Goal: Task Accomplishment & Management: Use online tool/utility

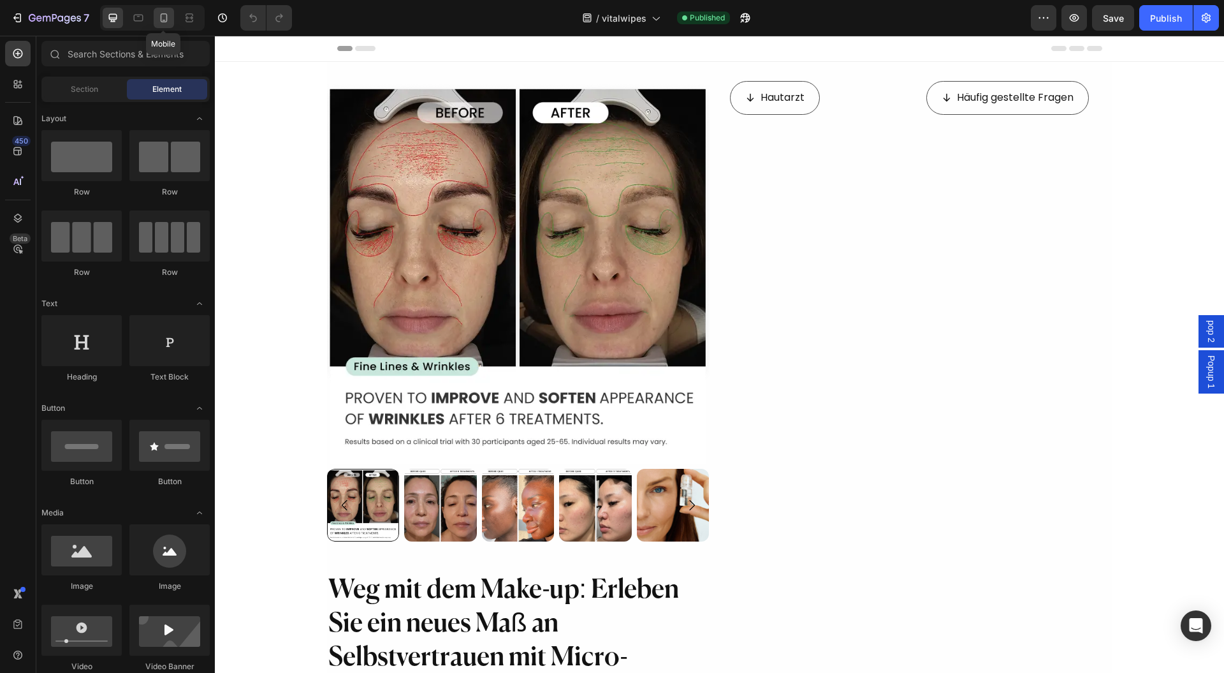
click at [164, 26] on div at bounding box center [164, 18] width 20 height 20
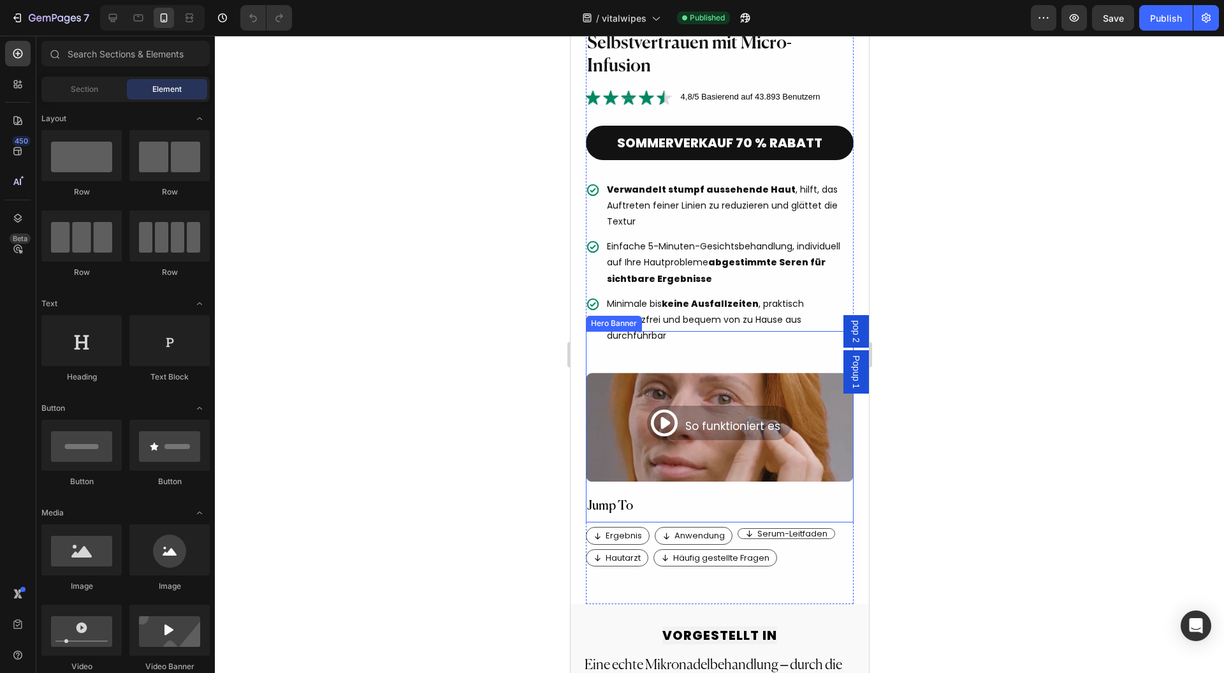
scroll to position [510, 0]
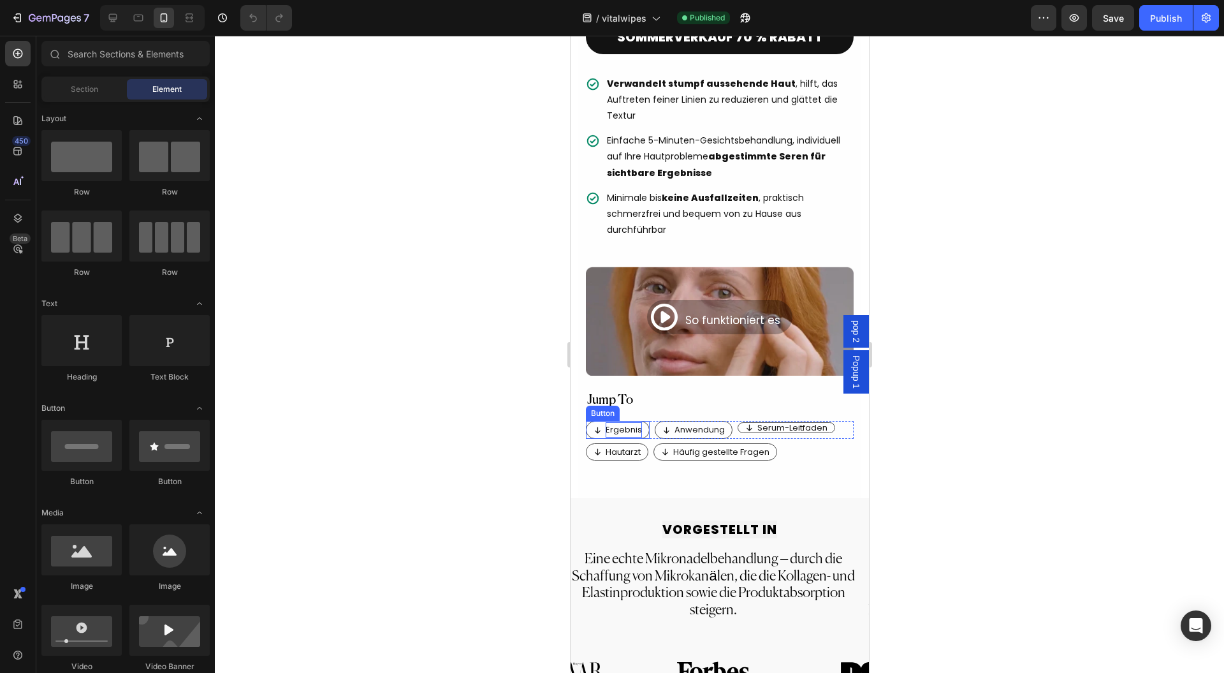
click at [621, 422] on p "Ergebnis" at bounding box center [623, 429] width 36 height 15
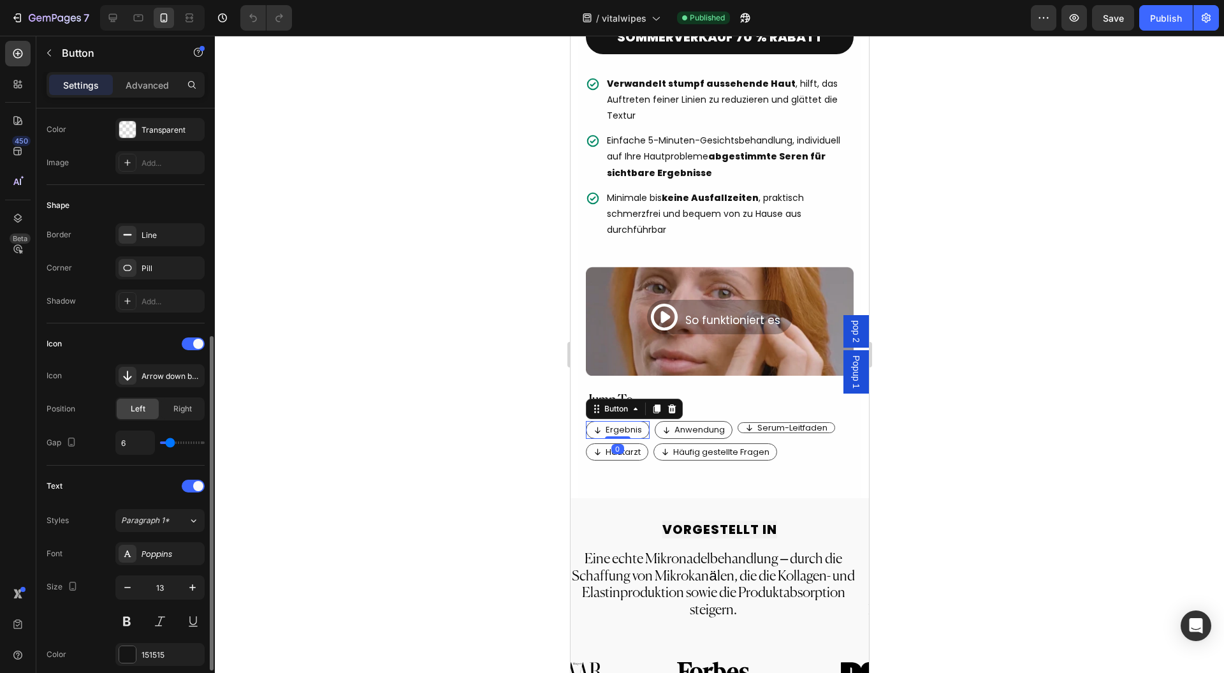
scroll to position [255, 0]
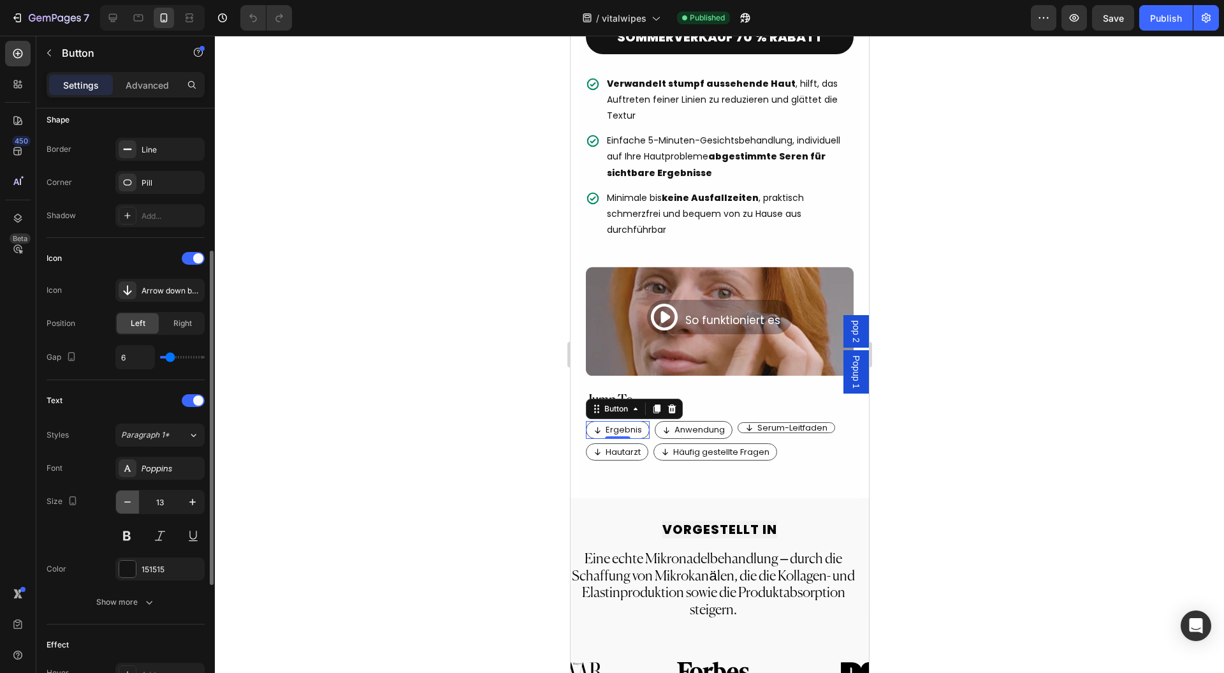
click at [124, 502] on icon "button" at bounding box center [127, 501] width 13 height 13
type input "12"
click at [691, 422] on p "Anwendung" at bounding box center [695, 429] width 50 height 15
click at [125, 502] on icon "button" at bounding box center [127, 501] width 13 height 13
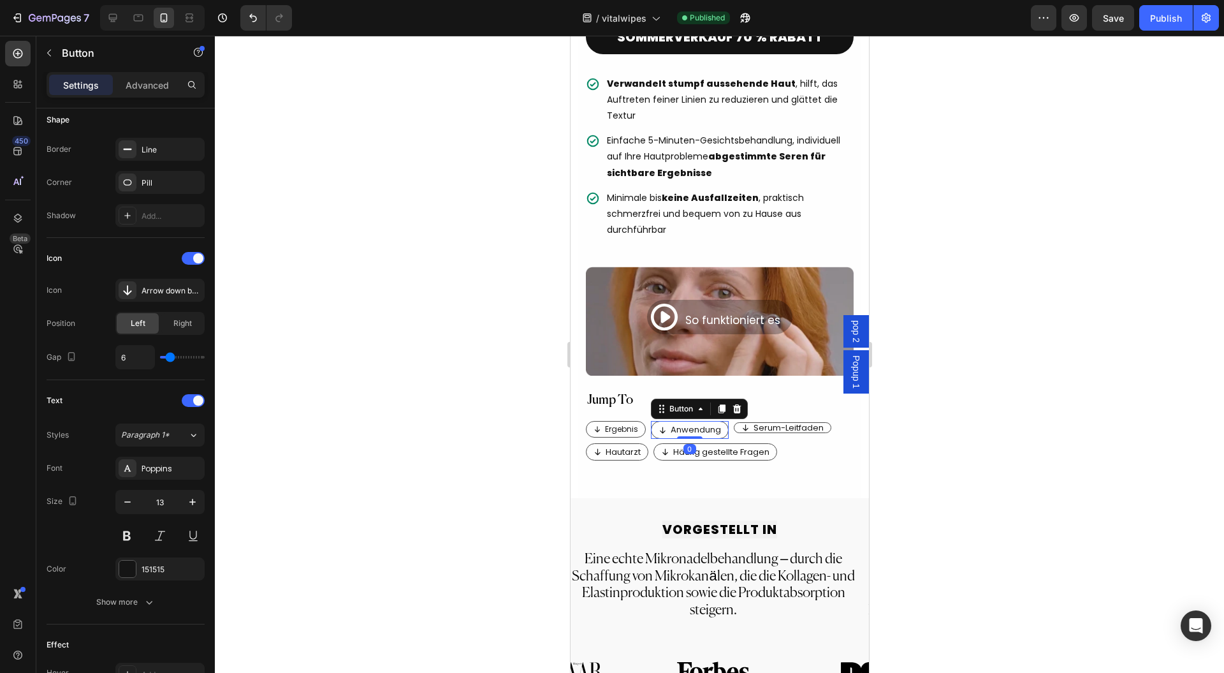
type input "12"
click at [783, 423] on p "Serum-Leitfaden" at bounding box center [785, 427] width 70 height 8
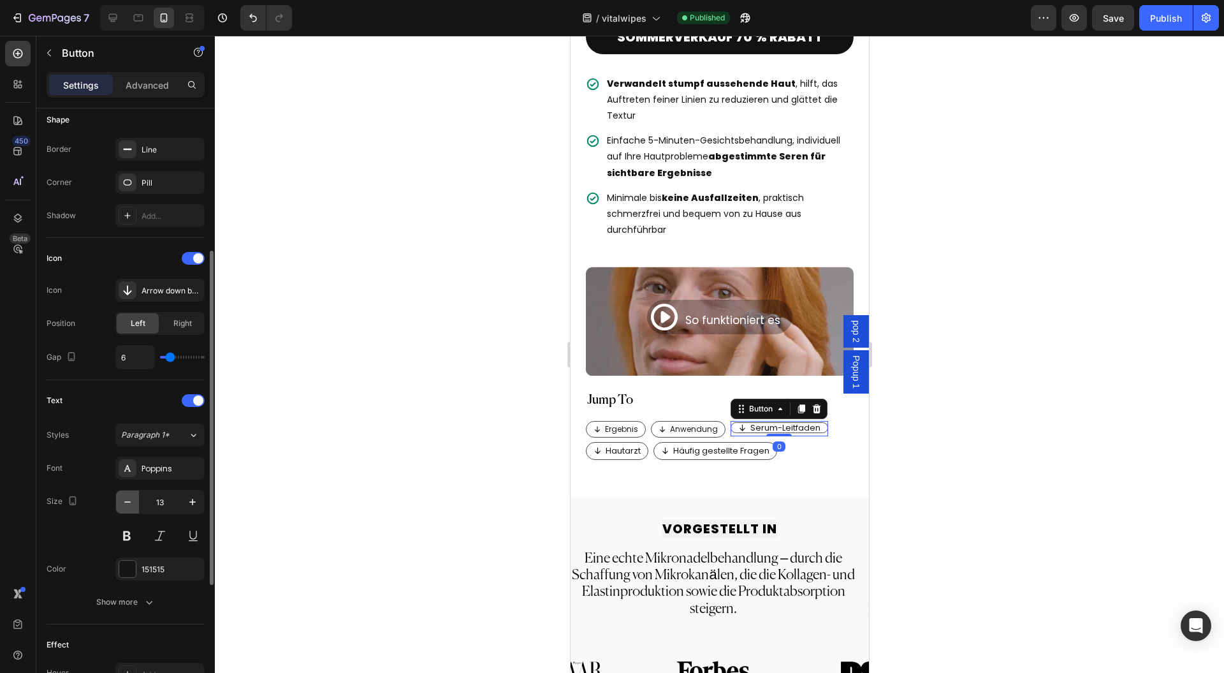
click at [129, 501] on icon "button" at bounding box center [127, 501] width 6 height 1
type input "12"
click at [605, 443] on p "Hautarzt" at bounding box center [622, 450] width 35 height 15
click at [134, 501] on button "button" at bounding box center [127, 501] width 23 height 23
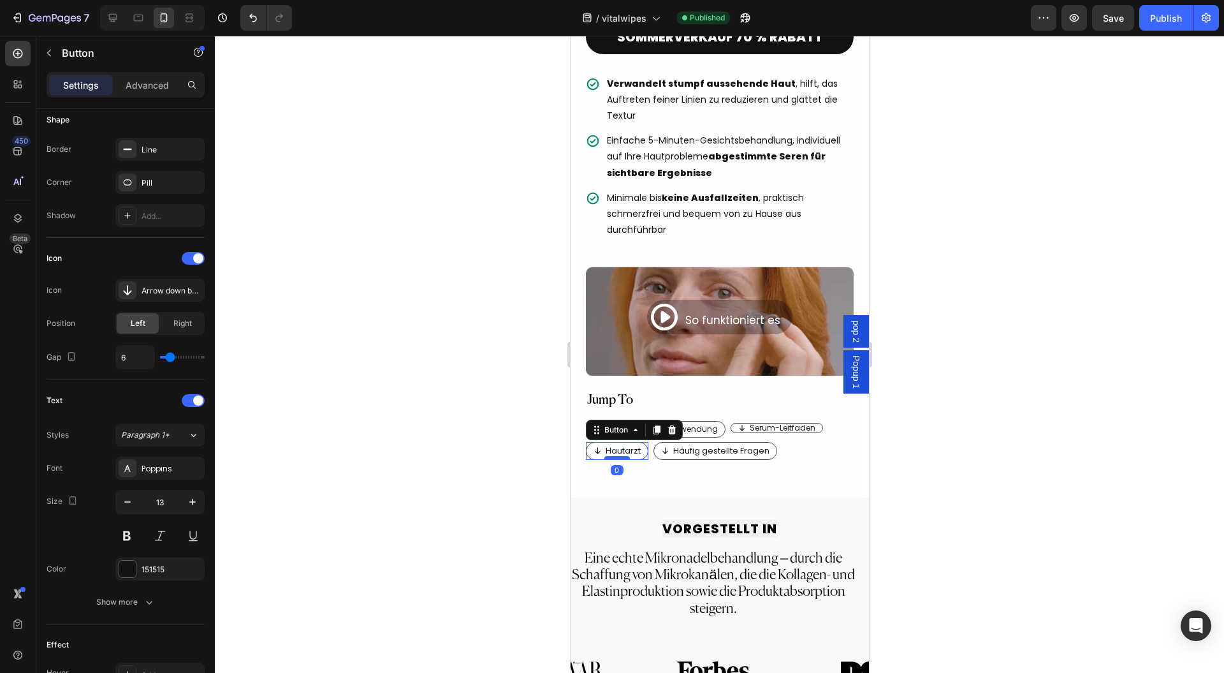
type input "12"
click at [715, 443] on p "Häufig gestellte Fragen" at bounding box center [718, 450] width 96 height 15
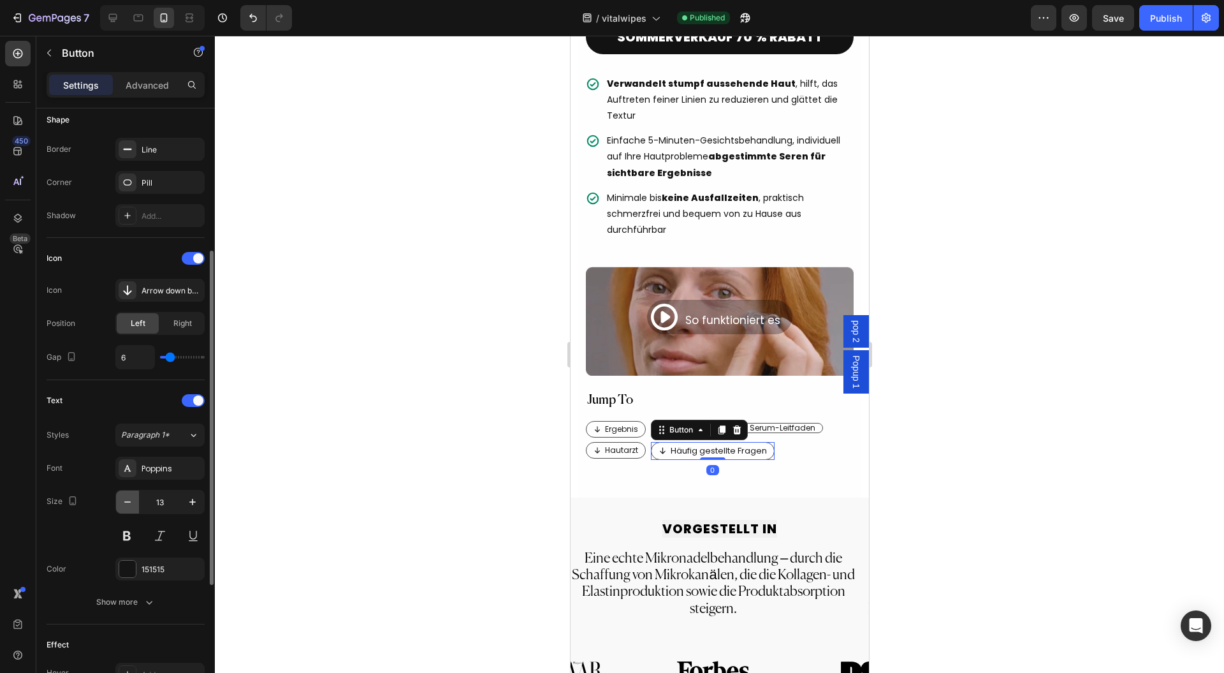
click at [131, 492] on button "button" at bounding box center [127, 501] width 23 height 23
type input "12"
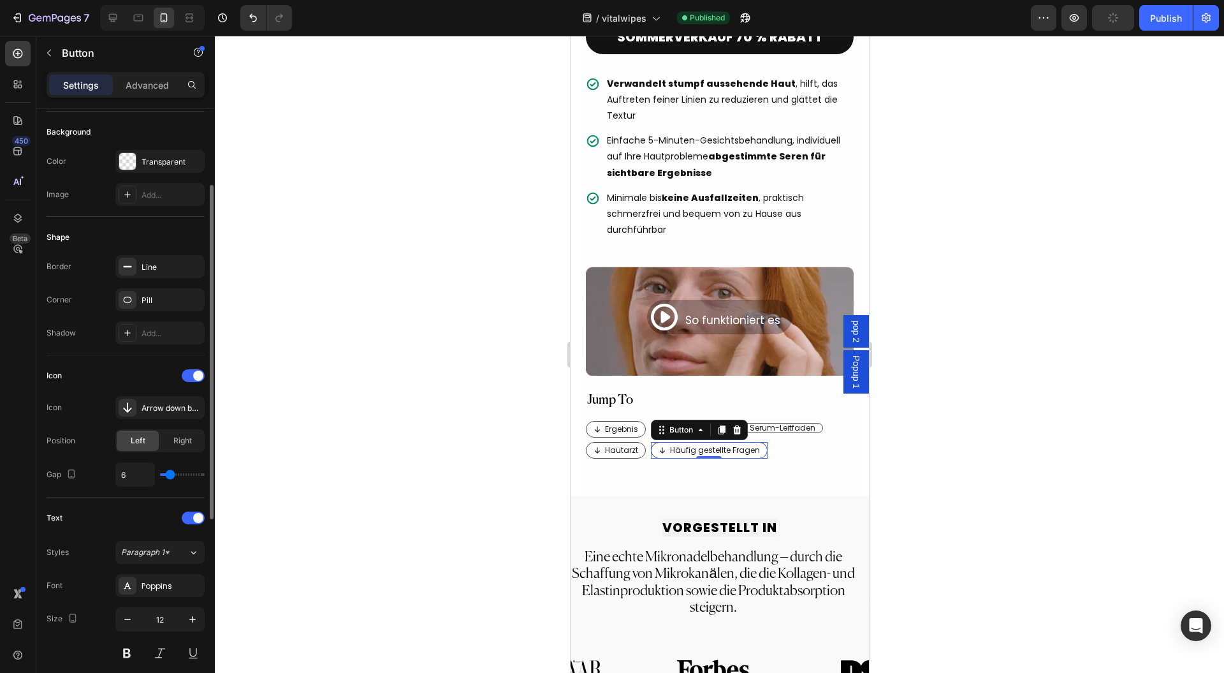
scroll to position [0, 0]
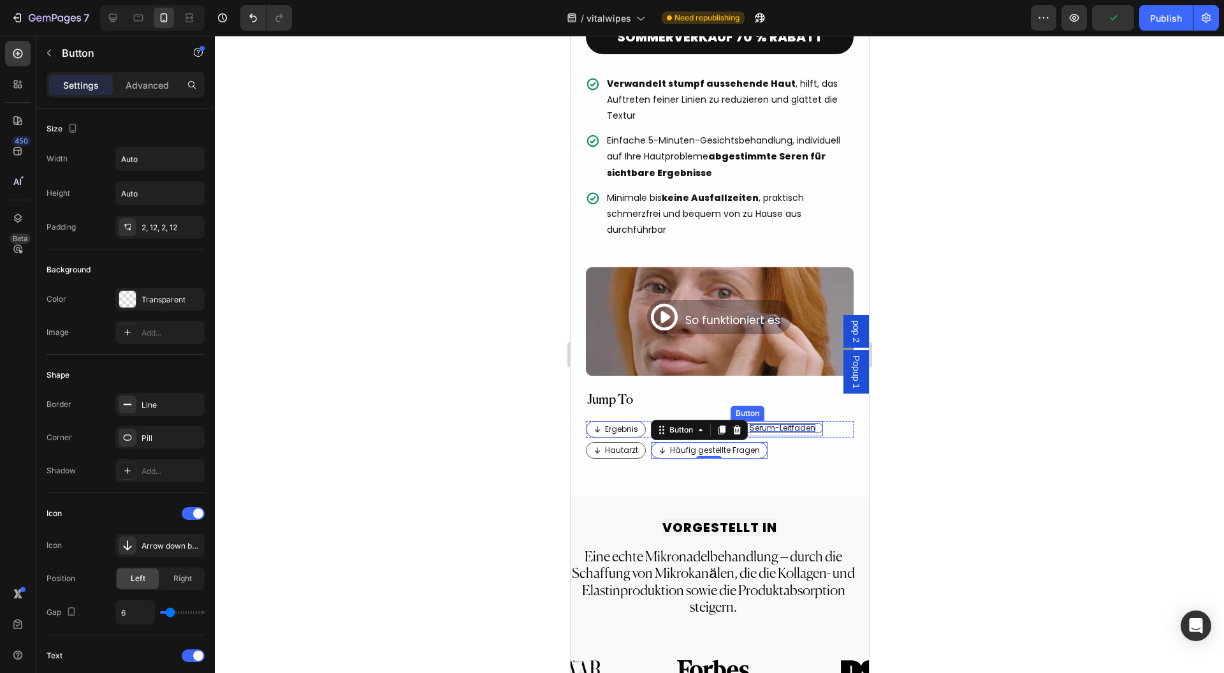
click at [783, 424] on p "Serum-Leitfaden" at bounding box center [782, 428] width 66 height 8
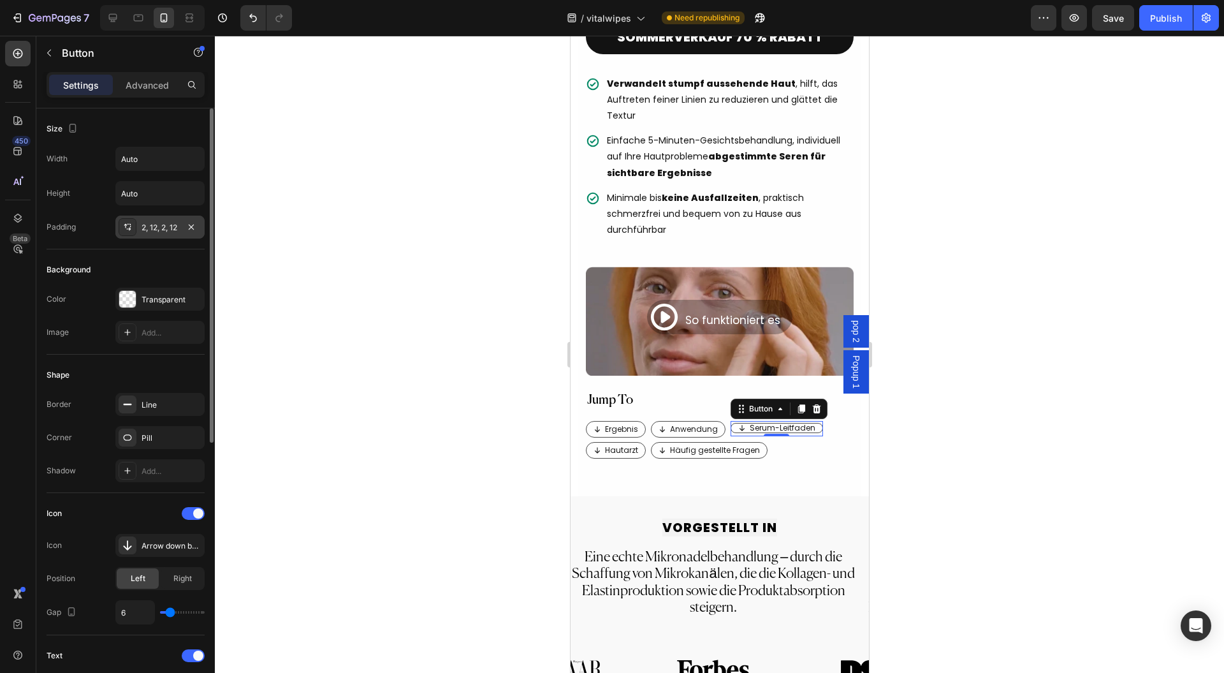
click at [150, 233] on div "2, 12, 2, 12" at bounding box center [159, 226] width 89 height 23
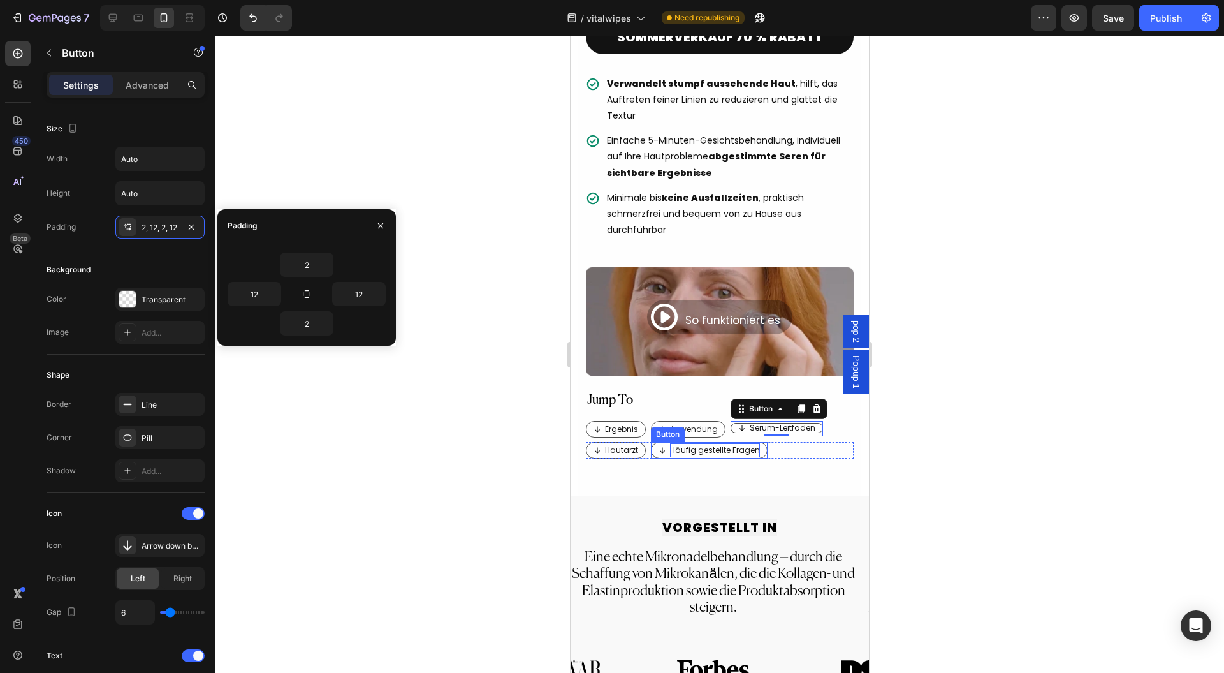
click at [680, 443] on p "Häufig gestellte Fragen" at bounding box center [714, 450] width 90 height 14
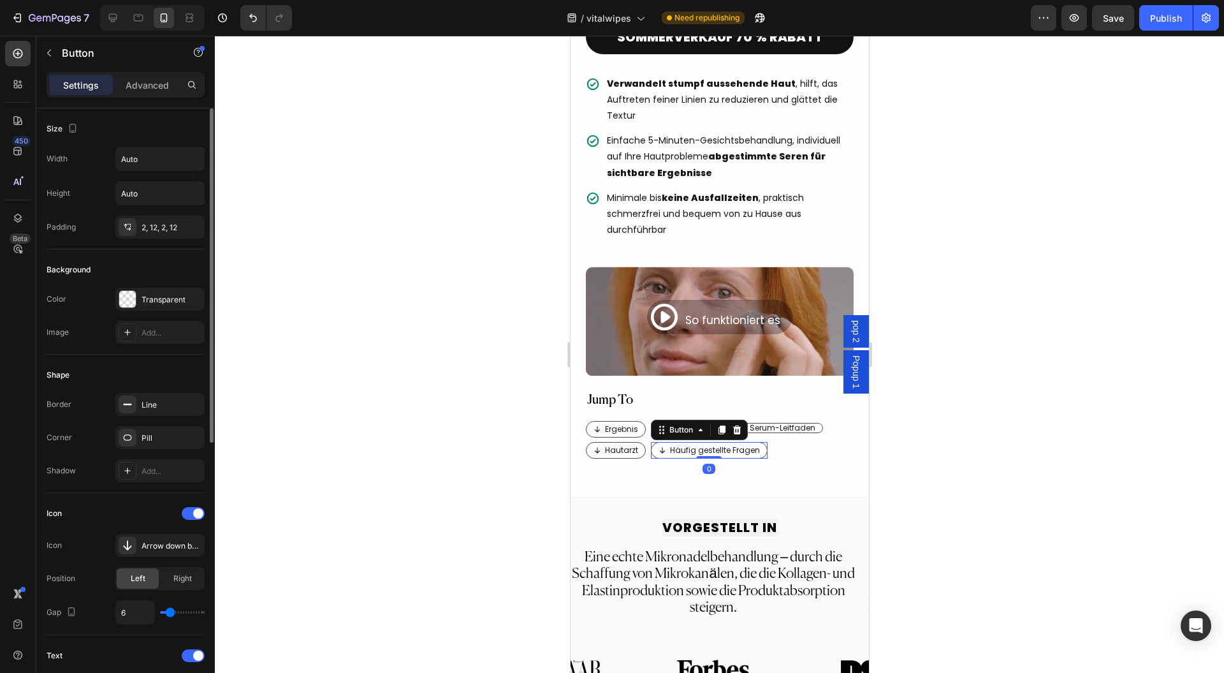
scroll to position [255, 0]
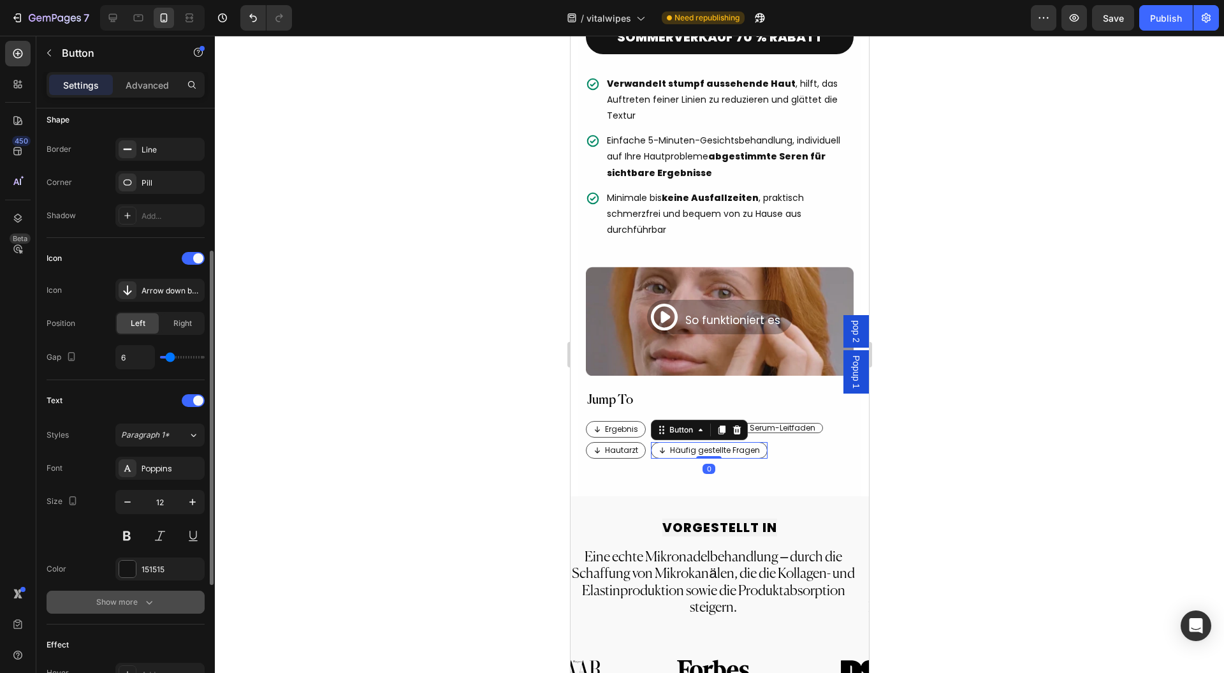
click at [143, 599] on icon "button" at bounding box center [149, 601] width 13 height 13
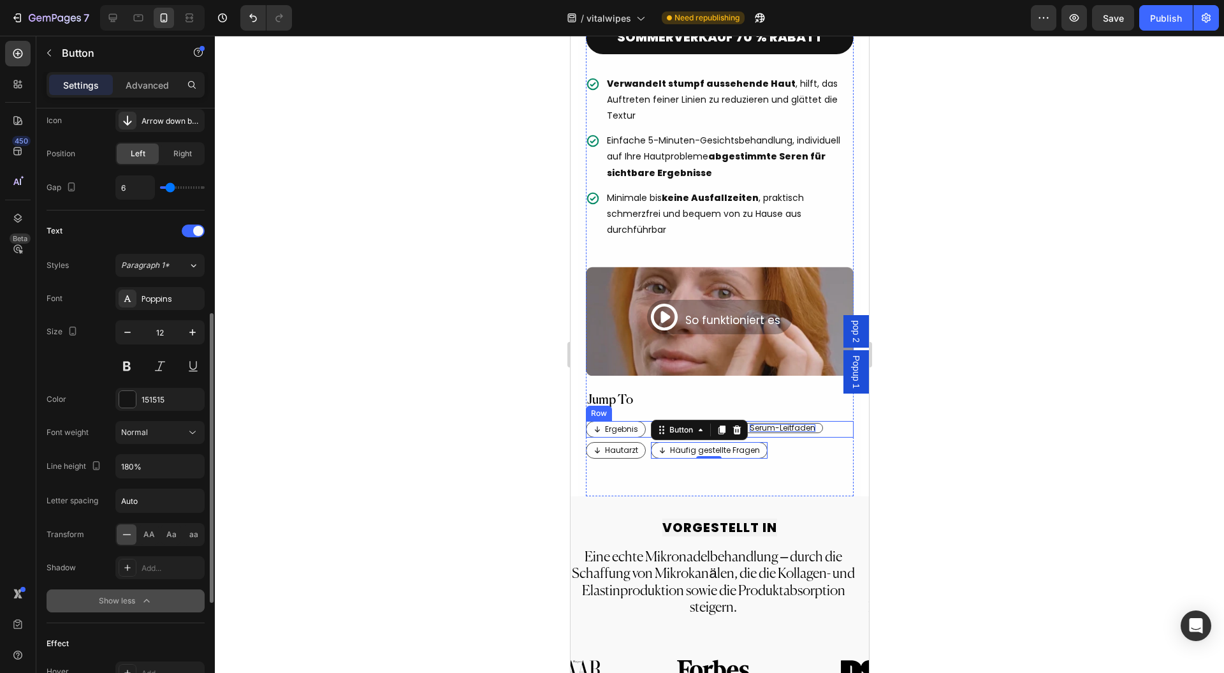
click at [776, 424] on p "Serum-Leitfaden" at bounding box center [782, 428] width 66 height 8
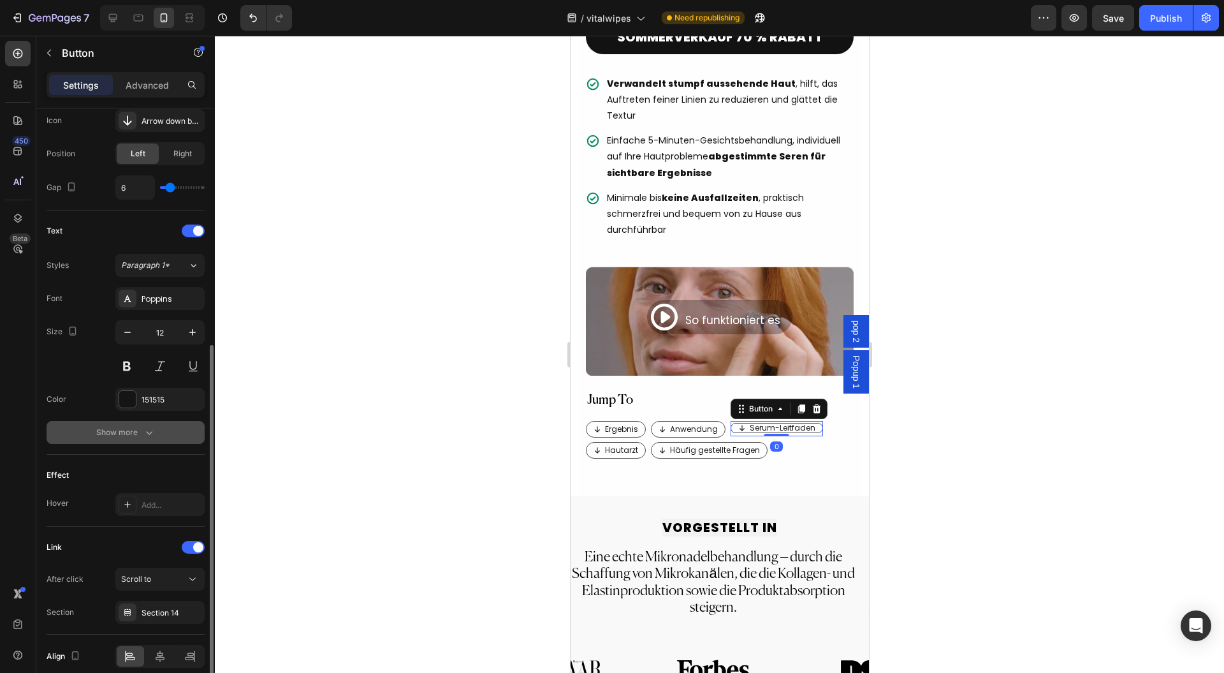
click at [147, 426] on icon "button" at bounding box center [149, 432] width 13 height 13
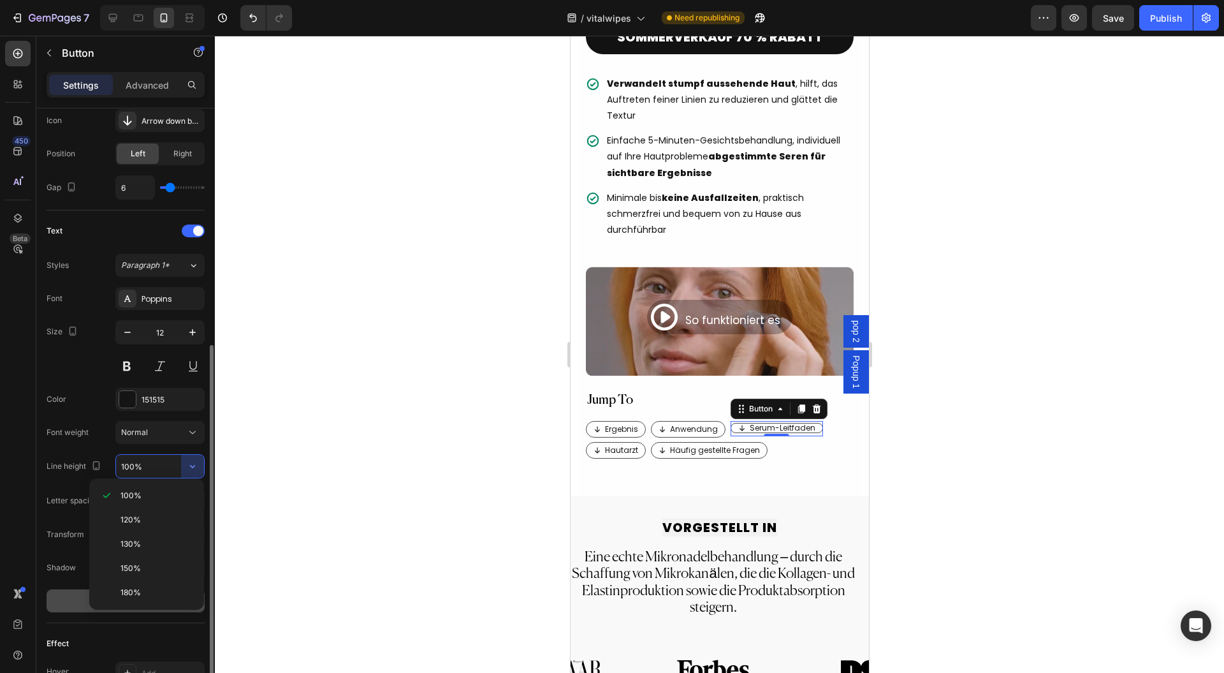
drag, startPoint x: 152, startPoint y: 583, endPoint x: 363, endPoint y: 490, distance: 230.9
click at [151, 583] on div "180%" at bounding box center [146, 592] width 105 height 24
type input "180%"
click at [363, 487] on div at bounding box center [719, 354] width 1009 height 637
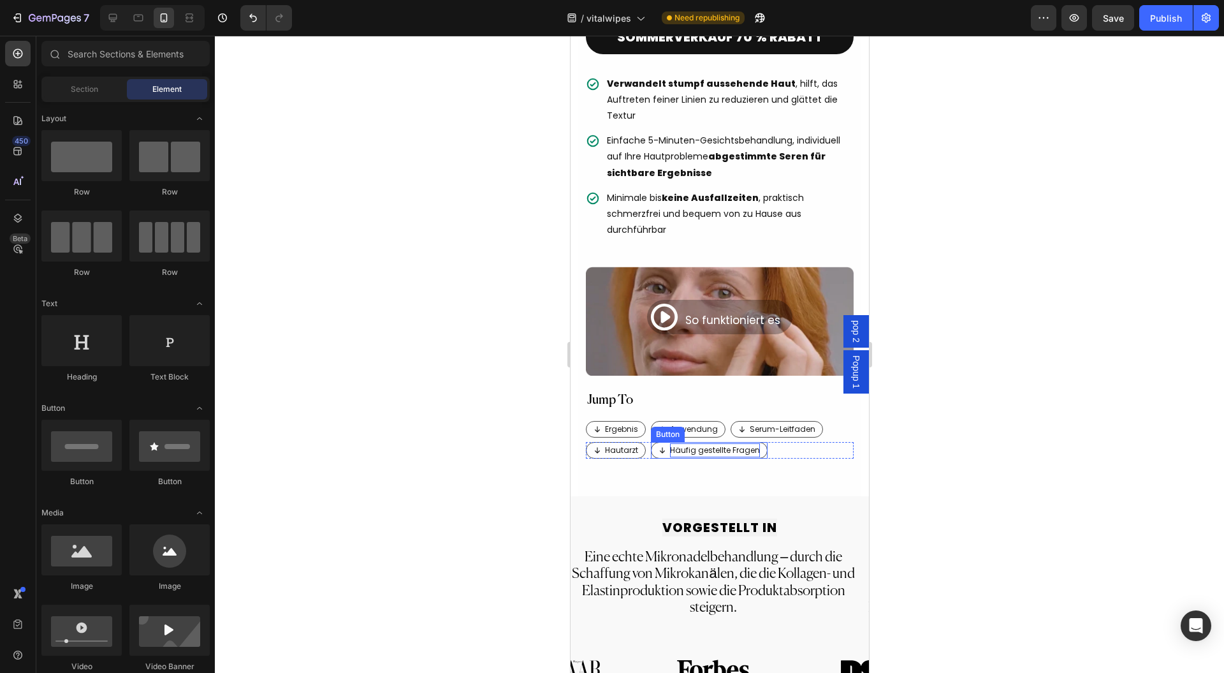
click at [690, 443] on p "Häufig gestellte Fragen" at bounding box center [714, 450] width 90 height 14
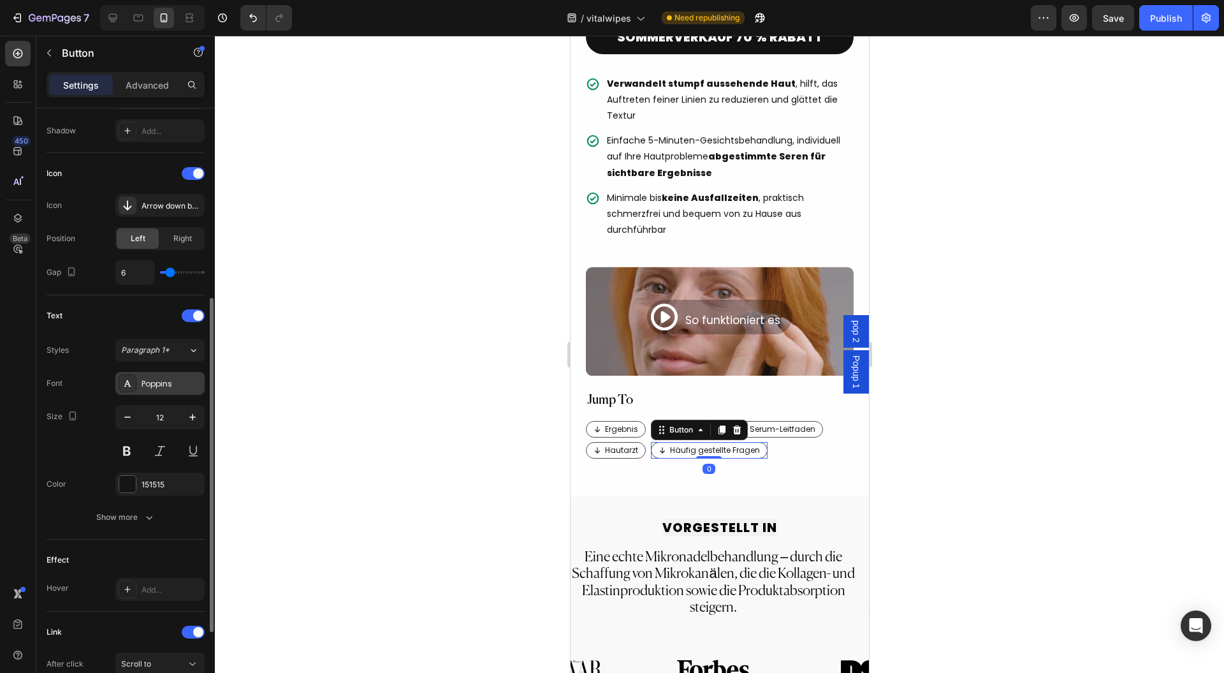
scroll to position [478, 0]
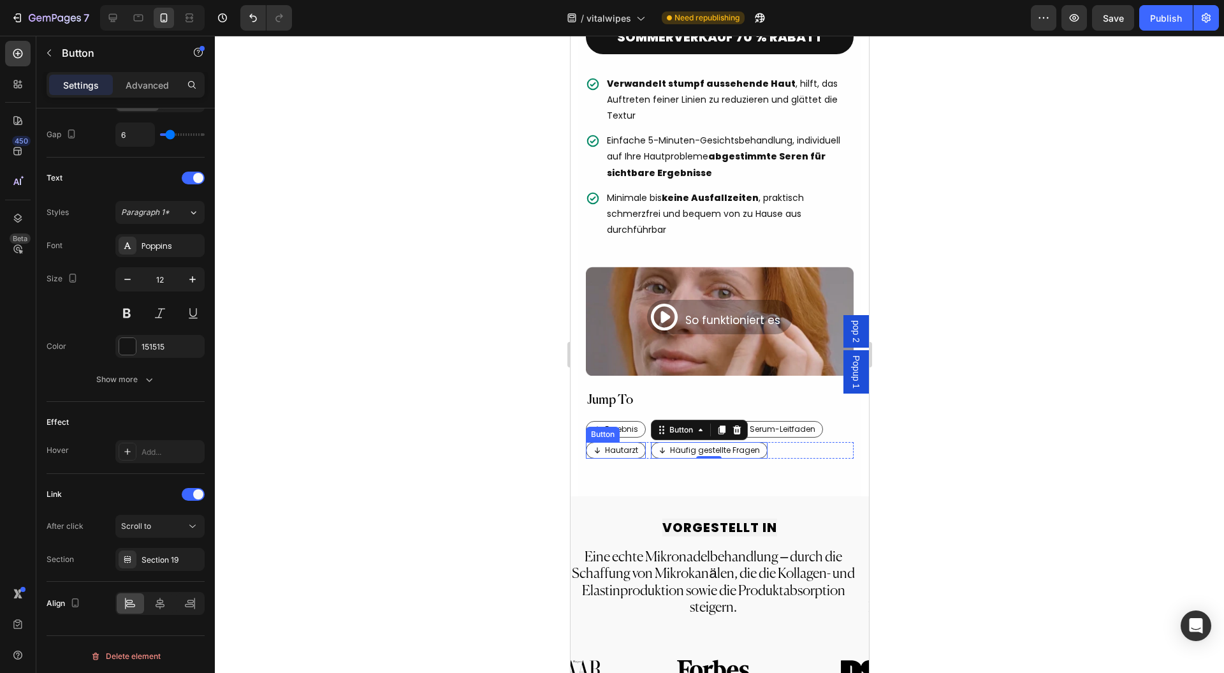
click at [611, 442] on link "Hautarzt" at bounding box center [615, 450] width 60 height 17
click at [615, 443] on p "Hautarzt" at bounding box center [620, 450] width 33 height 14
click at [807, 422] on p "Serum-Leitfaden" at bounding box center [782, 429] width 66 height 14
click at [941, 377] on div at bounding box center [719, 354] width 1009 height 637
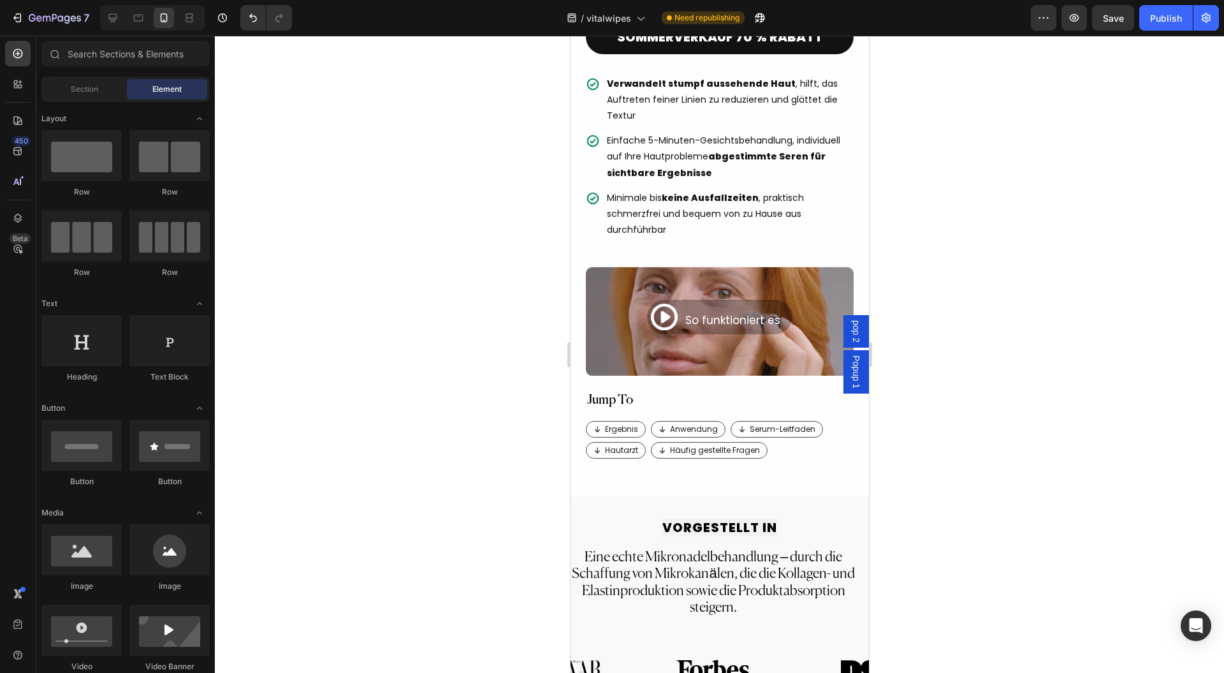
click at [1060, 422] on div at bounding box center [719, 354] width 1009 height 637
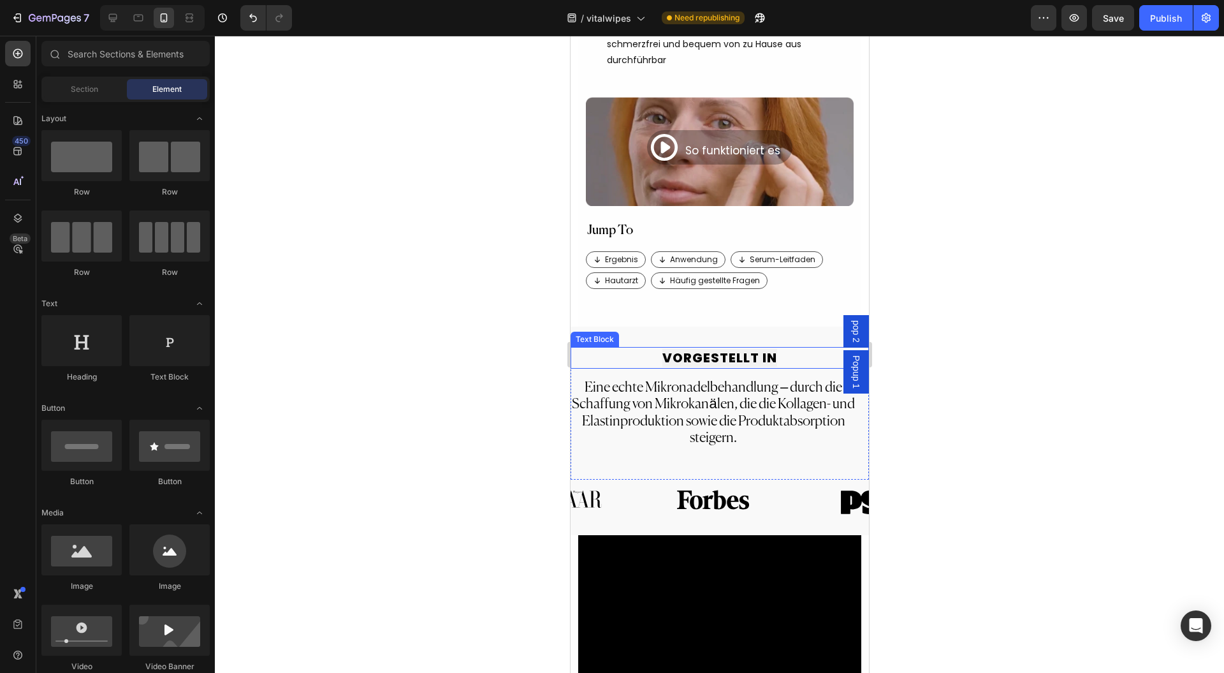
click at [733, 349] on strong "VORGESTELLT IN" at bounding box center [719, 358] width 115 height 18
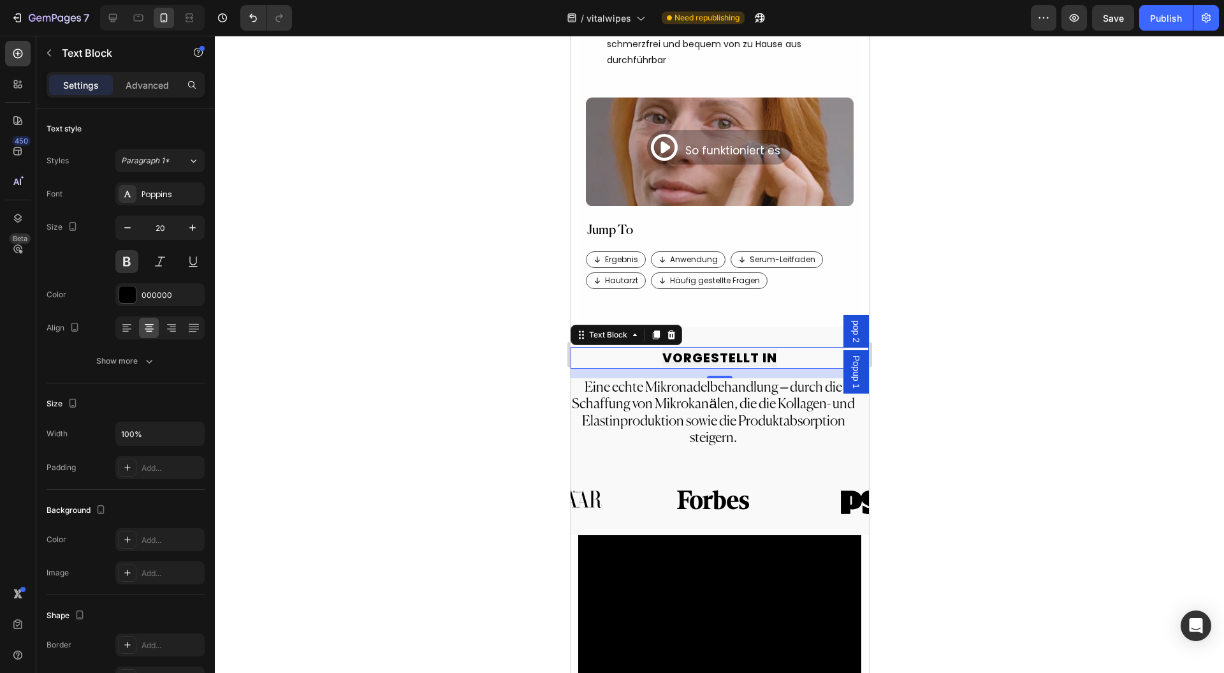
click at [540, 455] on div at bounding box center [719, 354] width 1009 height 637
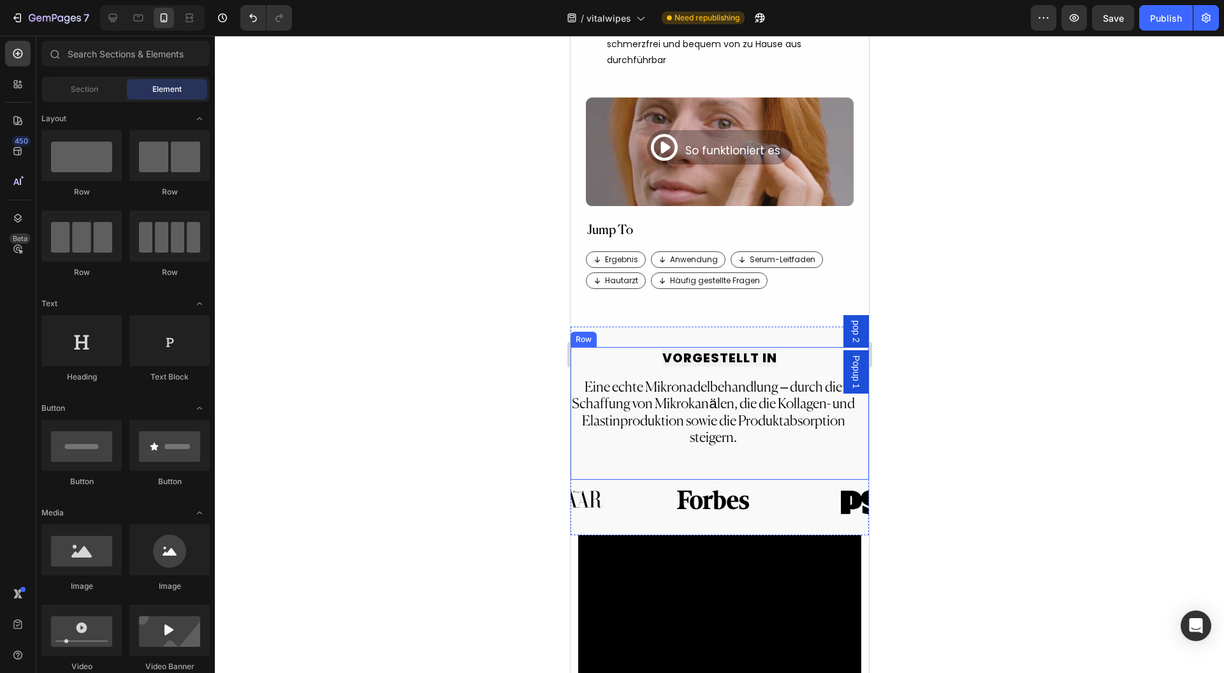
click at [702, 349] on strong "VORGESTELLT IN" at bounding box center [719, 358] width 115 height 18
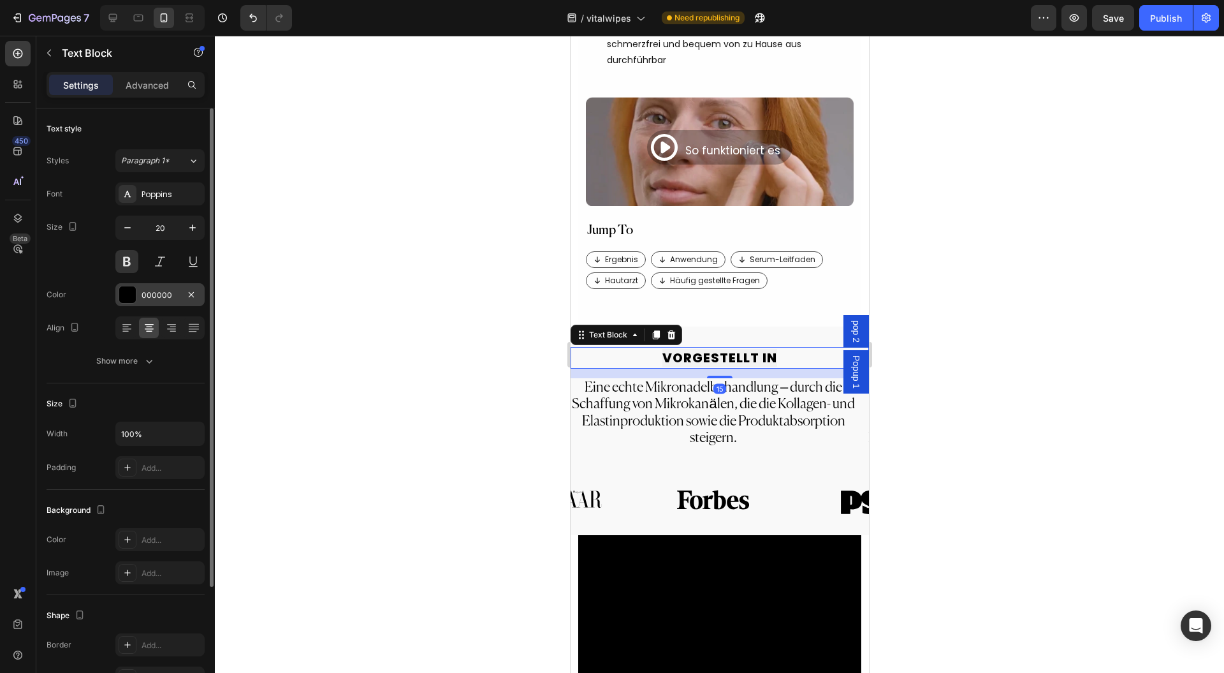
click at [167, 283] on div "000000" at bounding box center [159, 294] width 89 height 23
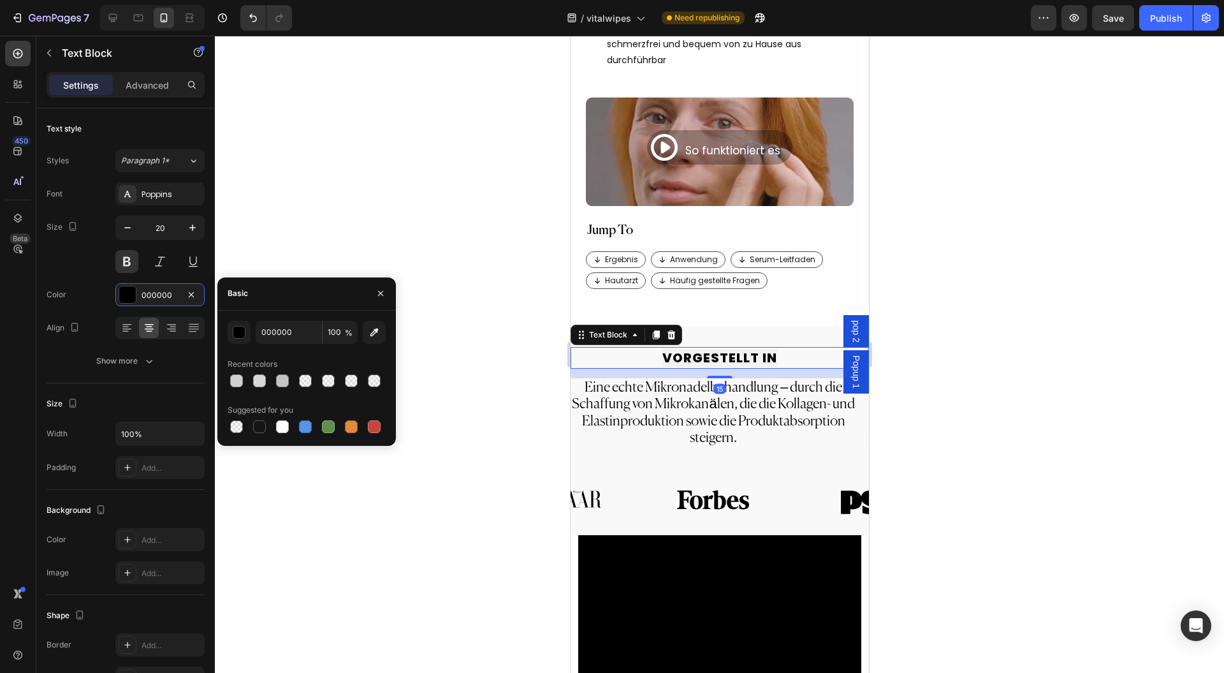
click at [322, 332] on div at bounding box center [322, 332] width 1 height 23
click at [306, 335] on input "000000" at bounding box center [289, 332] width 66 height 23
paste input "#c2bcb1"
type input "C2BCB1"
click at [459, 335] on div at bounding box center [719, 354] width 1009 height 637
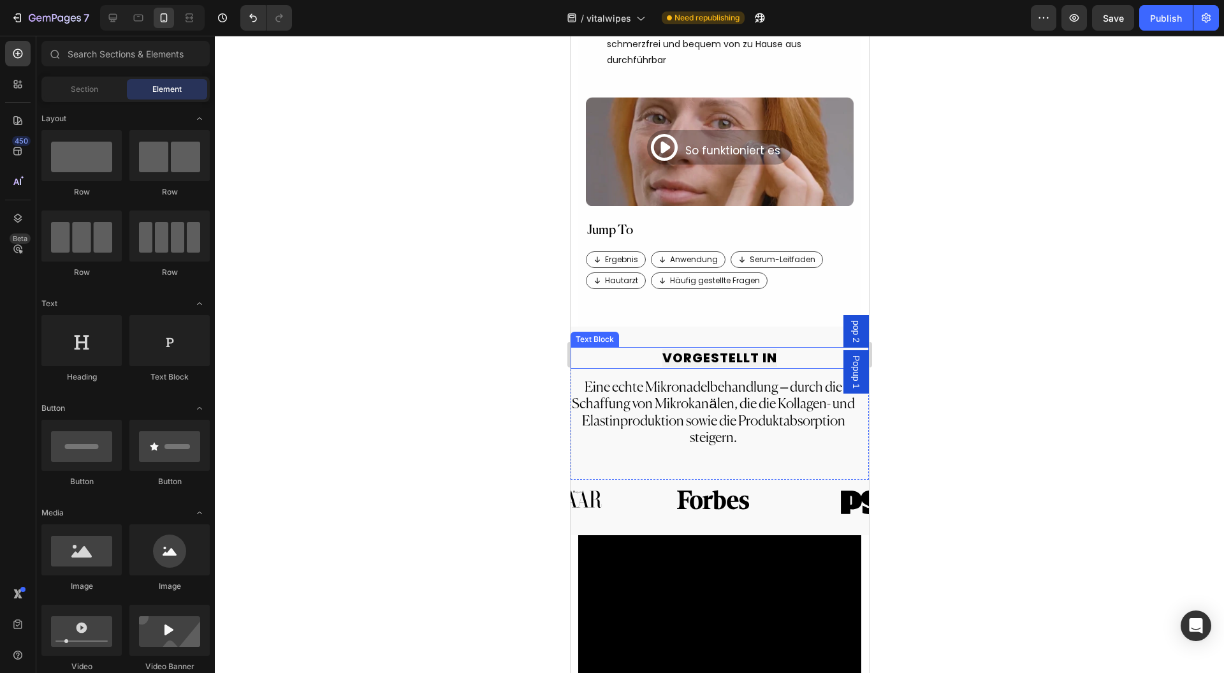
click at [748, 349] on strong "VORGESTELLT IN" at bounding box center [719, 358] width 115 height 18
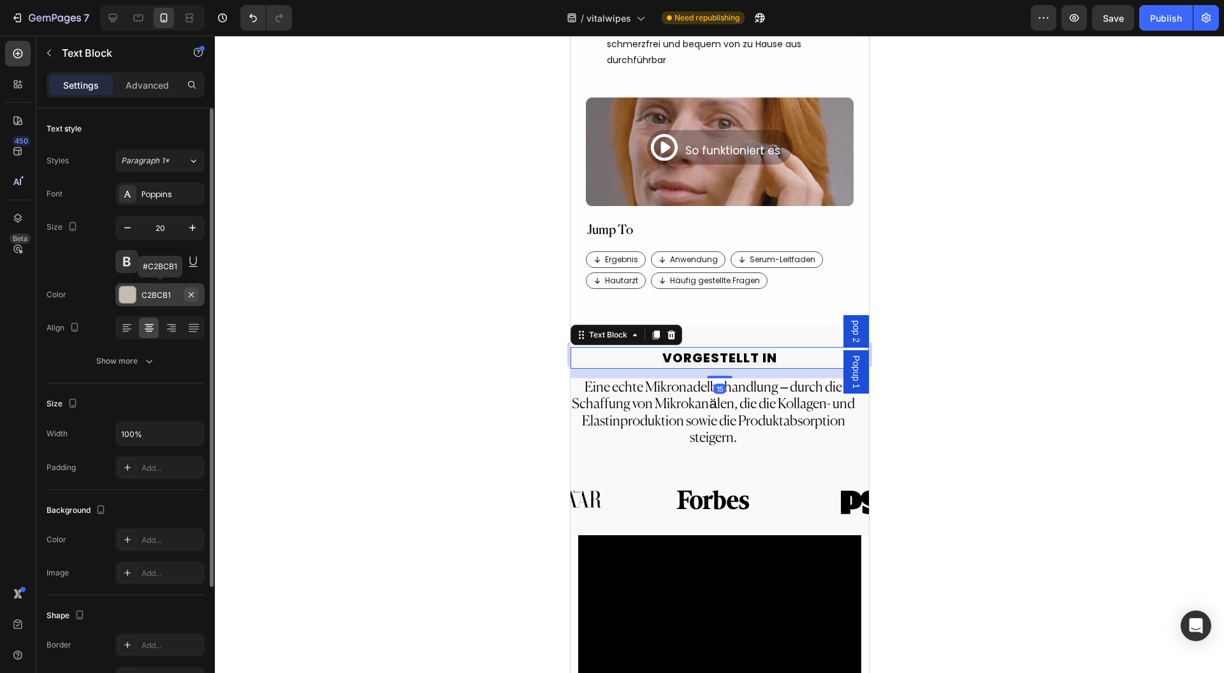
click at [191, 296] on icon "button" at bounding box center [191, 294] width 10 height 10
click at [732, 349] on strong "VORGESTELLT IN" at bounding box center [719, 358] width 115 height 18
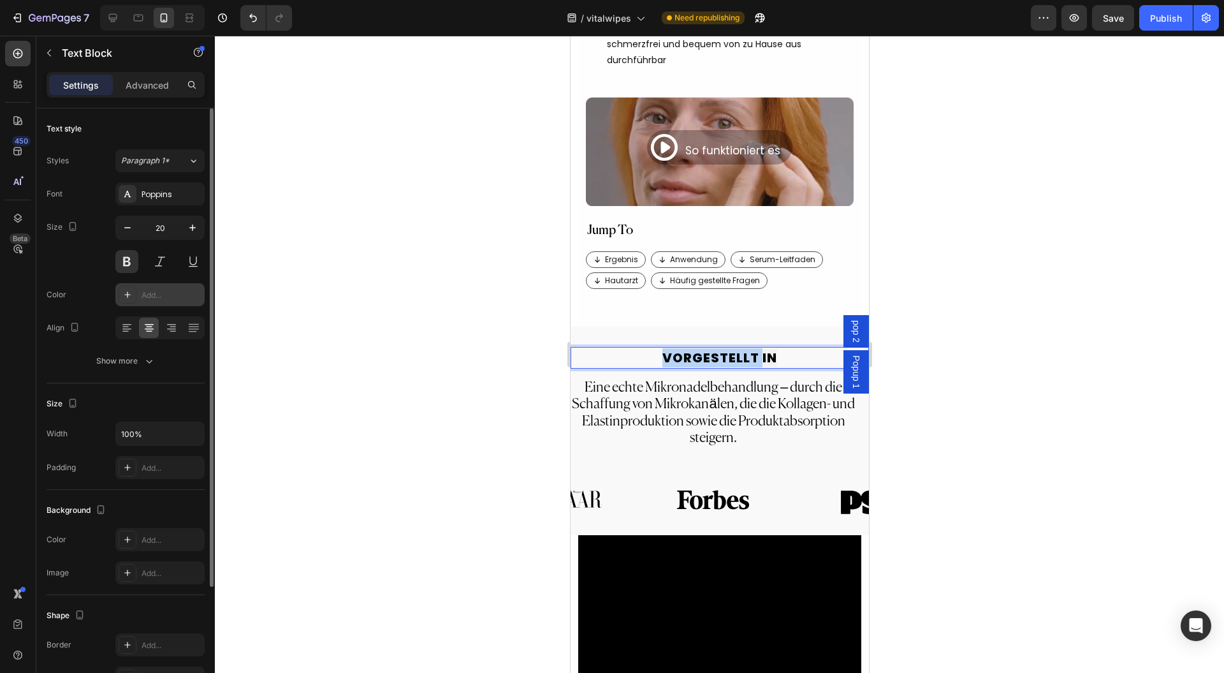
click at [732, 349] on strong "VORGESTELLT IN" at bounding box center [719, 358] width 115 height 18
click at [159, 300] on div "Add..." at bounding box center [172, 294] width 60 height 11
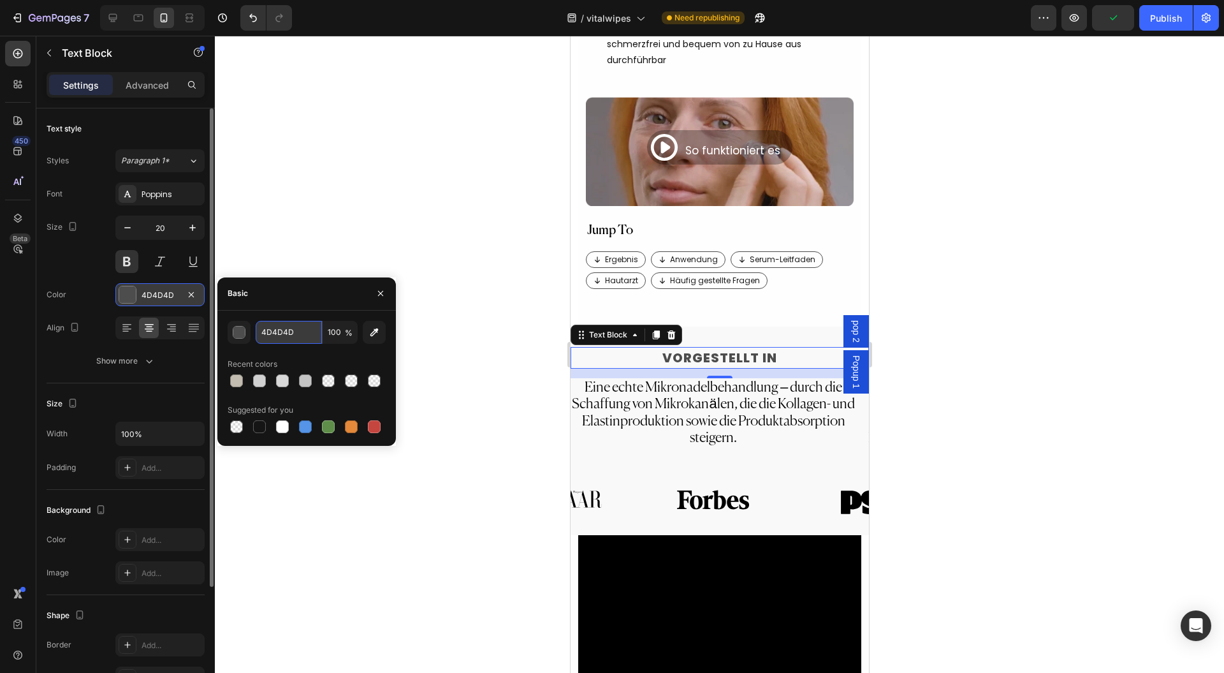
click at [288, 332] on input "4D4D4D" at bounding box center [289, 332] width 66 height 23
paste input "#c2bcb1"
type input "#c2bcb1"
click at [481, 305] on div at bounding box center [719, 354] width 1009 height 637
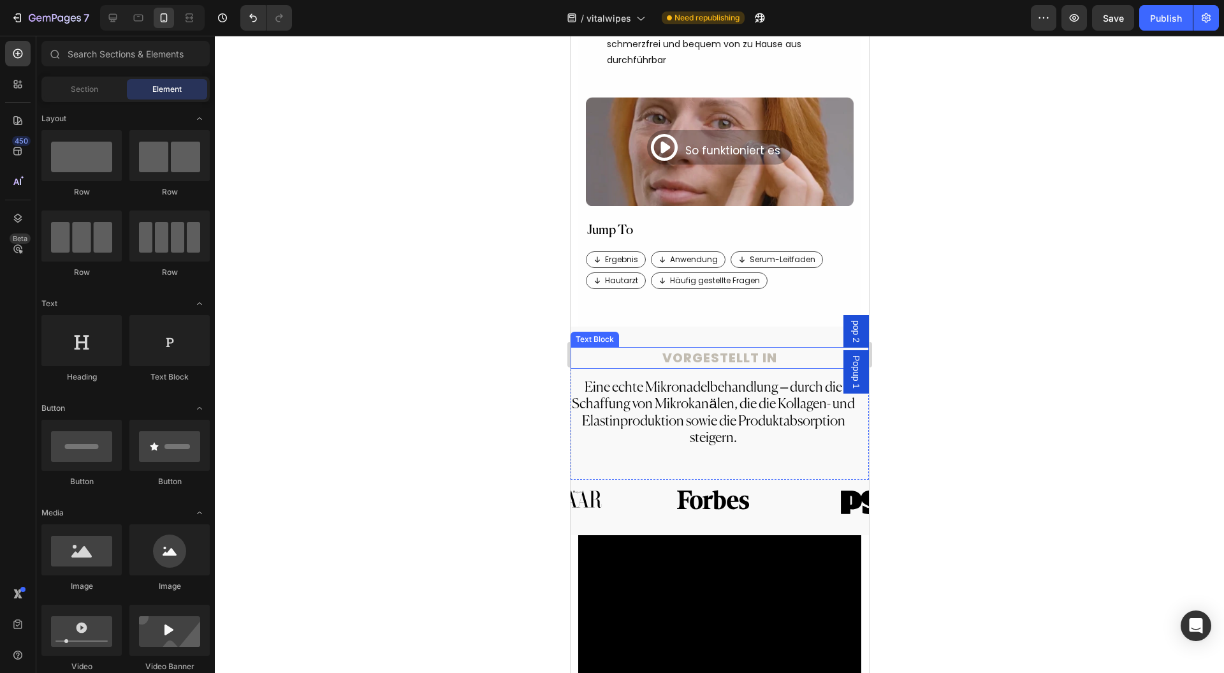
click at [691, 348] on p "VORGESTELLT IN" at bounding box center [719, 357] width 296 height 19
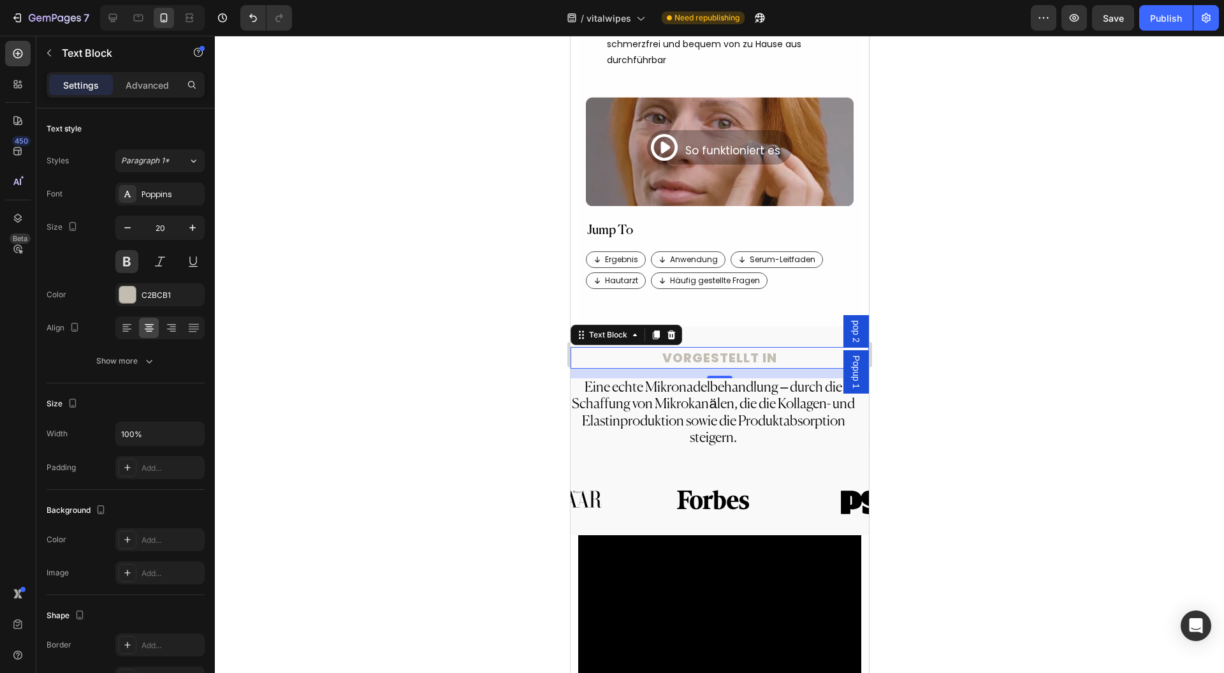
click at [532, 376] on div at bounding box center [719, 354] width 1009 height 637
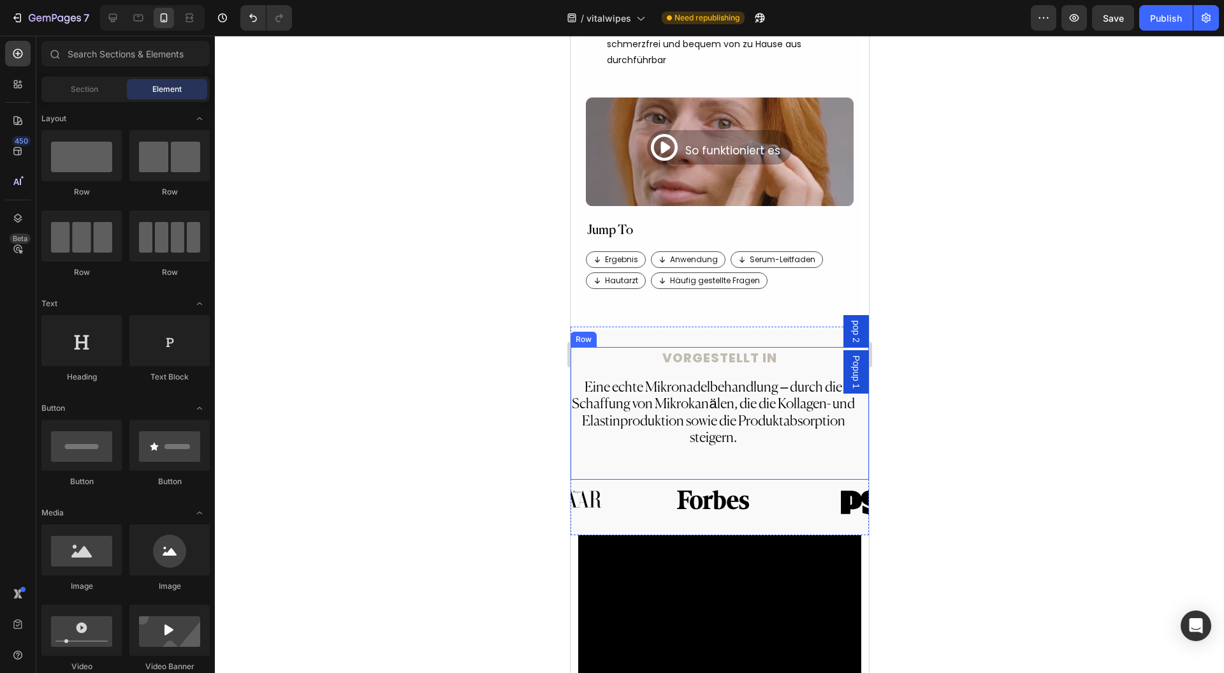
click at [667, 348] on p "VORGESTELLT IN" at bounding box center [719, 357] width 296 height 19
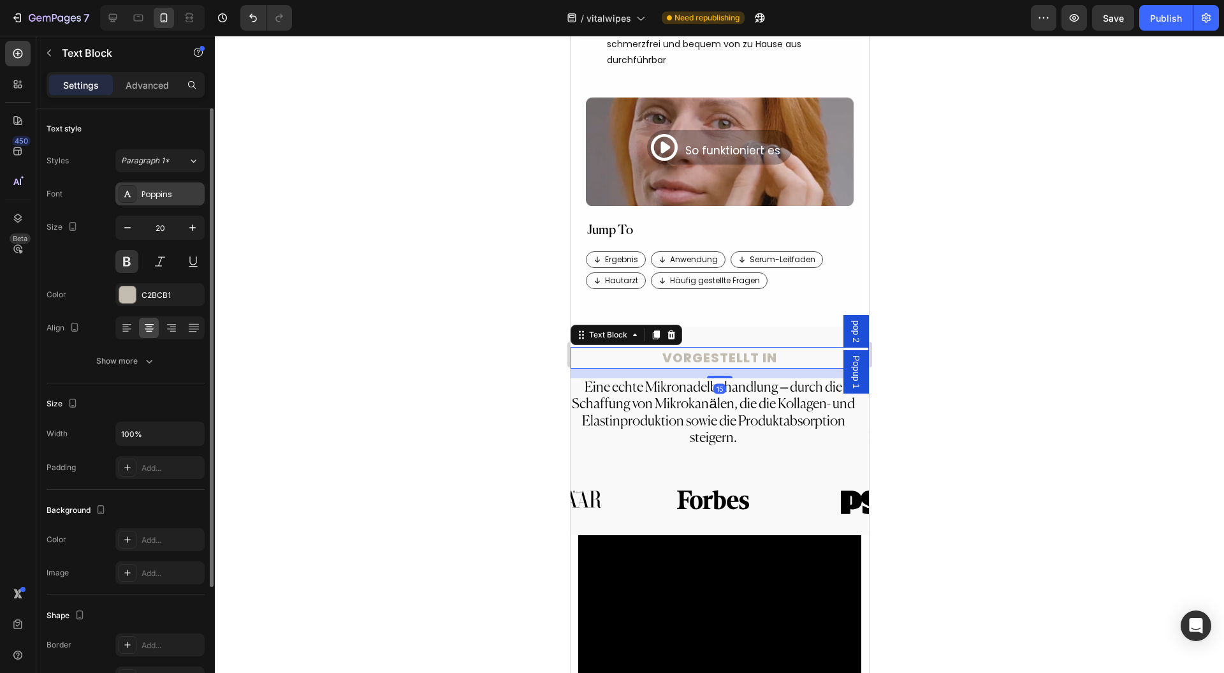
click at [153, 191] on div "Poppins" at bounding box center [172, 194] width 60 height 11
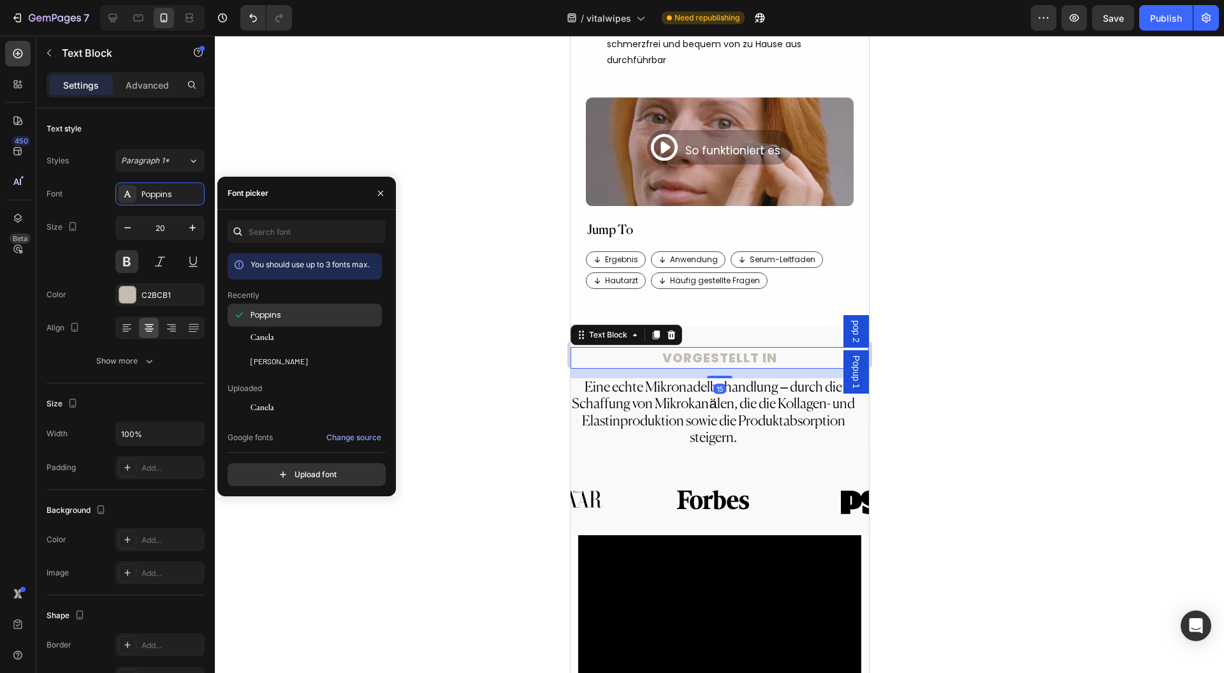
click at [283, 314] on div "Poppins" at bounding box center [315, 314] width 129 height 11
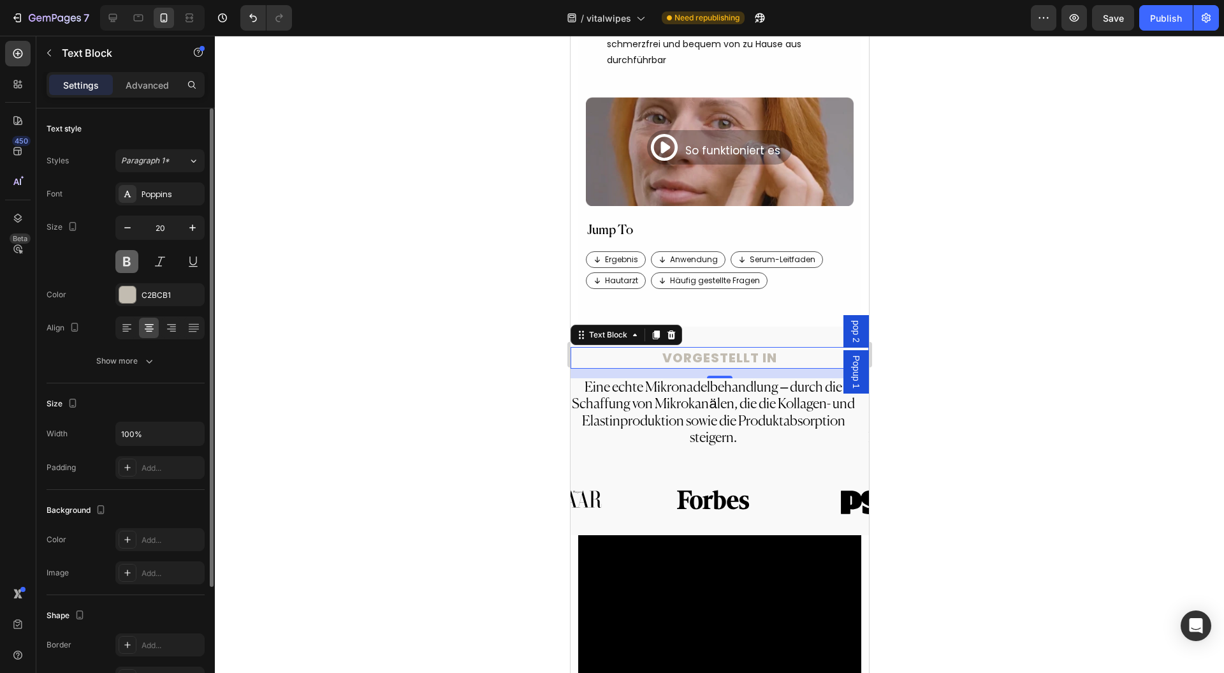
click at [128, 252] on button at bounding box center [126, 261] width 23 height 23
click at [163, 363] on button "Show more" at bounding box center [126, 360] width 158 height 23
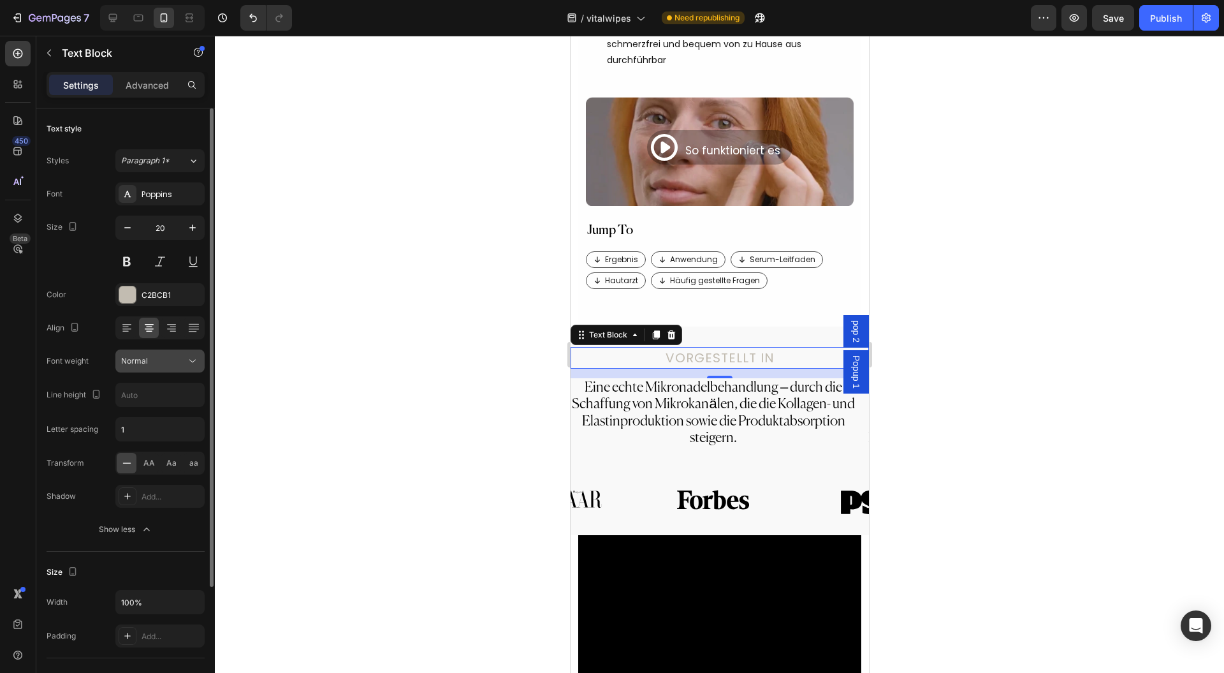
click at [172, 367] on button "Normal" at bounding box center [159, 360] width 89 height 23
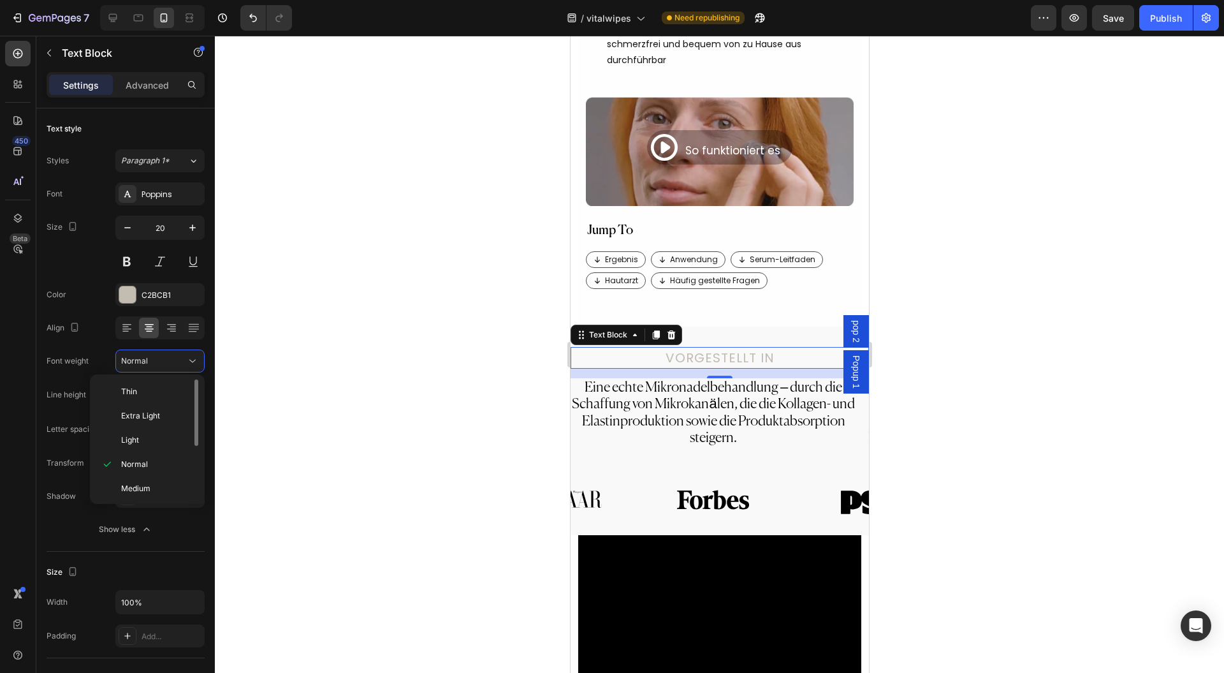
scroll to position [94, 0]
click at [163, 420] on p "Semi Bold" at bounding box center [155, 417] width 68 height 11
click at [405, 326] on div at bounding box center [719, 354] width 1009 height 637
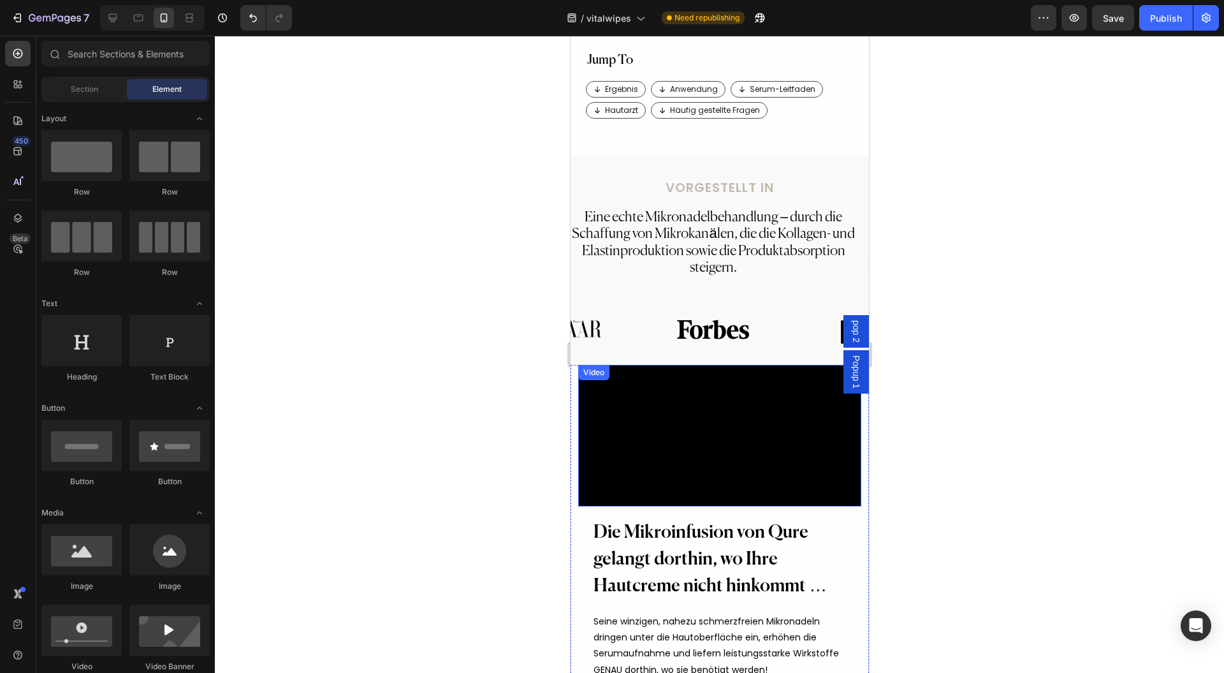
scroll to position [935, 0]
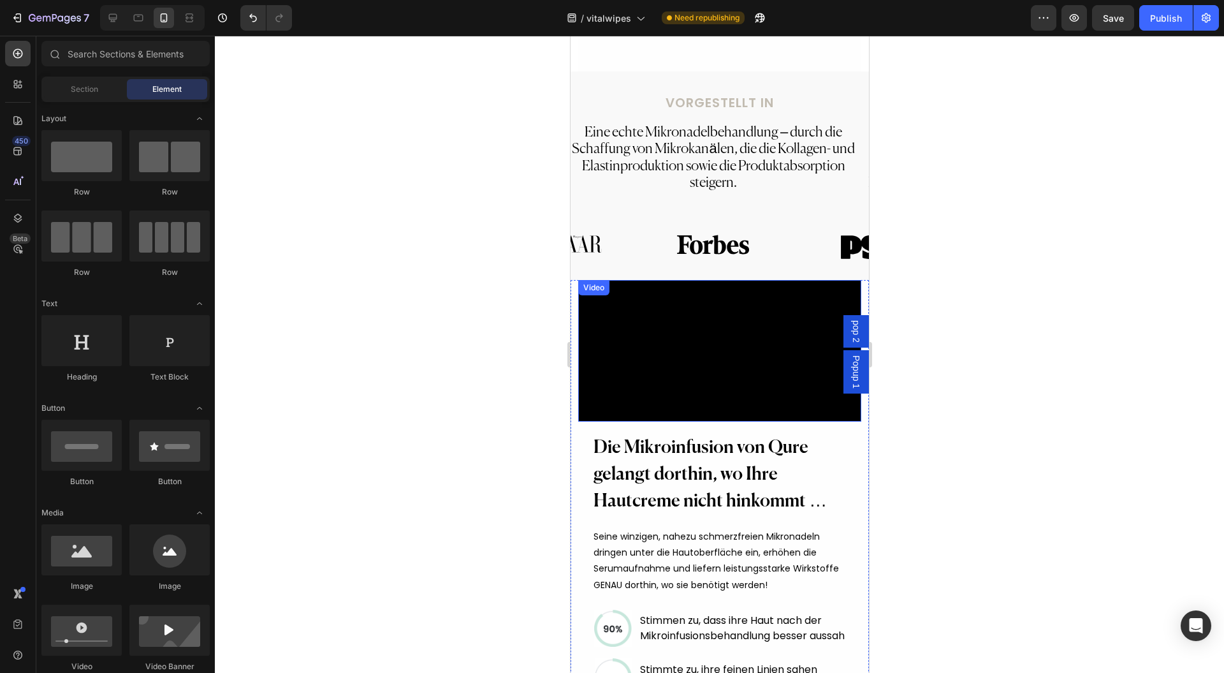
drag, startPoint x: 728, startPoint y: 379, endPoint x: 711, endPoint y: 385, distance: 17.5
click at [728, 379] on video at bounding box center [719, 351] width 283 height 142
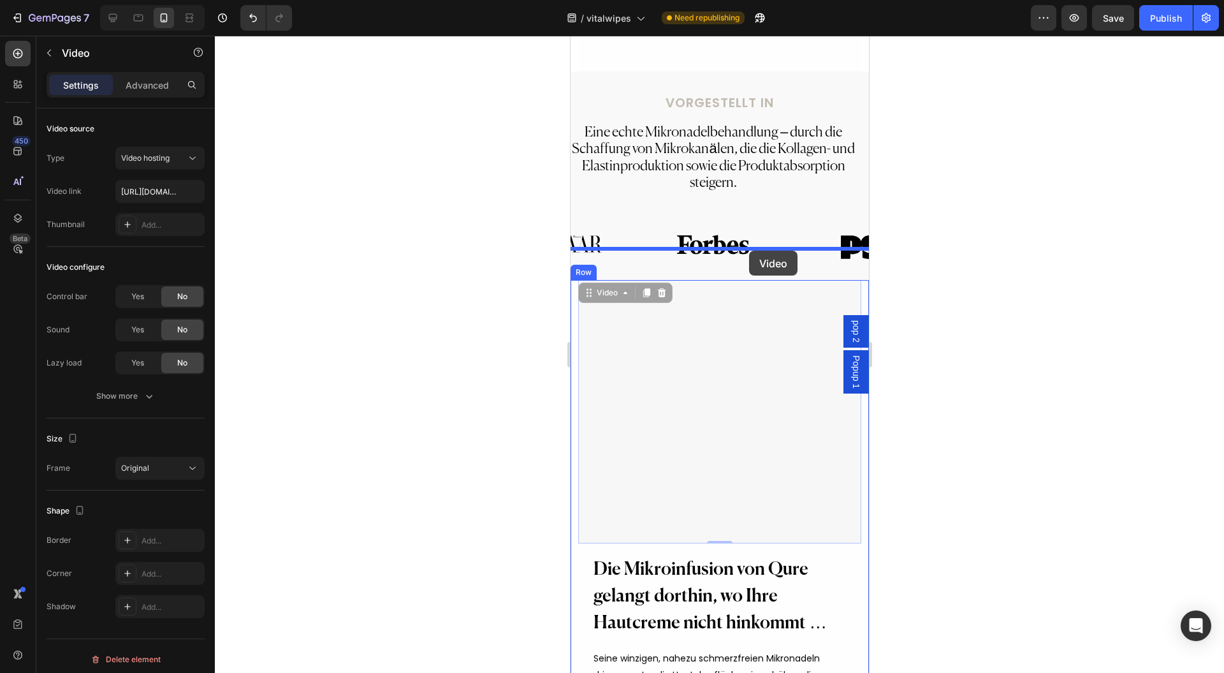
drag, startPoint x: 682, startPoint y: 388, endPoint x: 748, endPoint y: 251, distance: 152.5
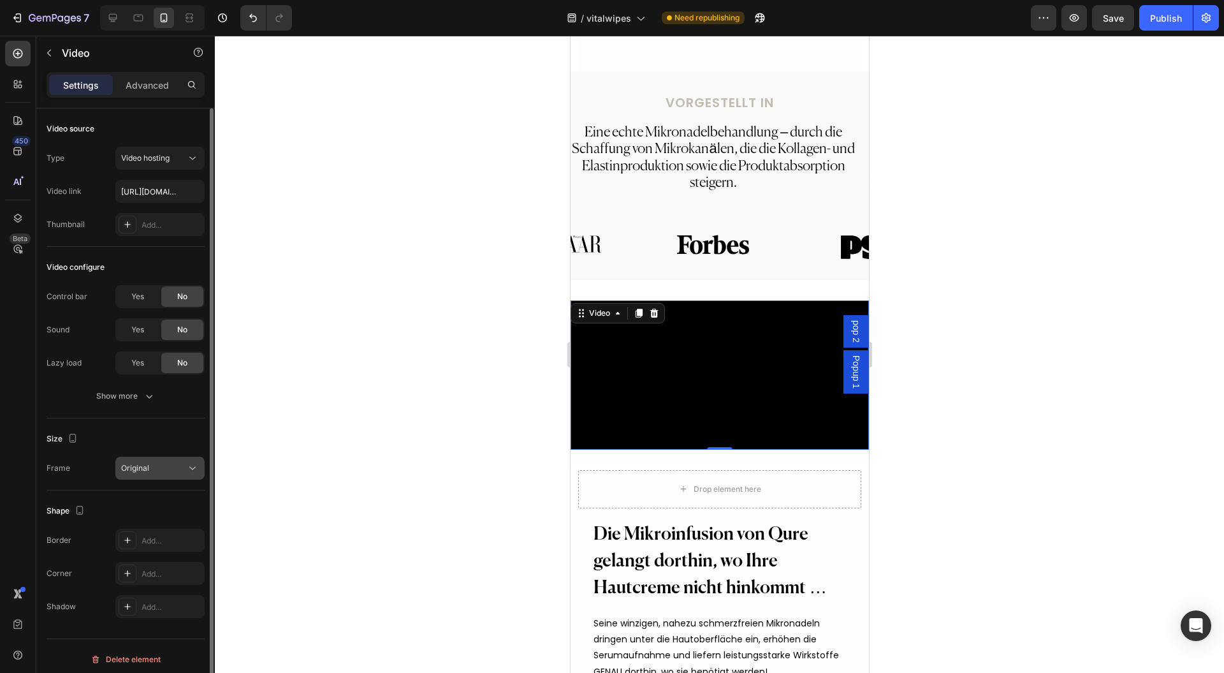
click at [172, 477] on button "Original" at bounding box center [159, 467] width 89 height 23
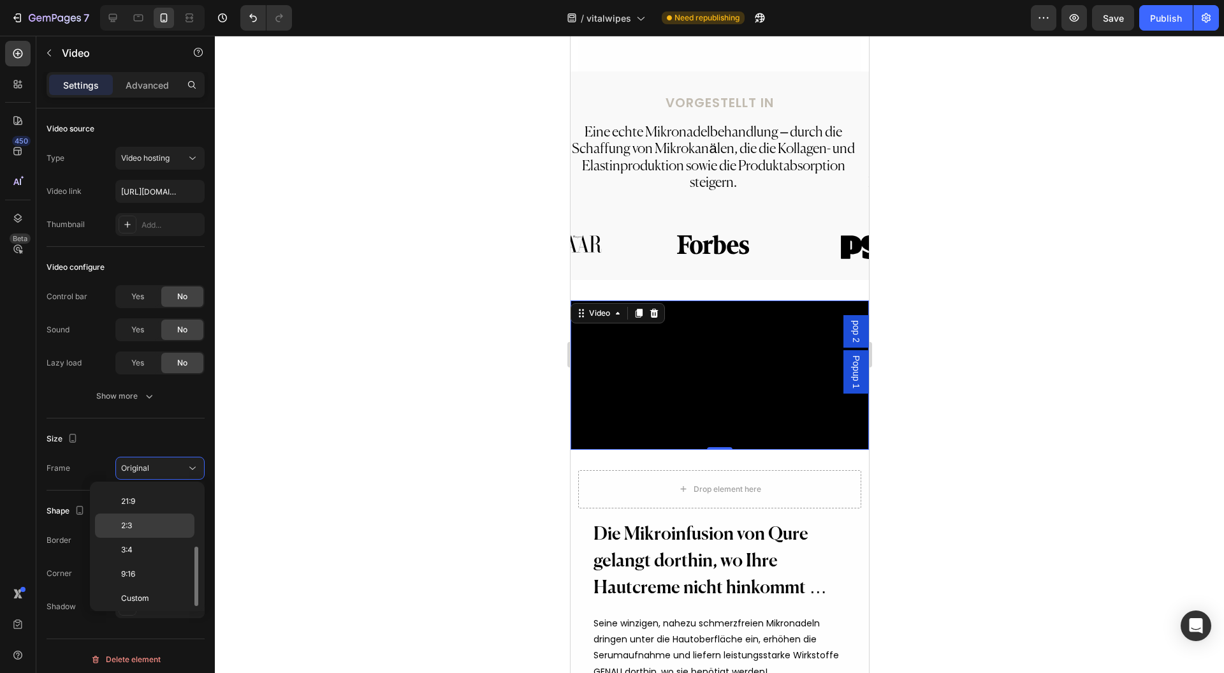
scroll to position [0, 0]
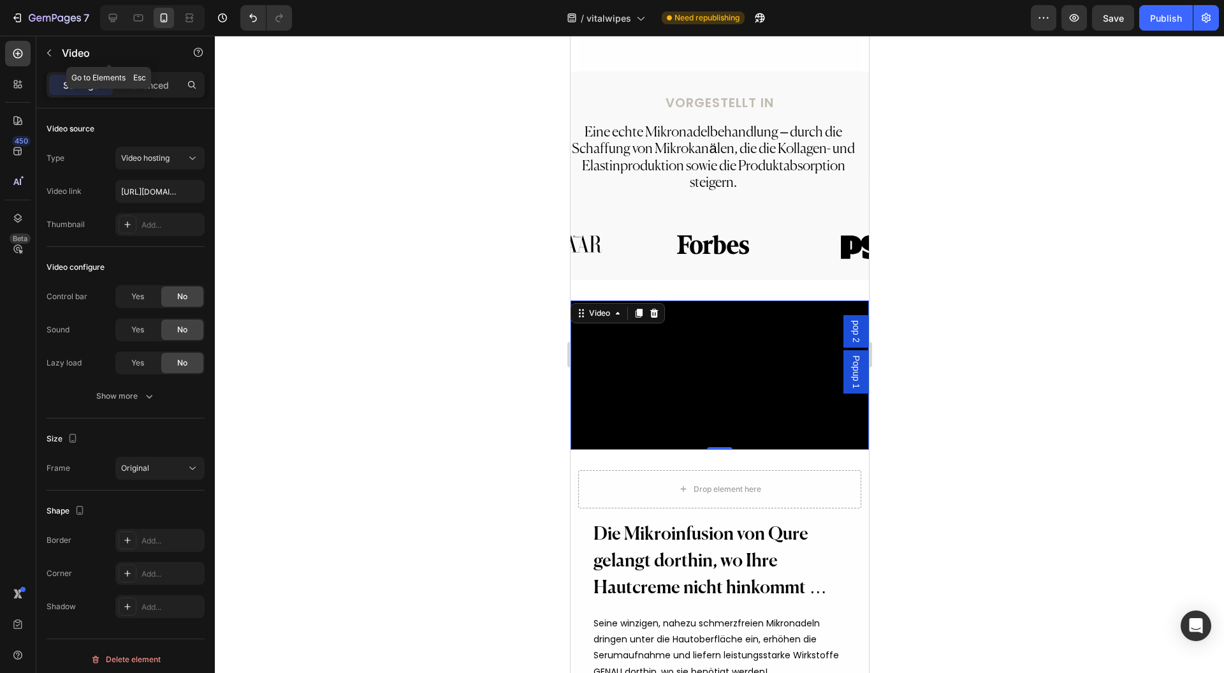
click at [139, 70] on div "Video" at bounding box center [108, 54] width 145 height 36
click at [136, 78] on p "Advanced" at bounding box center [147, 84] width 43 height 13
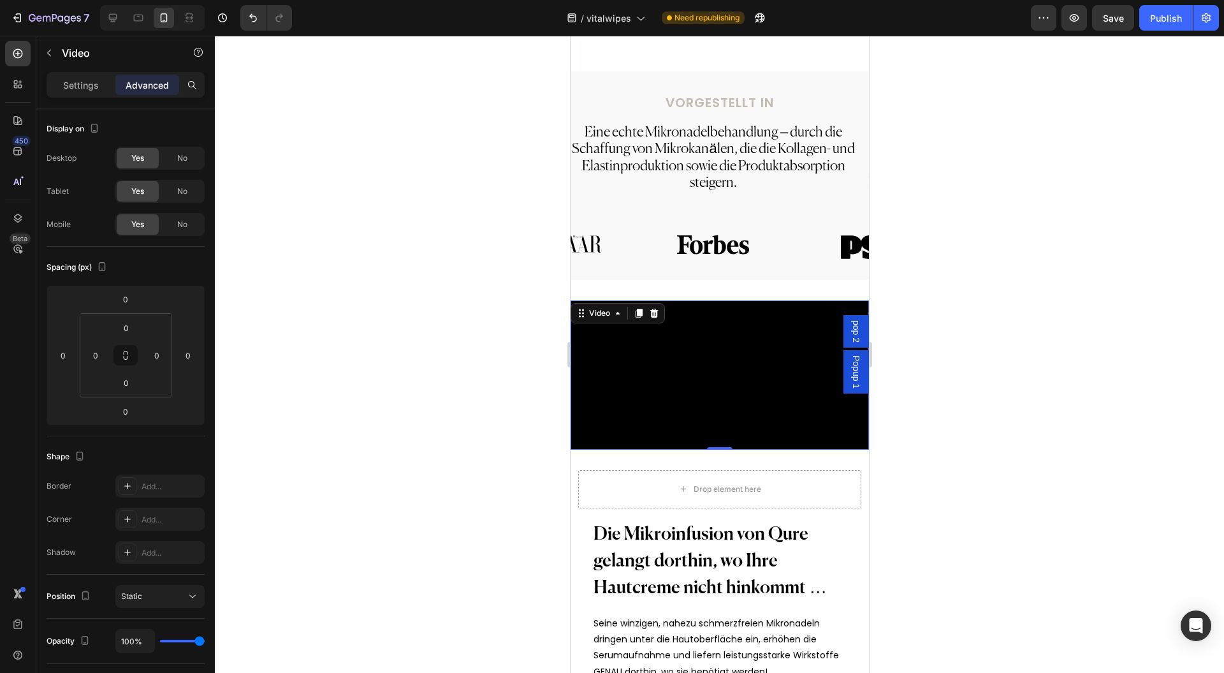
click at [96, 94] on div "Settings Advanced" at bounding box center [126, 85] width 158 height 26
click at [82, 92] on div "Settings" at bounding box center [81, 85] width 64 height 20
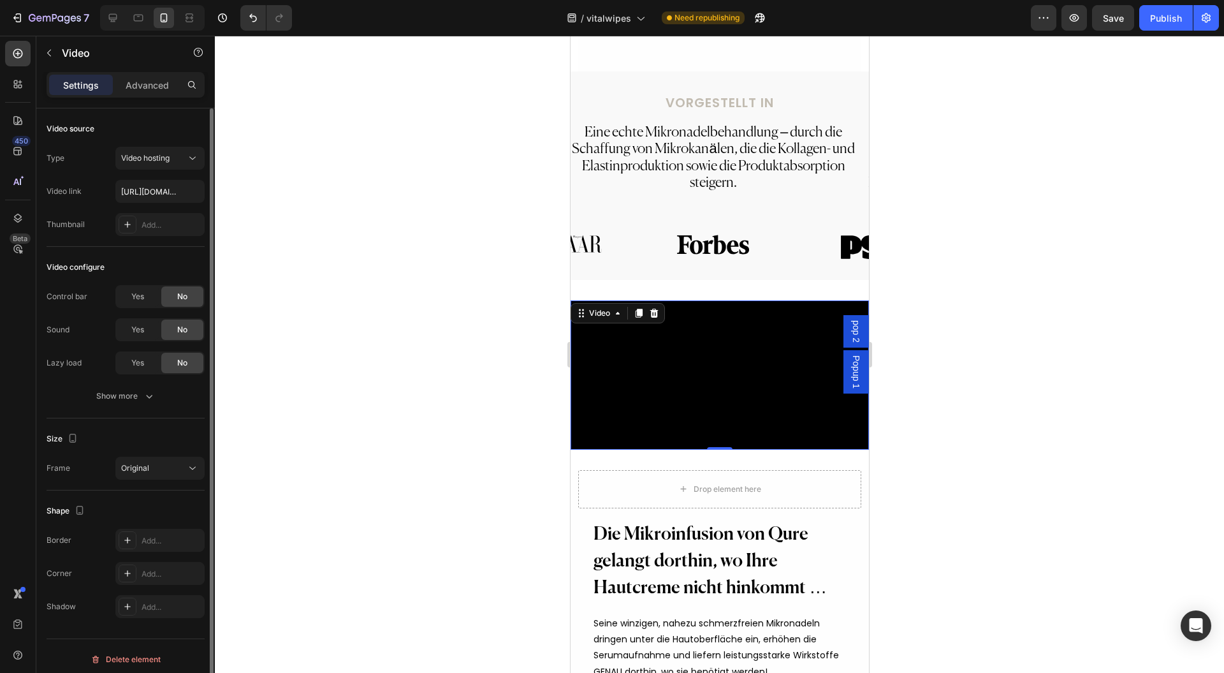
scroll to position [6, 0]
click at [195, 456] on icon at bounding box center [192, 462] width 13 height 13
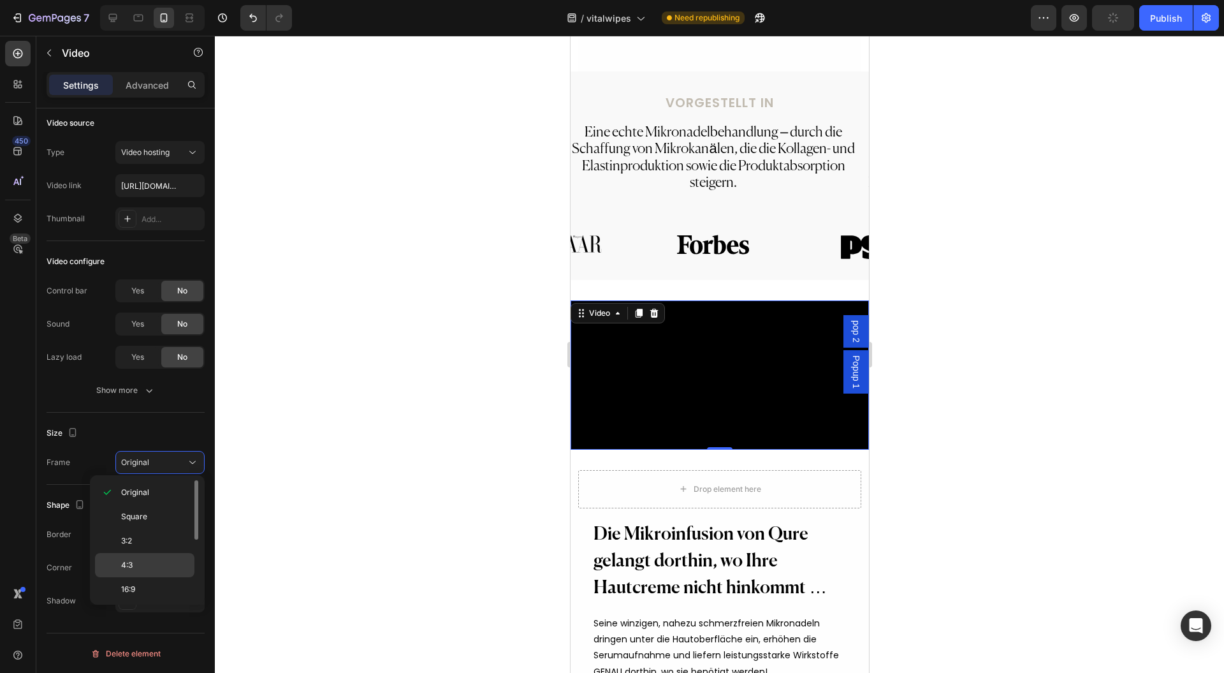
click at [170, 577] on div "4:3" at bounding box center [144, 589] width 99 height 24
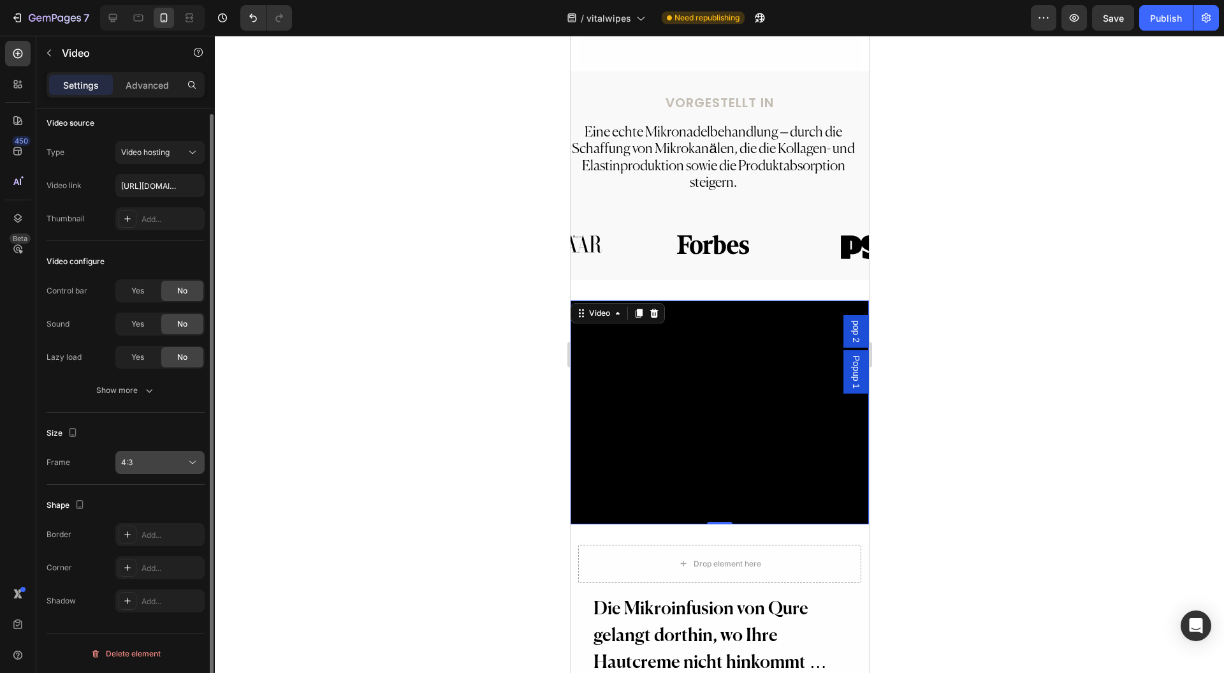
click at [164, 454] on button "4:3" at bounding box center [159, 462] width 89 height 23
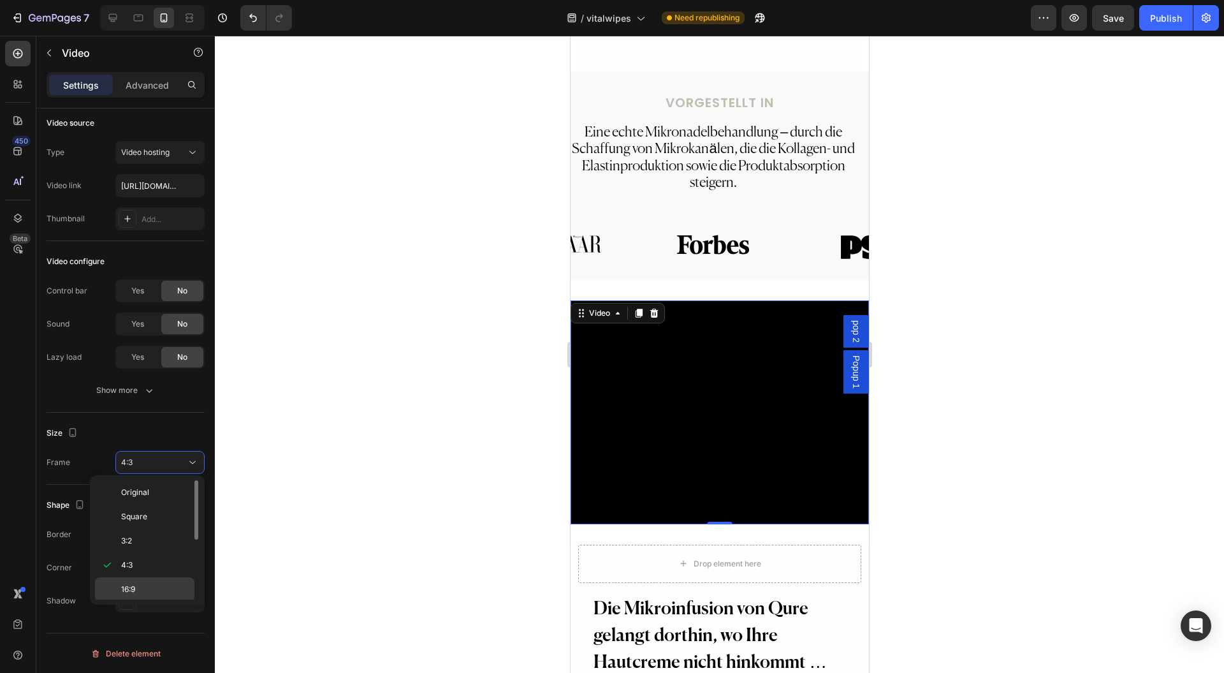
click at [163, 583] on p "16:9" at bounding box center [155, 588] width 68 height 11
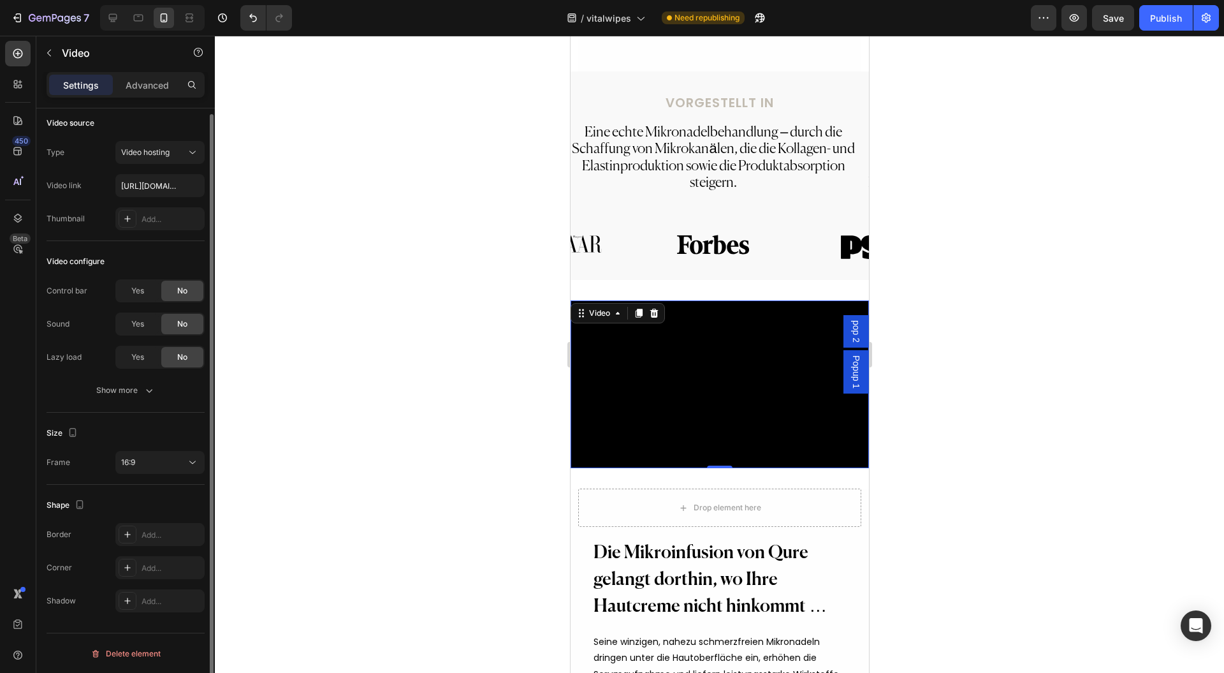
click at [161, 448] on div "Size Frame 16:9" at bounding box center [126, 448] width 158 height 72
click at [164, 462] on div "16:9" at bounding box center [153, 461] width 65 height 11
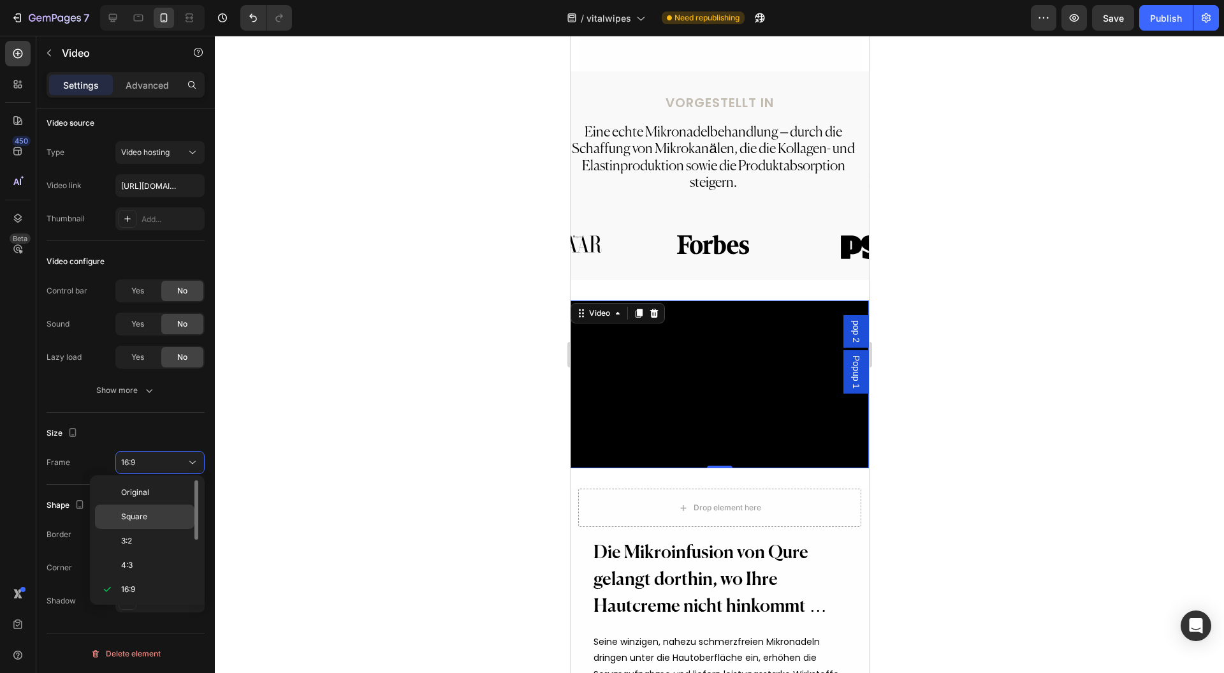
click at [156, 513] on p "Square" at bounding box center [155, 516] width 68 height 11
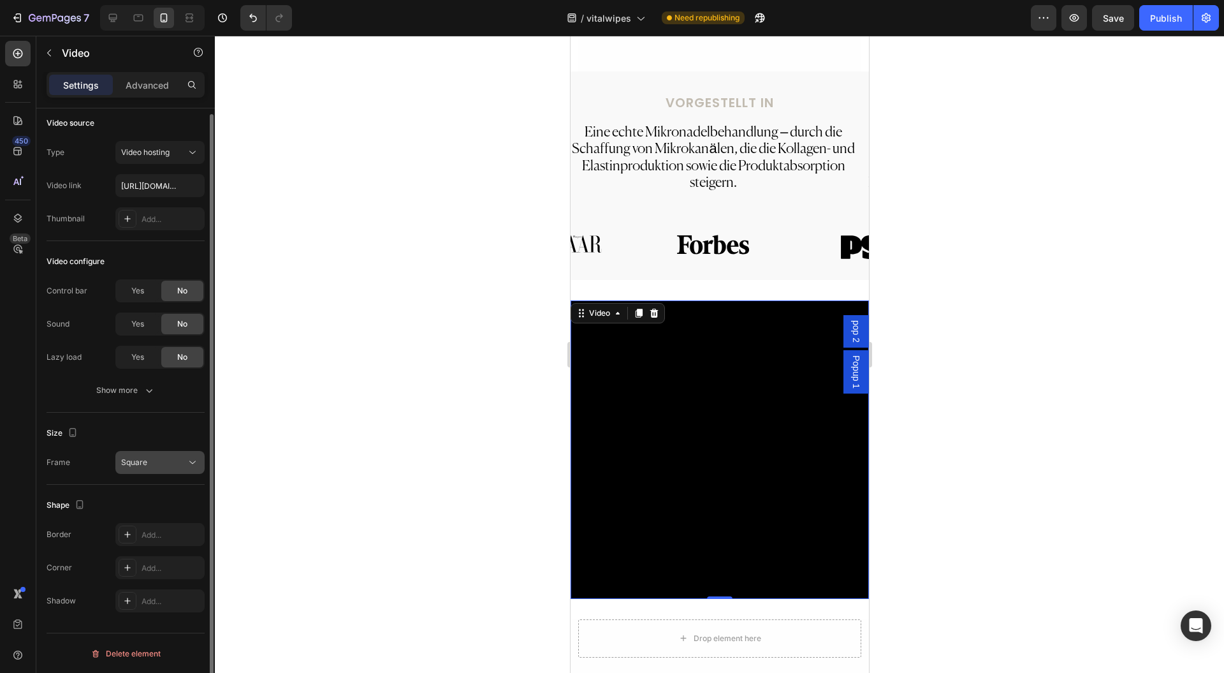
click at [167, 464] on div "Square" at bounding box center [153, 461] width 65 height 11
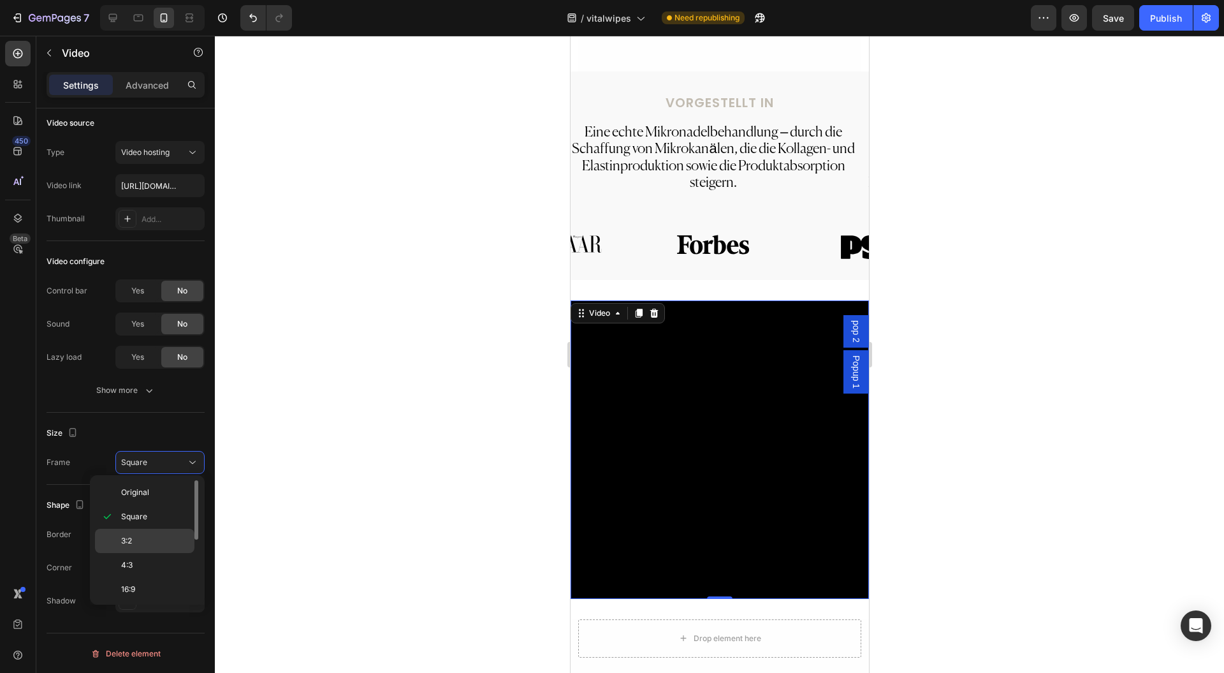
click at [145, 553] on div "3:2" at bounding box center [144, 565] width 99 height 24
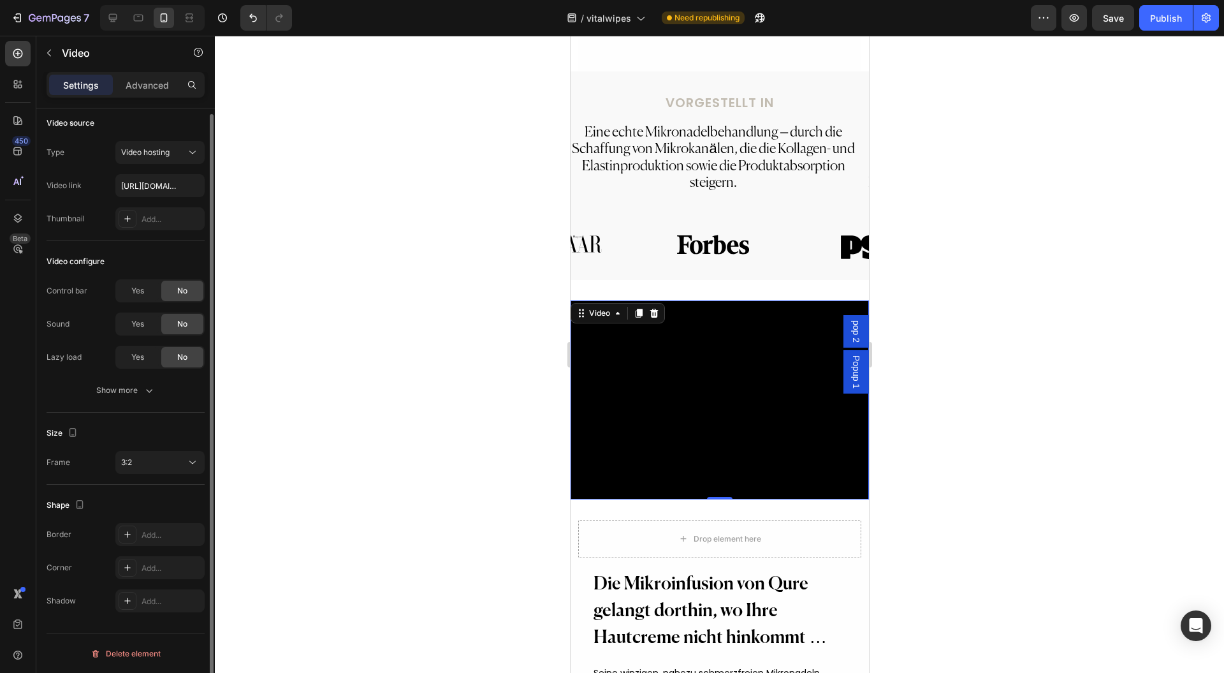
click at [173, 444] on div "Size Frame 3:2" at bounding box center [126, 448] width 158 height 72
click at [170, 464] on div "3:2" at bounding box center [153, 461] width 65 height 11
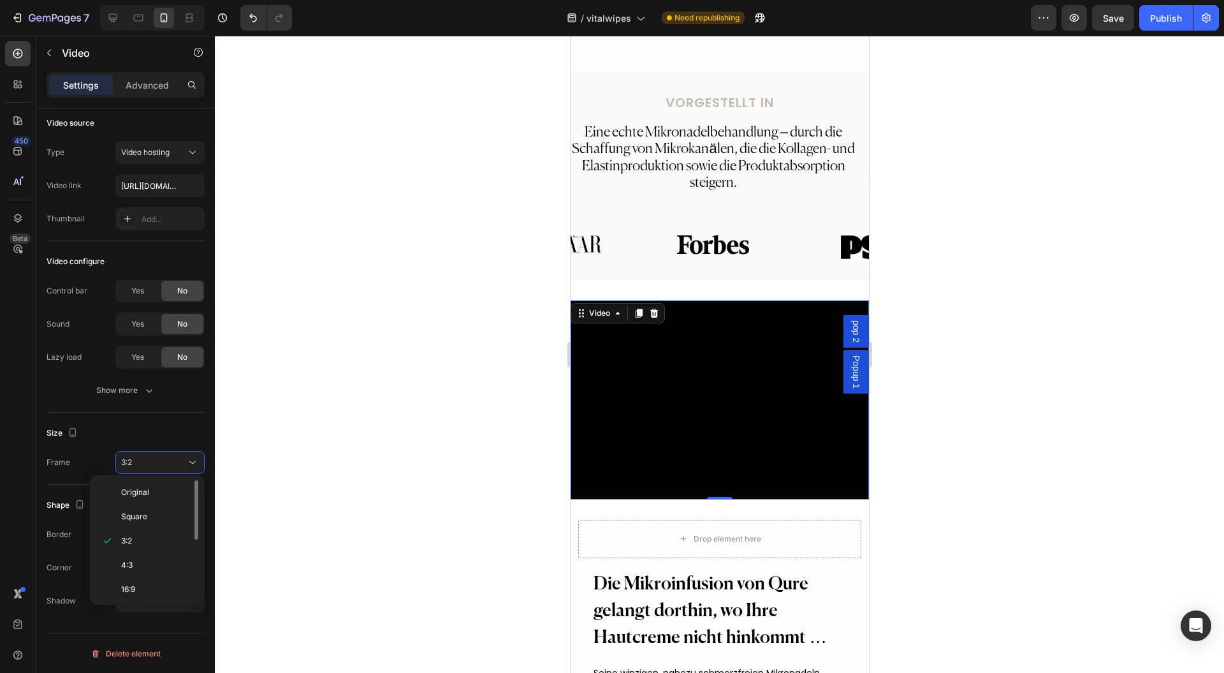
scroll to position [119, 0]
click at [169, 580] on div "9:16" at bounding box center [144, 592] width 99 height 24
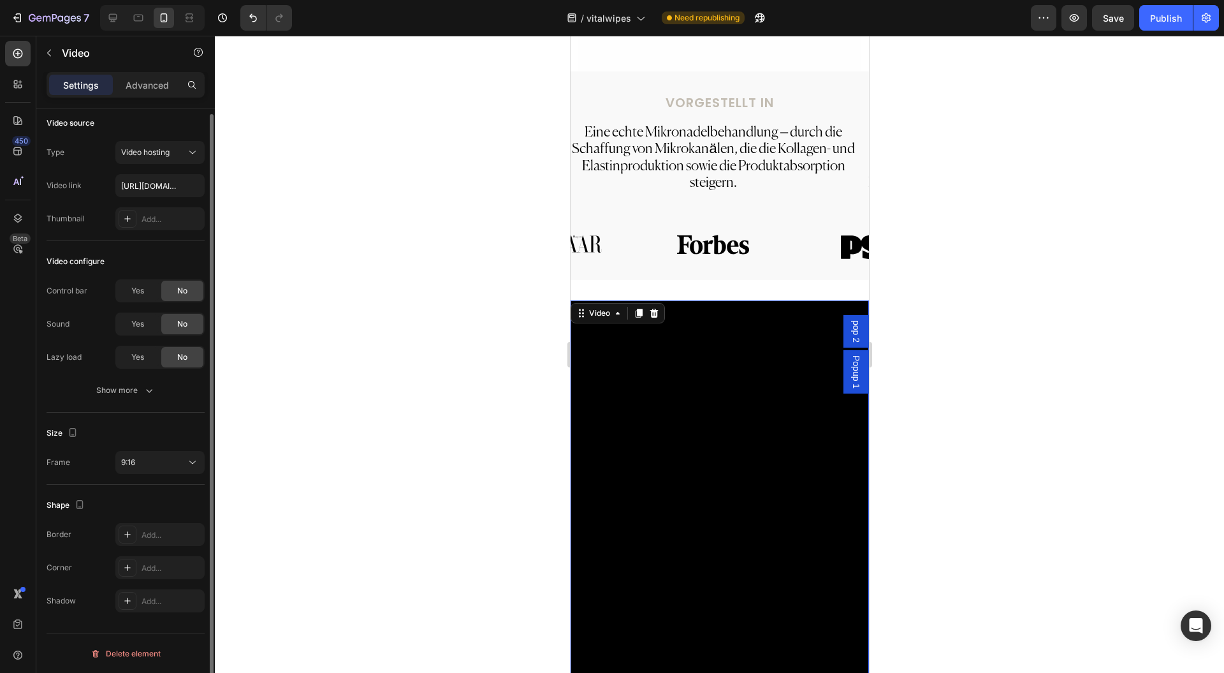
click at [155, 485] on div "Shape Border Add... Corner Add... Shadow Add..." at bounding box center [126, 554] width 158 height 138
click at [166, 468] on button "9:16" at bounding box center [159, 462] width 89 height 23
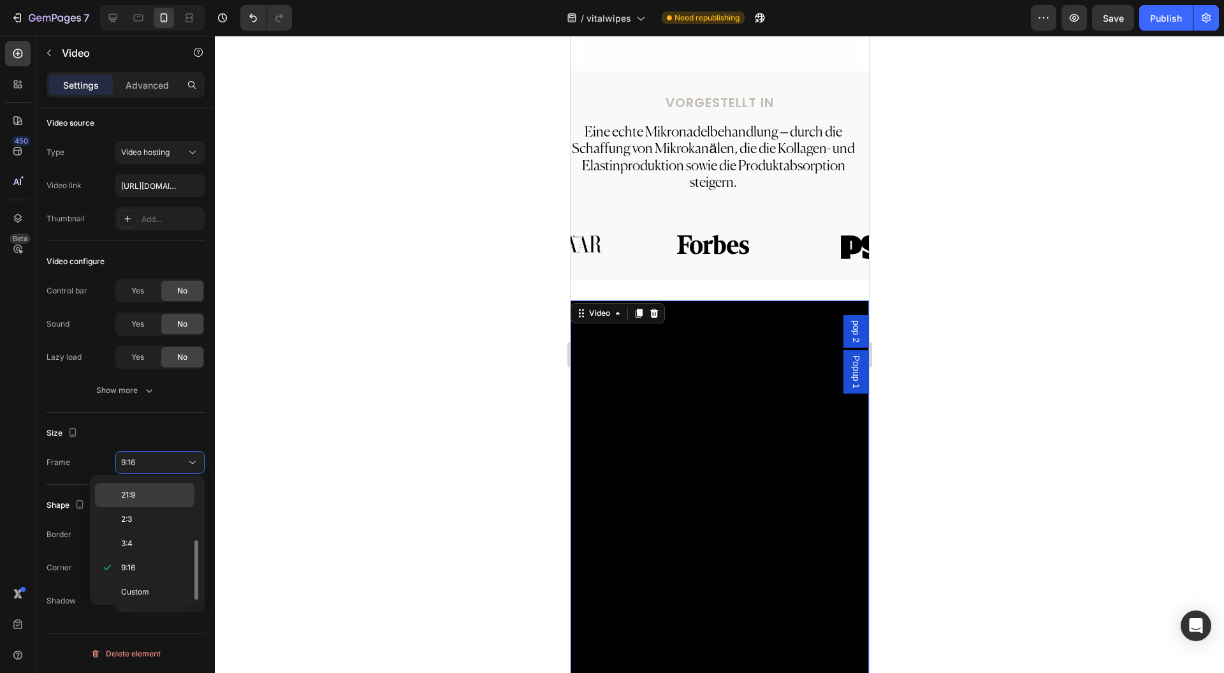
click at [152, 491] on p "21:9" at bounding box center [155, 494] width 68 height 11
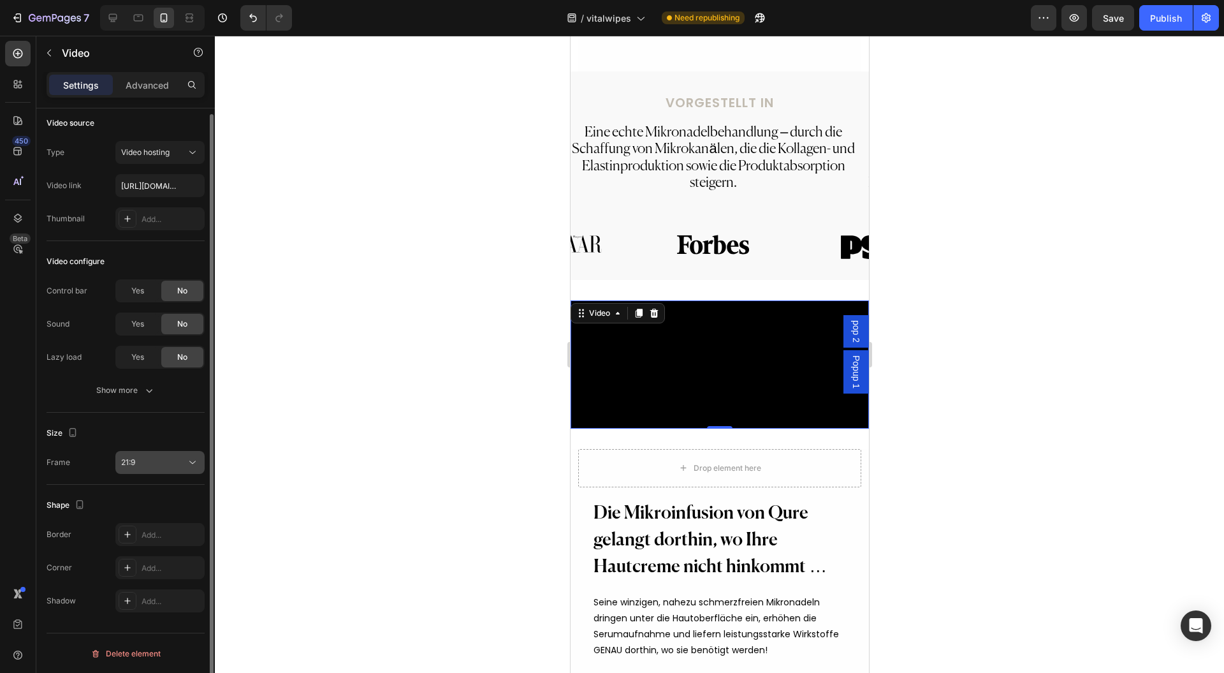
click at [168, 471] on button "21:9" at bounding box center [159, 462] width 89 height 23
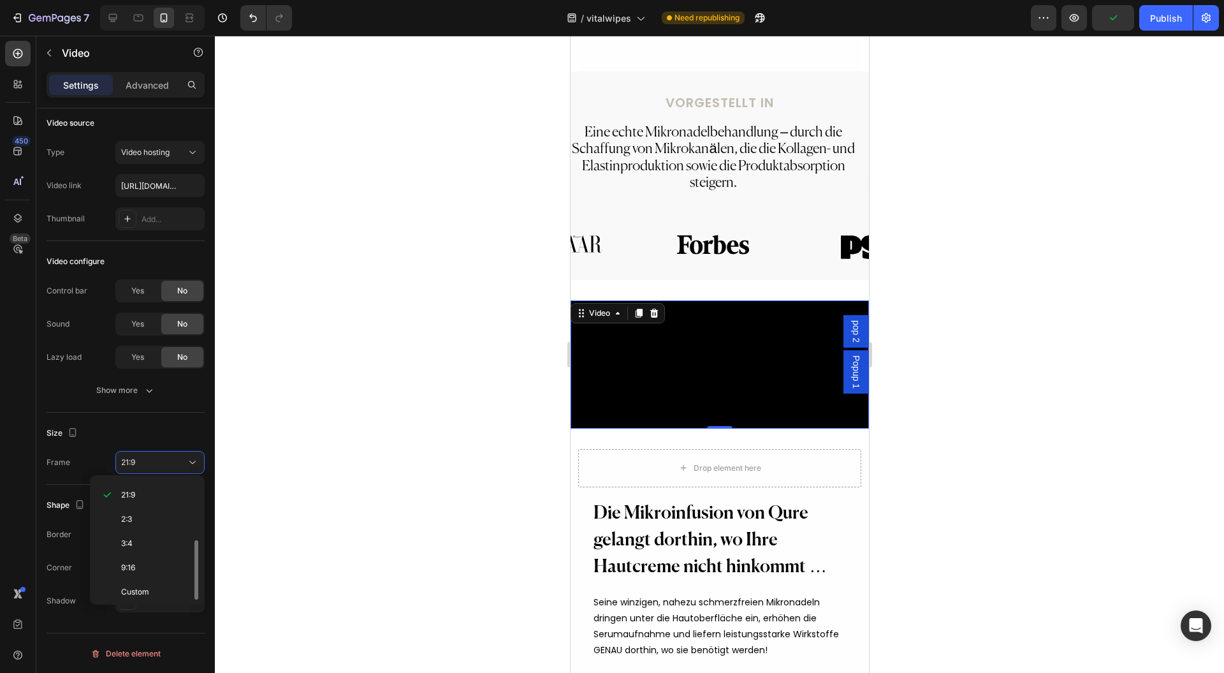
scroll to position [0, 0]
click at [160, 487] on p "Original" at bounding box center [155, 491] width 68 height 11
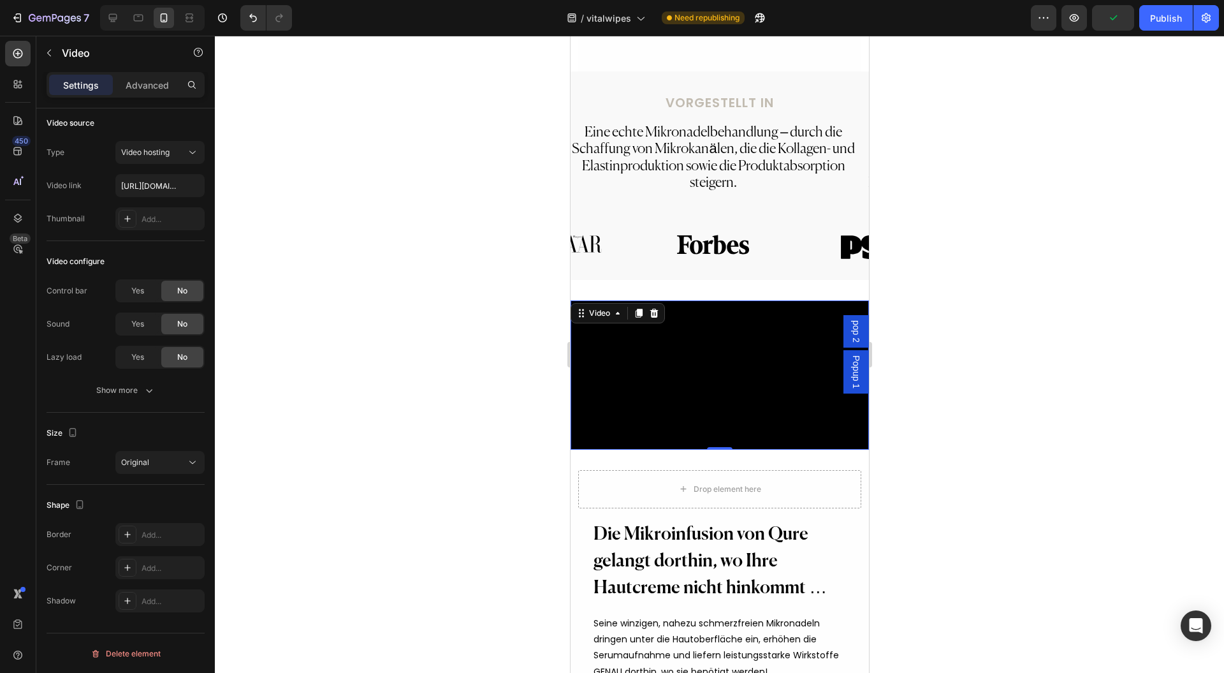
click at [316, 445] on div at bounding box center [719, 354] width 1009 height 637
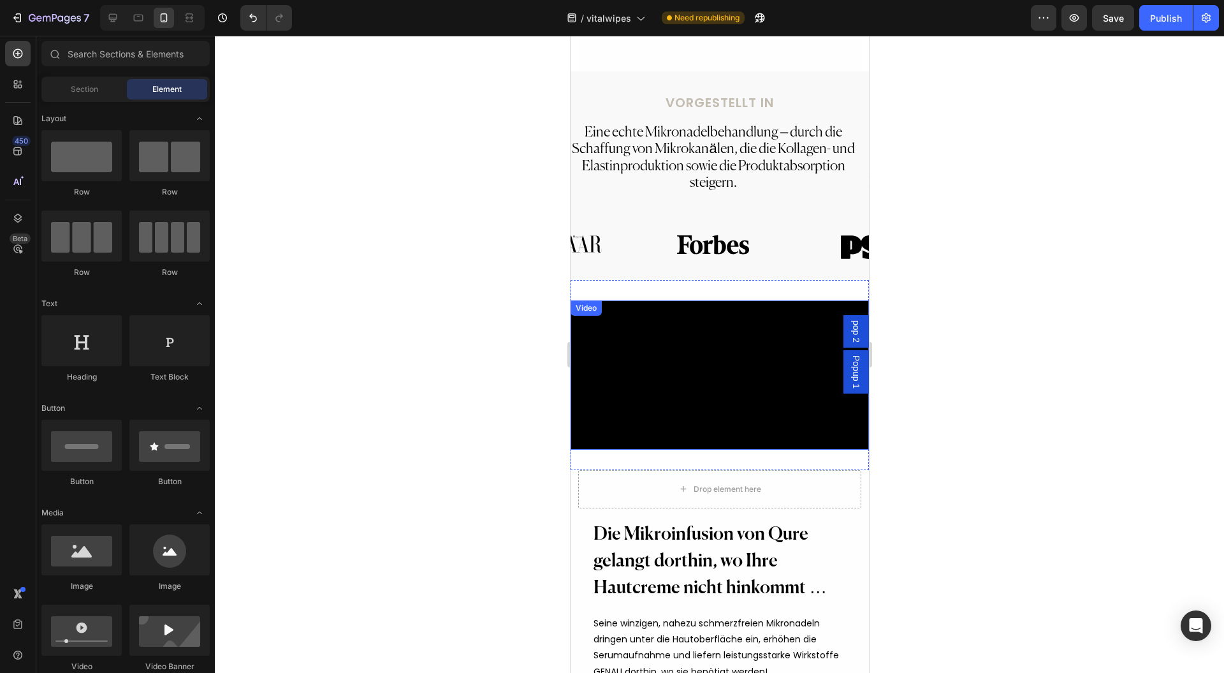
click at [573, 303] on video at bounding box center [719, 374] width 298 height 149
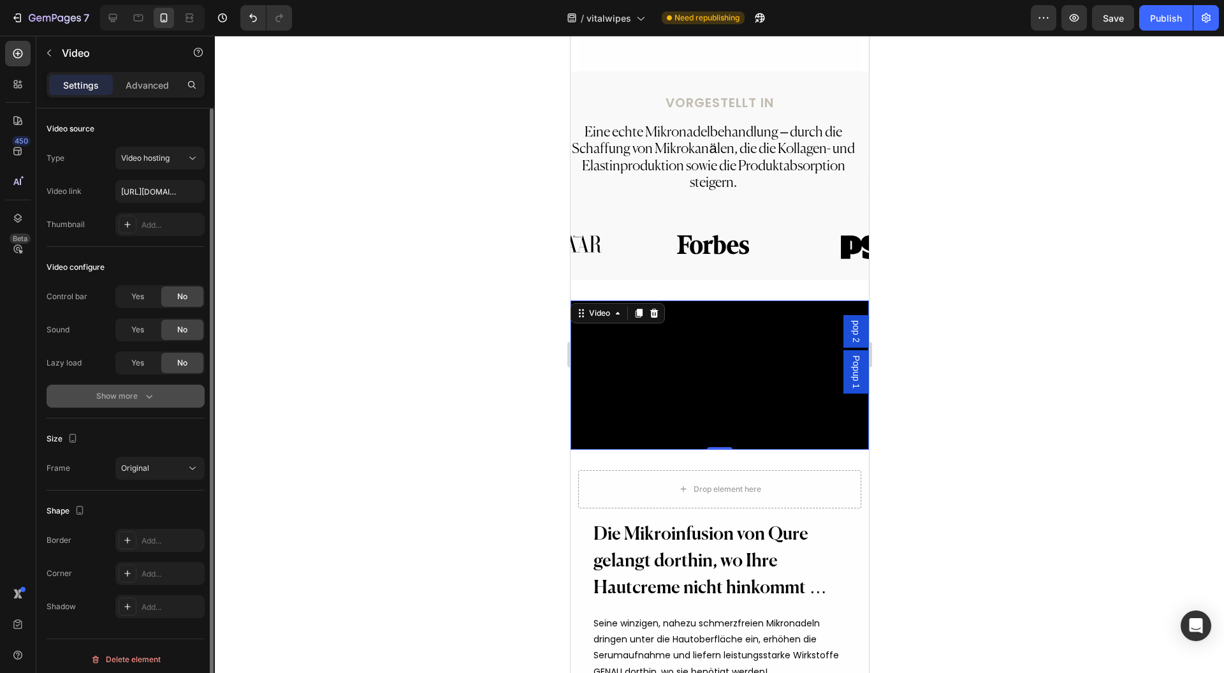
click at [132, 388] on button "Show more" at bounding box center [126, 395] width 158 height 23
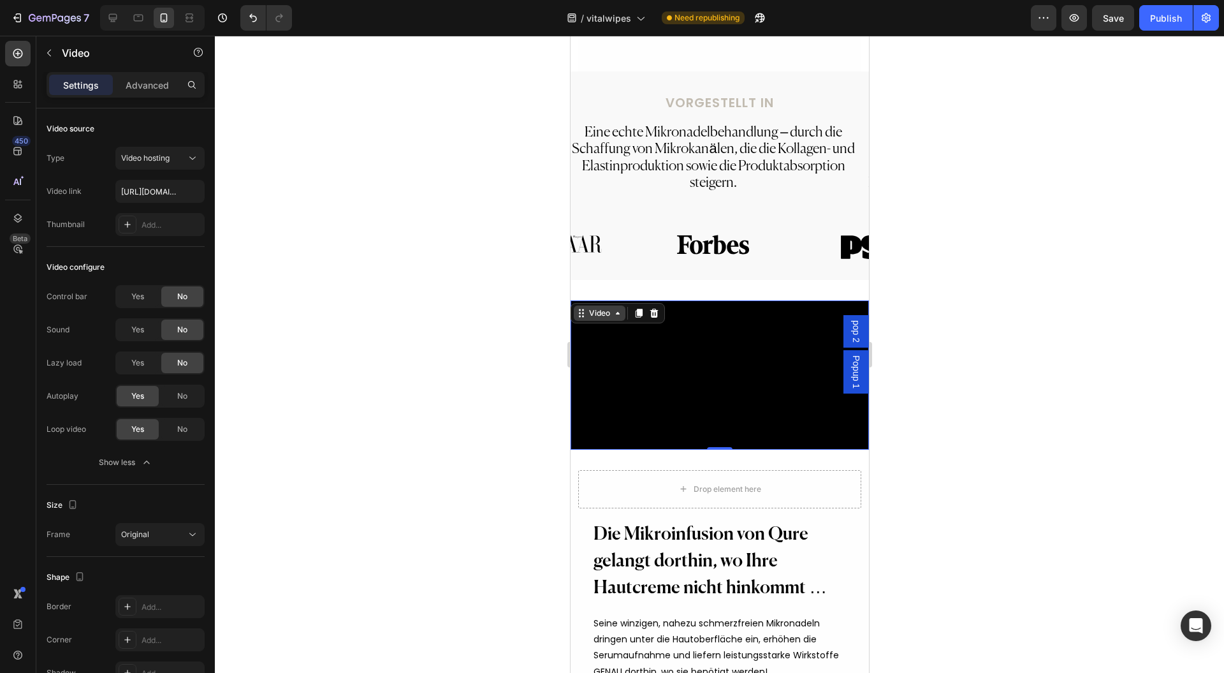
click at [596, 307] on div "Video" at bounding box center [599, 312] width 26 height 11
click at [129, 82] on p "Advanced" at bounding box center [147, 84] width 43 height 13
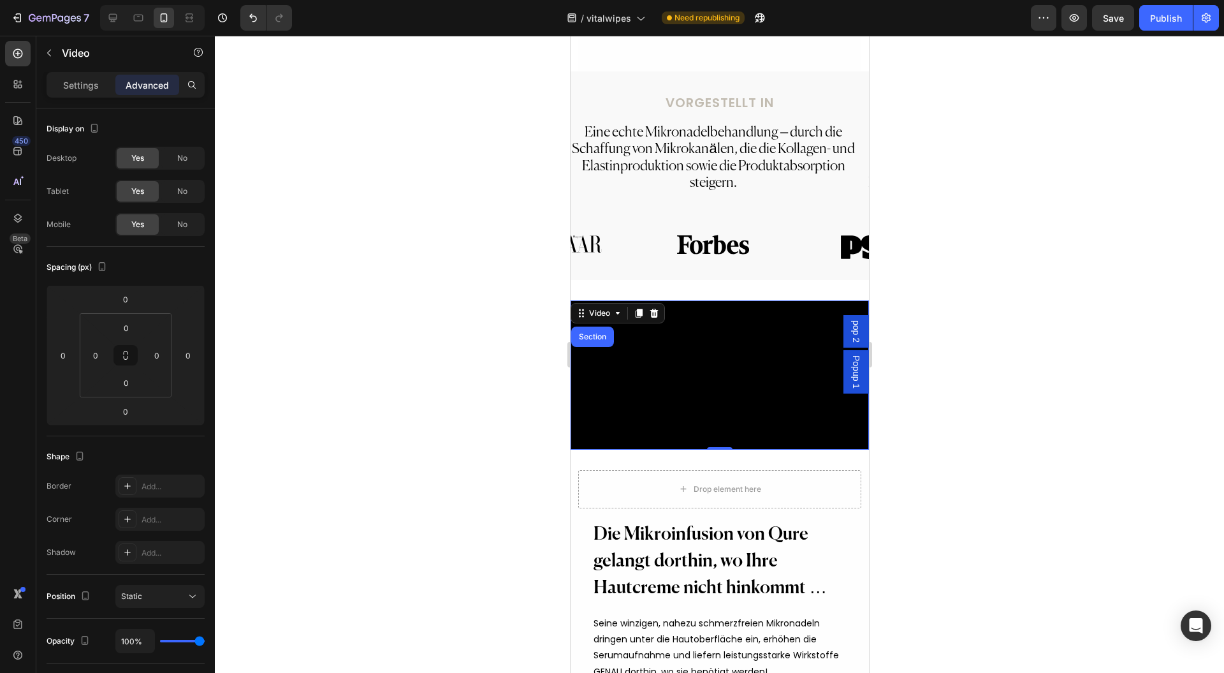
click at [90, 96] on div "Settings Advanced" at bounding box center [126, 85] width 158 height 26
click at [91, 96] on div "Settings Advanced" at bounding box center [126, 85] width 158 height 26
click at [92, 94] on div "Settings Advanced" at bounding box center [126, 85] width 158 height 26
click at [96, 89] on p "Settings" at bounding box center [81, 84] width 36 height 13
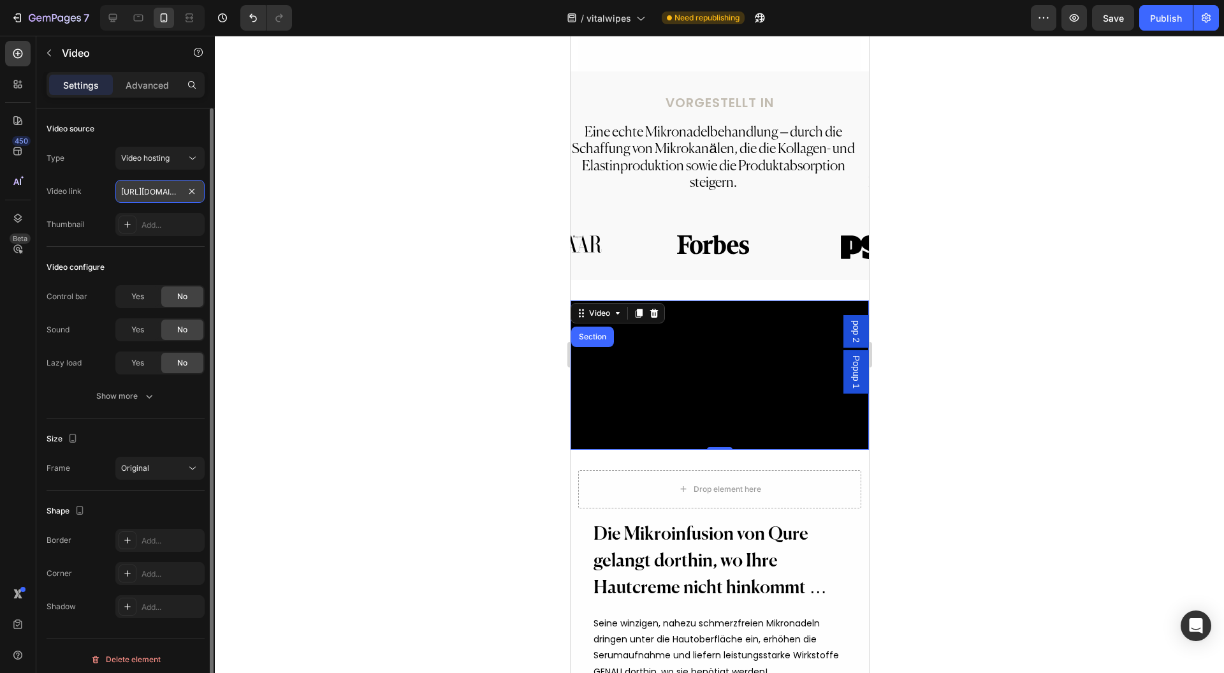
click at [138, 182] on input "https://cdn.shopify.com/videos/c/o/v/b87b5942f0f44f328609d97727540992.mp4" at bounding box center [159, 191] width 89 height 23
paste input "5b204a8f672a49f68952cc319d690ddf"
type input "https://cdn.shopify.com/videos/c/o/v/5b204a8f672a49f68952cc319d690ddf.mp4"
click at [365, 279] on div at bounding box center [719, 354] width 1009 height 637
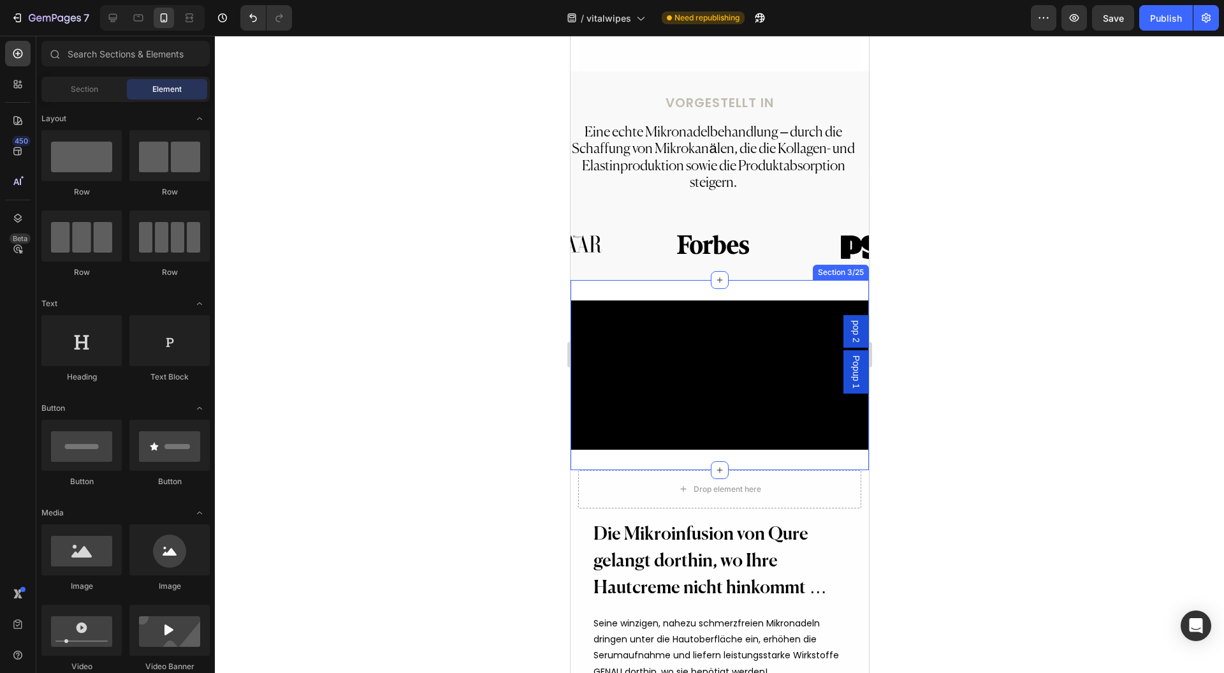
click at [830, 491] on div "Drop element here" at bounding box center [719, 489] width 283 height 38
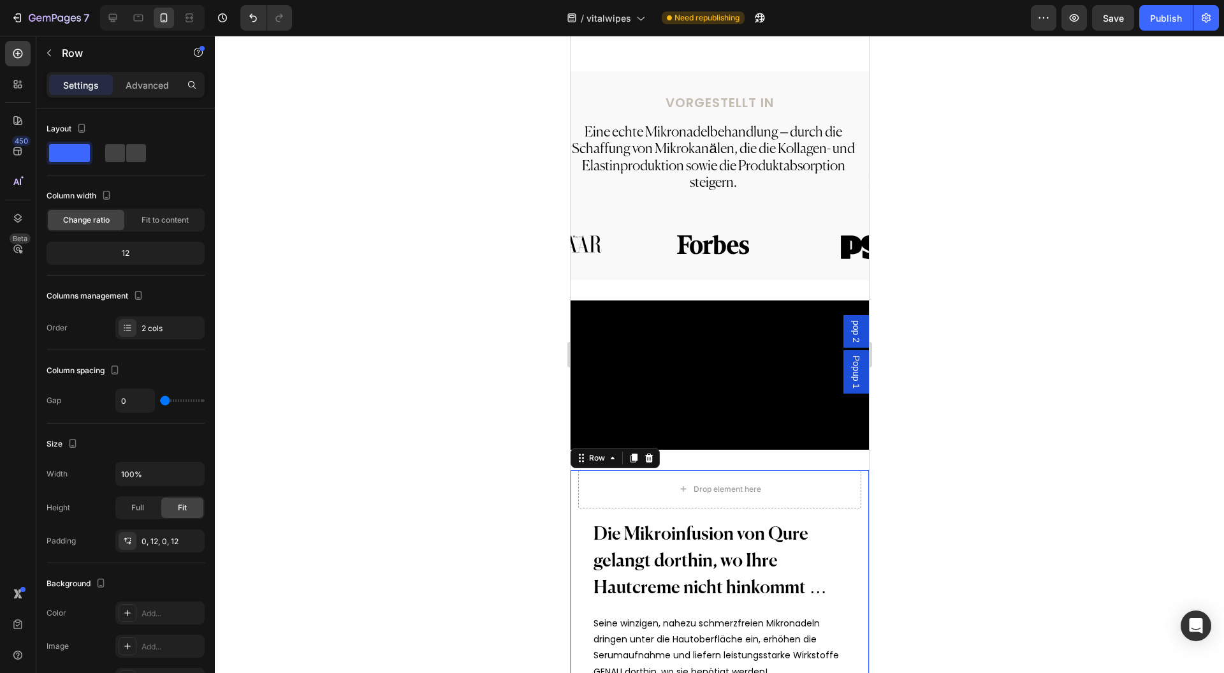
click at [624, 504] on div "Drop element here" at bounding box center [719, 489] width 283 height 38
click at [606, 551] on h2 "Die Mikroinfusion von Qure gelangt dorthin, wo Ihre Hautcreme nicht hinkommt …" at bounding box center [719, 561] width 255 height 83
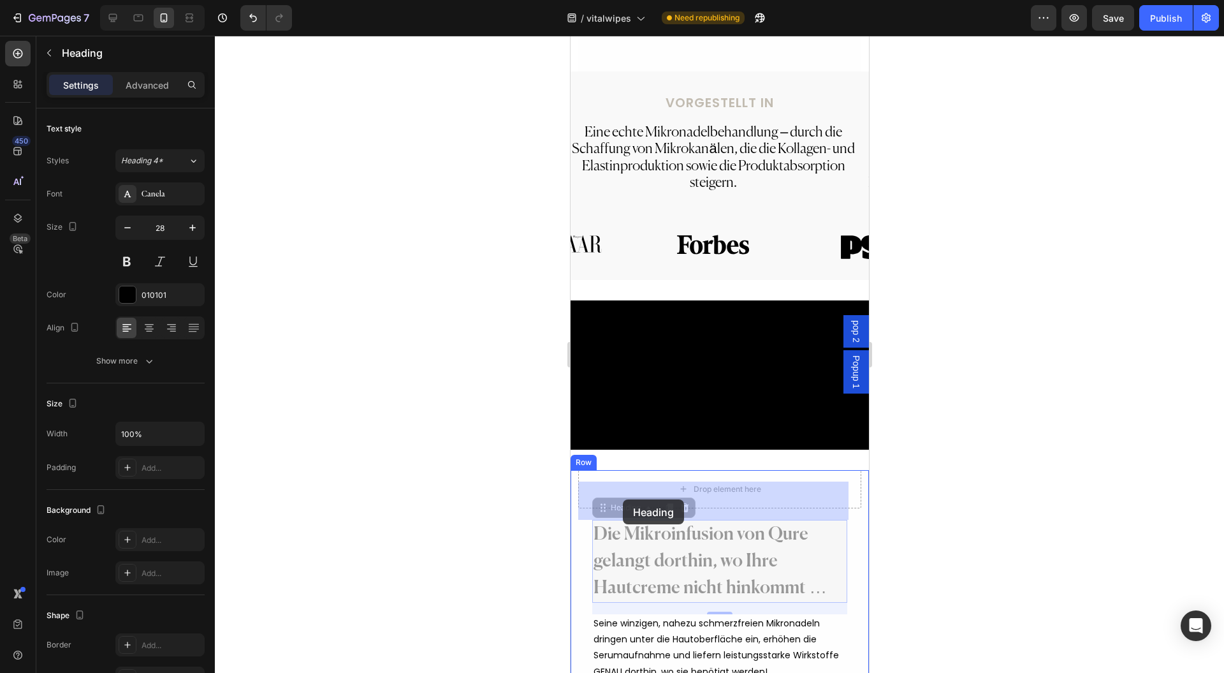
drag, startPoint x: 624, startPoint y: 522, endPoint x: 622, endPoint y: 499, distance: 22.4
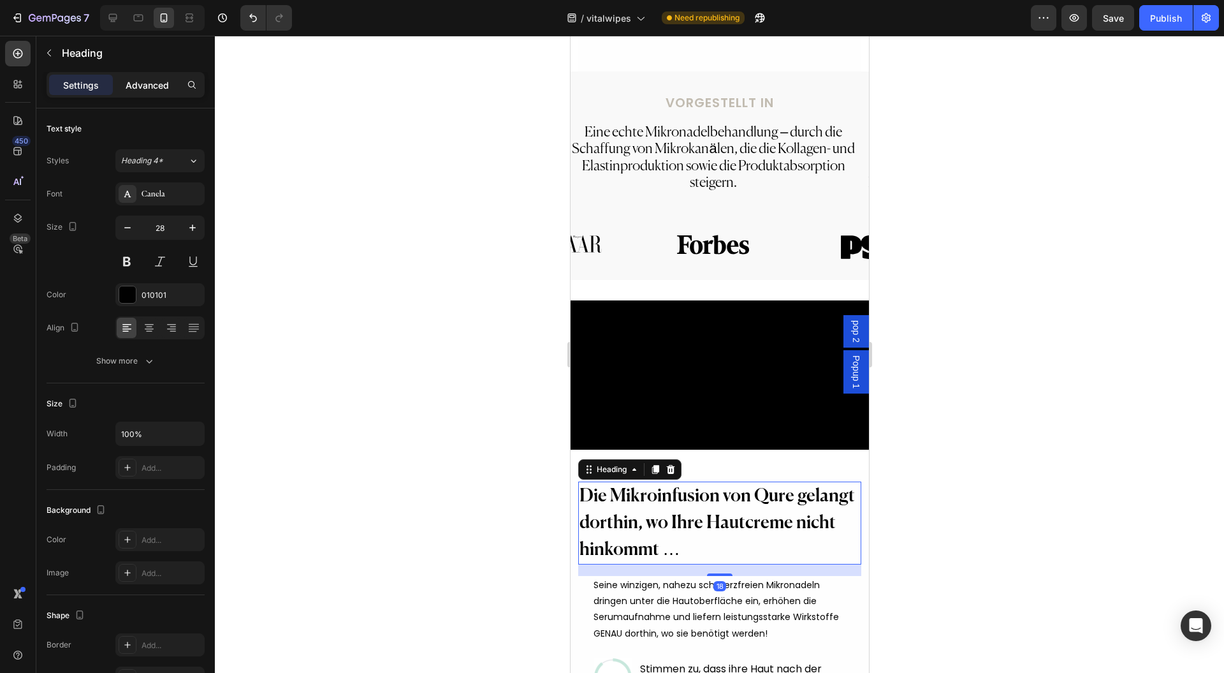
click at [155, 86] on p "Advanced" at bounding box center [147, 84] width 43 height 13
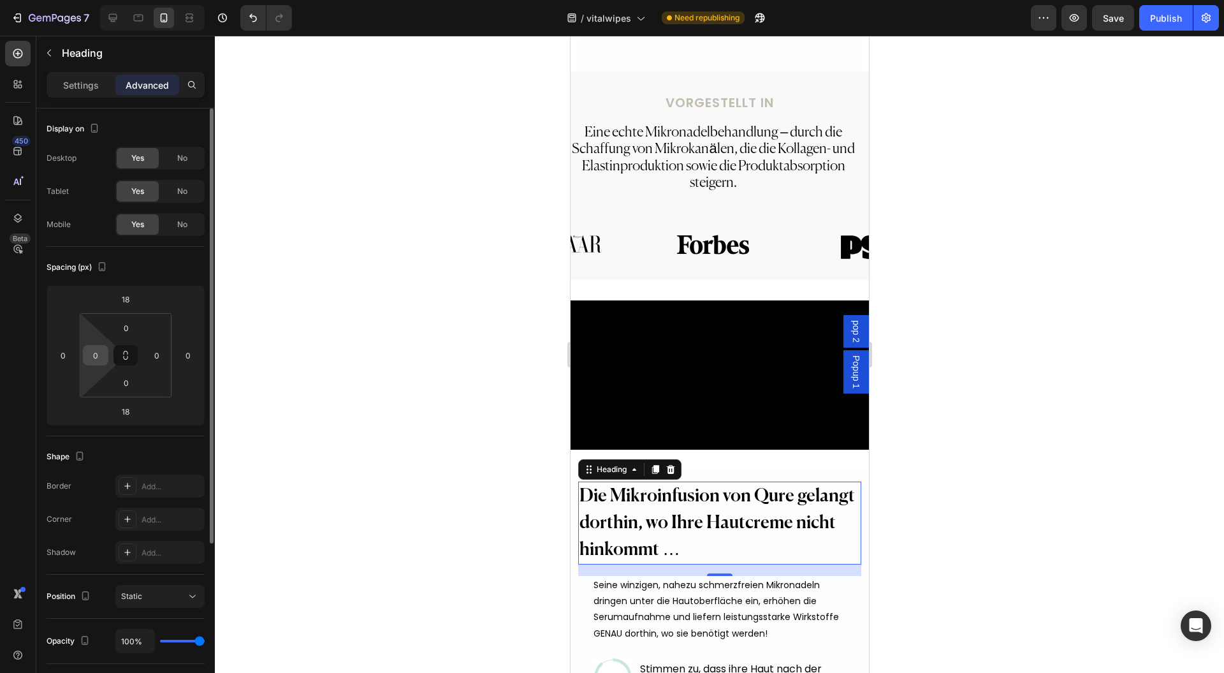
click at [95, 357] on input "0" at bounding box center [95, 355] width 19 height 19
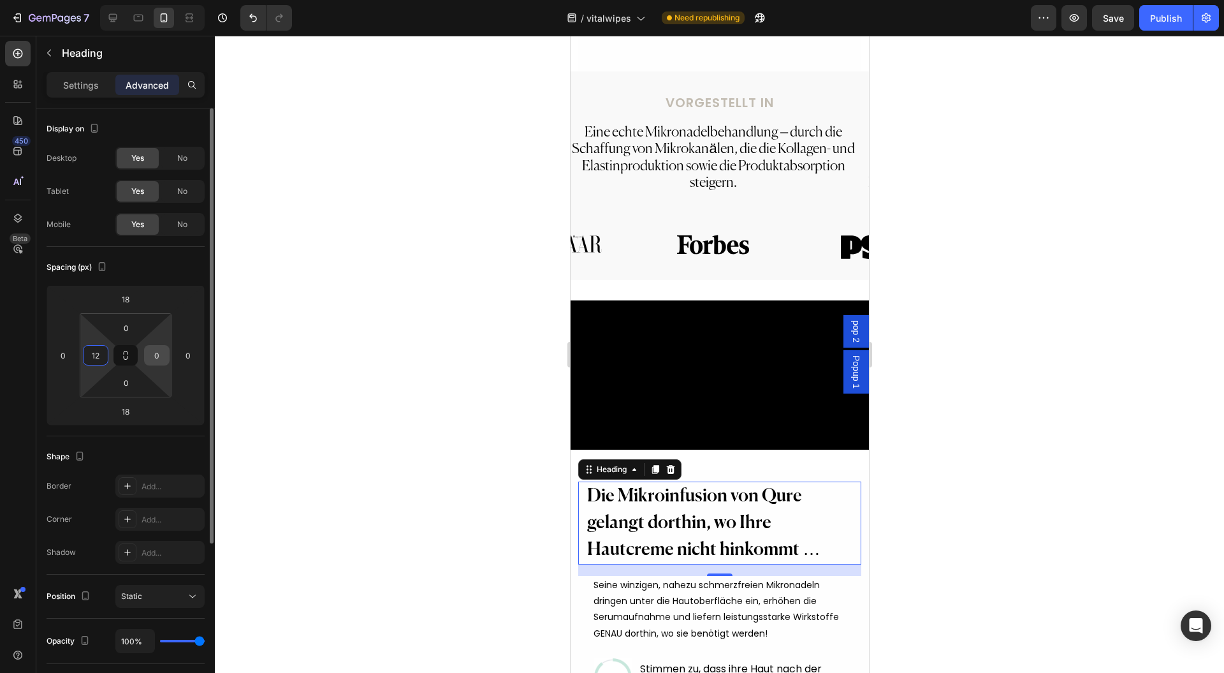
type input "12"
click at [159, 353] on input "0" at bounding box center [156, 355] width 19 height 19
type input "2"
click at [345, 345] on div at bounding box center [719, 354] width 1009 height 637
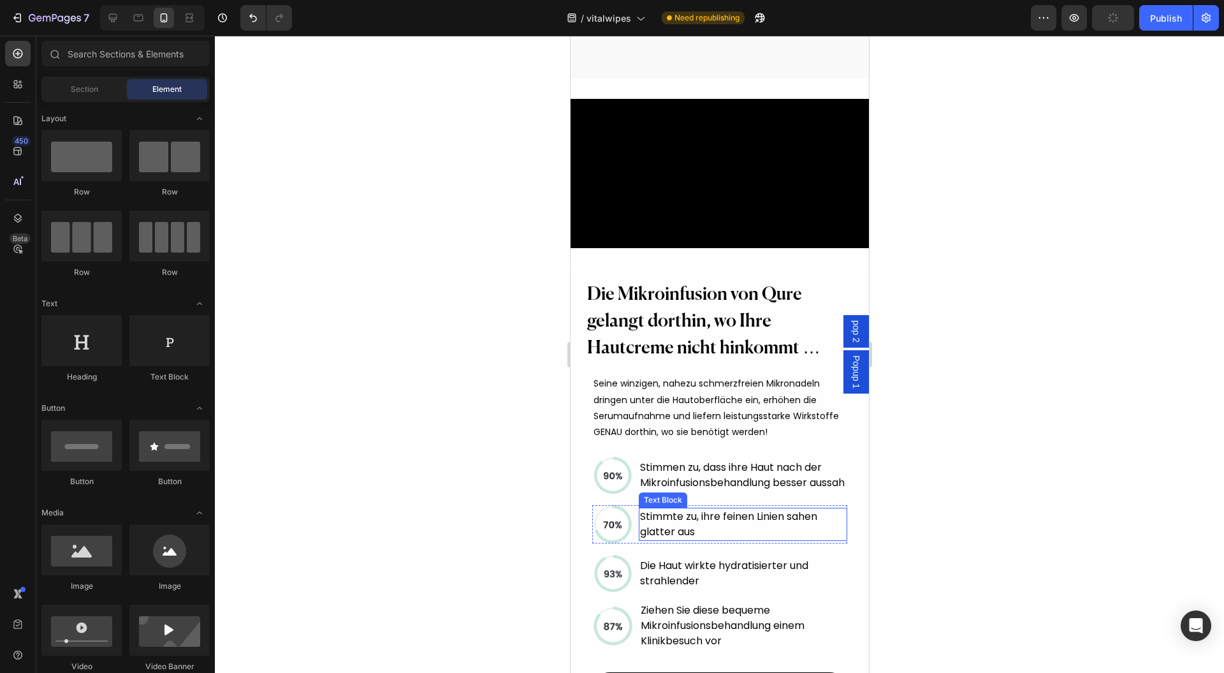
scroll to position [1190, 0]
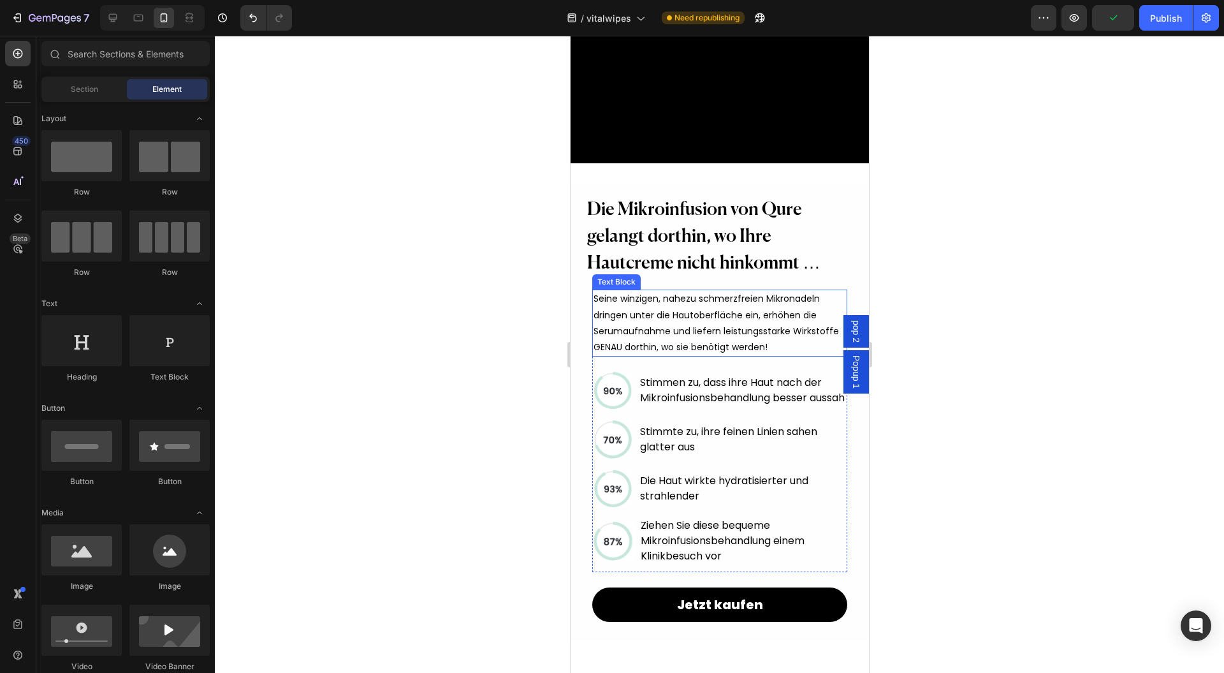
click at [647, 353] on span "Seine winzigen, nahezu schmerzfreien Mikronadeln dringen unter die Hautoberfläc…" at bounding box center [715, 322] width 245 height 61
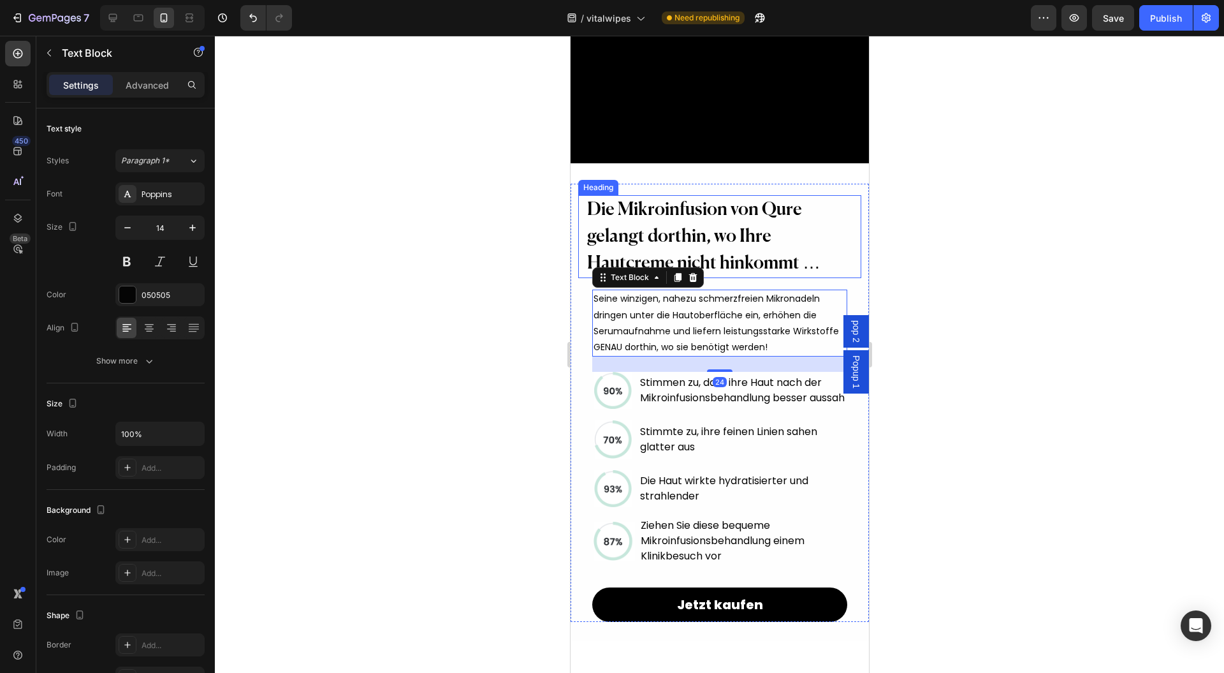
click at [703, 276] on h2 "Die Mikroinfusion von Qure gelangt dorthin, wo Ihre Hautcreme nicht hinkommt …" at bounding box center [722, 236] width 274 height 83
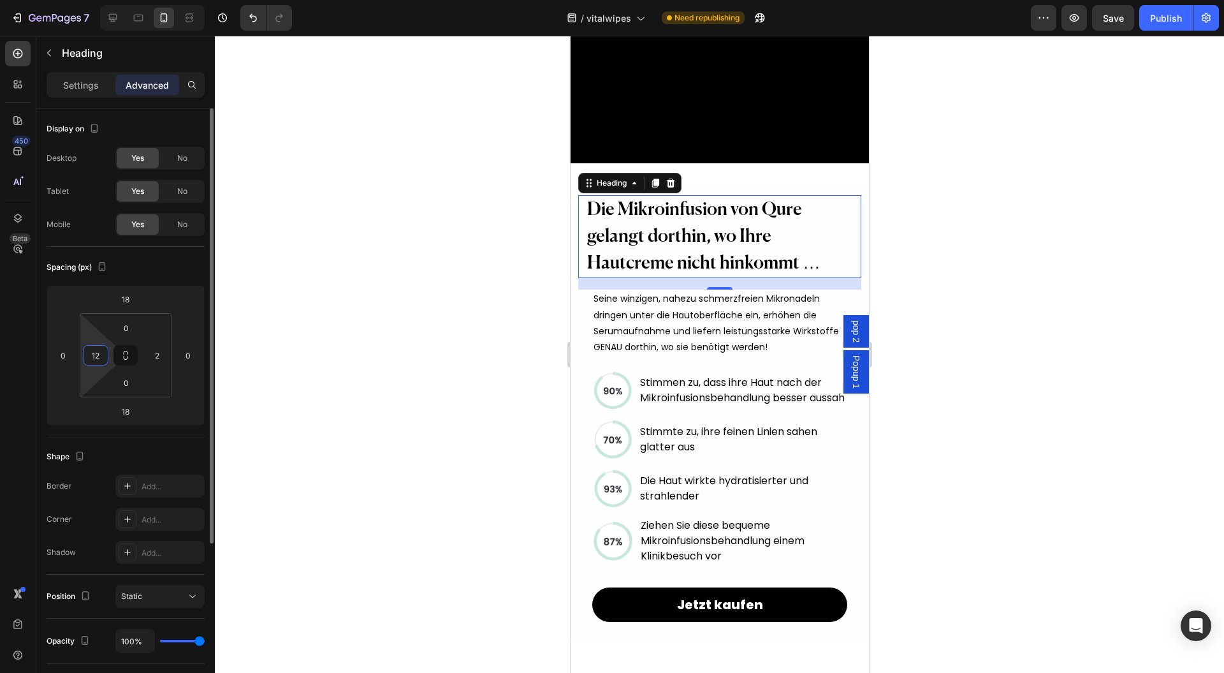
click at [98, 356] on input "12" at bounding box center [95, 355] width 19 height 19
type input "15"
click at [153, 352] on input "2" at bounding box center [156, 355] width 19 height 19
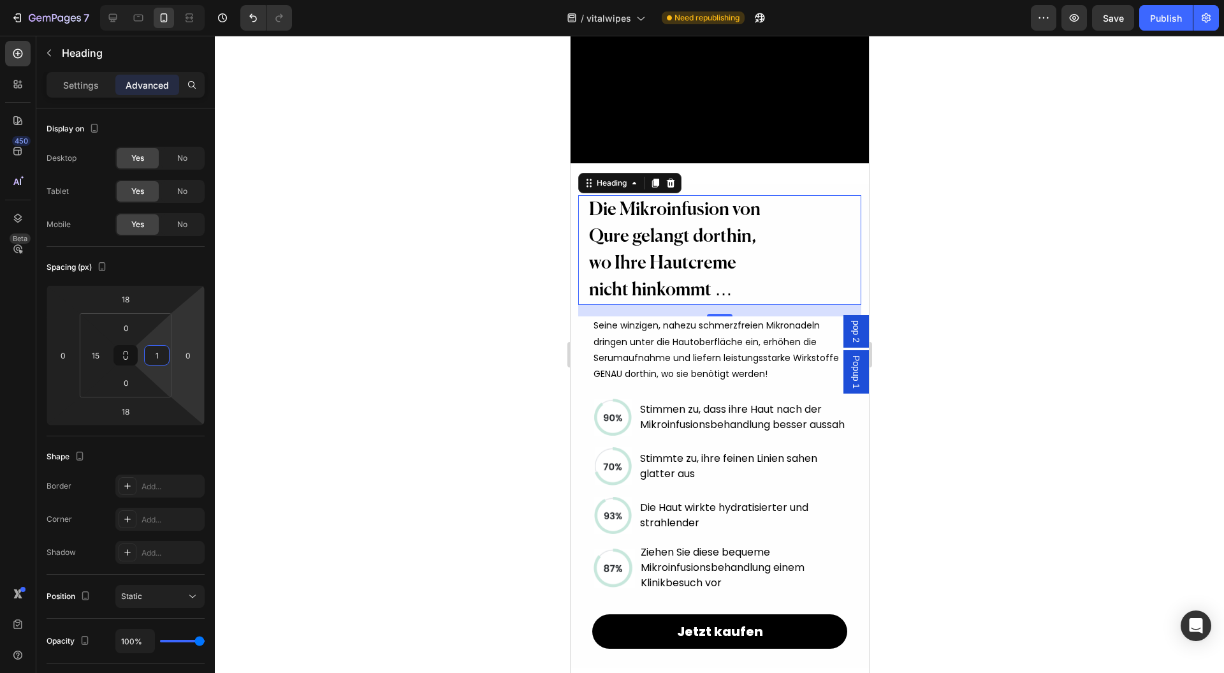
type input "15"
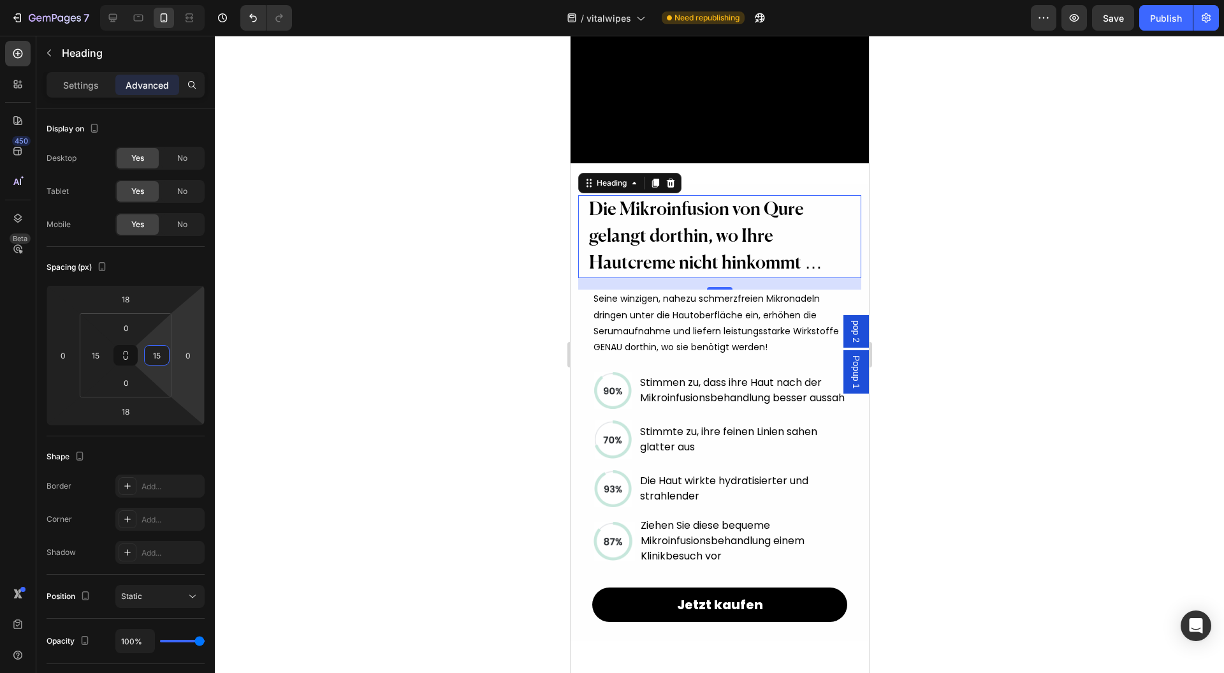
click at [364, 317] on div at bounding box center [719, 354] width 1009 height 637
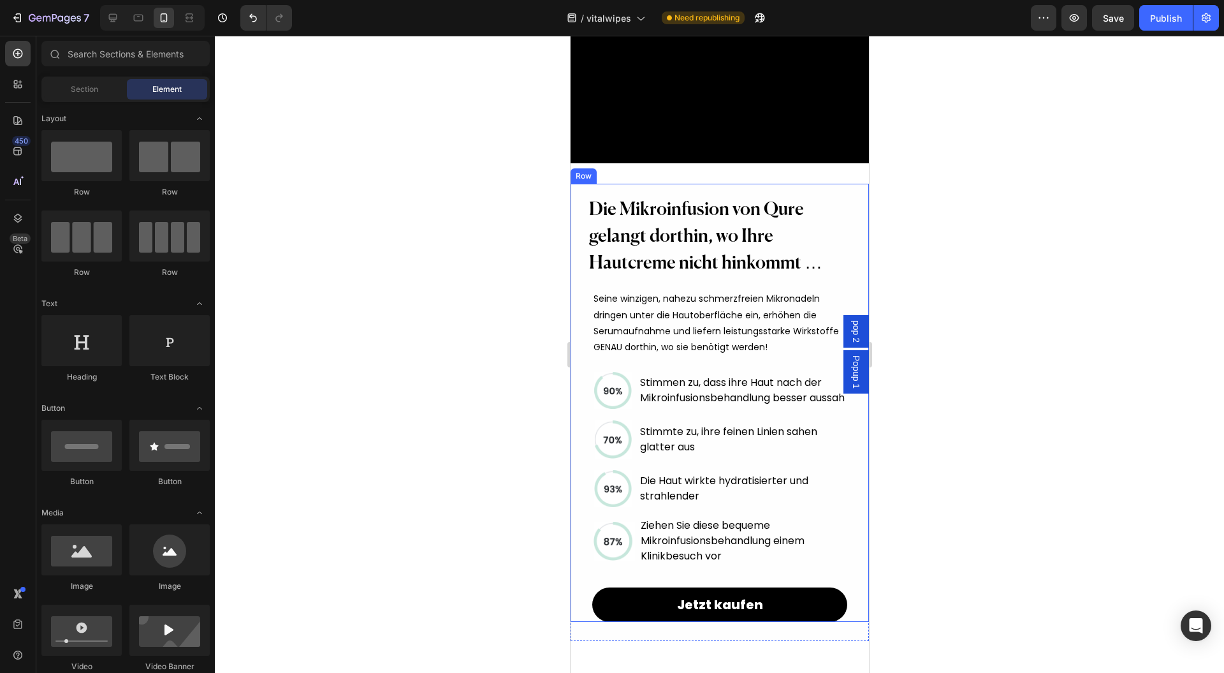
click at [643, 228] on div "Die Mikroinfusion von Qure gelangt dorthin, wo Ihre Hautcreme nicht hinkommt … …" at bounding box center [719, 237] width 283 height 106
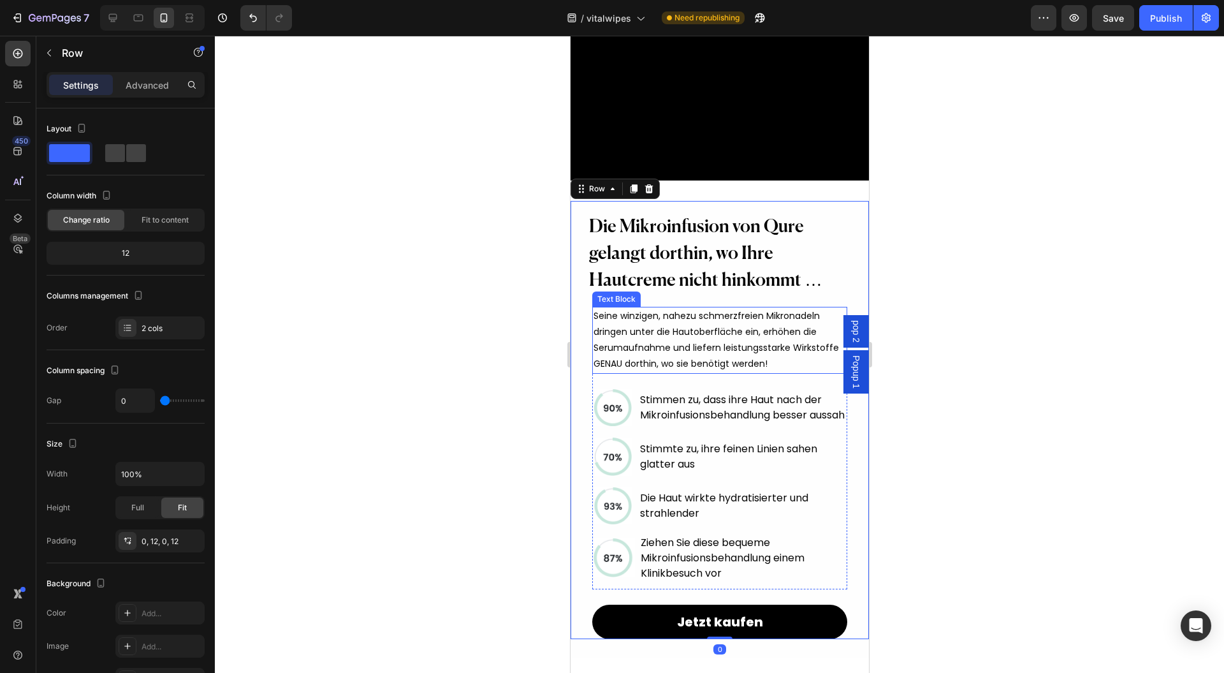
scroll to position [1020, 0]
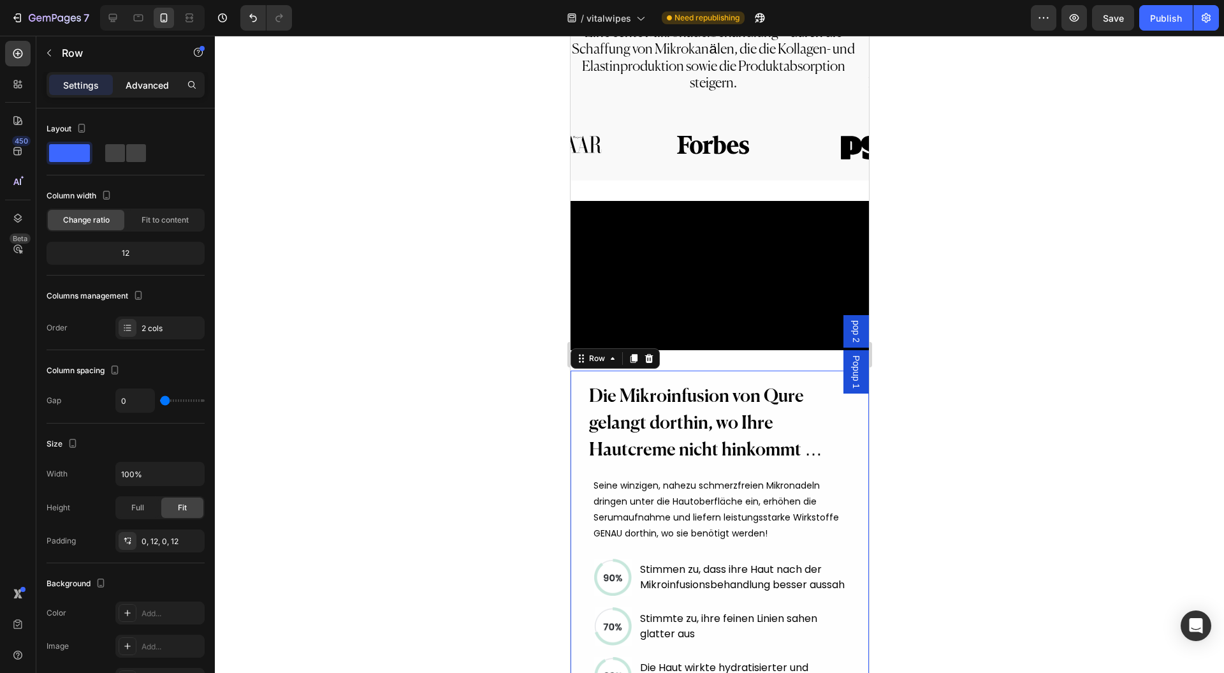
click at [148, 92] on div "Advanced" at bounding box center [147, 85] width 64 height 20
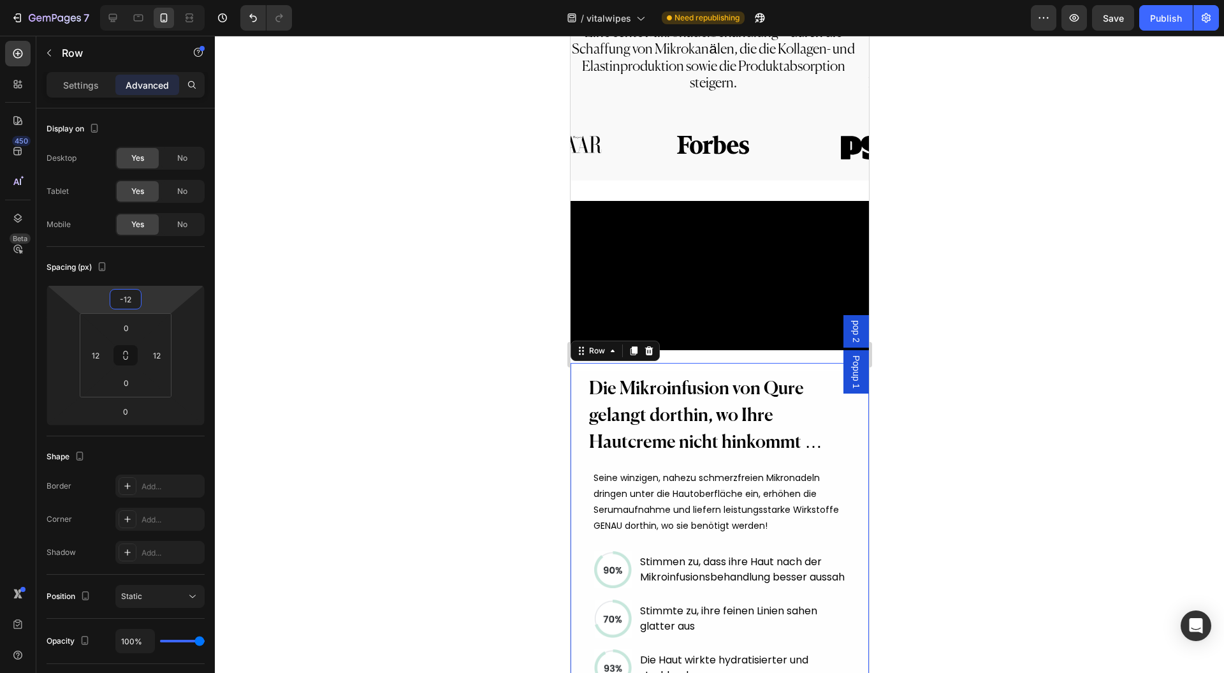
type input "-14"
drag, startPoint x: 170, startPoint y: 289, endPoint x: 172, endPoint y: 296, distance: 6.7
click at [172, 0] on html "7 Version history / vitalwipes Need republishing Preview Save Publish 450 Beta …" at bounding box center [612, 0] width 1224 height 0
click at [319, 263] on div at bounding box center [719, 354] width 1009 height 637
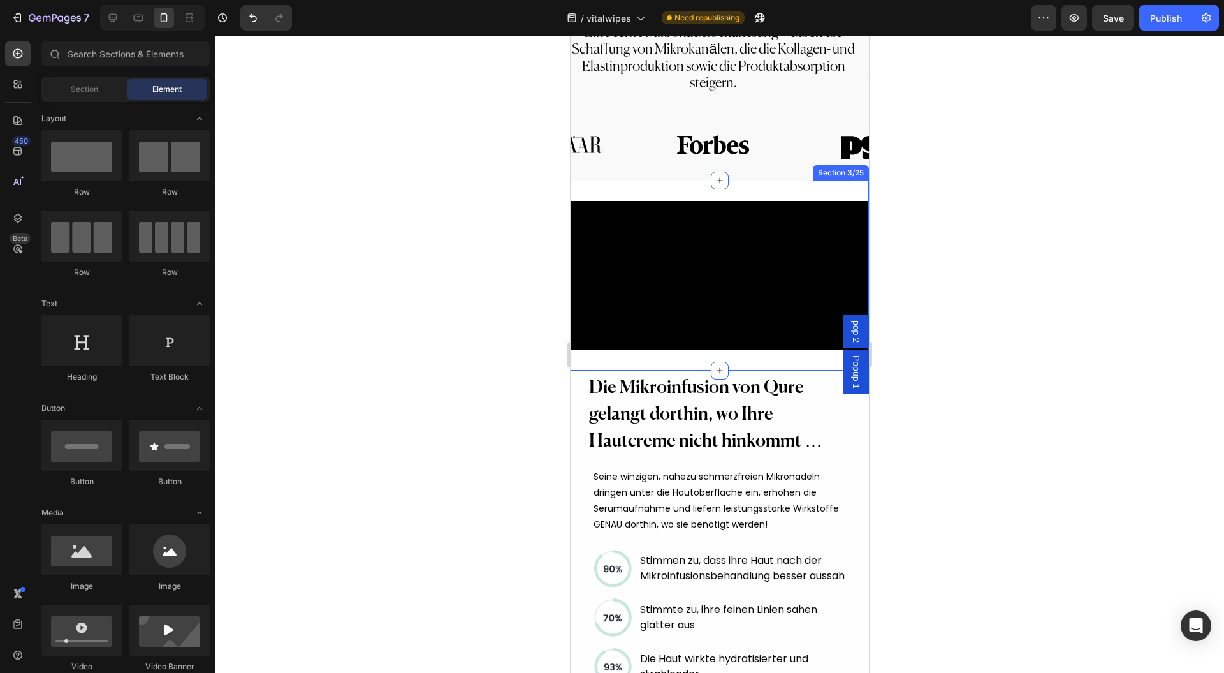
click at [615, 390] on div "Die Mikroinfusion von Qure gelangt dorthin, wo Ihre Hautcreme nicht hinkommt … …" at bounding box center [719, 414] width 283 height 106
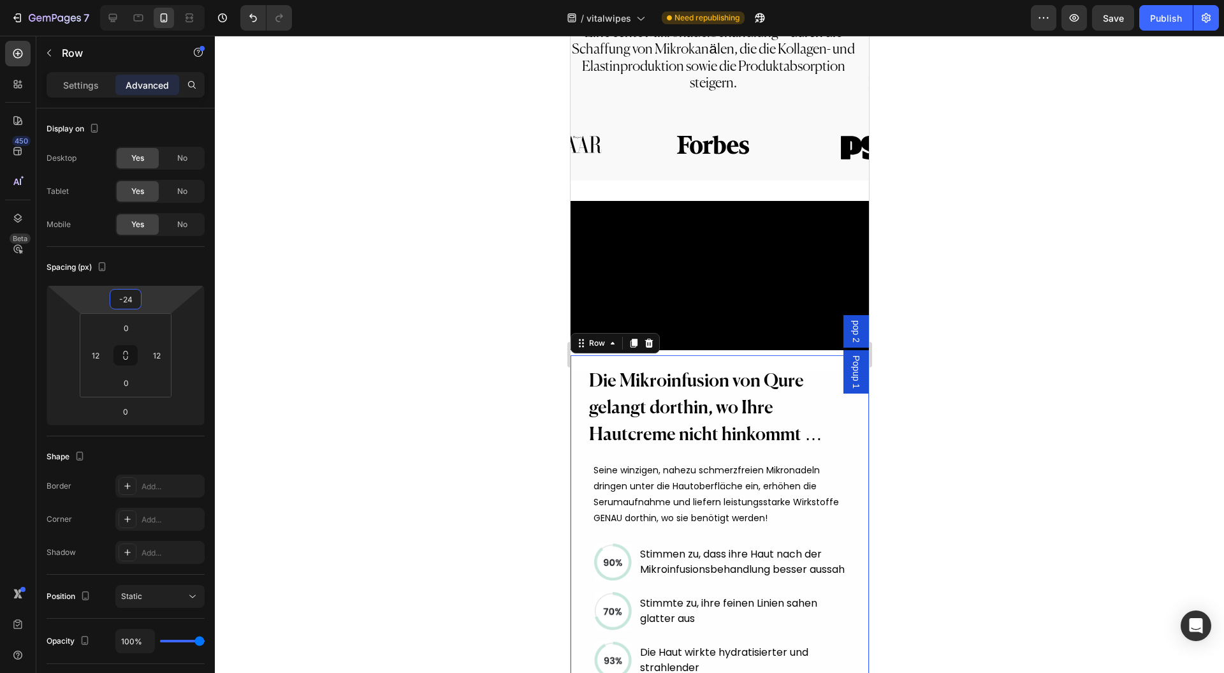
type input "-28"
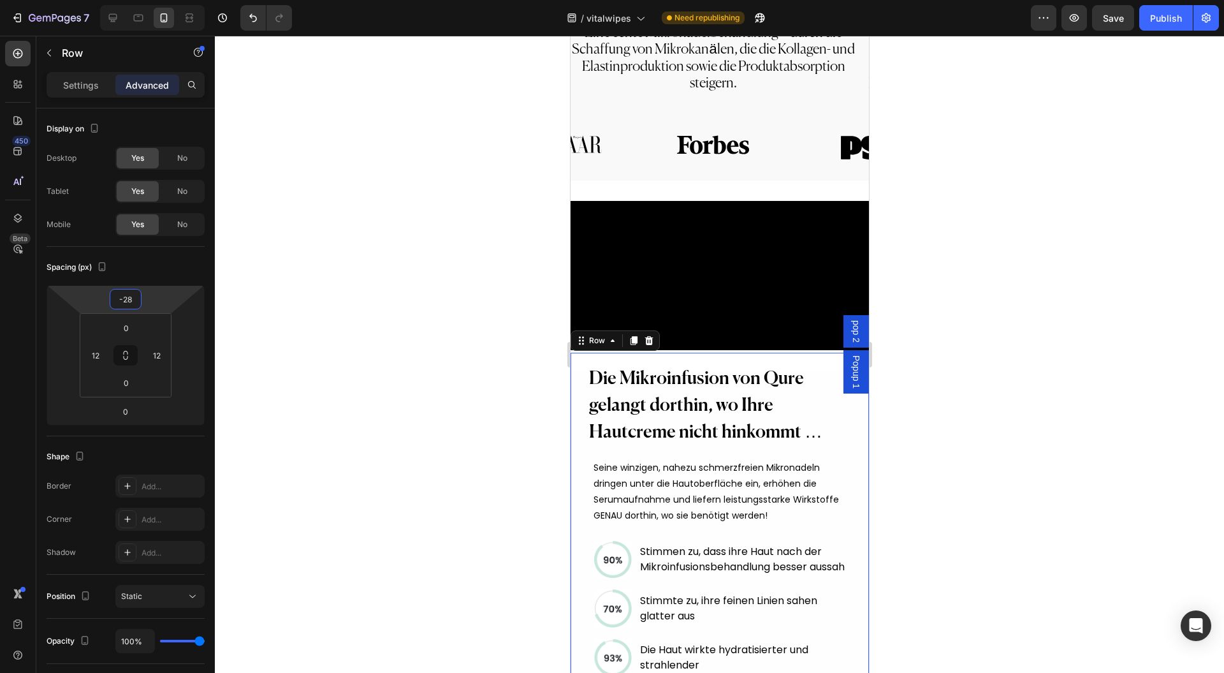
click at [171, 0] on html "7 Version history / vitalwipes Need republishing Preview Save Publish 450 Beta …" at bounding box center [612, 0] width 1224 height 0
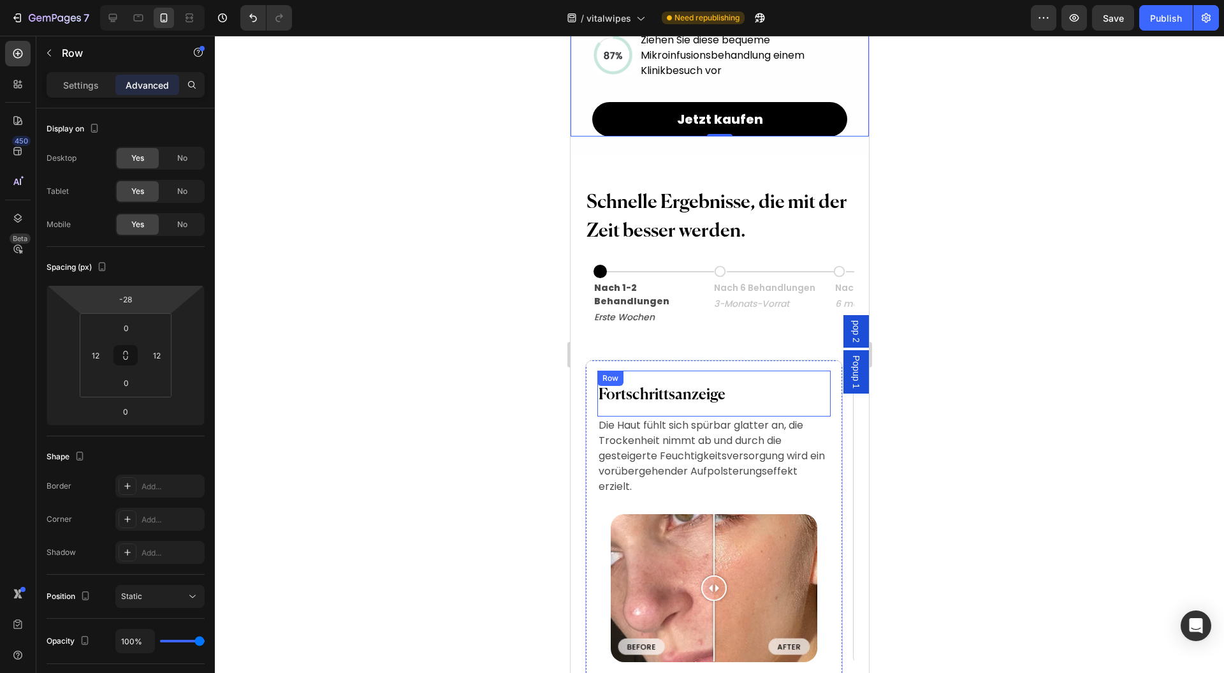
scroll to position [1785, 0]
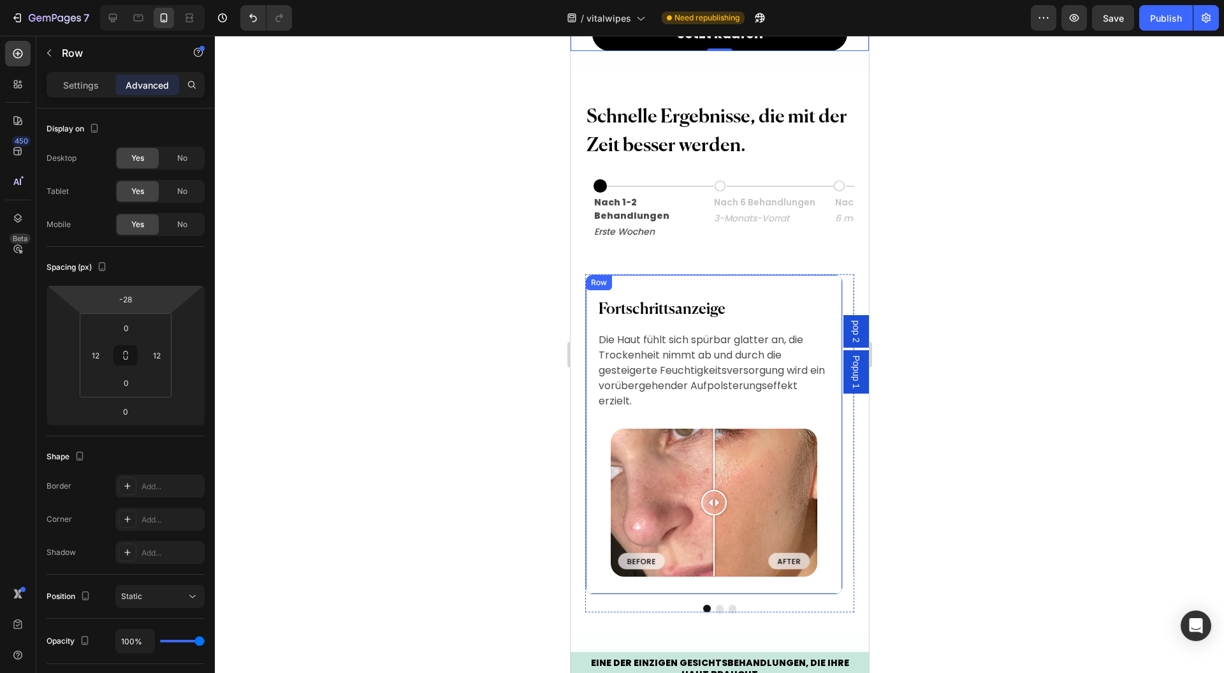
click at [590, 357] on div "Fortschrittsanzeige Heading Row Die Haut fühlt sich spürbar glatter an, die Tro…" at bounding box center [713, 434] width 257 height 320
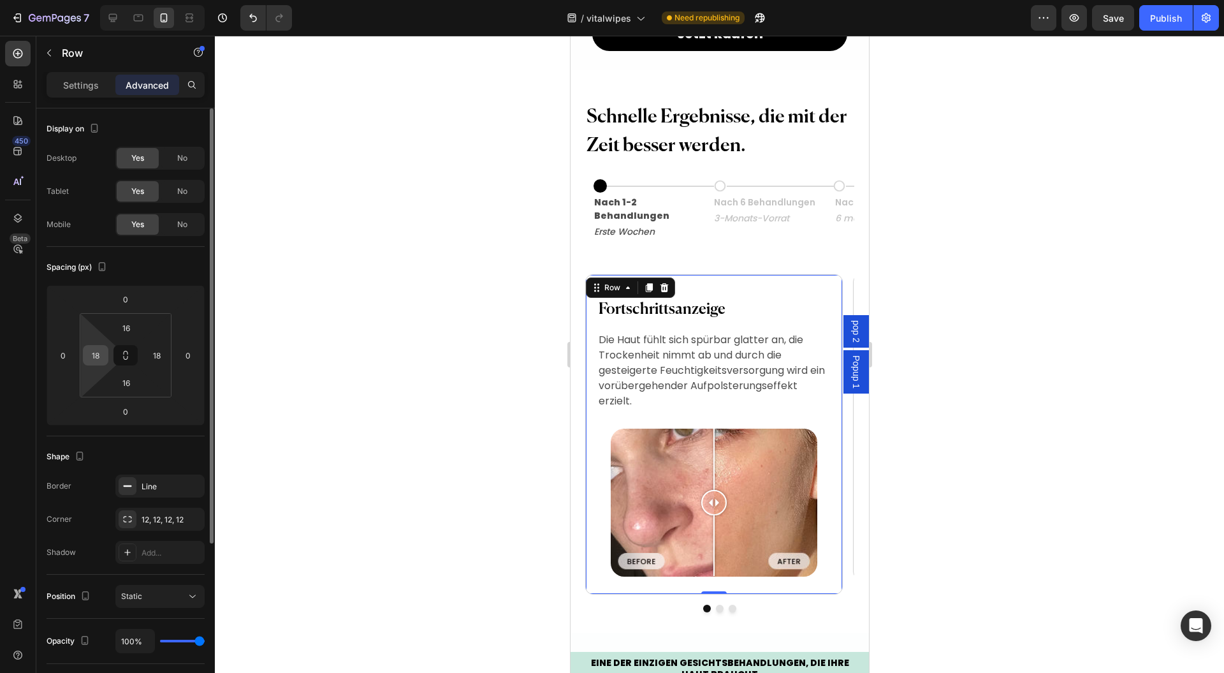
click at [96, 356] on input "18" at bounding box center [95, 355] width 19 height 19
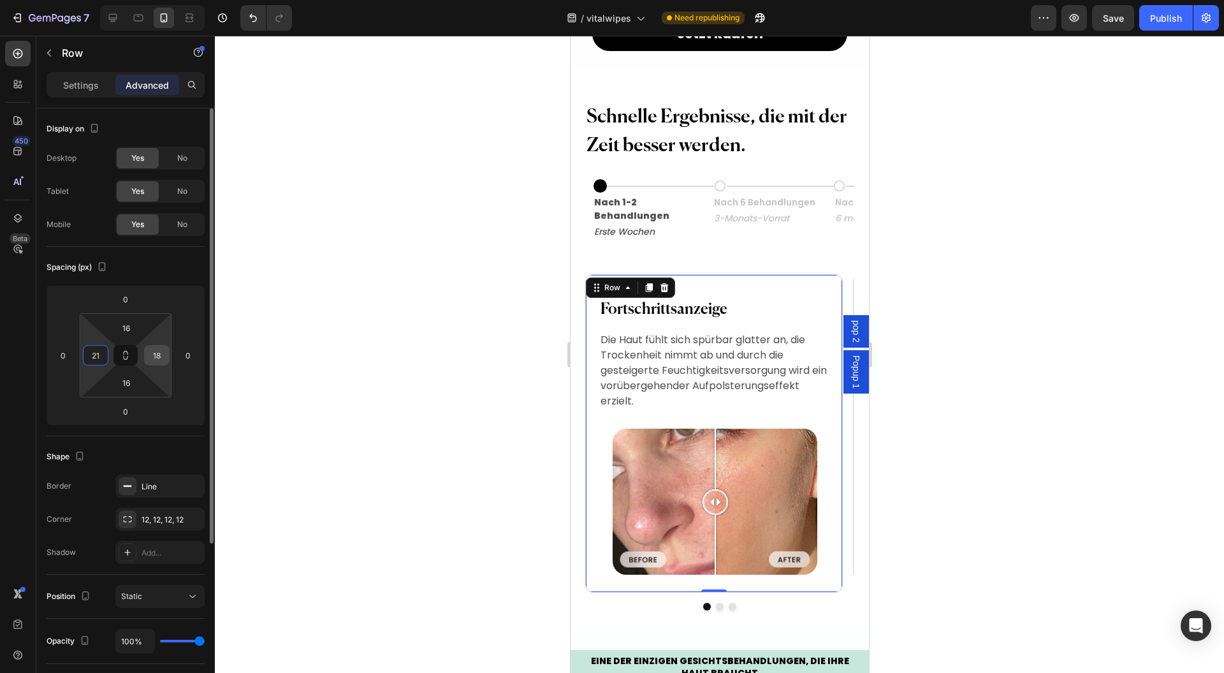
type input "21"
click at [154, 354] on input "18" at bounding box center [156, 355] width 19 height 19
type input "21"
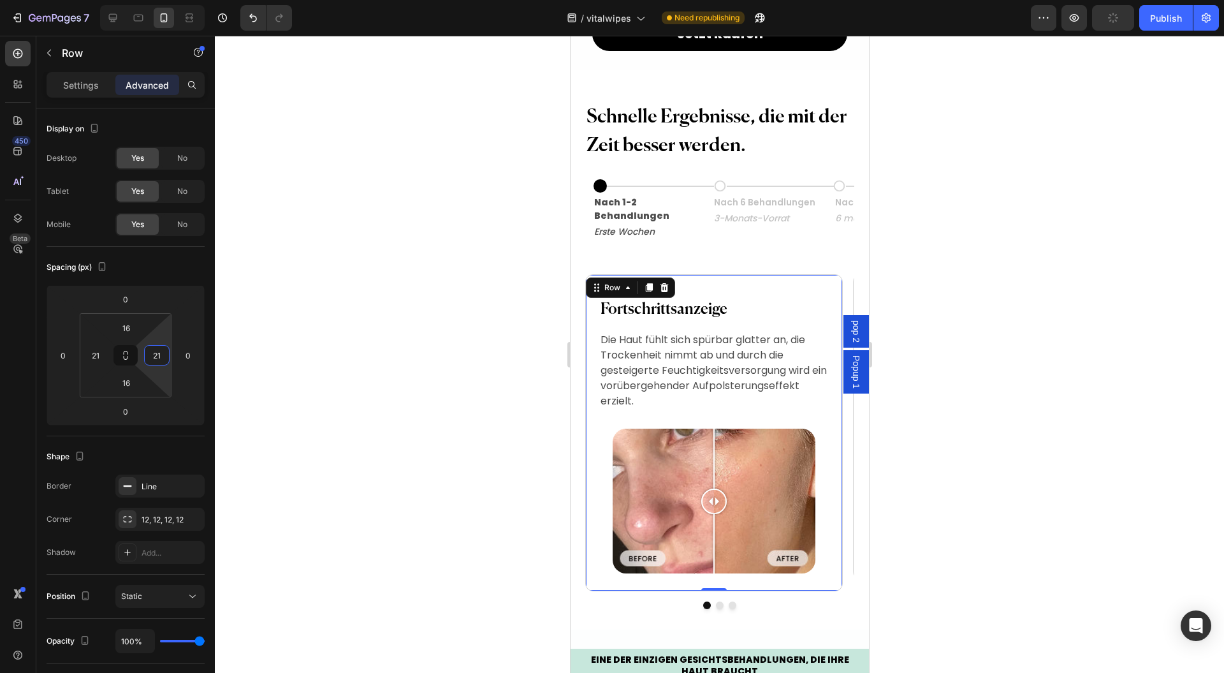
click at [588, 314] on div "Fortschrittsanzeige Heading Row Die Haut fühlt sich spürbar glatter an, die Tro…" at bounding box center [713, 432] width 257 height 317
click at [136, 327] on input "16" at bounding box center [126, 327] width 26 height 19
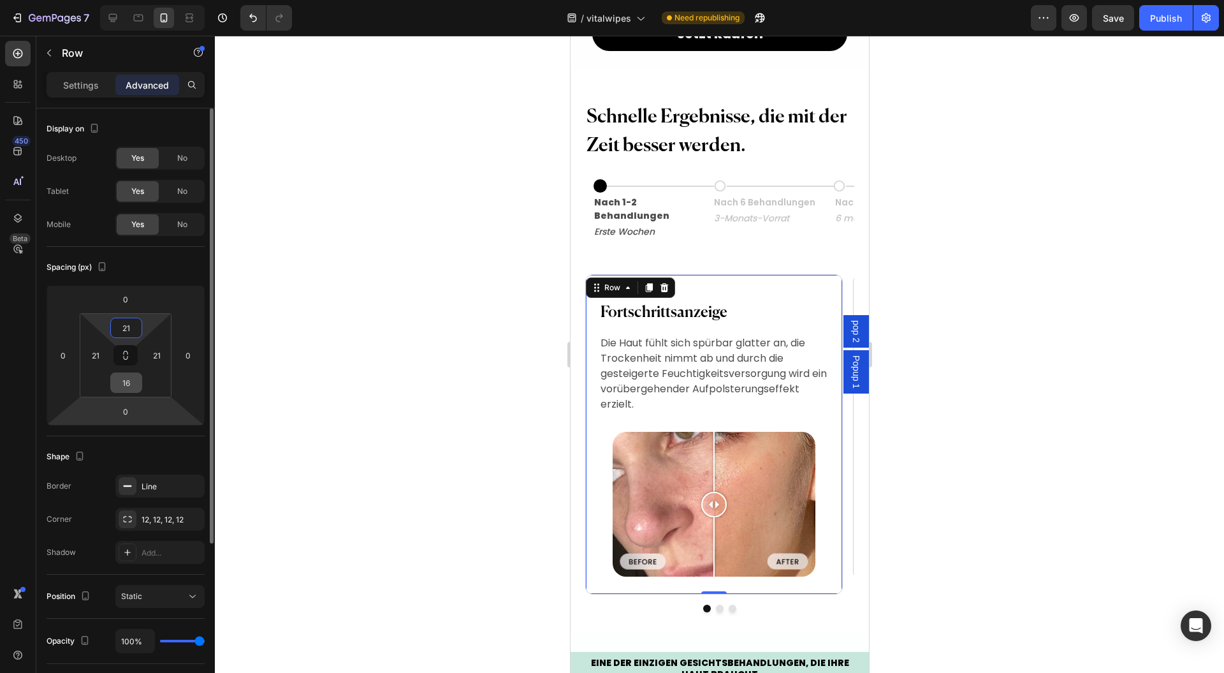
type input "21"
click at [133, 384] on input "16" at bounding box center [126, 382] width 26 height 19
type input "21"
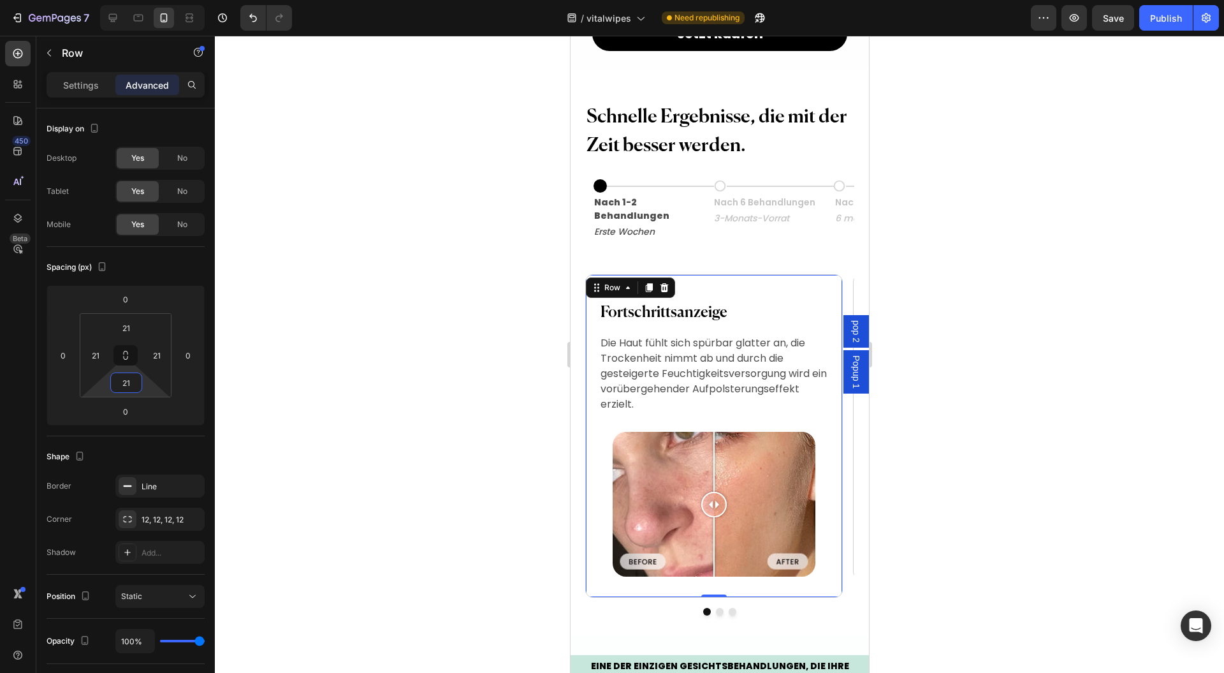
click at [367, 363] on div at bounding box center [719, 354] width 1009 height 637
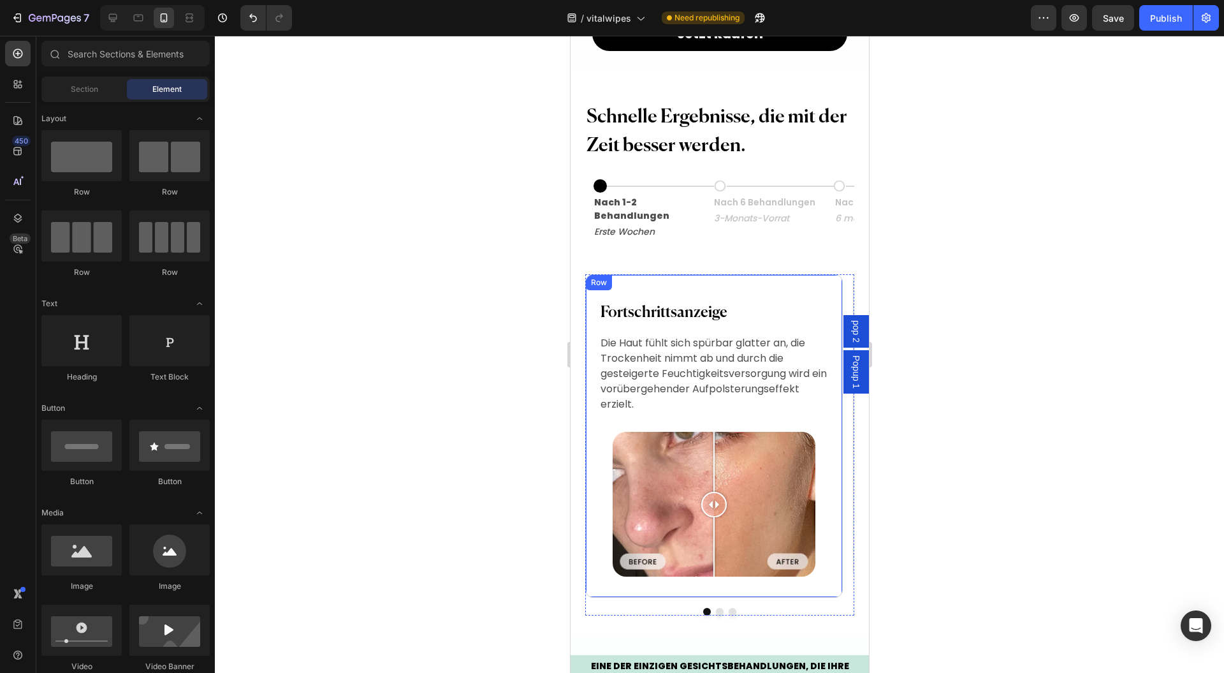
click at [720, 288] on div "Fortschrittsanzeige Heading" at bounding box center [713, 311] width 229 height 46
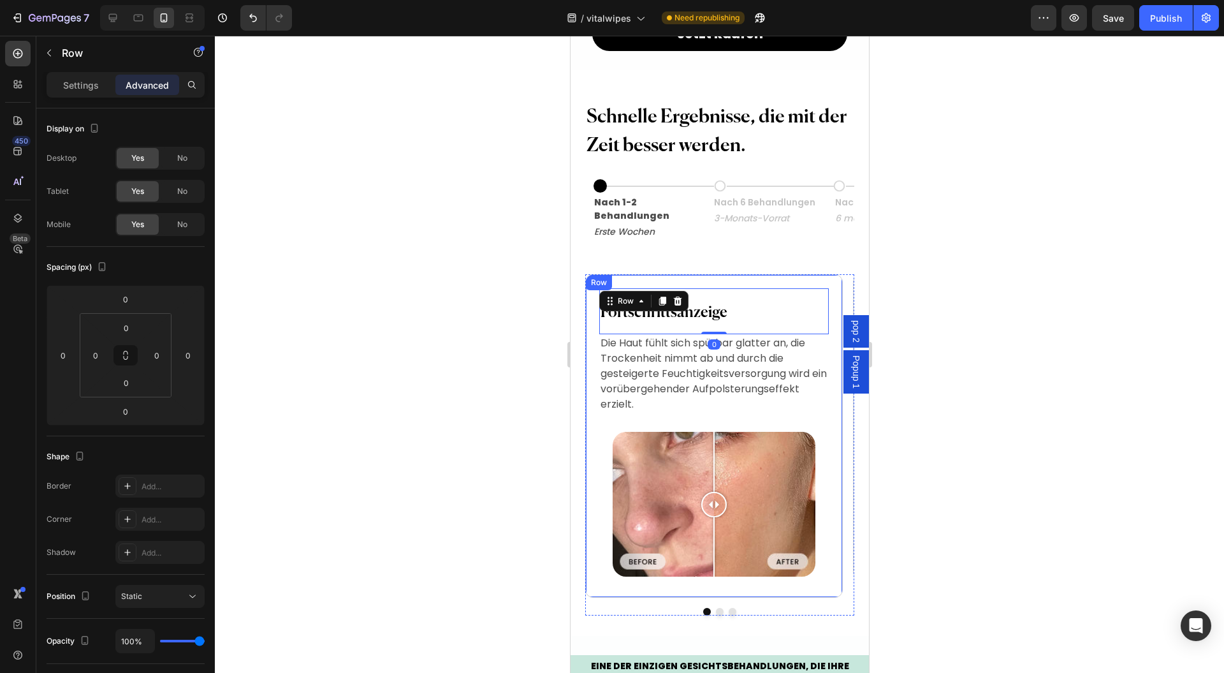
click at [591, 289] on div "Fortschrittsanzeige Heading Row 0 Die Haut fühlt sich spürbar glatter an, die T…" at bounding box center [713, 435] width 257 height 323
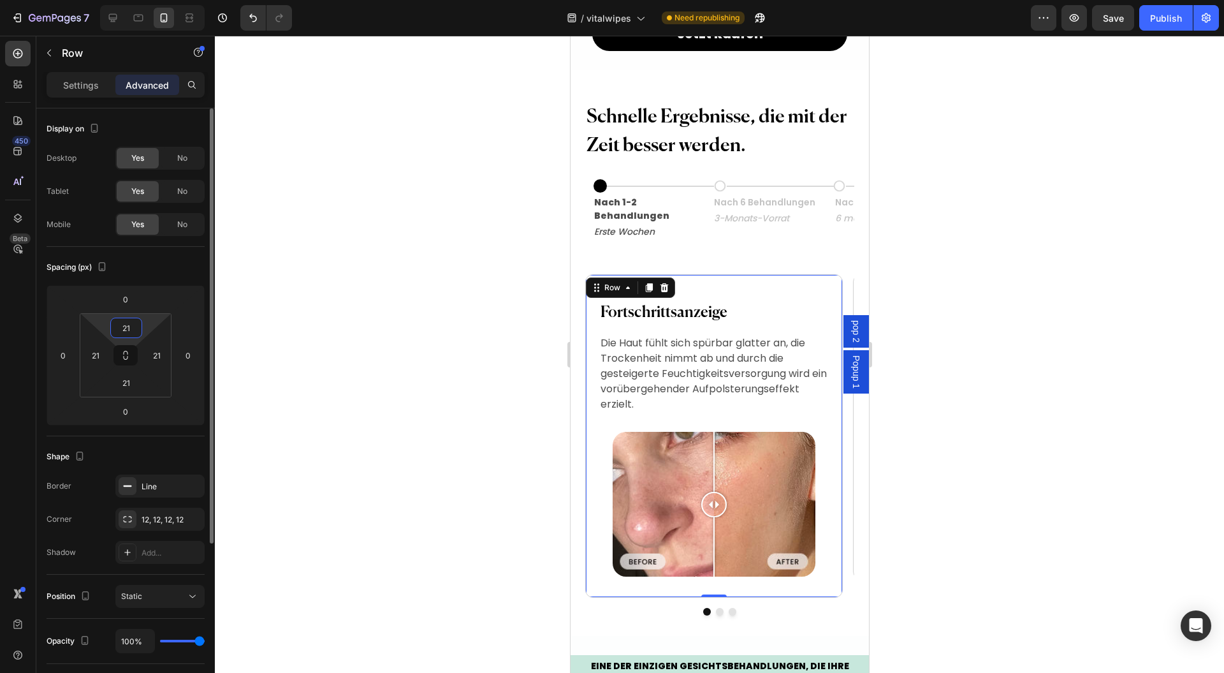
click at [136, 328] on input "21" at bounding box center [126, 327] width 26 height 19
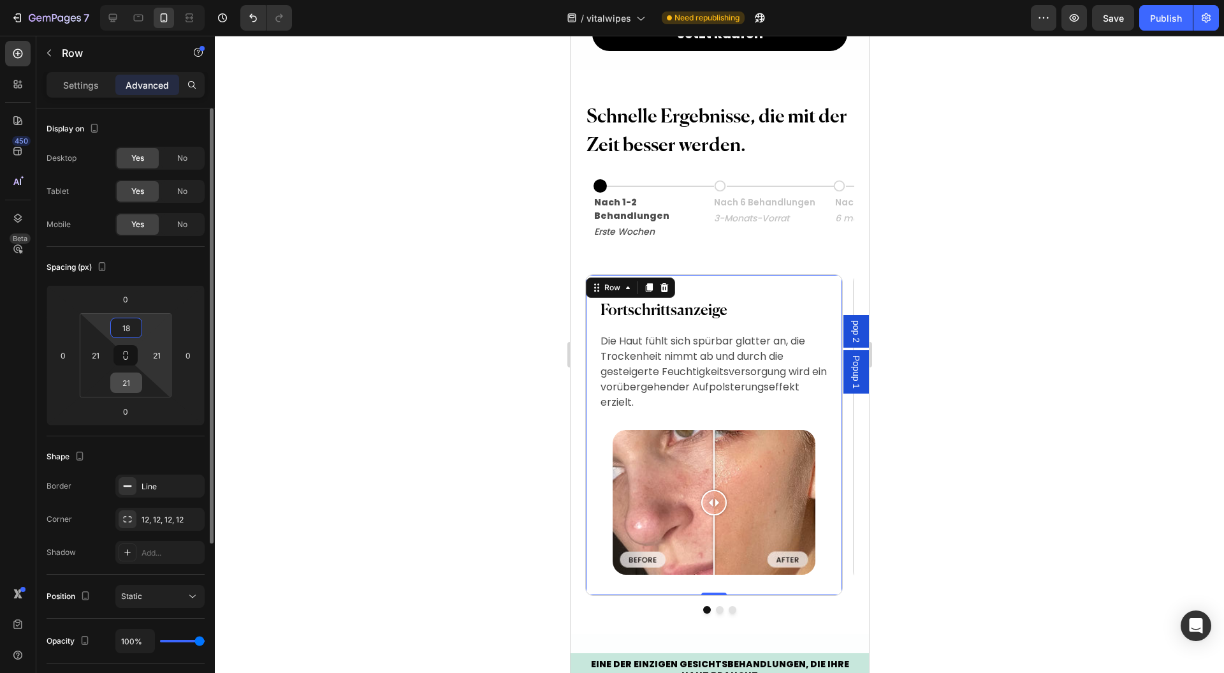
type input "18"
click at [130, 377] on input "21" at bounding box center [126, 382] width 26 height 19
type input "18"
click at [135, 328] on input "18" at bounding box center [126, 327] width 26 height 19
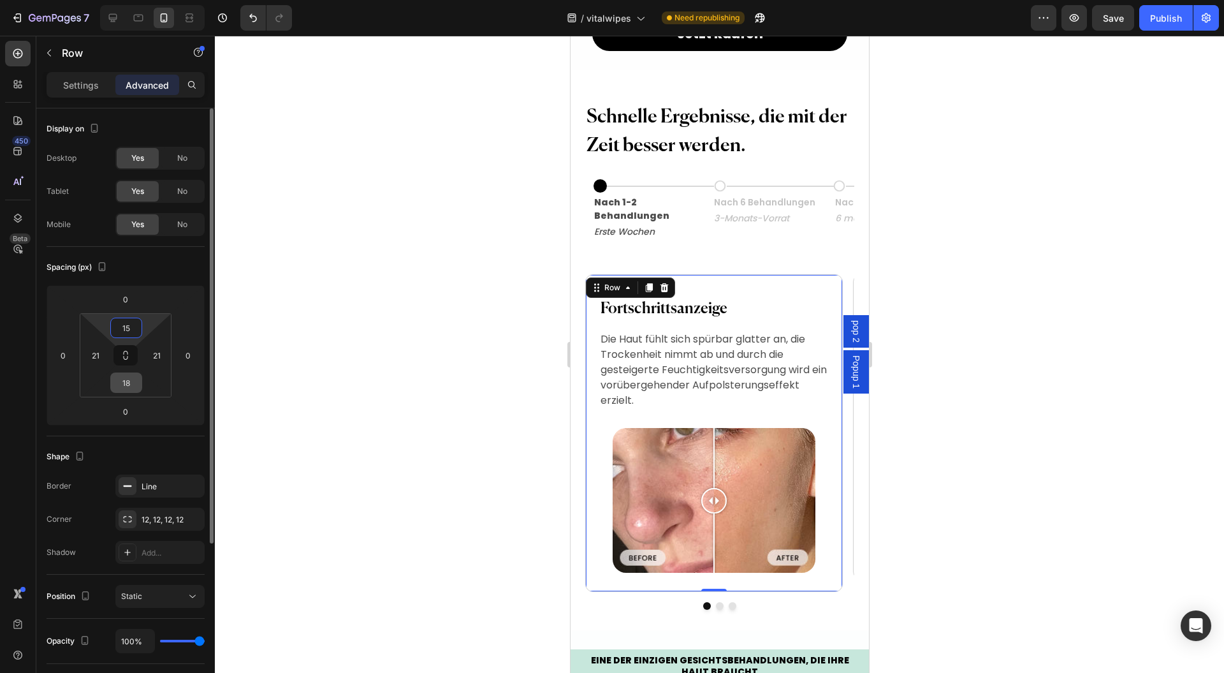
type input "15"
click at [133, 382] on input "18" at bounding box center [126, 382] width 26 height 19
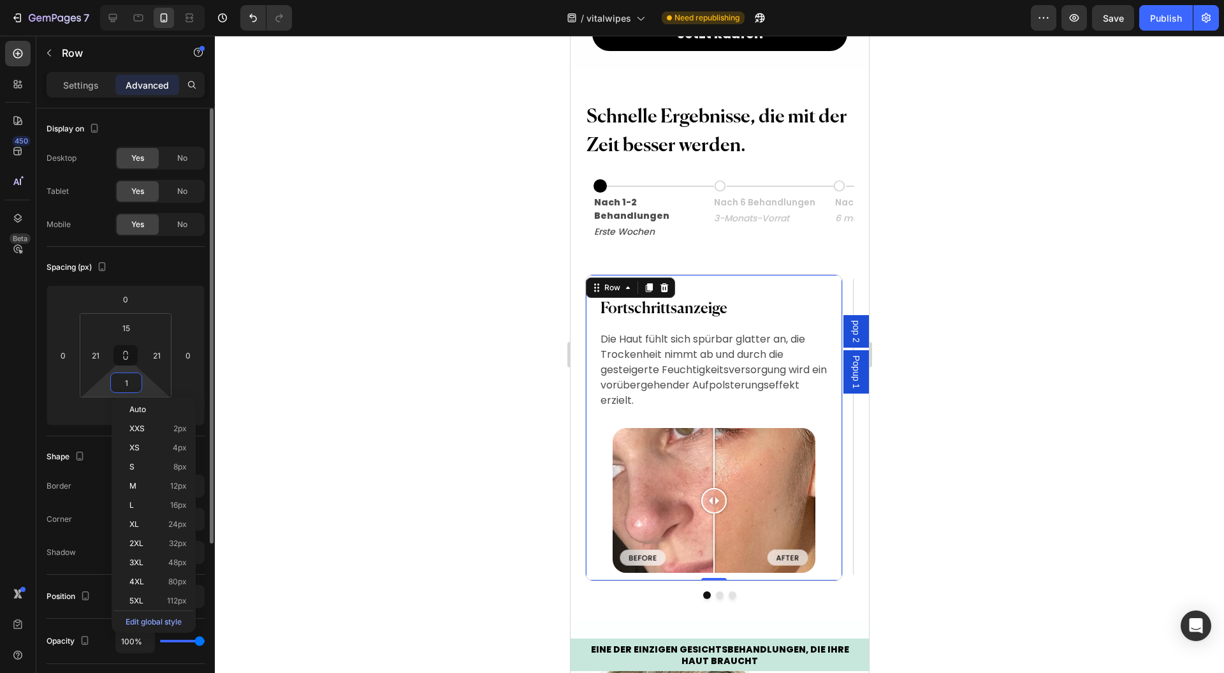
type input "15"
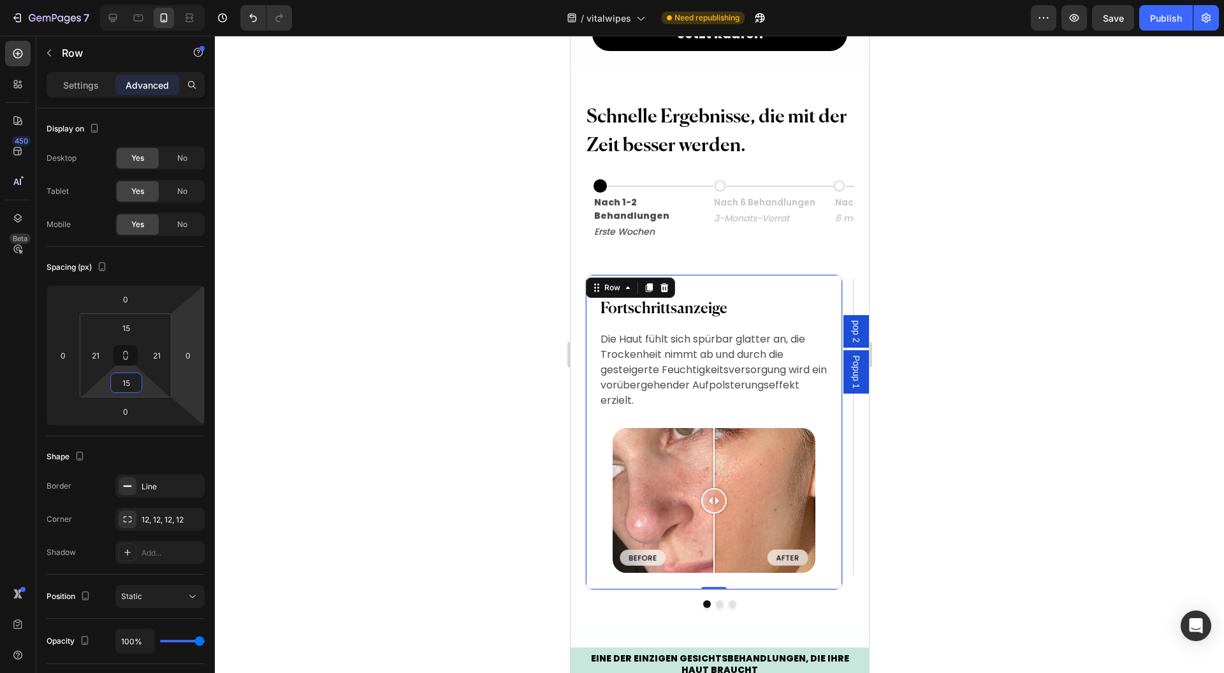
click at [353, 323] on div at bounding box center [719, 354] width 1009 height 637
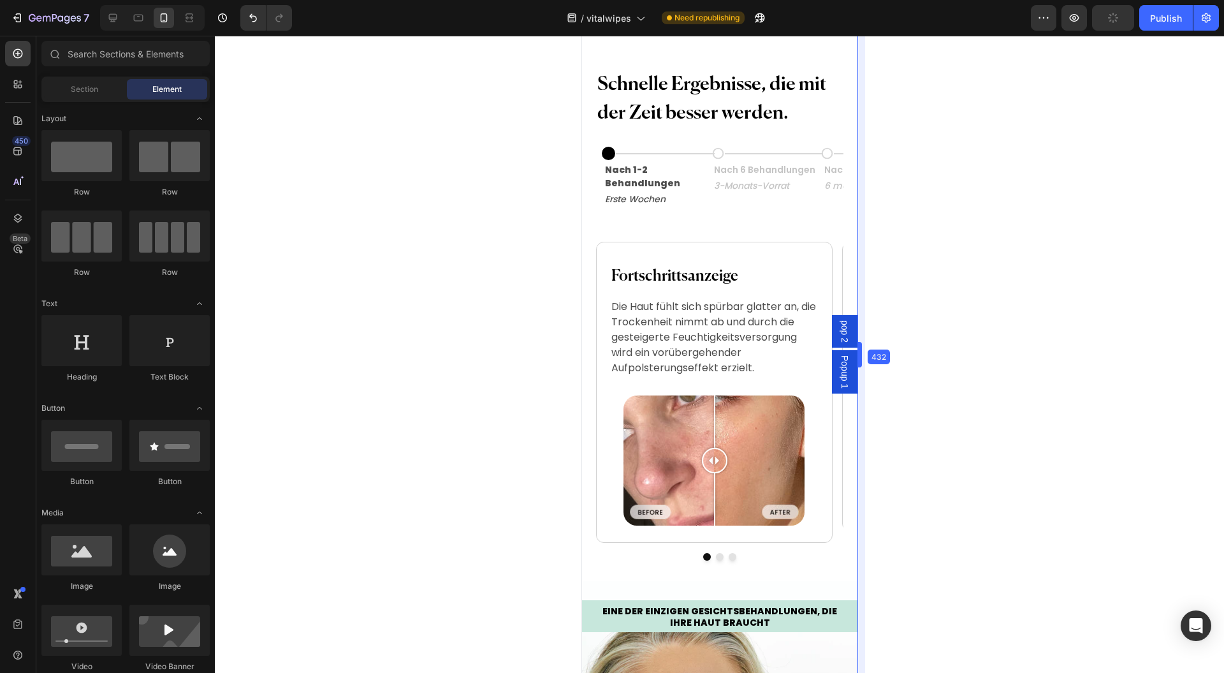
scroll to position [1822, 0]
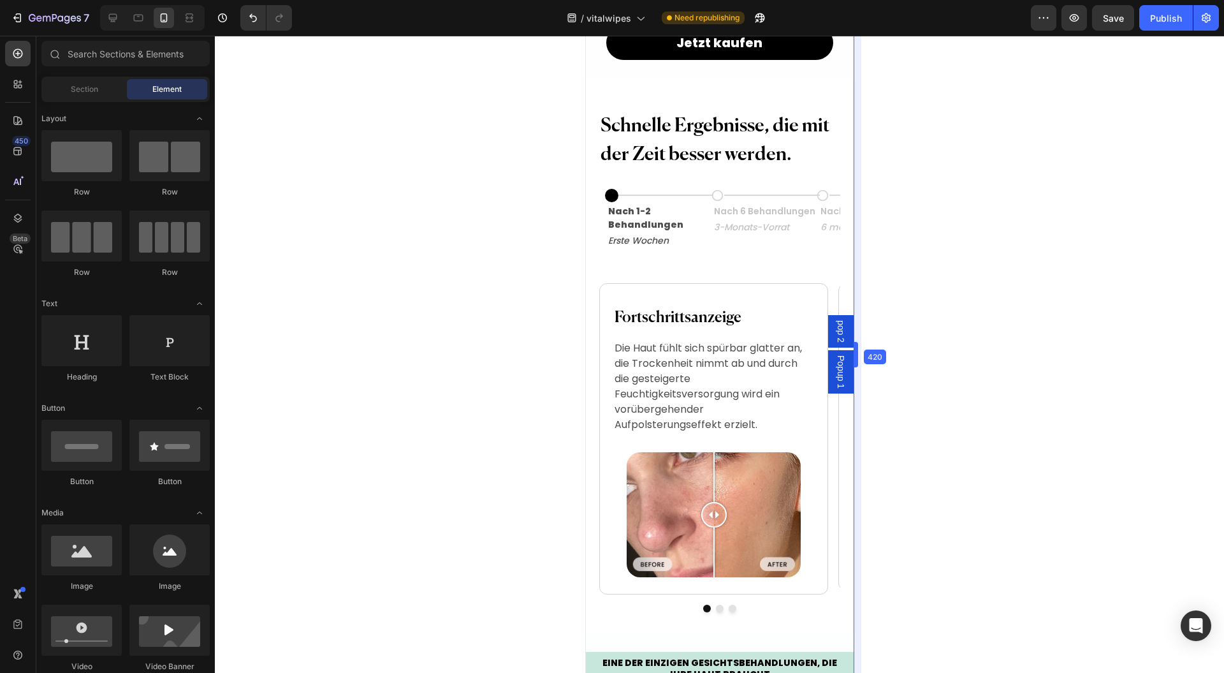
drag, startPoint x: 873, startPoint y: 348, endPoint x: 265, endPoint y: 310, distance: 609.4
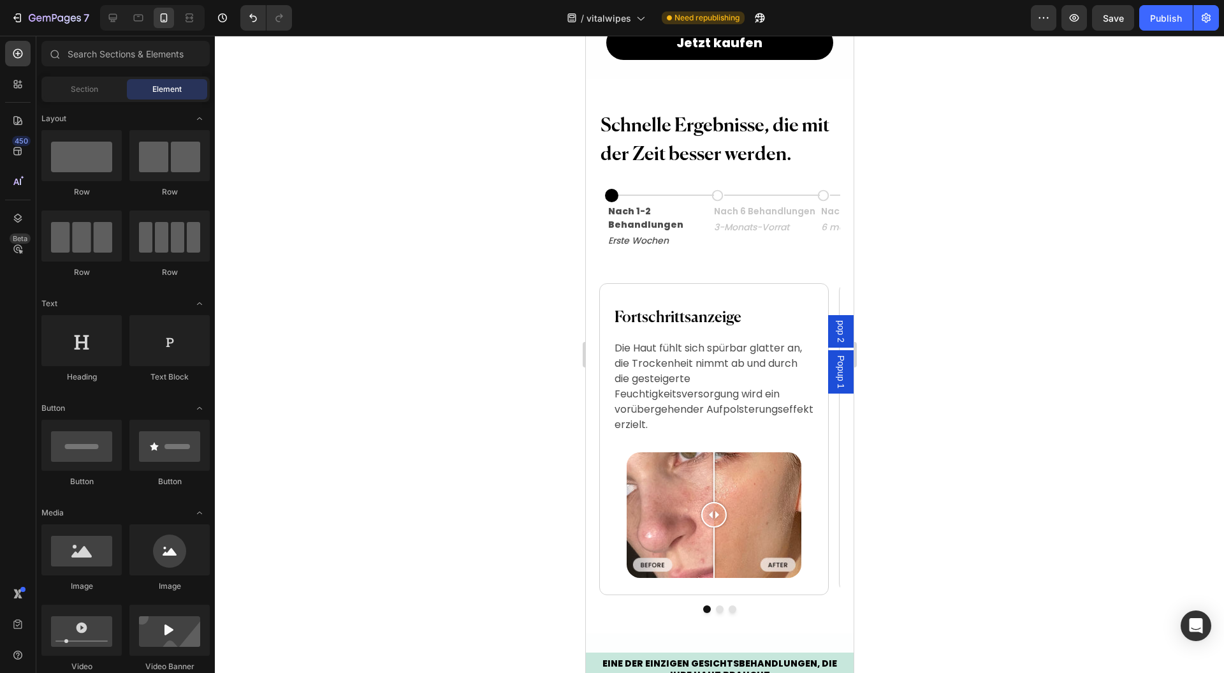
click at [981, 324] on div at bounding box center [719, 354] width 1009 height 637
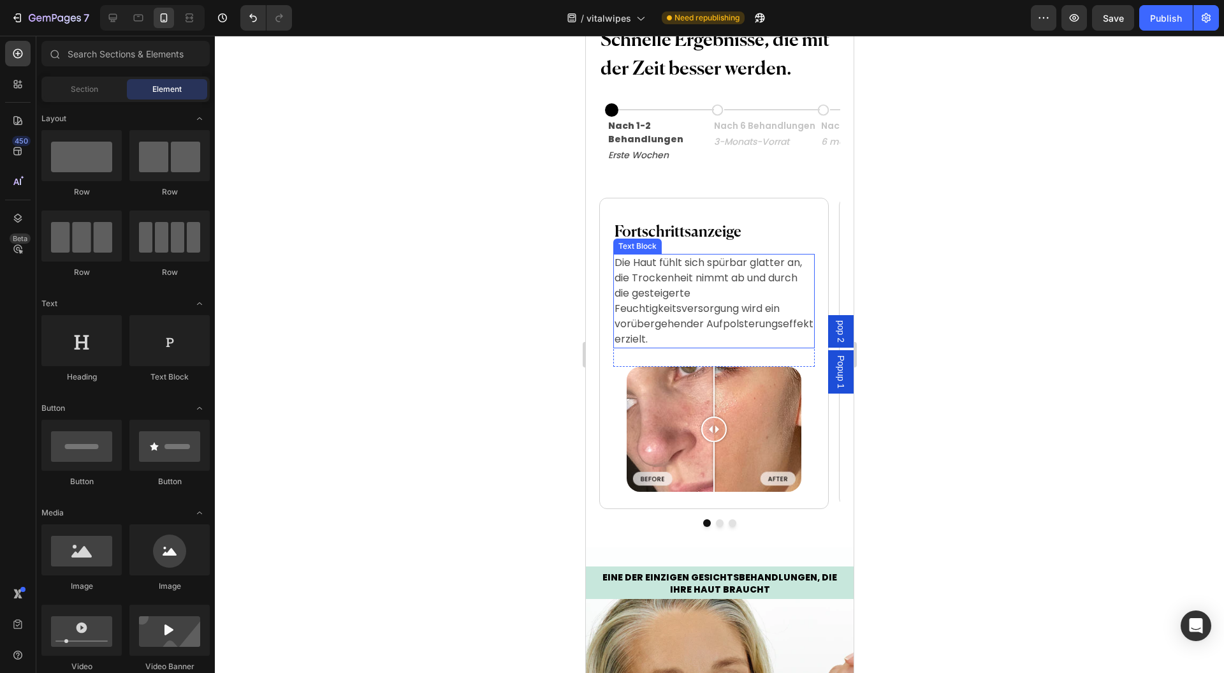
scroll to position [1908, 0]
click at [627, 310] on p "Die Haut fühlt sich spürbar glatter an, die Trockenheit nimmt ab und durch die …" at bounding box center [713, 300] width 199 height 92
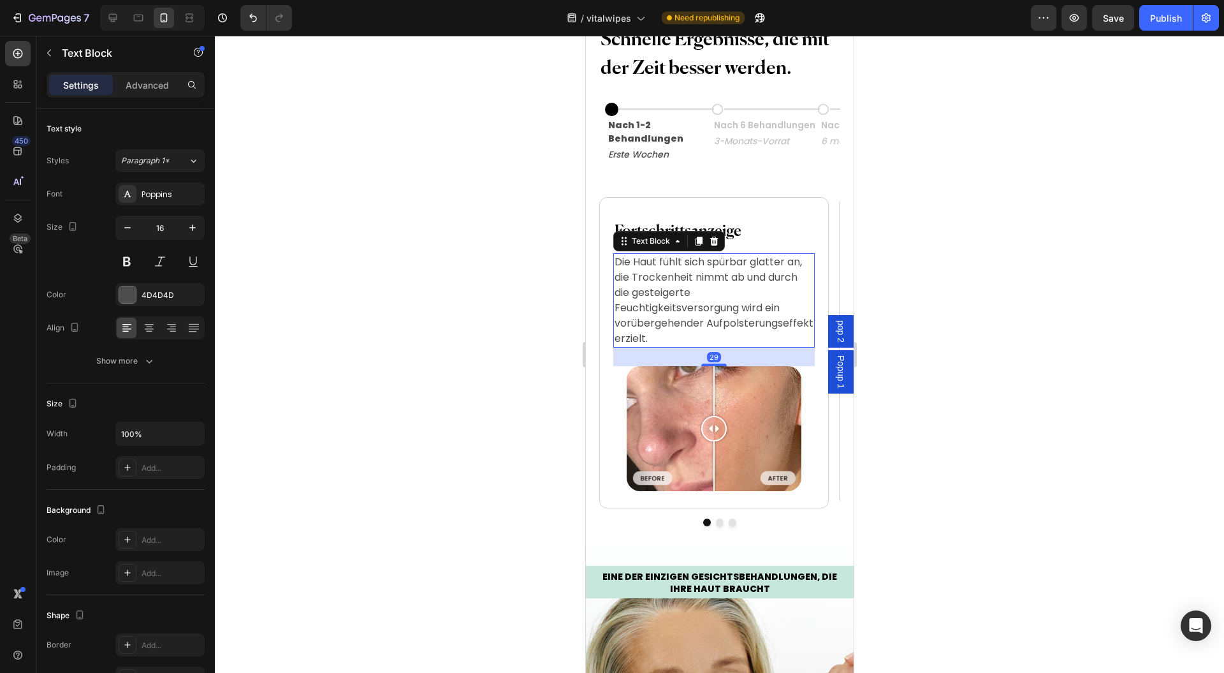
click at [622, 310] on p "Die Haut fühlt sich spürbar glatter an, die Trockenheit nimmt ab und durch die …" at bounding box center [713, 300] width 199 height 92
click at [615, 311] on p "Die Haut fühlt sich spürbar glatter an, die Trockenheit nimmt ab und durch die …" at bounding box center [713, 300] width 199 height 92
click at [1067, 204] on div at bounding box center [719, 354] width 1009 height 637
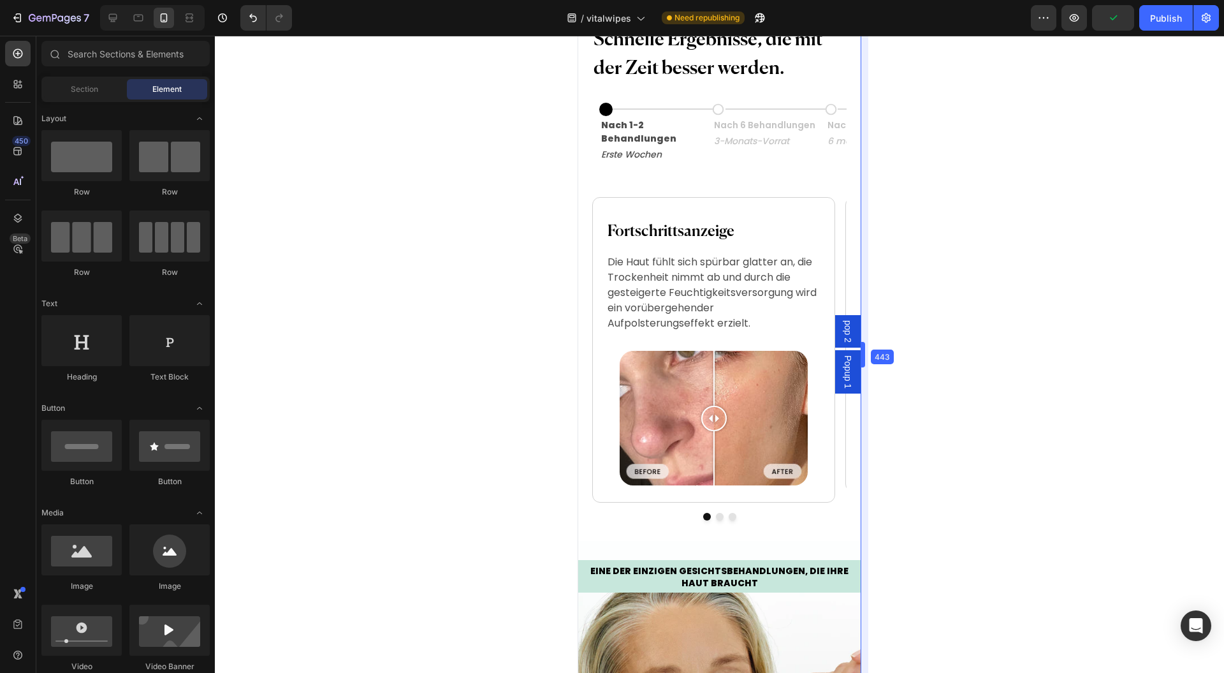
drag, startPoint x: 858, startPoint y: 363, endPoint x: 867, endPoint y: 363, distance: 8.9
click at [967, 363] on div at bounding box center [719, 354] width 1009 height 637
drag, startPoint x: 633, startPoint y: 502, endPoint x: 615, endPoint y: 503, distance: 18.5
click at [634, 513] on div at bounding box center [719, 517] width 254 height 8
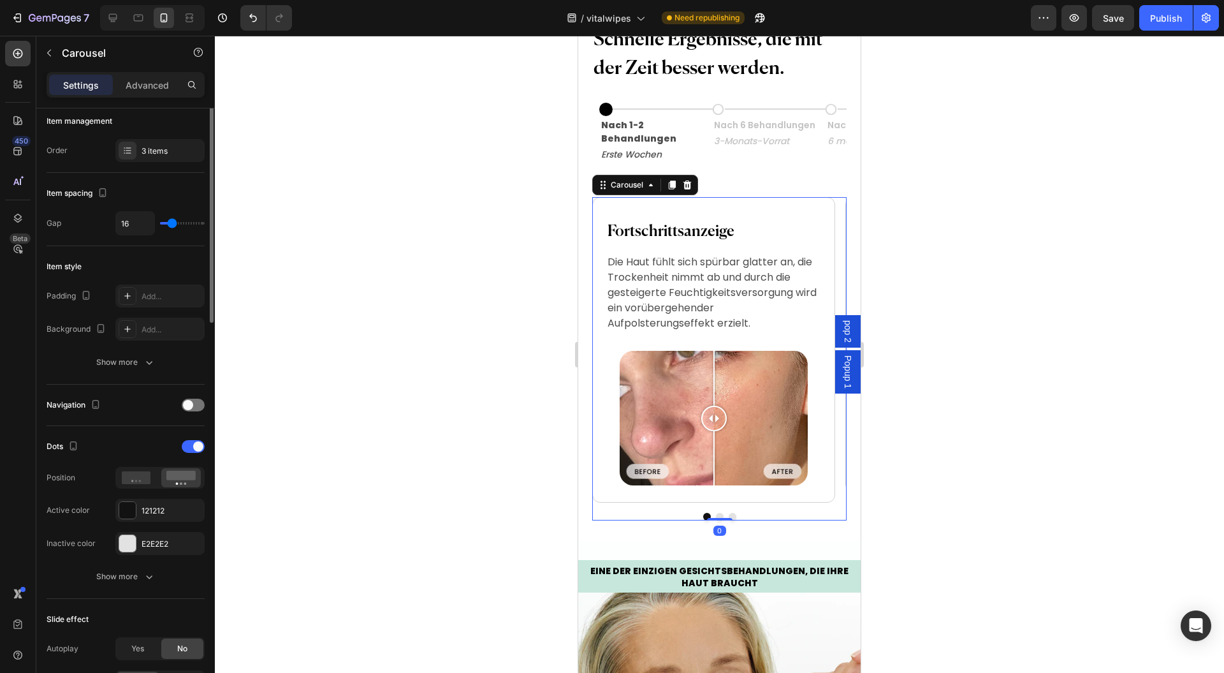
scroll to position [255, 0]
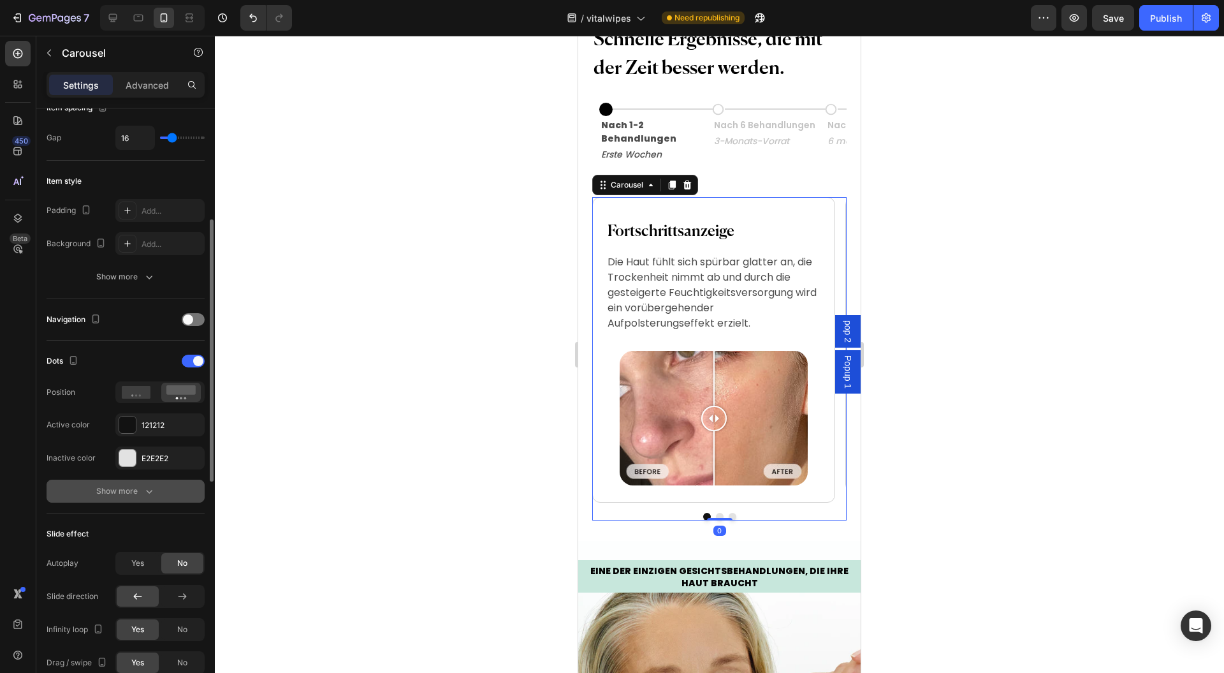
click at [135, 487] on div "Show more" at bounding box center [125, 491] width 59 height 13
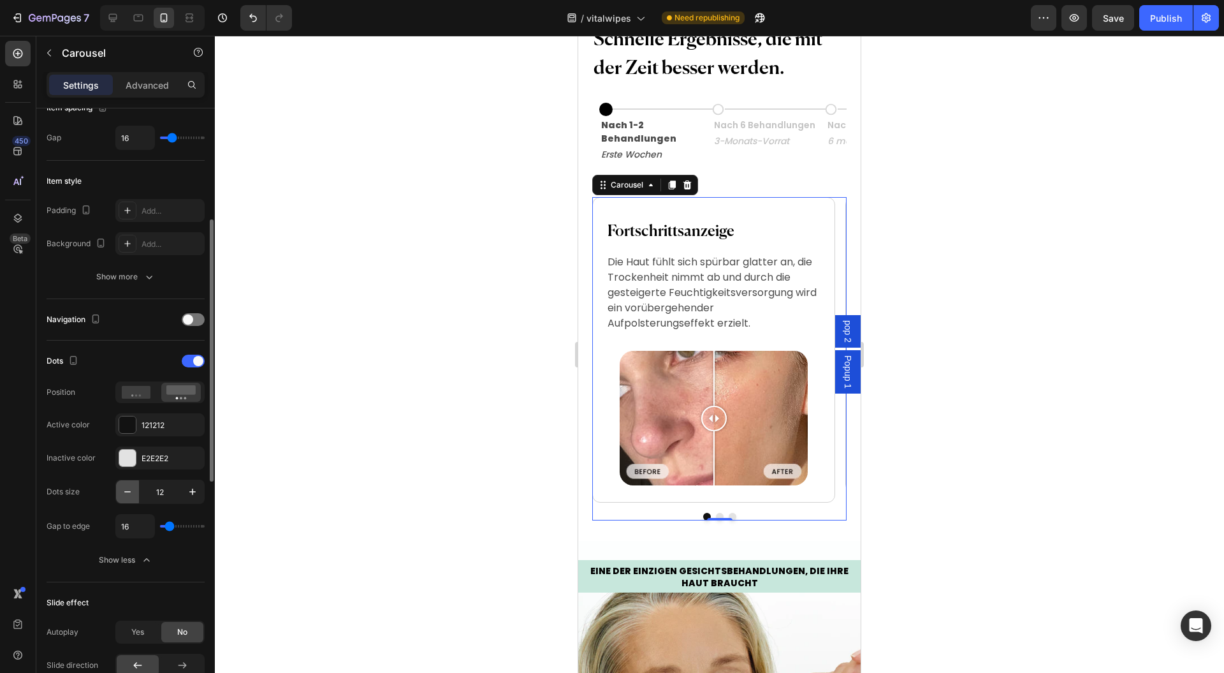
click at [131, 492] on icon "button" at bounding box center [127, 491] width 13 height 13
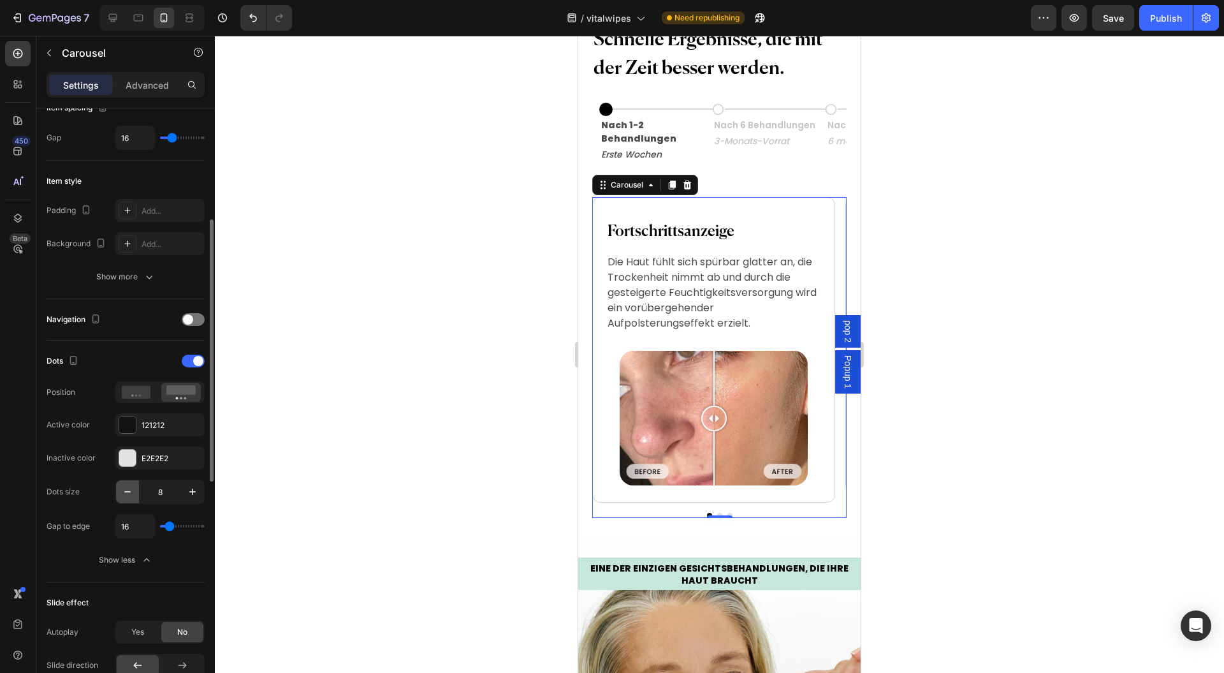
type input "7"
click at [140, 523] on input "16" at bounding box center [135, 525] width 38 height 23
type input "17"
type input "18"
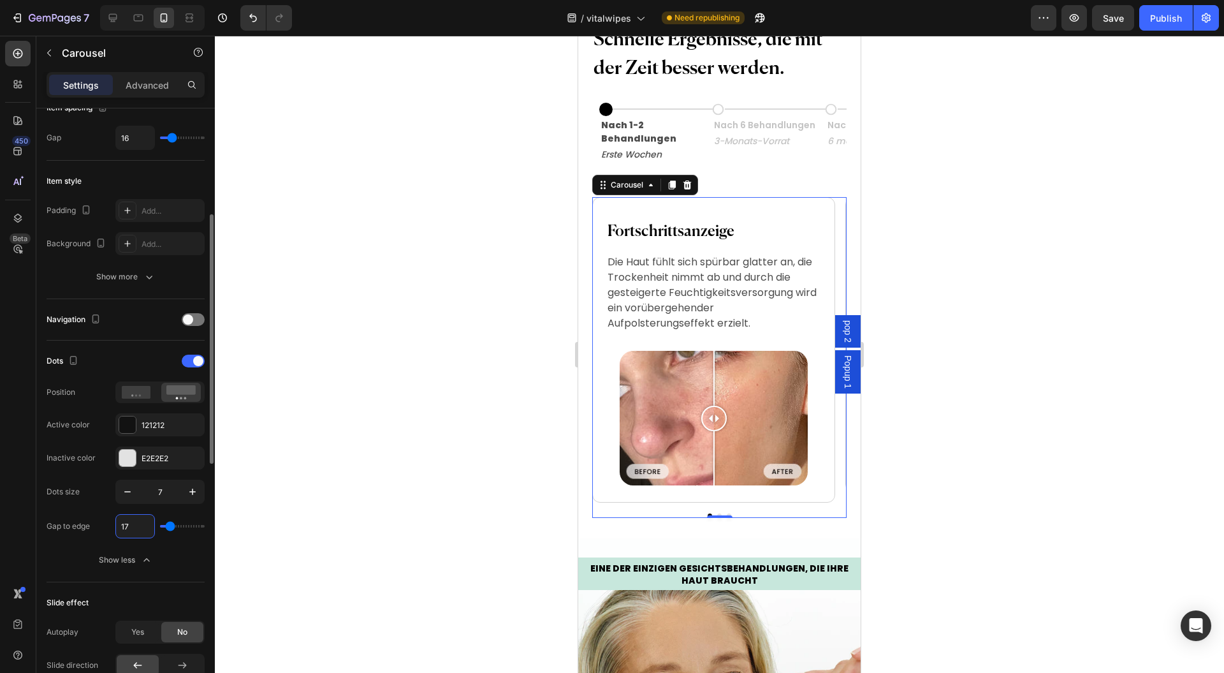
type input "18"
click at [148, 553] on icon "button" at bounding box center [146, 559] width 13 height 13
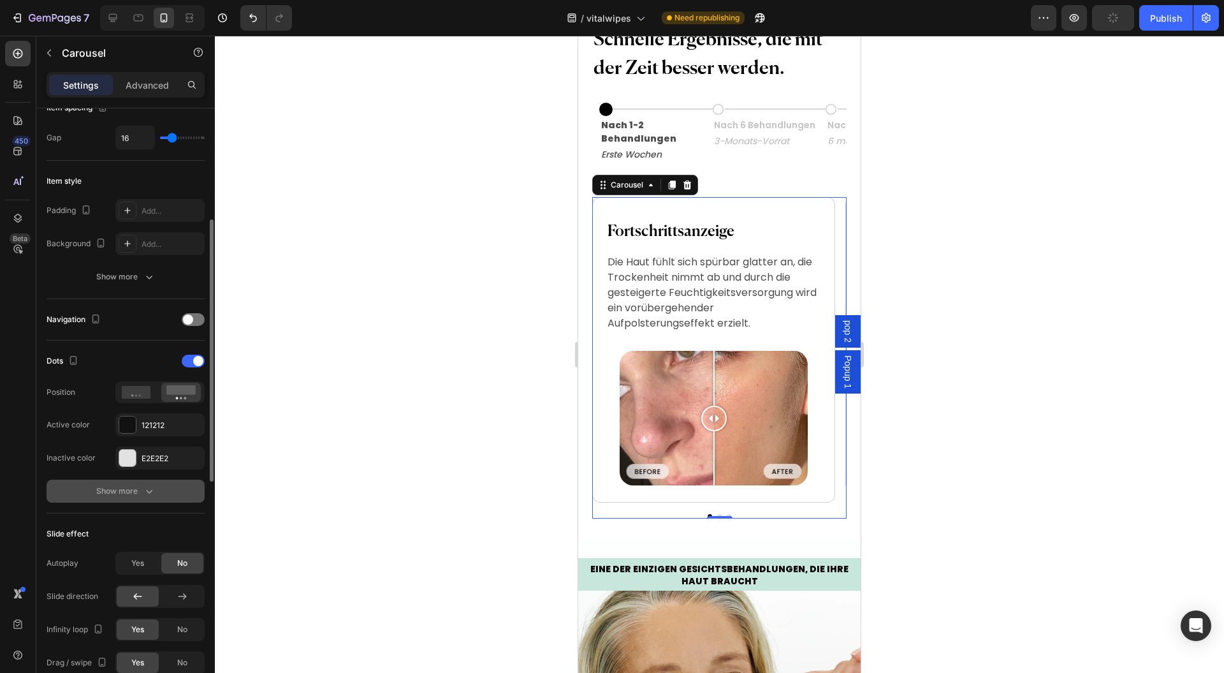
click at [128, 495] on div "Show more" at bounding box center [125, 491] width 59 height 13
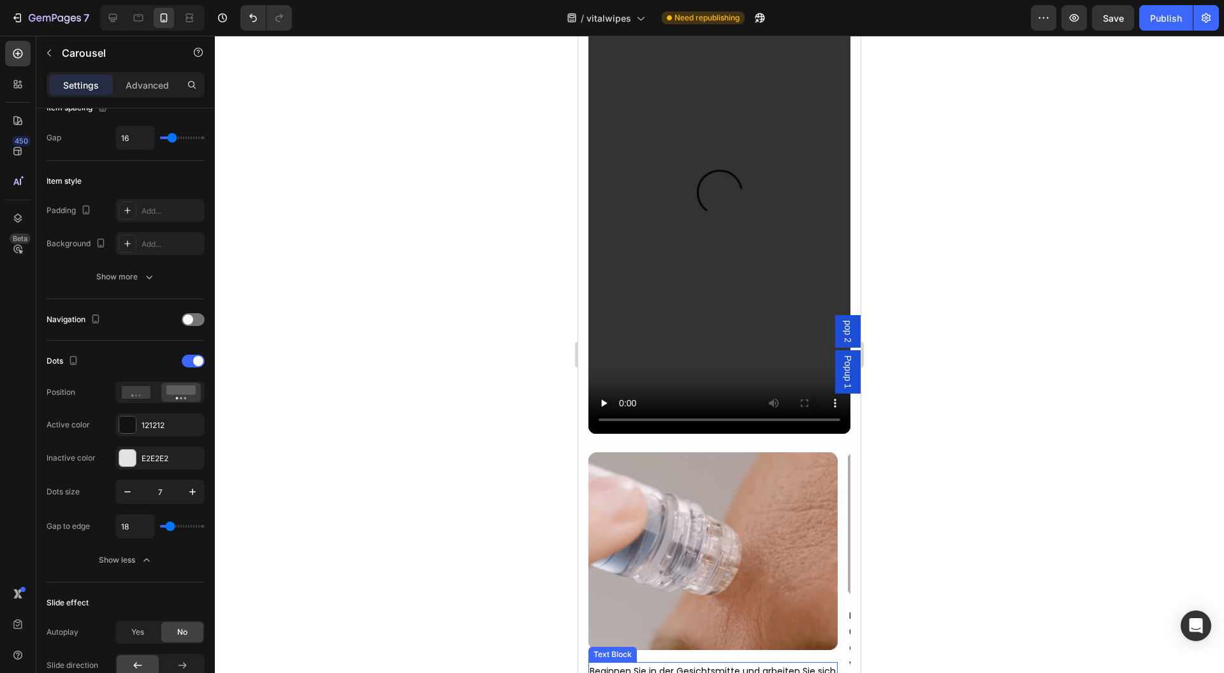
scroll to position [8482, 0]
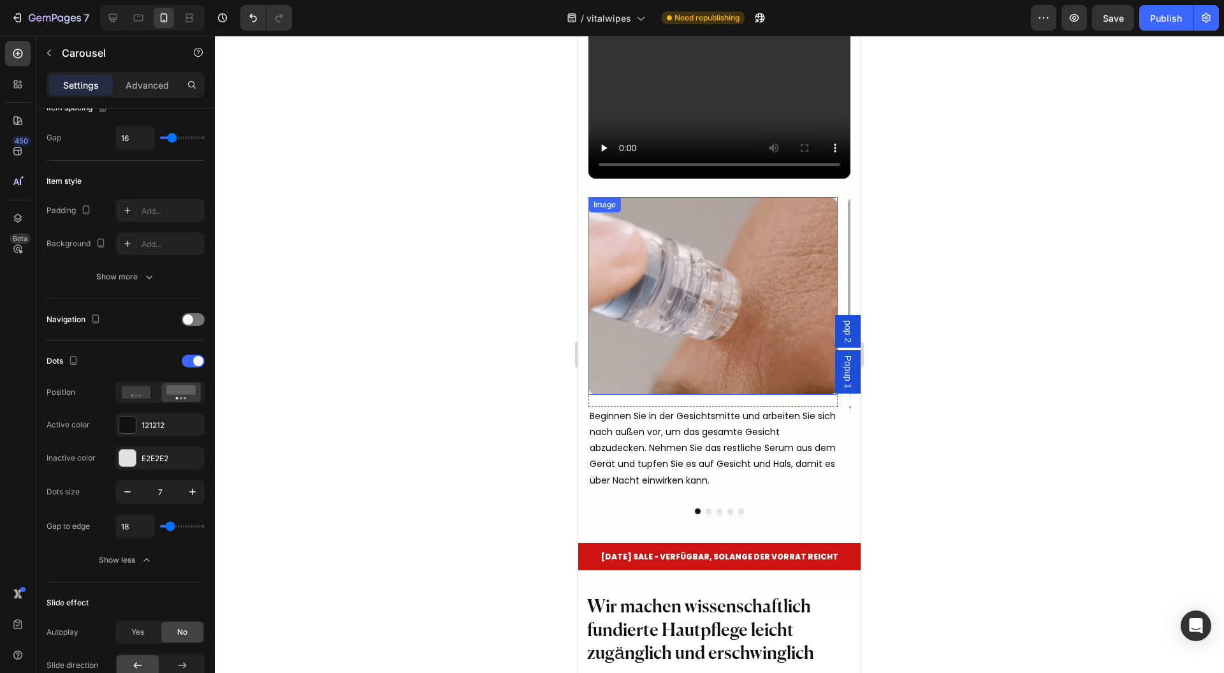
click at [621, 208] on img at bounding box center [712, 296] width 249 height 198
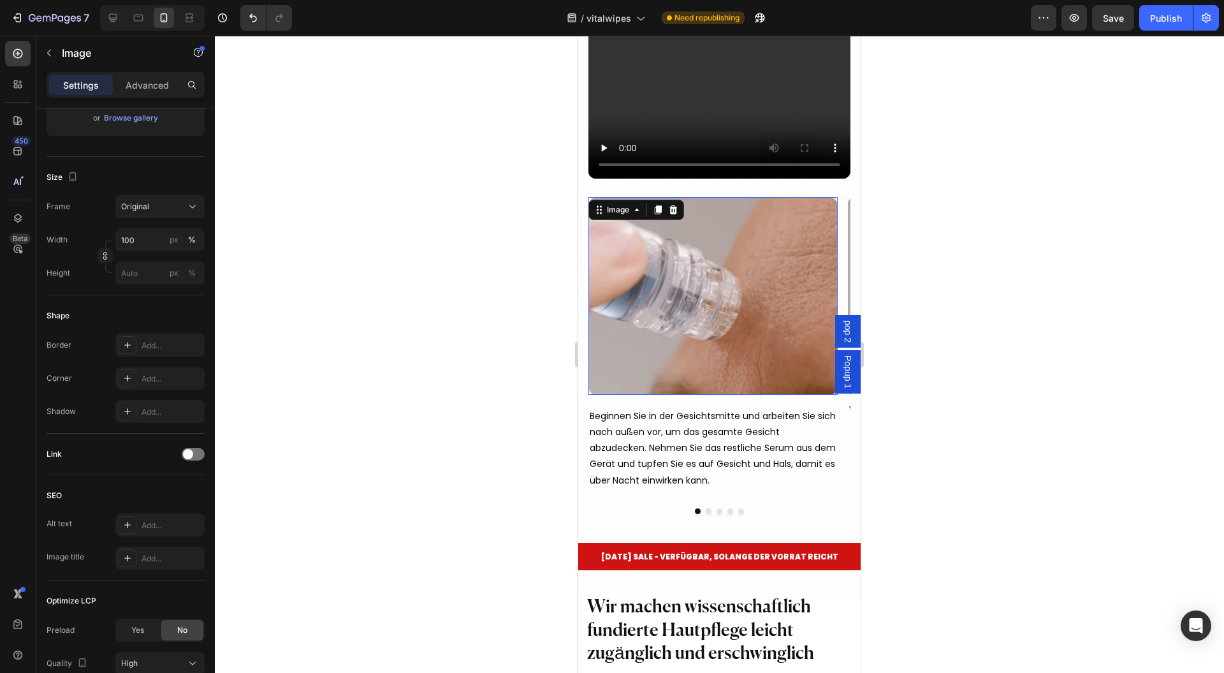
scroll to position [0, 0]
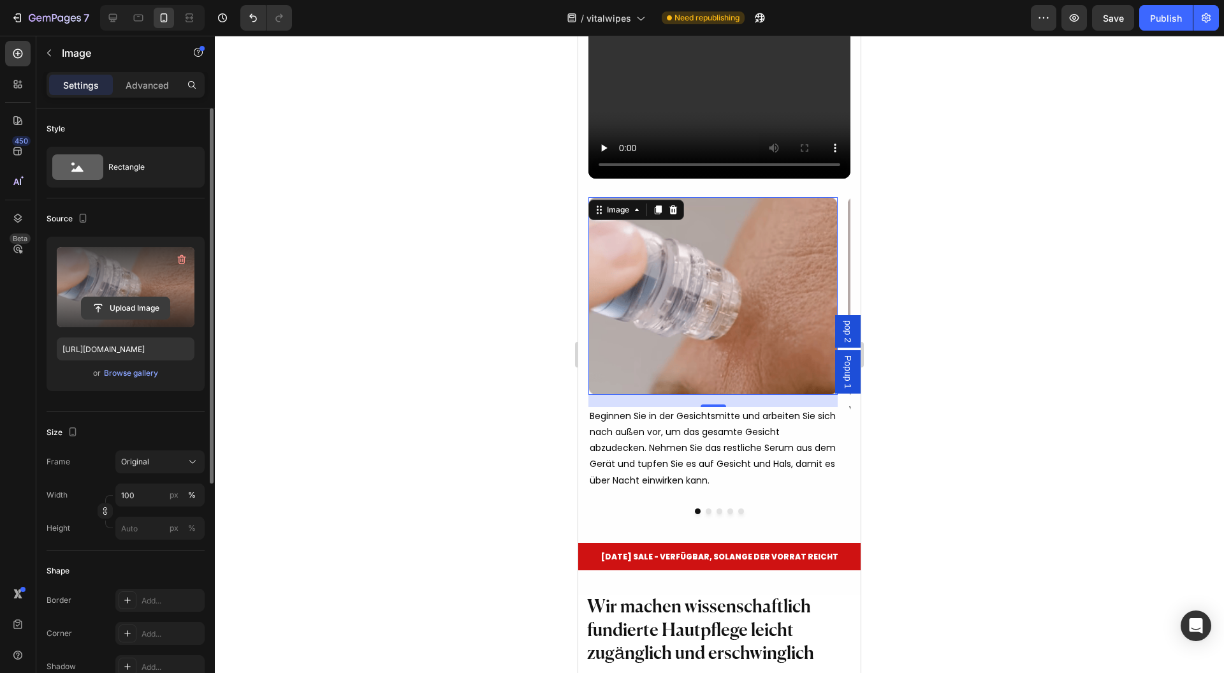
click at [108, 301] on input "file" at bounding box center [126, 308] width 88 height 22
type input "C:\fakepath\6_ea9ed242-a7b5-4cdc-941b-ad54c7da2260_350x.avif"
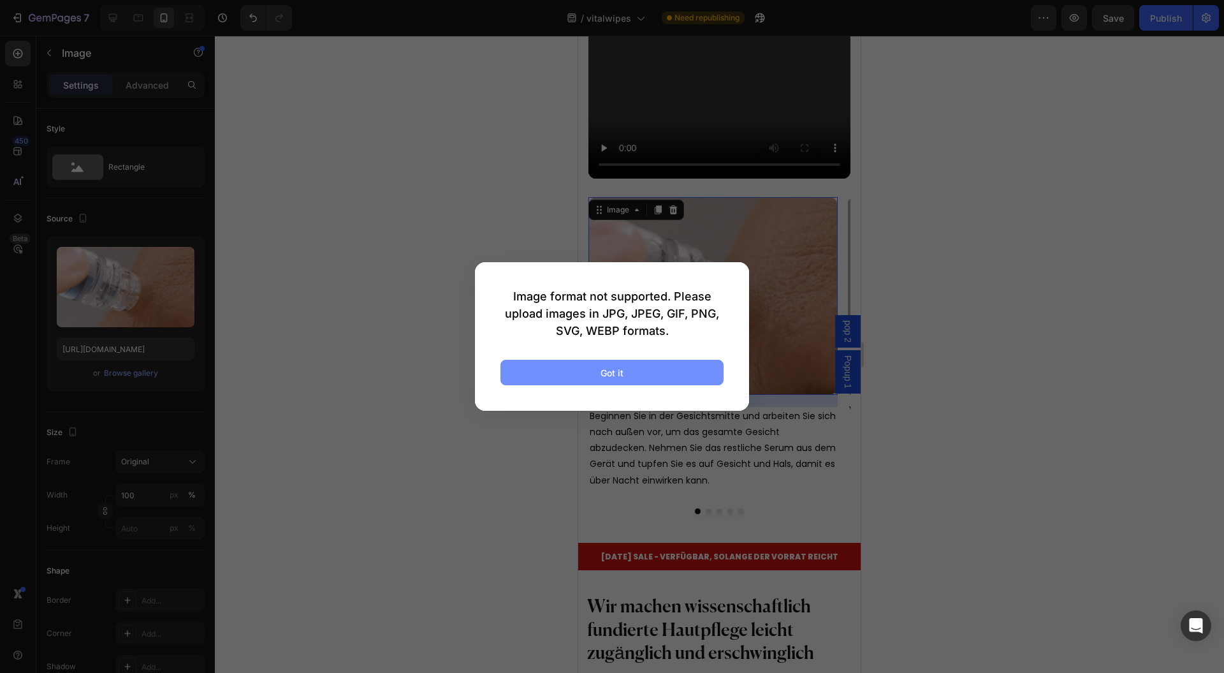
click at [605, 384] on button "Got it" at bounding box center [611, 373] width 223 height 26
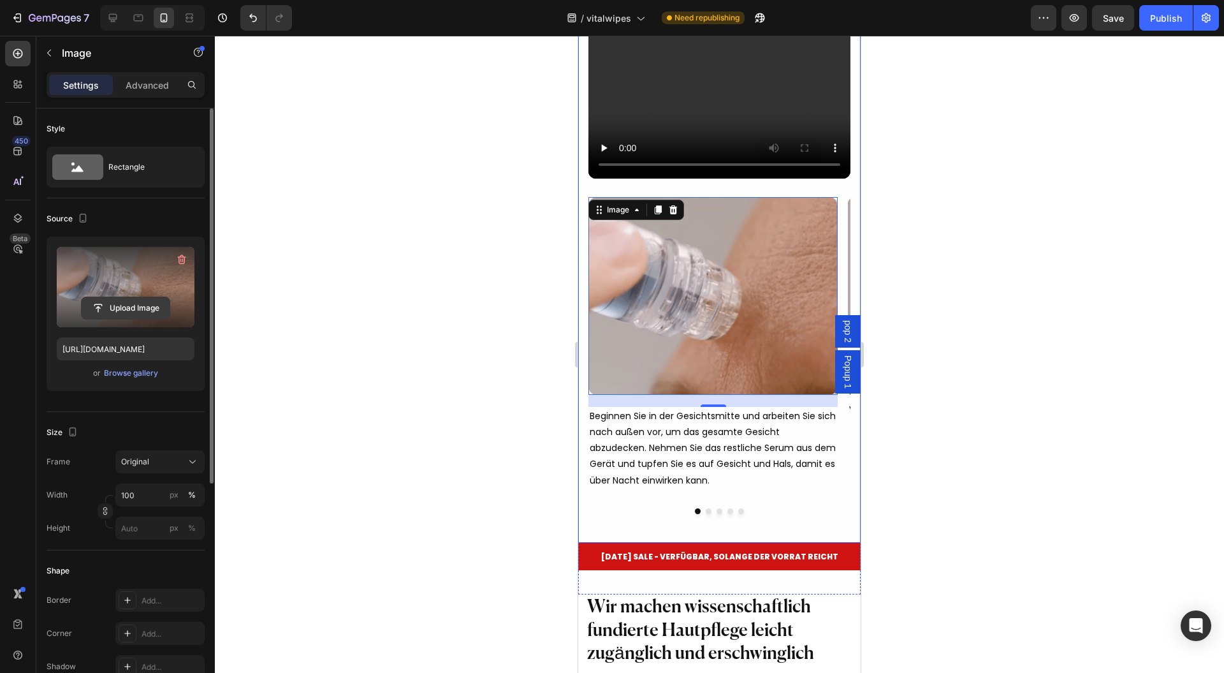
click at [109, 306] on input "file" at bounding box center [126, 308] width 88 height 22
type input "https://cdn.shopify.com/s/files/1/0954/1340/3978/files/gempages_580200179035014…"
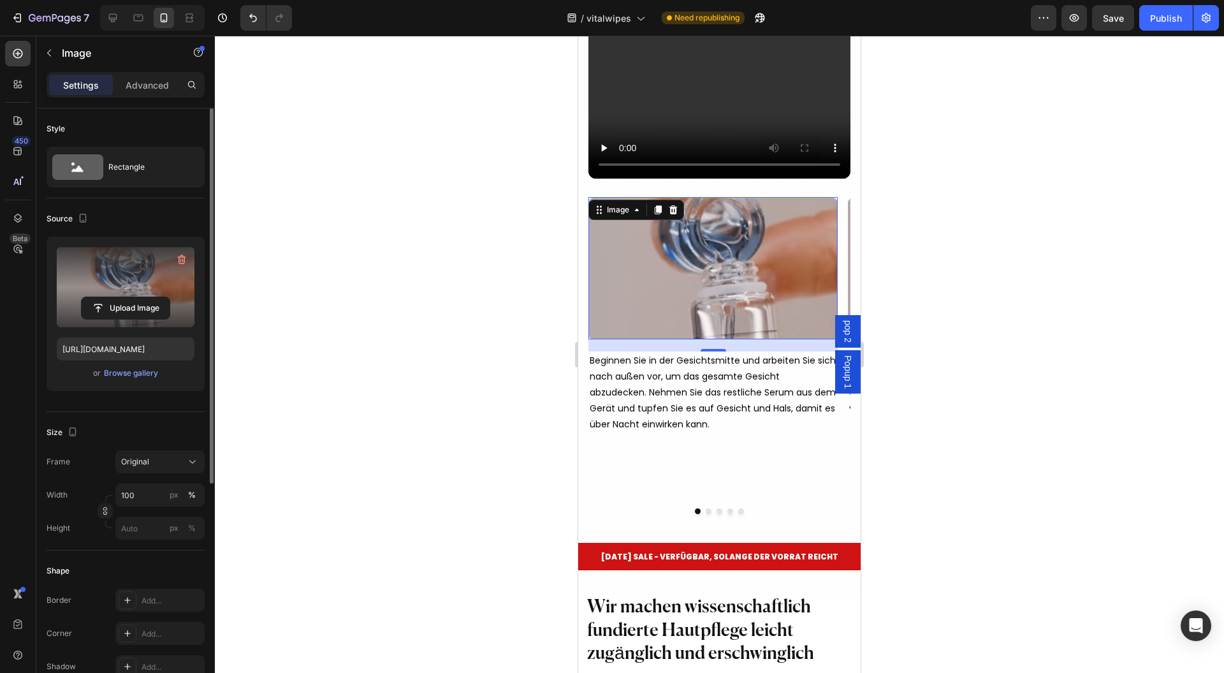
click at [1136, 277] on div at bounding box center [719, 354] width 1009 height 637
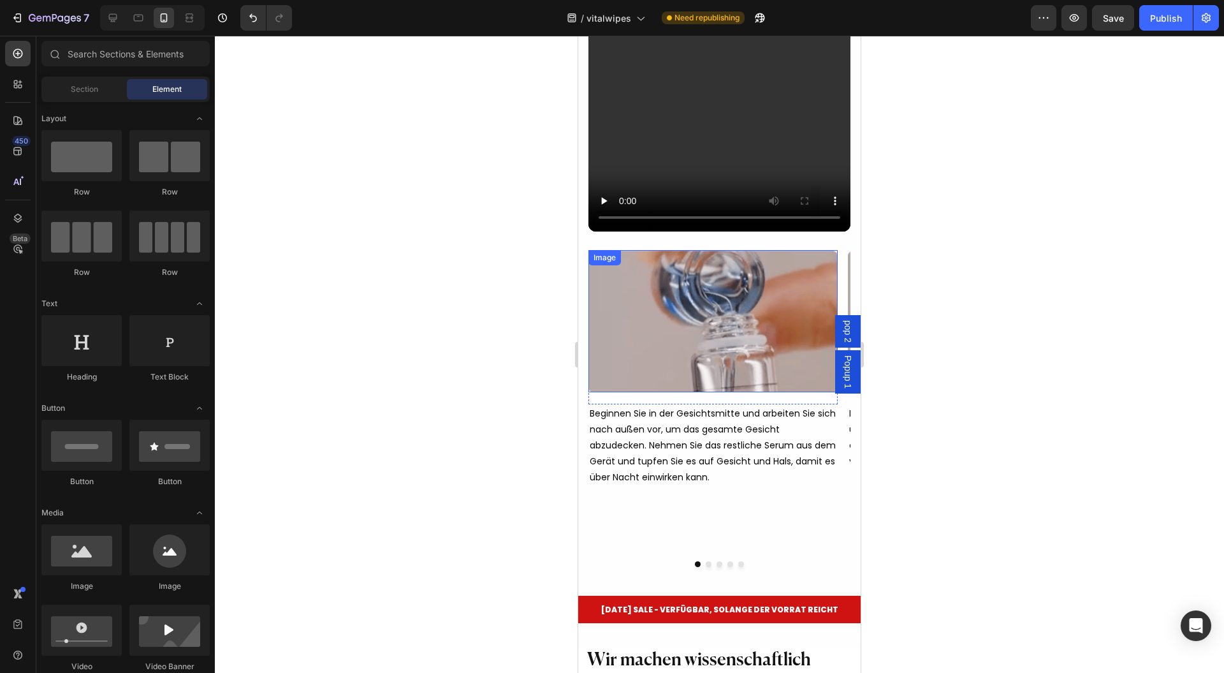
scroll to position [8397, 0]
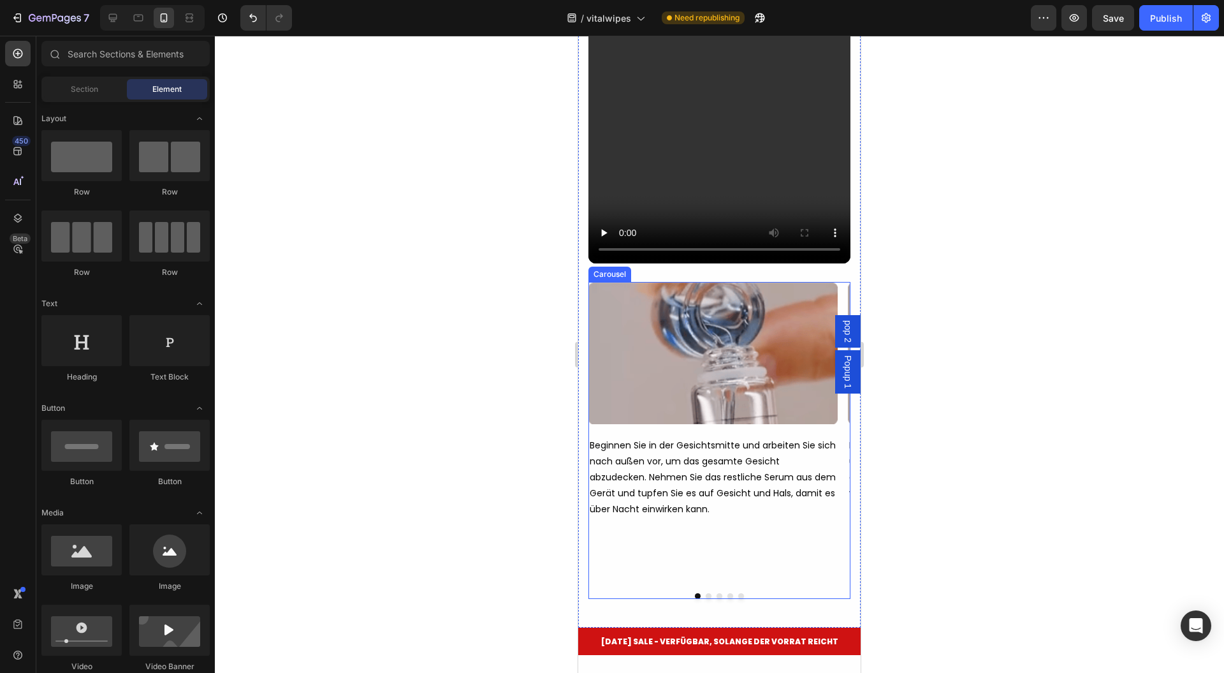
click at [706, 593] on button "Dot" at bounding box center [709, 596] width 6 height 6
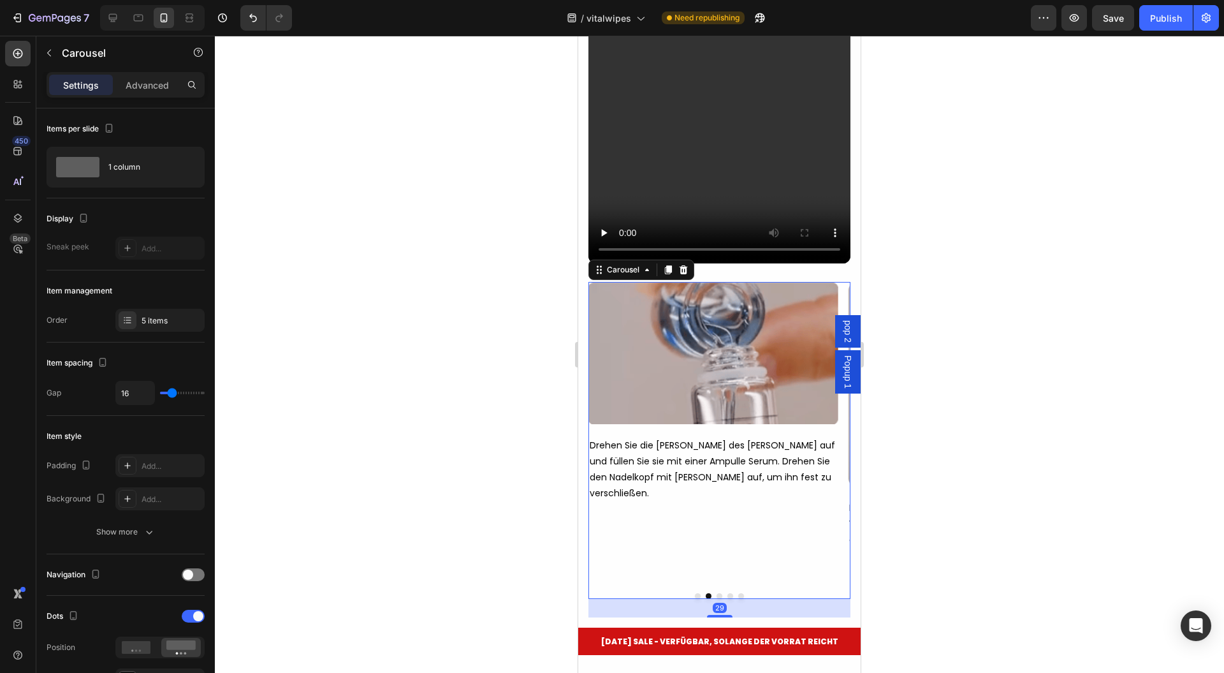
click at [695, 593] on button "Dot" at bounding box center [698, 596] width 6 height 6
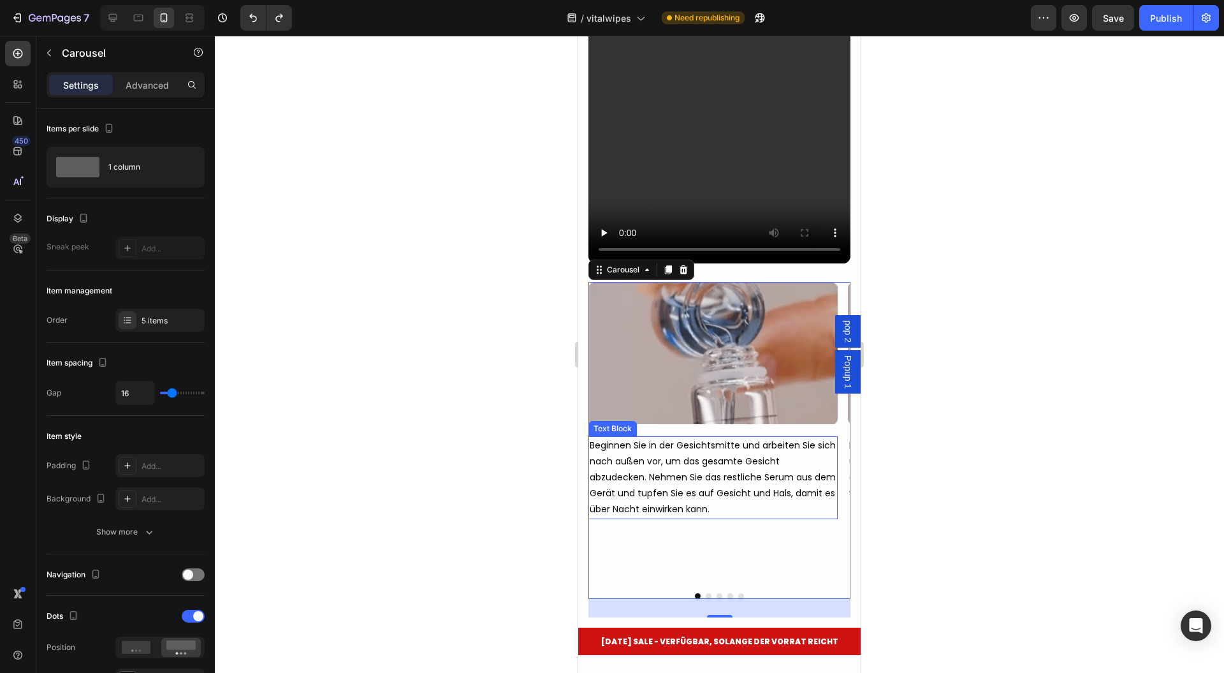
click at [983, 405] on div at bounding box center [719, 354] width 1009 height 637
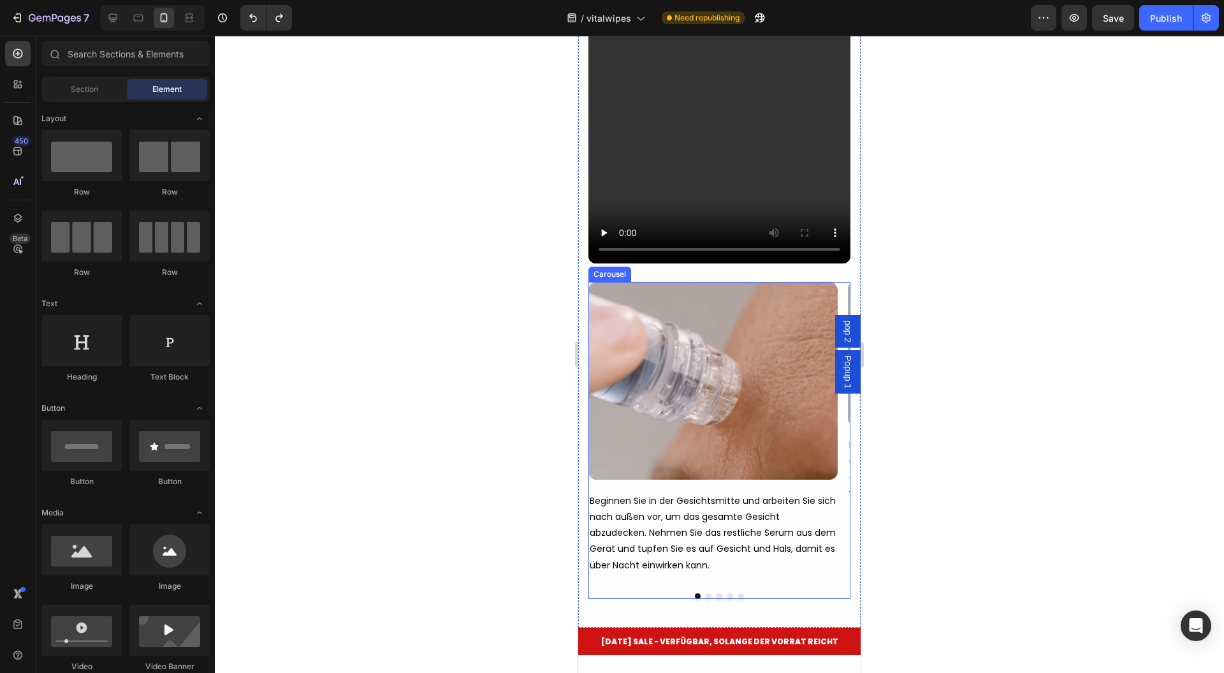
click at [706, 593] on button "Dot" at bounding box center [709, 596] width 6 height 6
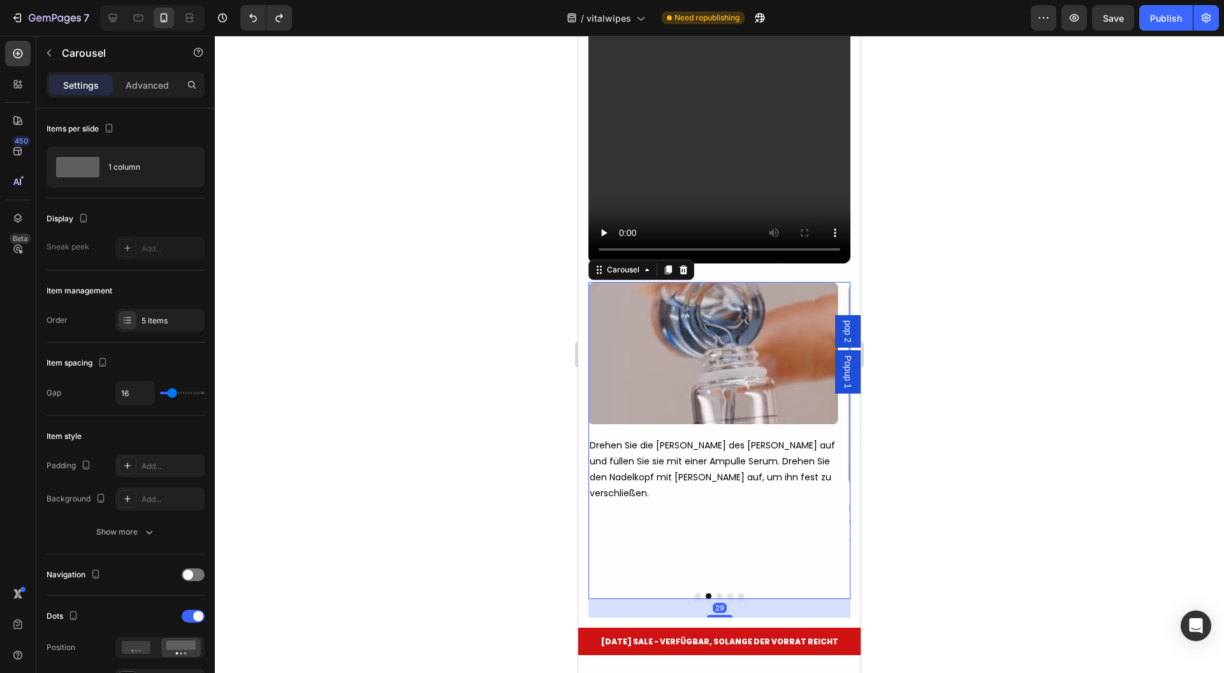
click at [650, 506] on div "Image Row Drehen Sie die Kammer des Geräts auf und füllen Sie sie mit einer Amp…" at bounding box center [712, 428] width 249 height 293
click at [147, 320] on div "5 items" at bounding box center [172, 320] width 60 height 11
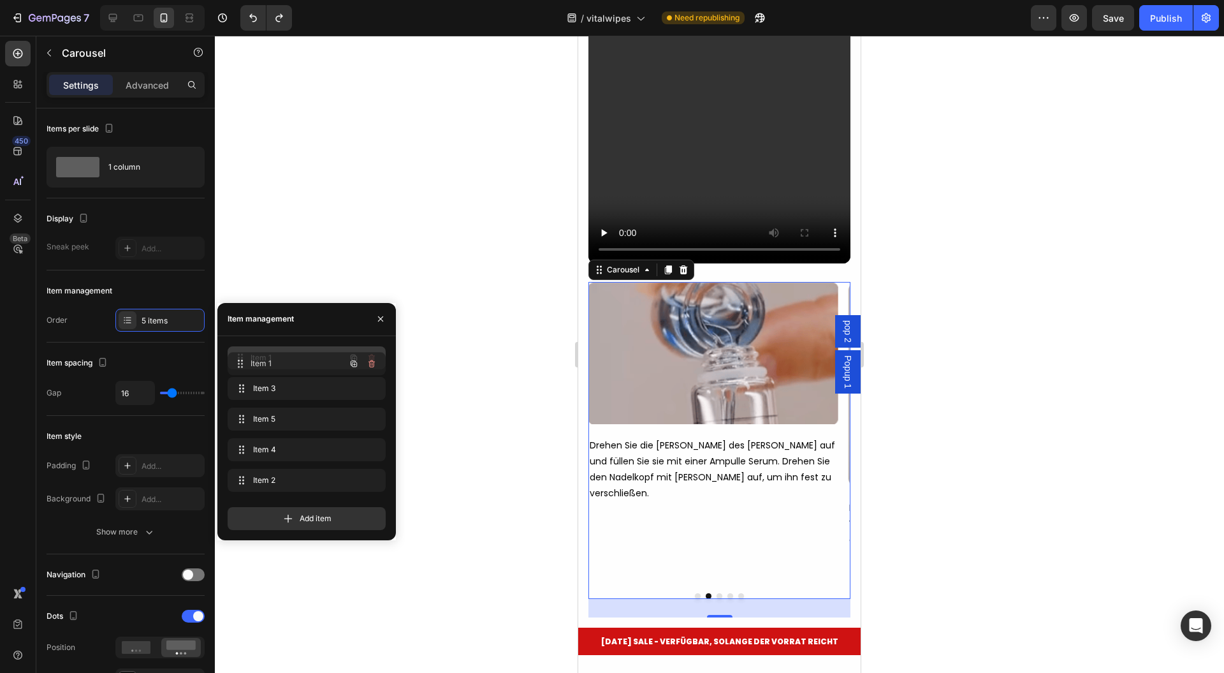
drag, startPoint x: 310, startPoint y: 383, endPoint x: 309, endPoint y: 347, distance: 35.1
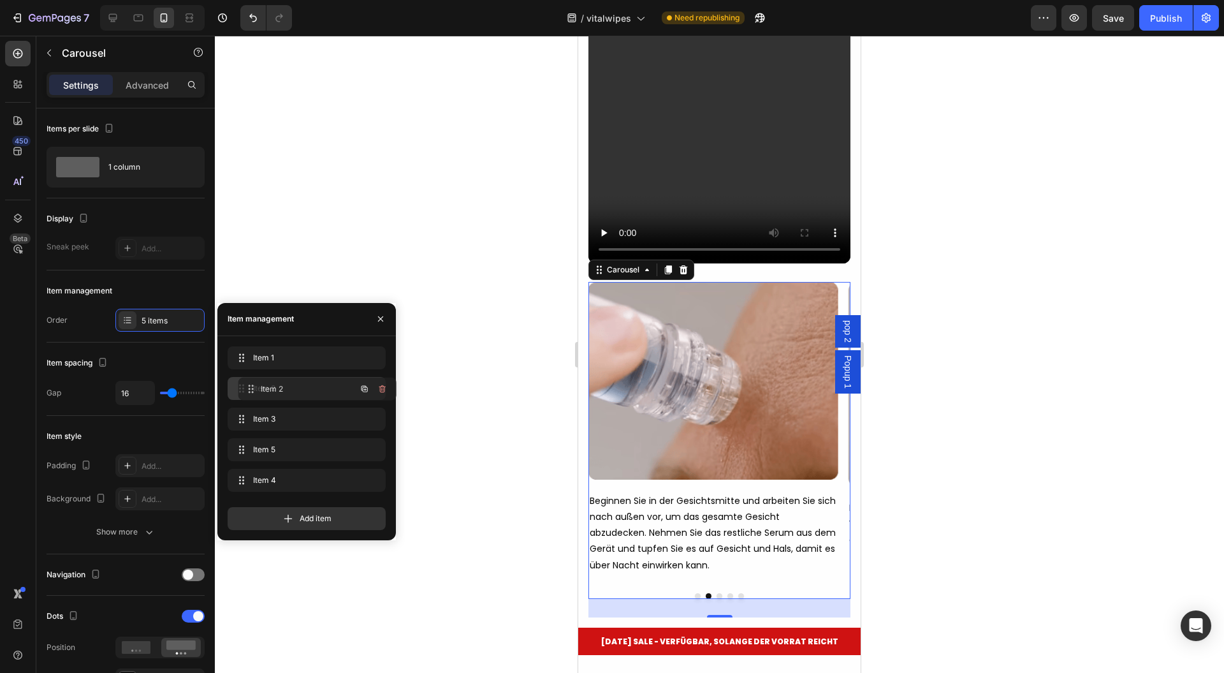
drag, startPoint x: 291, startPoint y: 481, endPoint x: 300, endPoint y: 381, distance: 99.9
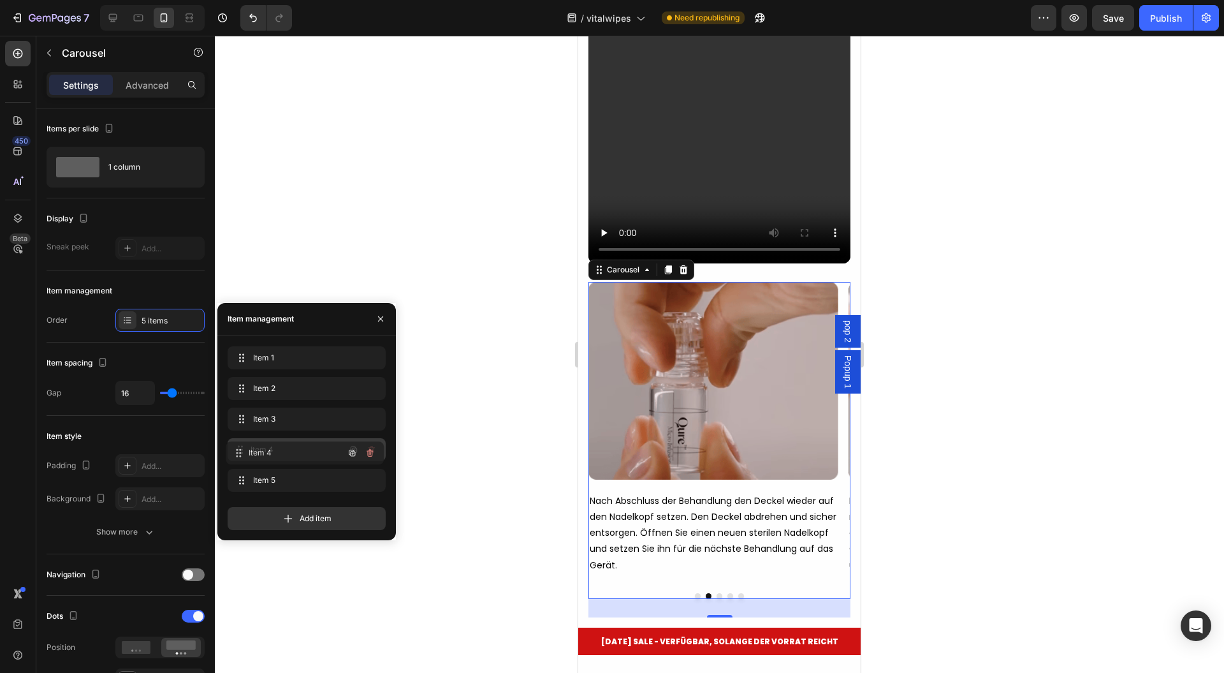
drag, startPoint x: 295, startPoint y: 485, endPoint x: 293, endPoint y: 456, distance: 28.1
click at [454, 402] on div at bounding box center [719, 354] width 1009 height 637
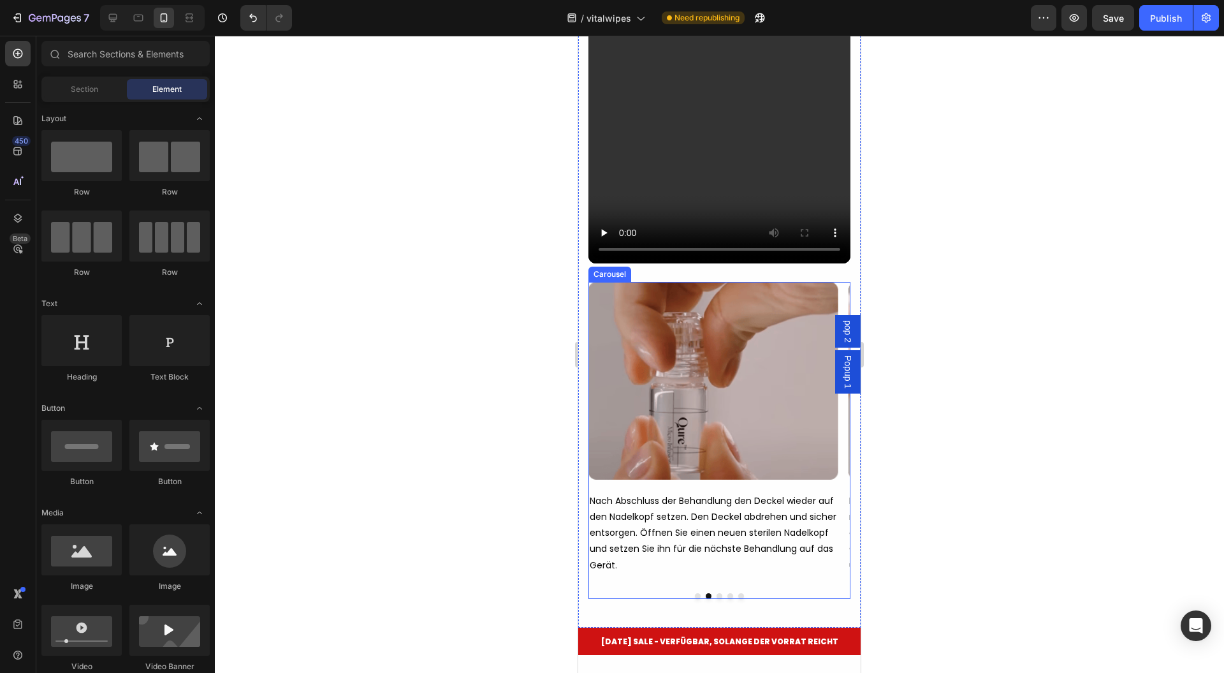
click at [695, 593] on button "Dot" at bounding box center [698, 596] width 6 height 6
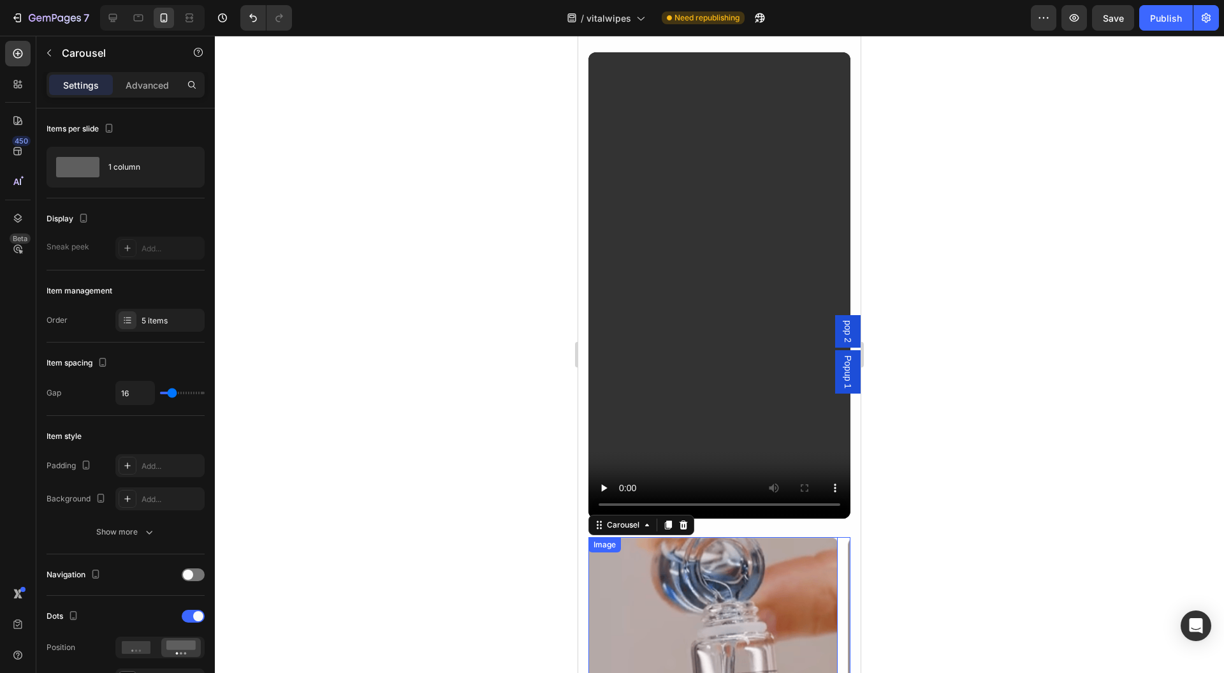
scroll to position [8312, 0]
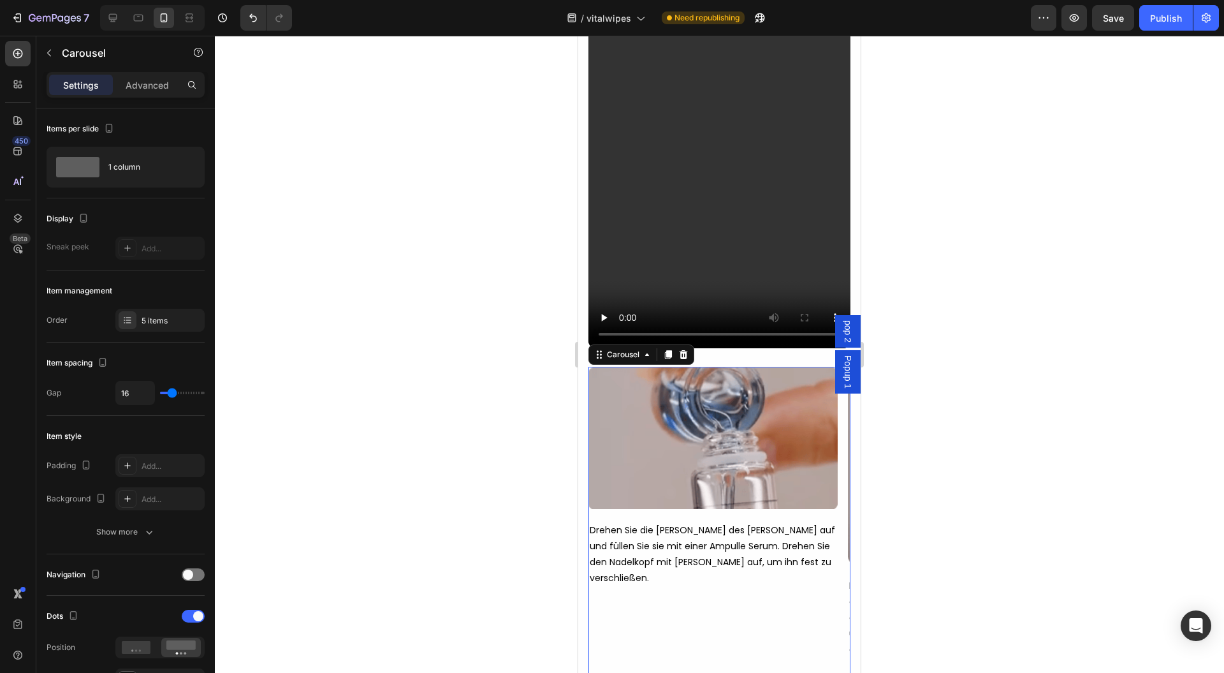
drag, startPoint x: 565, startPoint y: 287, endPoint x: 556, endPoint y: 293, distance: 10.6
click at [564, 287] on div at bounding box center [719, 354] width 1009 height 637
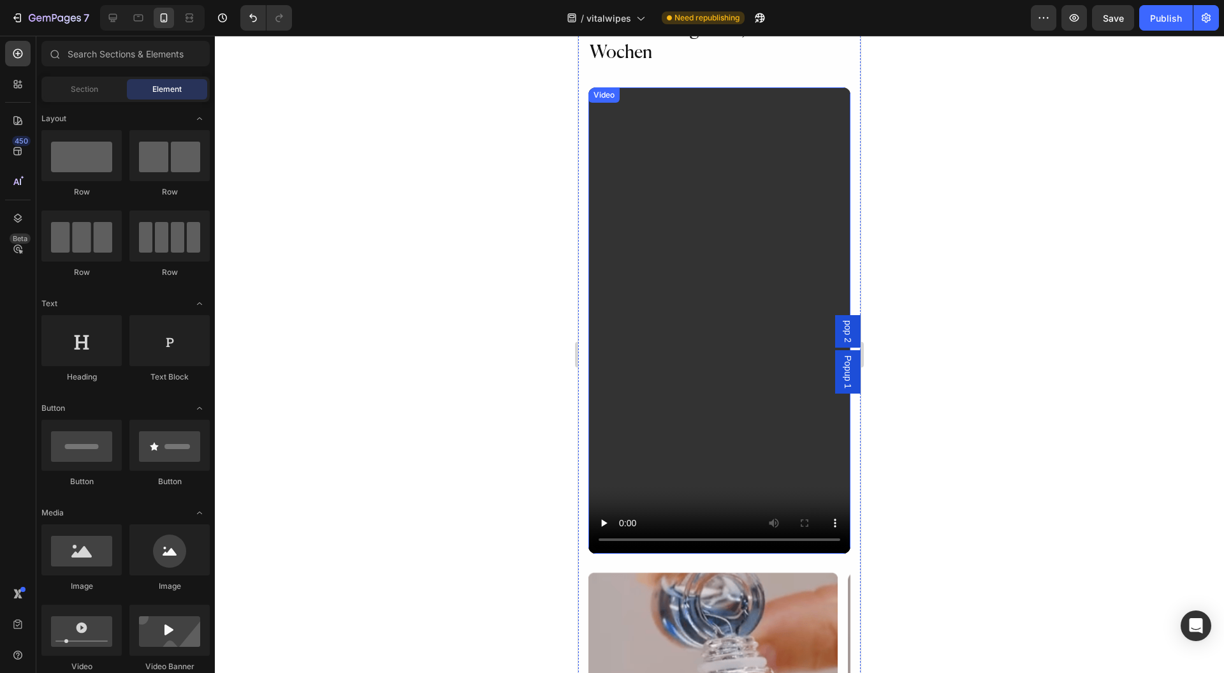
scroll to position [8057, 0]
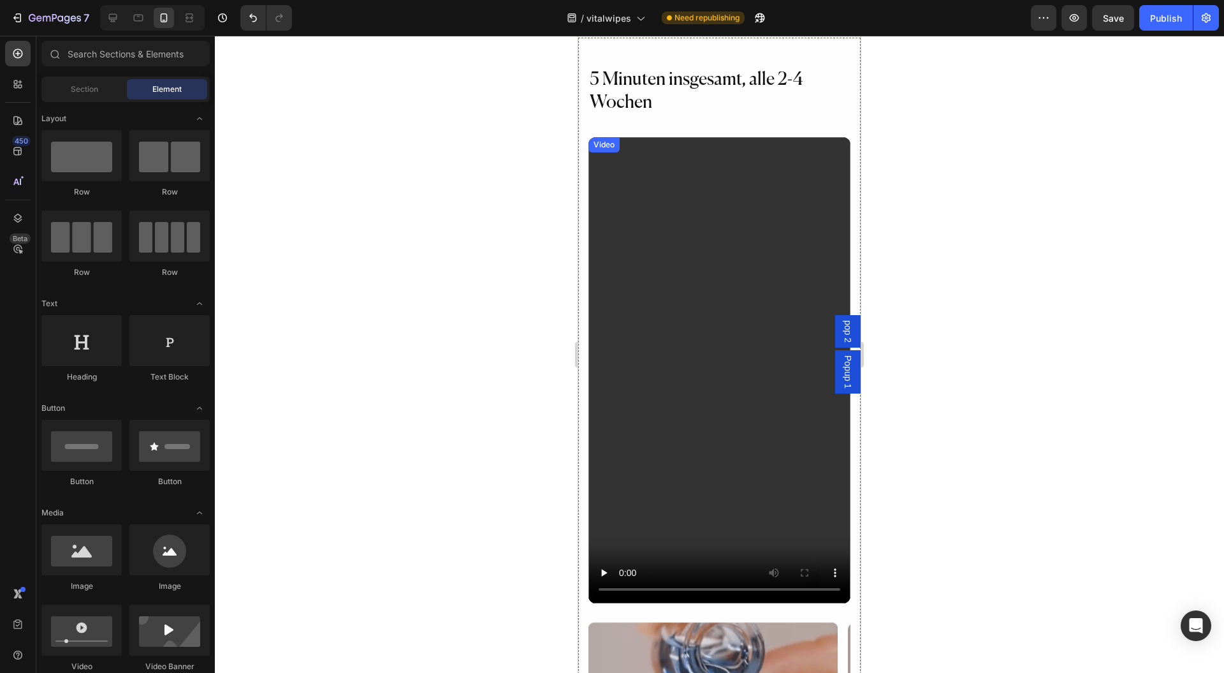
click at [638, 181] on video at bounding box center [719, 370] width 262 height 466
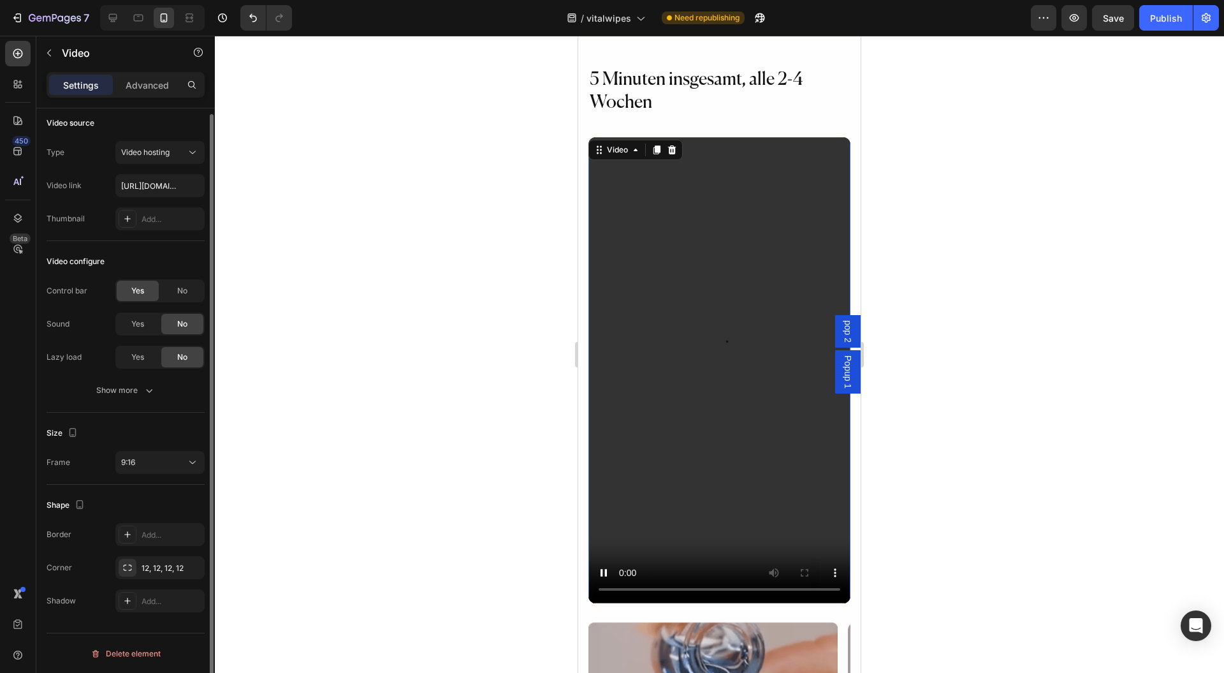
scroll to position [0, 0]
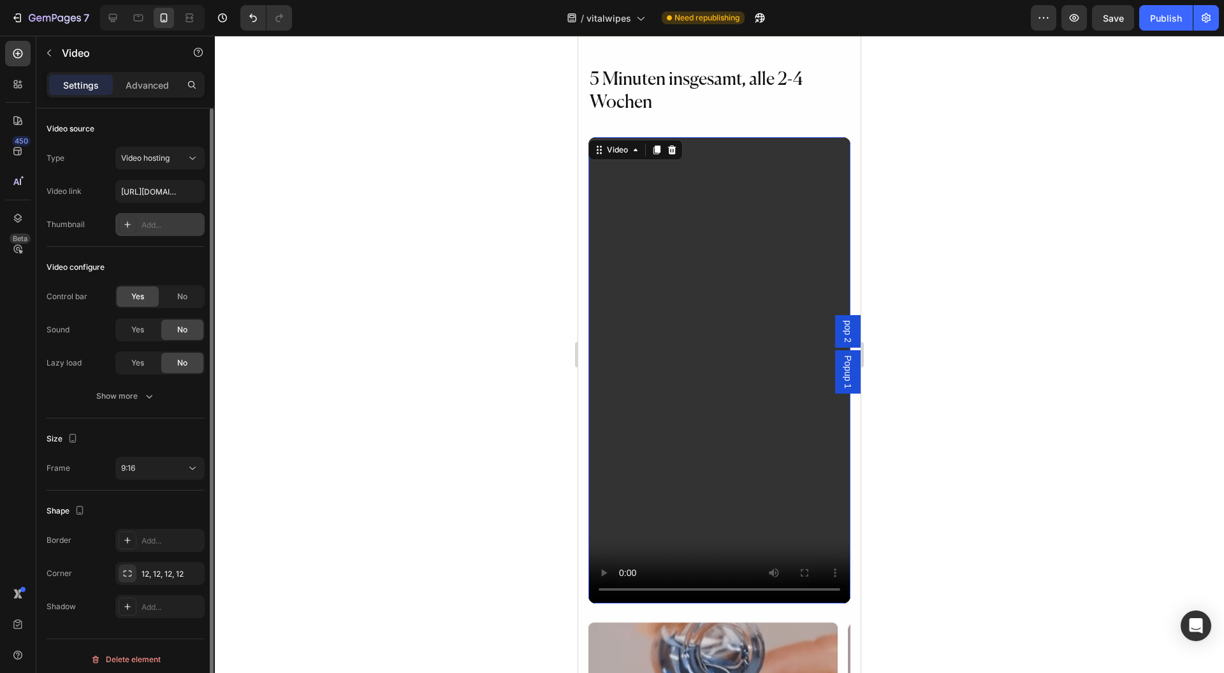
click at [140, 223] on div "Add..." at bounding box center [159, 224] width 89 height 23
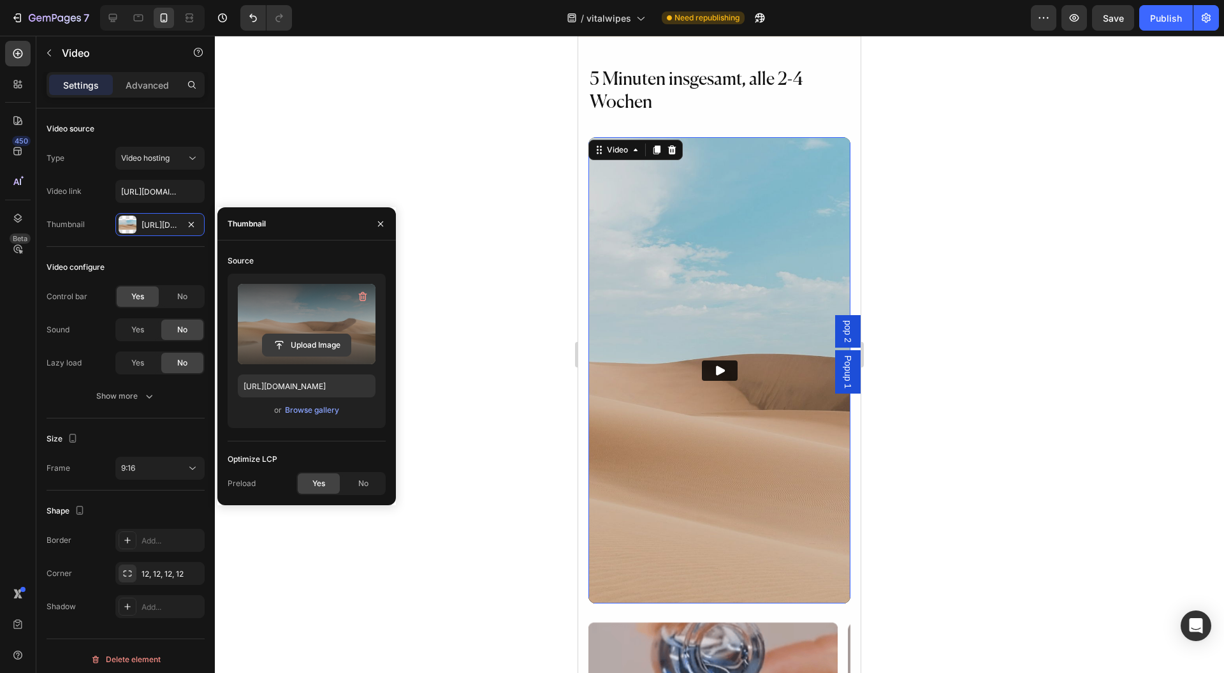
click at [314, 346] on input "file" at bounding box center [307, 345] width 88 height 22
click at [270, 323] on label at bounding box center [307, 324] width 138 height 80
click at [270, 334] on input "file" at bounding box center [307, 345] width 88 height 22
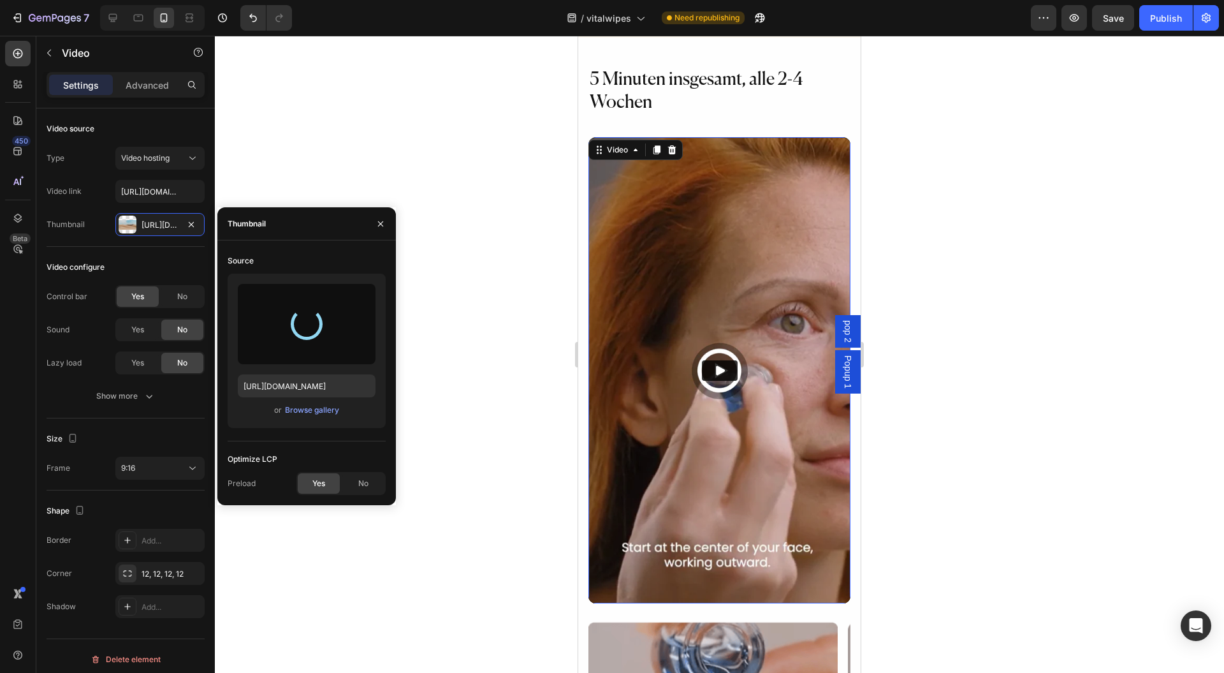
type input "https://cdn.shopify.com/s/files/1/0954/1340/3978/files/gempages_580200179035014…"
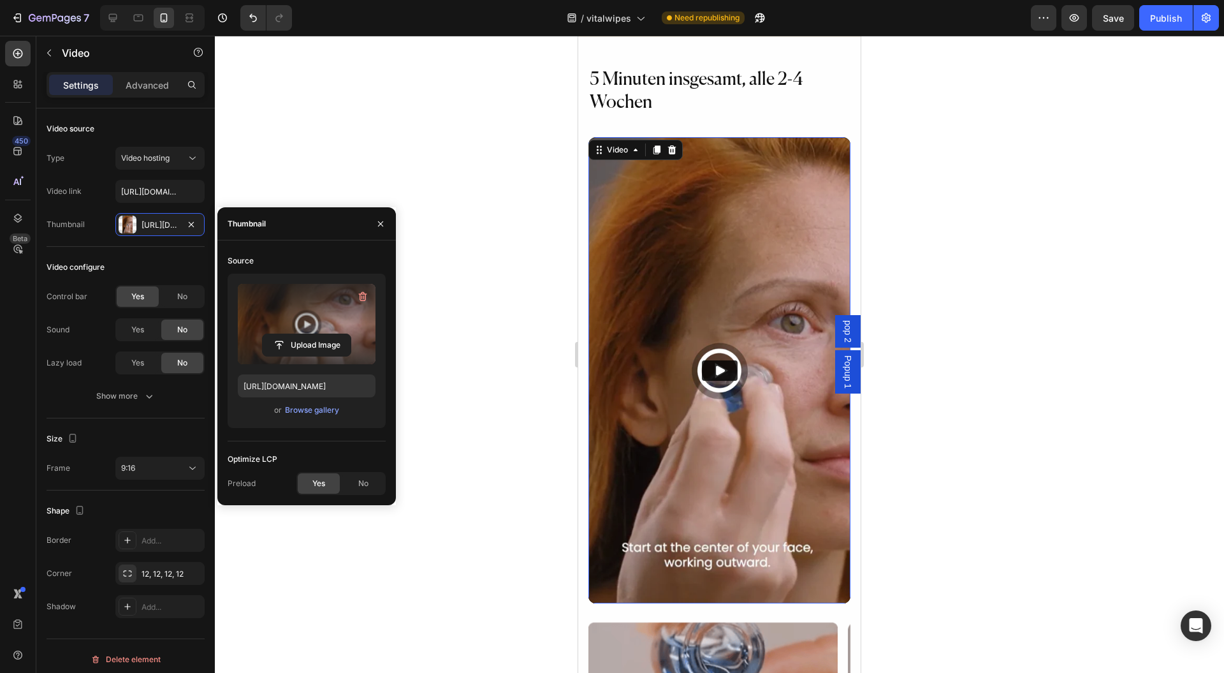
click at [1002, 327] on div at bounding box center [719, 354] width 1009 height 637
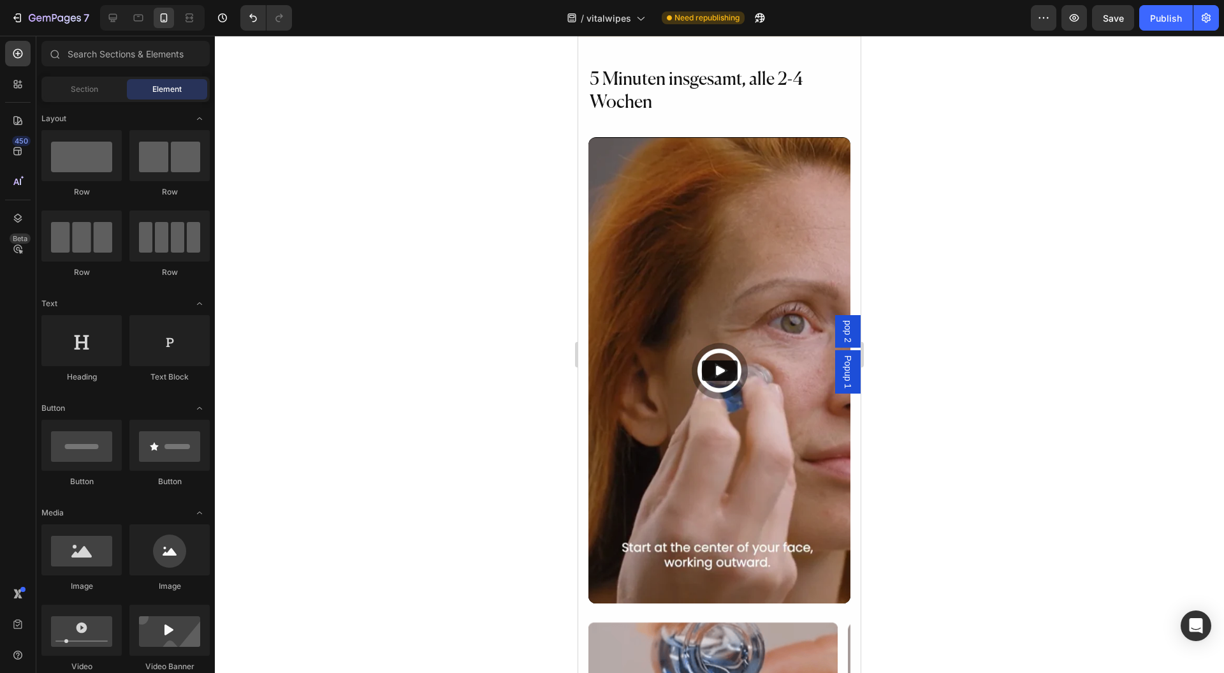
click at [720, 300] on img at bounding box center [719, 370] width 262 height 466
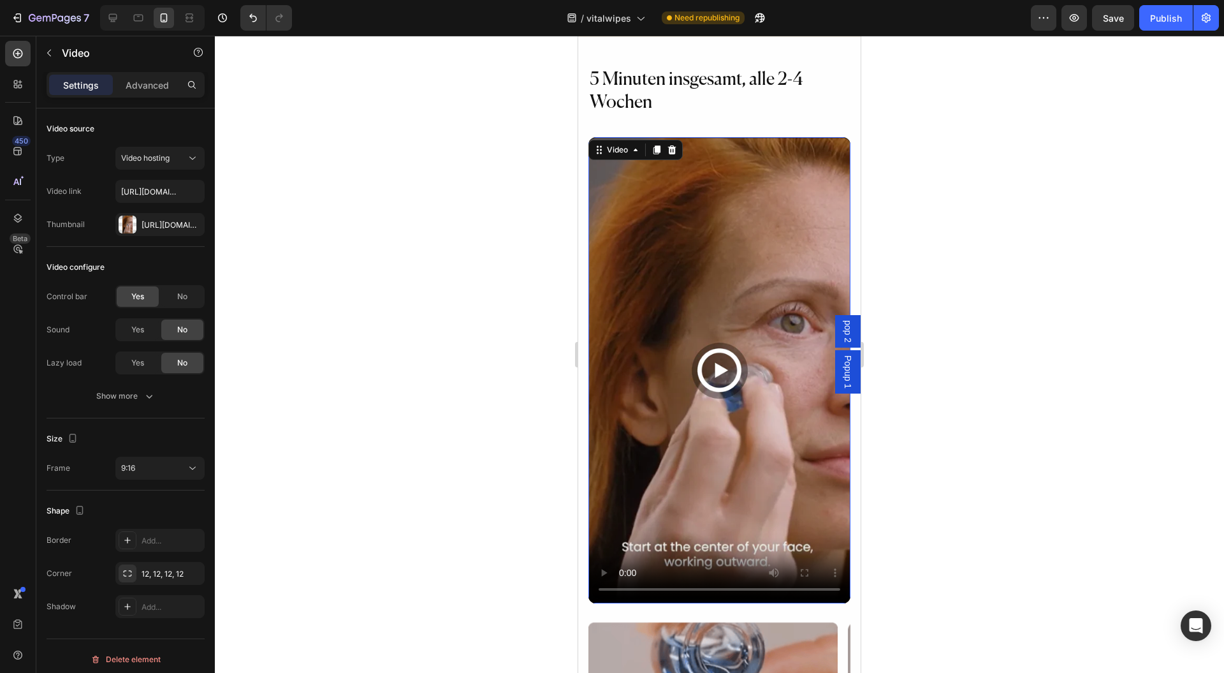
click at [891, 291] on div at bounding box center [719, 354] width 1009 height 637
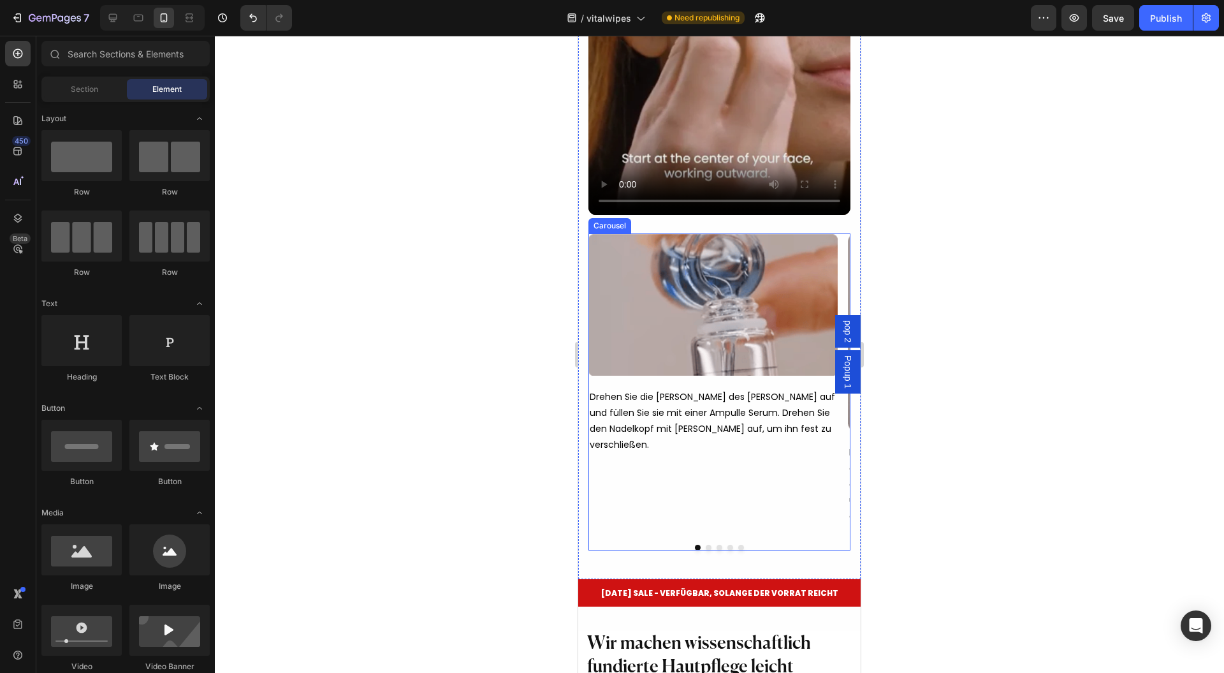
scroll to position [8397, 0]
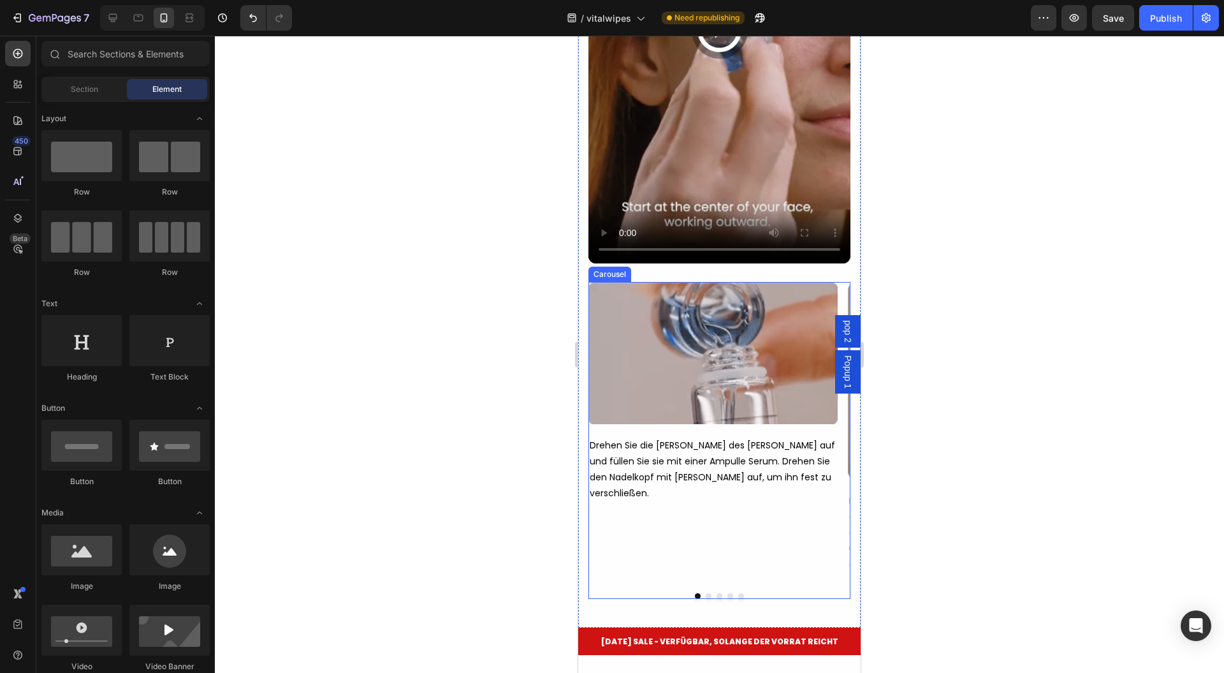
click at [796, 550] on div "Image Row Drehen Sie die Kammer des Geräts auf und füllen Sie sie mit einer Amp…" at bounding box center [719, 440] width 262 height 317
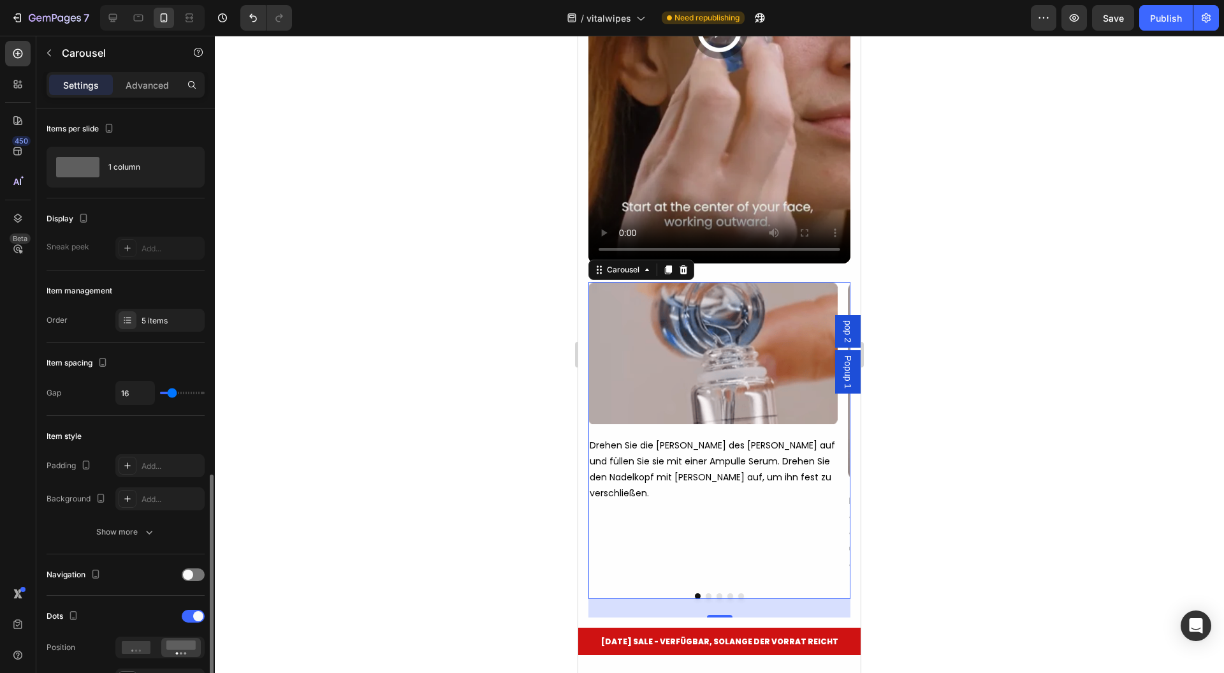
scroll to position [255, 0]
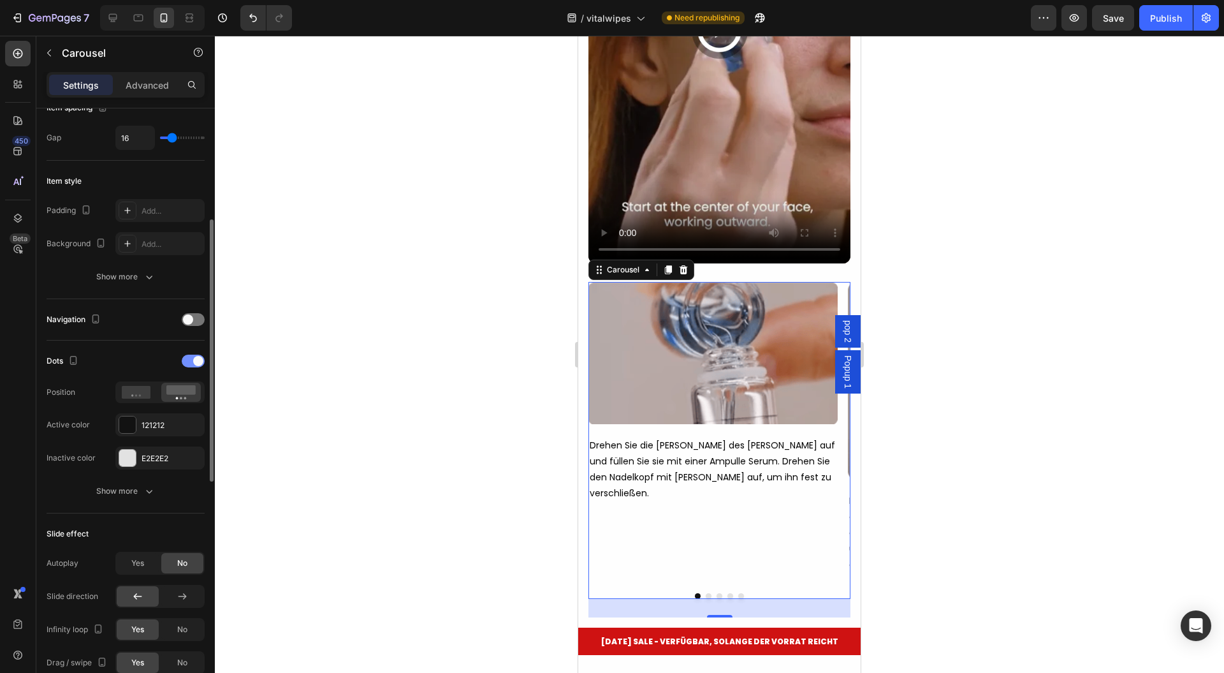
click at [198, 356] on span at bounding box center [198, 361] width 10 height 10
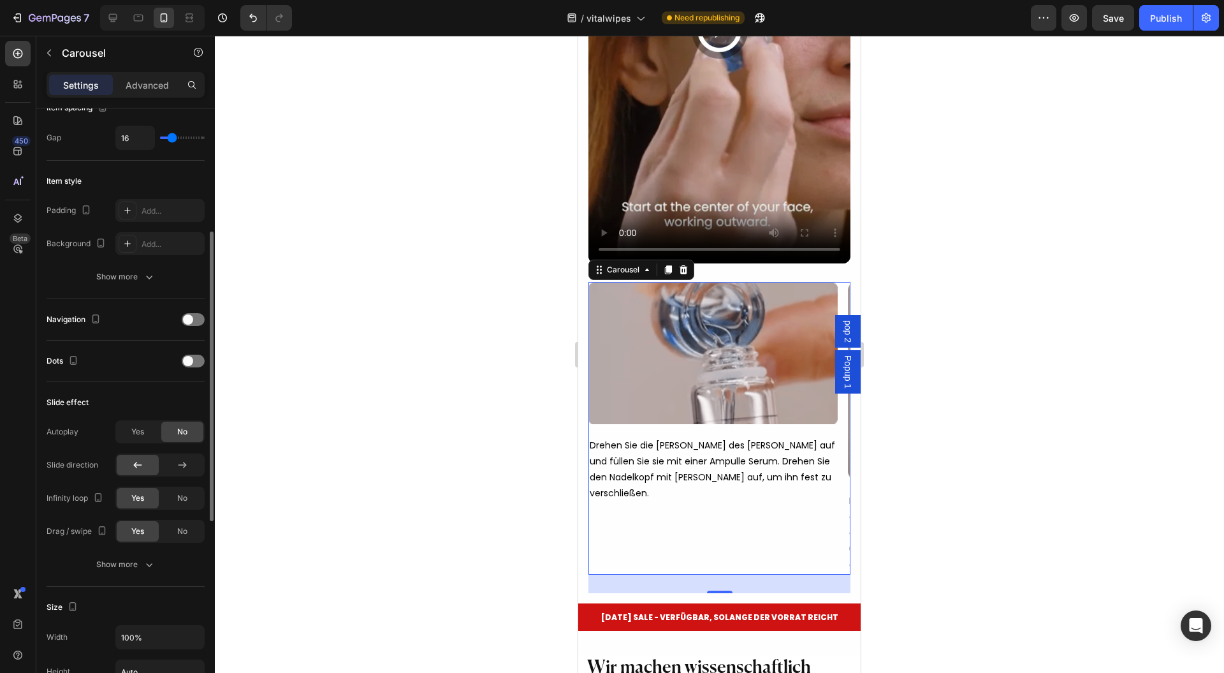
scroll to position [85, 0]
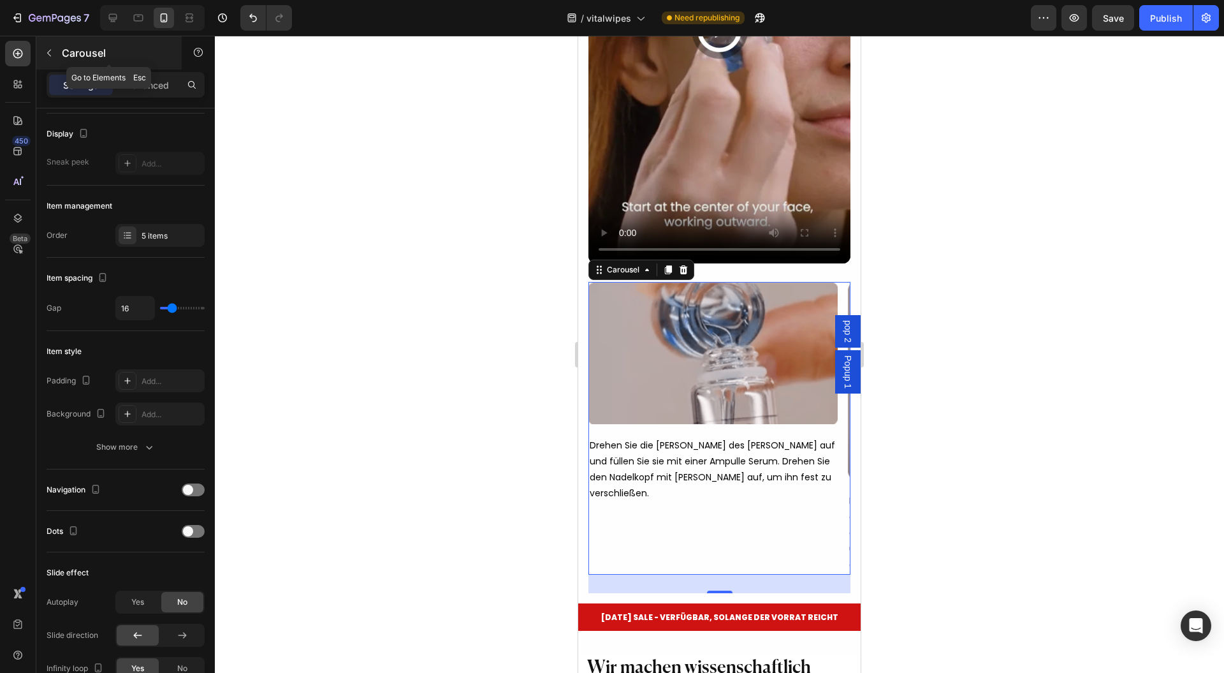
click at [87, 54] on p "Carousel" at bounding box center [116, 52] width 108 height 15
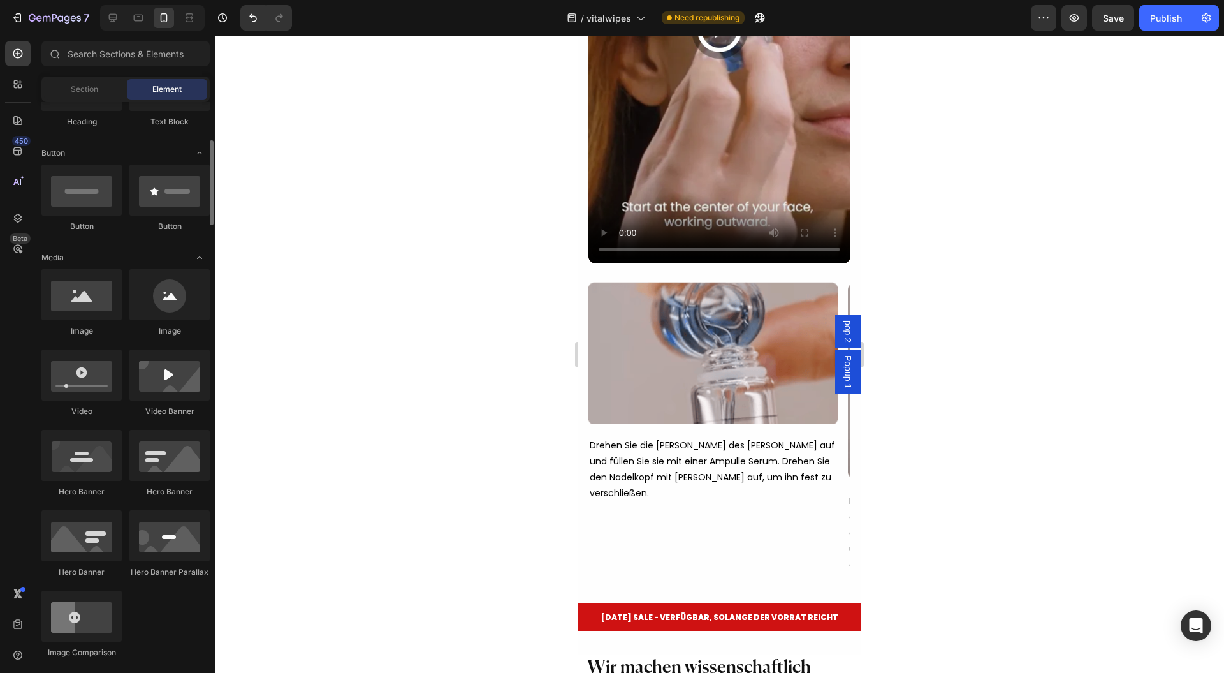
scroll to position [0, 0]
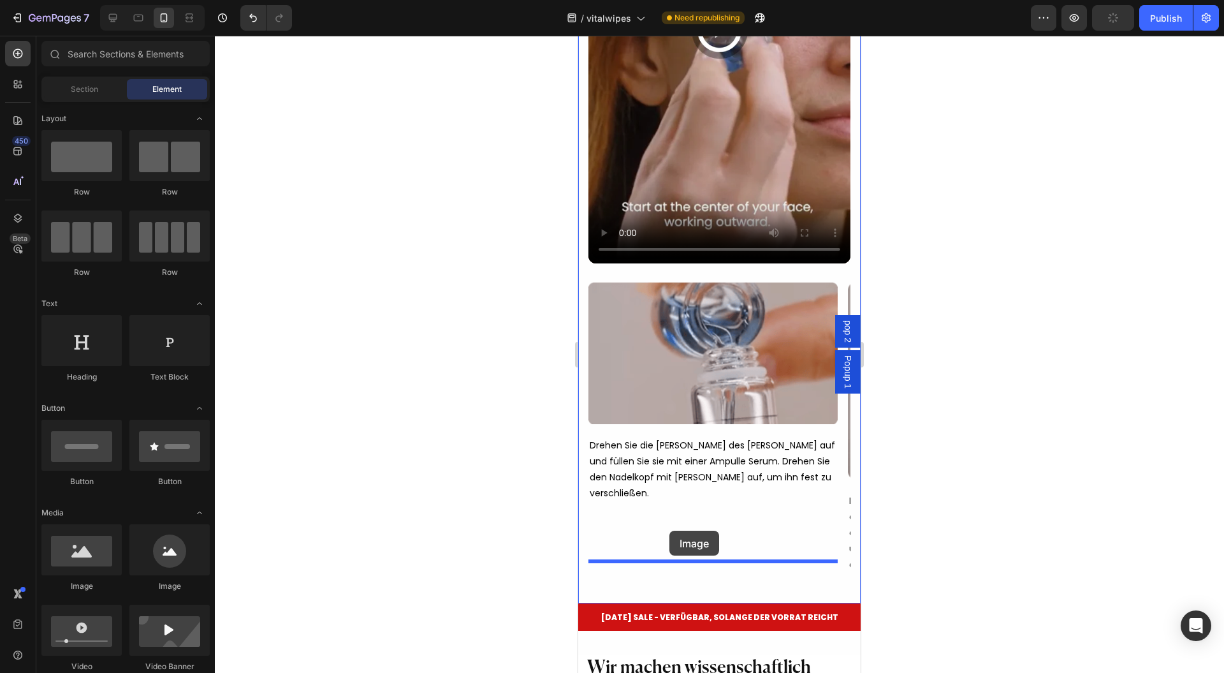
drag, startPoint x: 711, startPoint y: 583, endPoint x: 669, endPoint y: 530, distance: 66.7
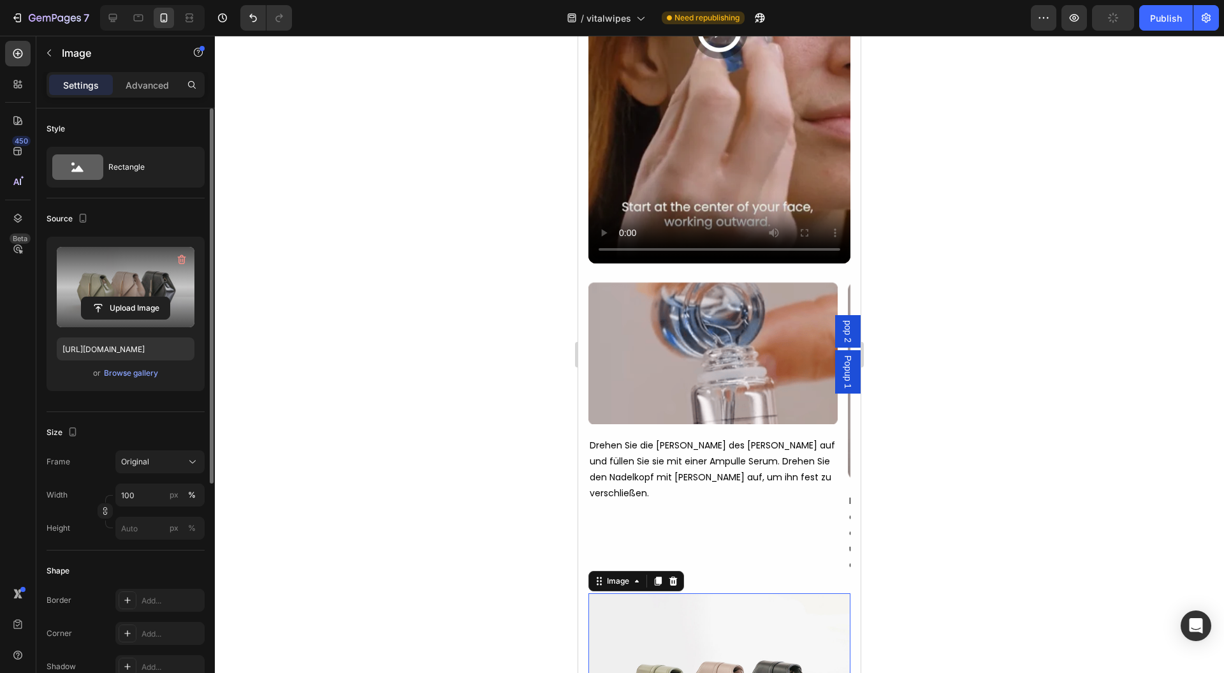
click at [117, 294] on label at bounding box center [126, 287] width 138 height 80
click at [117, 297] on input "file" at bounding box center [126, 308] width 88 height 22
type input "https://cdn.shopify.com/s/files/1/0954/1340/3978/files/gempages_580200179035014…"
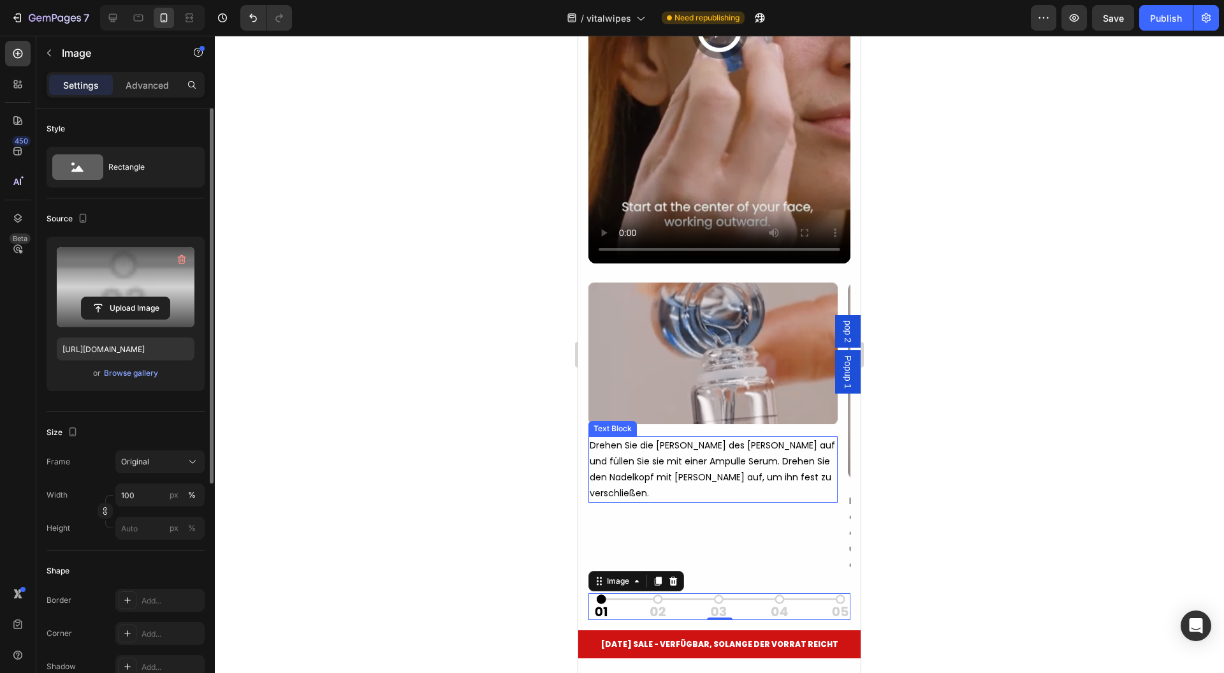
click at [928, 441] on div at bounding box center [719, 354] width 1009 height 637
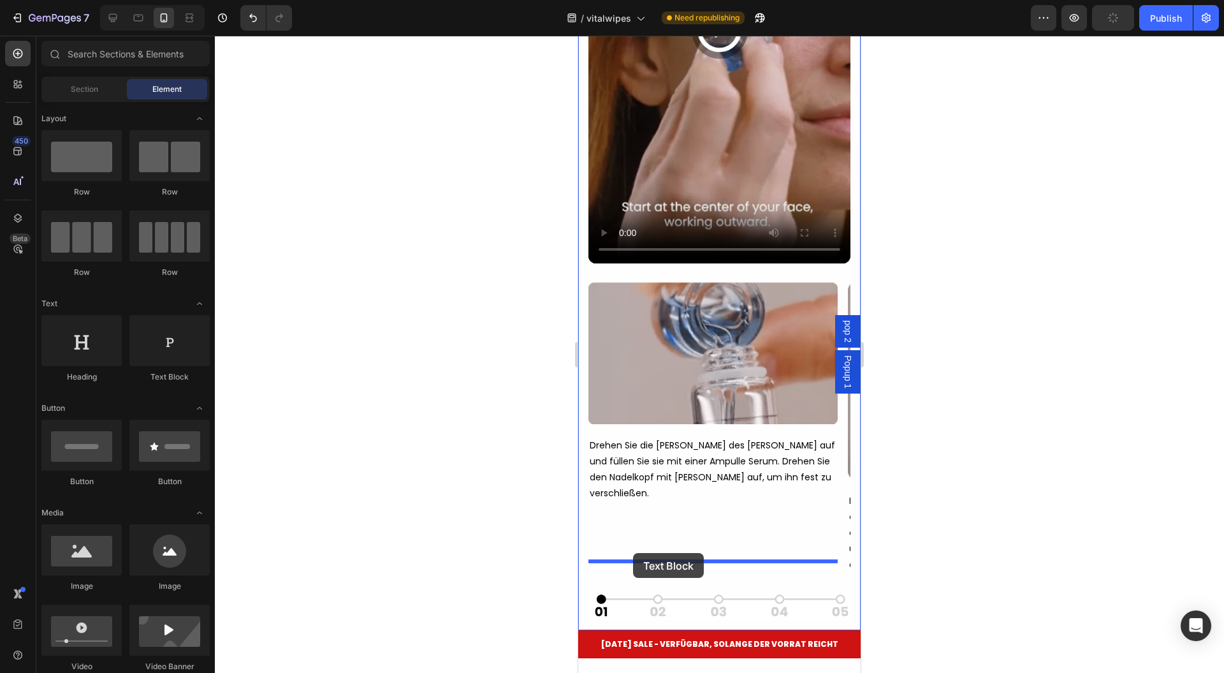
drag, startPoint x: 772, startPoint y: 388, endPoint x: 669, endPoint y: 538, distance: 182.5
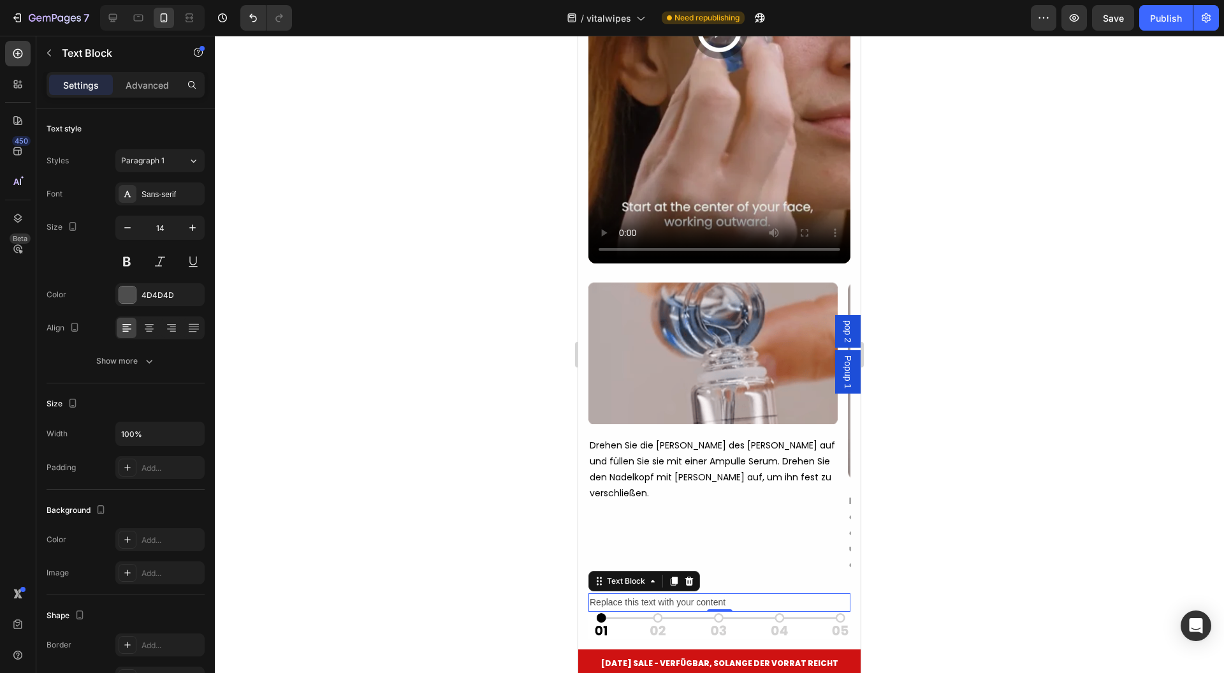
click at [680, 593] on div "Replace this text with your content" at bounding box center [719, 602] width 262 height 18
click at [680, 594] on p "Replace this text with your content" at bounding box center [719, 602] width 259 height 16
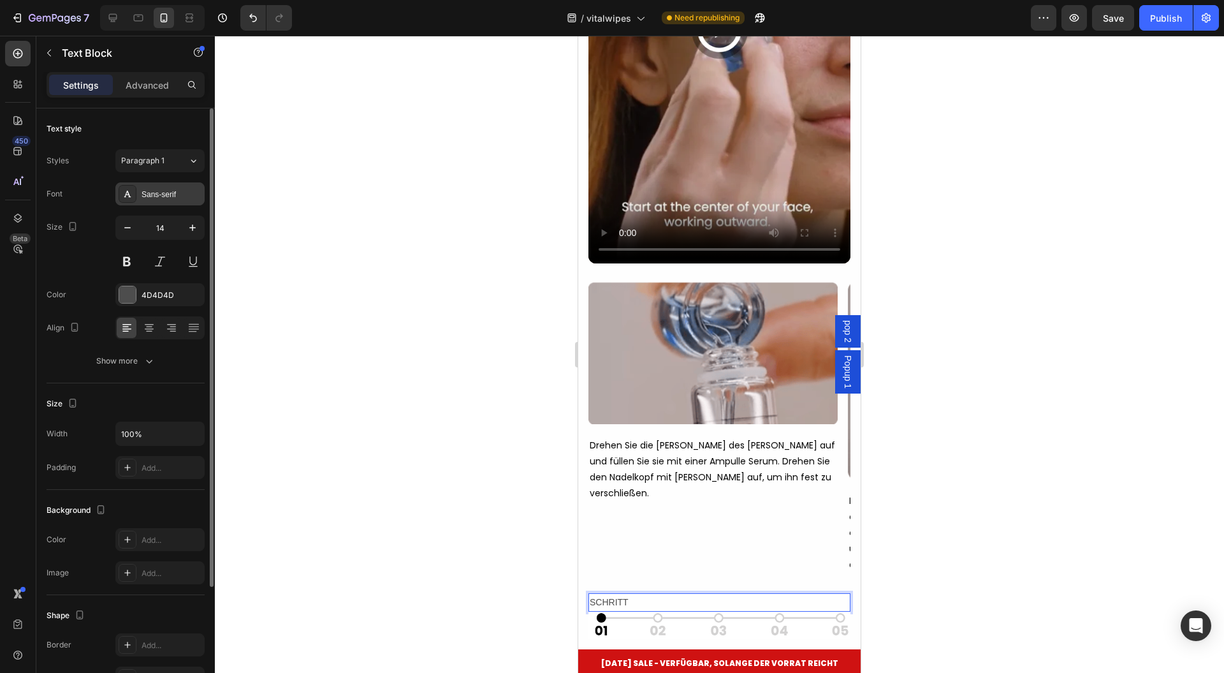
drag, startPoint x: 170, startPoint y: 205, endPoint x: 163, endPoint y: 198, distance: 9.9
click at [170, 205] on div "Font Sans-serif Size 14 Color 4D4D4D Align Show more" at bounding box center [126, 277] width 158 height 190
click at [163, 198] on div "Sans-serif" at bounding box center [172, 194] width 60 height 11
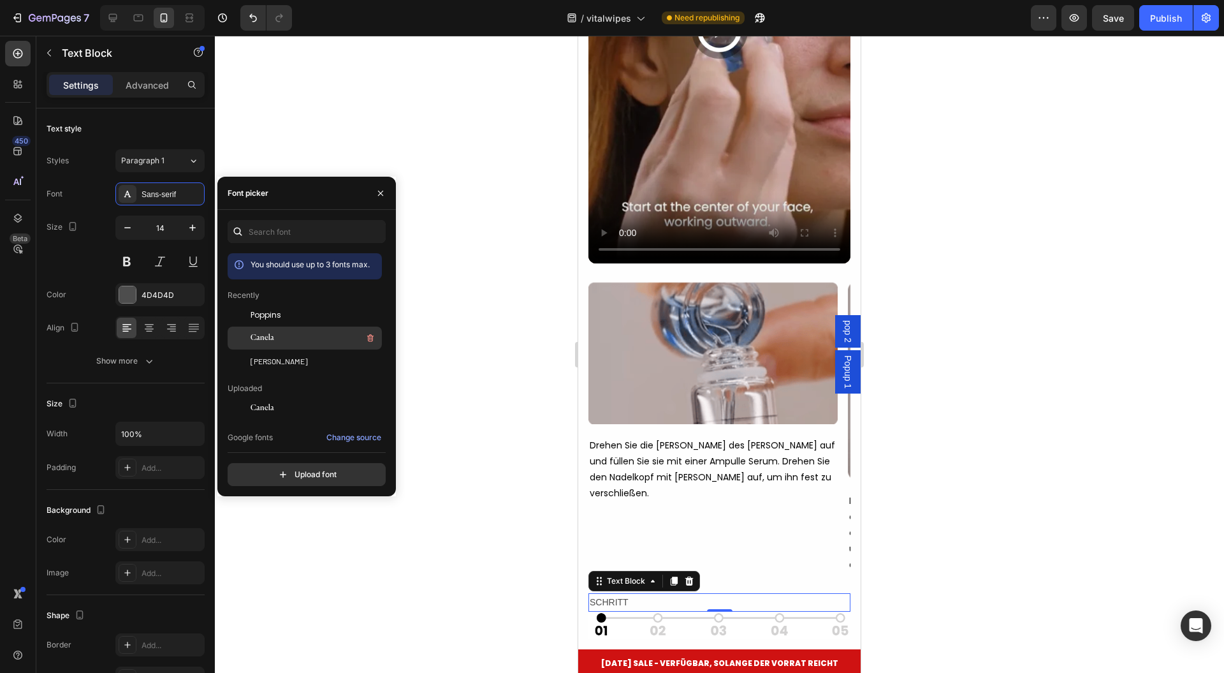
click at [283, 335] on div "Canela" at bounding box center [315, 337] width 129 height 15
click at [289, 397] on div "Poppins" at bounding box center [305, 408] width 154 height 23
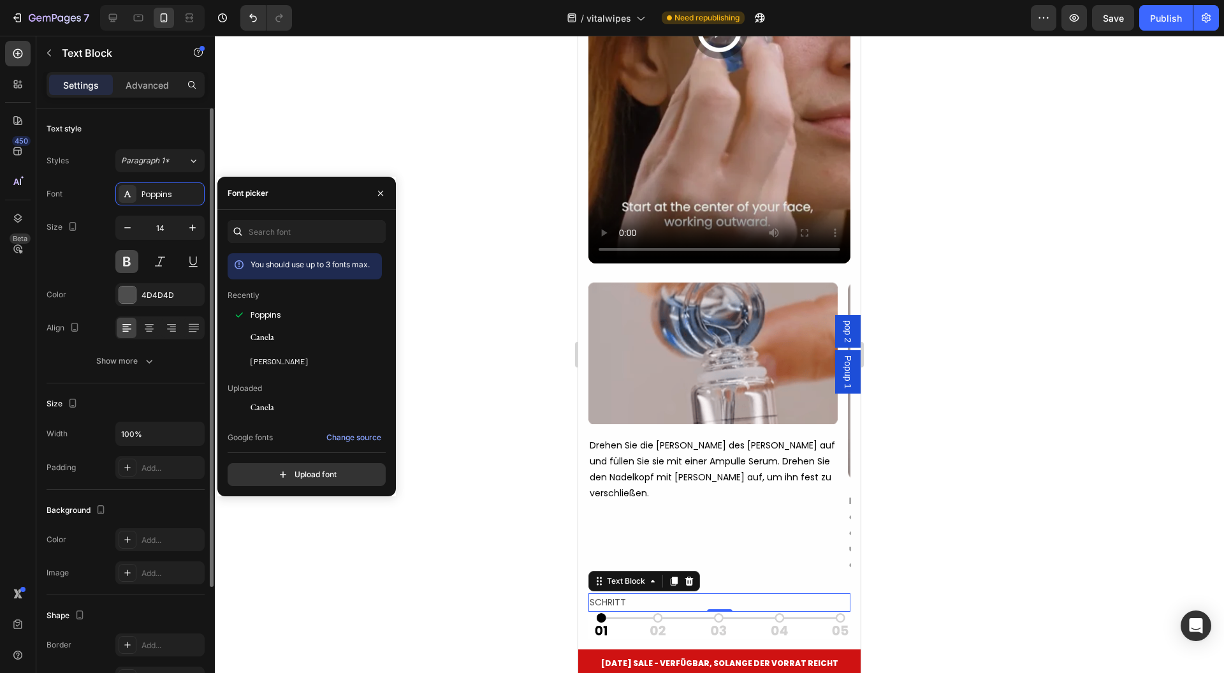
click at [127, 262] on button at bounding box center [126, 261] width 23 height 23
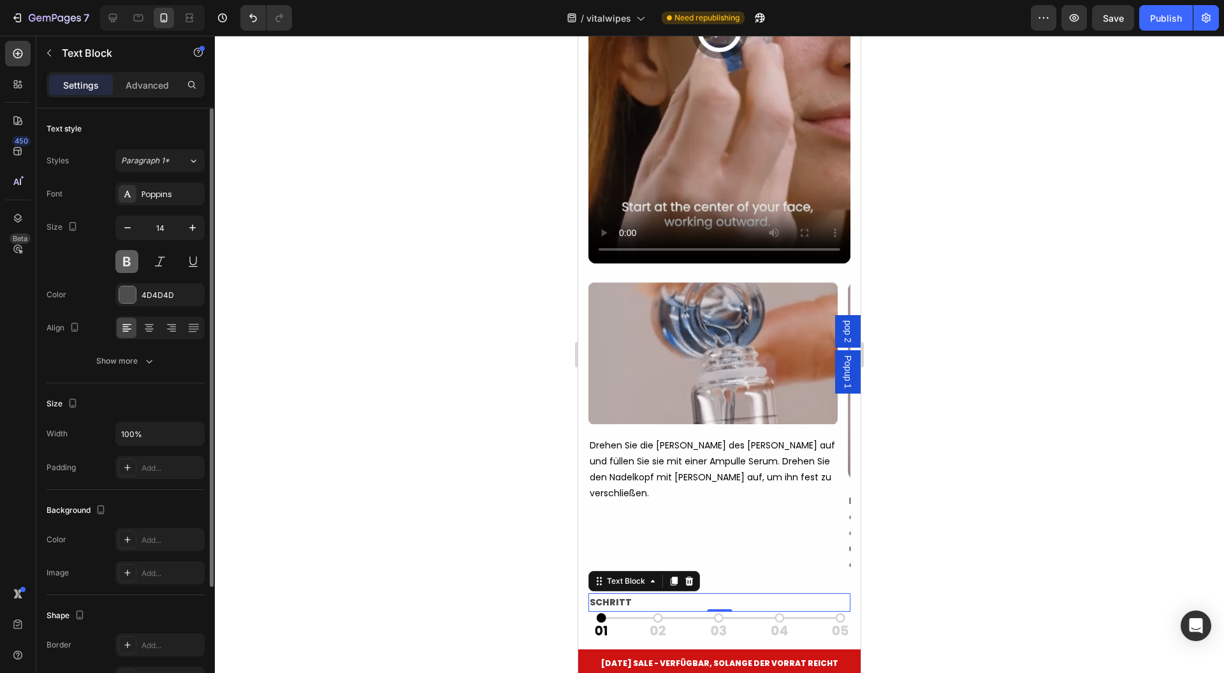
click at [131, 263] on button at bounding box center [126, 261] width 23 height 23
click at [158, 297] on div "4D4D4D" at bounding box center [160, 294] width 37 height 11
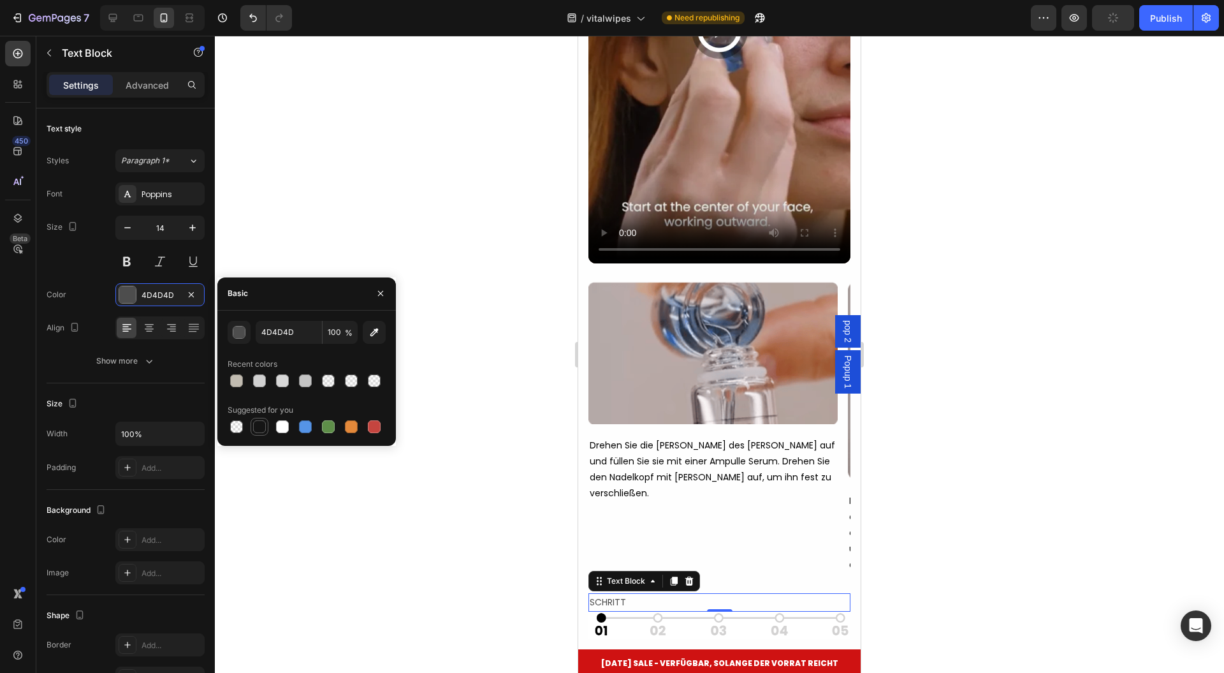
click at [256, 425] on div at bounding box center [259, 426] width 13 height 13
type input "151515"
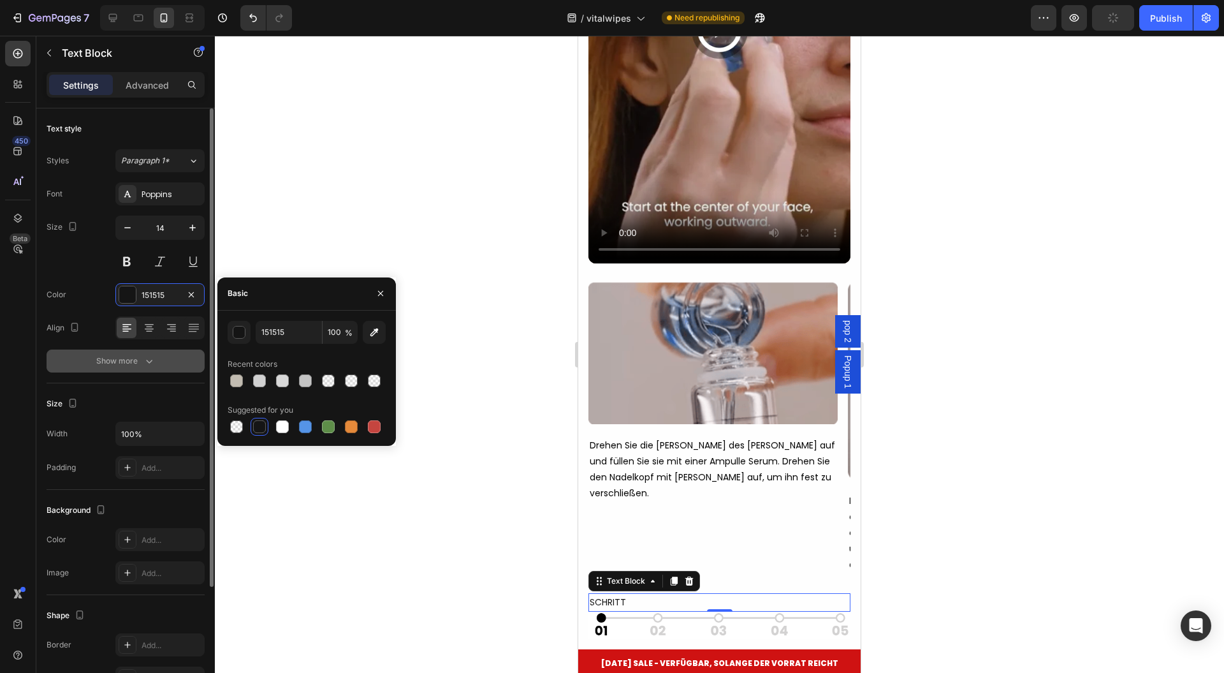
click at [110, 367] on button "Show more" at bounding box center [126, 360] width 158 height 23
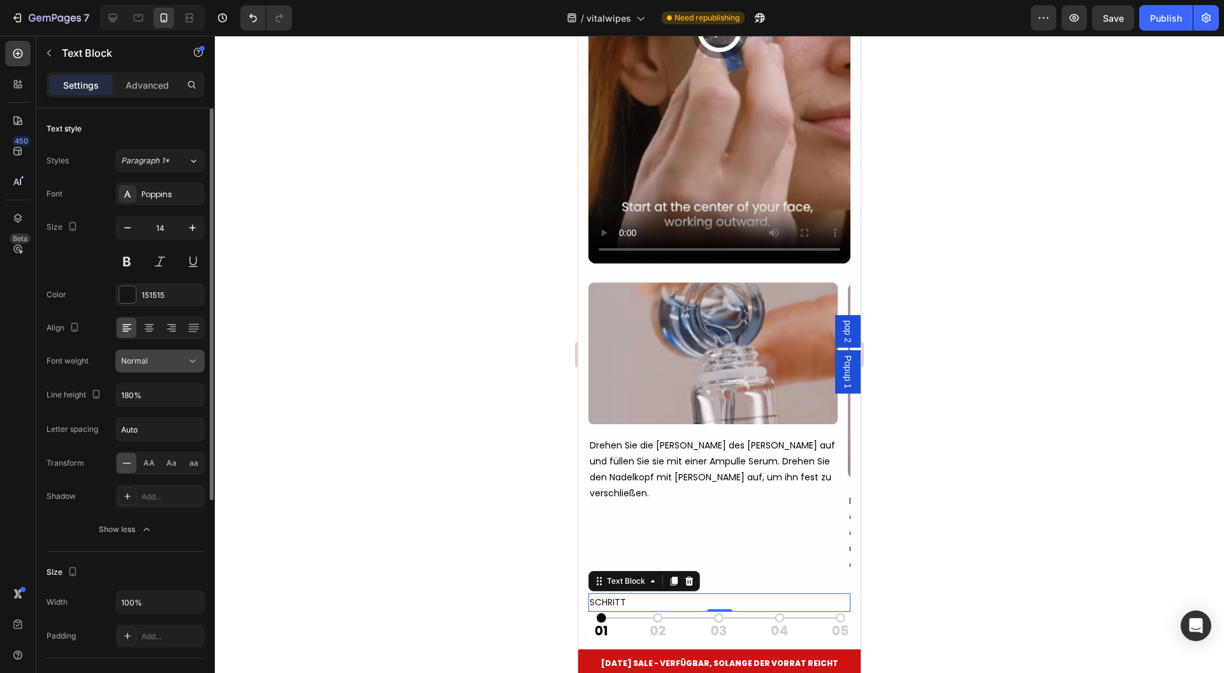
click at [189, 362] on icon at bounding box center [192, 360] width 13 height 13
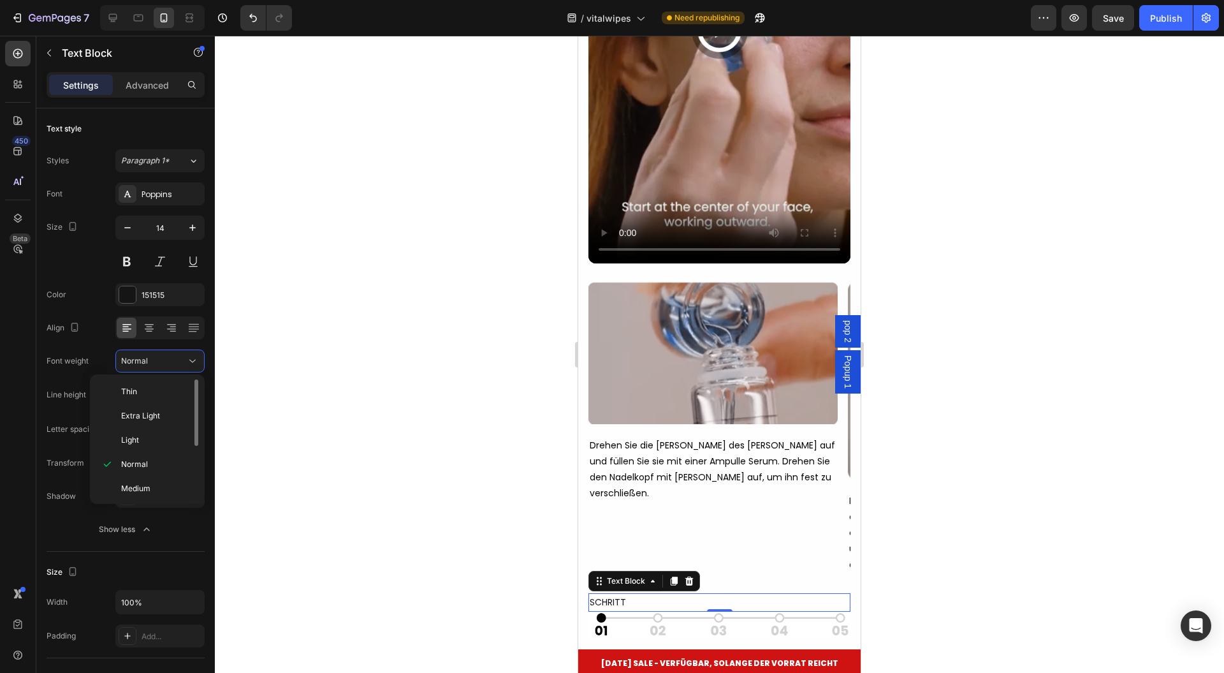
scroll to position [85, 0]
click at [158, 426] on p "Semi Bold" at bounding box center [155, 427] width 68 height 11
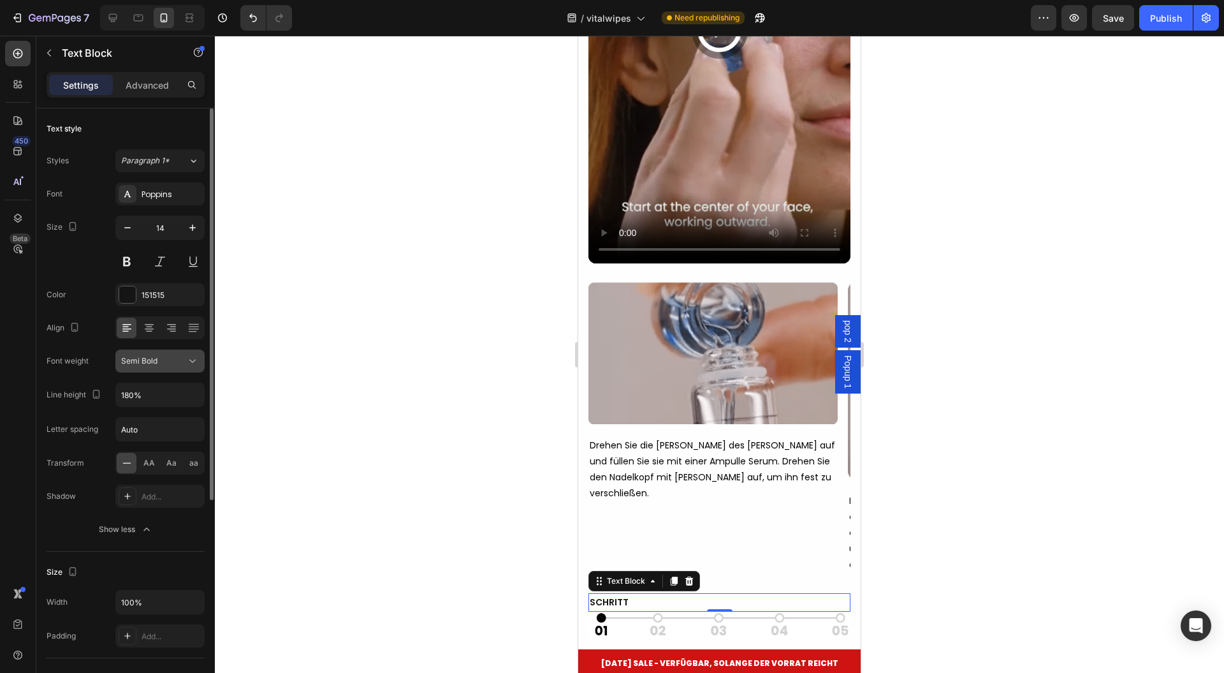
click at [154, 357] on span "Semi Bold" at bounding box center [139, 361] width 36 height 10
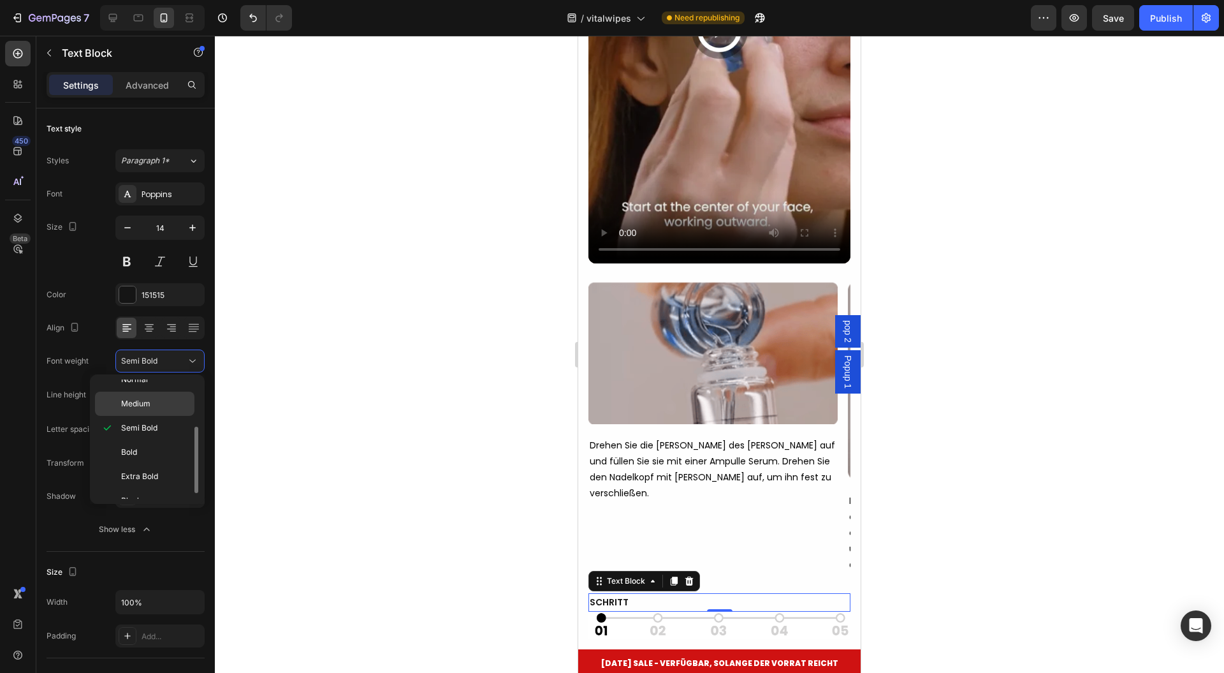
click at [163, 403] on p "Medium" at bounding box center [155, 403] width 68 height 11
click at [338, 384] on div at bounding box center [719, 354] width 1009 height 637
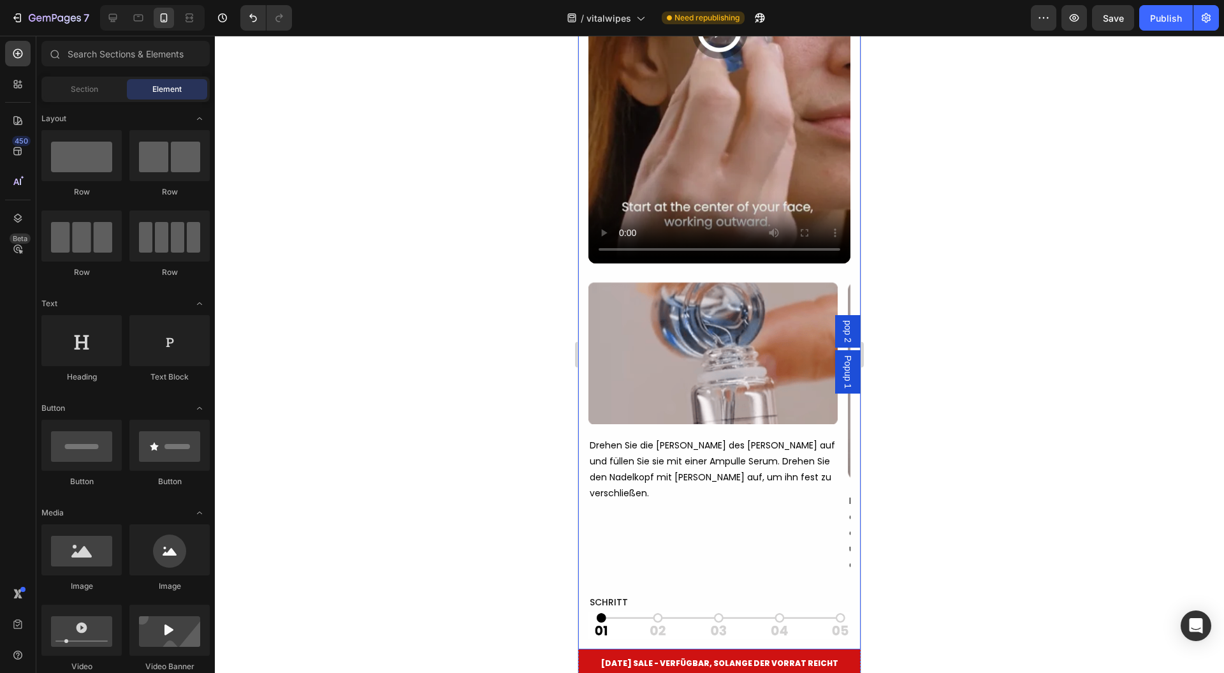
drag, startPoint x: 1083, startPoint y: 528, endPoint x: 604, endPoint y: 558, distance: 479.8
click at [610, 594] on p "SCHRITT" at bounding box center [719, 602] width 259 height 16
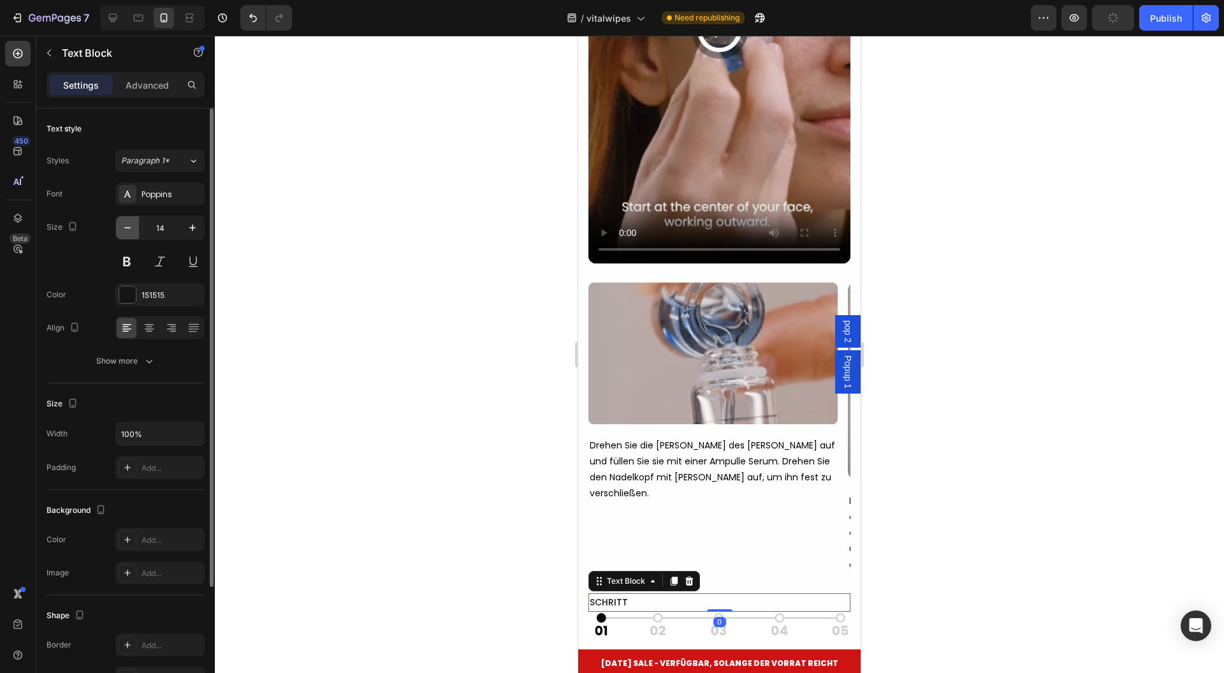
click at [128, 223] on icon "button" at bounding box center [127, 227] width 13 height 13
type input "12"
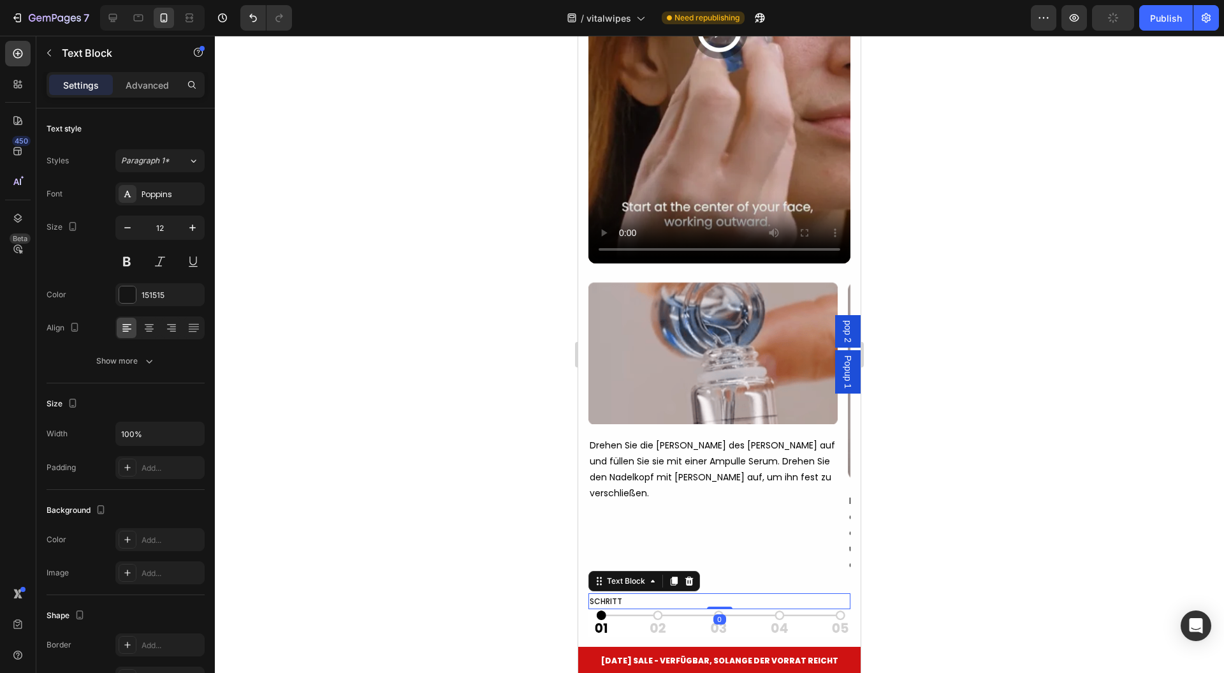
click at [434, 287] on div at bounding box center [719, 354] width 1009 height 637
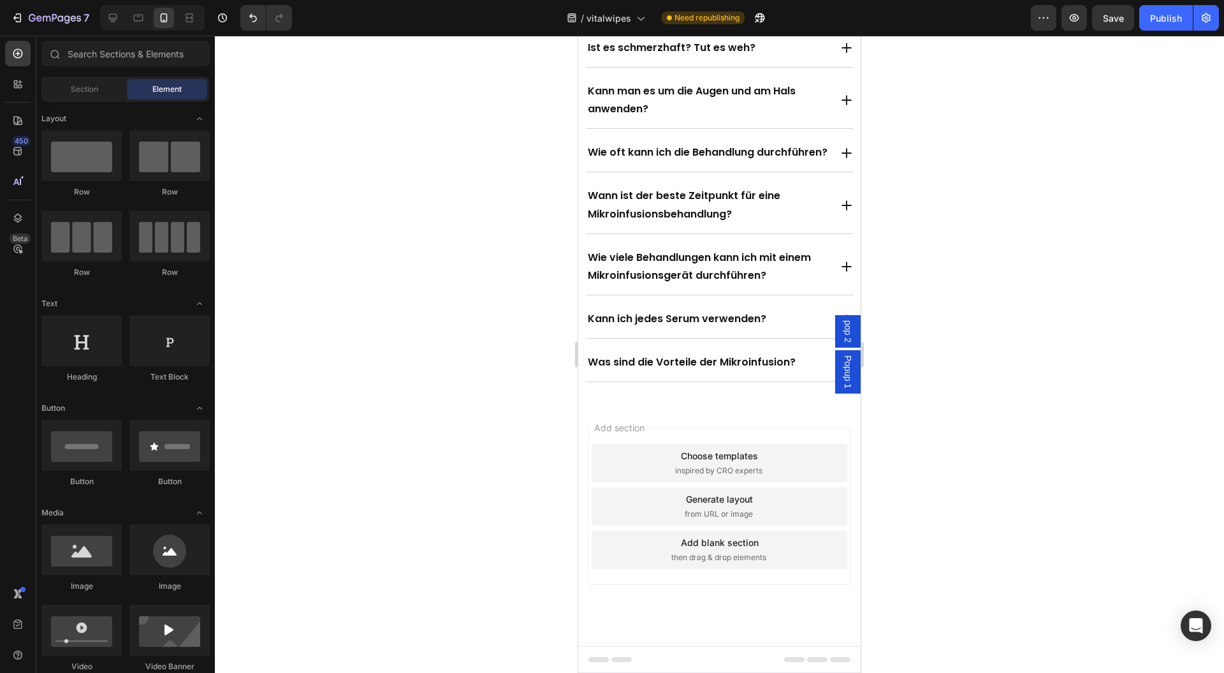
scroll to position [13180, 0]
click at [594, 391] on div "Die Antworten auf Ihre Fragen Heading Wann werde ich Ergebnisse sehen? Ist es s…" at bounding box center [719, 155] width 282 height 493
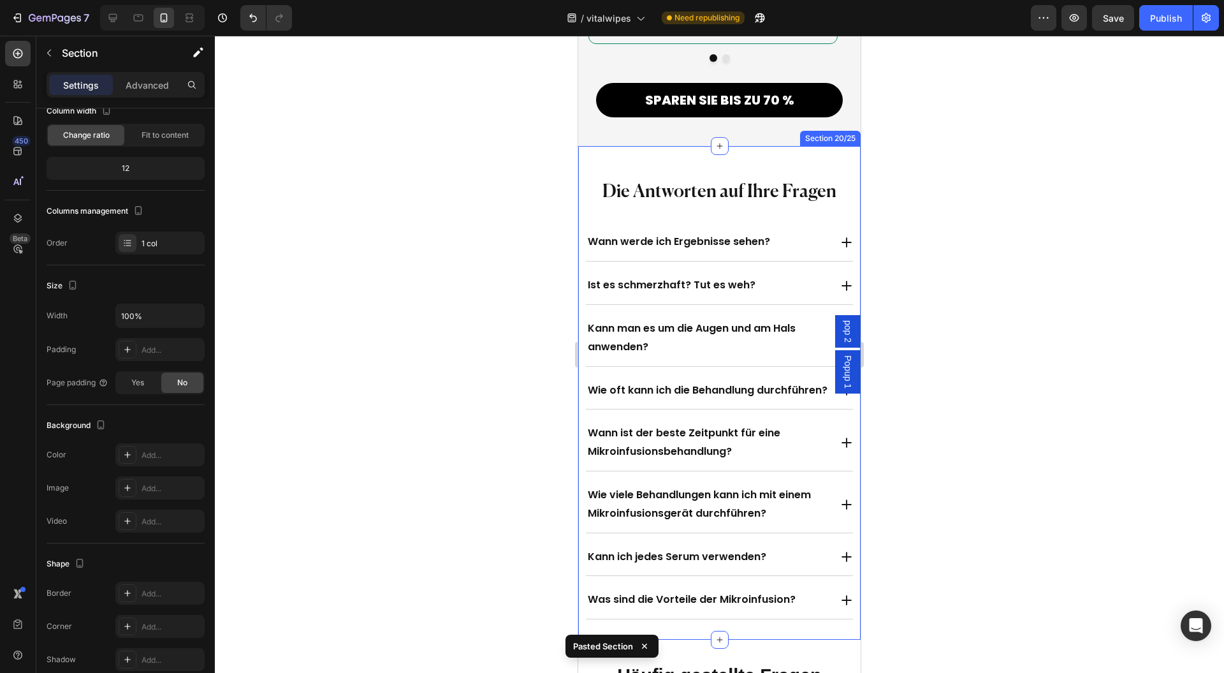
scroll to position [12760, 0]
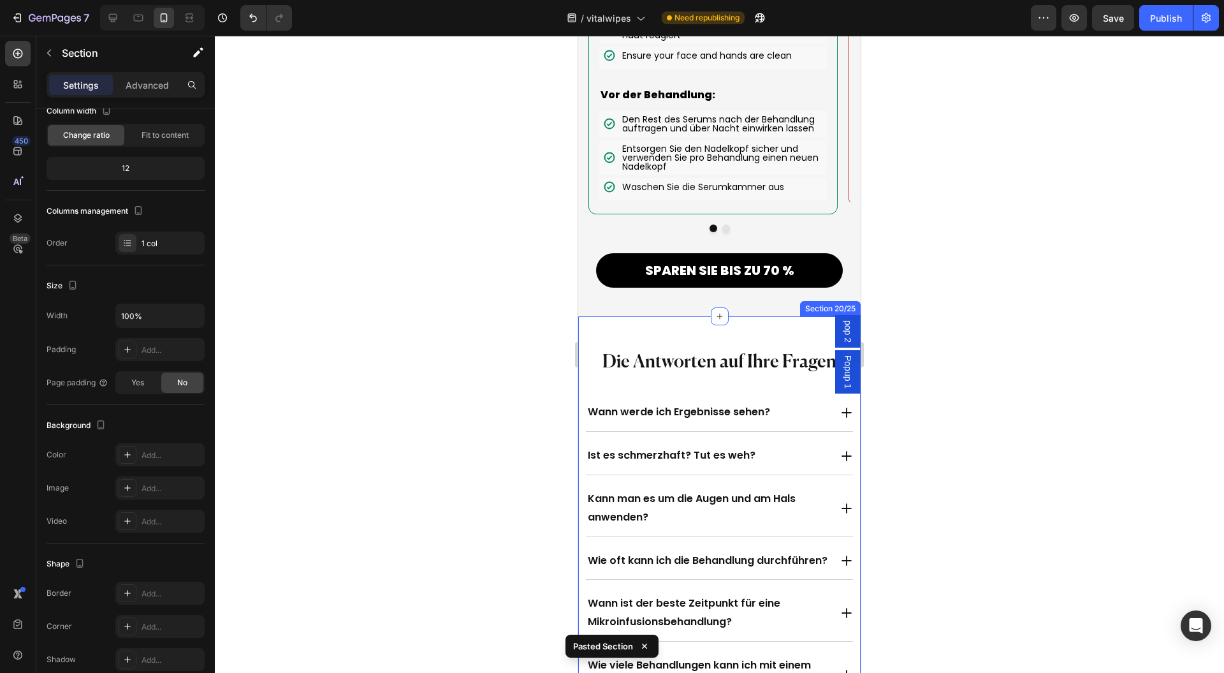
click at [584, 324] on div "Die Antworten auf Ihre Fragen Heading Wann werde ich Ergebnisse sehen? Ist es s…" at bounding box center [719, 562] width 282 height 493
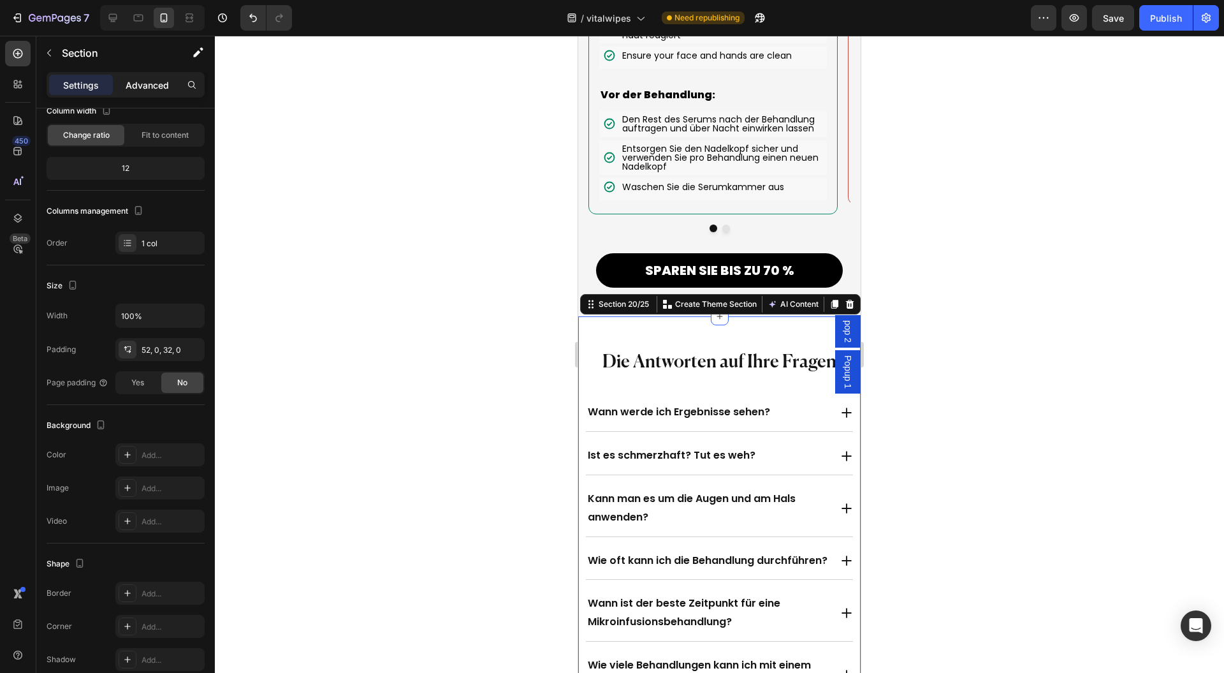
click at [147, 83] on p "Advanced" at bounding box center [147, 84] width 43 height 13
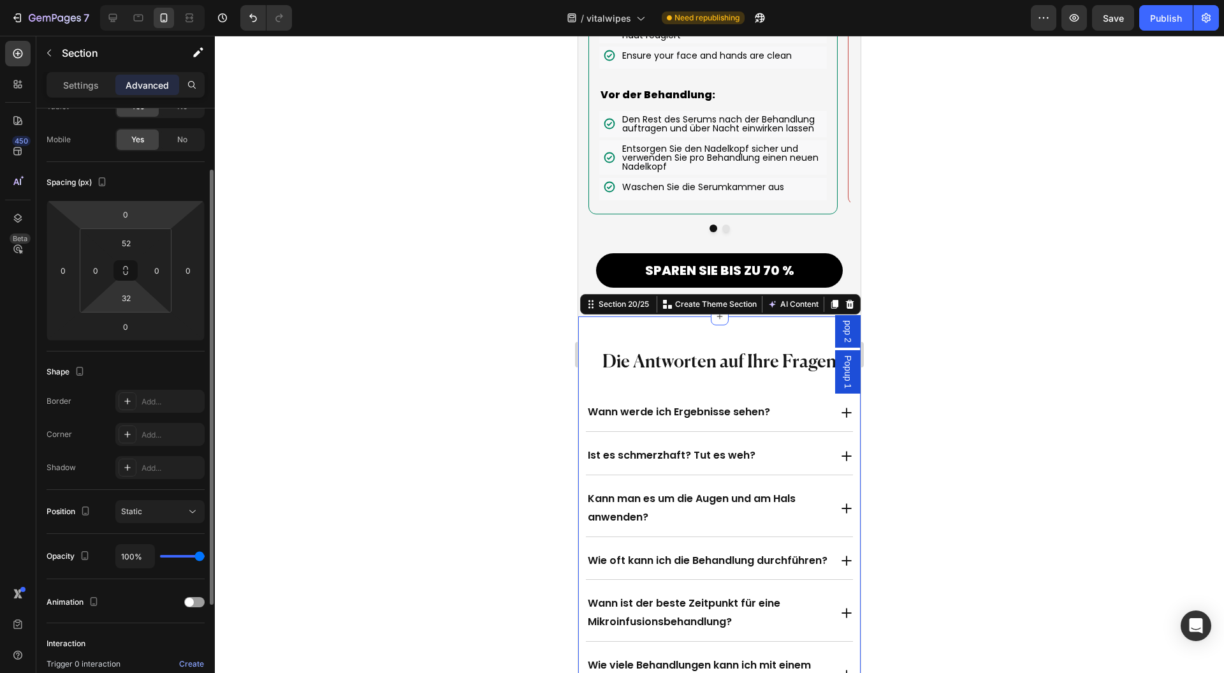
scroll to position [0, 0]
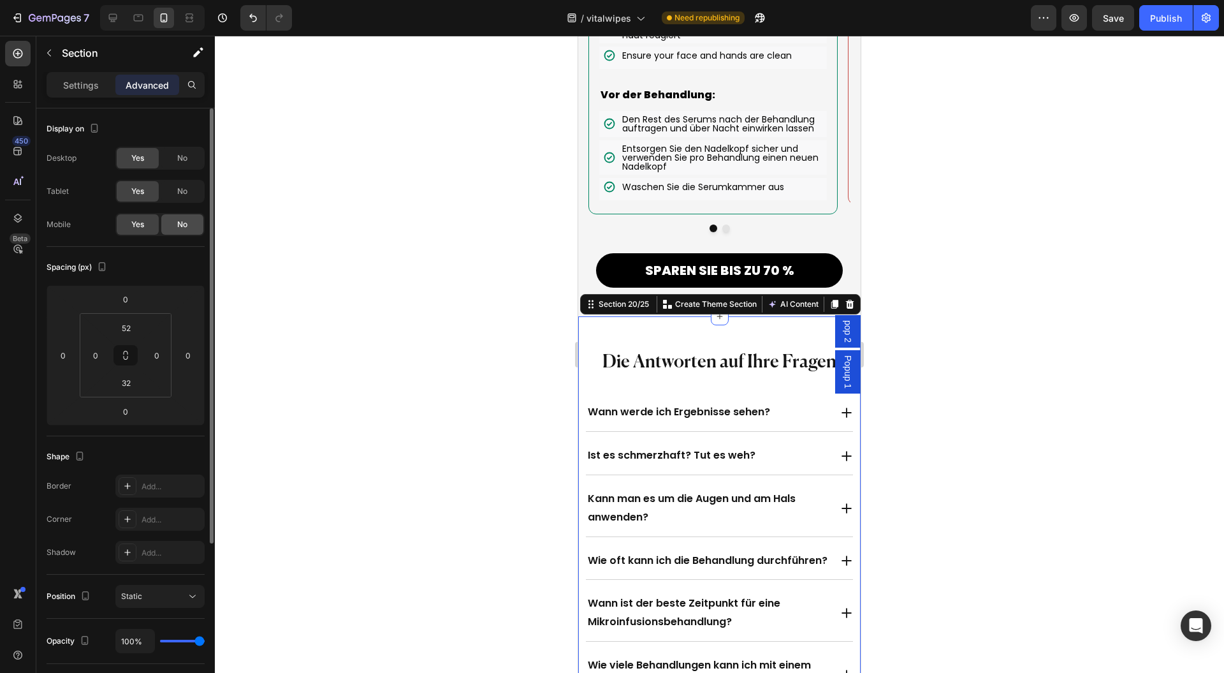
click at [180, 219] on span "No" at bounding box center [182, 224] width 10 height 11
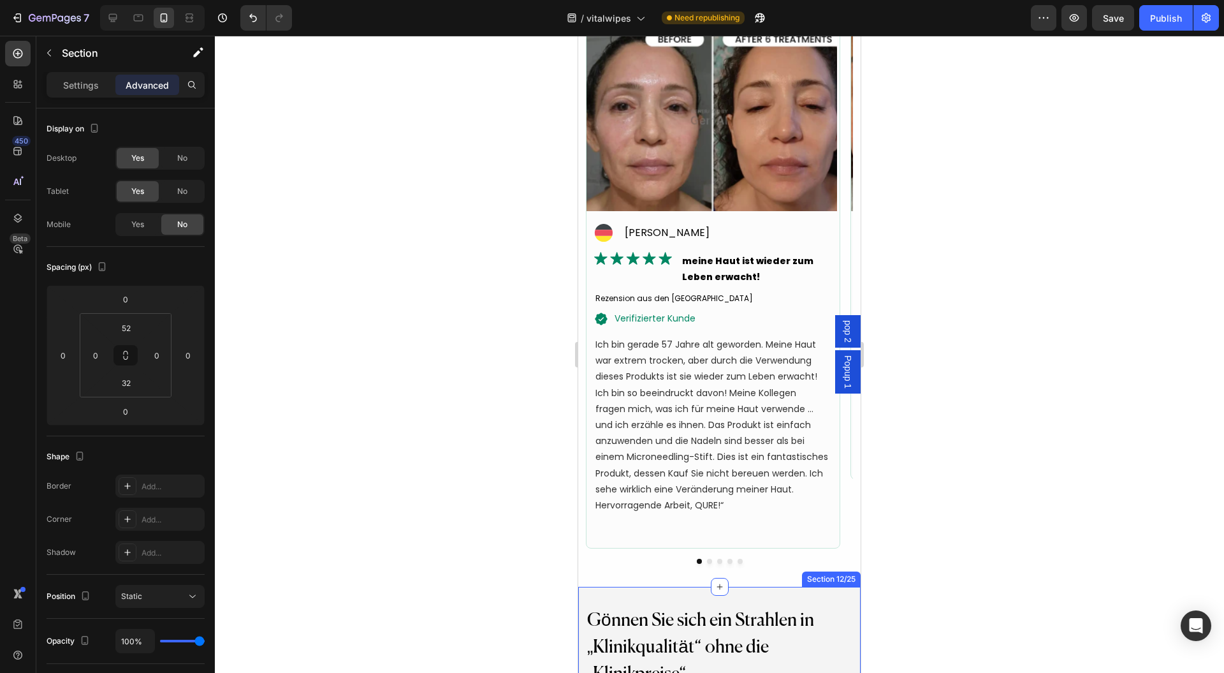
scroll to position [6132, 0]
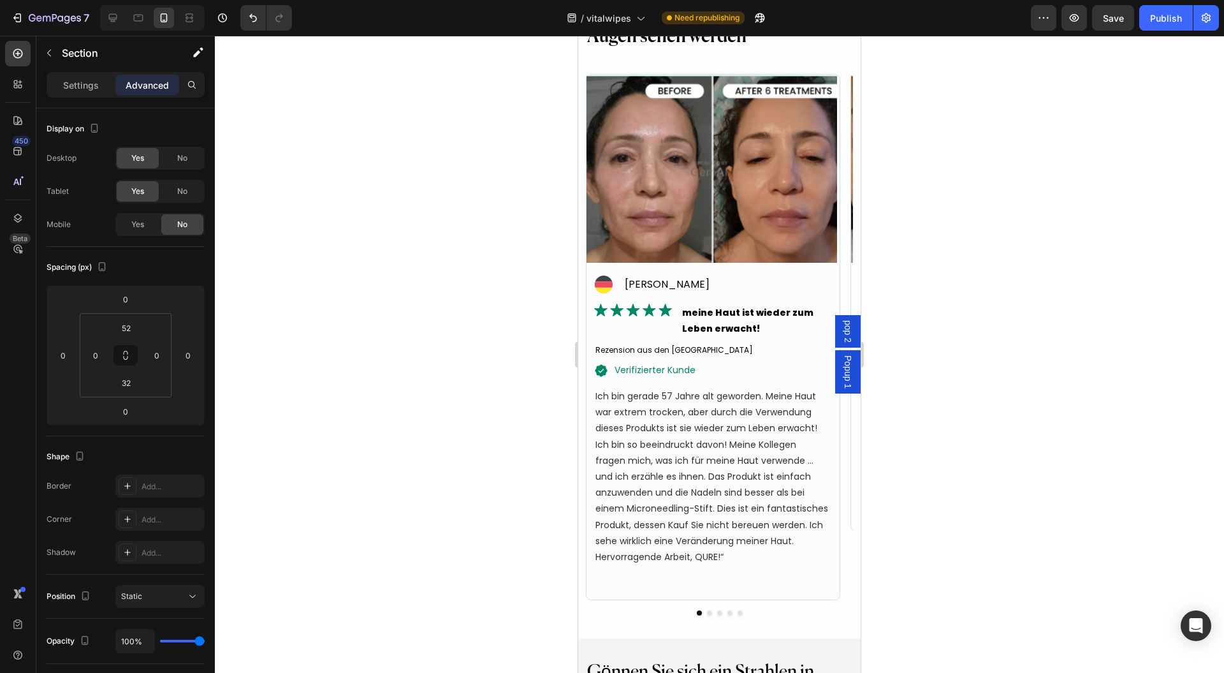
click at [1039, 469] on div at bounding box center [719, 354] width 1009 height 637
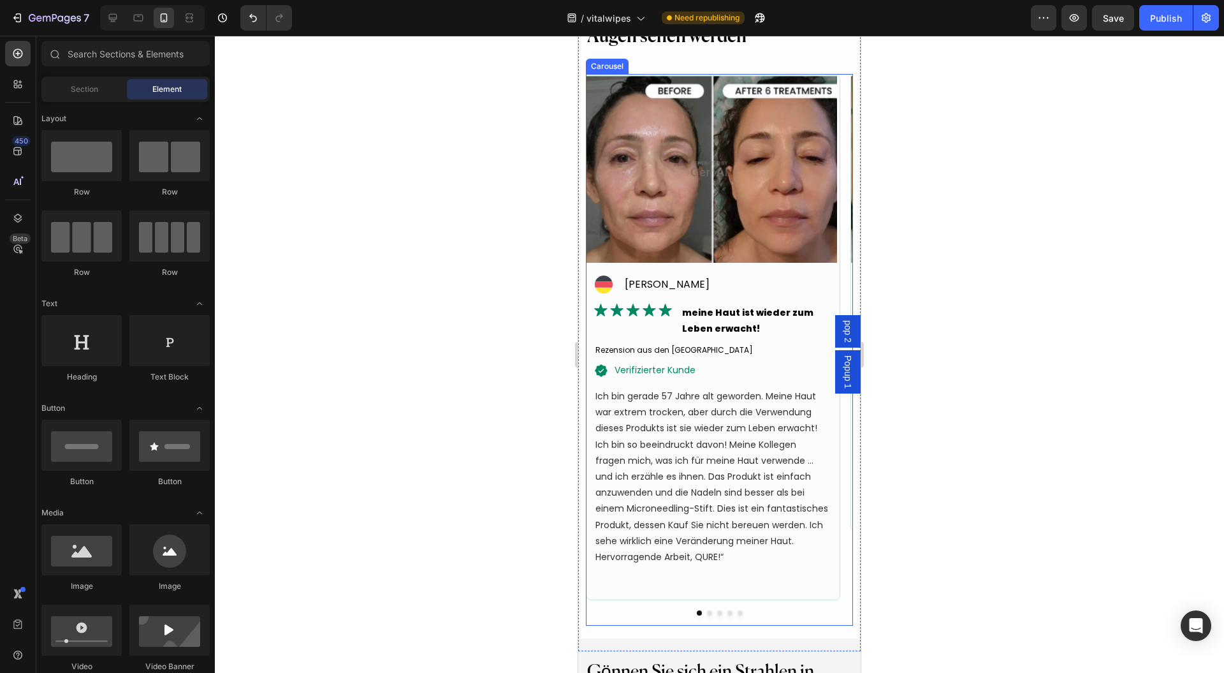
click at [738, 613] on button "Dot" at bounding box center [740, 612] width 5 height 5
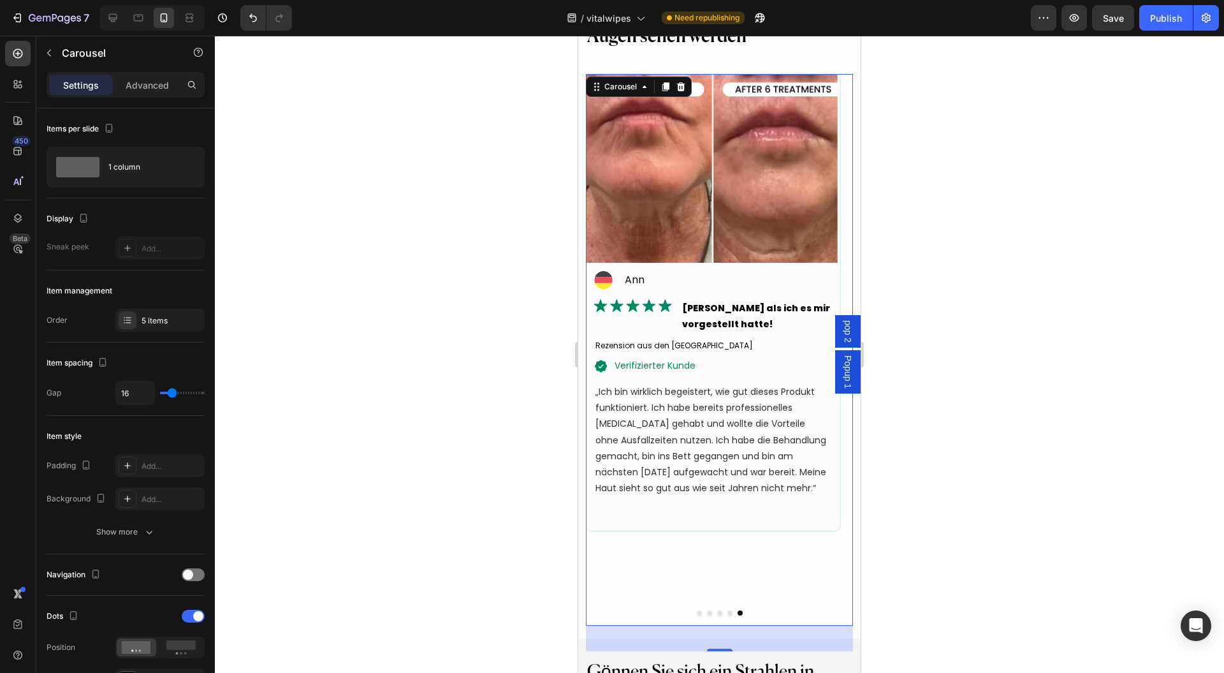
click at [784, 579] on div "Image Icon Ann Text Block Advanced list Image Besser als ich es mir vorgestellt…" at bounding box center [713, 349] width 254 height 551
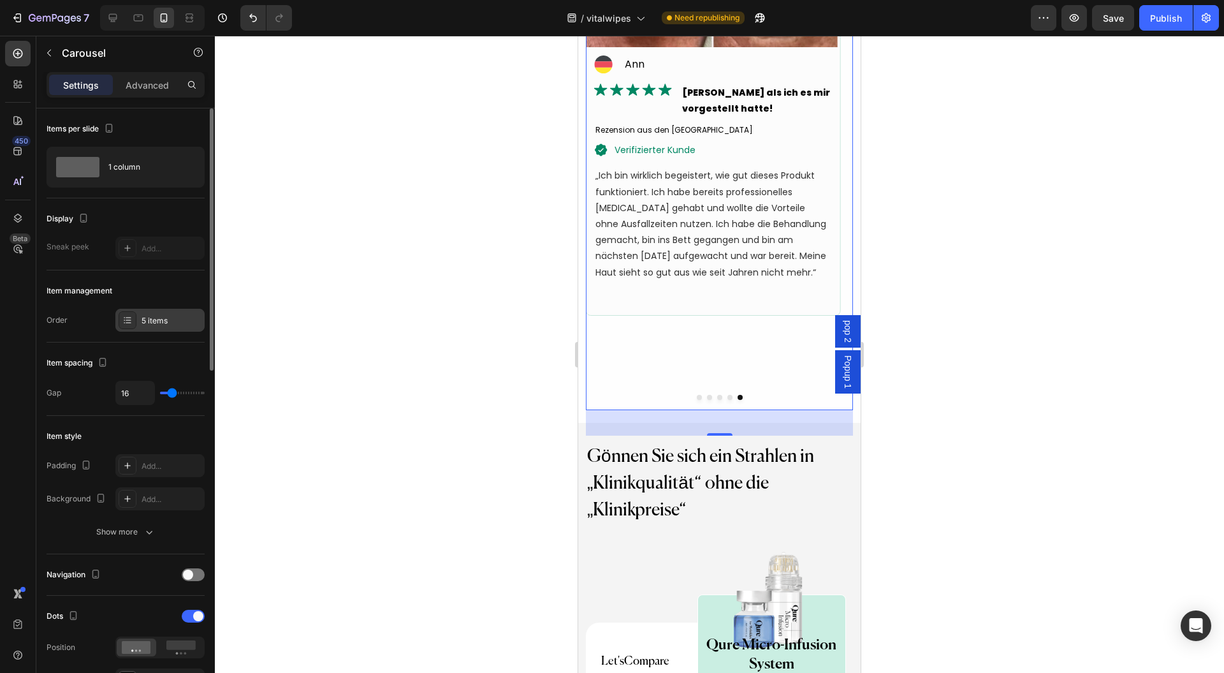
click at [150, 317] on div "5 items" at bounding box center [172, 320] width 60 height 11
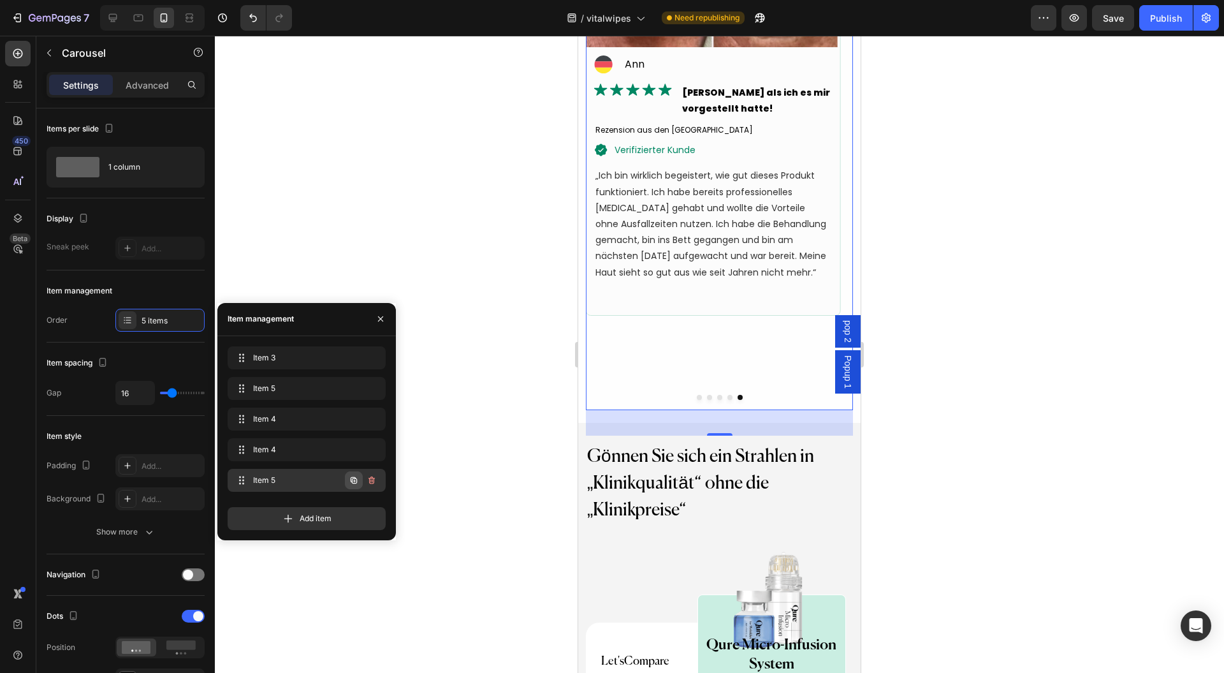
click at [356, 479] on icon "button" at bounding box center [354, 480] width 10 height 10
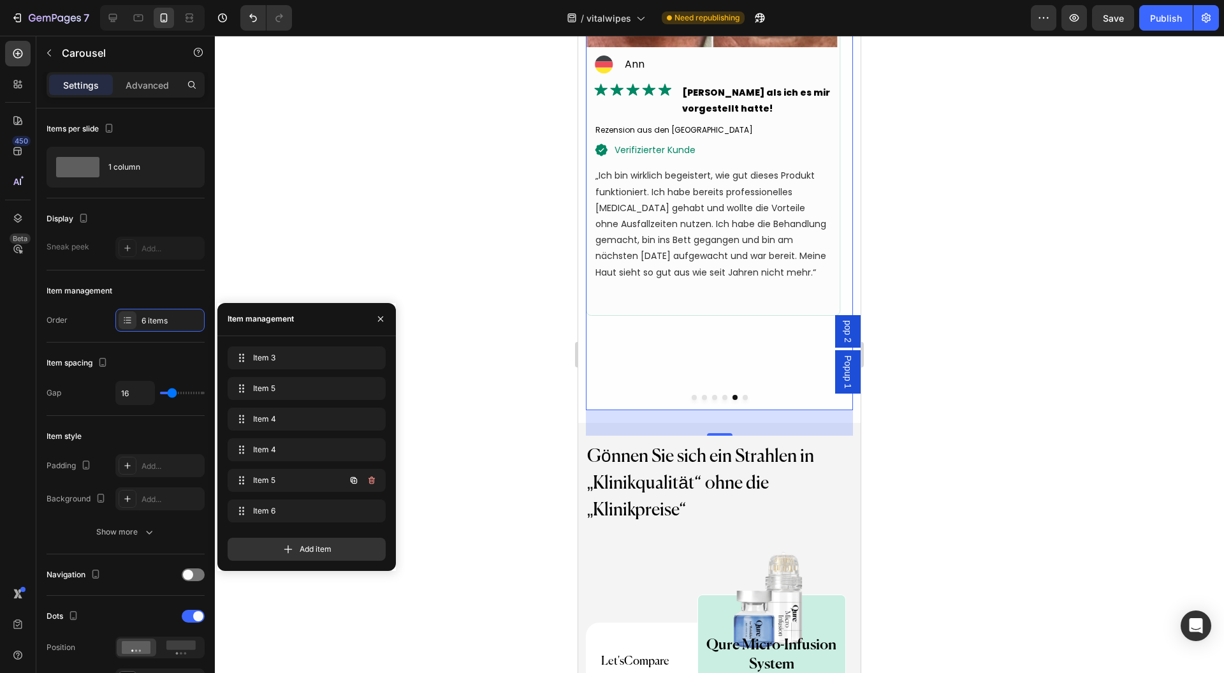
click at [356, 479] on icon "button" at bounding box center [354, 480] width 10 height 10
click at [352, 513] on icon "button" at bounding box center [354, 510] width 6 height 6
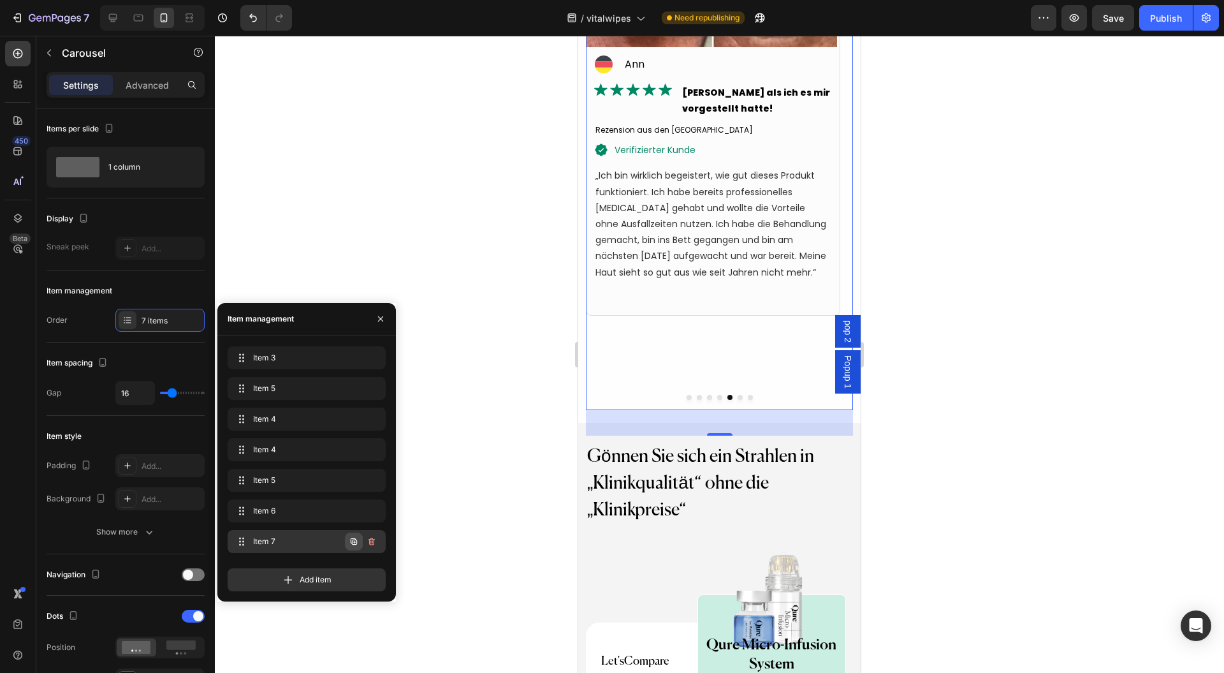
click at [353, 542] on icon "button" at bounding box center [354, 541] width 10 height 10
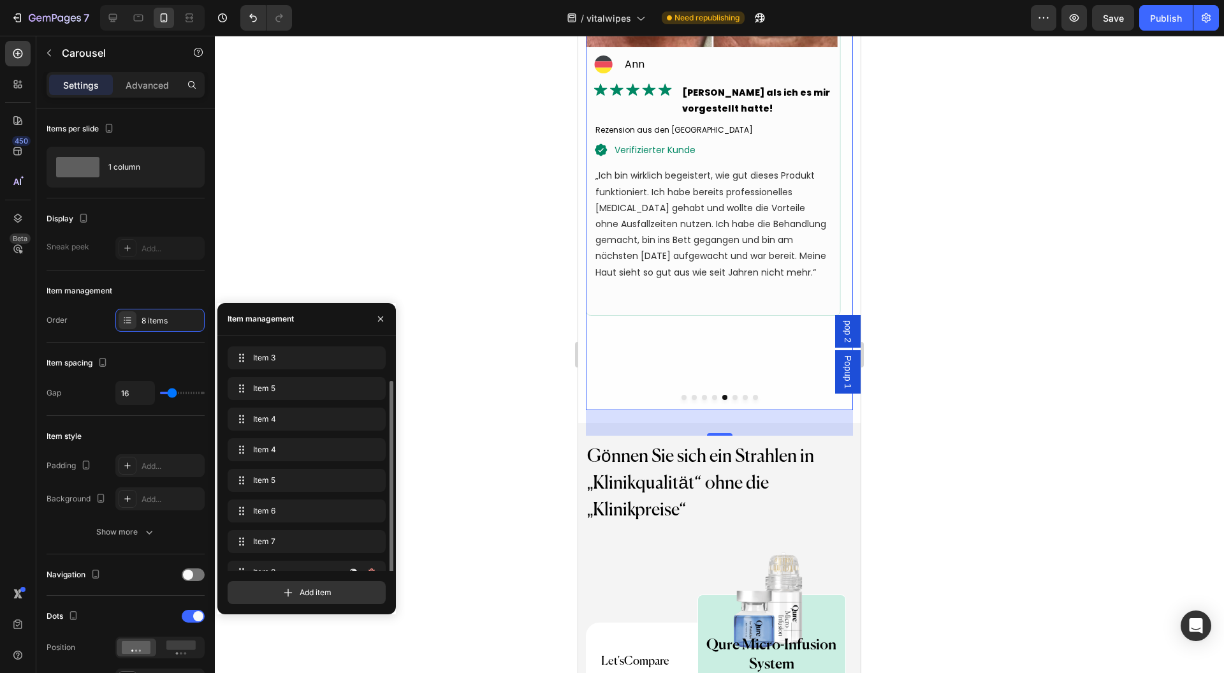
scroll to position [18, 0]
click at [352, 555] on icon "button" at bounding box center [354, 553] width 6 height 6
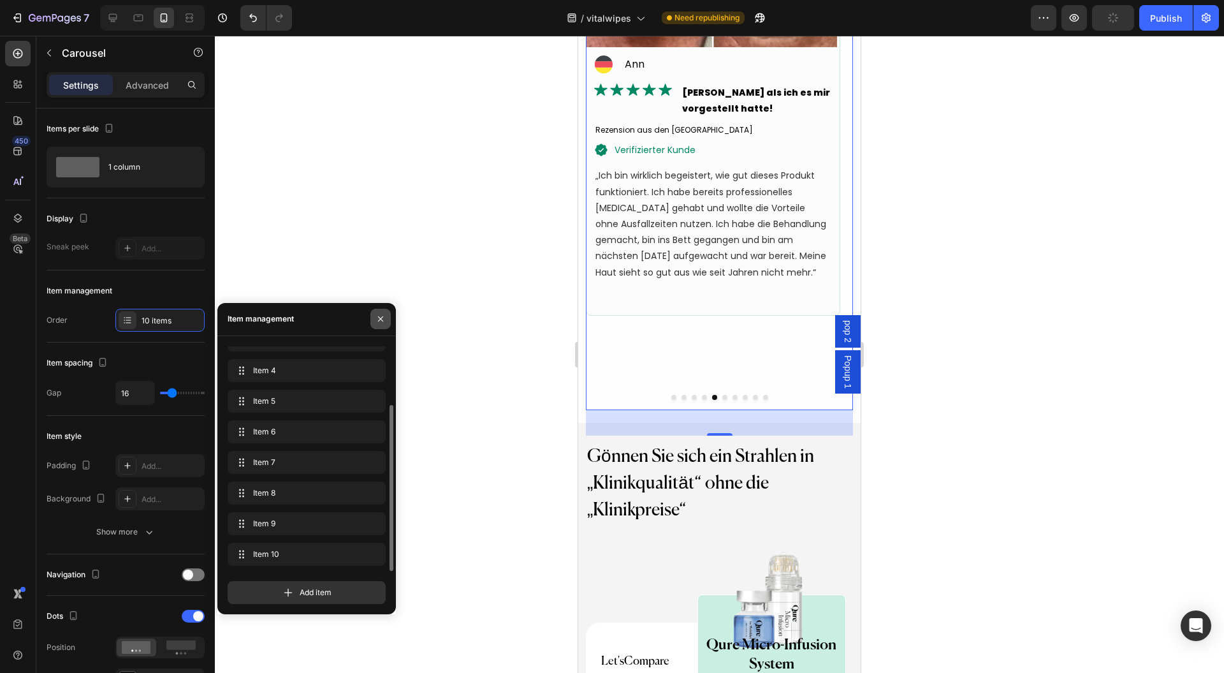
click at [379, 317] on icon "button" at bounding box center [381, 319] width 10 height 10
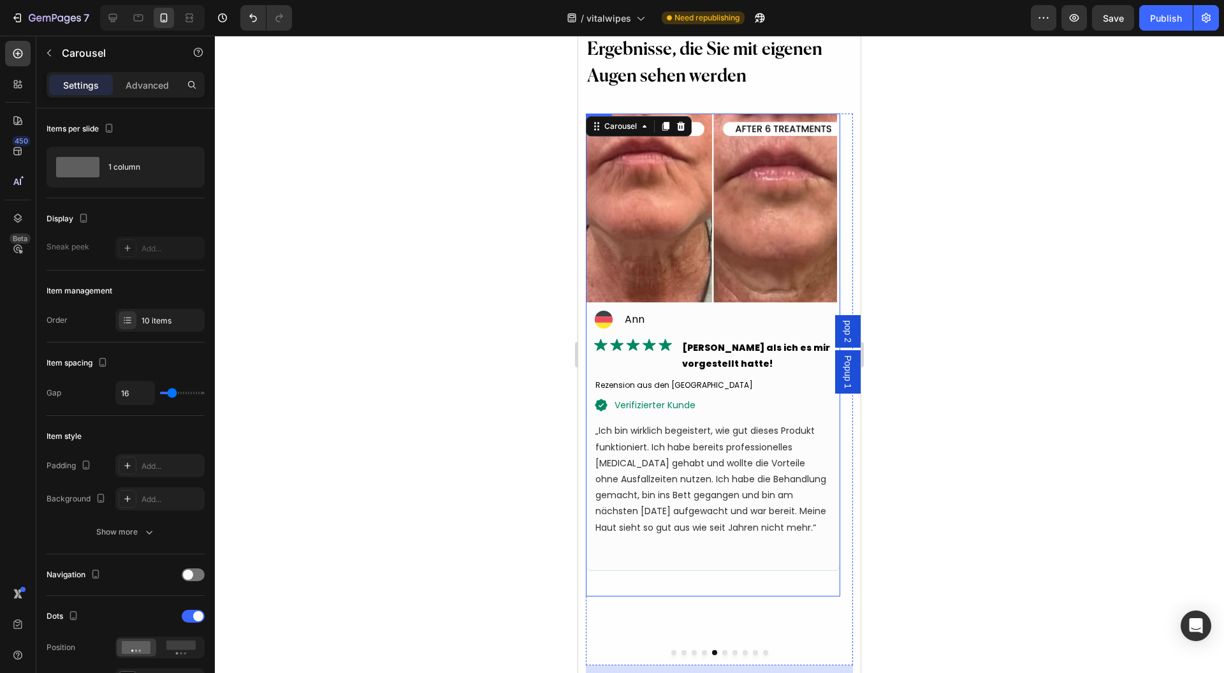
scroll to position [5962, 0]
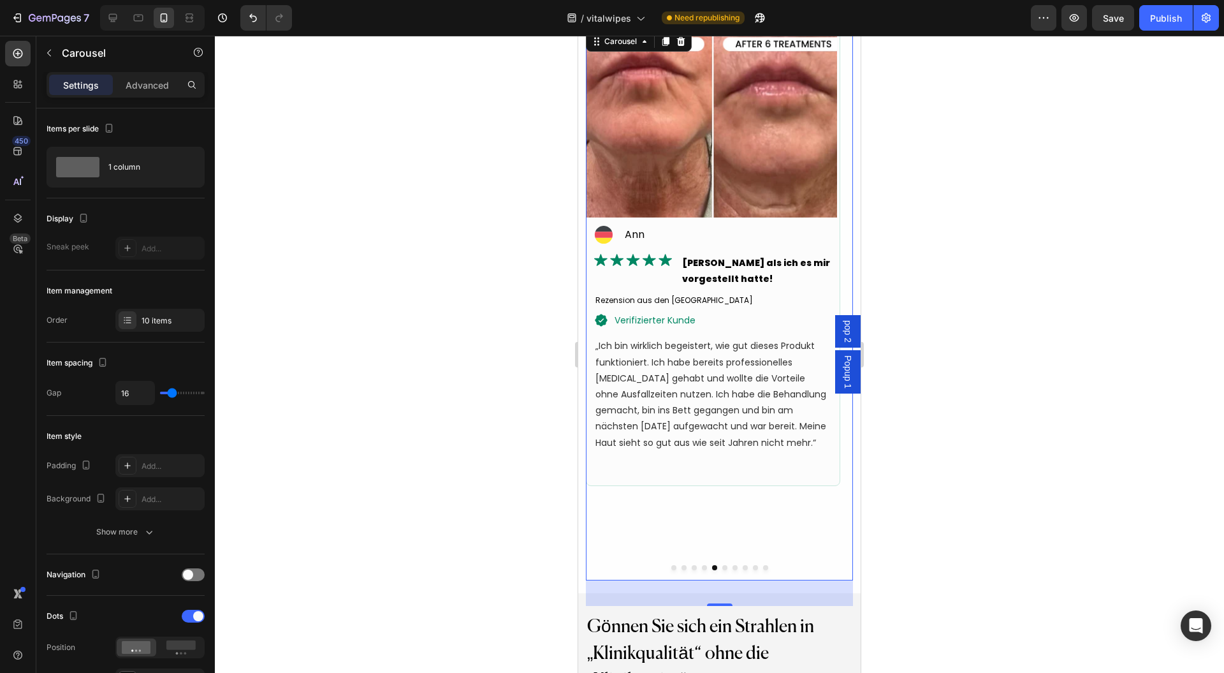
click at [722, 567] on button "Dot" at bounding box center [724, 567] width 5 height 5
click at [654, 131] on img at bounding box center [712, 123] width 251 height 188
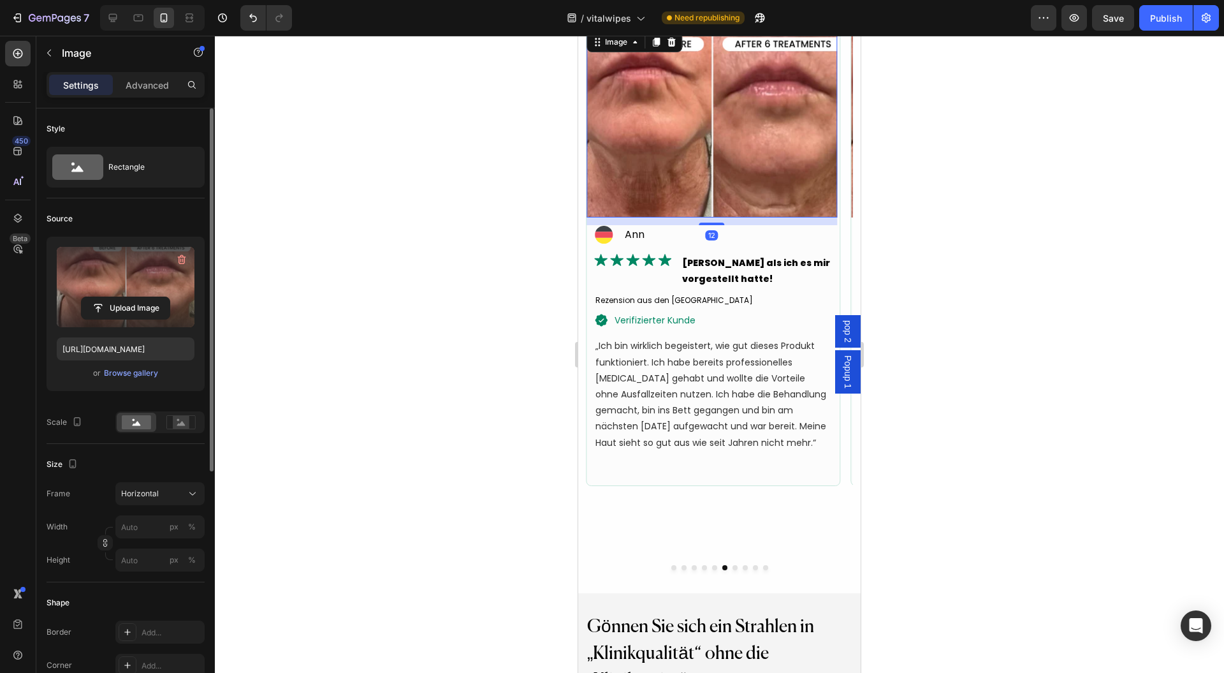
click at [129, 285] on label at bounding box center [126, 287] width 138 height 80
click at [129, 297] on input "file" at bounding box center [126, 308] width 88 height 22
type input "https://cdn.shopify.com/s/files/1/0954/1340/3978/files/gempages_580200179035014…"
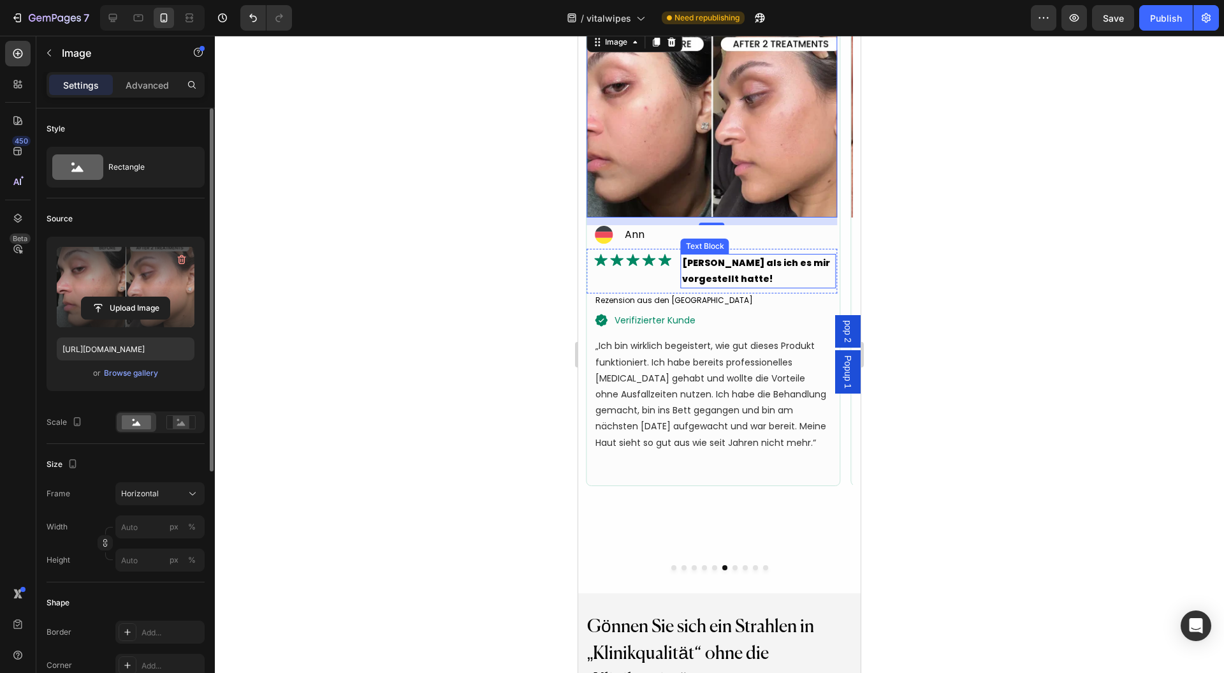
click at [712, 269] on p "Besser als ich es mir vorgestellt hatte!" at bounding box center [758, 271] width 153 height 32
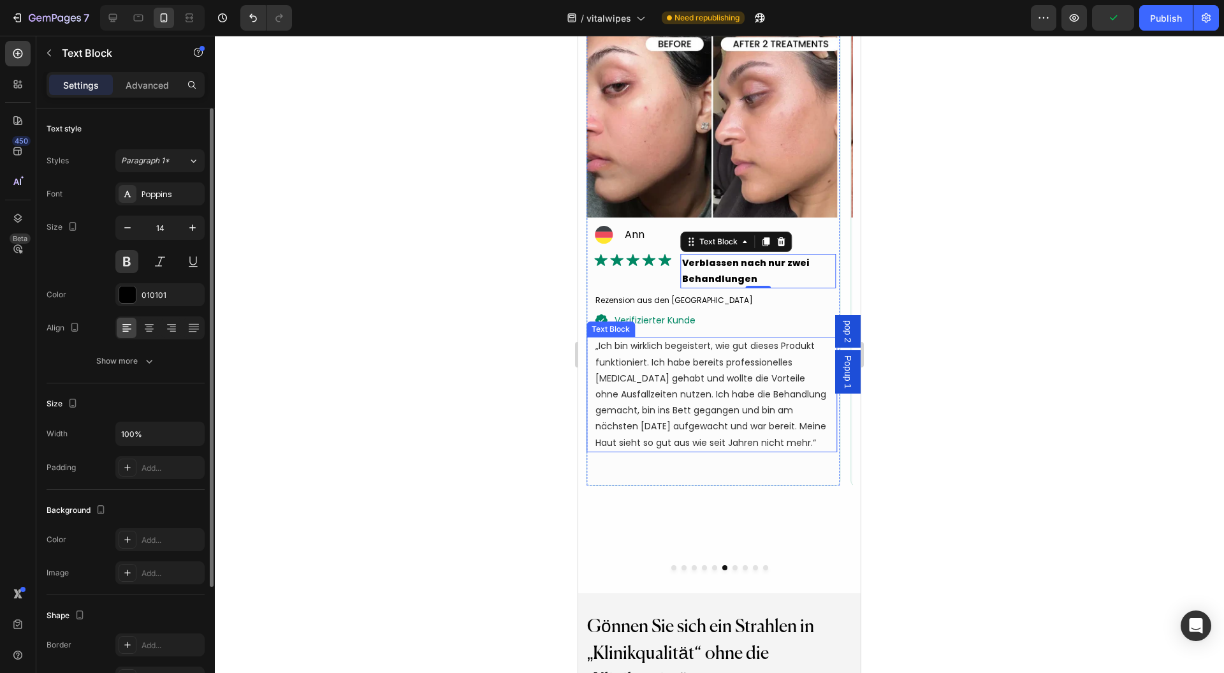
click at [667, 386] on p "„Ich bin wirklich begeistert, wie gut dieses Produkt funktioniert. Ich habe ber…" at bounding box center [711, 394] width 233 height 112
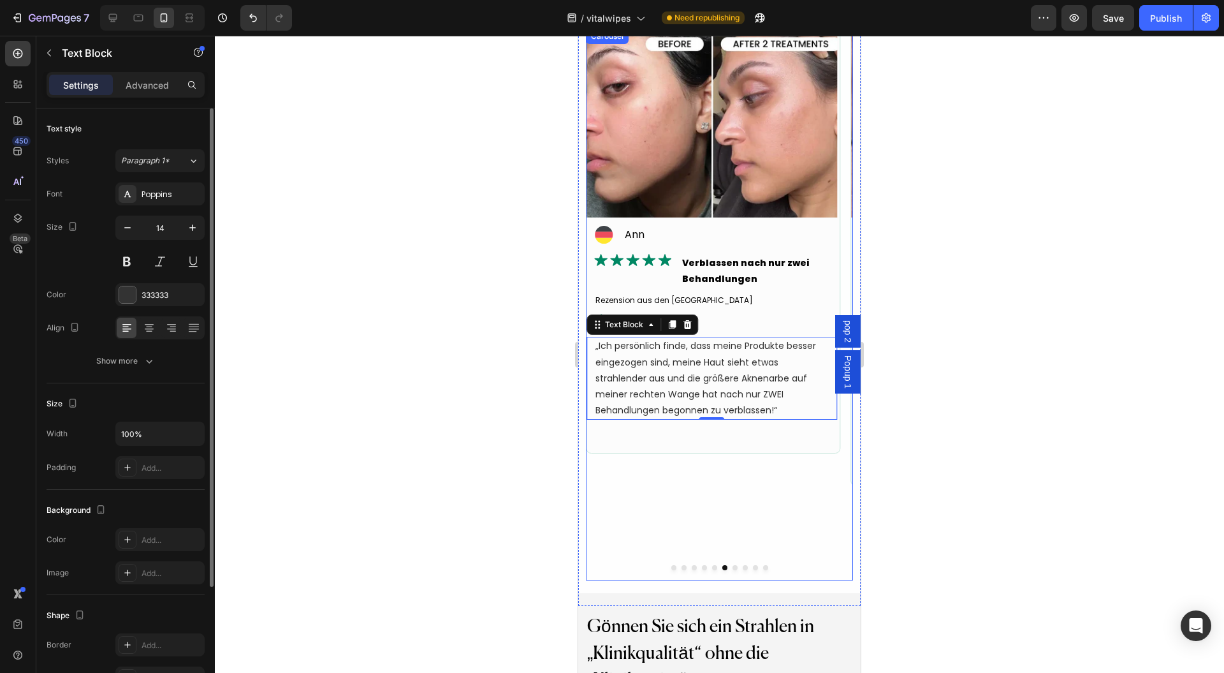
click at [733, 565] on button "Dot" at bounding box center [735, 567] width 5 height 5
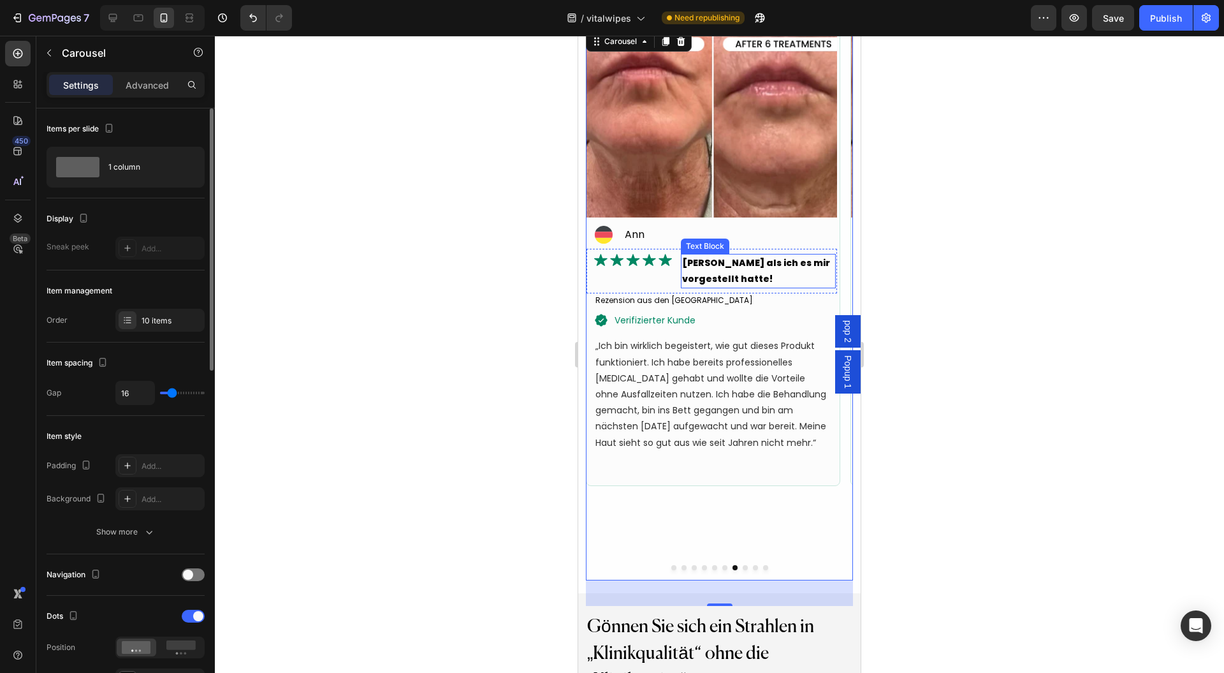
click at [702, 266] on p "Besser als ich es mir vorgestellt hatte!" at bounding box center [758, 271] width 153 height 32
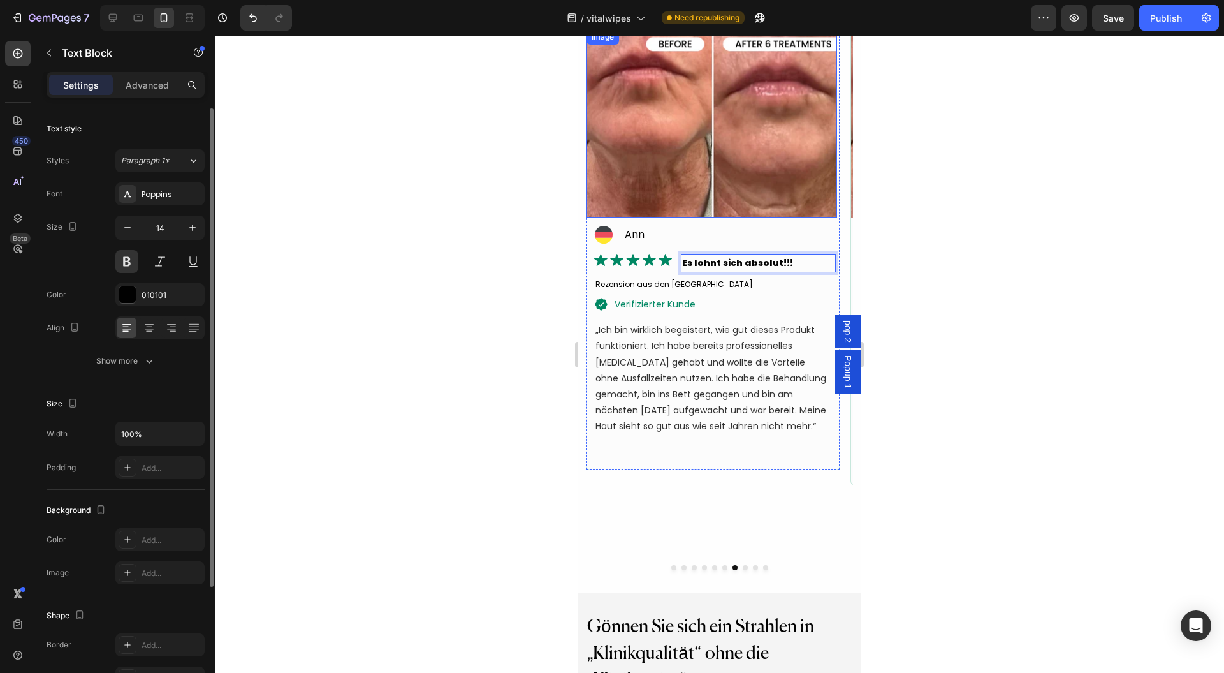
click at [669, 145] on img at bounding box center [712, 123] width 251 height 188
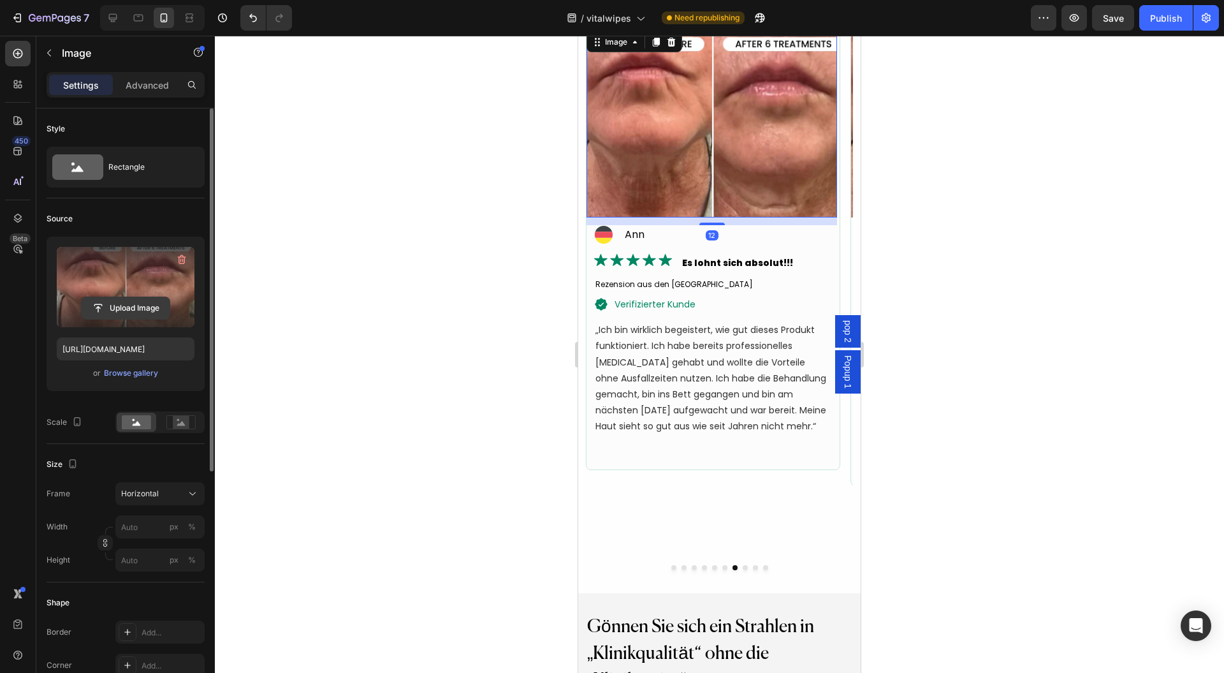
click at [102, 297] on input "file" at bounding box center [126, 308] width 88 height 22
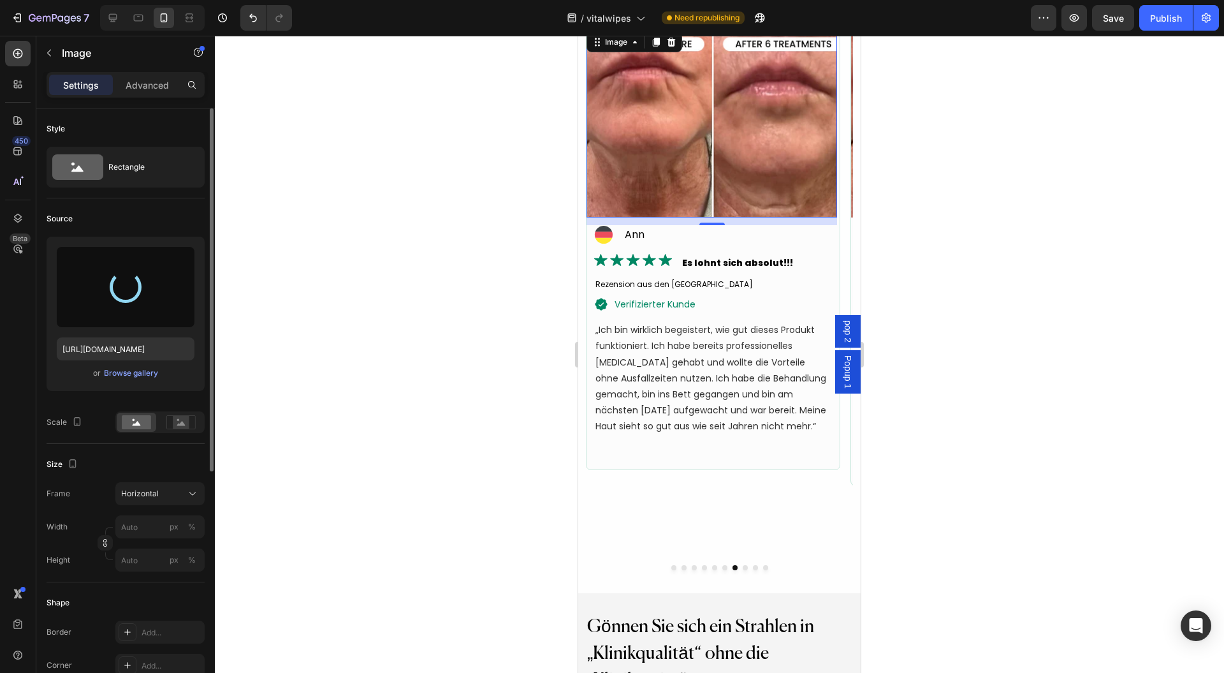
type input "https://cdn.shopify.com/s/files/1/0954/1340/3978/files/gempages_580200179035014…"
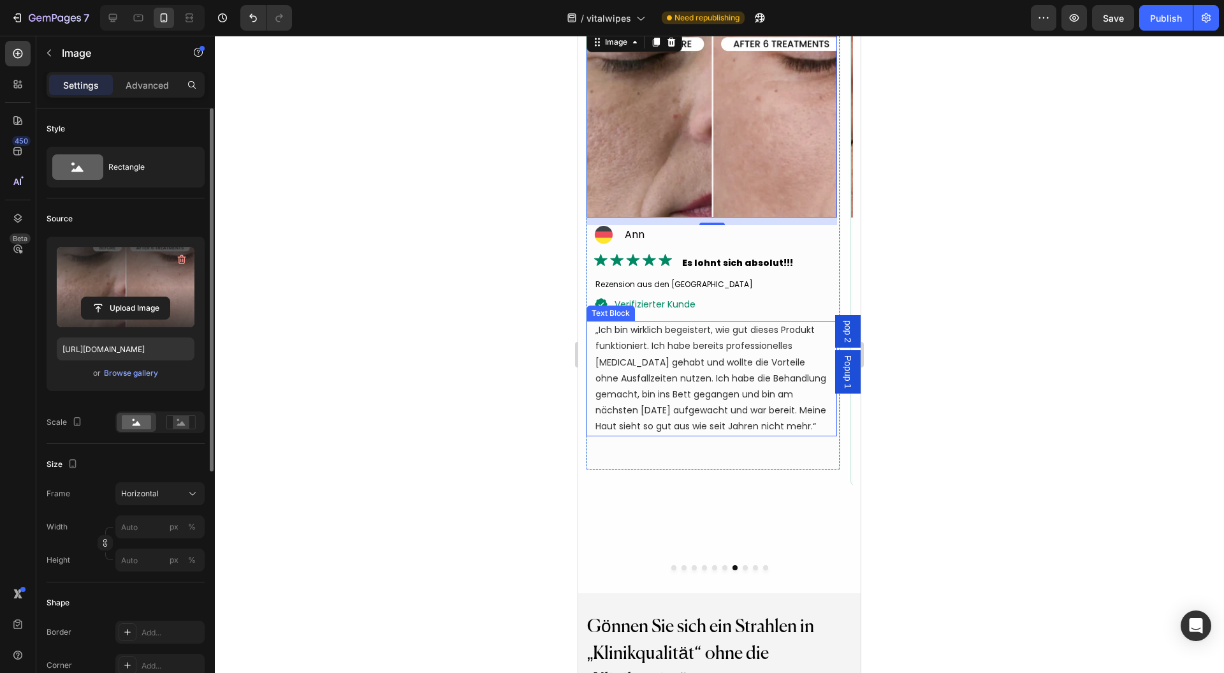
click at [672, 355] on p "„Ich bin wirklich begeistert, wie gut dieses Produkt funktioniert. Ich habe ber…" at bounding box center [711, 378] width 233 height 112
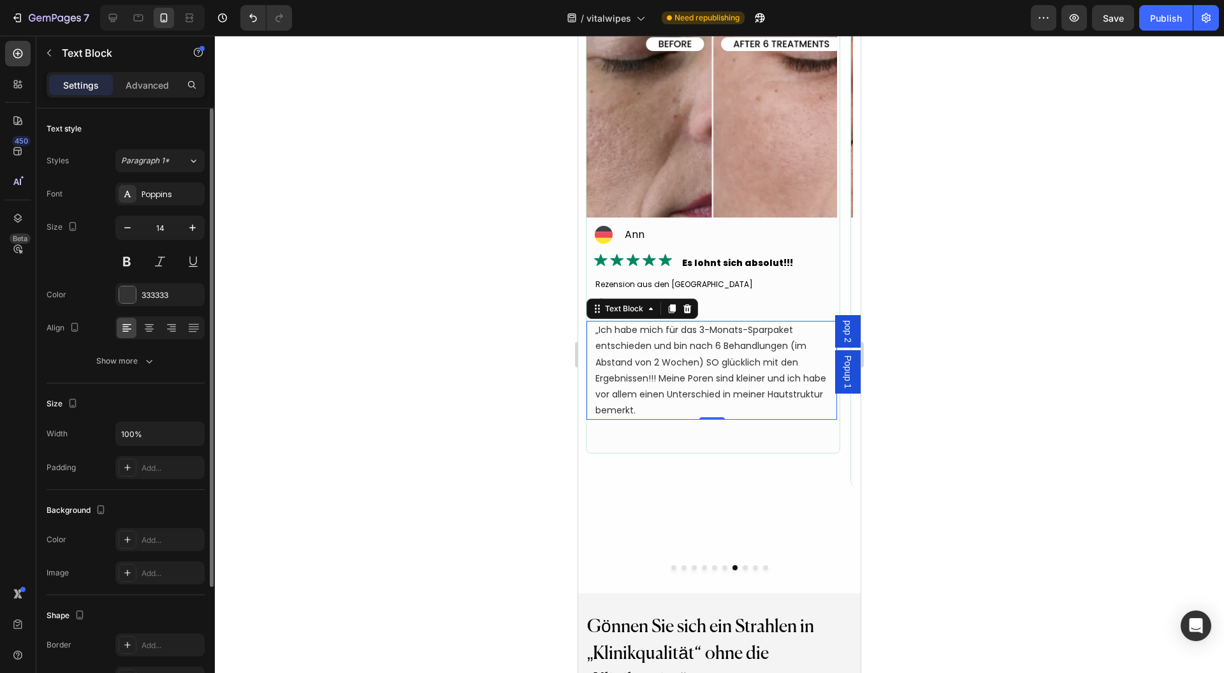
click at [660, 405] on p "„Ich habe mich für das 3-Monats-Sparpaket entschieden und bin nach 6 Behandlung…" at bounding box center [711, 370] width 233 height 96
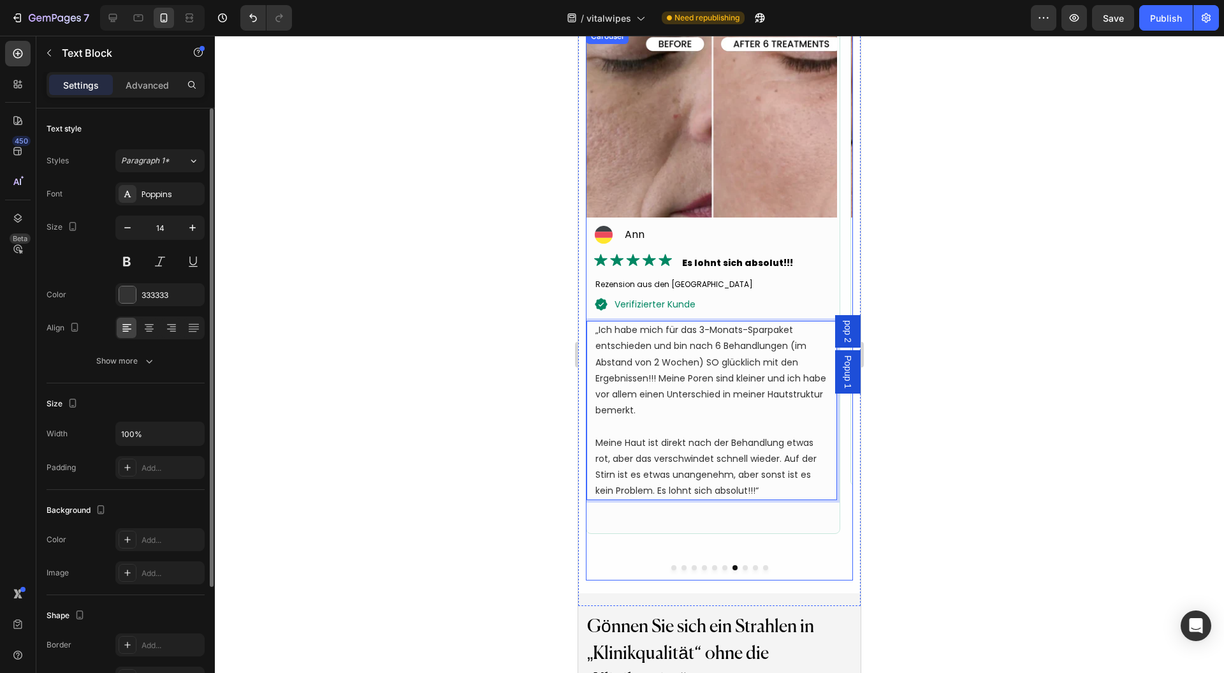
click at [743, 567] on button "Dot" at bounding box center [745, 567] width 5 height 5
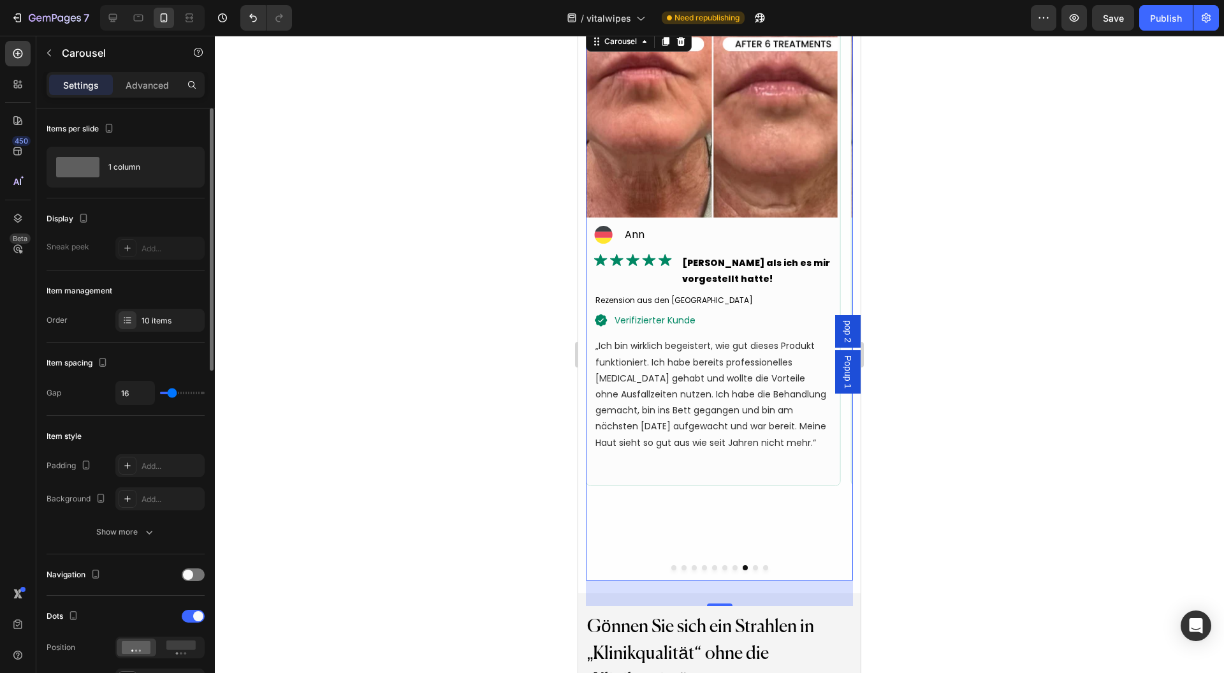
click at [716, 567] on div at bounding box center [719, 567] width 267 height 5
click at [722, 567] on button "Dot" at bounding box center [724, 567] width 5 height 5
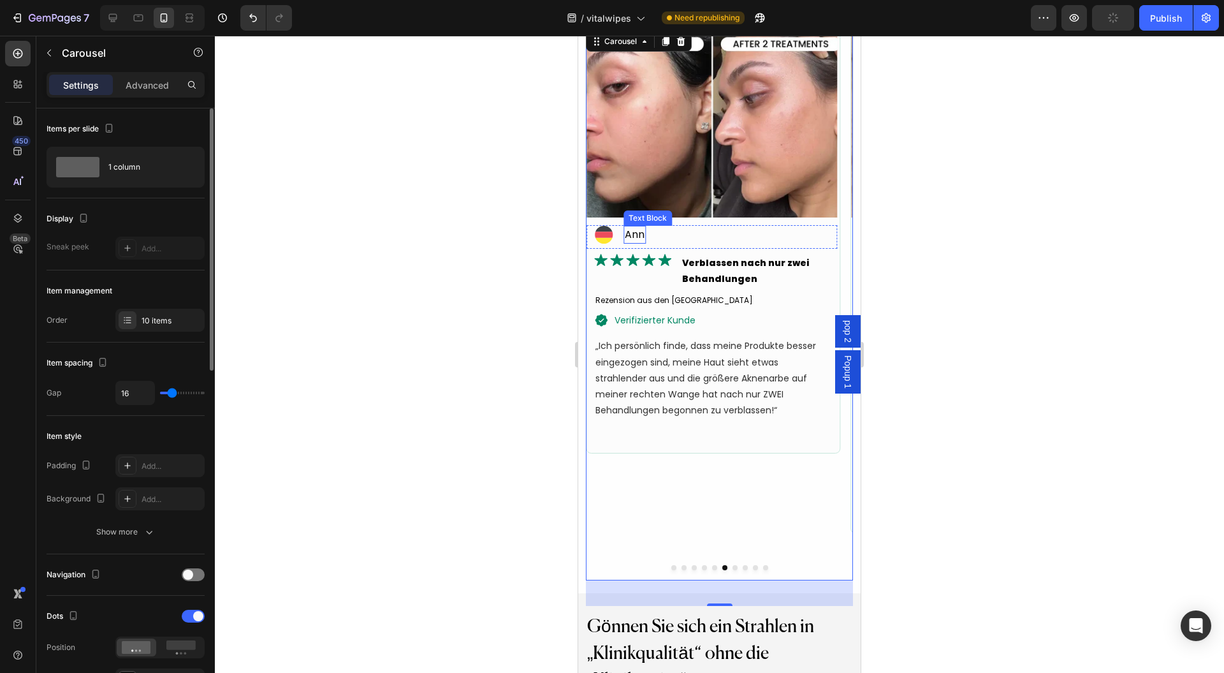
click at [632, 231] on p "Ann" at bounding box center [635, 234] width 20 height 15
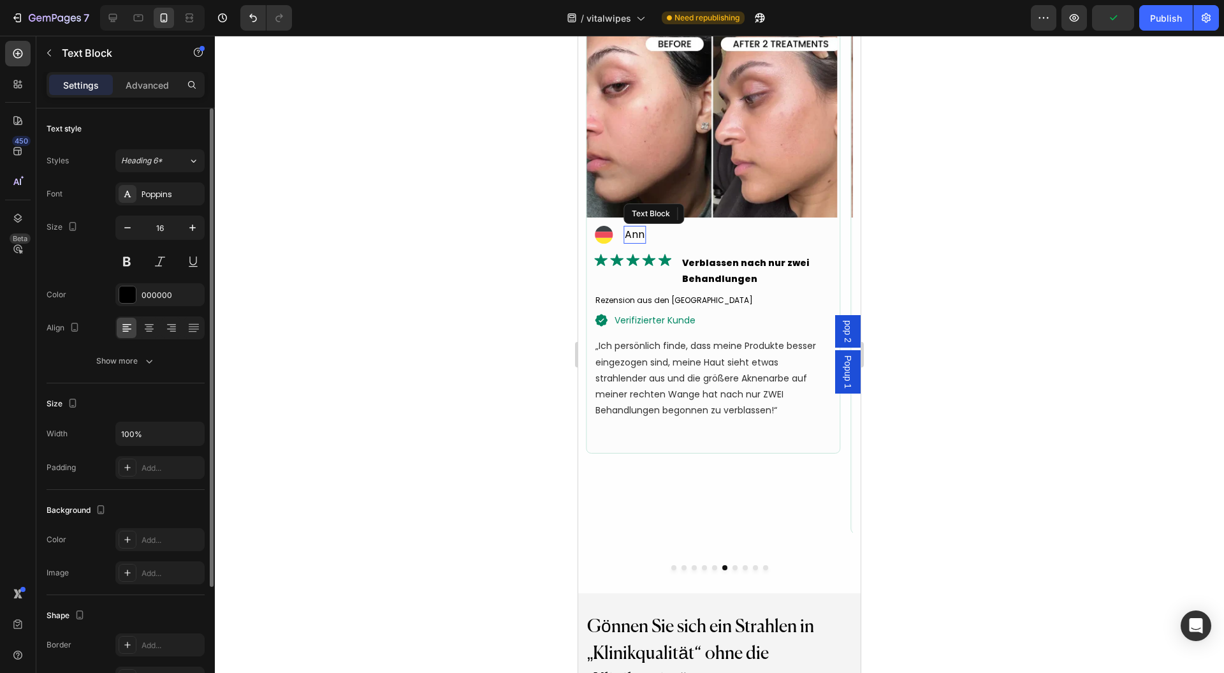
click at [632, 231] on p "Ann" at bounding box center [635, 234] width 20 height 15
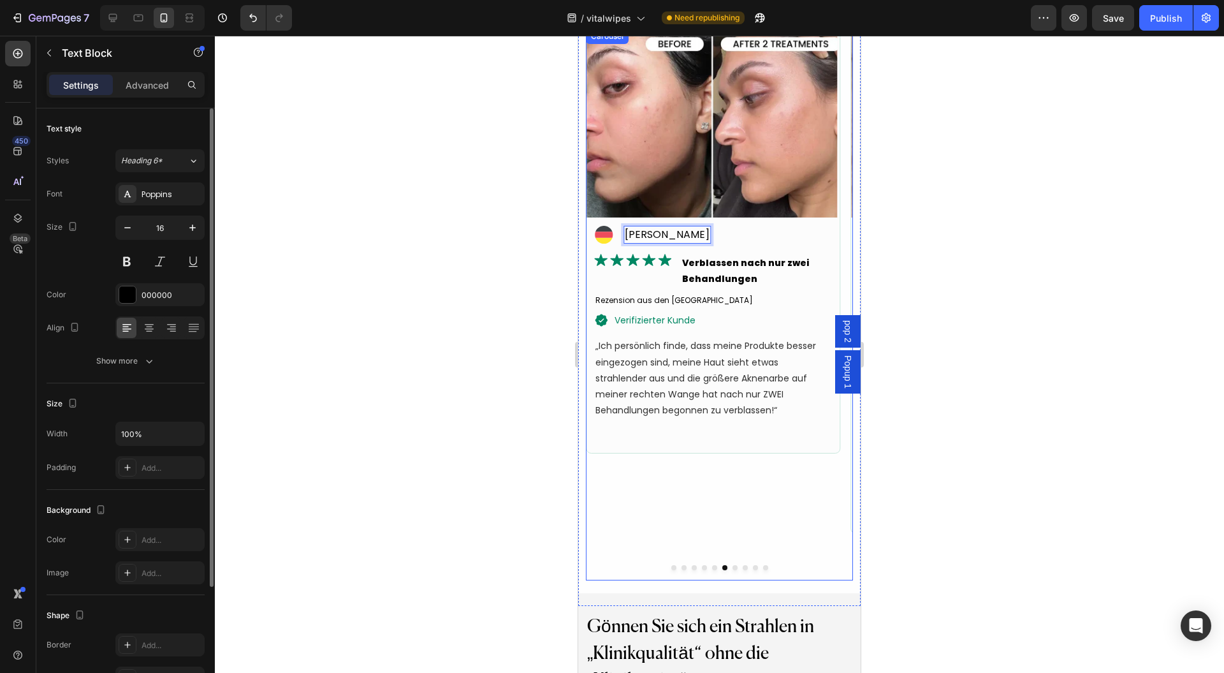
click at [733, 565] on button "Dot" at bounding box center [735, 567] width 5 height 5
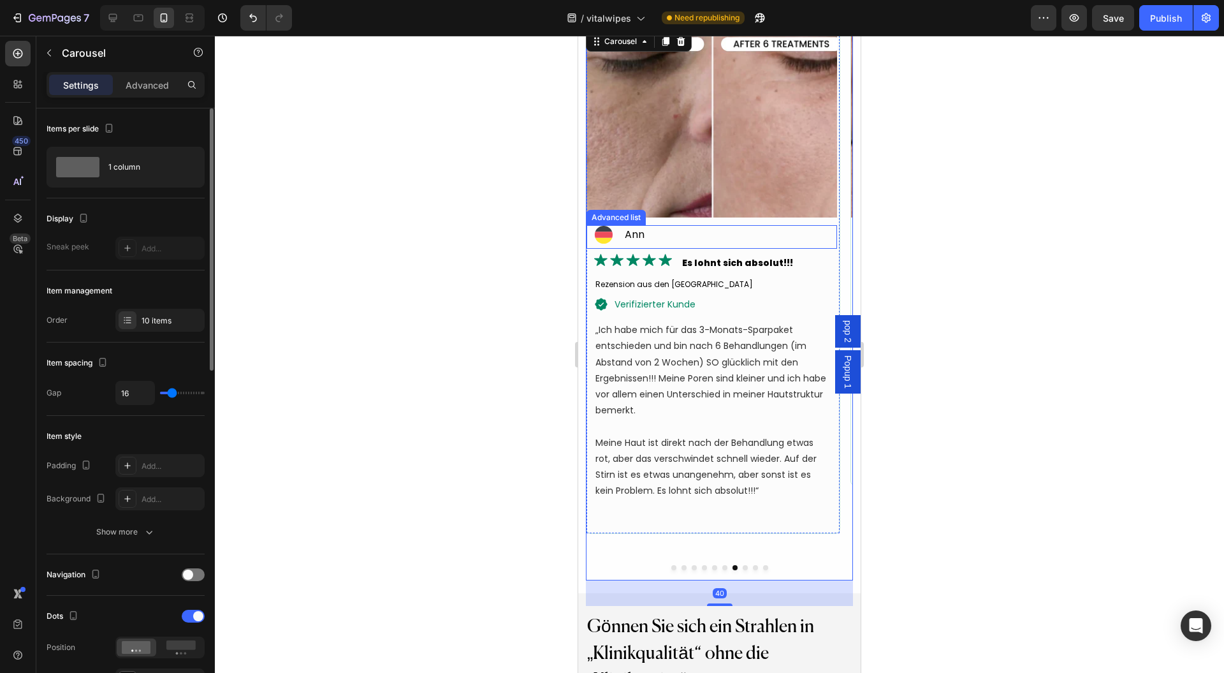
click at [645, 233] on div "Ann" at bounding box center [635, 235] width 22 height 18
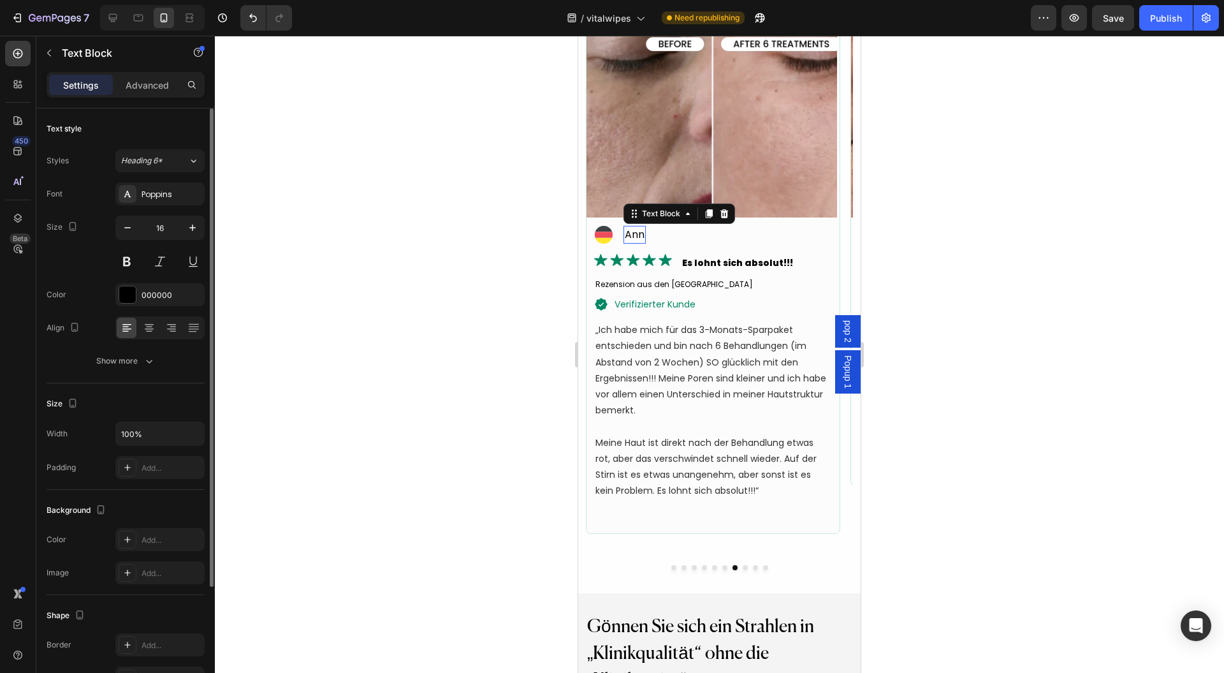
click at [645, 233] on div "Ann" at bounding box center [635, 235] width 22 height 18
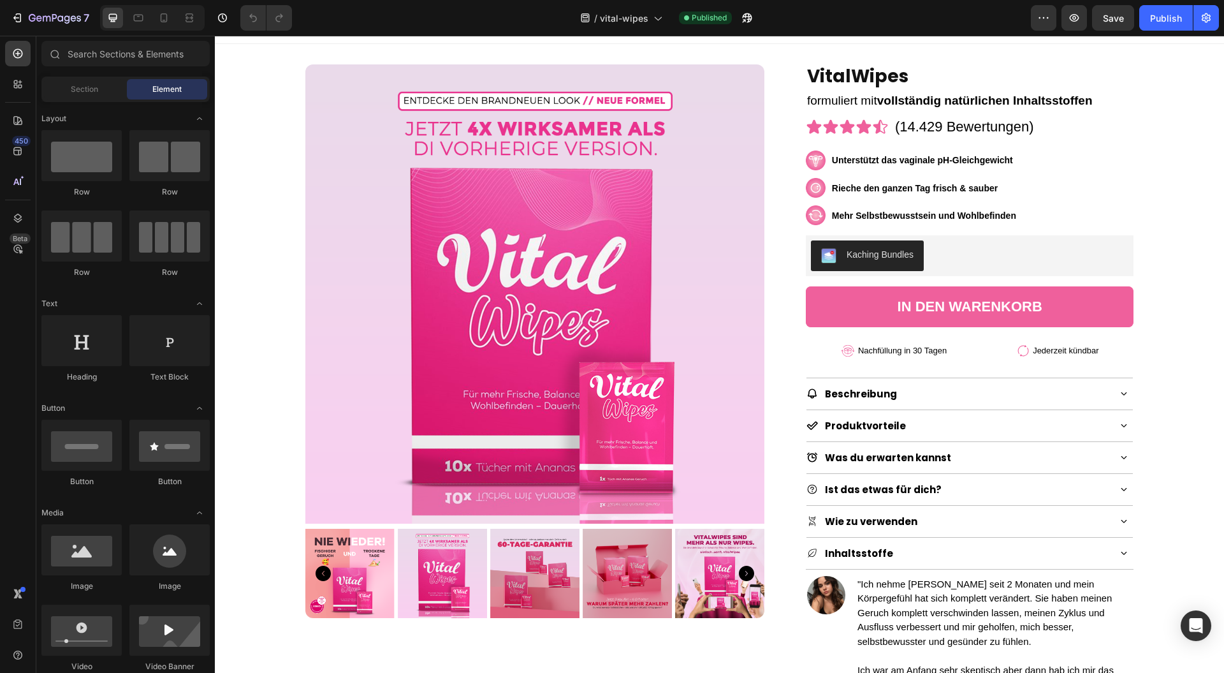
scroll to position [16, 0]
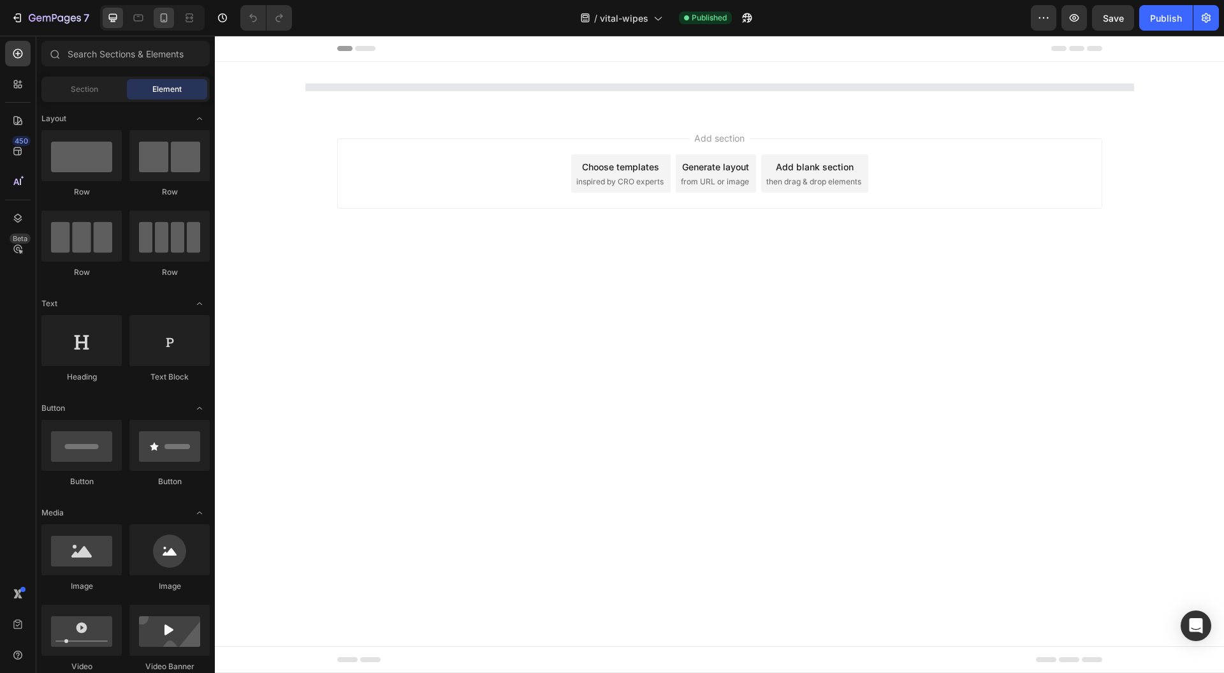
click at [158, 22] on icon at bounding box center [163, 17] width 13 height 13
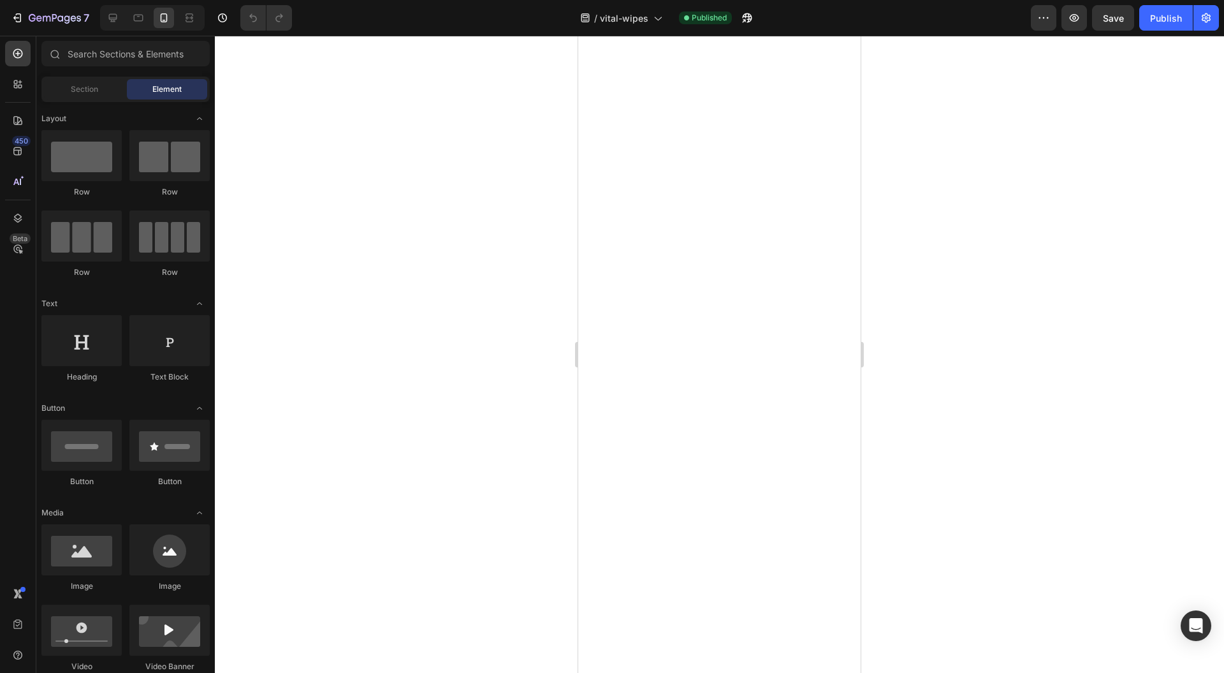
drag, startPoint x: 854, startPoint y: 68, endPoint x: 1469, endPoint y: 633, distance: 835.2
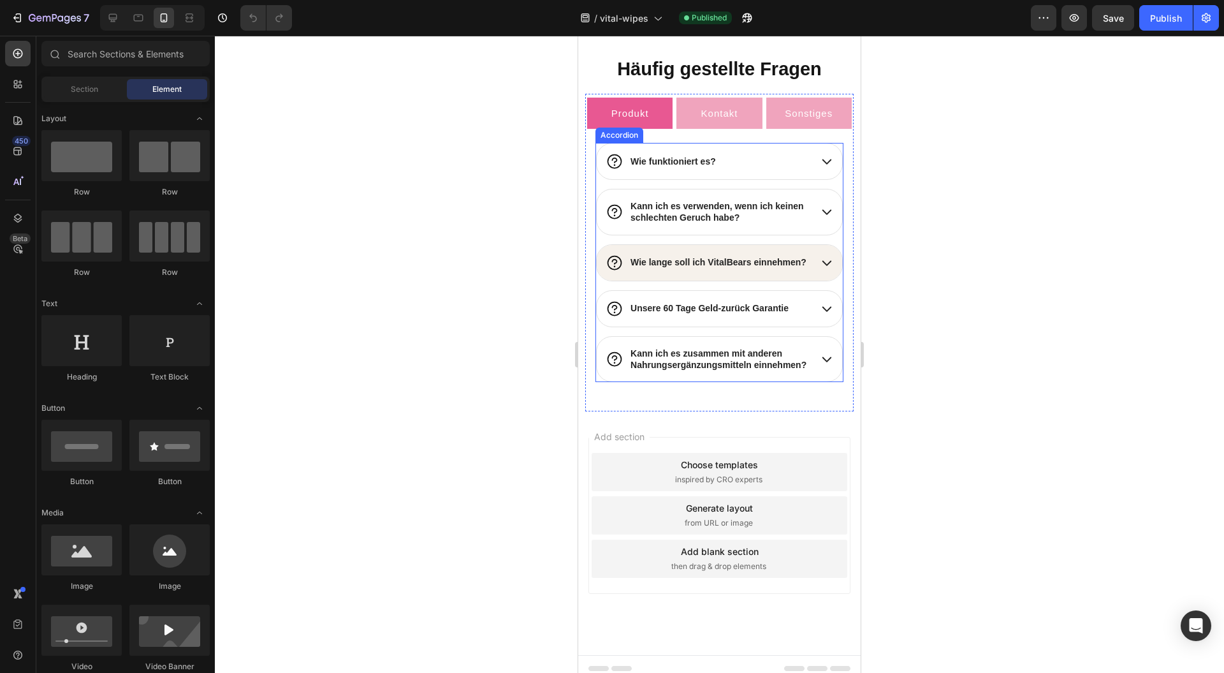
scroll to position [5493, 0]
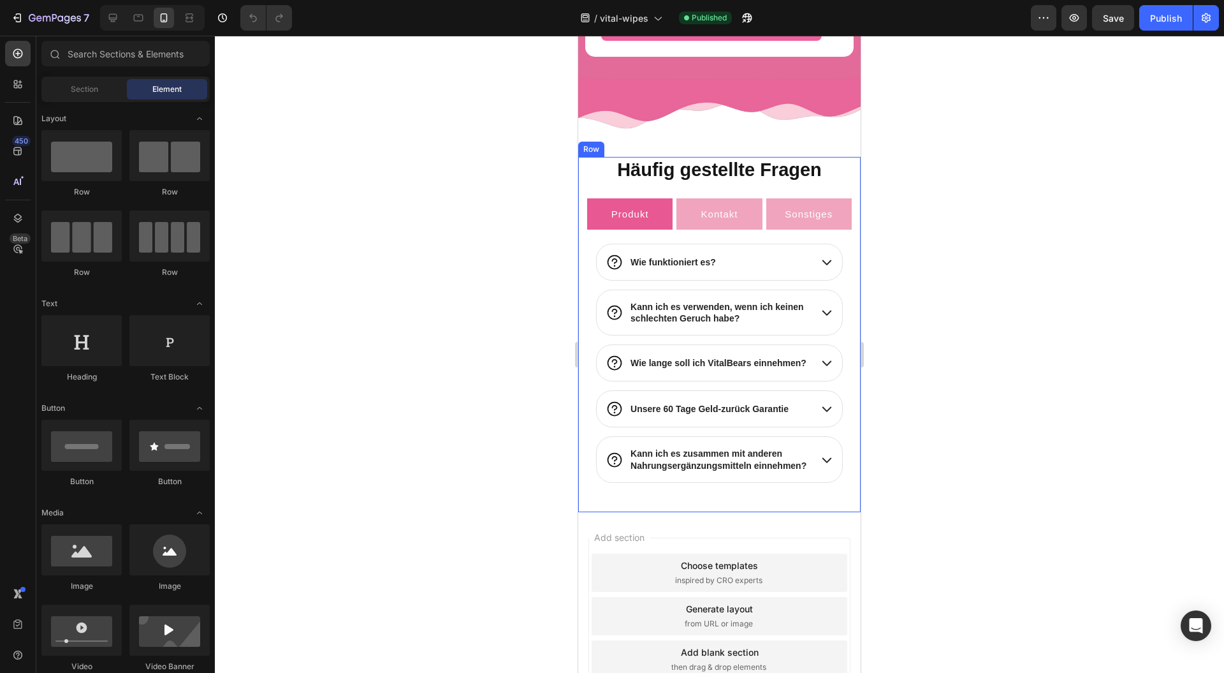
click at [583, 157] on div "Häufig gestellte Fragen Heading Produkt Kontakt Sonstiges Wie funktioniert es? …" at bounding box center [719, 334] width 282 height 355
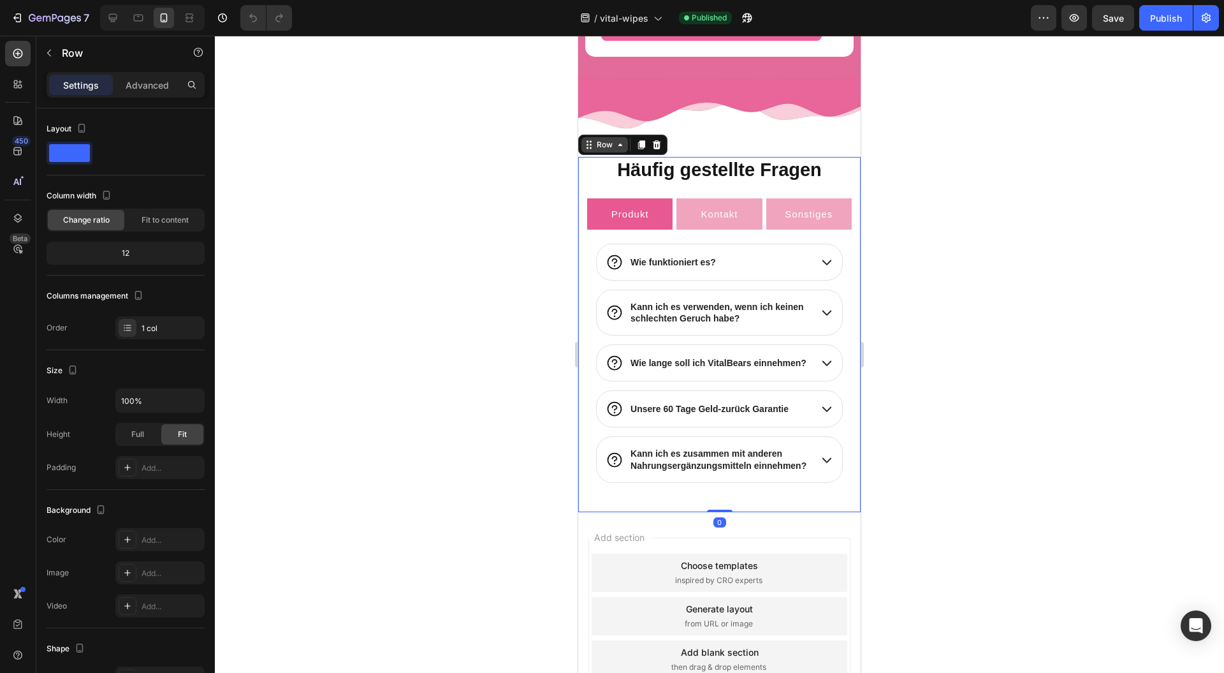
click at [613, 139] on div "Row" at bounding box center [604, 144] width 21 height 11
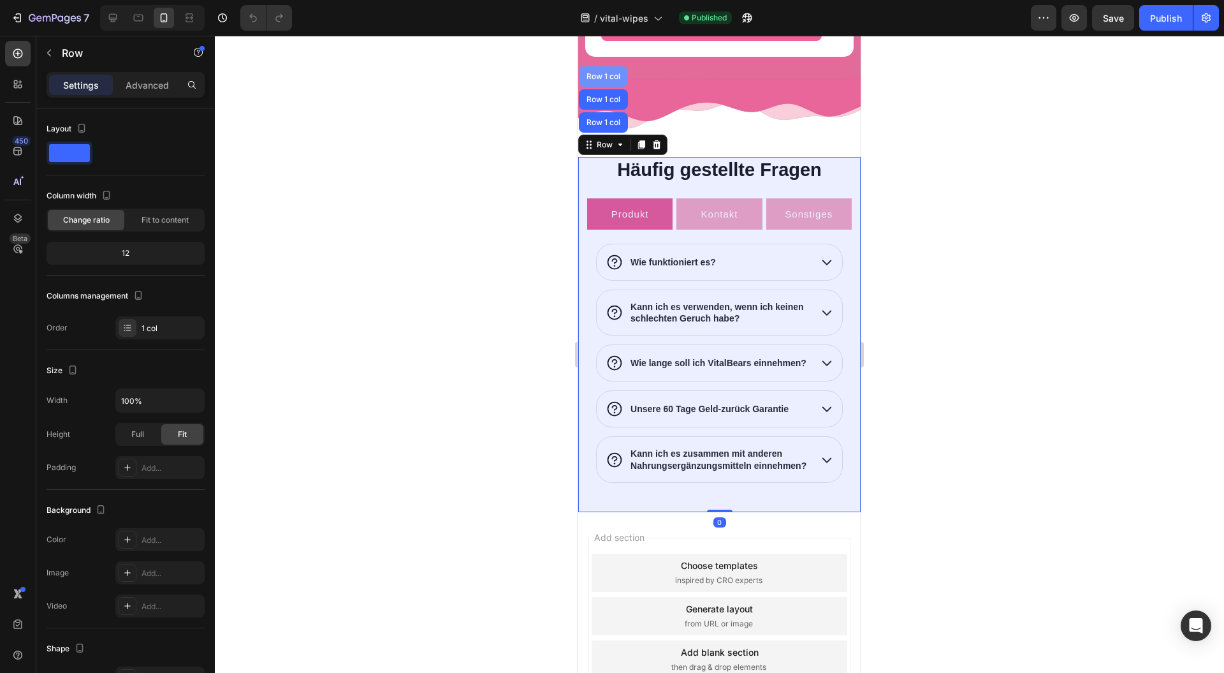
click at [606, 73] on div "Row 1 col" at bounding box center [603, 77] width 39 height 8
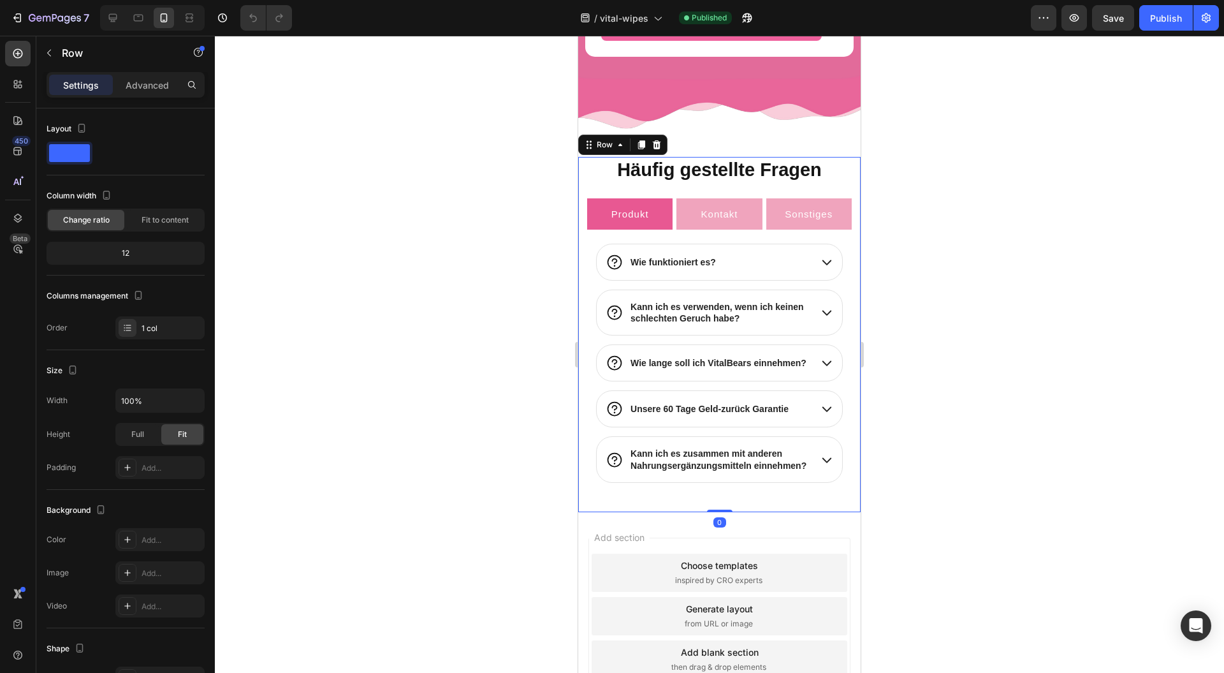
click at [608, 138] on div "Row" at bounding box center [622, 145] width 89 height 20
click at [608, 139] on div "Row" at bounding box center [604, 144] width 21 height 11
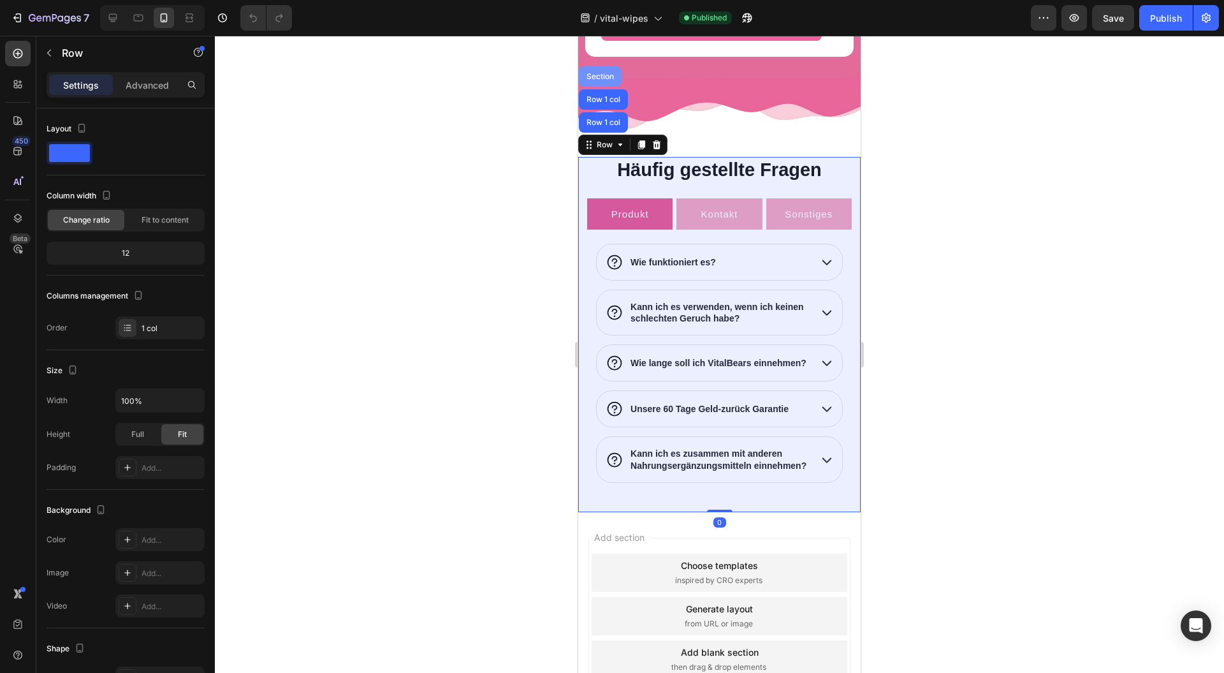
click at [597, 73] on div "Section" at bounding box center [600, 77] width 33 height 8
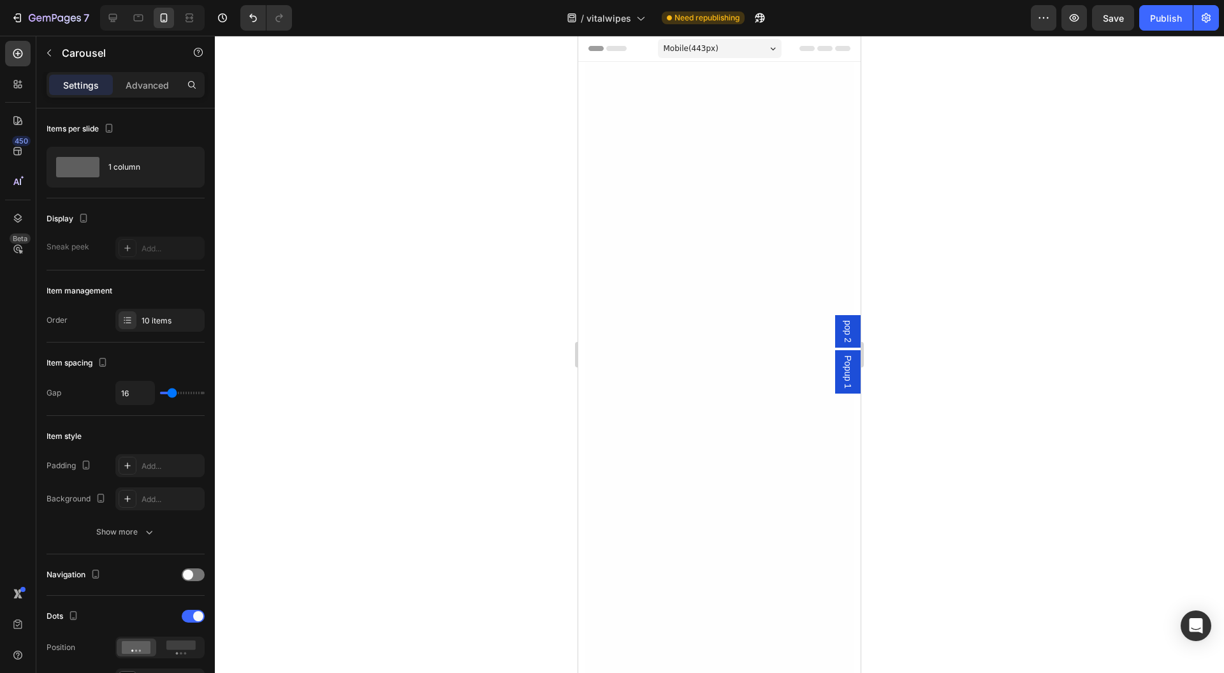
scroll to position [5962, 0]
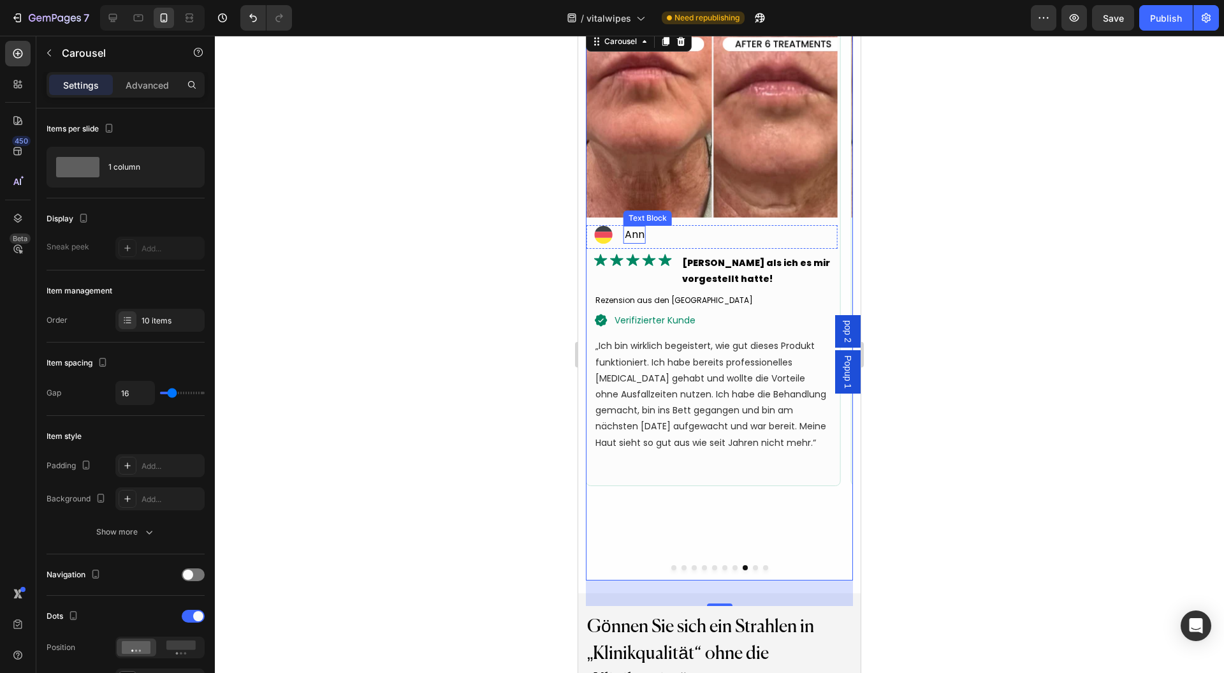
drag, startPoint x: 631, startPoint y: 228, endPoint x: 704, endPoint y: 244, distance: 75.7
click at [631, 228] on p "Ann" at bounding box center [635, 234] width 20 height 15
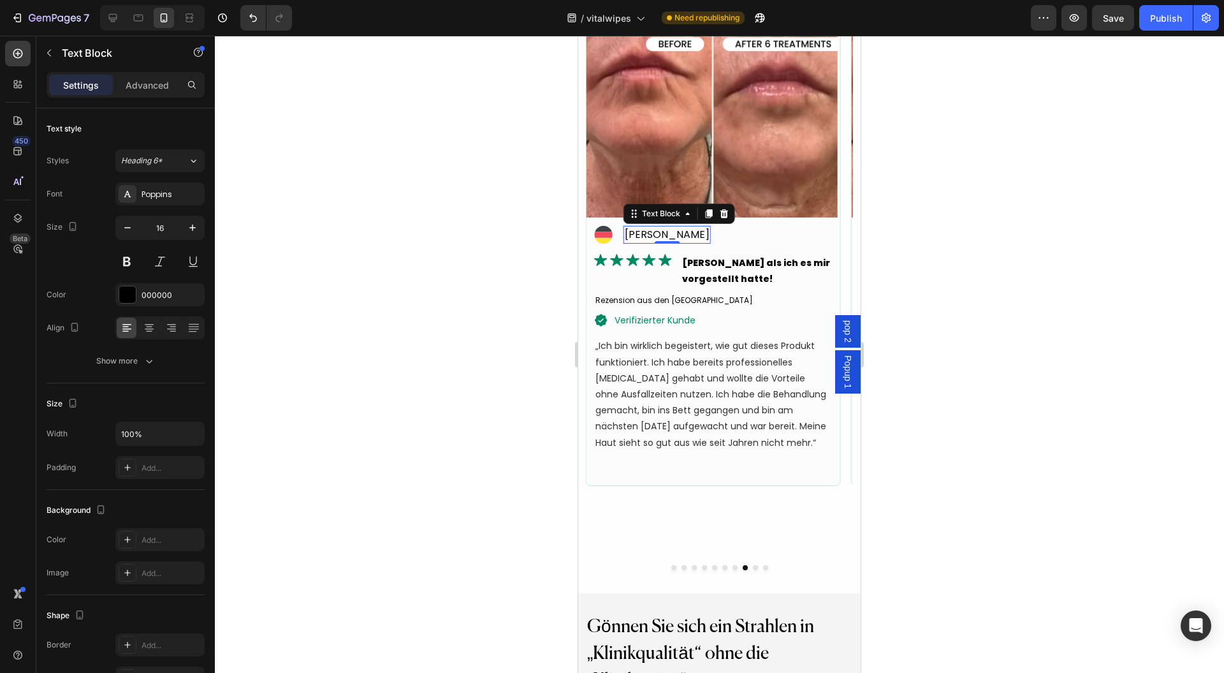
drag, startPoint x: 78, startPoint y: 145, endPoint x: 539, endPoint y: 240, distance: 470.8
click at [539, 240] on div at bounding box center [719, 354] width 1009 height 637
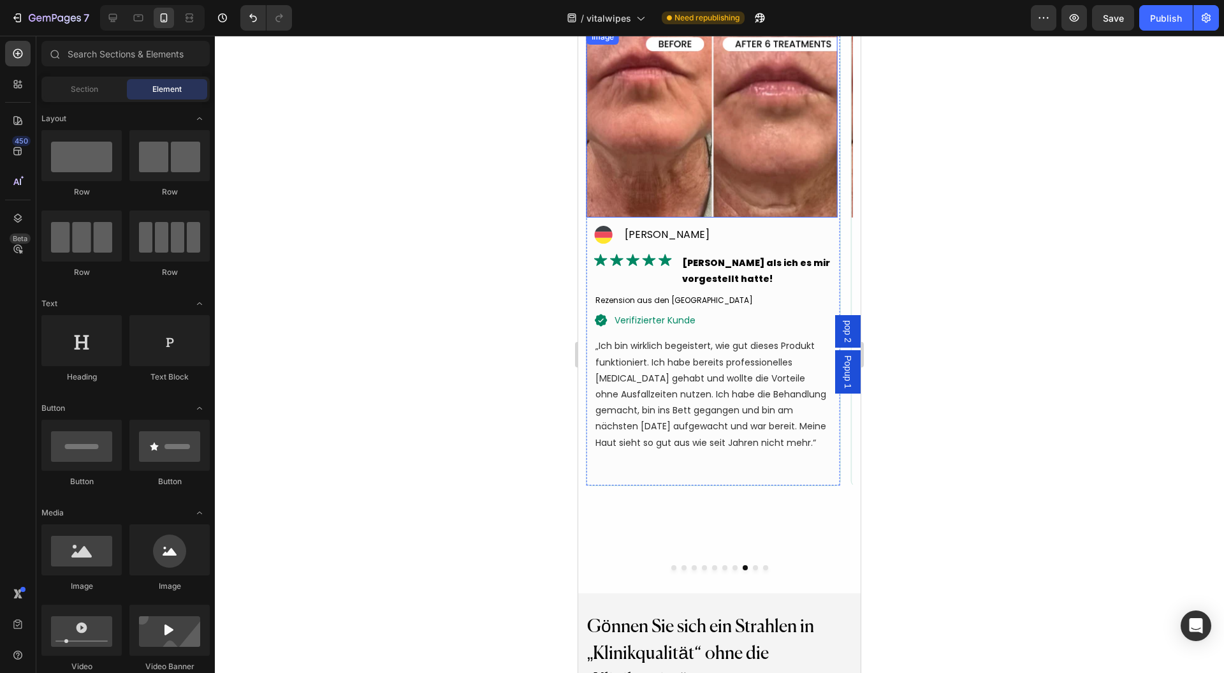
click at [658, 169] on img at bounding box center [712, 123] width 251 height 188
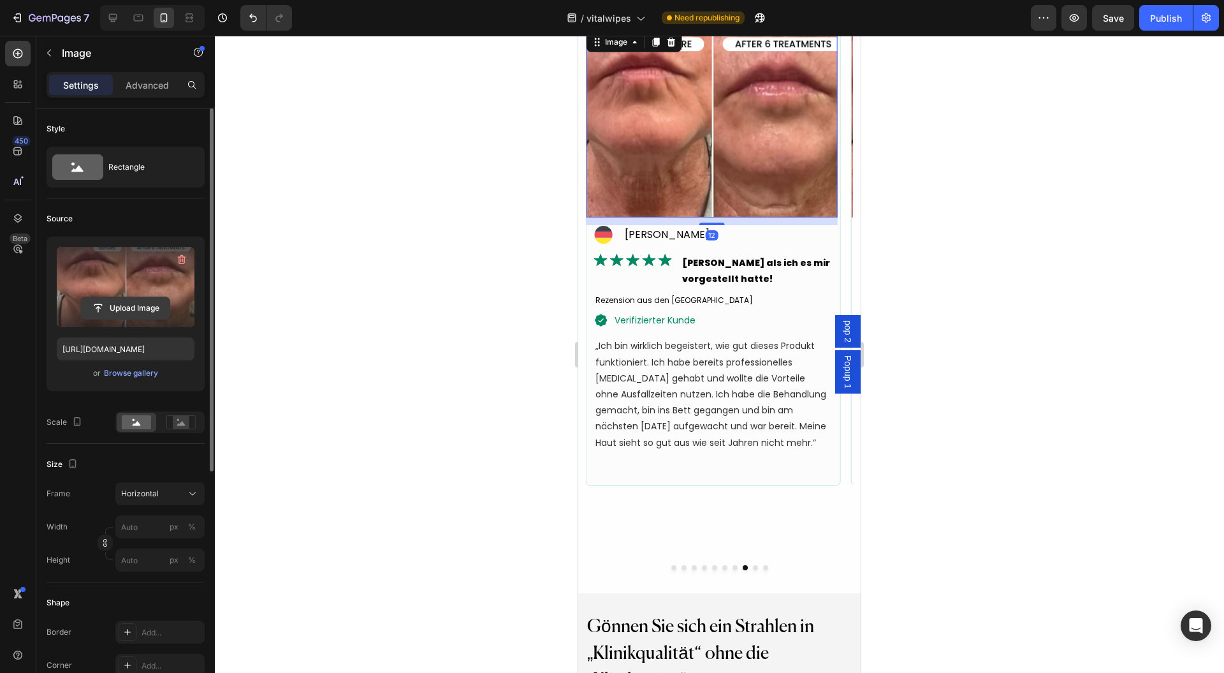
click at [136, 300] on input "file" at bounding box center [126, 308] width 88 height 22
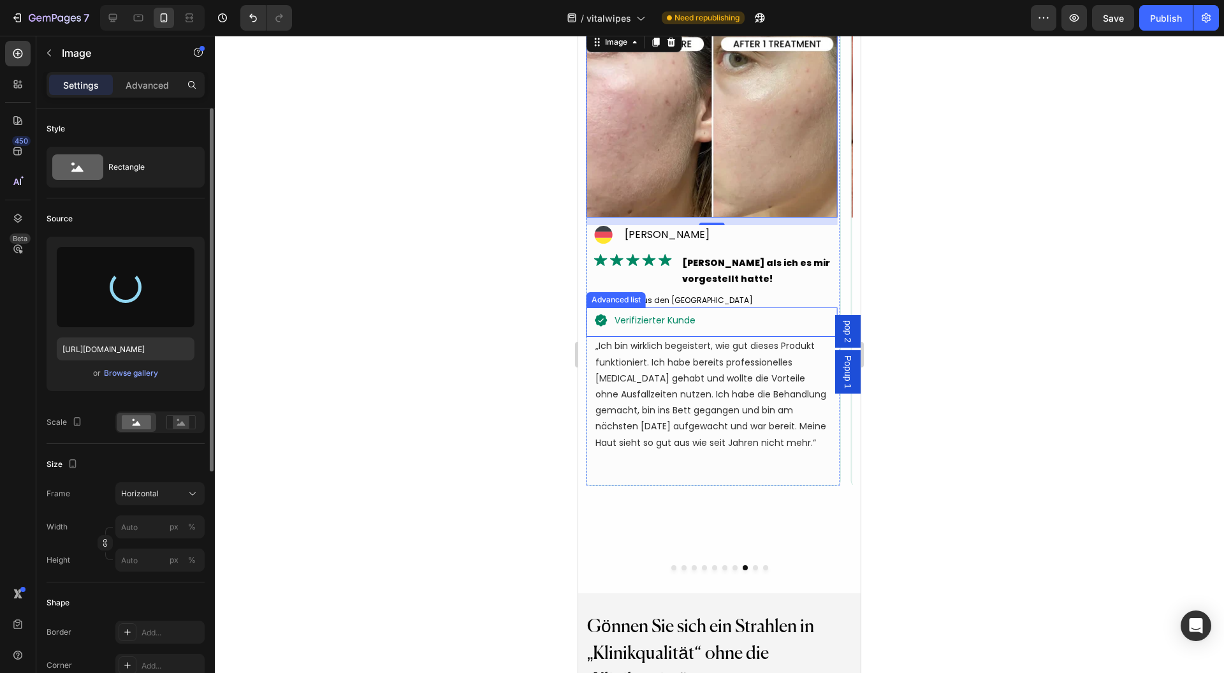
type input "https://cdn.shopify.com/s/files/1/0954/1340/3978/files/gempages_580200179035014…"
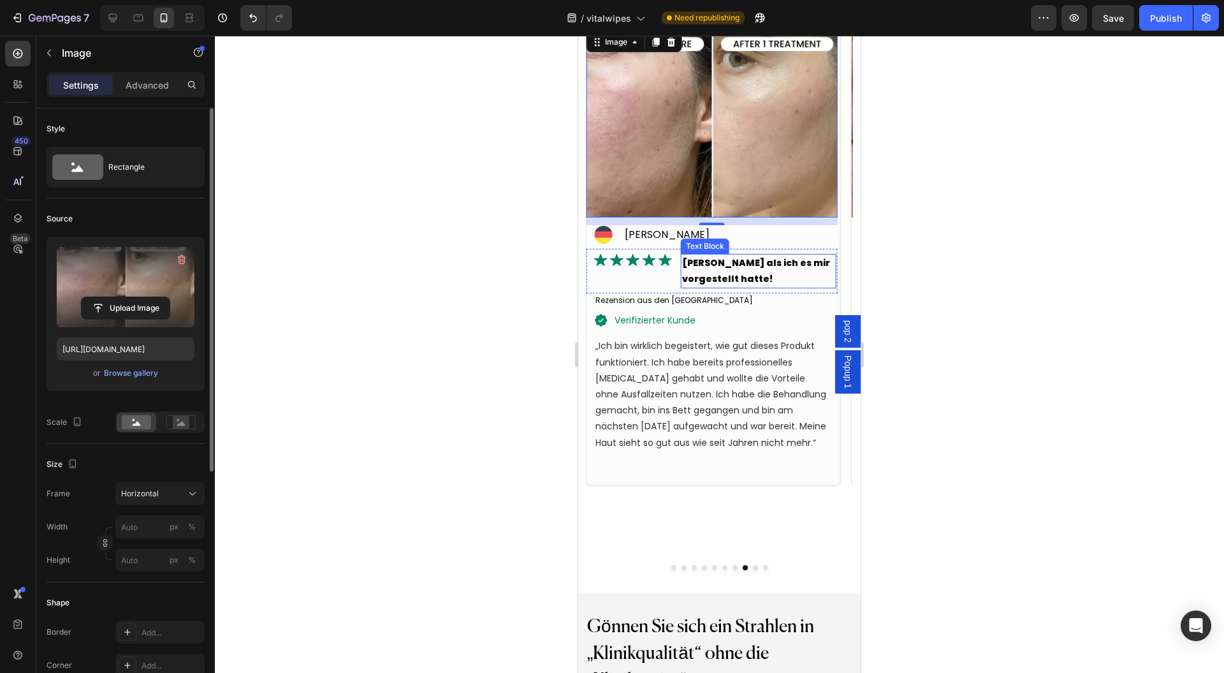
click at [715, 265] on p "Besser als ich es mir vorgestellt hatte!" at bounding box center [758, 271] width 153 height 32
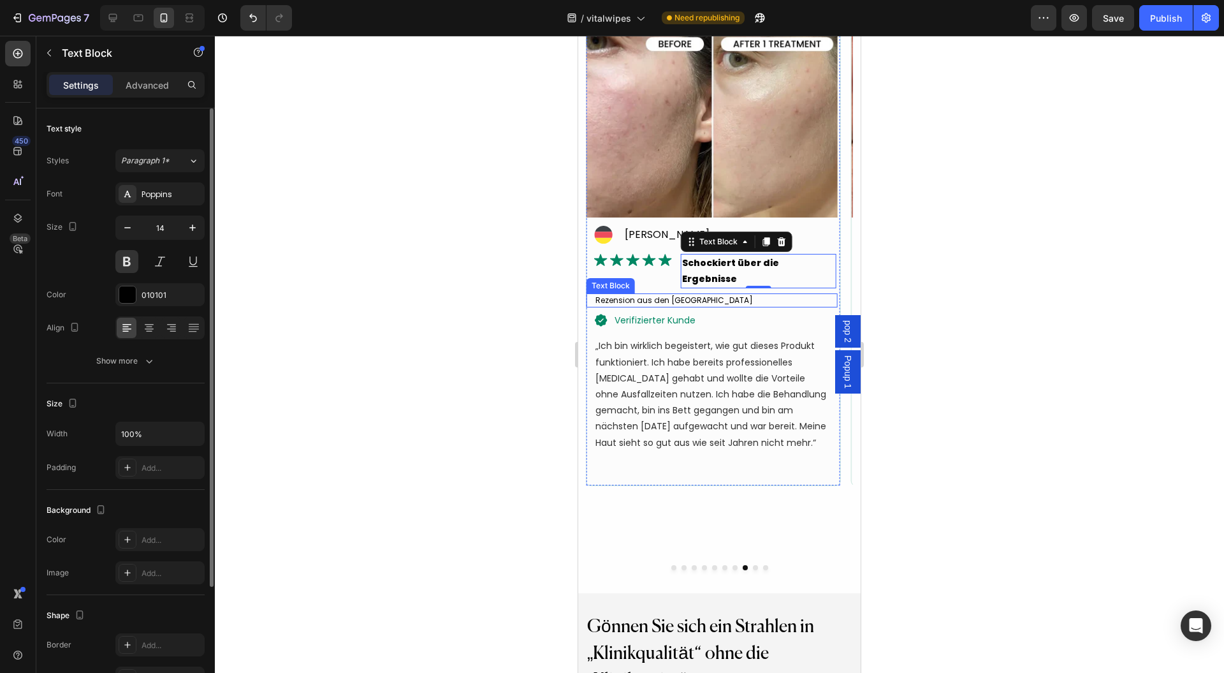
click at [660, 380] on p "„Ich bin wirklich begeistert, wie gut dieses Produkt funktioniert. Ich habe ber…" at bounding box center [711, 394] width 233 height 112
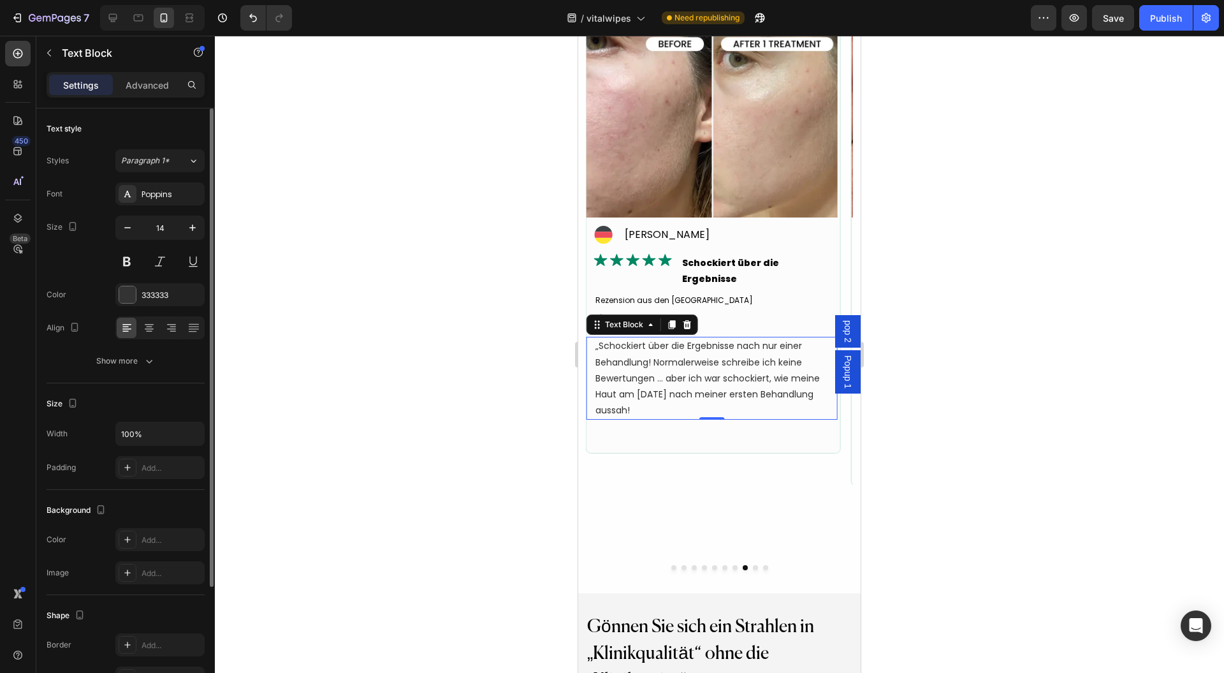
click at [664, 384] on p "„Schockiert über die Ergebnisse nach nur einer Behandlung! Normalerweise schrei…" at bounding box center [711, 378] width 233 height 80
click at [660, 393] on p "„Schockiert über die Ergebnisse nach nur einer Behandlung! Normalerweise schrei…" at bounding box center [711, 378] width 233 height 80
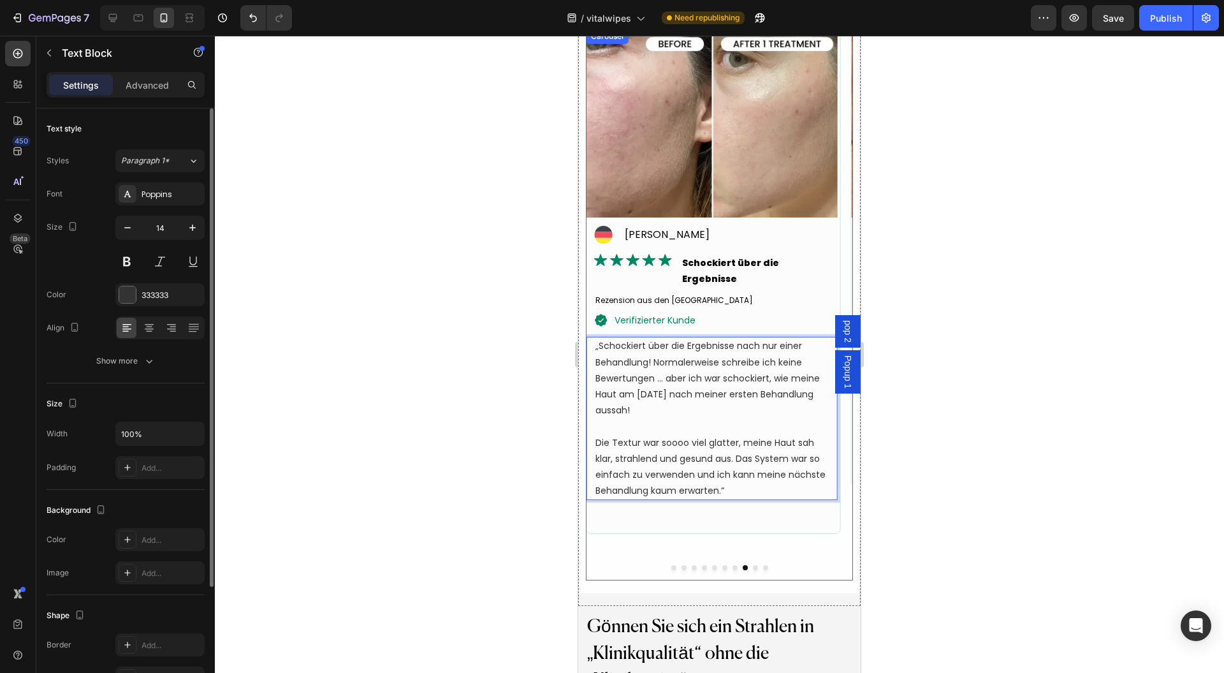
click at [753, 566] on button "Dot" at bounding box center [755, 567] width 5 height 5
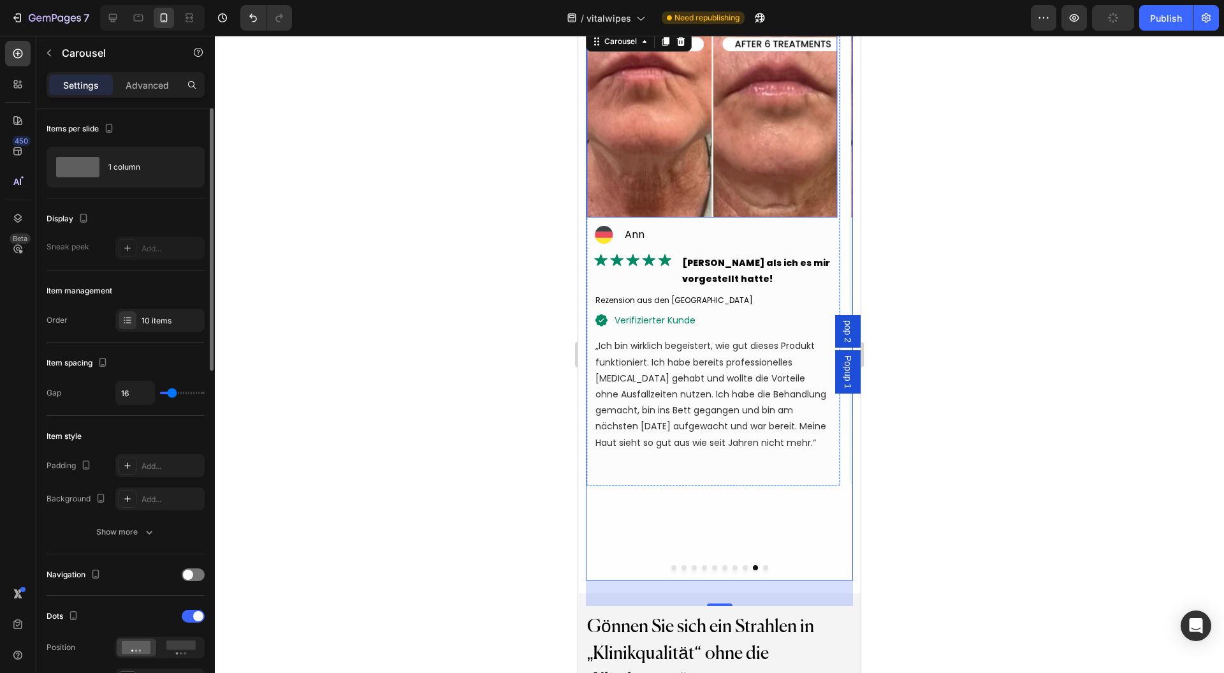
click at [604, 89] on img at bounding box center [712, 123] width 251 height 188
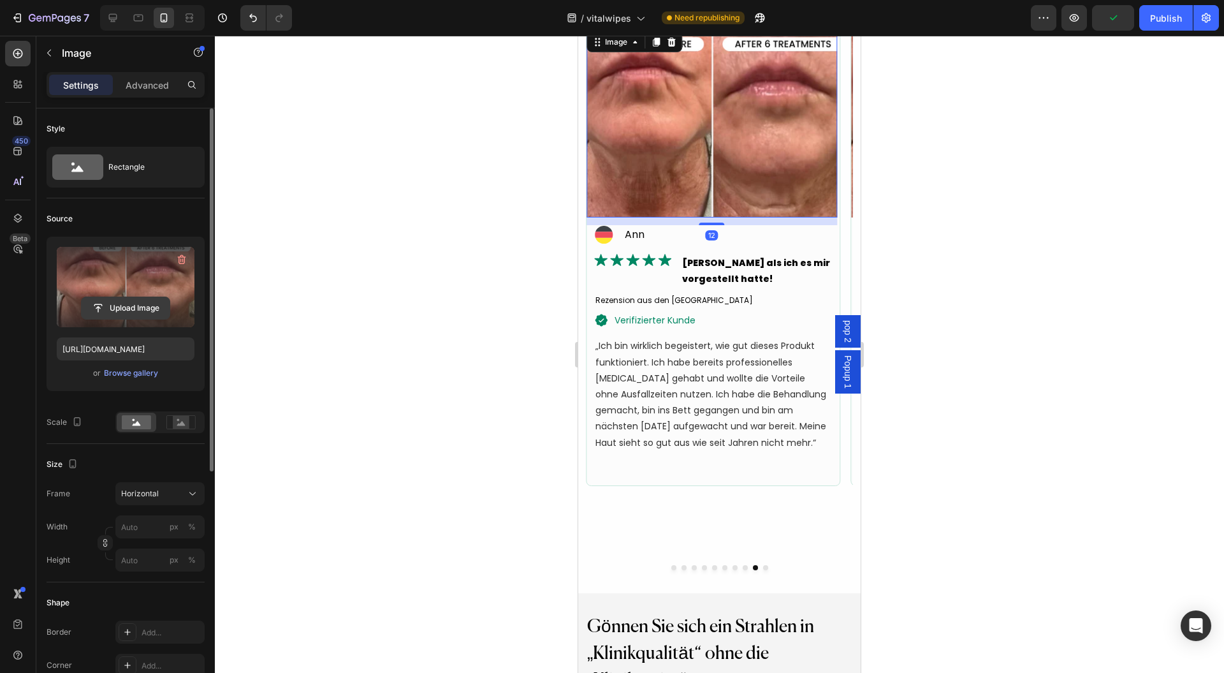
click at [88, 302] on input "file" at bounding box center [126, 308] width 88 height 22
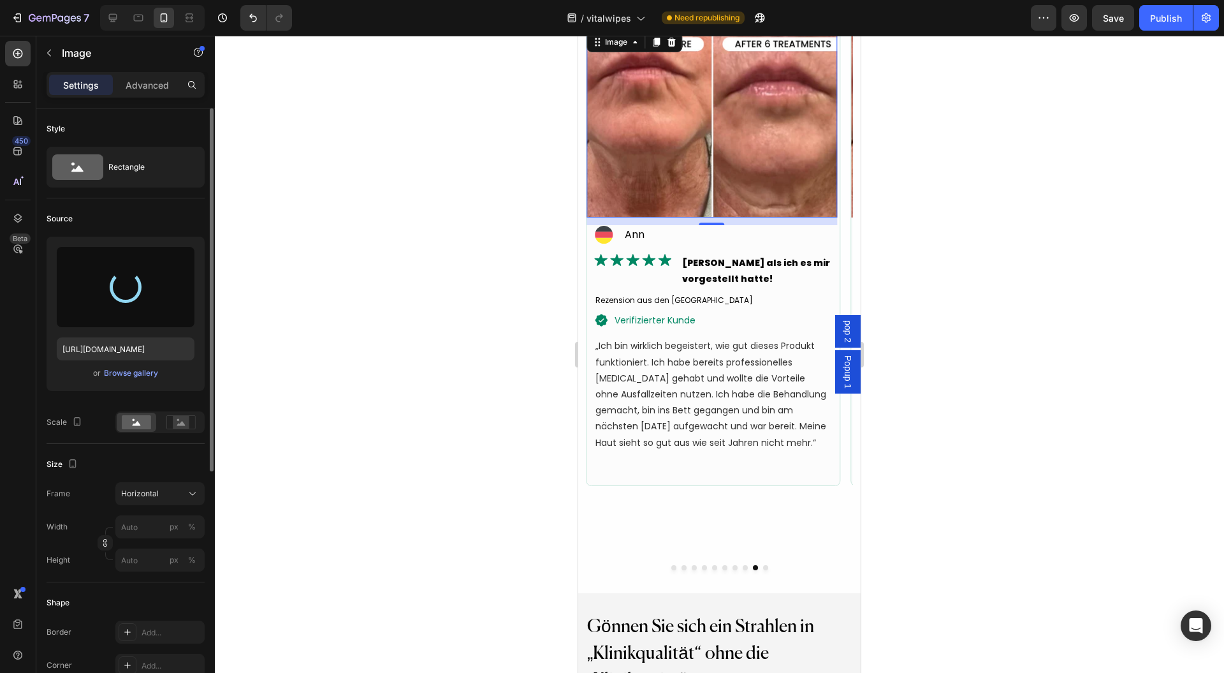
type input "https://cdn.shopify.com/s/files/1/0954/1340/3978/files/gempages_580200179035014…"
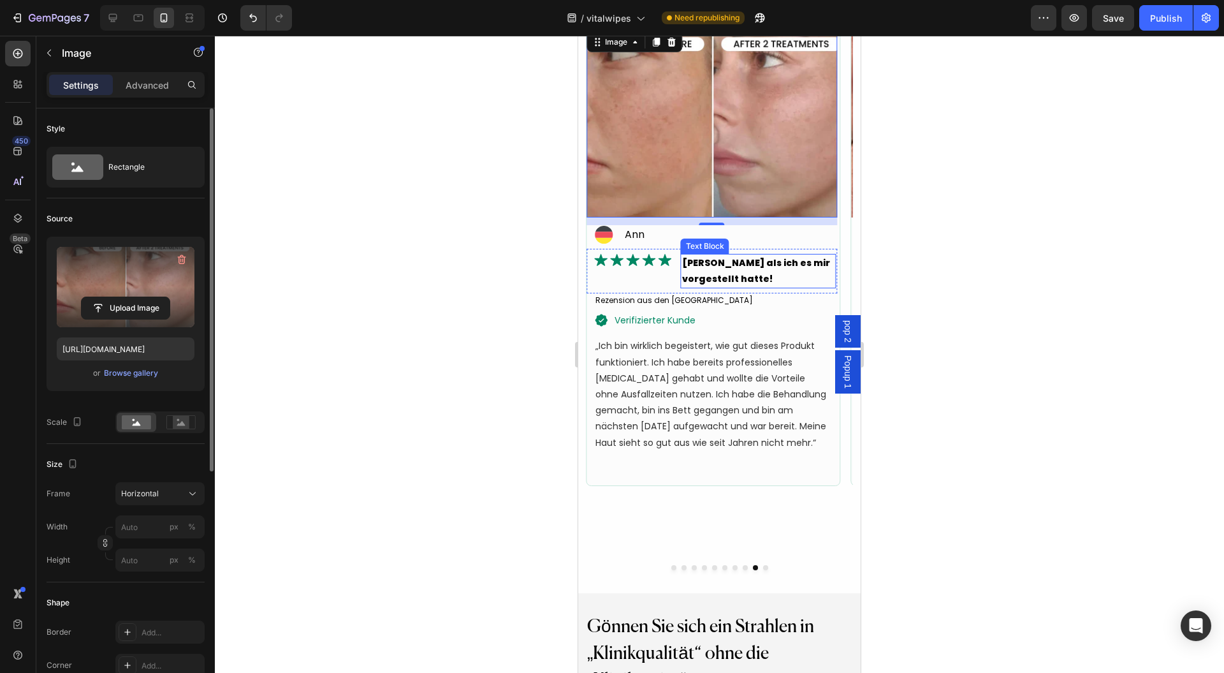
click at [701, 263] on p "Besser als ich es mir vorgestellt hatte!" at bounding box center [758, 271] width 153 height 32
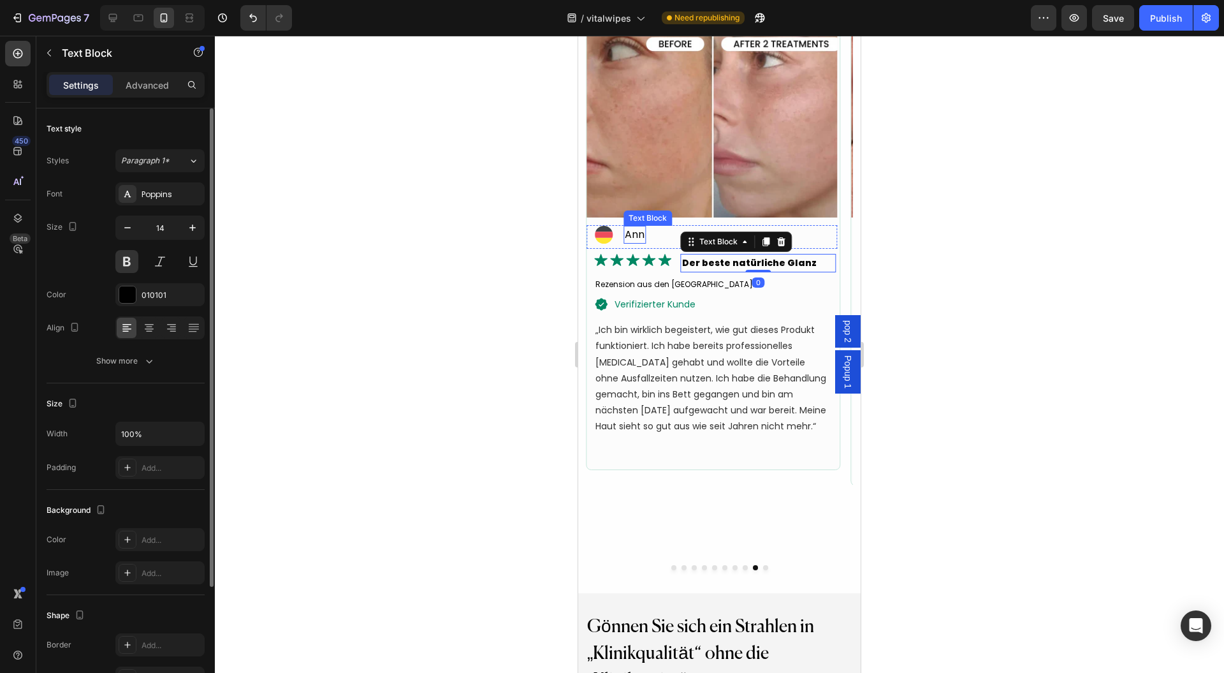
click at [637, 233] on p "Ann" at bounding box center [635, 234] width 20 height 15
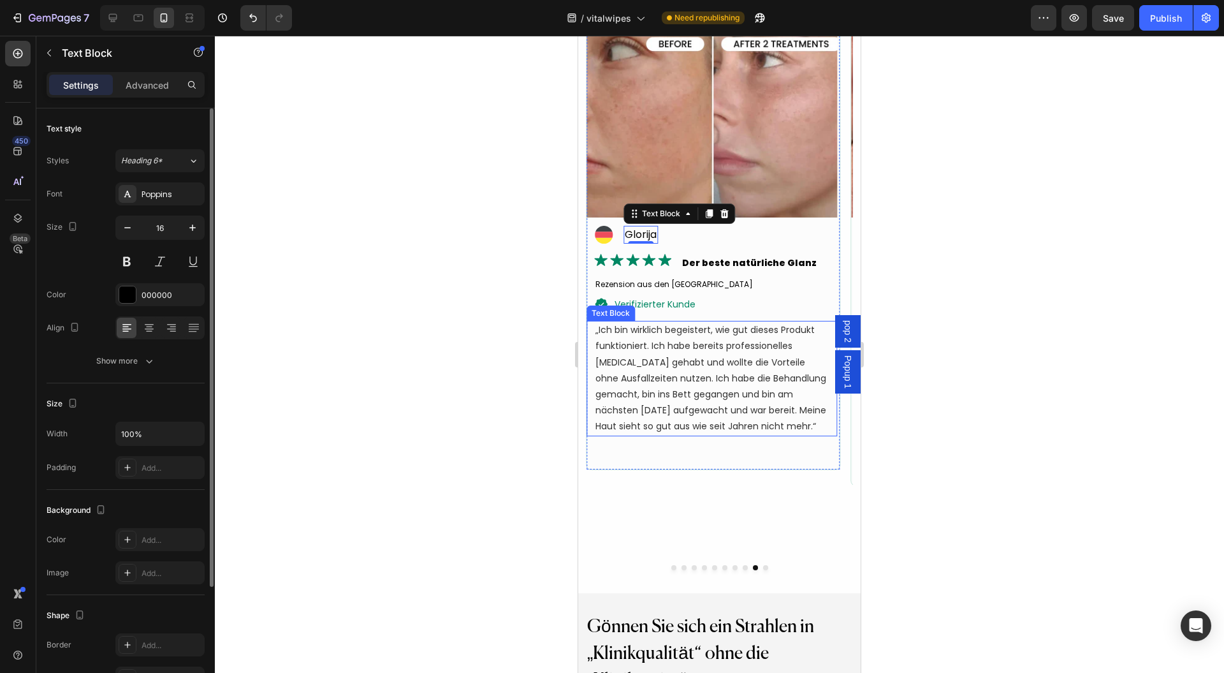
click at [666, 357] on p "„Ich bin wirklich begeistert, wie gut dieses Produkt funktioniert. Ich habe ber…" at bounding box center [711, 378] width 233 height 112
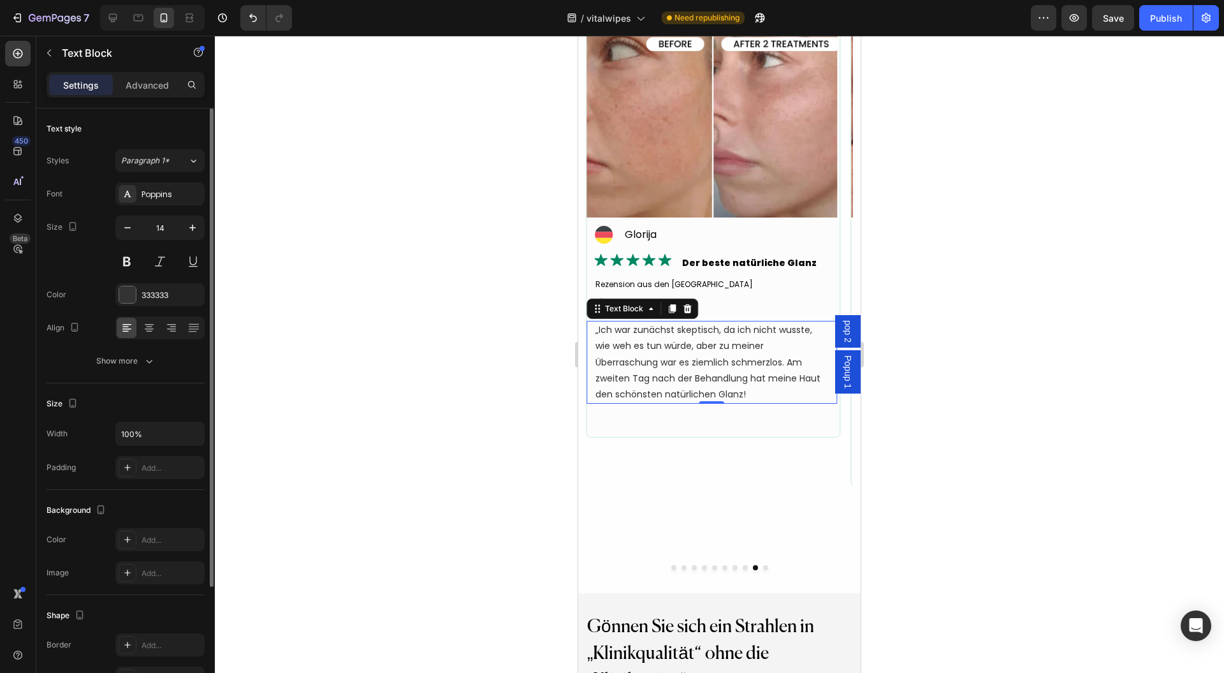
click at [696, 400] on p "„Ich war zunächst skeptisch, da ich nicht wusste, wie weh es tun würde, aber zu…" at bounding box center [711, 362] width 233 height 80
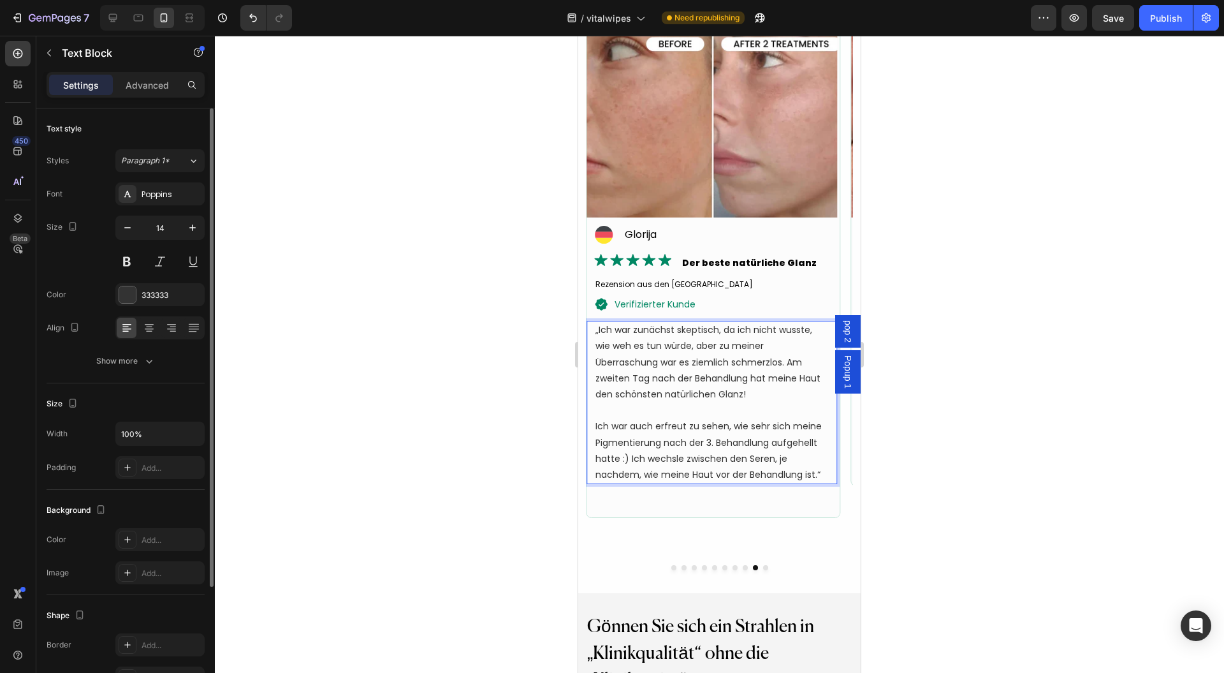
click at [1007, 381] on div at bounding box center [719, 354] width 1009 height 637
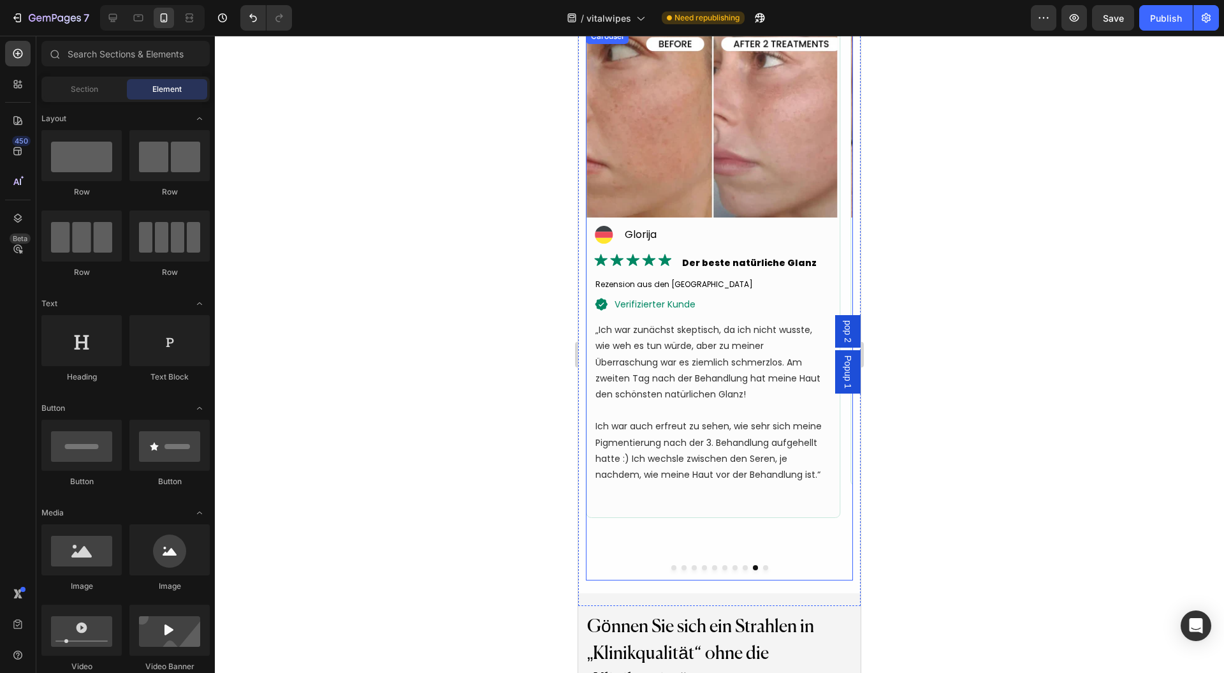
click at [763, 565] on button "Dot" at bounding box center [765, 567] width 5 height 5
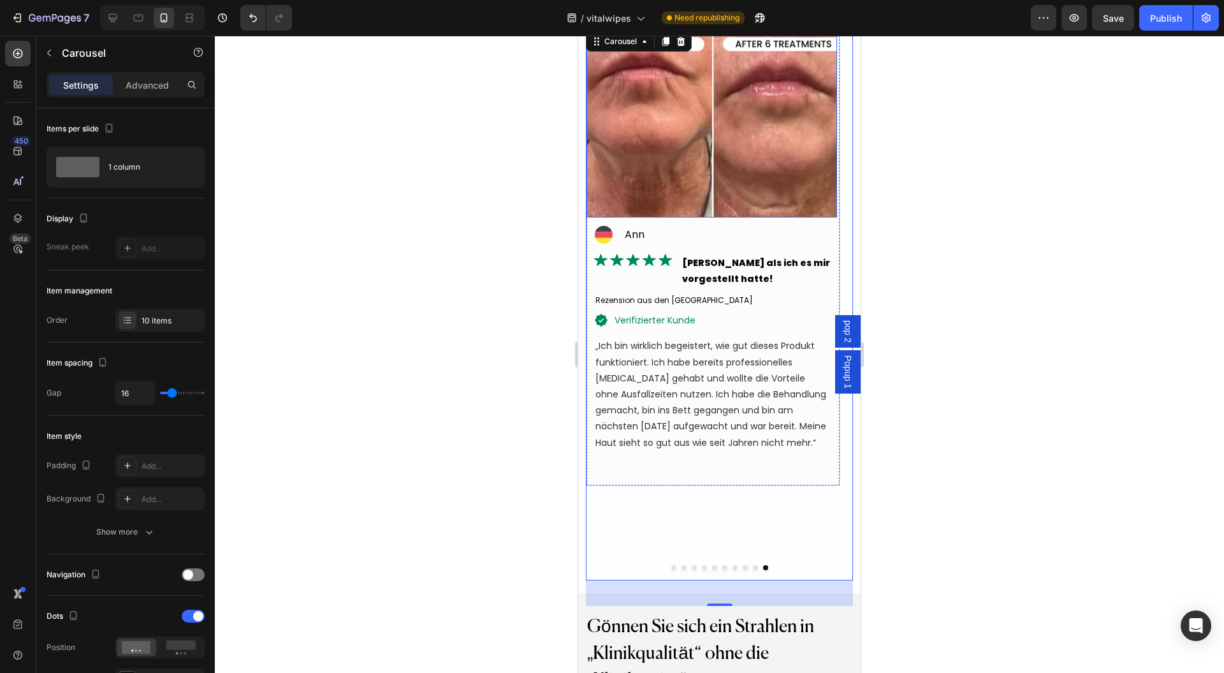
click at [662, 122] on img at bounding box center [712, 123] width 251 height 188
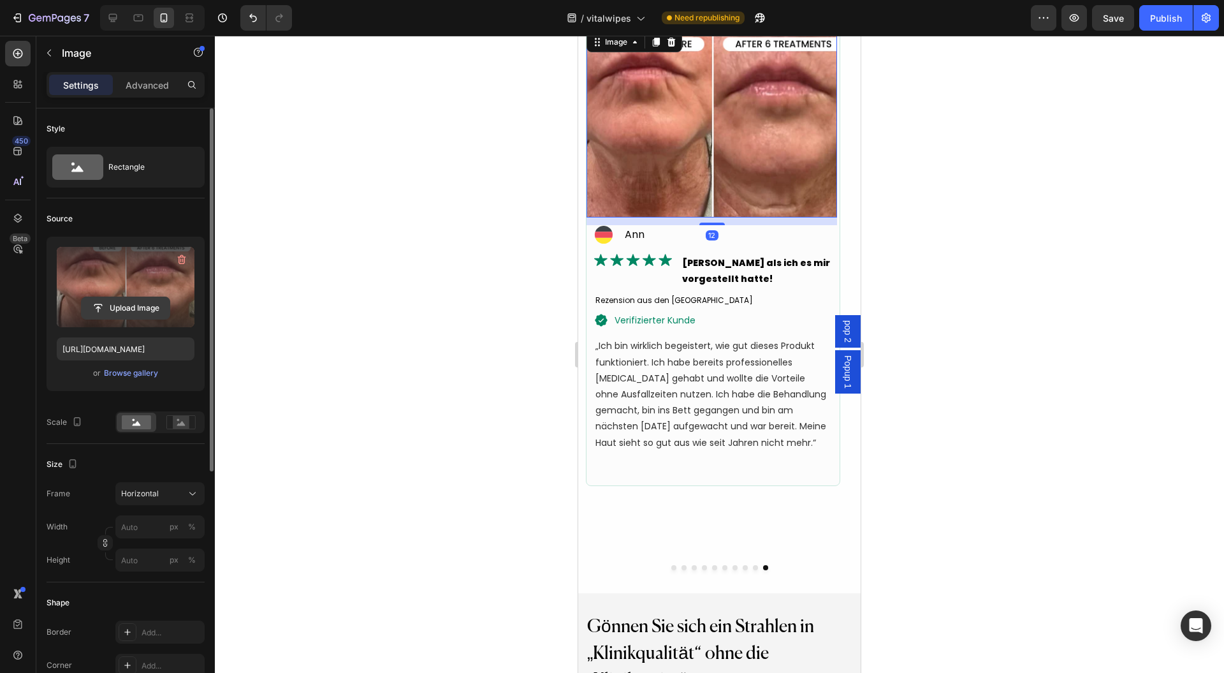
click at [126, 307] on input "file" at bounding box center [126, 308] width 88 height 22
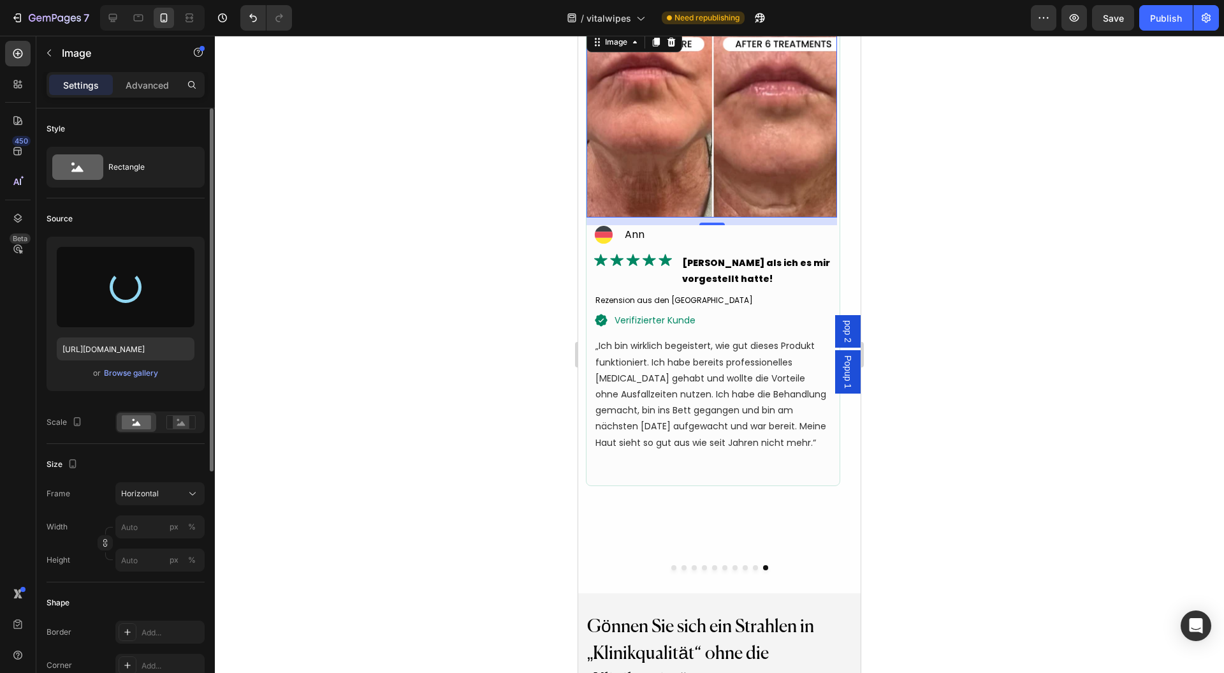
type input "https://cdn.shopify.com/s/files/1/0954/1340/3978/files/gempages_580200179035014…"
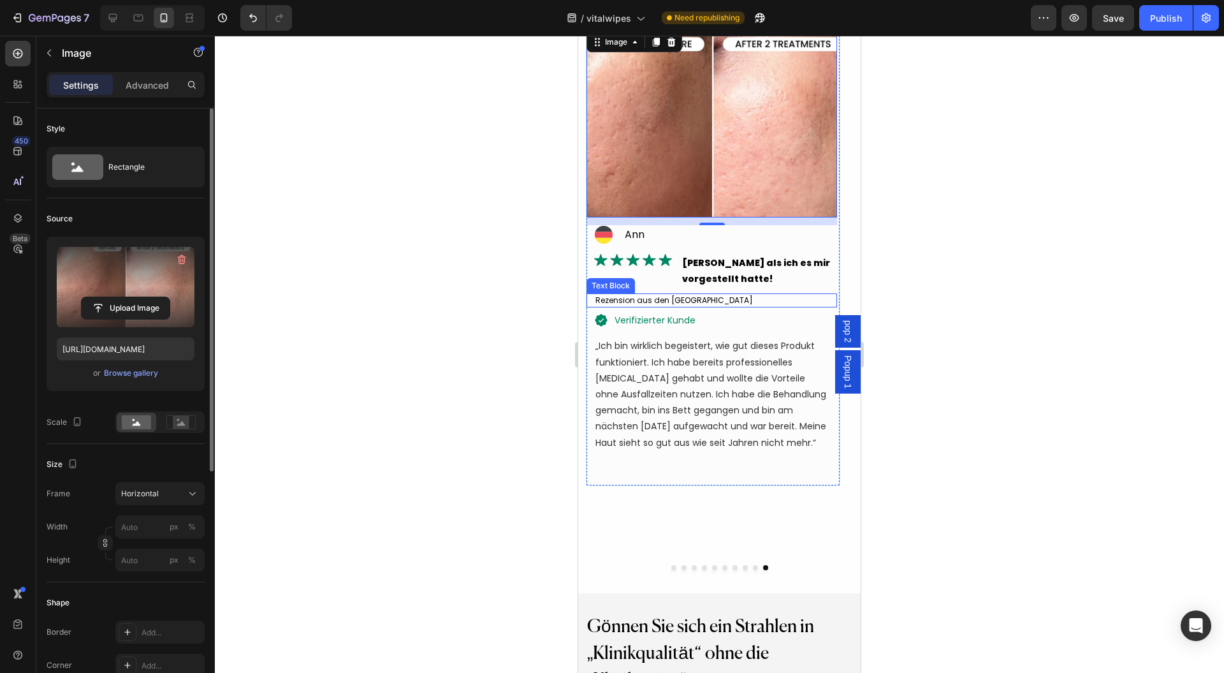
click at [707, 267] on p "Besser als ich es mir vorgestellt hatte!" at bounding box center [758, 271] width 153 height 32
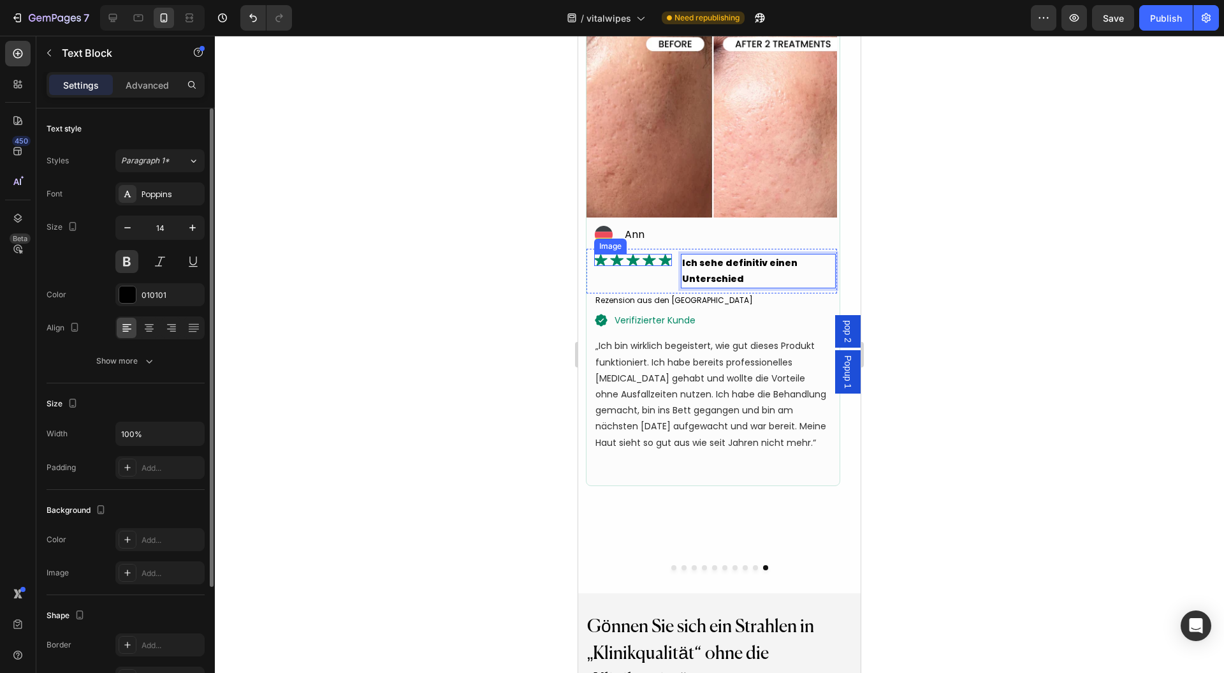
click at [633, 242] on div "Ann" at bounding box center [635, 235] width 22 height 18
click at [636, 231] on p "Ann" at bounding box center [635, 234] width 20 height 15
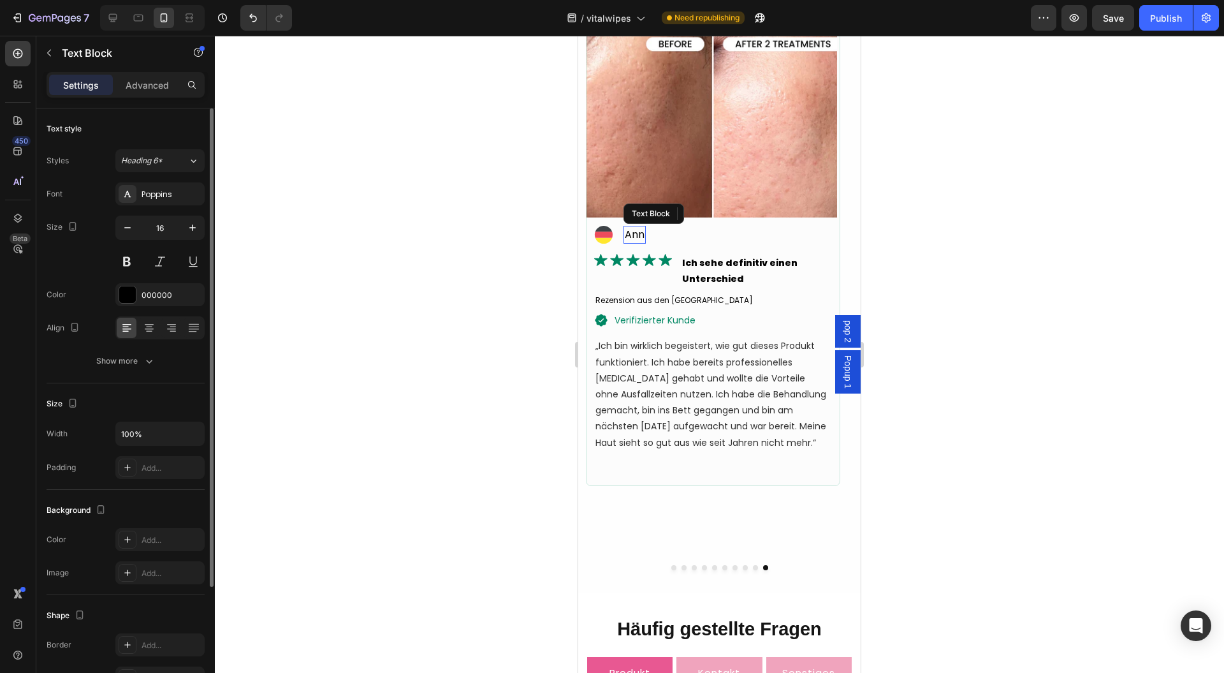
click at [636, 231] on p "Ann" at bounding box center [635, 234] width 20 height 15
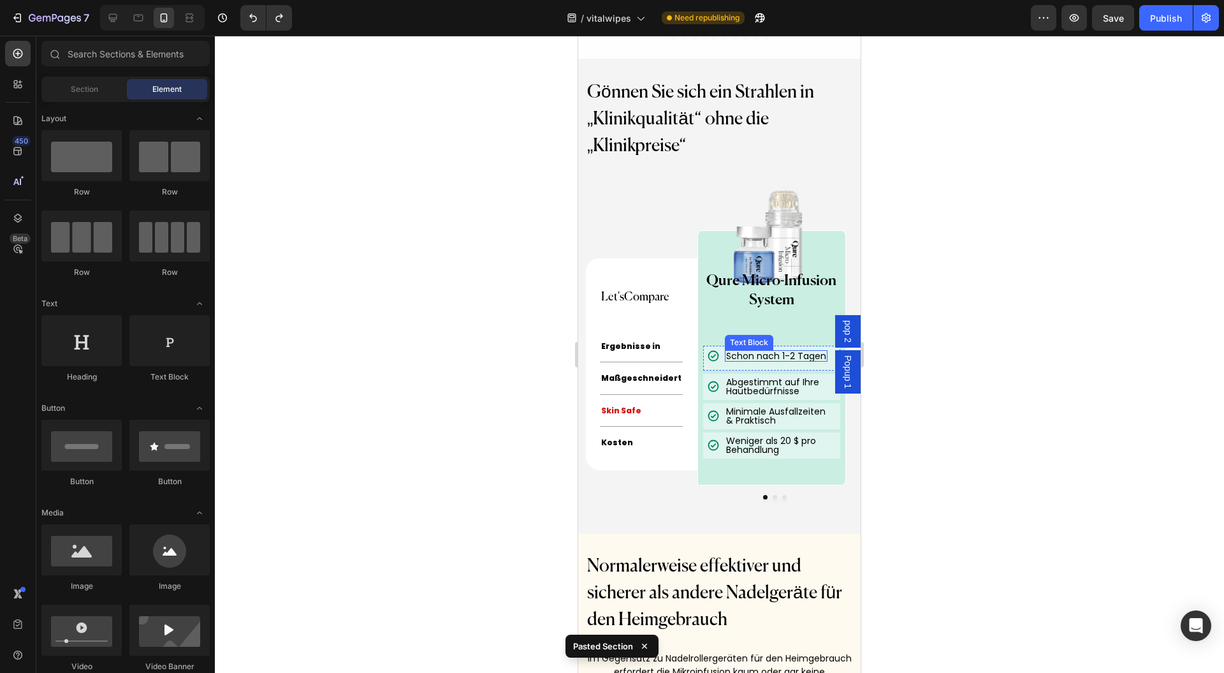
scroll to position [5884, 0]
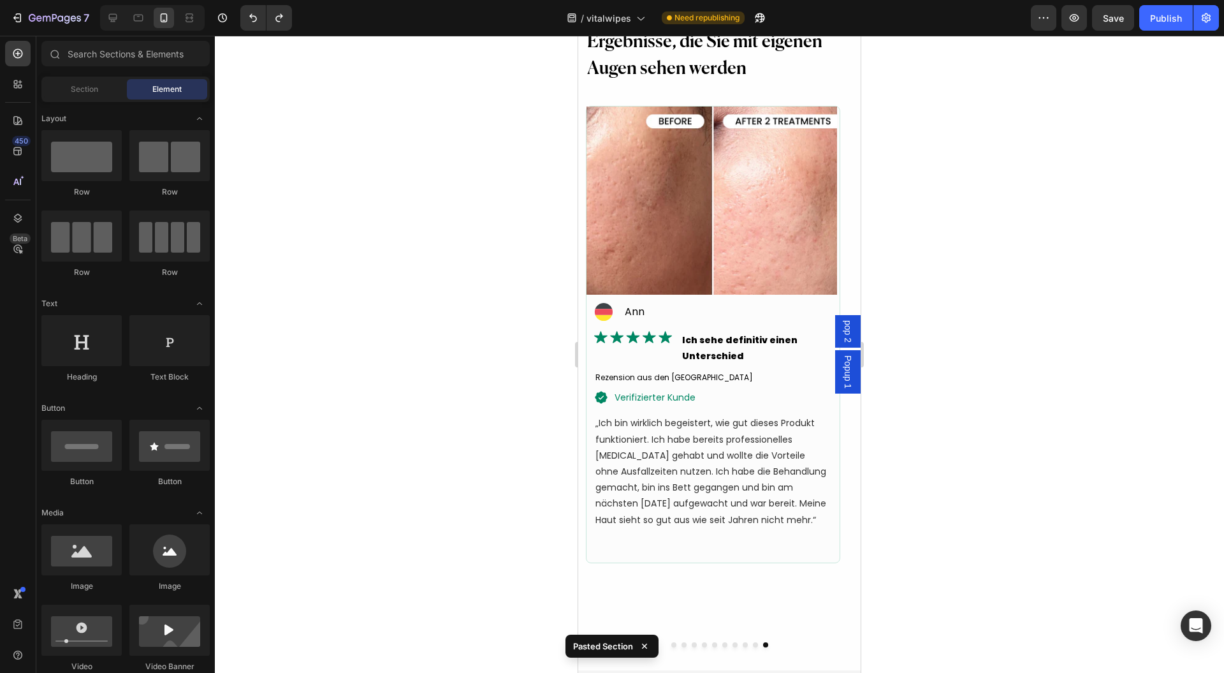
click at [635, 319] on p "Ann" at bounding box center [635, 311] width 20 height 15
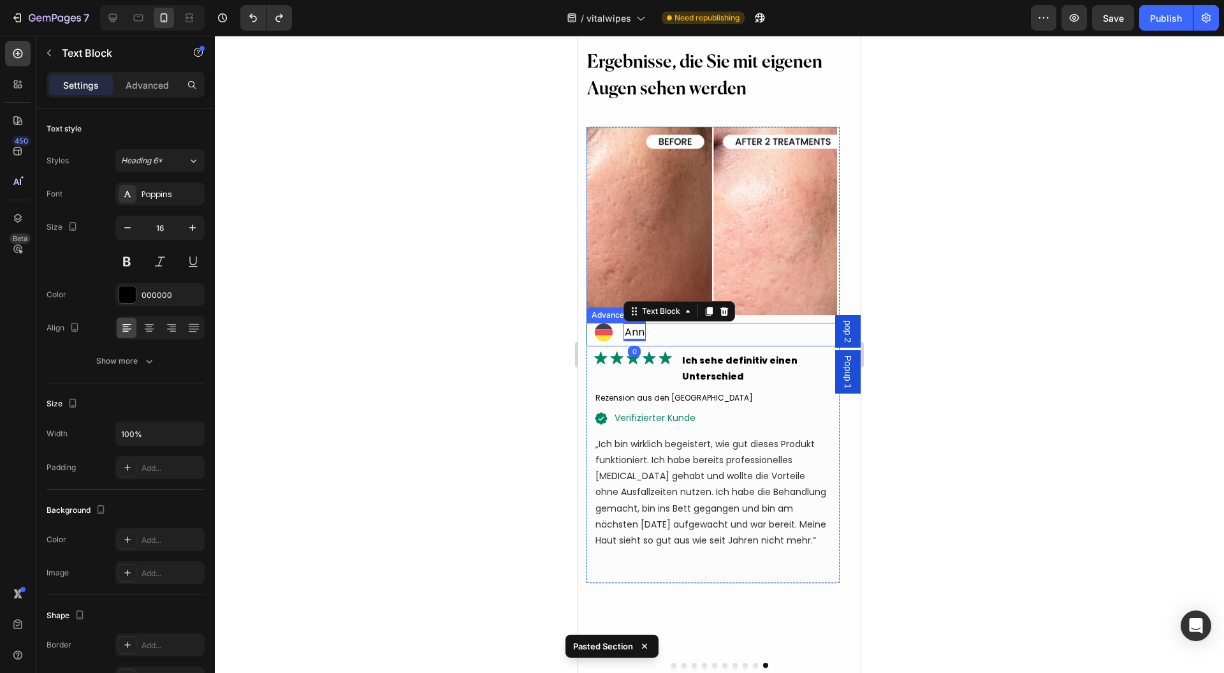
scroll to position [6031, 0]
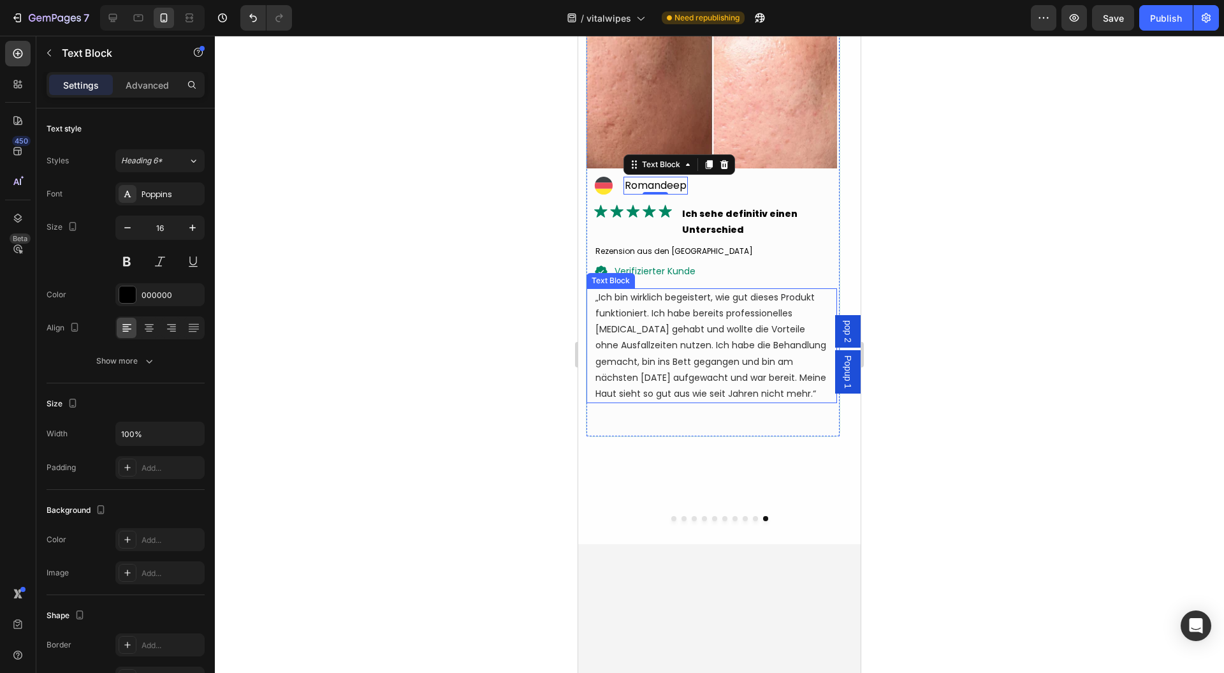
click at [661, 402] on p "„Ich bin wirklich begeistert, wie gut dieses Produkt funktioniert. Ich habe ber…" at bounding box center [711, 345] width 233 height 112
click at [941, 441] on div at bounding box center [719, 354] width 1009 height 637
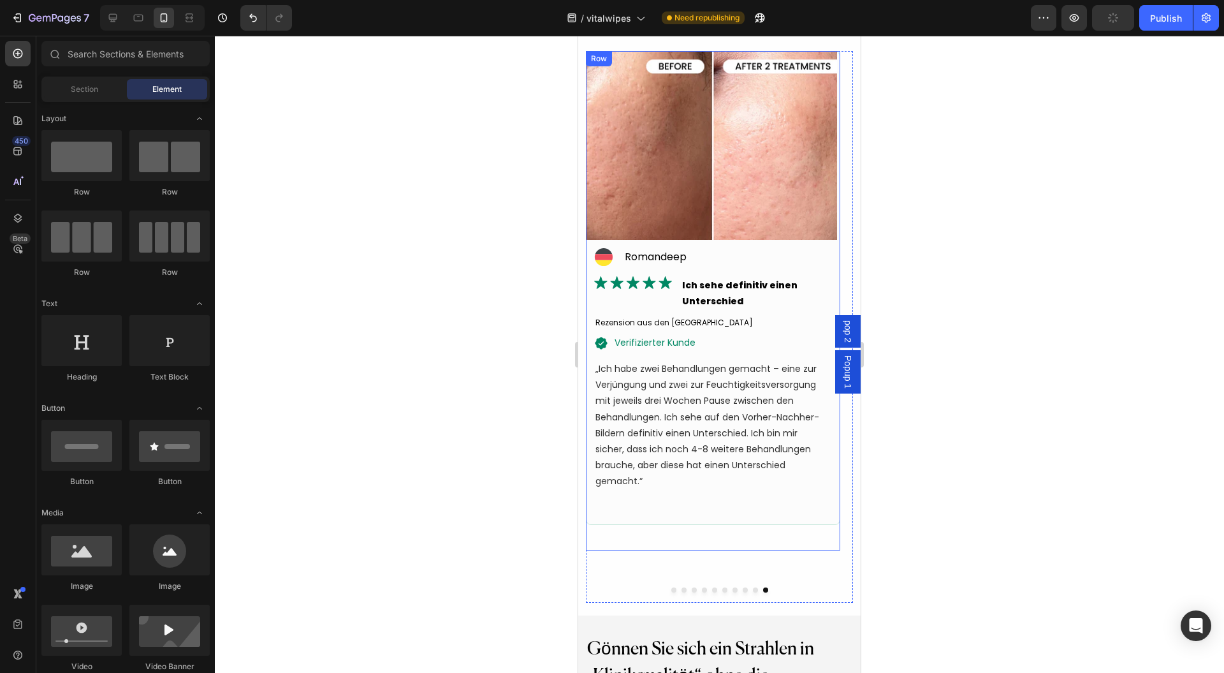
scroll to position [6286, 0]
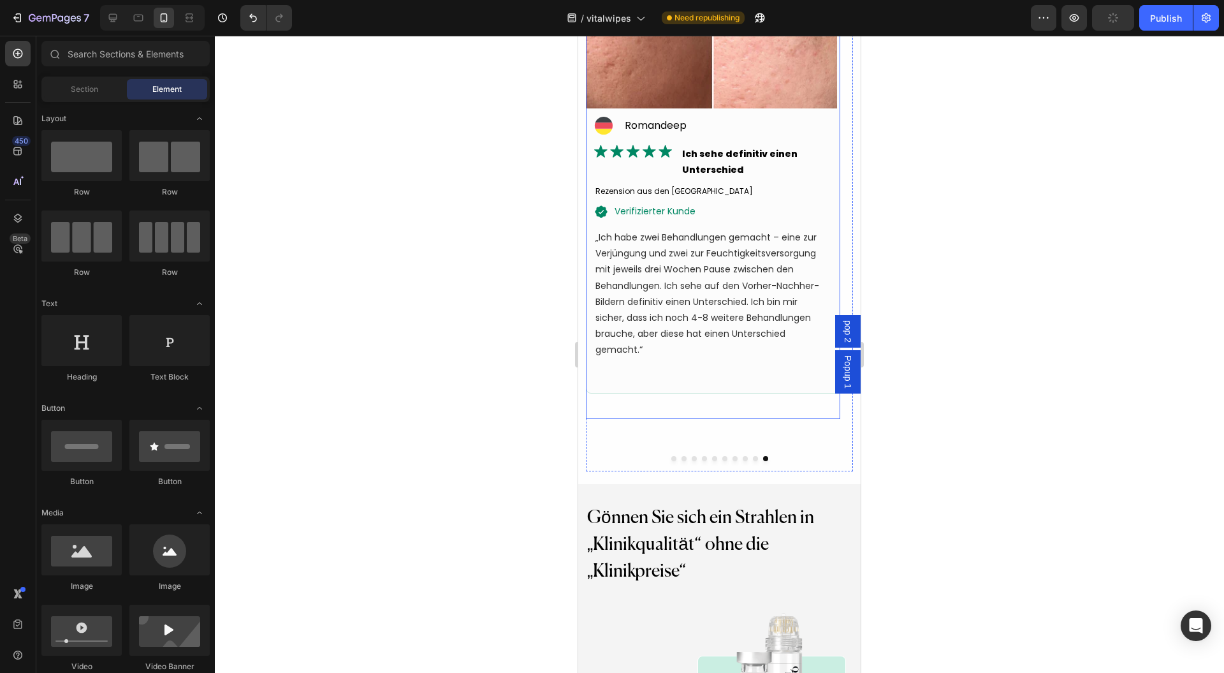
click at [783, 376] on div "Image Icon Romandeep Text Block Advanced list Image Ich sehe definitiv einen Un…" at bounding box center [713, 169] width 254 height 499
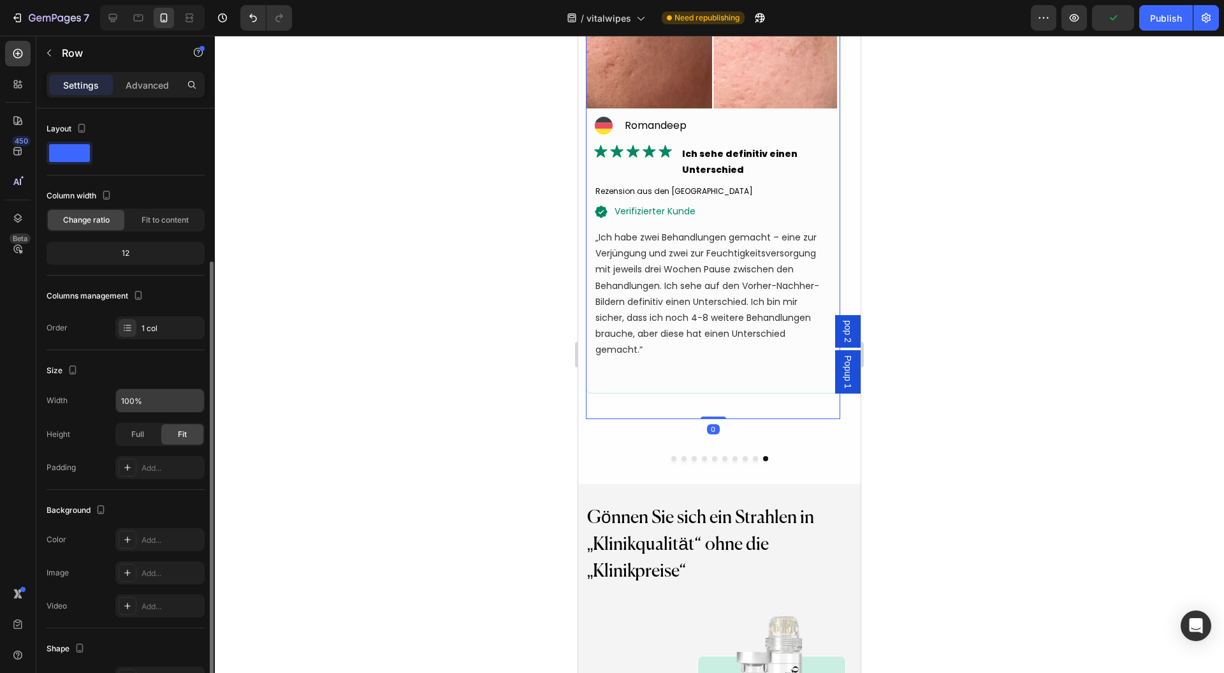
scroll to position [85, 0]
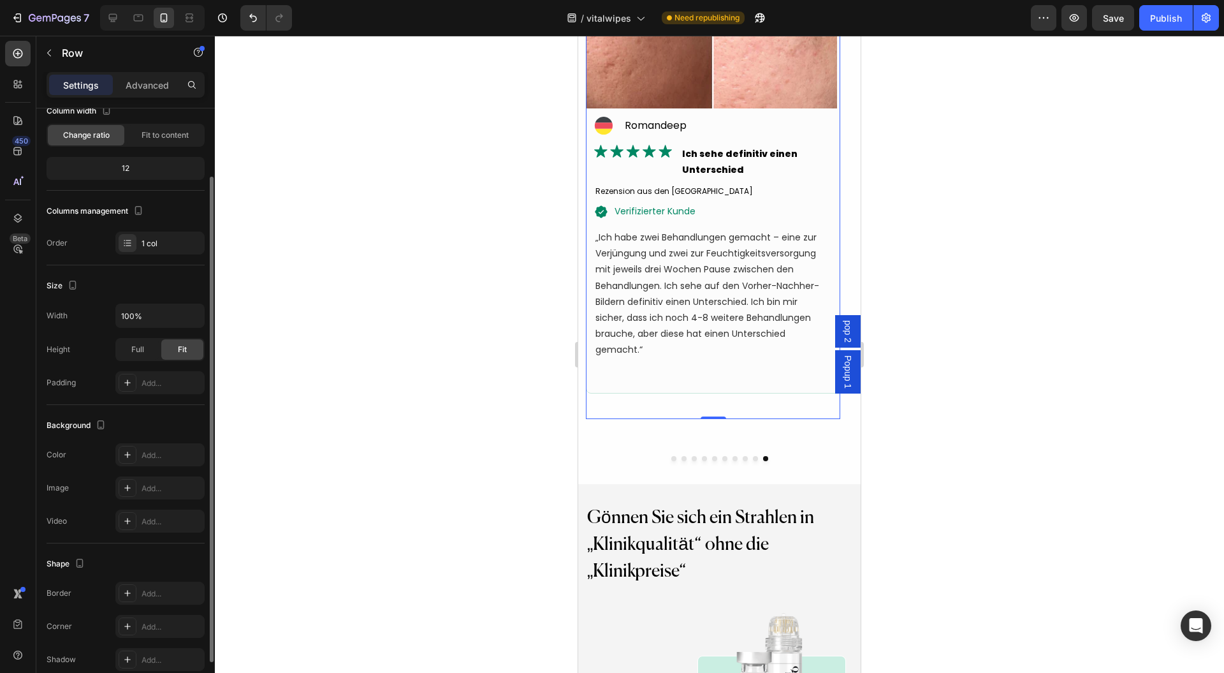
click at [628, 390] on div "Image Icon Romandeep Text Block Advanced list Image Ich sehe definitiv einen Un…" at bounding box center [713, 169] width 254 height 499
click at [635, 410] on div "Image Icon Romandeep Text Block Advanced list Image Ich sehe definitiv einen Un…" at bounding box center [713, 195] width 254 height 551
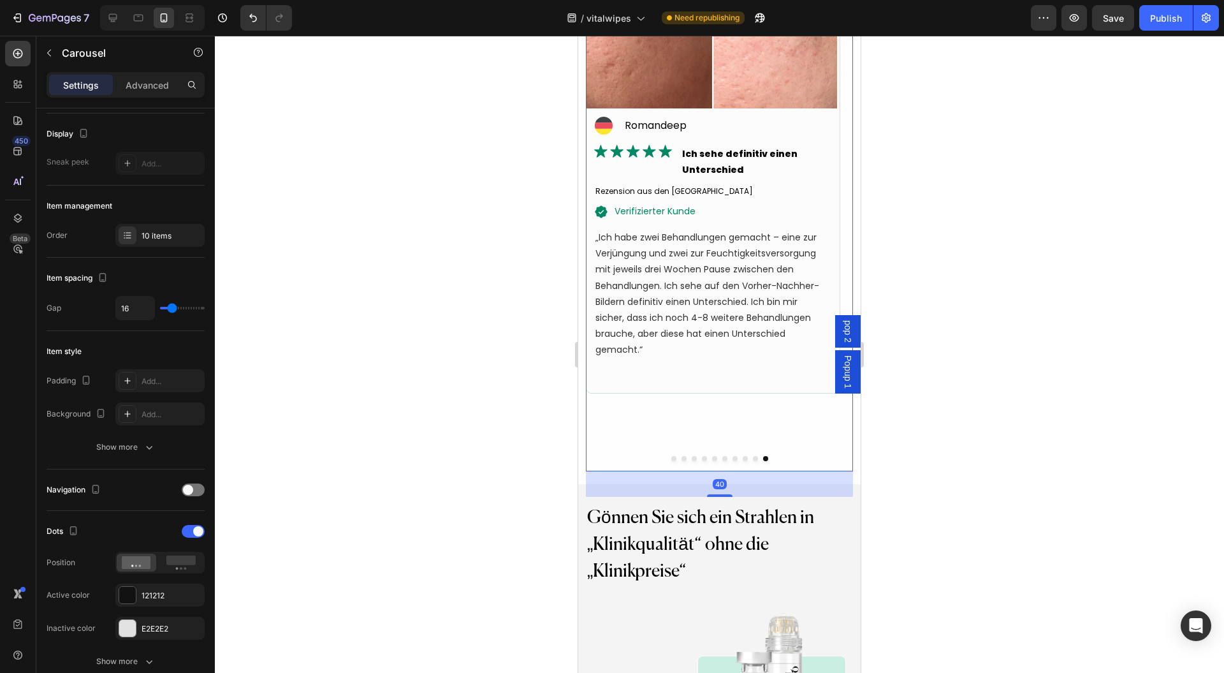
scroll to position [0, 0]
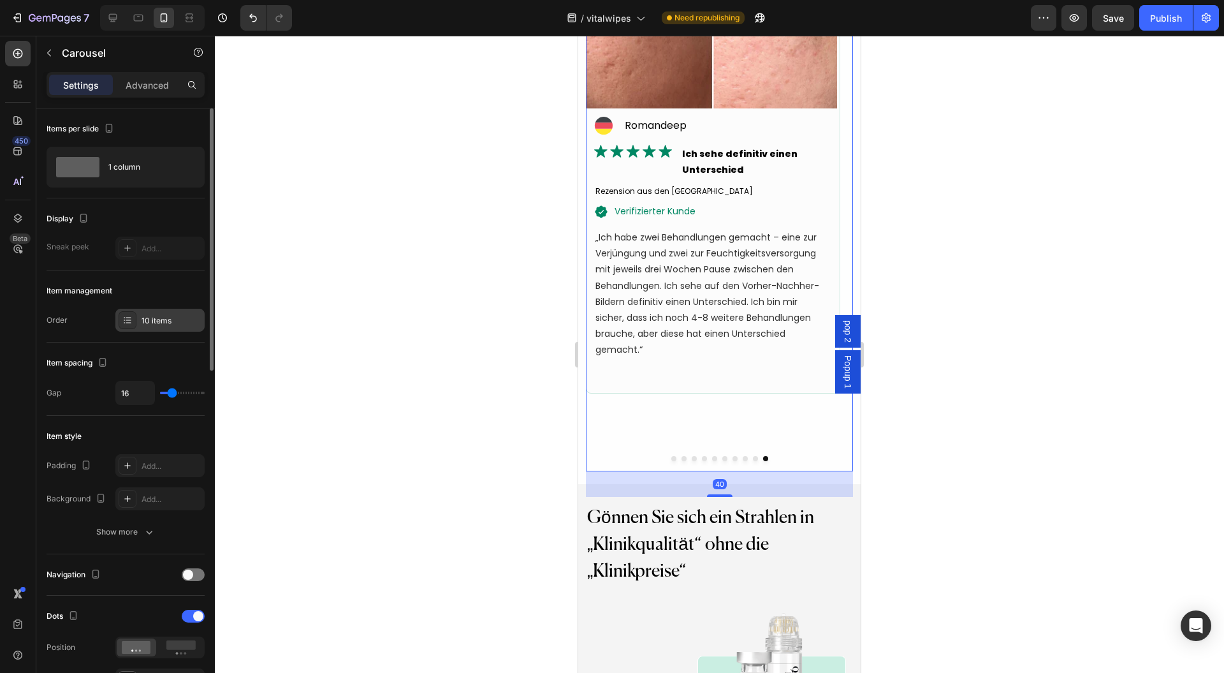
click at [145, 316] on div "10 items" at bounding box center [172, 320] width 60 height 11
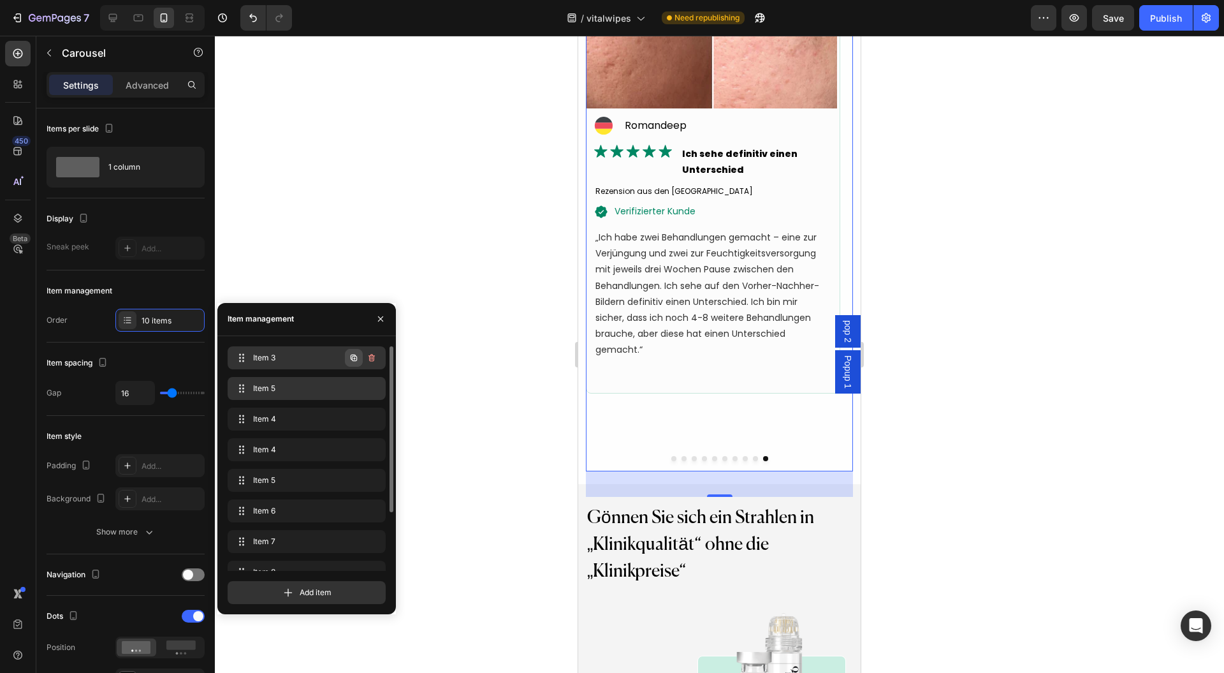
click at [356, 357] on icon "button" at bounding box center [354, 358] width 10 height 10
drag, startPoint x: 301, startPoint y: 379, endPoint x: 304, endPoint y: 553, distance: 173.4
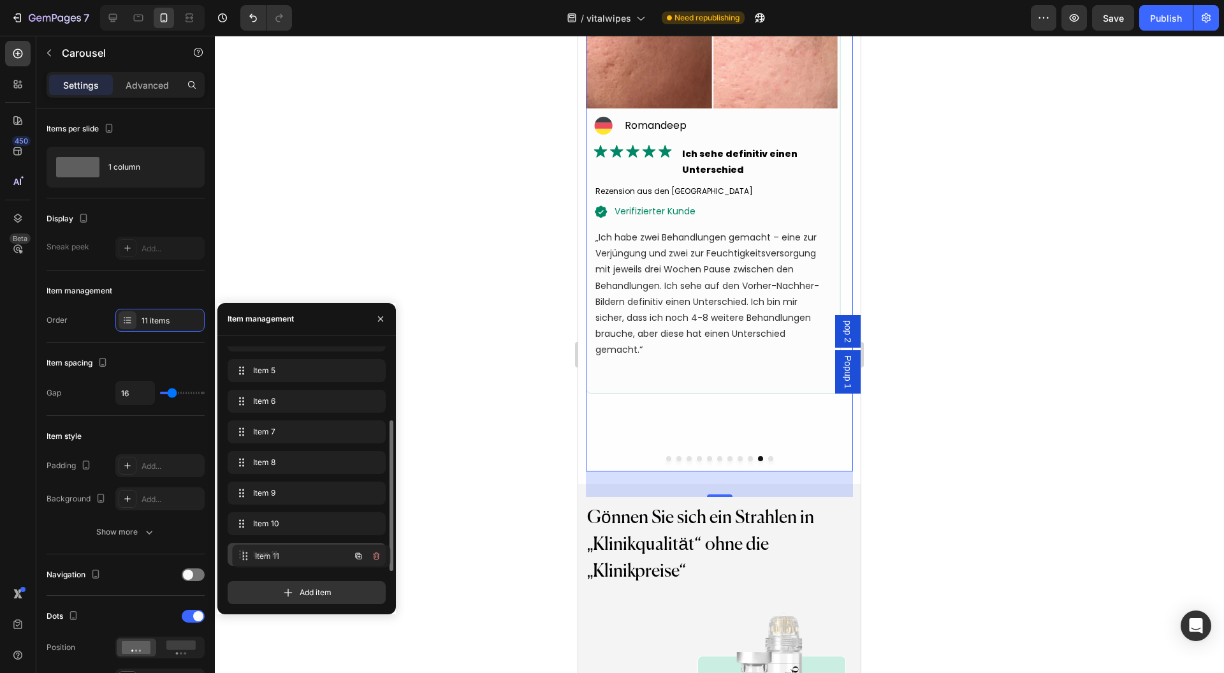
drag, startPoint x: 301, startPoint y: 523, endPoint x: 305, endPoint y: 558, distance: 35.3
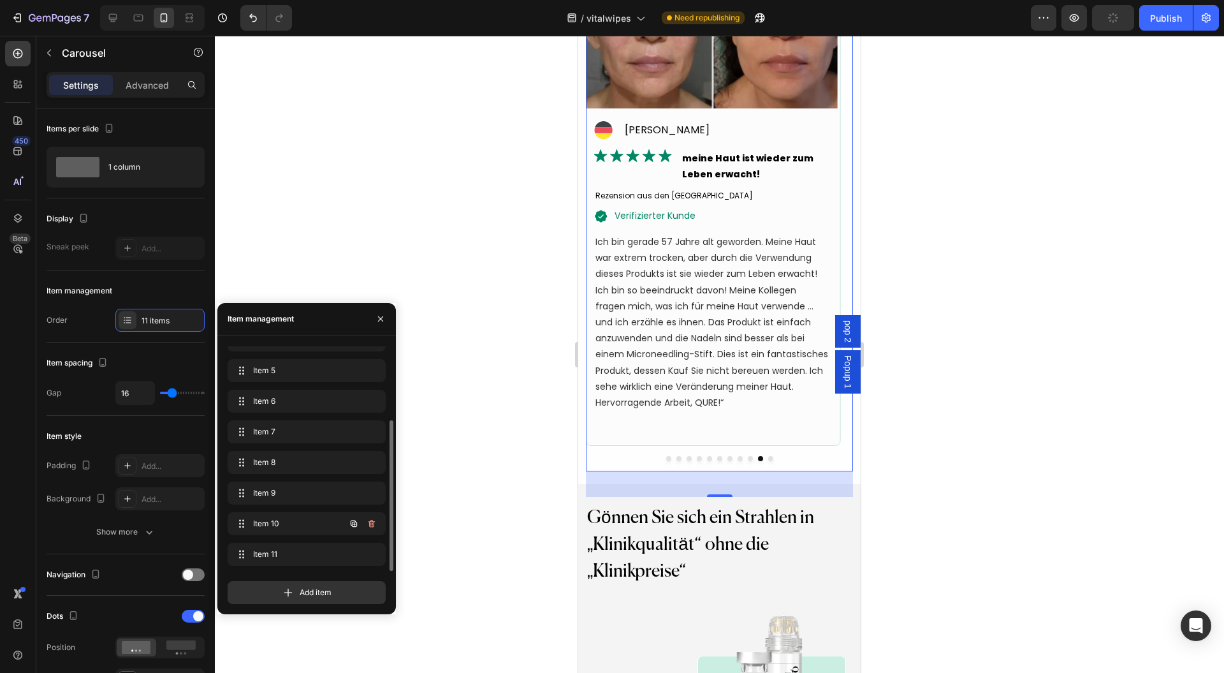
scroll to position [0, 0]
click at [357, 385] on icon "button" at bounding box center [354, 388] width 10 height 10
drag, startPoint x: 307, startPoint y: 413, endPoint x: 293, endPoint y: 565, distance: 152.4
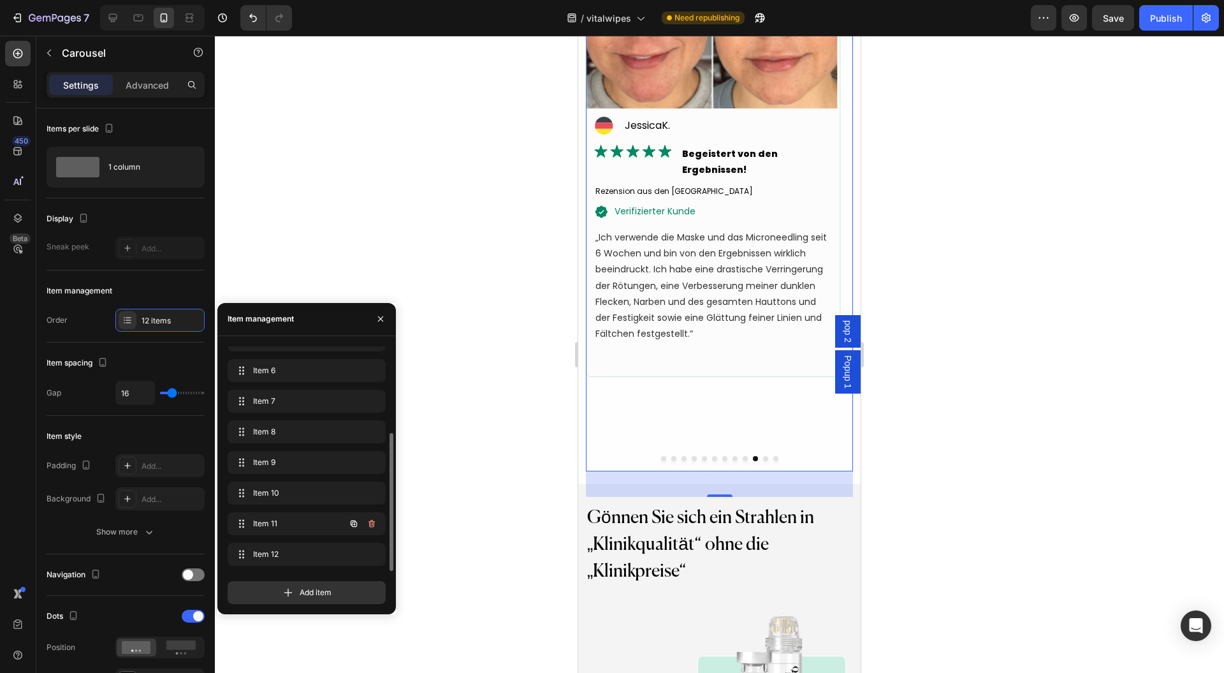
scroll to position [0, 0]
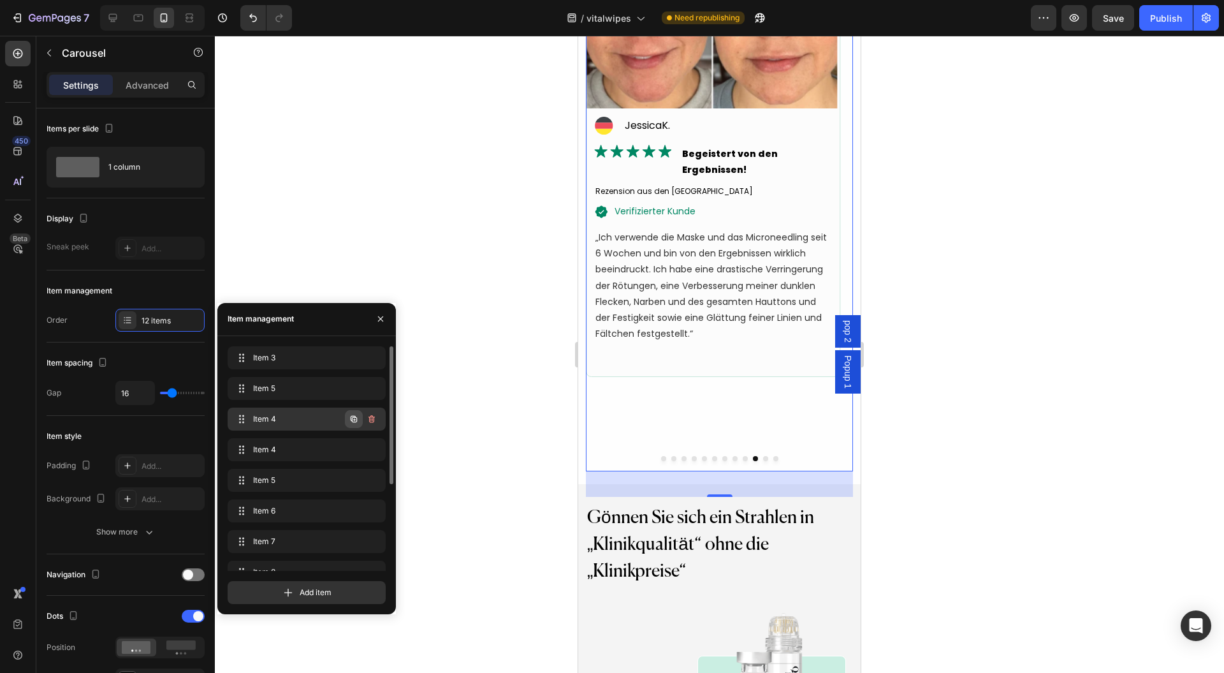
click at [354, 414] on icon "button" at bounding box center [354, 419] width 10 height 10
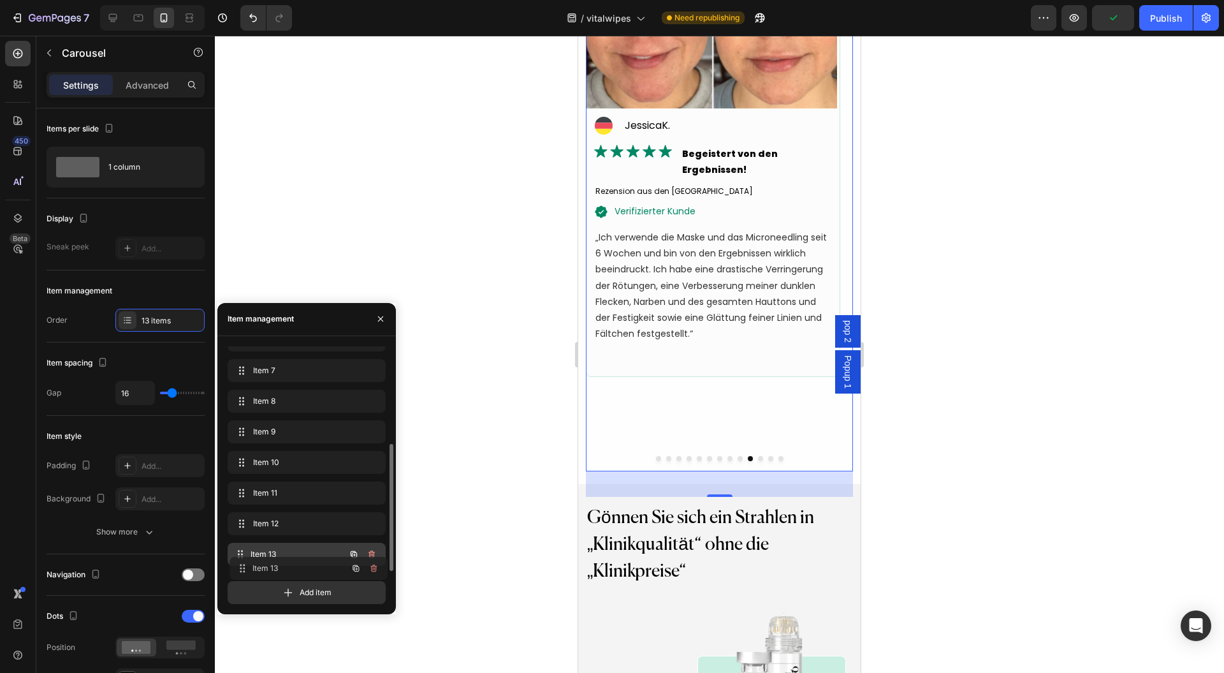
drag, startPoint x: 297, startPoint y: 444, endPoint x: 299, endPoint y: 562, distance: 118.6
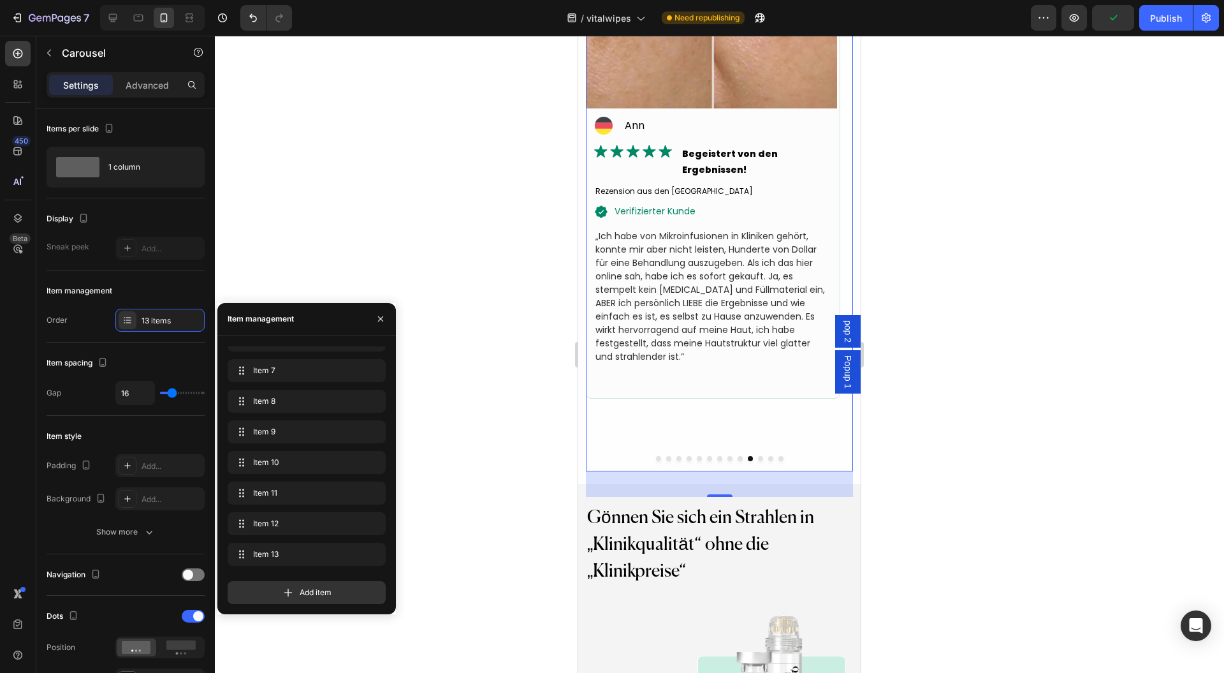
scroll to position [0, 0]
click at [358, 451] on icon "button" at bounding box center [354, 449] width 10 height 10
drag, startPoint x: 316, startPoint y: 479, endPoint x: 302, endPoint y: 565, distance: 87.8
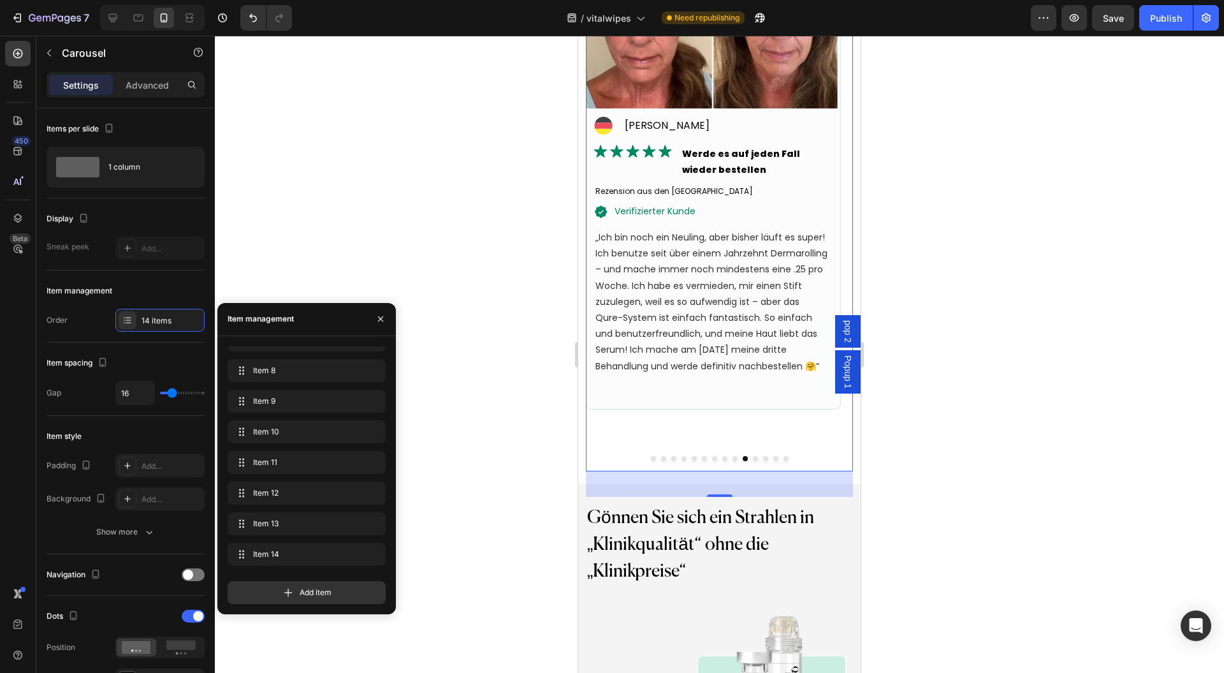
scroll to position [0, 0]
click at [351, 476] on icon "button" at bounding box center [354, 480] width 10 height 10
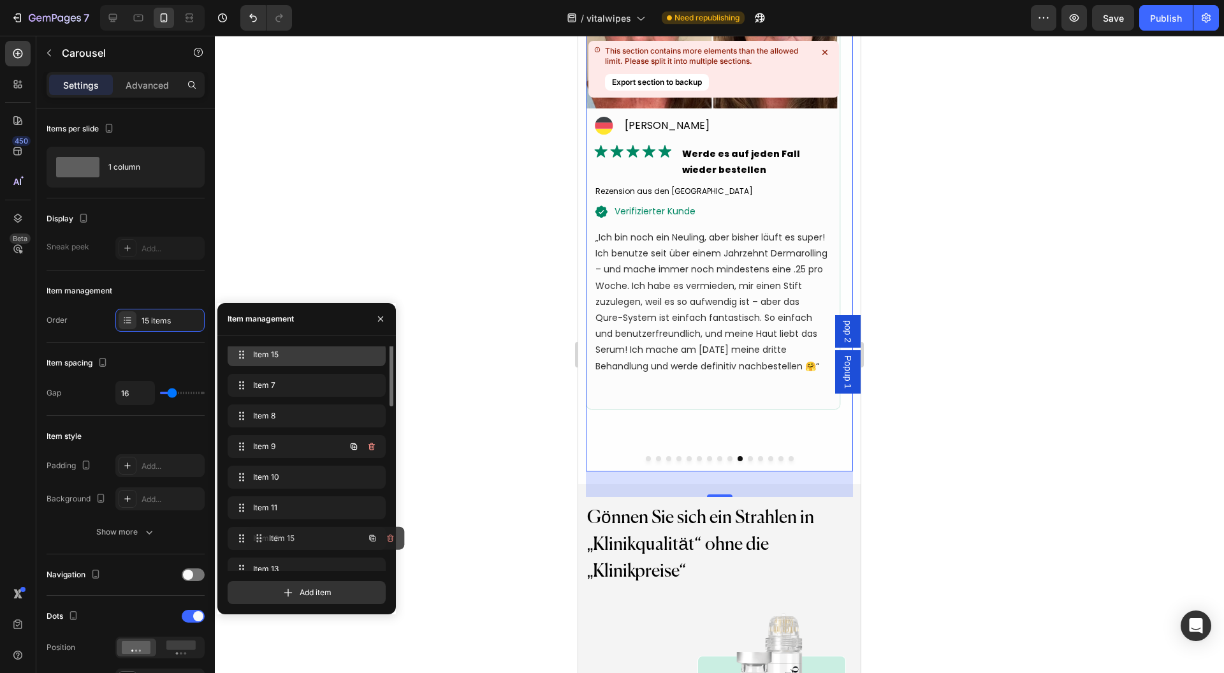
scroll to position [232, 0]
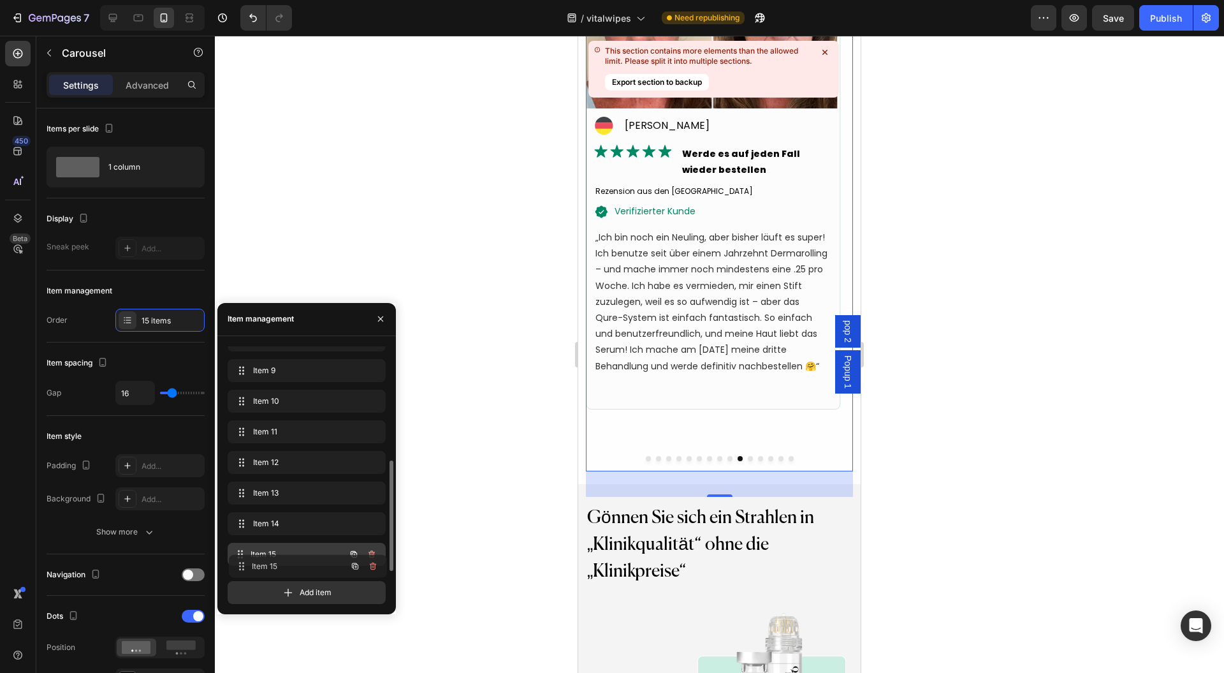
drag, startPoint x: 303, startPoint y: 511, endPoint x: 305, endPoint y: 564, distance: 52.3
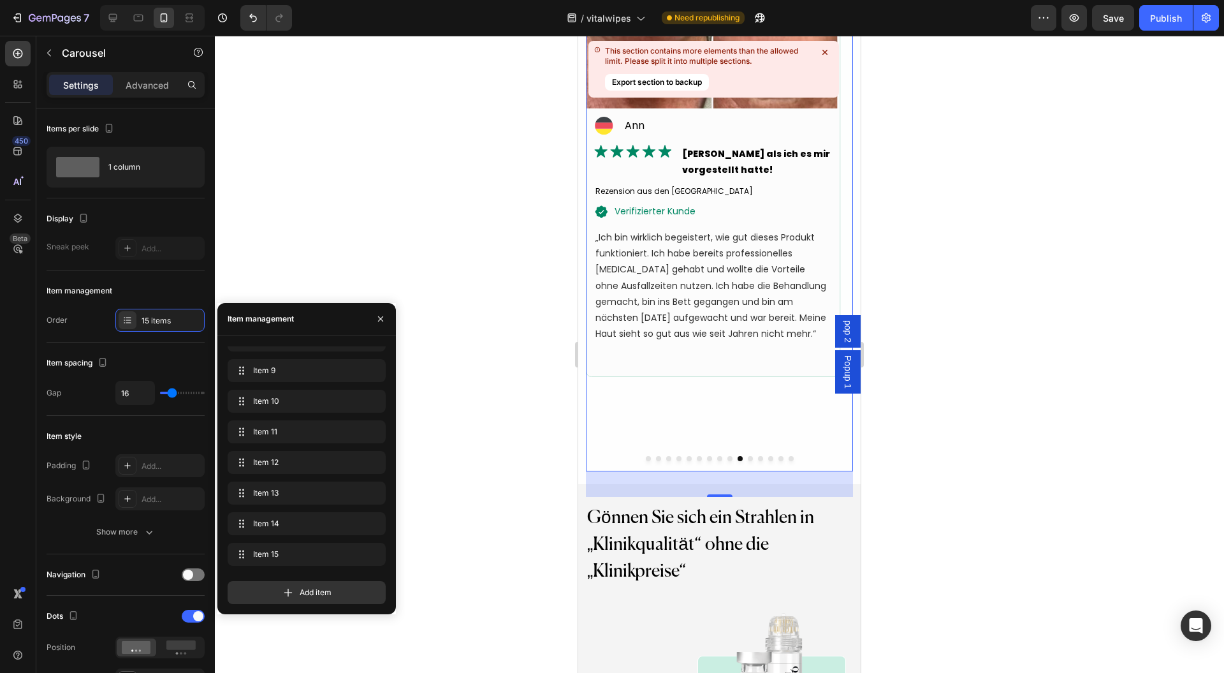
scroll to position [0, 0]
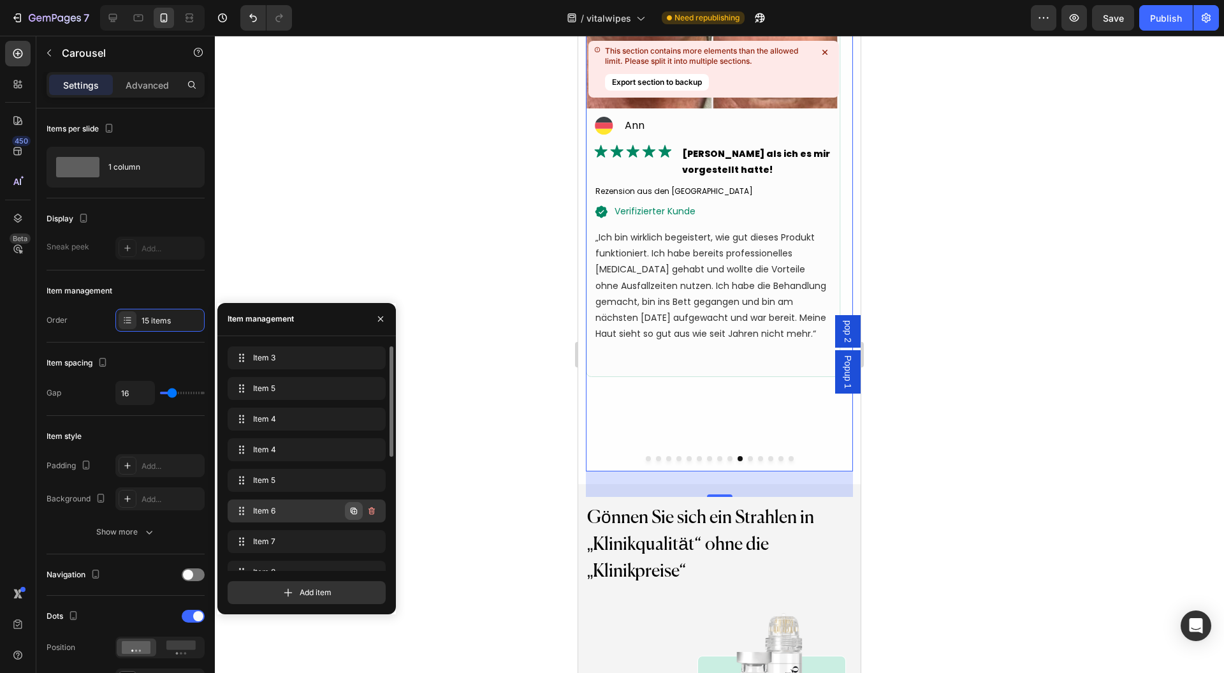
click at [354, 509] on icon "button" at bounding box center [354, 510] width 6 height 6
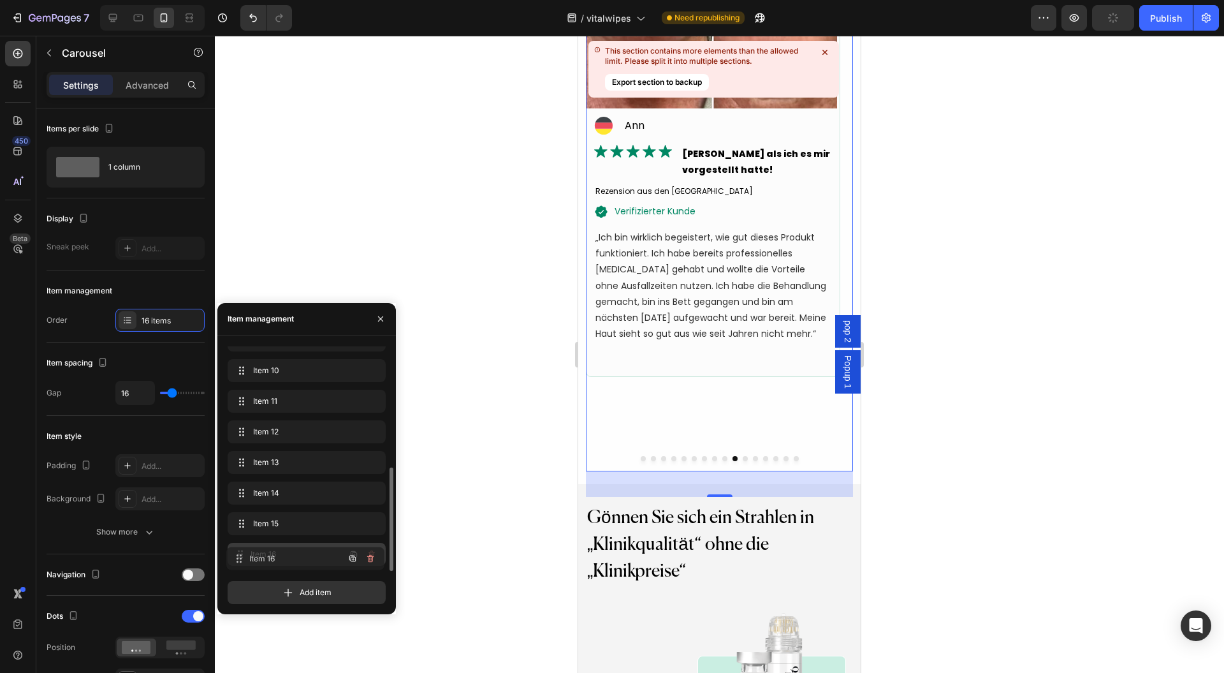
drag, startPoint x: 302, startPoint y: 517, endPoint x: 301, endPoint y: 562, distance: 44.6
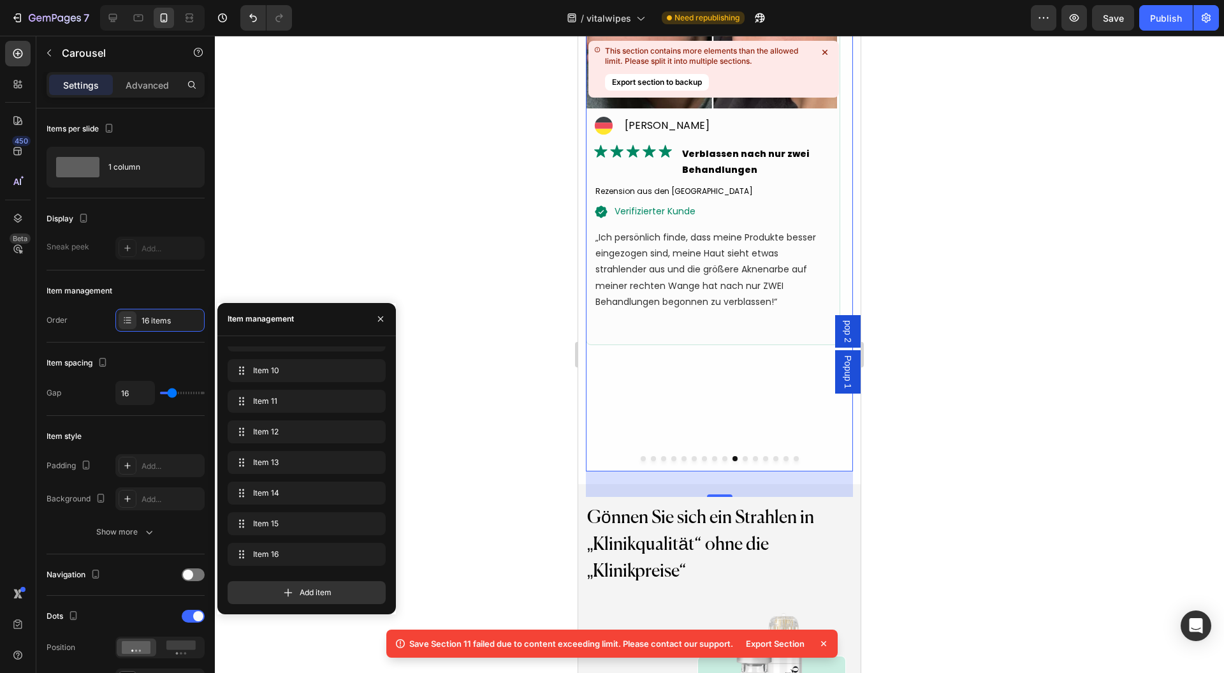
scroll to position [0, 0]
click at [1032, 418] on div at bounding box center [719, 354] width 1009 height 637
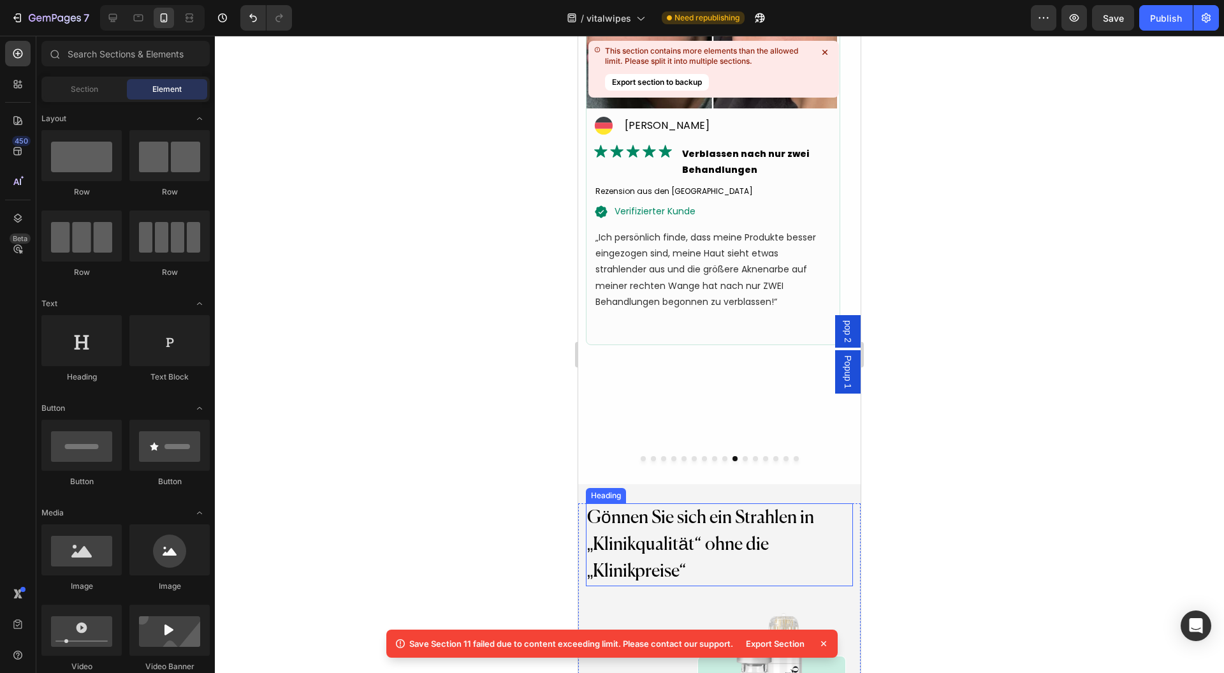
scroll to position [6456, 0]
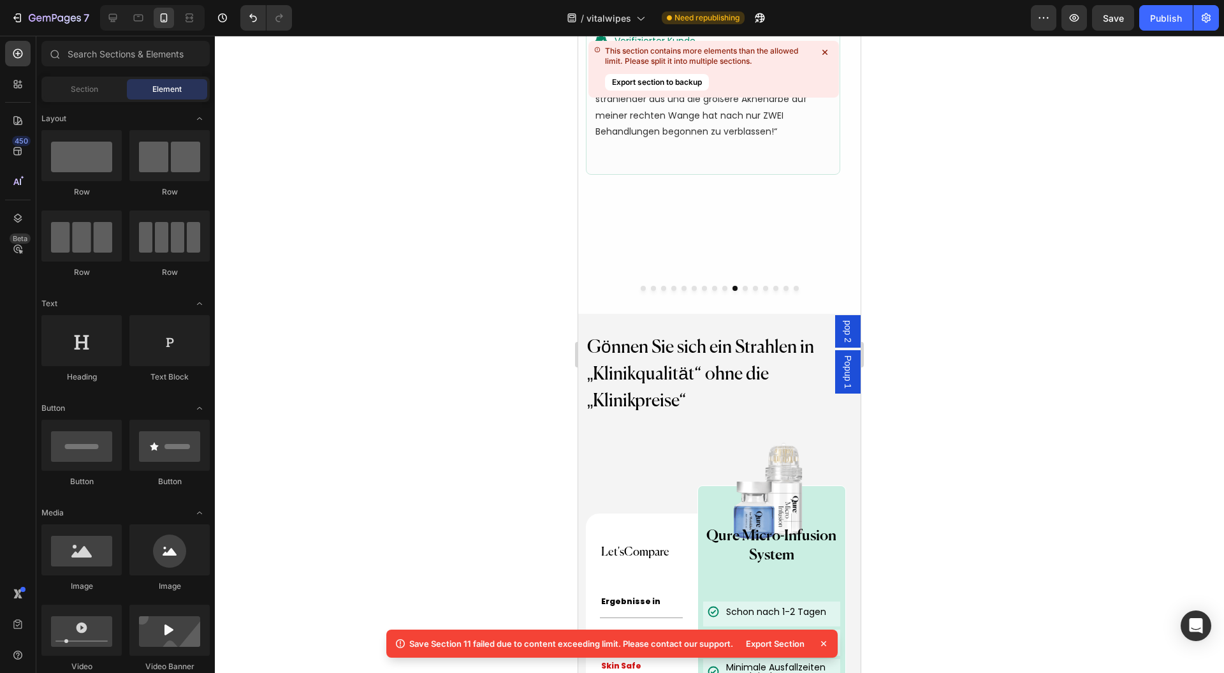
click at [824, 642] on icon at bounding box center [823, 643] width 5 height 5
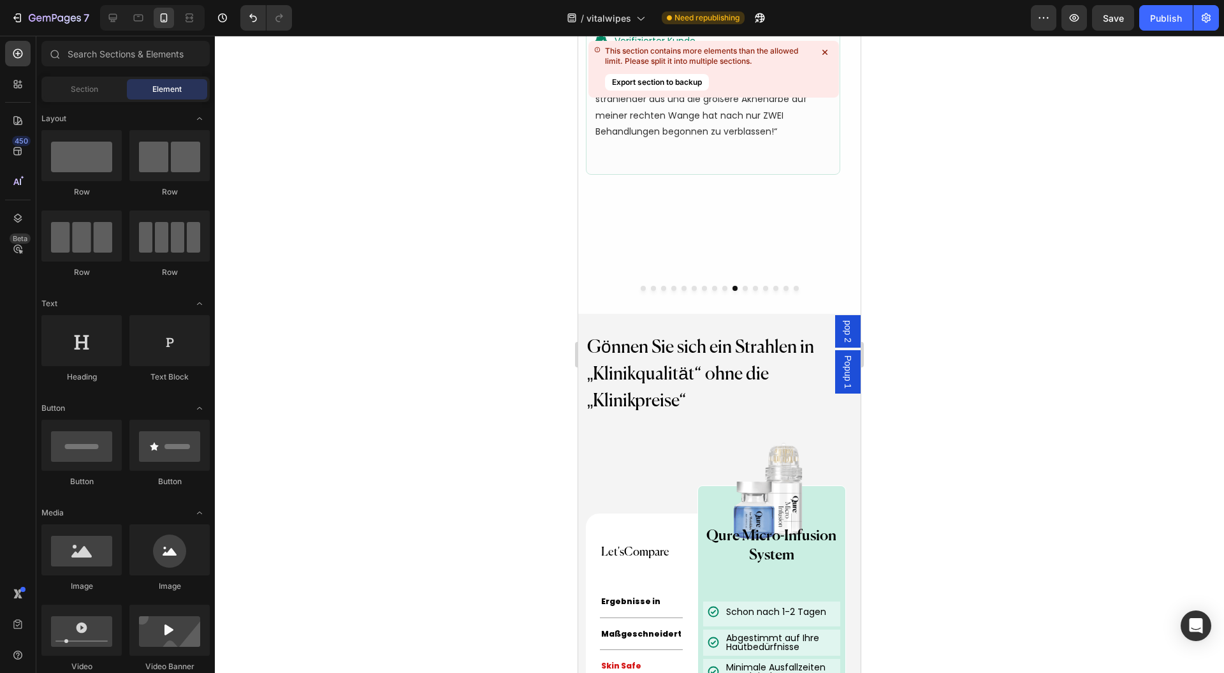
click at [1162, 19] on div "Publish" at bounding box center [1166, 17] width 32 height 13
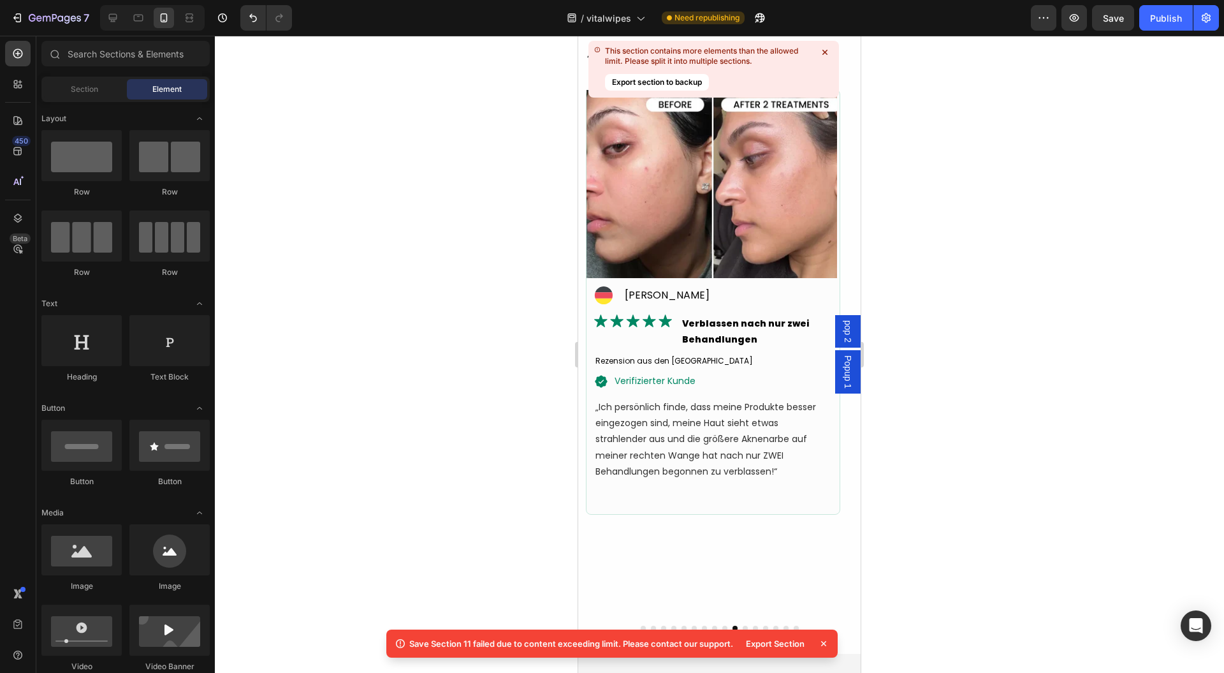
click at [822, 643] on icon at bounding box center [823, 643] width 5 height 5
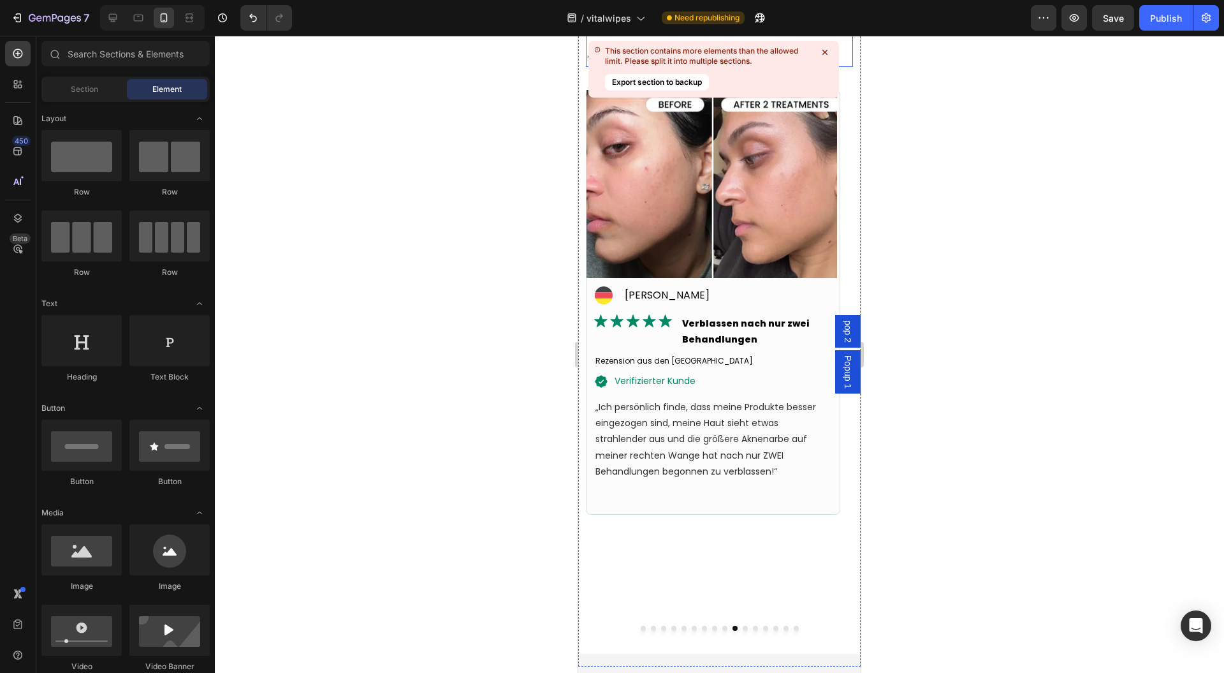
click at [826, 48] on icon at bounding box center [825, 52] width 13 height 13
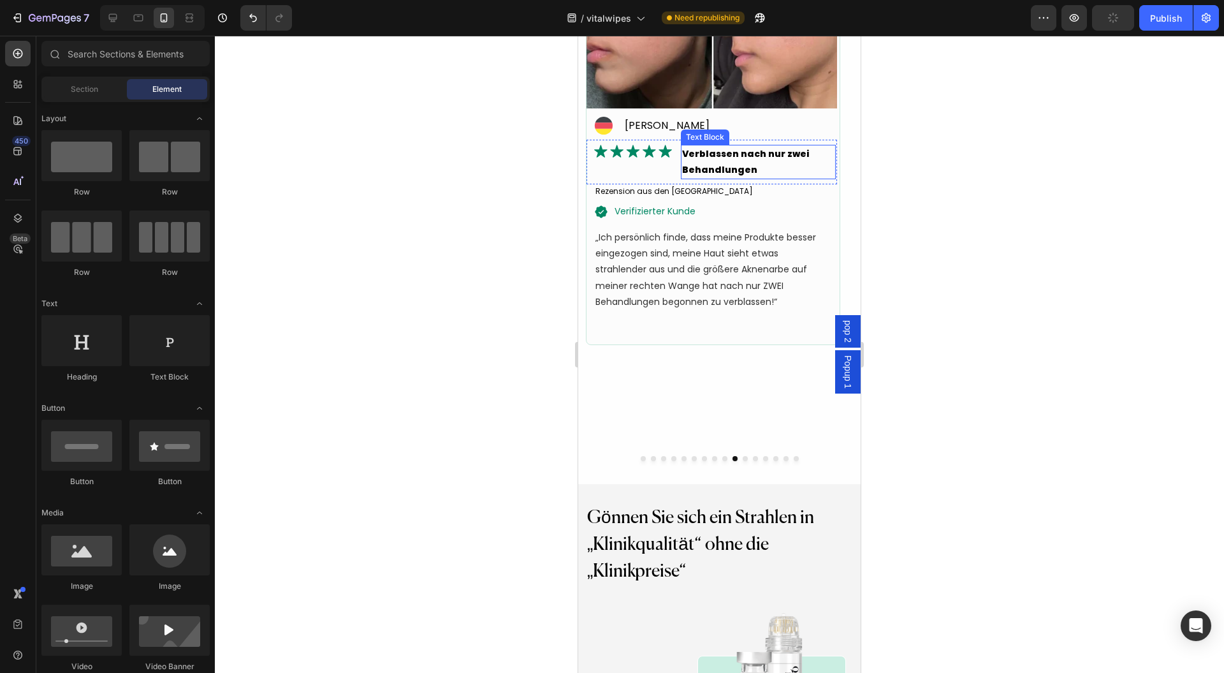
scroll to position [6286, 0]
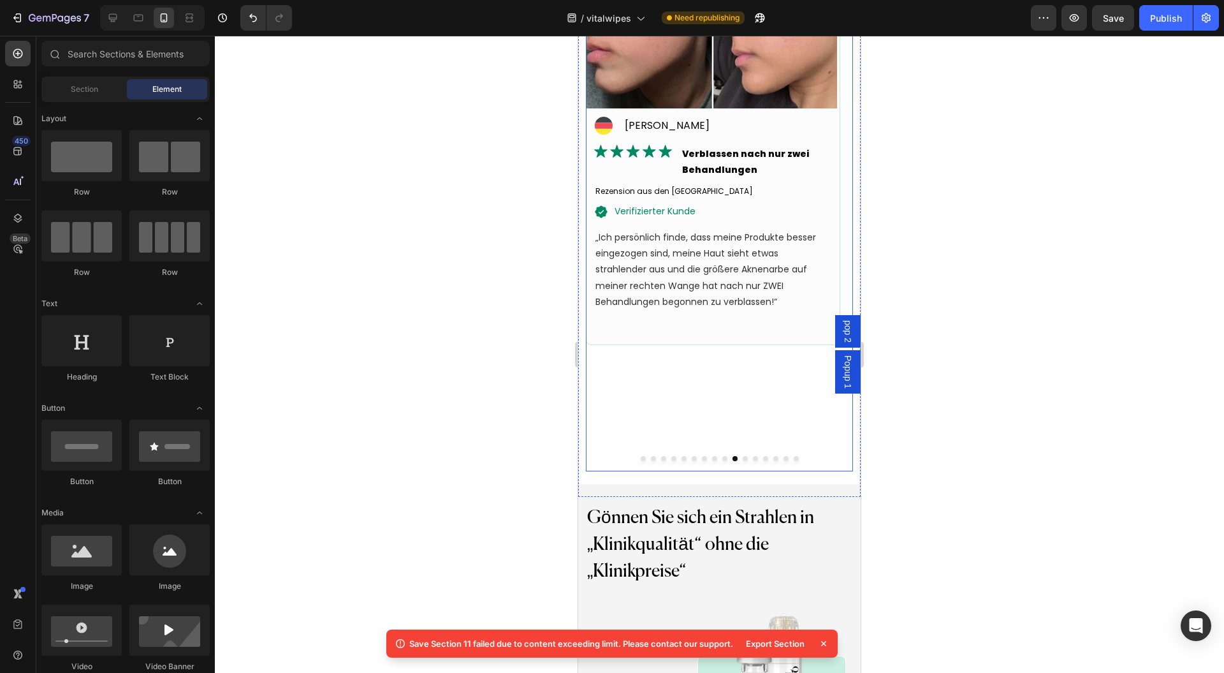
click at [808, 458] on div at bounding box center [719, 458] width 267 height 5
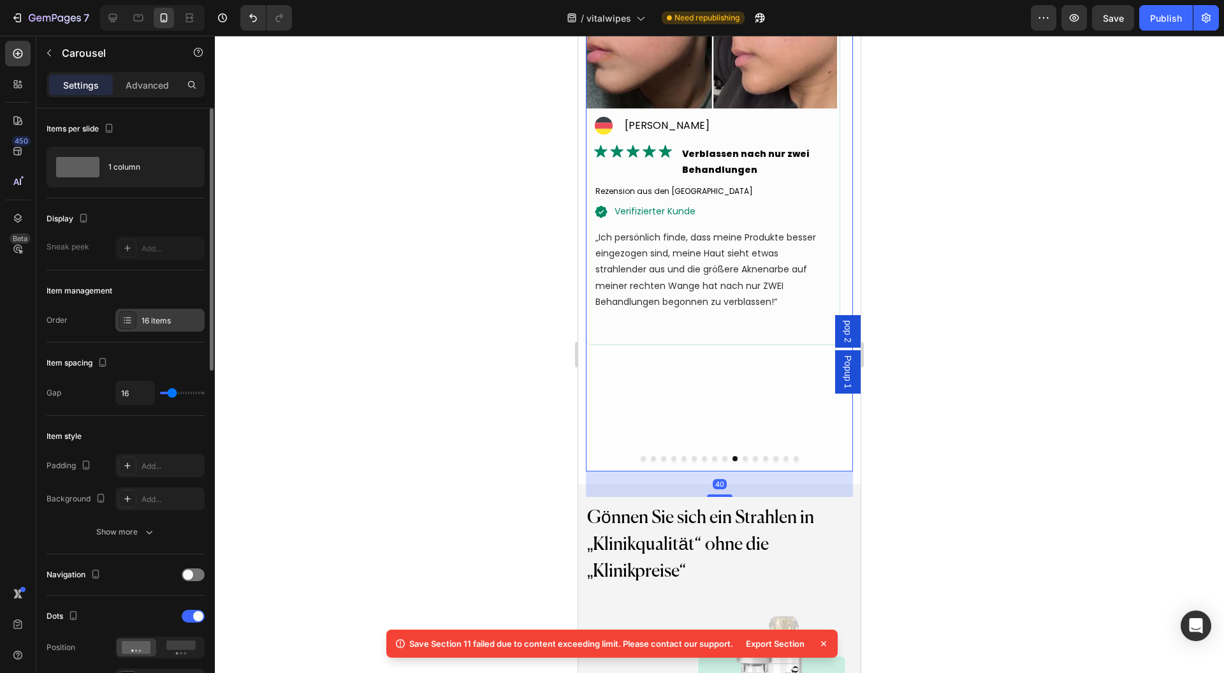
click at [156, 317] on div "16 items" at bounding box center [172, 320] width 60 height 11
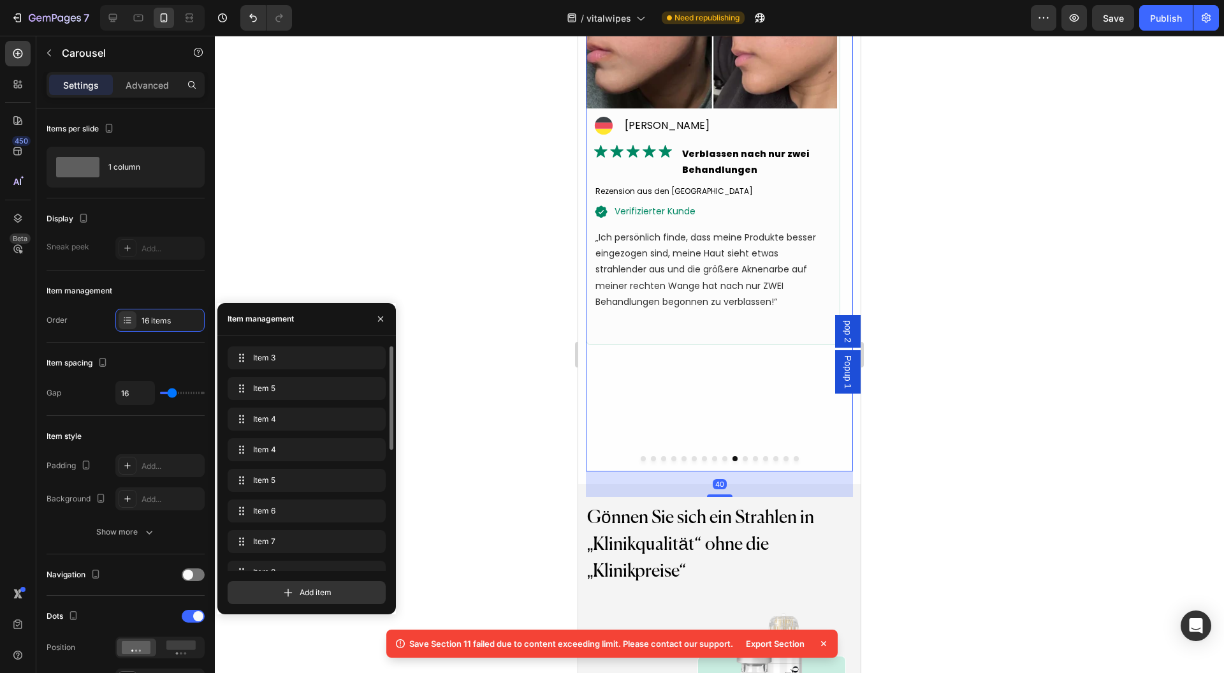
scroll to position [263, 0]
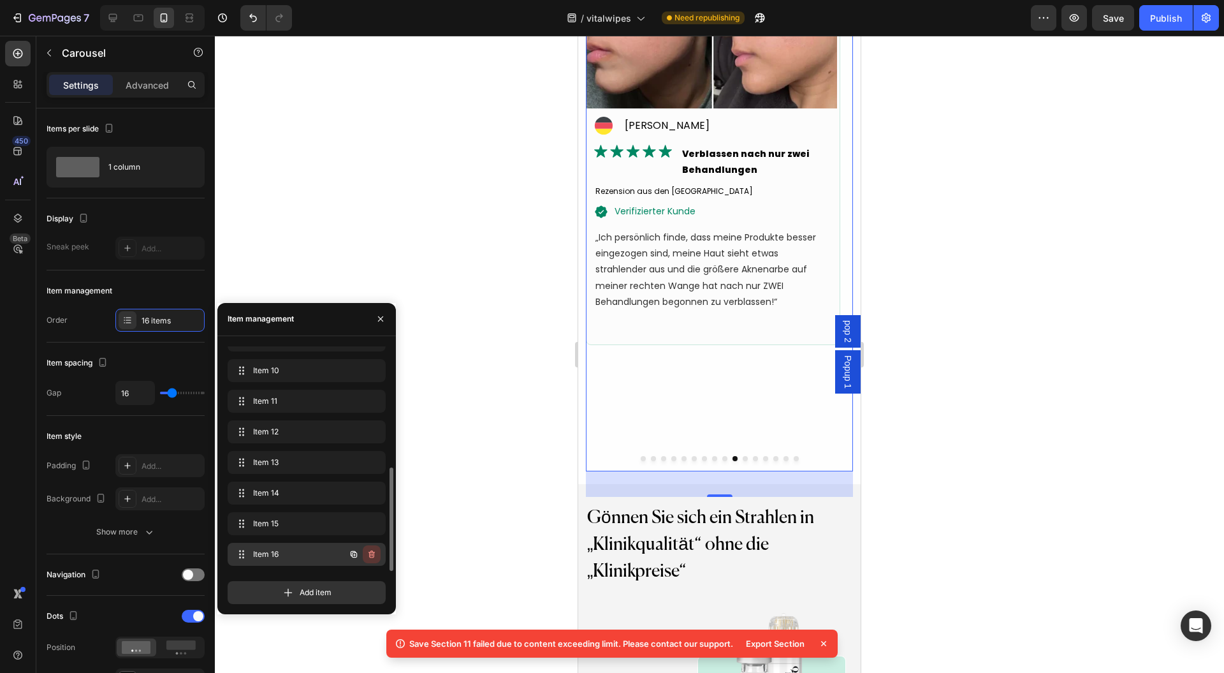
click at [375, 553] on icon "button" at bounding box center [372, 554] width 10 height 10
click at [374, 555] on div "Delete" at bounding box center [363, 553] width 24 height 11
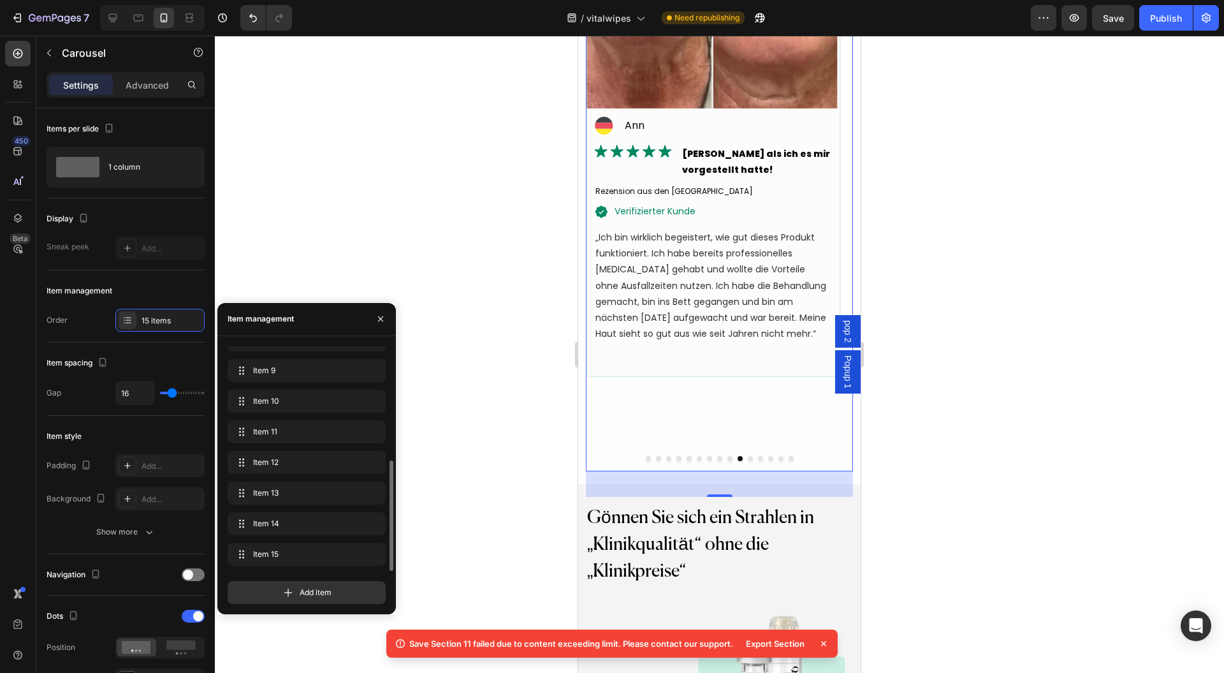
scroll to position [232, 0]
click at [824, 643] on icon at bounding box center [823, 643] width 5 height 5
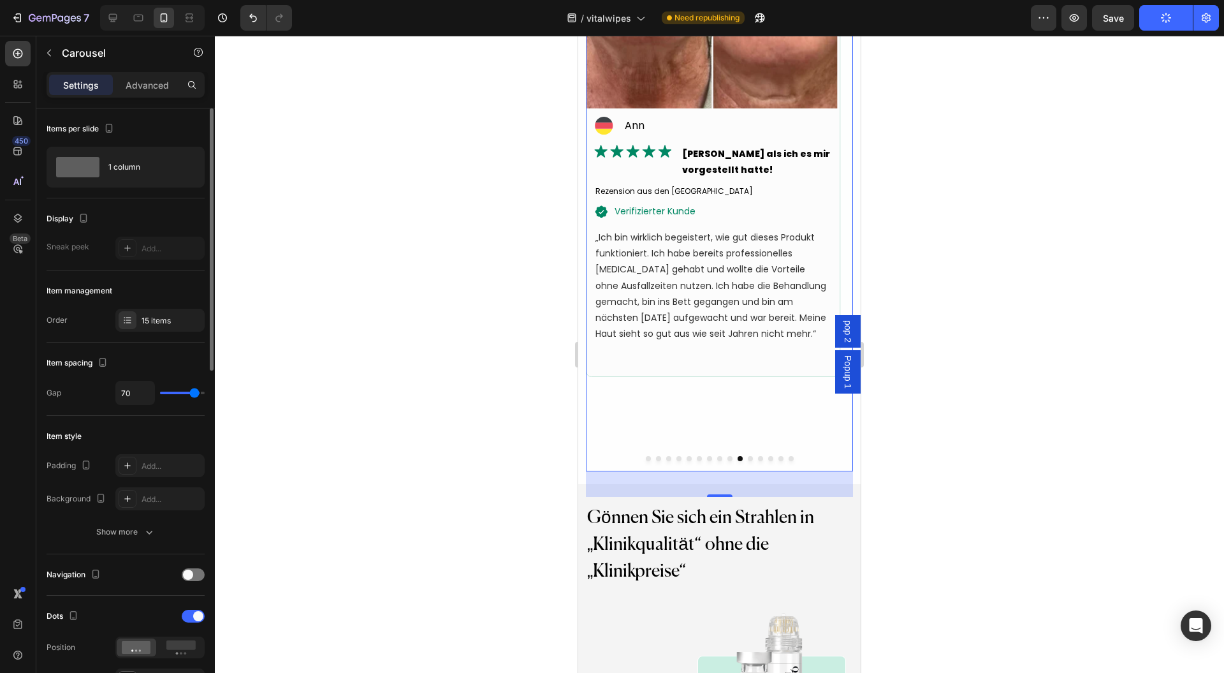
click at [194, 394] on input "range" at bounding box center [182, 392] width 45 height 3
drag, startPoint x: 168, startPoint y: 390, endPoint x: 310, endPoint y: 393, distance: 141.6
click at [168, 391] on input "range" at bounding box center [182, 392] width 45 height 3
click at [310, 393] on div at bounding box center [719, 354] width 1009 height 637
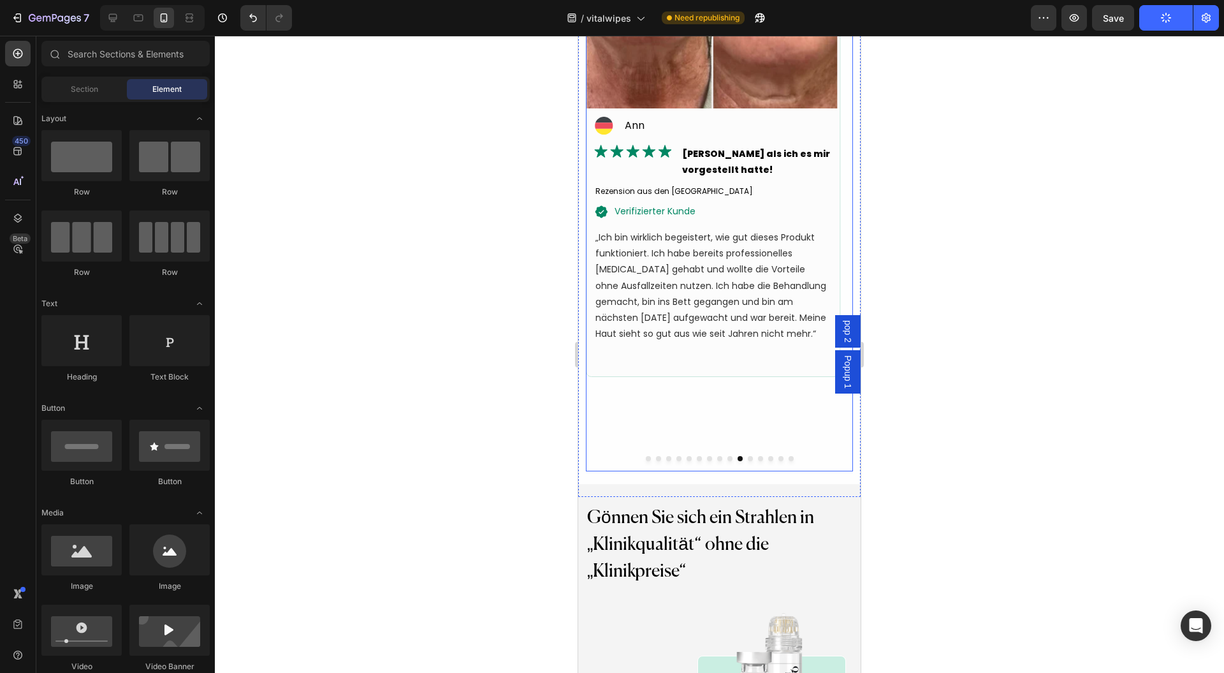
click at [653, 447] on div "Image Icon Ann Text Block Advanced list Image Besser als ich es mir vorgestellt…" at bounding box center [713, 195] width 254 height 551
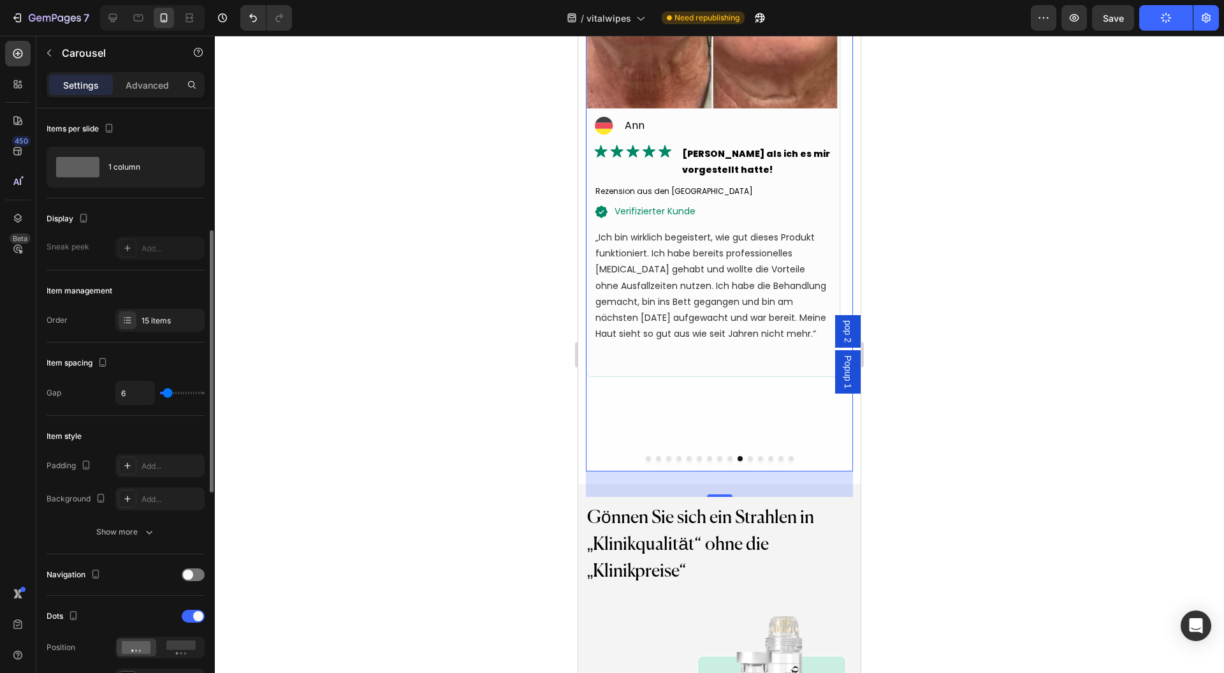
scroll to position [255, 0]
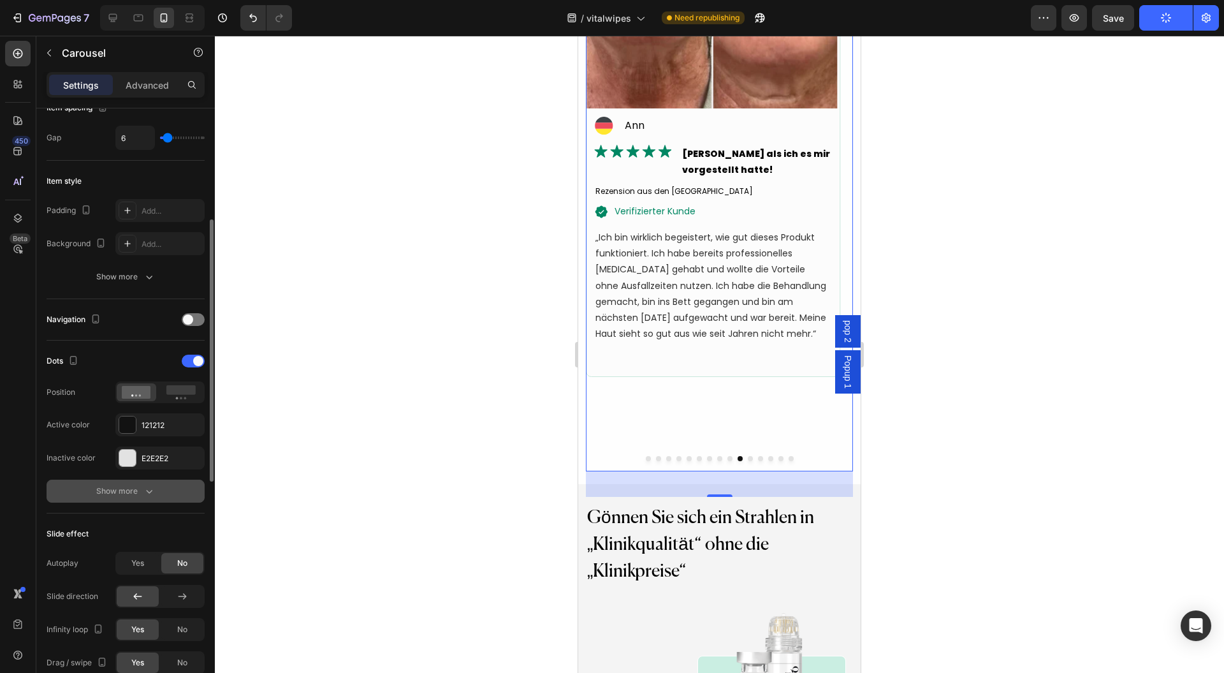
click at [154, 493] on icon "button" at bounding box center [149, 491] width 13 height 13
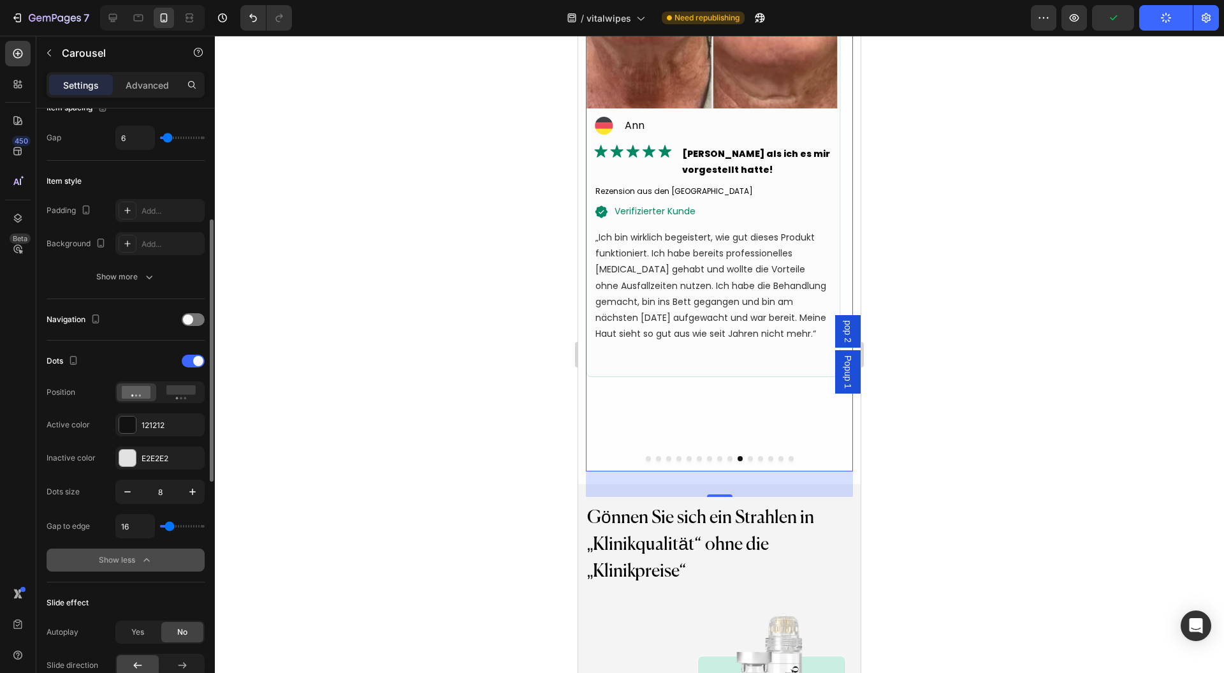
type input "4"
type input "0"
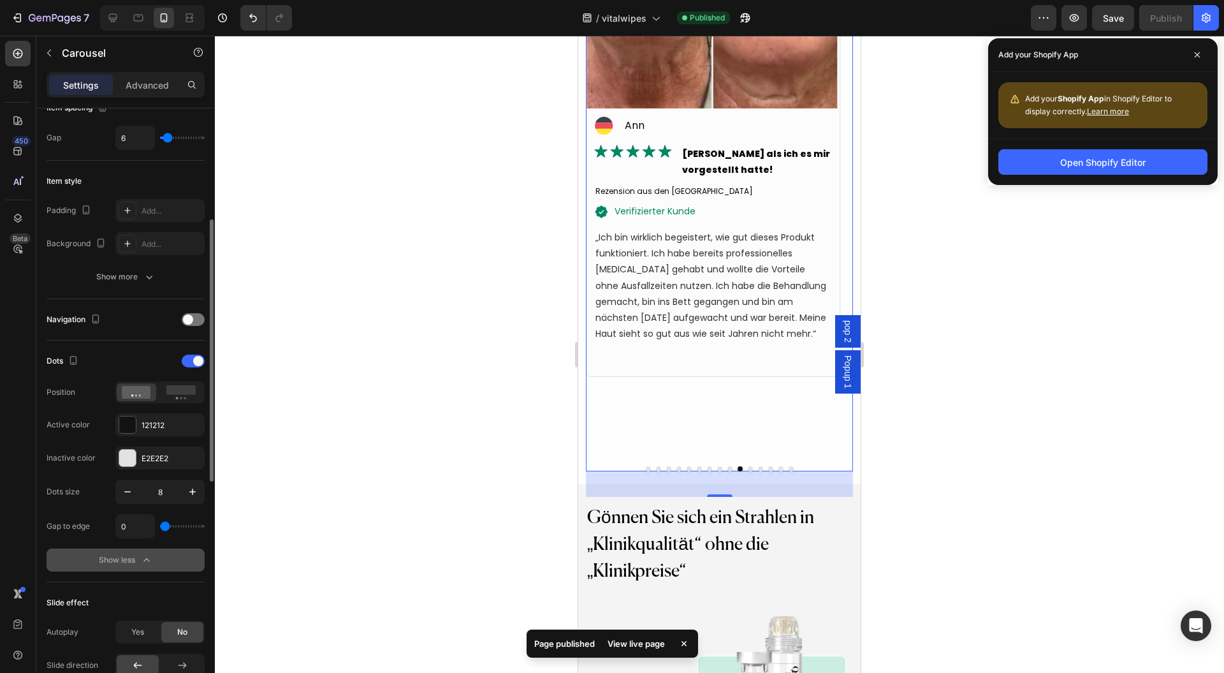
type input "10"
click at [168, 527] on input "range" at bounding box center [182, 526] width 45 height 3
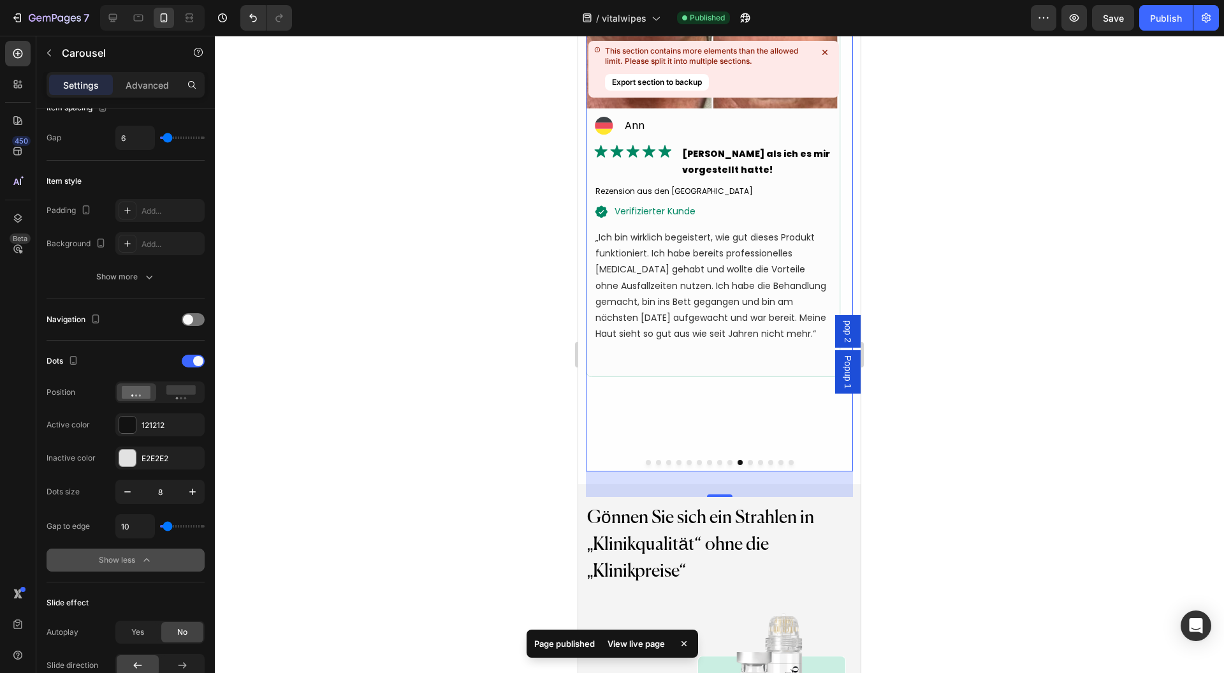
click at [245, 497] on div at bounding box center [719, 354] width 1009 height 637
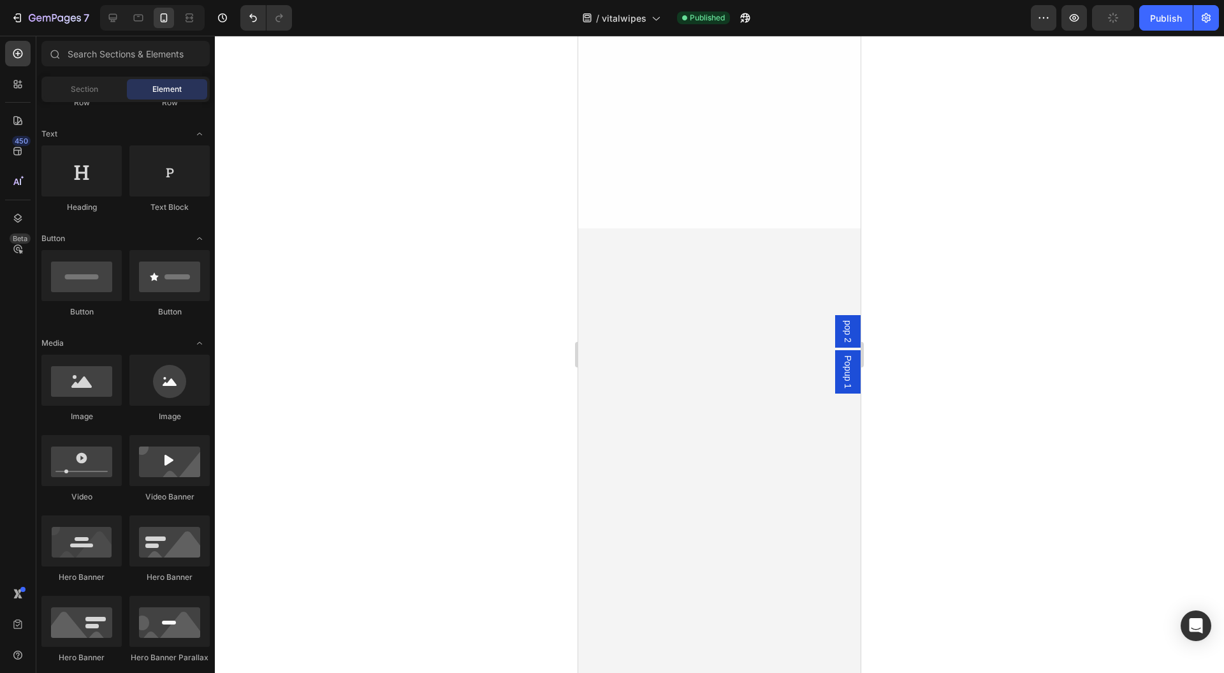
scroll to position [7647, 0]
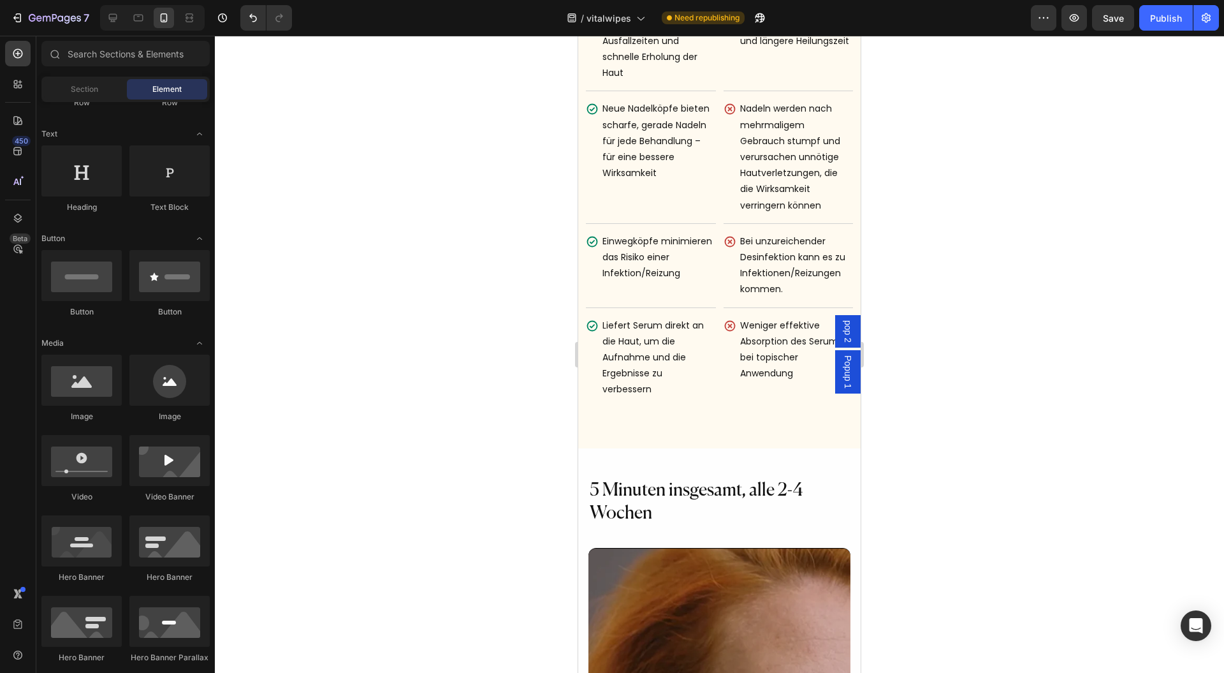
click at [597, 446] on div "Normalerweise effektiver und sicherer als andere Nadelgeräte für den Heimgebrau…" at bounding box center [719, 511] width 282 height 1827
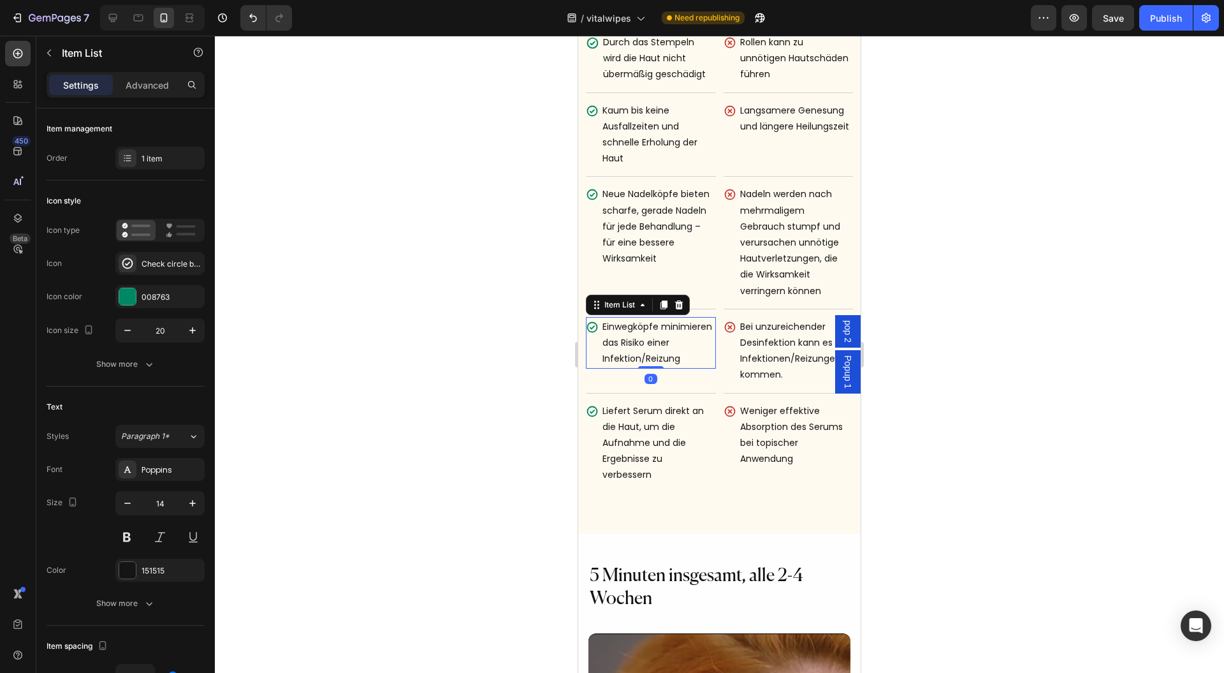
scroll to position [7137, 0]
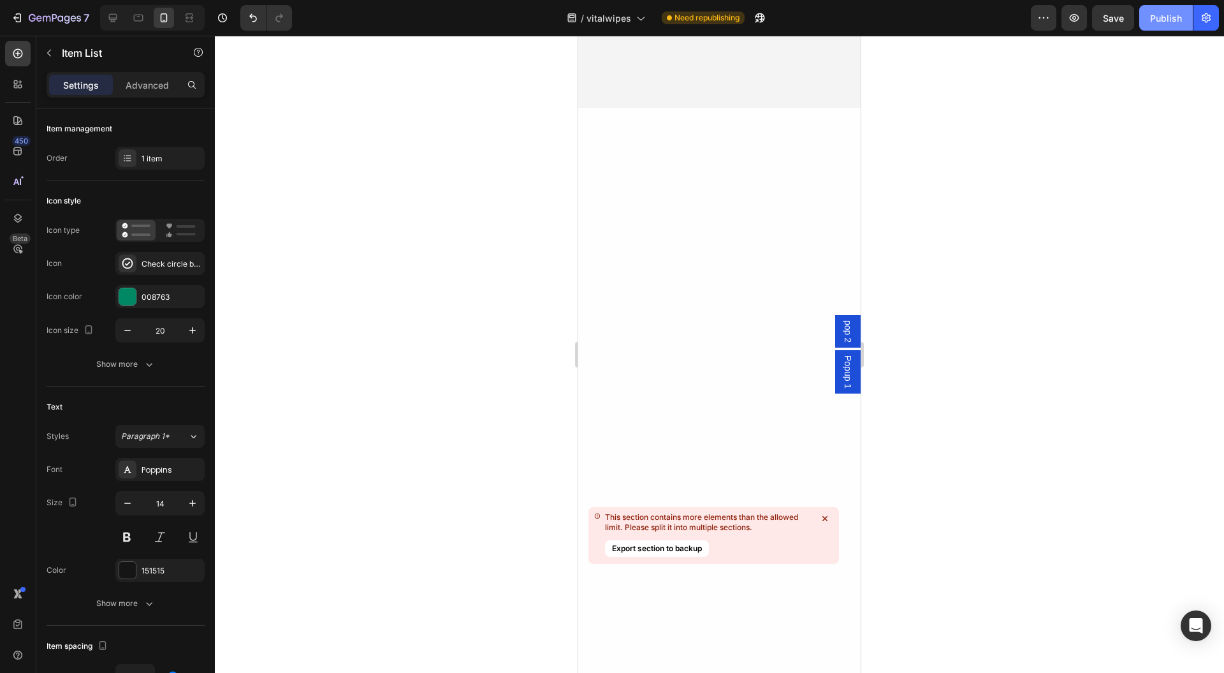
click at [1162, 17] on div "Publish" at bounding box center [1166, 17] width 32 height 13
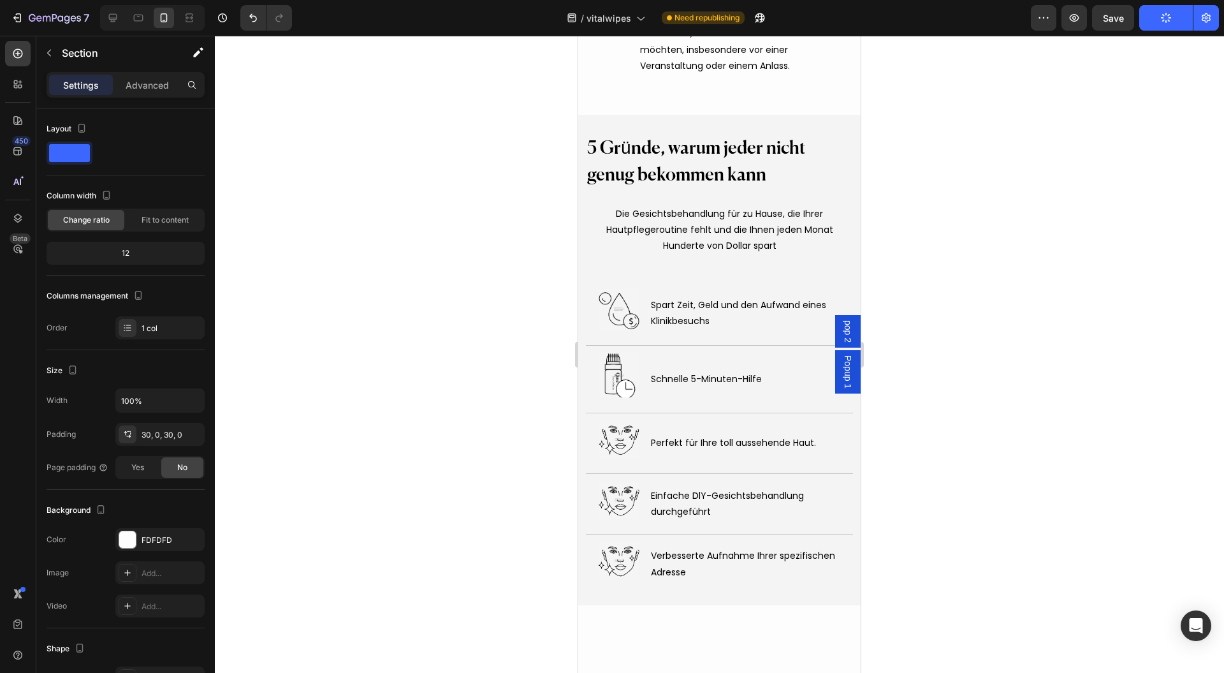
scroll to position [4586, 0]
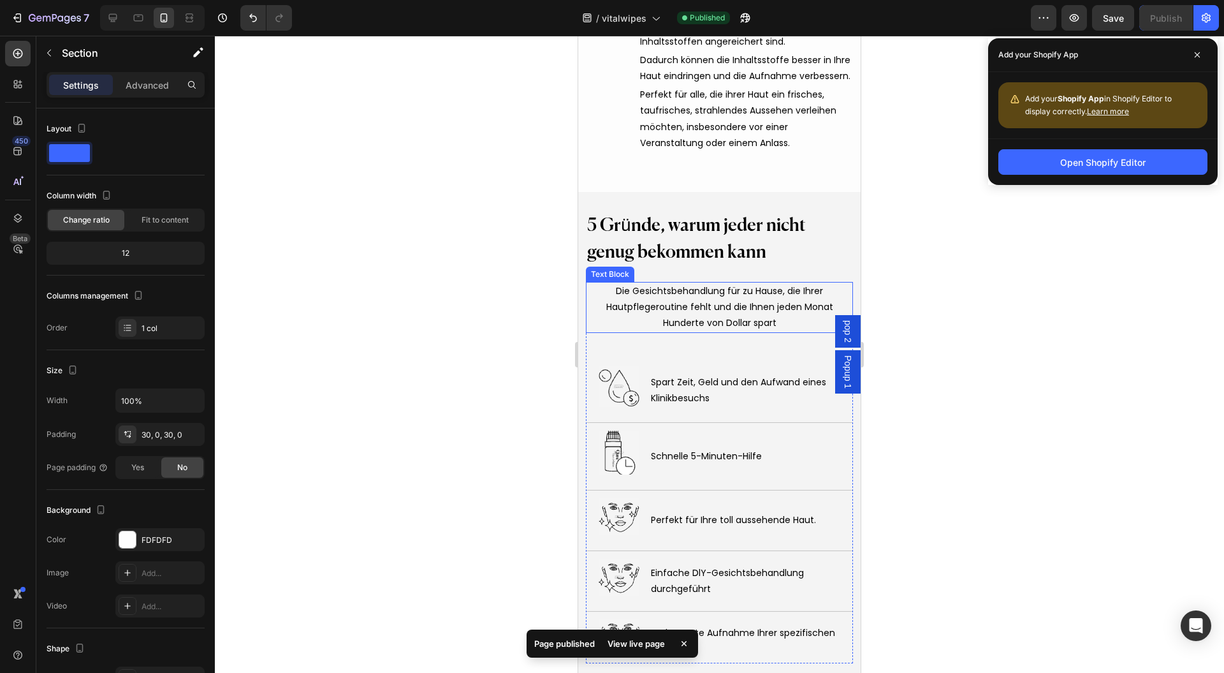
click at [675, 298] on span "Die Gesichtsbehandlung für zu Hause, die Ihrer Hautpflegeroutine fehlt und die …" at bounding box center [719, 306] width 227 height 45
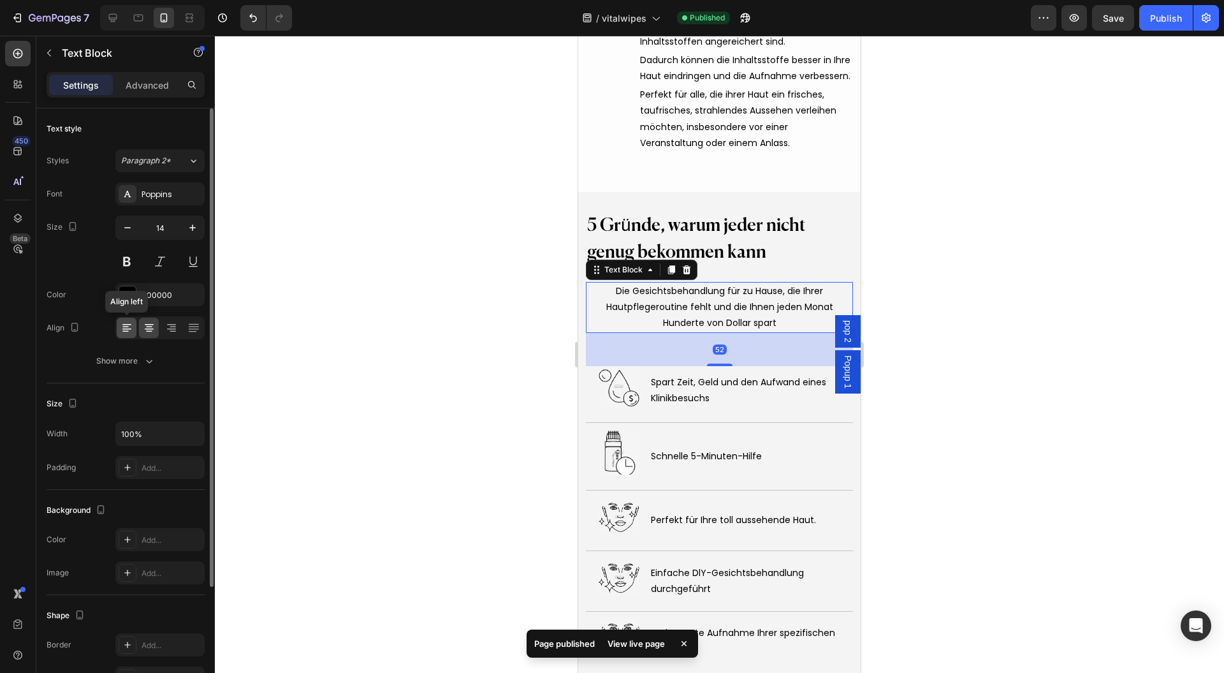
click at [122, 328] on icon at bounding box center [126, 328] width 9 height 1
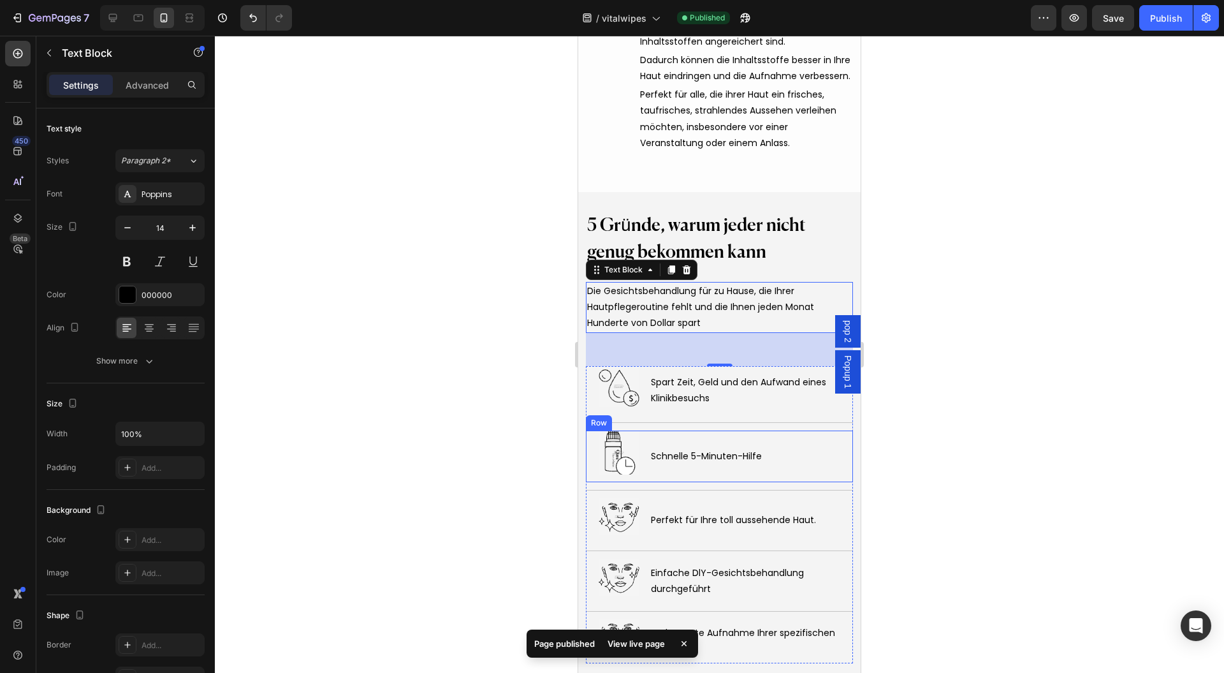
scroll to position [4671, 0]
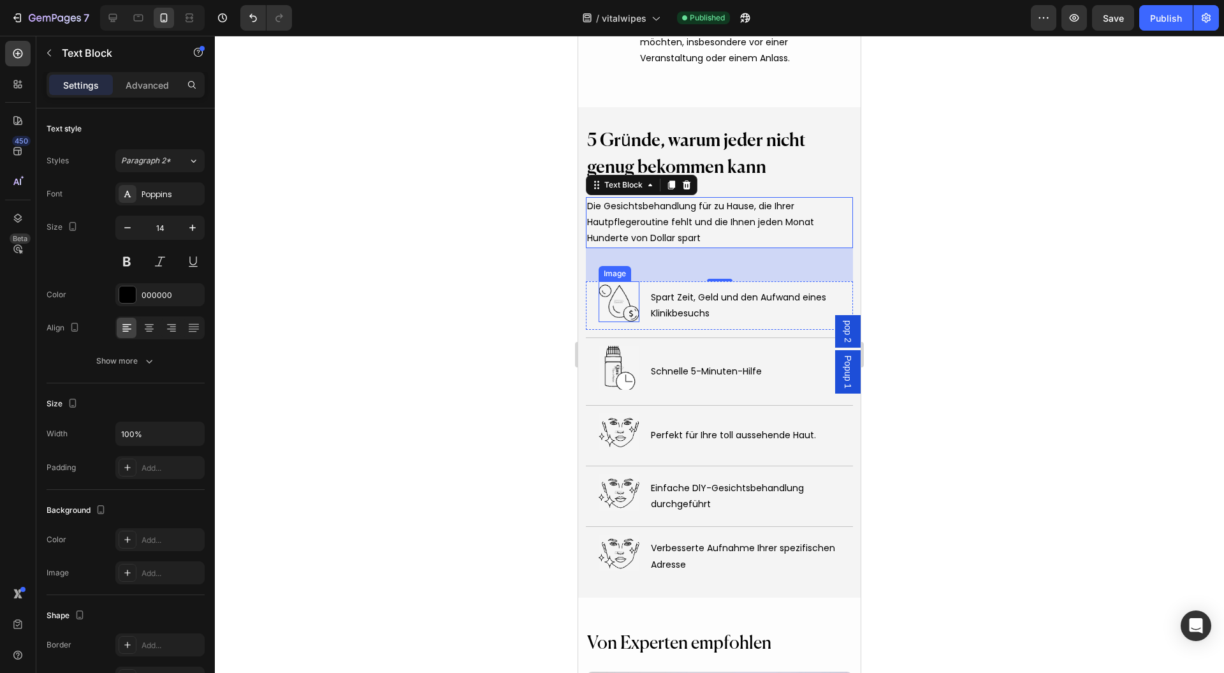
click at [619, 306] on img at bounding box center [619, 301] width 41 height 41
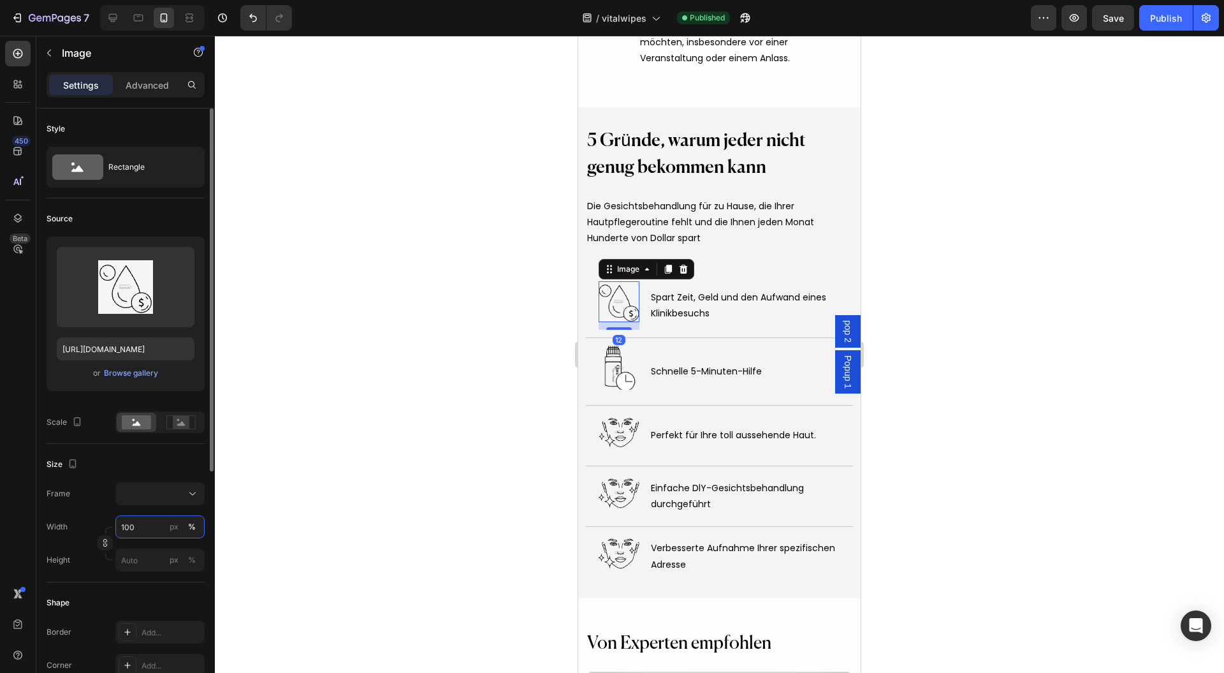
click at [148, 515] on input "100" at bounding box center [159, 526] width 89 height 23
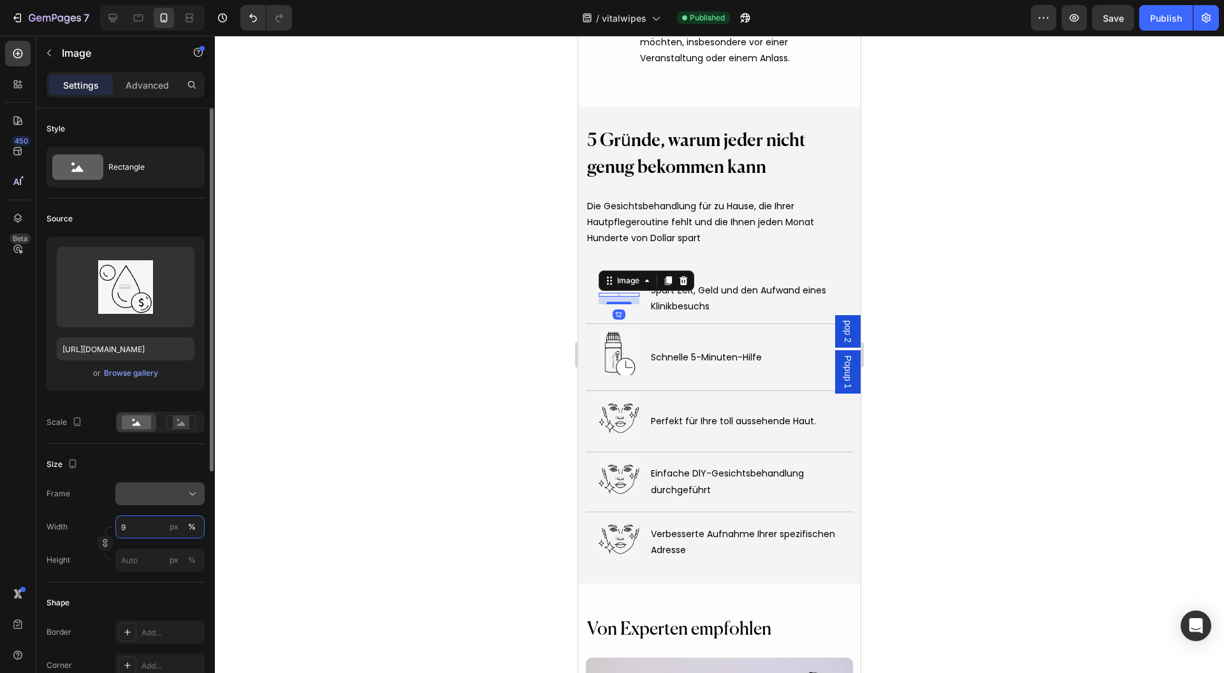
type input "90"
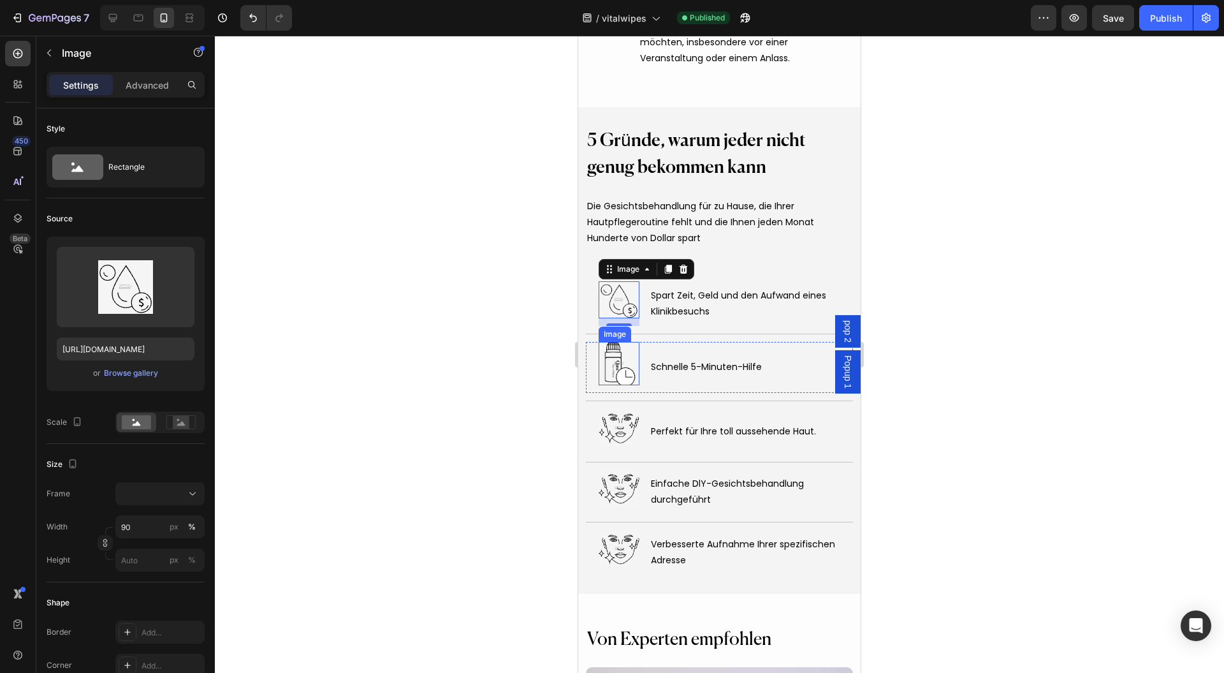
click at [609, 358] on img at bounding box center [619, 363] width 41 height 43
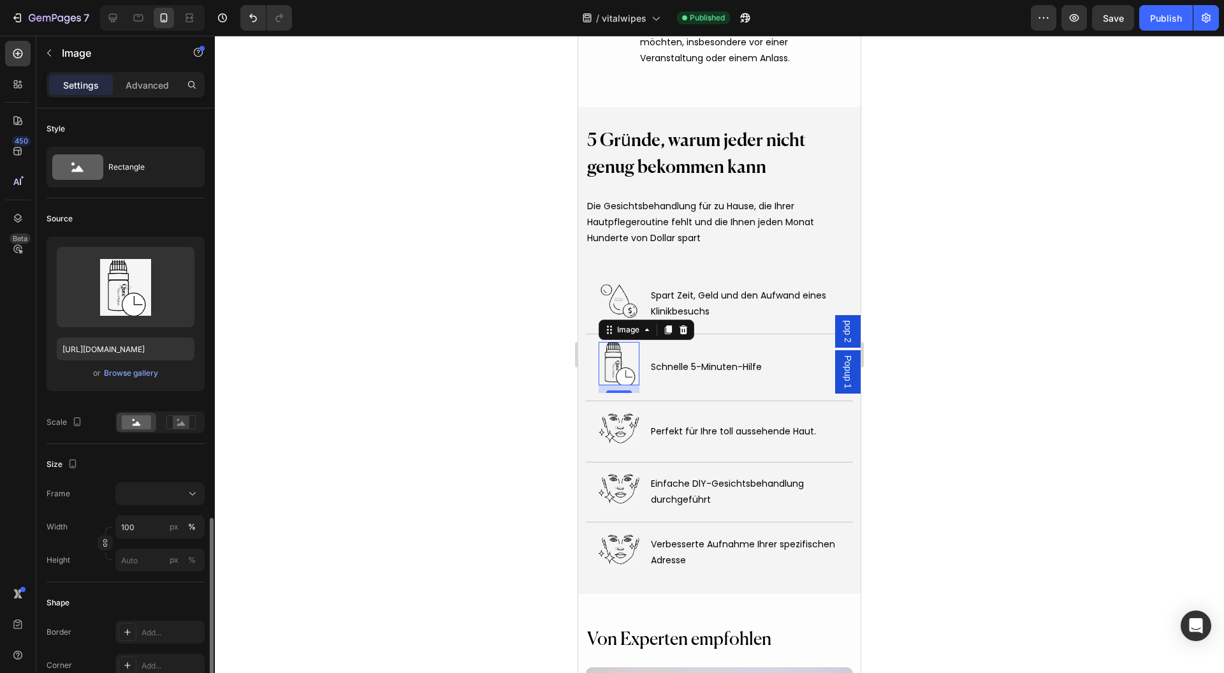
scroll to position [255, 0]
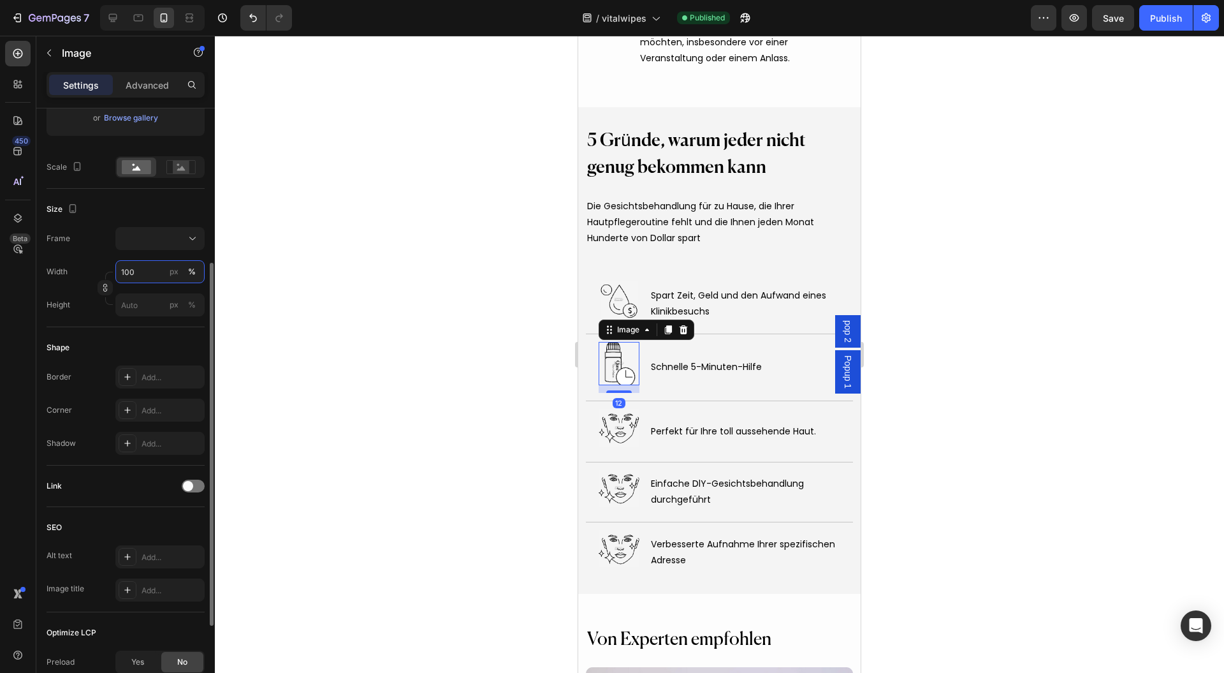
click at [145, 273] on input "100" at bounding box center [159, 271] width 89 height 23
type input "90"
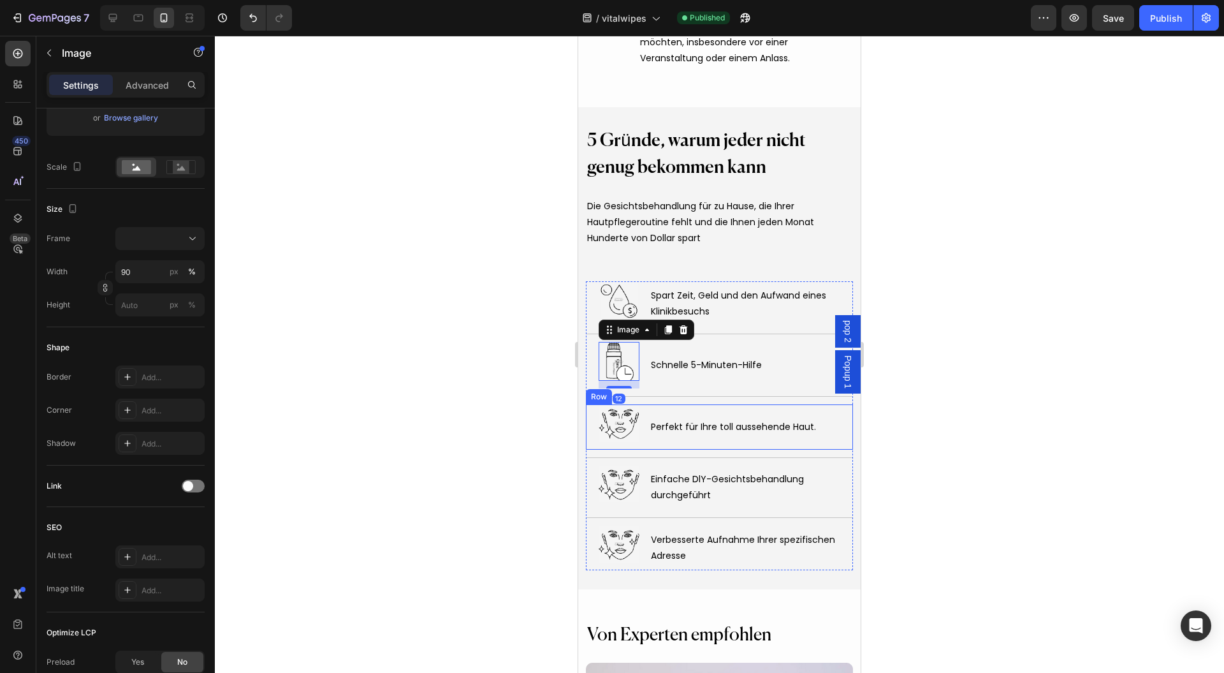
click at [621, 409] on img at bounding box center [619, 422] width 41 height 37
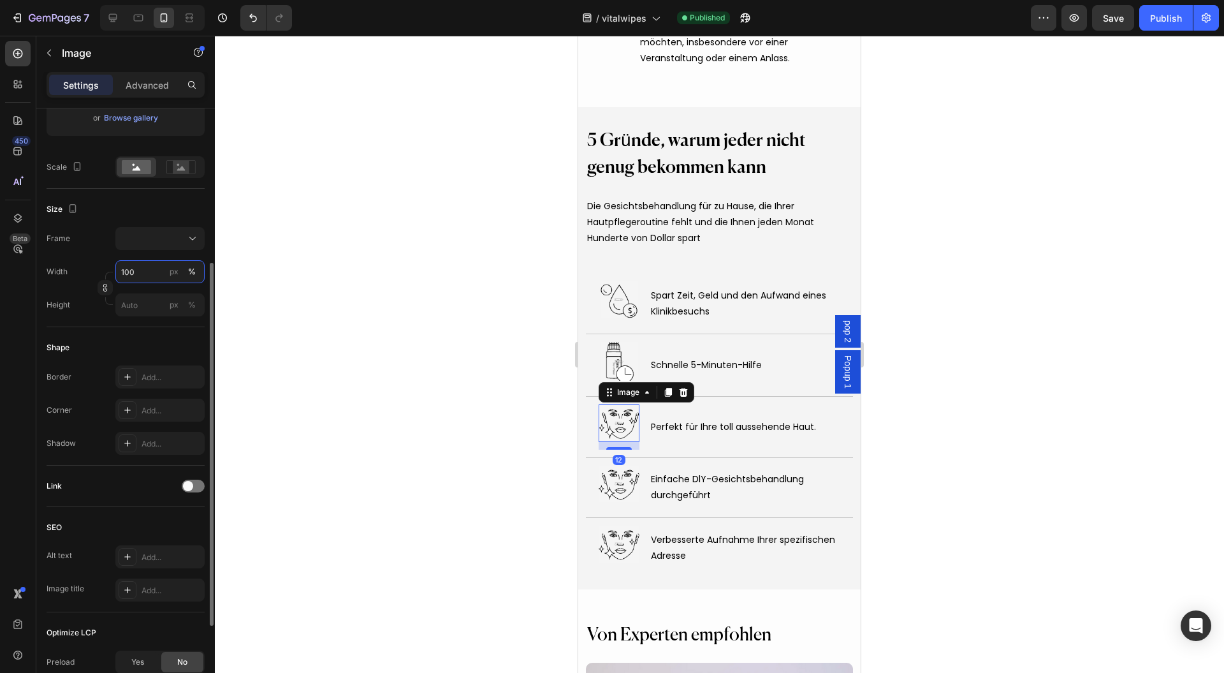
click at [145, 282] on input "100" at bounding box center [159, 271] width 89 height 23
click at [140, 274] on input "100" at bounding box center [159, 271] width 89 height 23
click at [75, 271] on div "Width 10090 px %" at bounding box center [126, 271] width 158 height 23
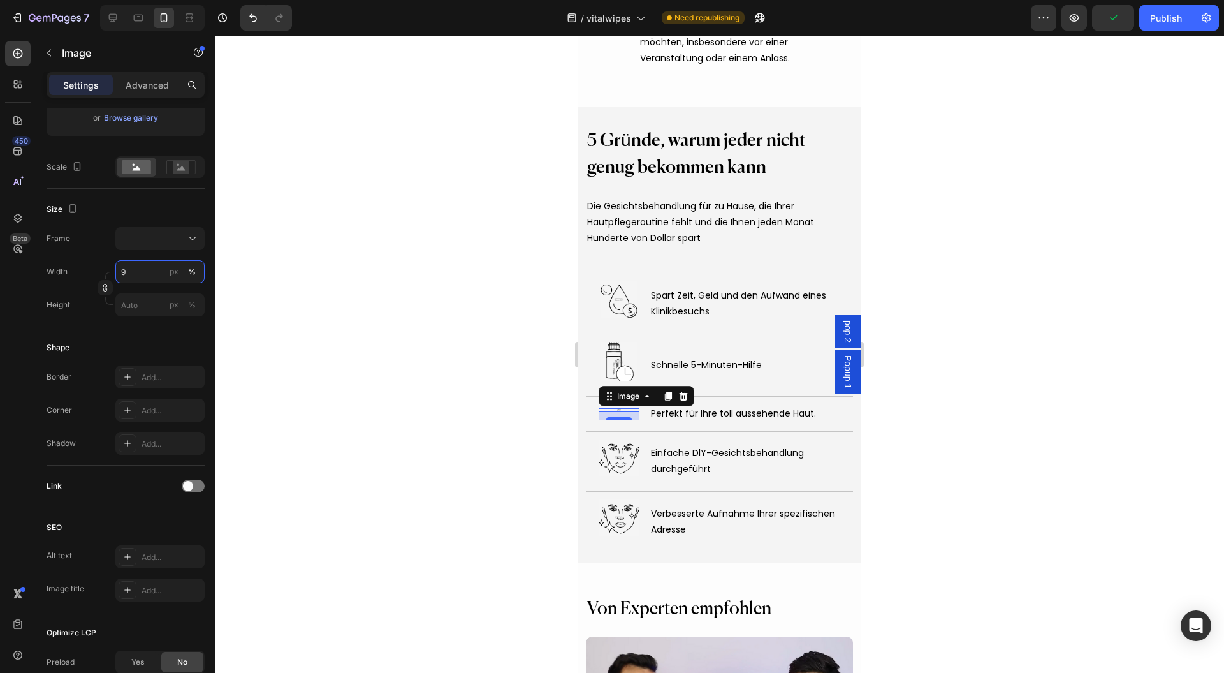
type input "90"
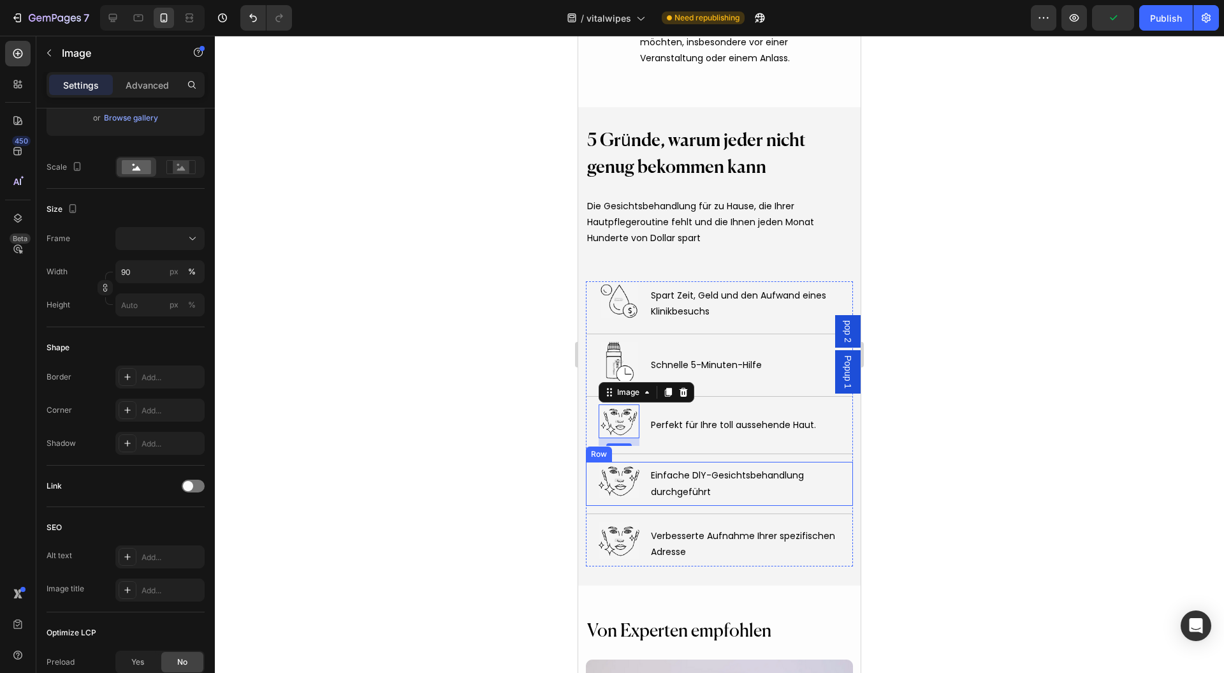
click at [613, 469] on img at bounding box center [619, 480] width 41 height 37
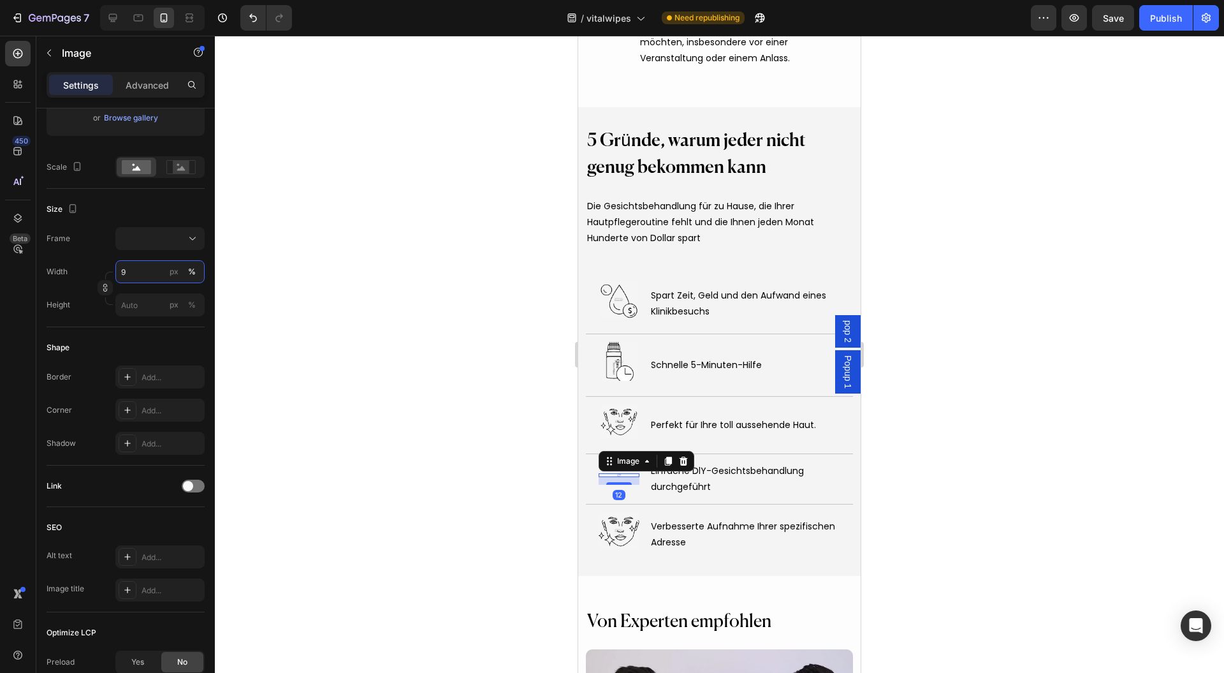
type input "90"
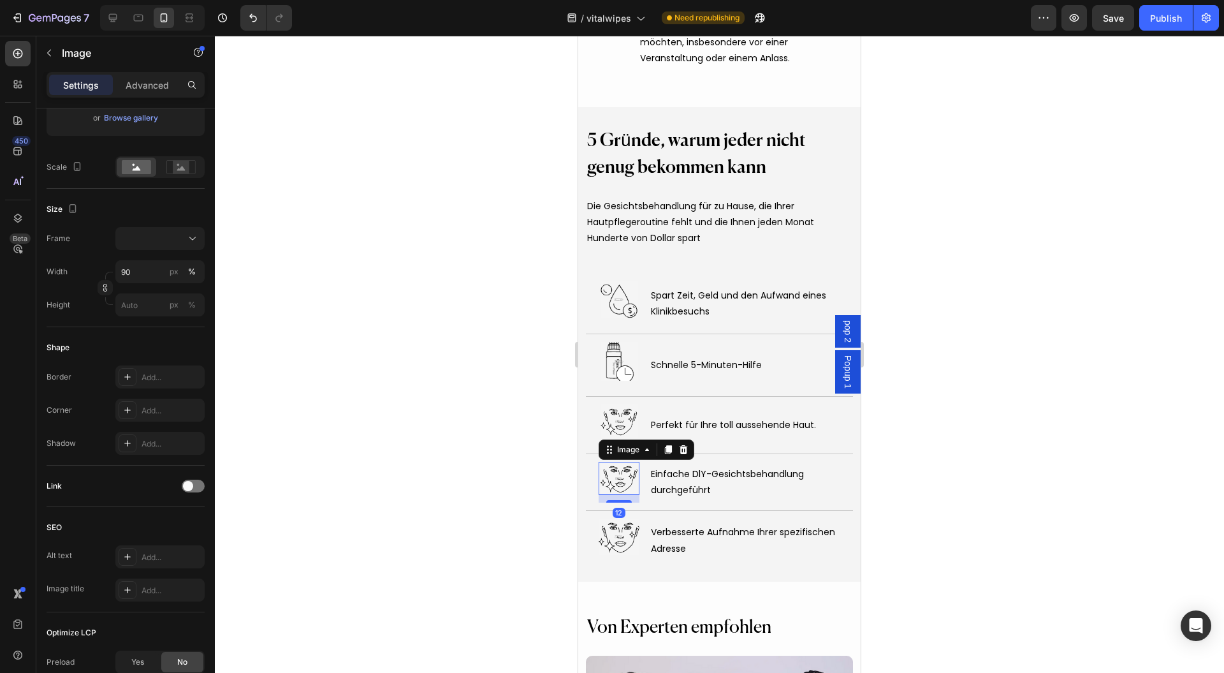
click at [601, 524] on img at bounding box center [619, 536] width 41 height 37
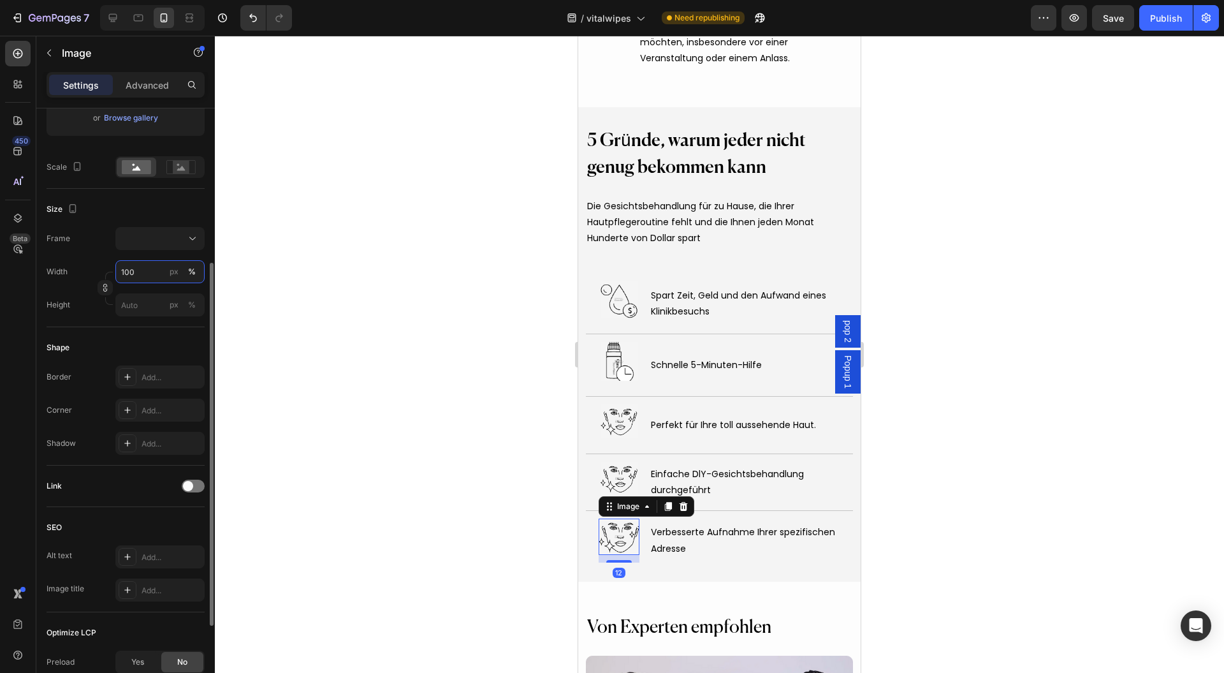
click at [137, 265] on input "100" at bounding box center [159, 271] width 89 height 23
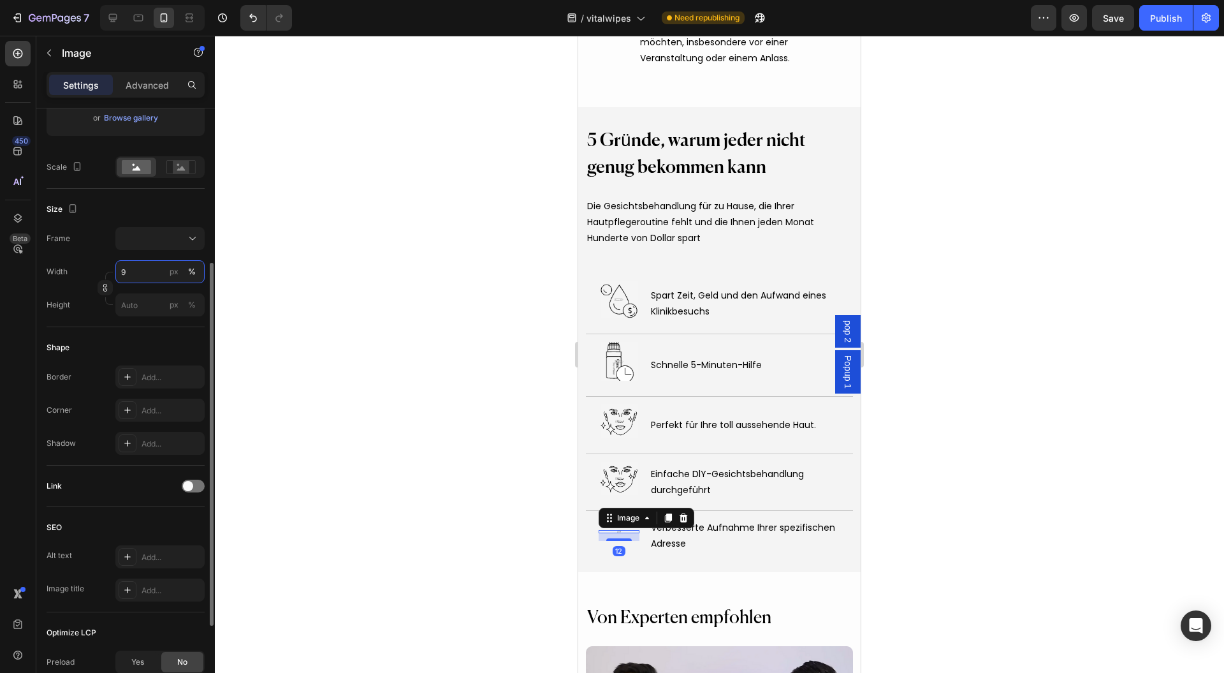
type input "90"
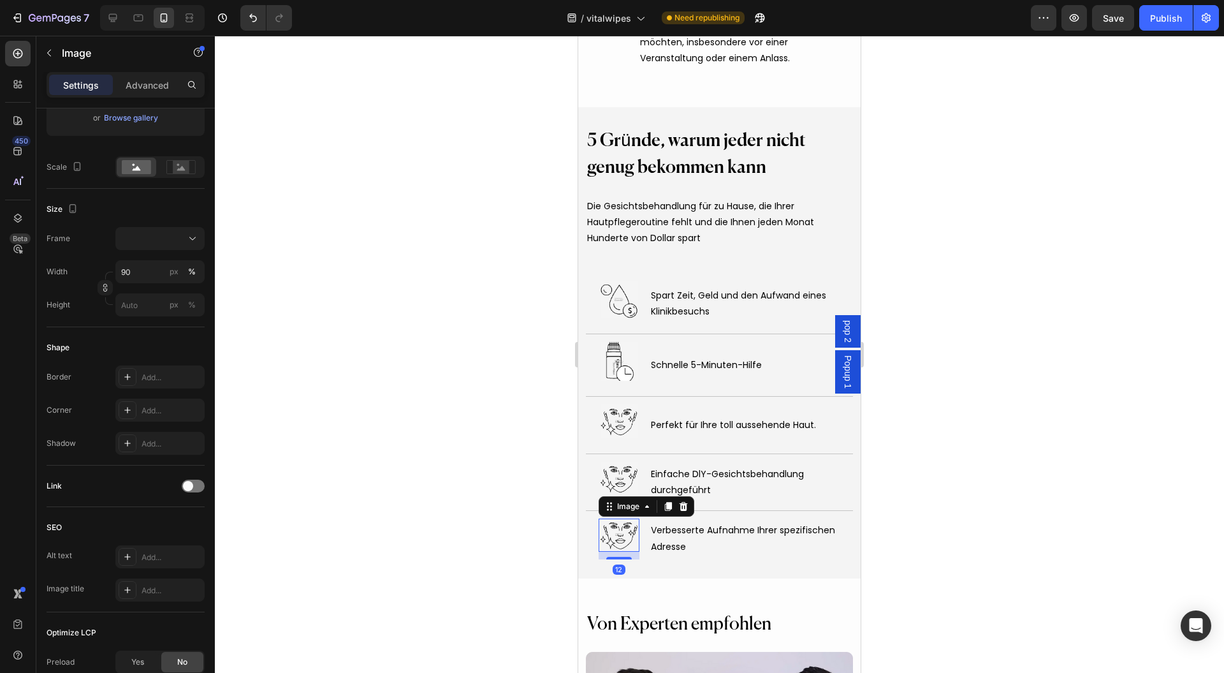
click at [884, 258] on div at bounding box center [719, 354] width 1009 height 637
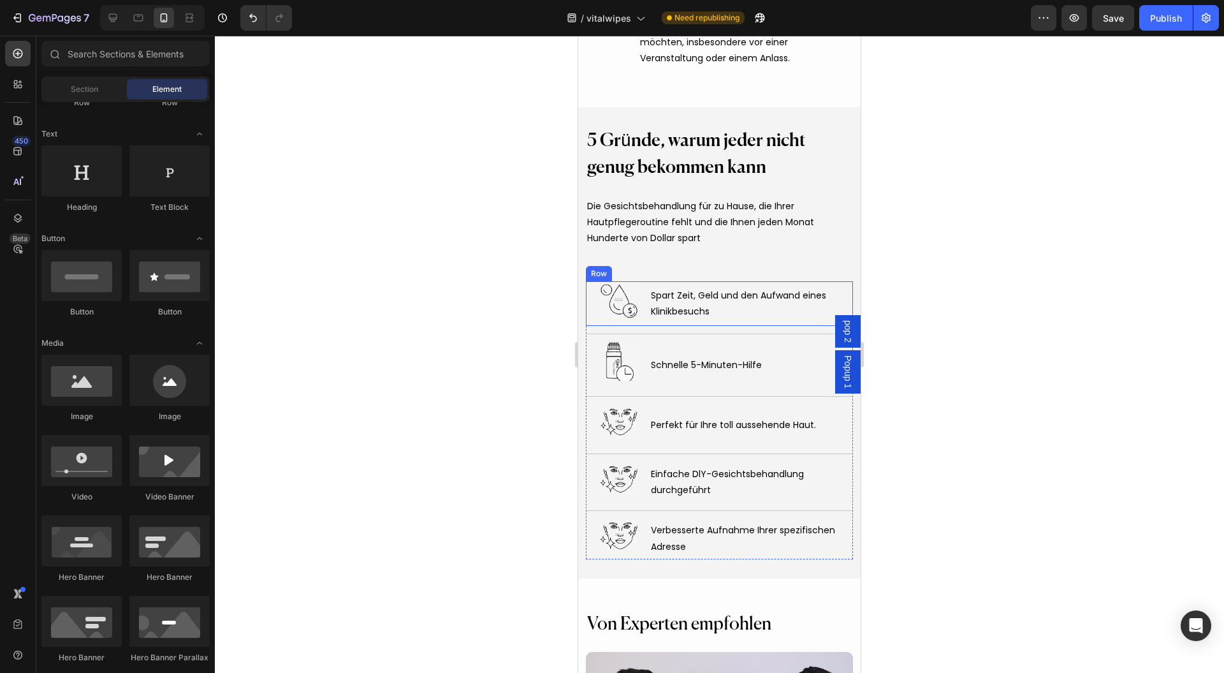
click at [588, 308] on div "Image Spart Zeit, Geld und den Aufwand eines Klinikbesuchs Text Block Row" at bounding box center [719, 303] width 267 height 45
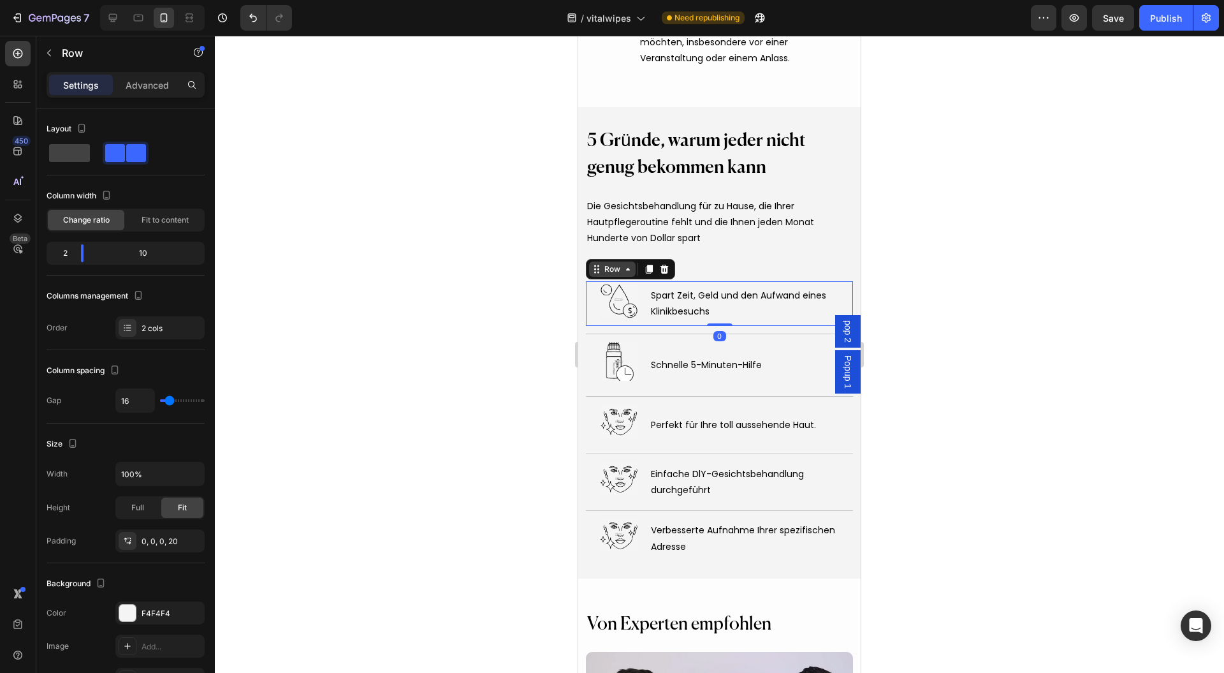
click at [615, 274] on div "Row" at bounding box center [612, 268] width 21 height 11
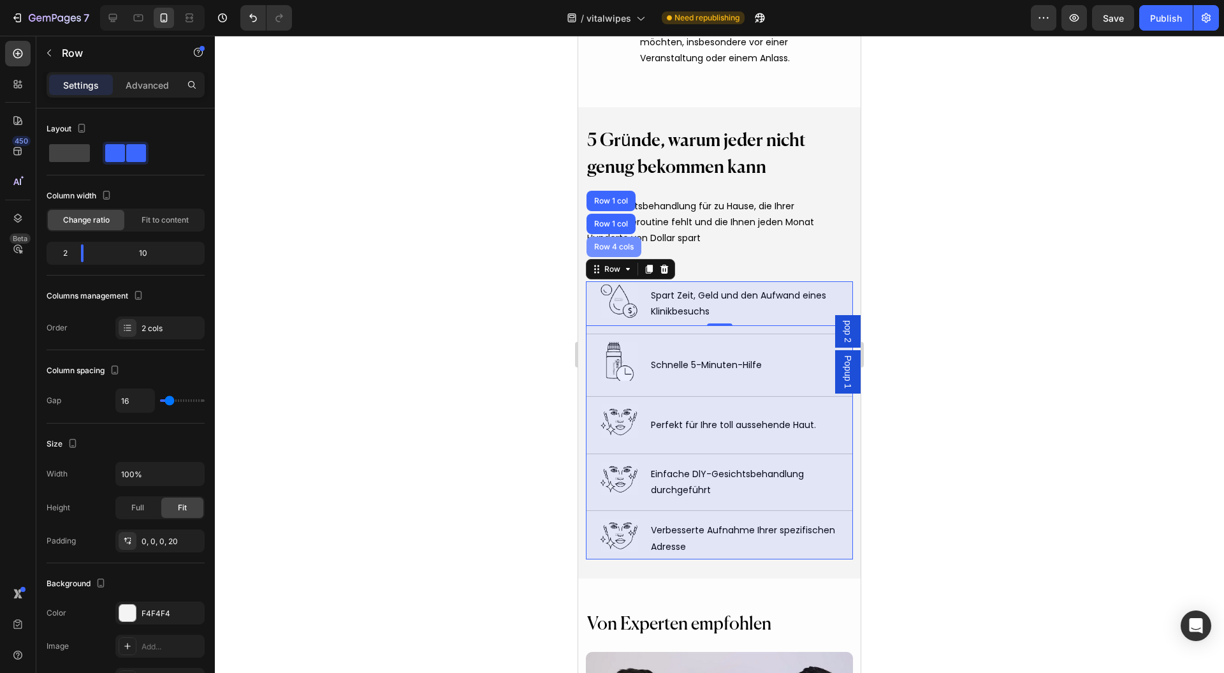
click at [608, 242] on div "Row 4 cols" at bounding box center [614, 247] width 55 height 20
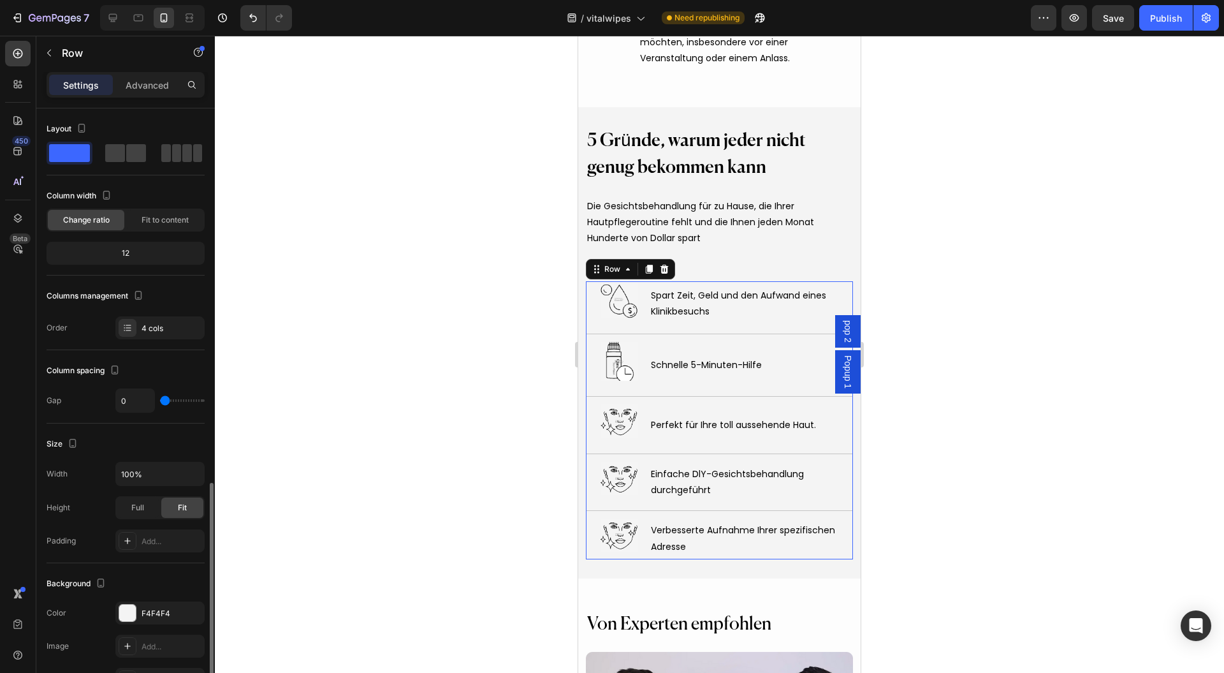
scroll to position [215, 0]
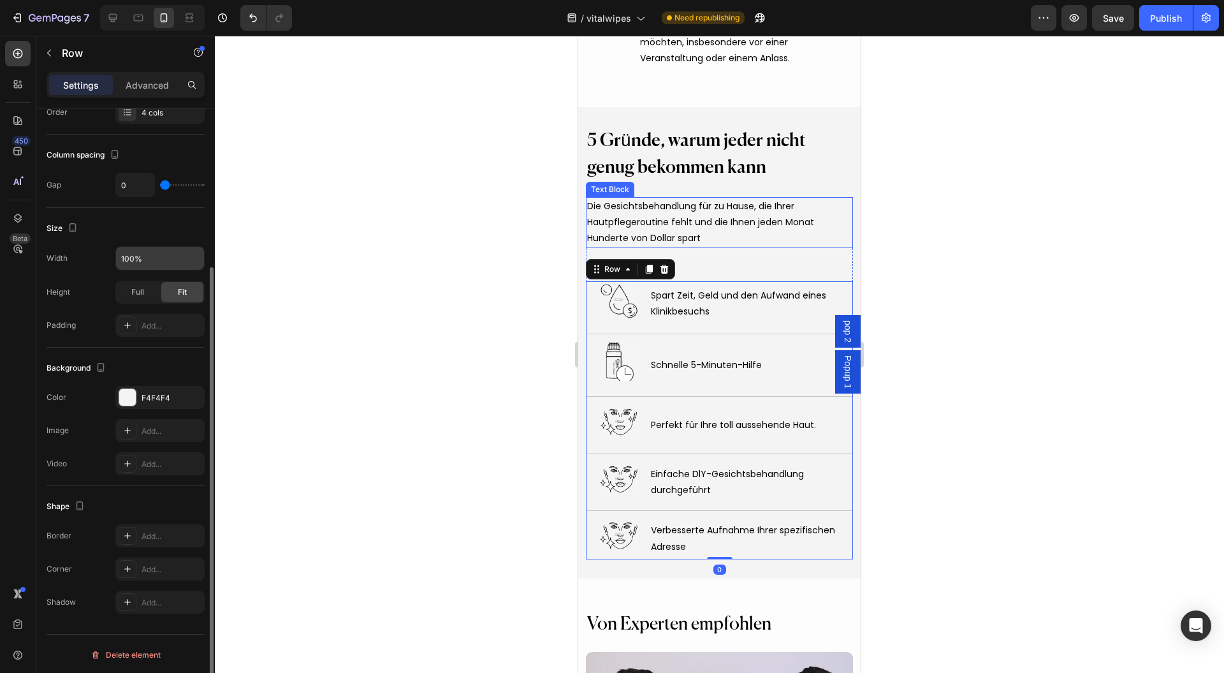
click at [172, 256] on input "100%" at bounding box center [160, 258] width 88 height 23
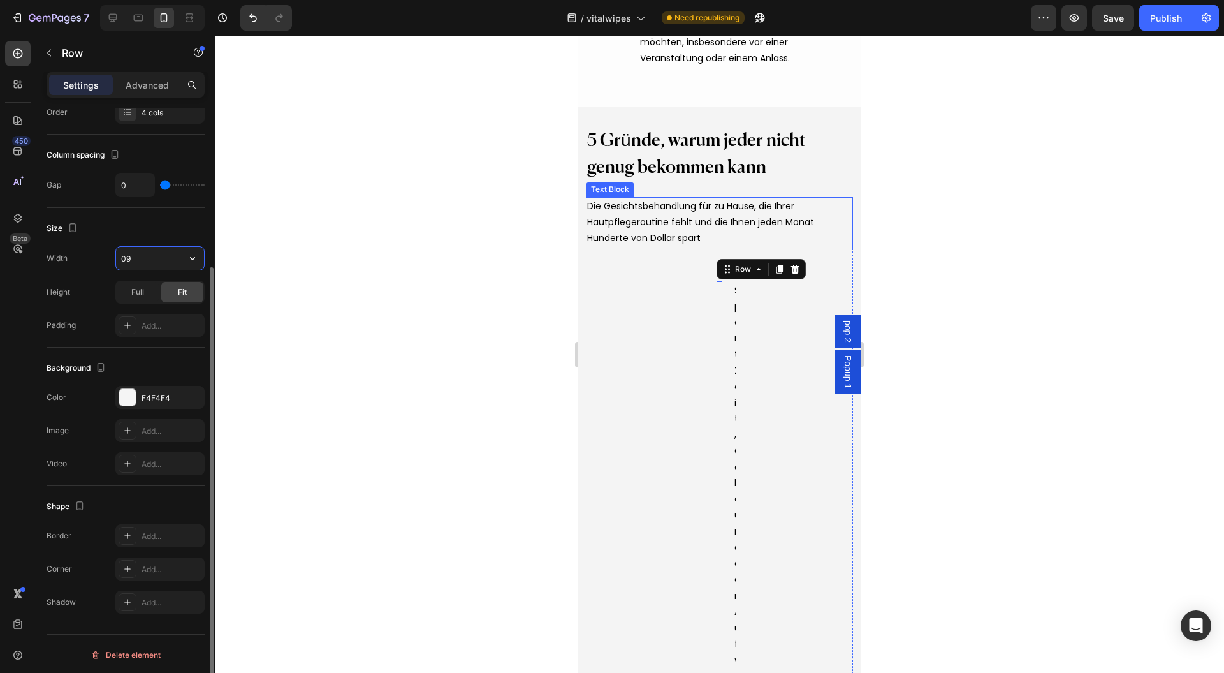
type input "0"
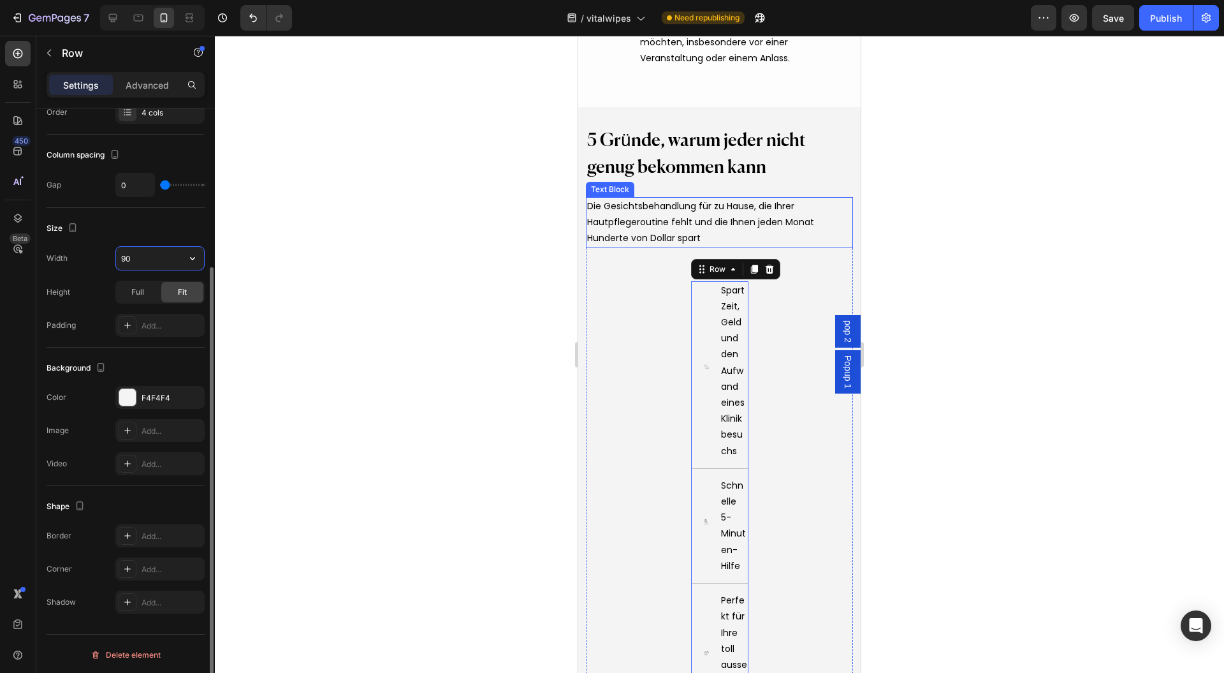
type input "90%"
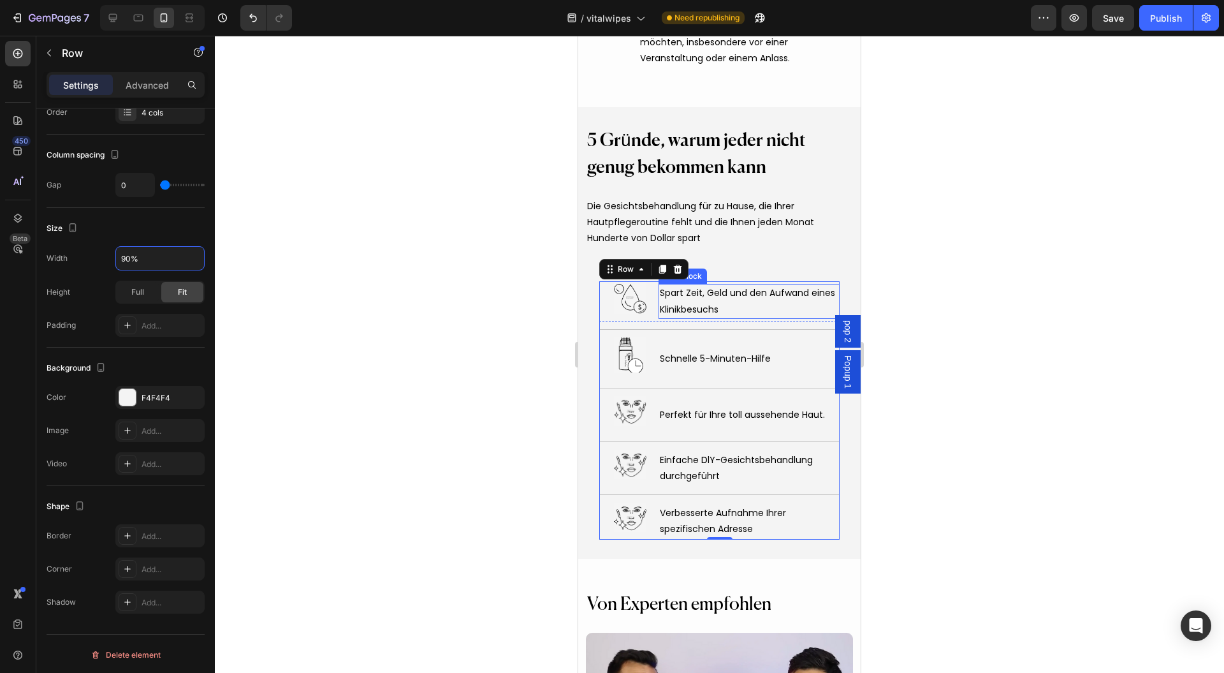
click at [1049, 295] on div at bounding box center [719, 354] width 1009 height 637
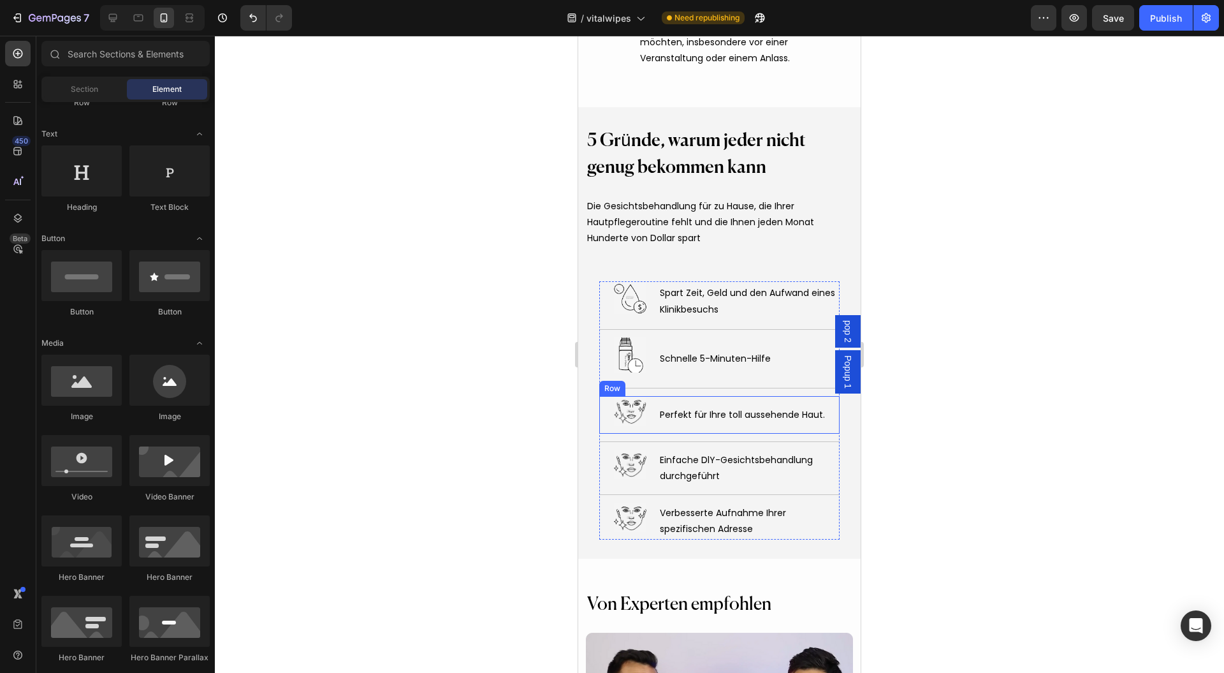
scroll to position [4756, 0]
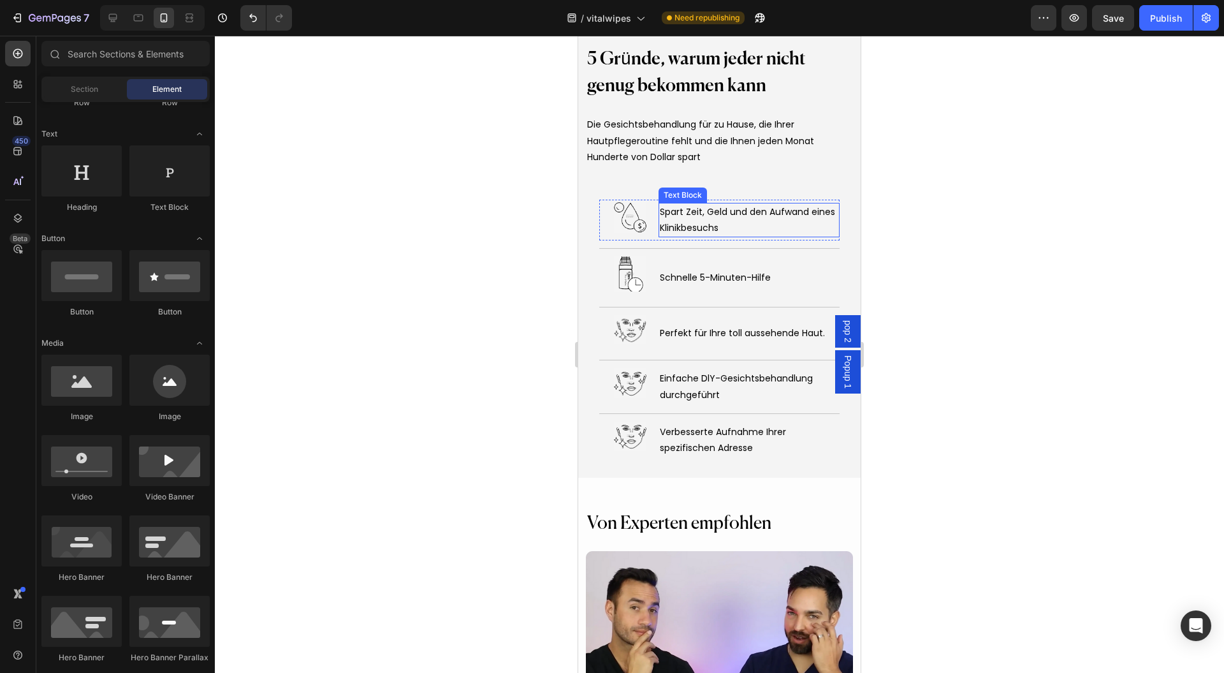
drag, startPoint x: 764, startPoint y: 208, endPoint x: 754, endPoint y: 209, distance: 10.3
click at [764, 208] on span "Spart Zeit, Geld und den Aufwand eines Klinikbesuchs" at bounding box center [747, 219] width 175 height 29
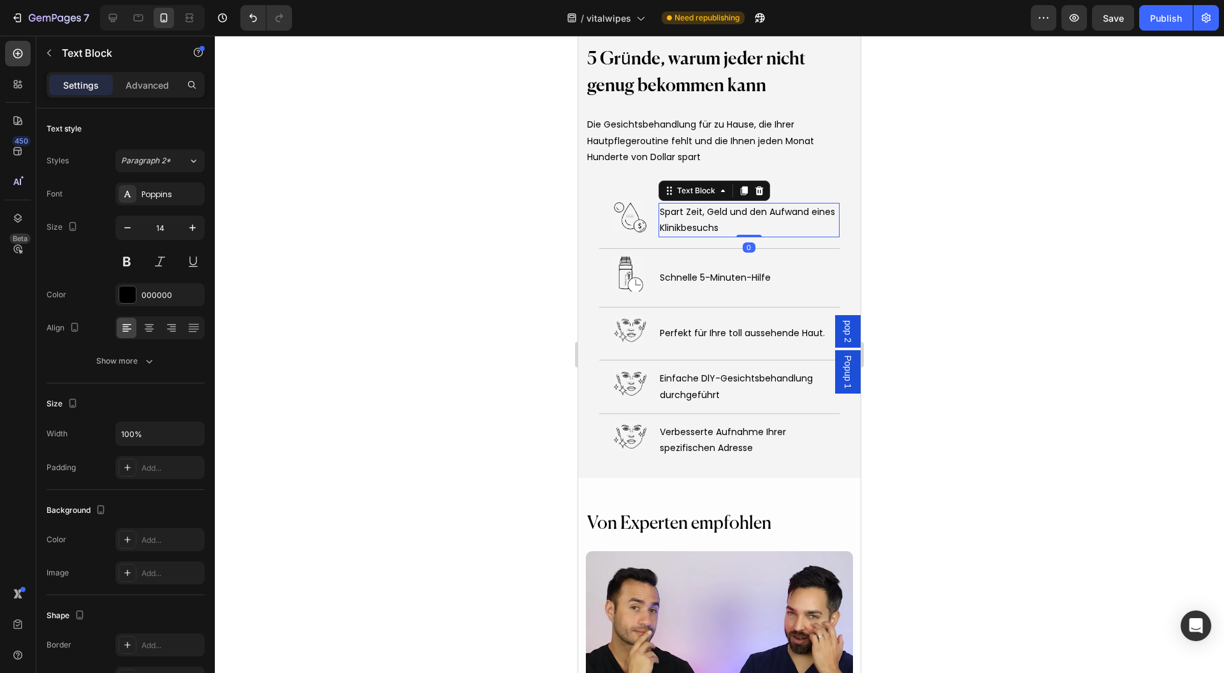
click at [773, 214] on span "Spart Zeit, Geld und den Aufwand eines Klinikbesuchs" at bounding box center [747, 219] width 175 height 29
click at [792, 209] on span "Spart Zeit, Geld und den Aufwand eines Klinikbesuchs" at bounding box center [747, 219] width 175 height 29
drag, startPoint x: 792, startPoint y: 209, endPoint x: 659, endPoint y: 201, distance: 133.5
click at [659, 203] on div "Spart Zeit, Geld und den Aufwand eines Klinikbesuchs" at bounding box center [749, 220] width 181 height 34
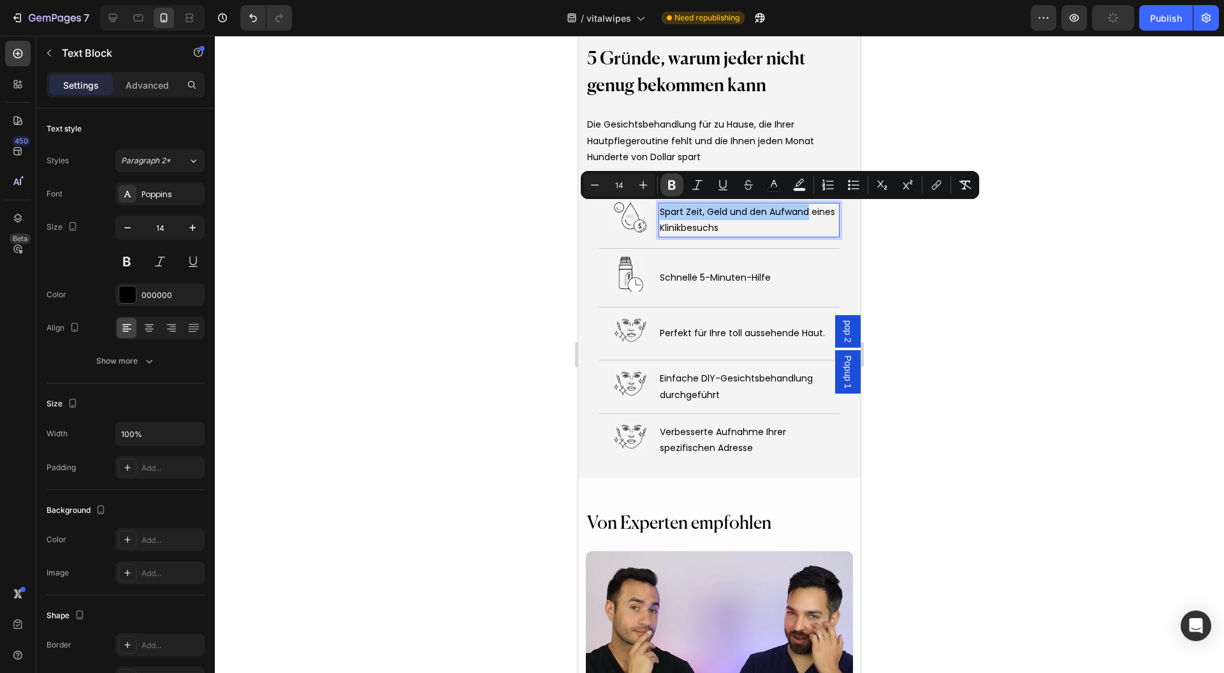
drag, startPoint x: 680, startPoint y: 186, endPoint x: 121, endPoint y: 219, distance: 559.5
click at [680, 186] on button "Bold" at bounding box center [671, 184] width 23 height 23
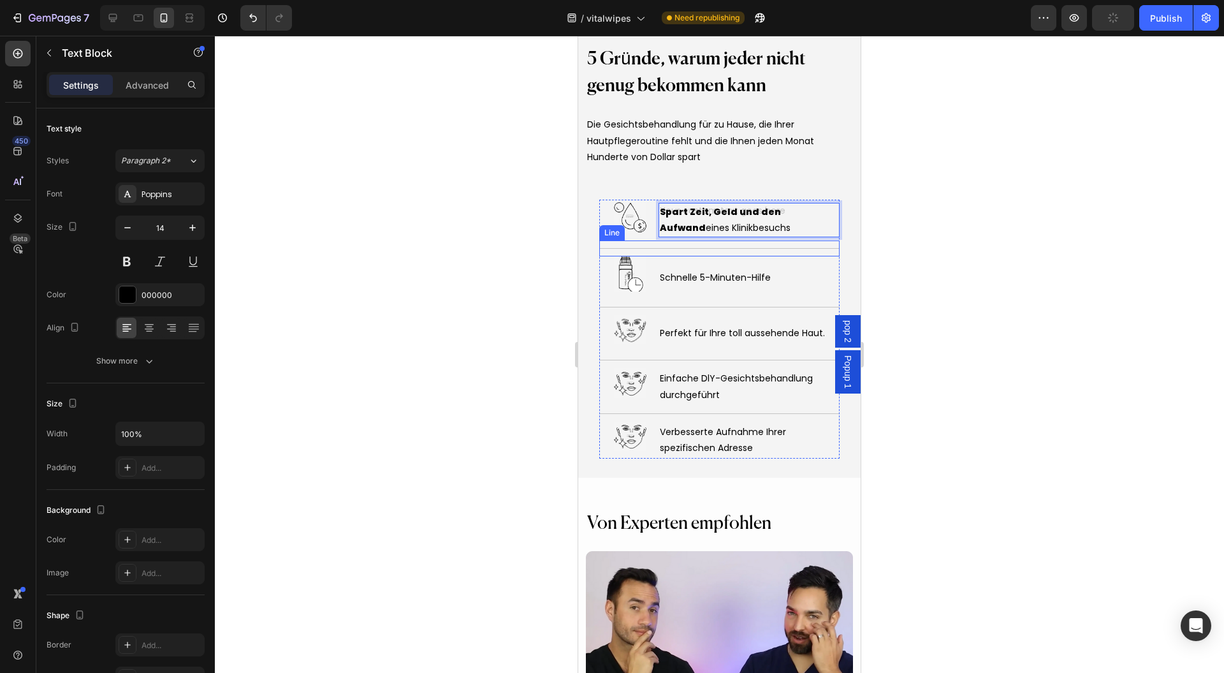
click at [704, 252] on div "Title Line" at bounding box center [719, 248] width 240 height 16
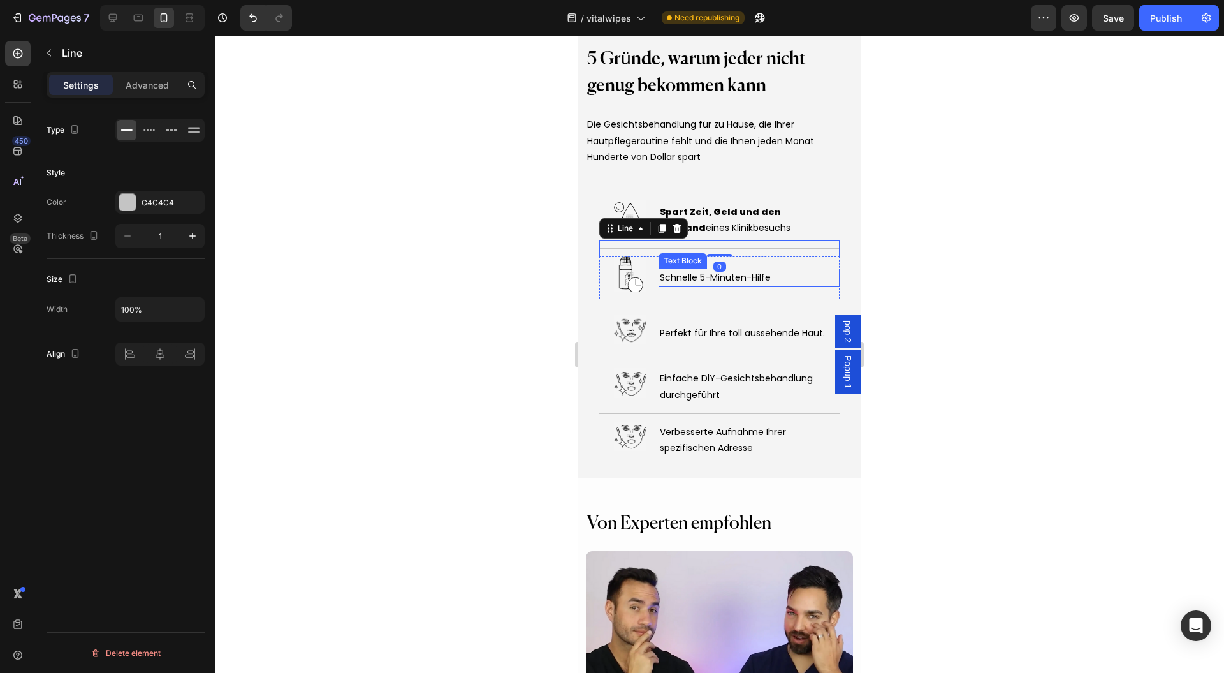
click at [729, 271] on span "Schnelle 5-Minuten-Hilfe" at bounding box center [715, 277] width 111 height 13
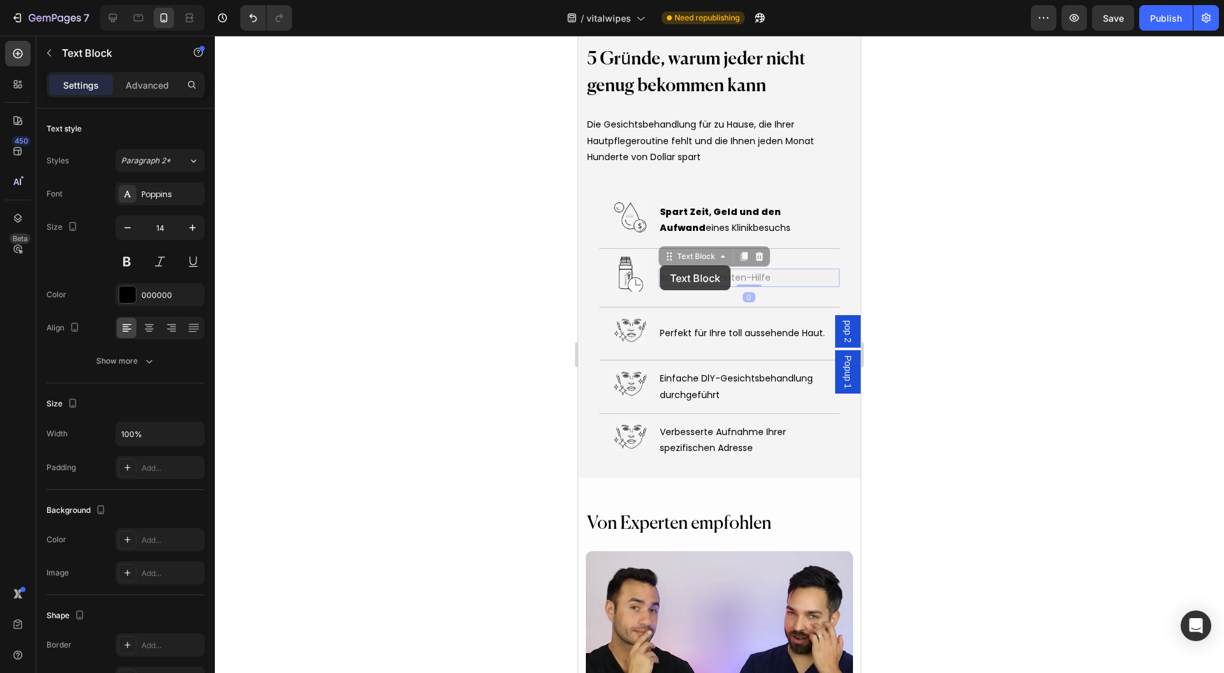
drag, startPoint x: 729, startPoint y: 269, endPoint x: 664, endPoint y: 275, distance: 65.3
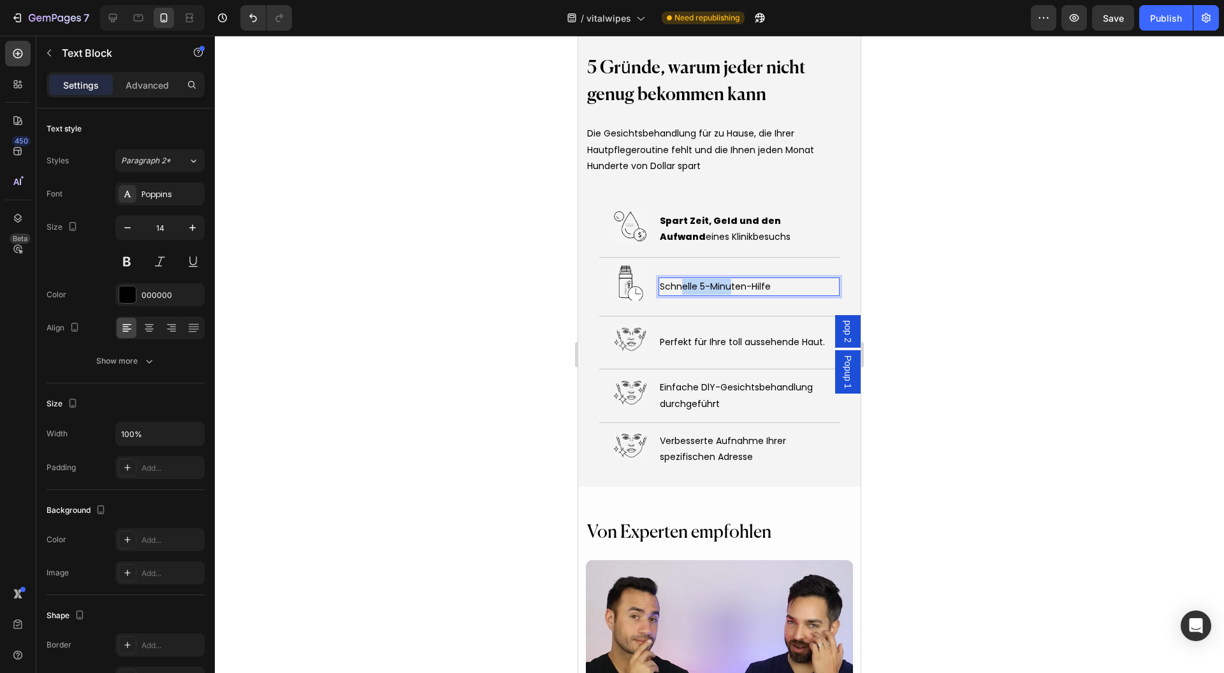
drag, startPoint x: 711, startPoint y: 281, endPoint x: 678, endPoint y: 284, distance: 33.3
click at [678, 284] on span "Schnelle 5-Minuten-Hilfe" at bounding box center [715, 286] width 111 height 13
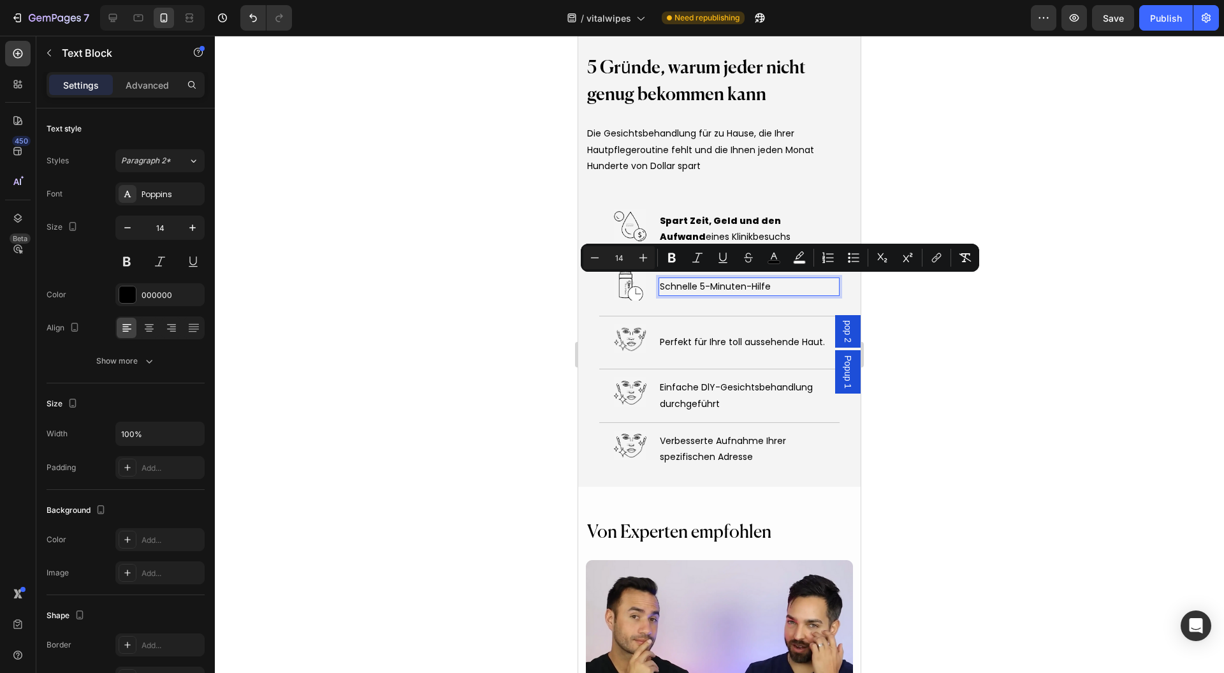
click at [740, 280] on span "Schnelle 5-Minuten-Hilfe" at bounding box center [715, 286] width 111 height 13
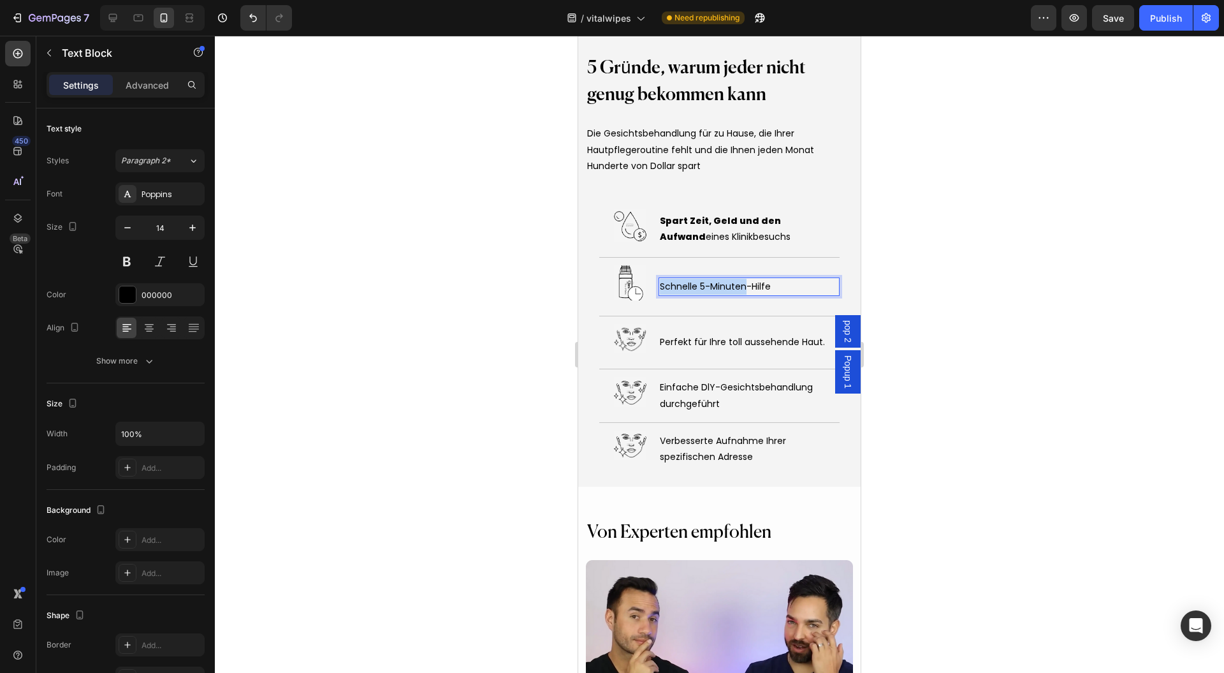
drag, startPoint x: 740, startPoint y: 279, endPoint x: 655, endPoint y: 282, distance: 84.9
click at [655, 282] on div "Image Schnelle 5-Minuten-Hilfe Text Block 0 Row" at bounding box center [719, 286] width 240 height 43
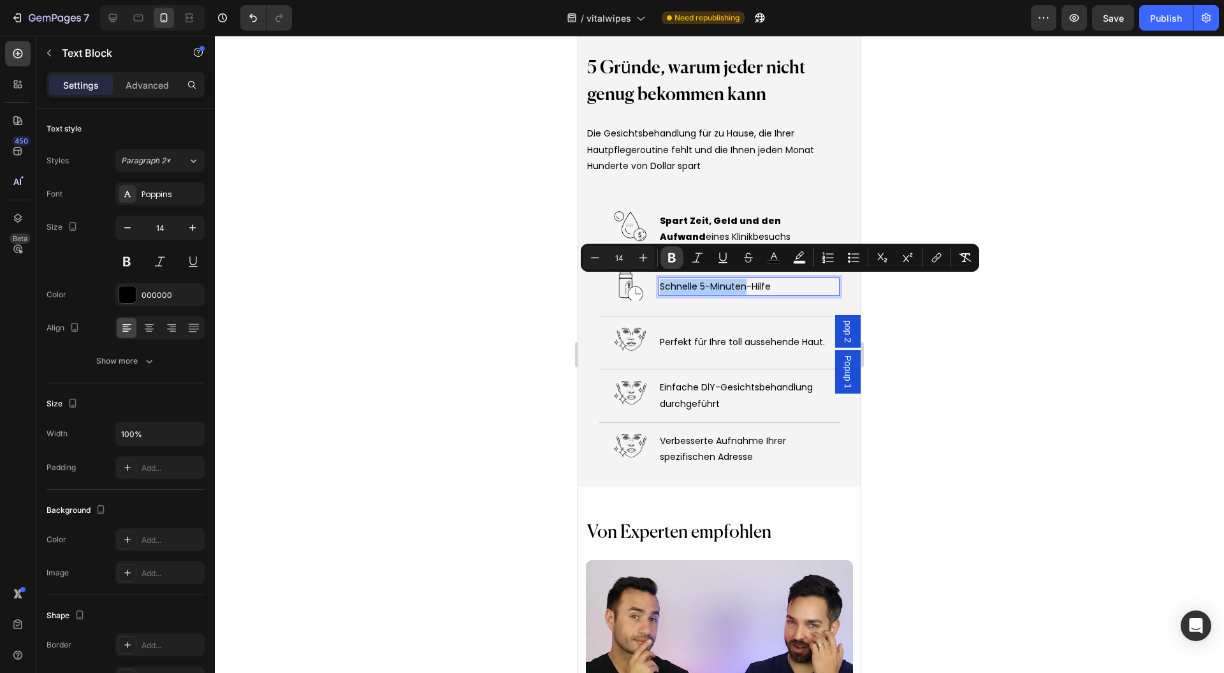
click at [667, 259] on icon "Editor contextual toolbar" at bounding box center [672, 257] width 13 height 13
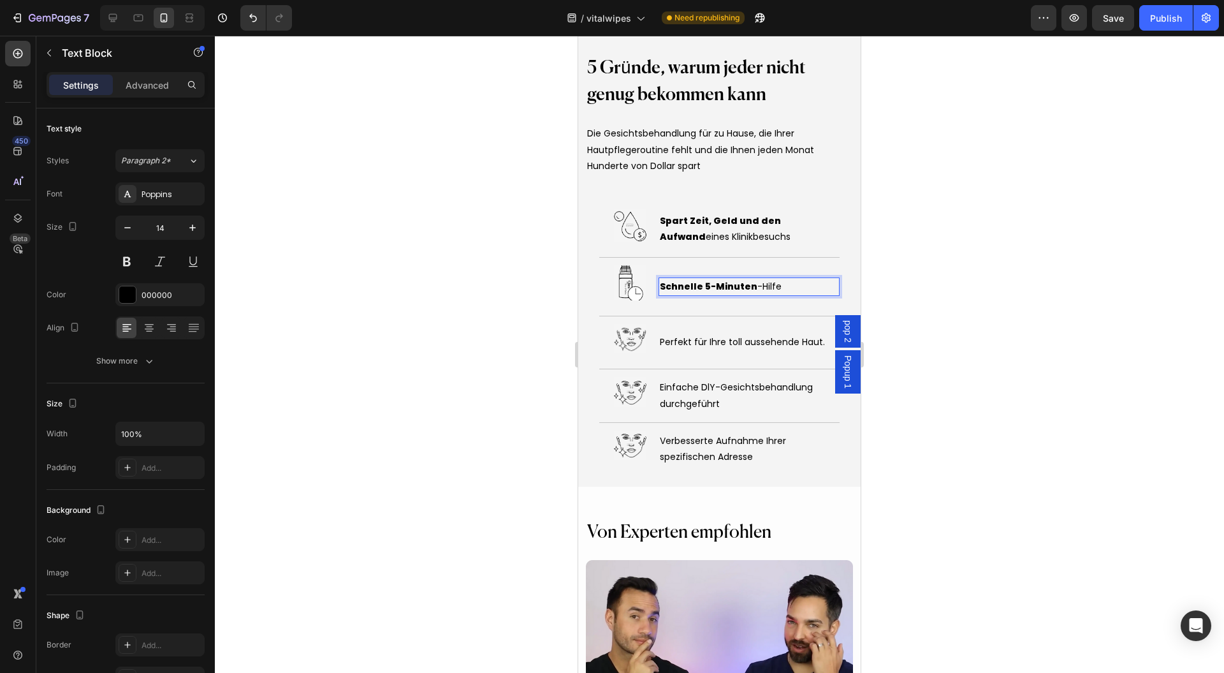
click at [711, 288] on strong "Schnelle 5-Minuten" at bounding box center [709, 286] width 98 height 13
click at [787, 281] on p "Schnelle 5-Minuten -Hilfe" at bounding box center [749, 287] width 179 height 16
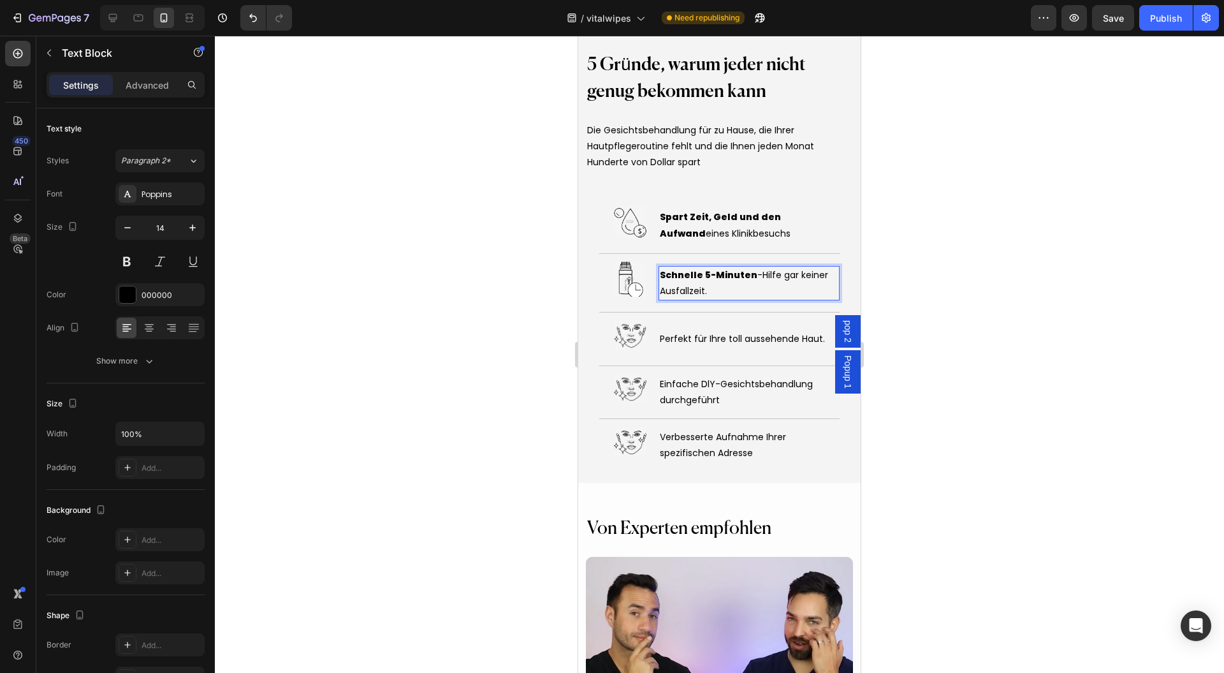
scroll to position [4739, 0]
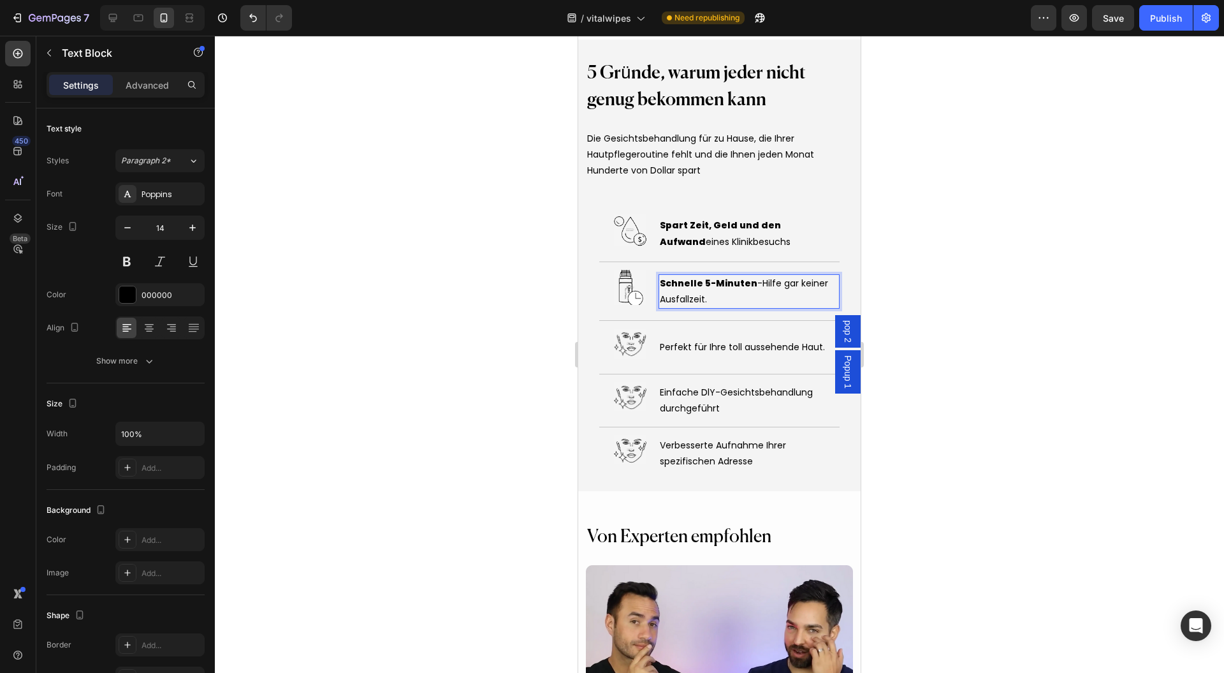
click at [701, 291] on p "Schnelle 5-Minuten -Hilfe gar keiner Ausfallzeit." at bounding box center [749, 291] width 179 height 32
click at [793, 284] on span "Schnelle 5-Minuten -Hilfe gar keiner Ausfallzeit." at bounding box center [744, 291] width 168 height 29
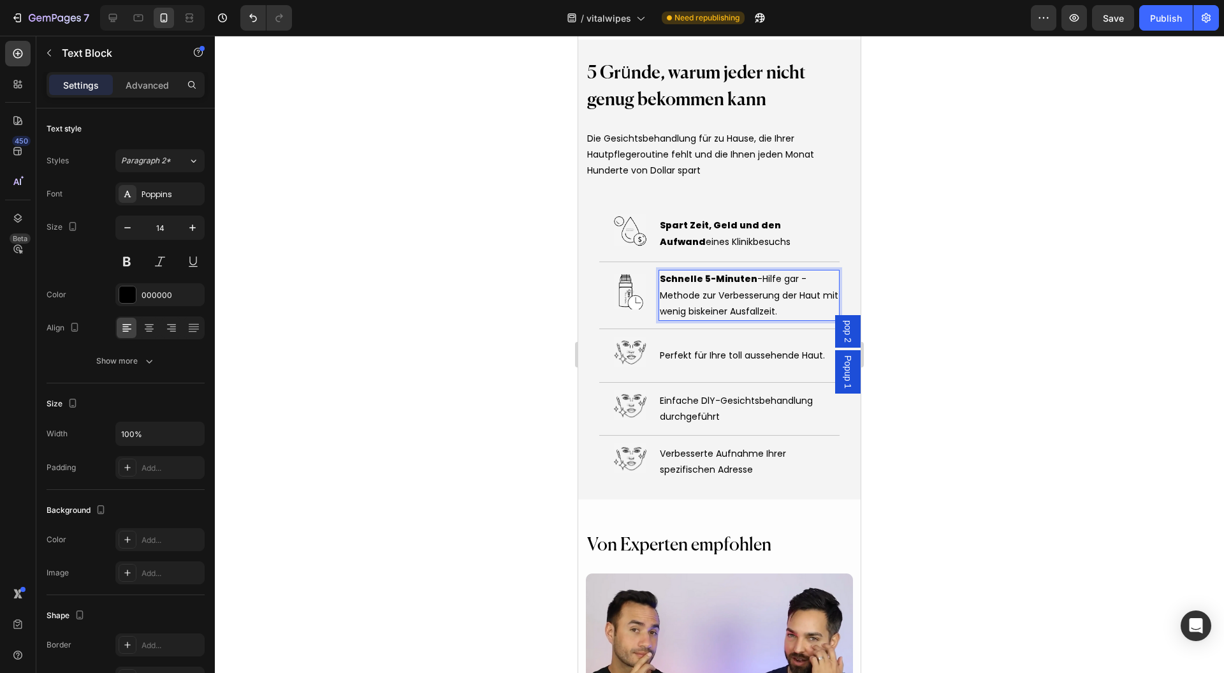
scroll to position [4736, 0]
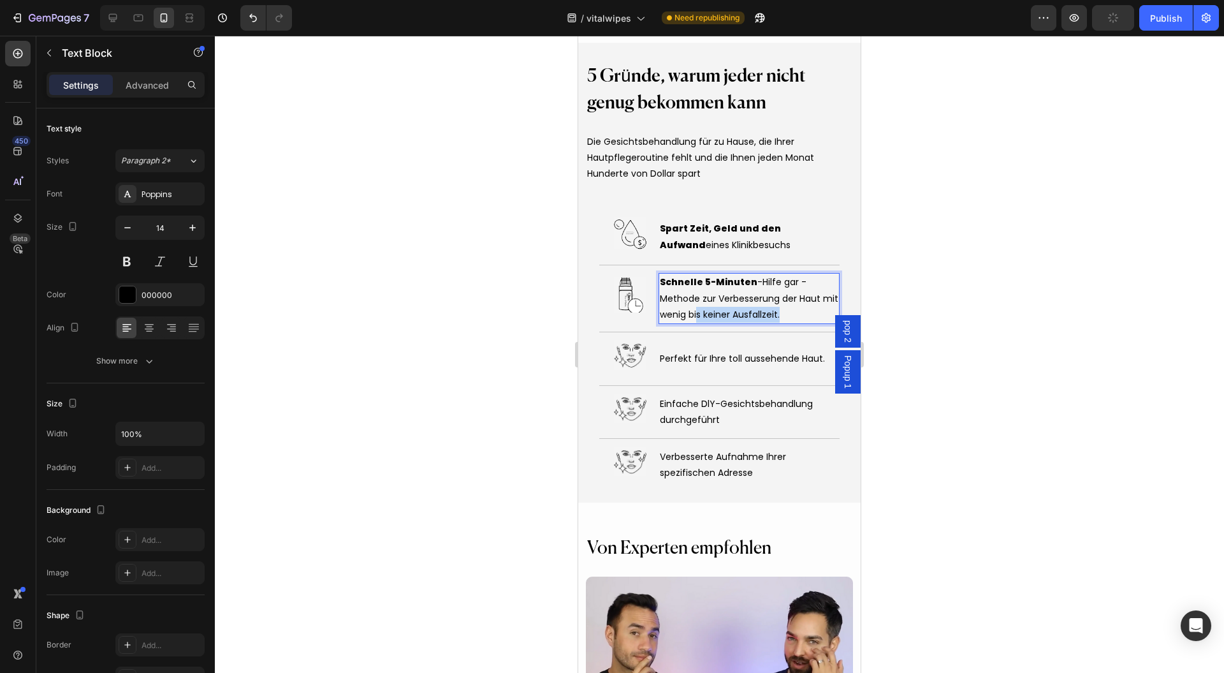
drag, startPoint x: 734, startPoint y: 317, endPoint x: 715, endPoint y: 314, distance: 20.1
click at [715, 314] on p "Schnelle 5-Minuten -Hilfe gar -Methode zur Verbesserung der Haut mit wenig bis …" at bounding box center [749, 298] width 179 height 48
click at [806, 316] on p "Schnelle 5-Minuten -Hilfe gar -Methode zur Verbesserung der Haut mit wenig bis …" at bounding box center [749, 298] width 179 height 48
click at [726, 317] on span "Schnelle 5-Minuten -Hilfe gar -Methode zur Verbesserung der Haut mit wenig bis …" at bounding box center [749, 297] width 179 height 45
click at [719, 318] on span "Schnelle 5-Minuten -Hilfe gar -Methode zur Verbesserung der Haut mit wenig bis …" at bounding box center [749, 297] width 179 height 45
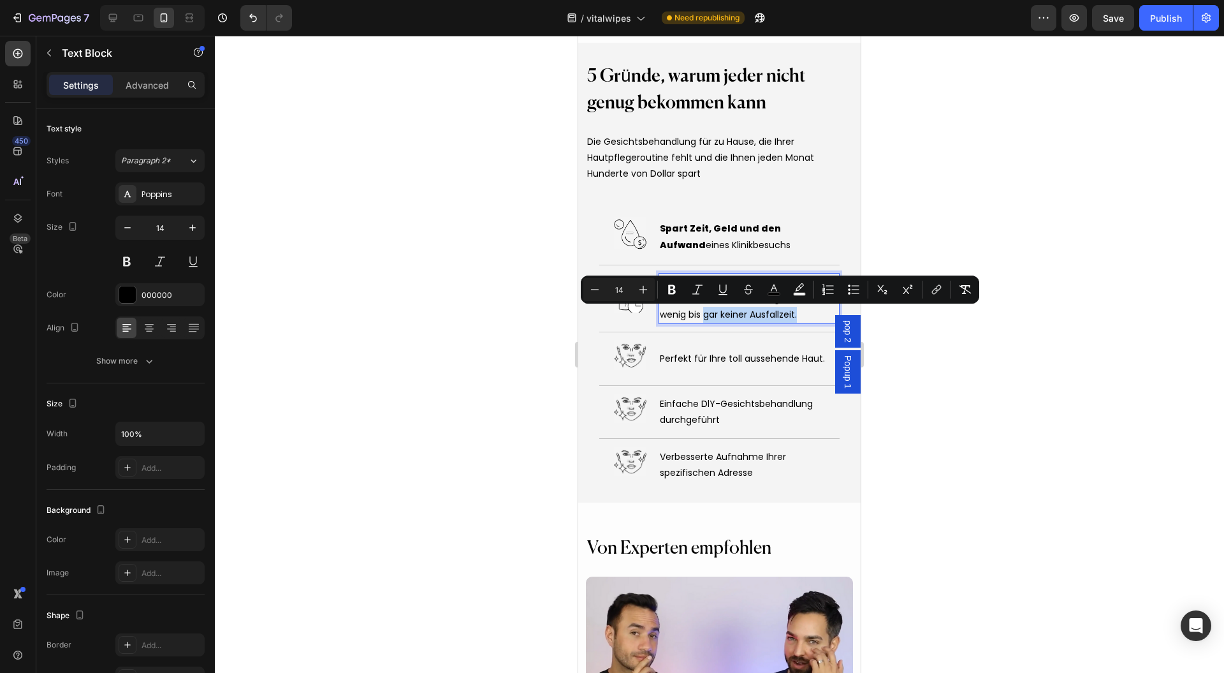
drag, startPoint x: 813, startPoint y: 312, endPoint x: 721, endPoint y: 320, distance: 92.8
click at [721, 320] on p "Schnelle 5-Minuten -Hilfe gar -Methode zur Verbesserung der Haut mit wenig bis …" at bounding box center [749, 298] width 179 height 48
click at [672, 287] on icon "Editor contextual toolbar" at bounding box center [672, 289] width 13 height 13
click at [919, 224] on div at bounding box center [719, 354] width 1009 height 637
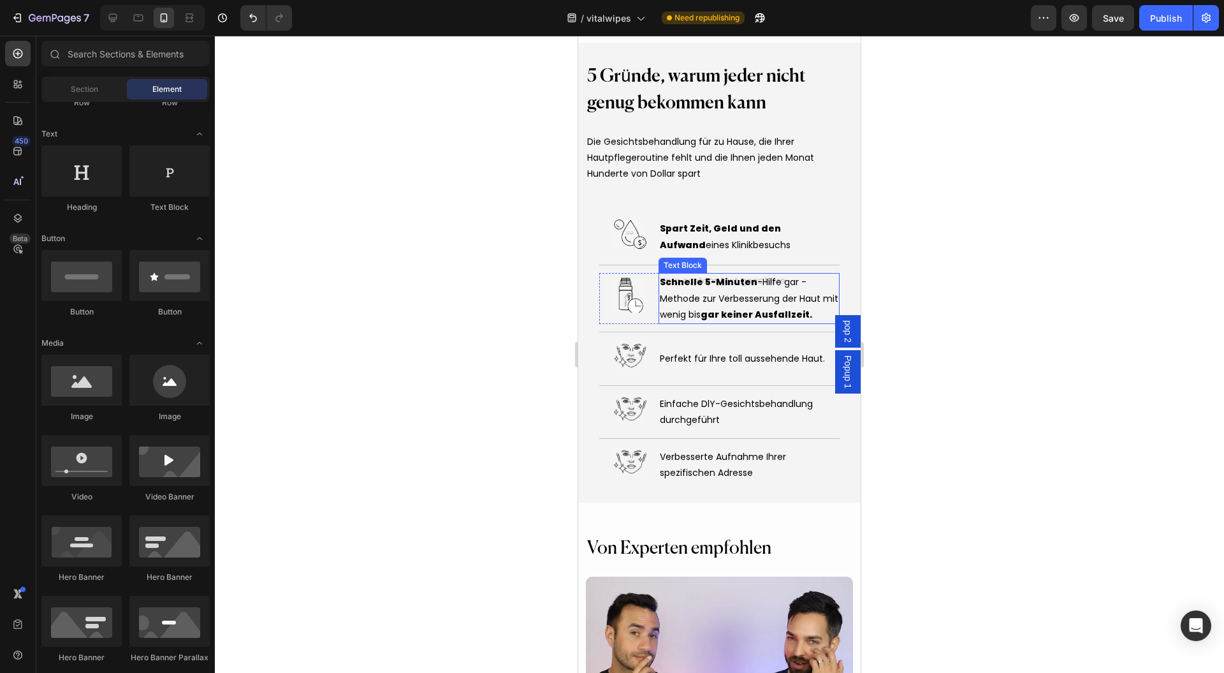
click at [788, 286] on div "Schnelle 5-Minuten -Hilfe gar -Methode zur Verbesserung der Haut mit wenig bis …" at bounding box center [749, 298] width 181 height 51
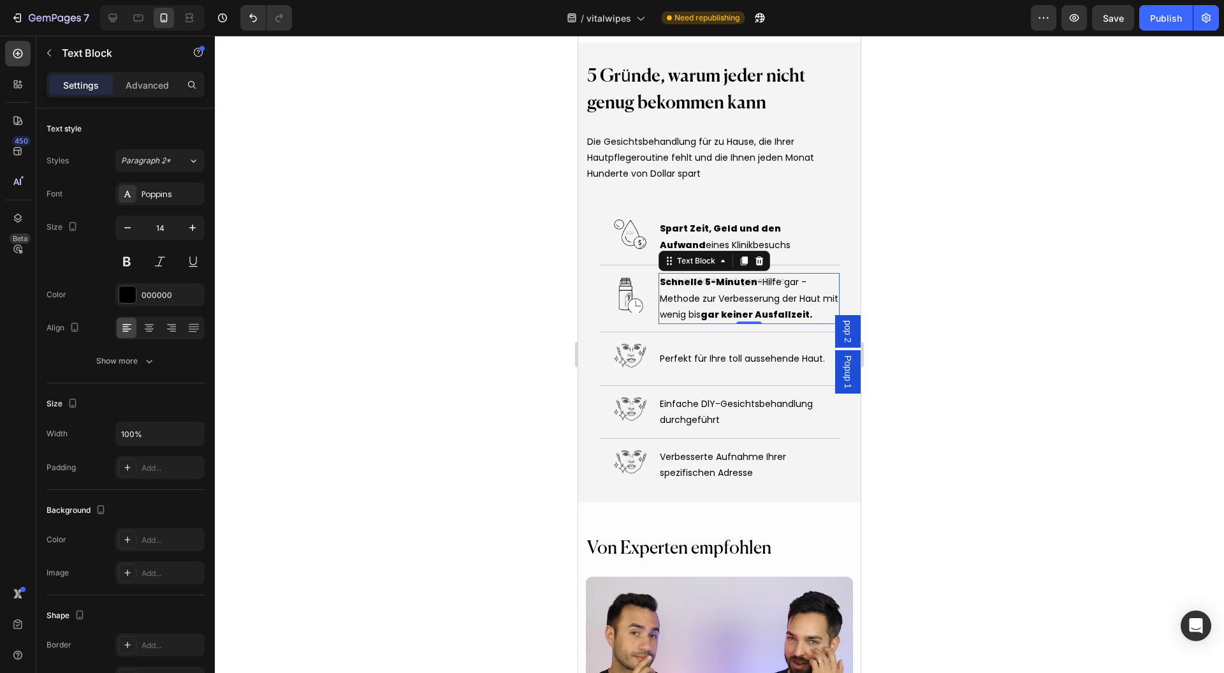
click at [791, 283] on span "Schnelle 5-Minuten -Hilfe gar -Methode zur Verbesserung der Haut mit wenig bis …" at bounding box center [749, 297] width 179 height 45
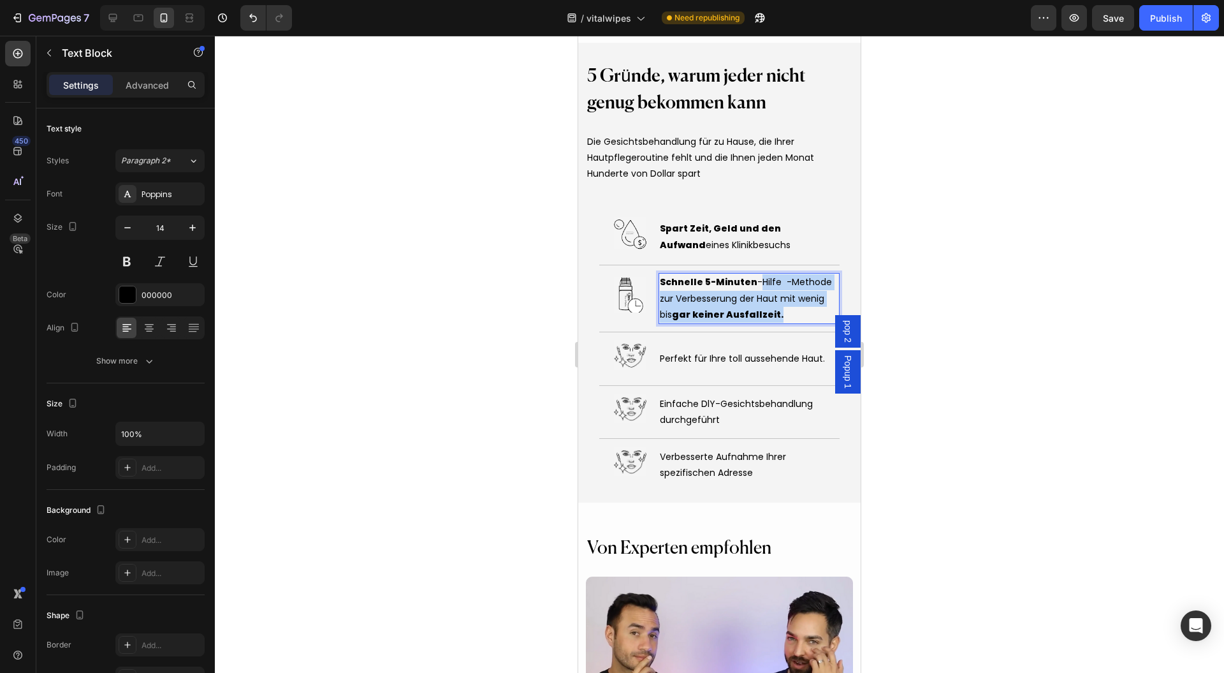
drag, startPoint x: 780, startPoint y: 282, endPoint x: 755, endPoint y: 286, distance: 25.8
click at [755, 286] on div "Schnelle 5-Minuten -Hilfe -Methode zur Verbesserung der Haut mit wenig bis gar …" at bounding box center [749, 298] width 181 height 51
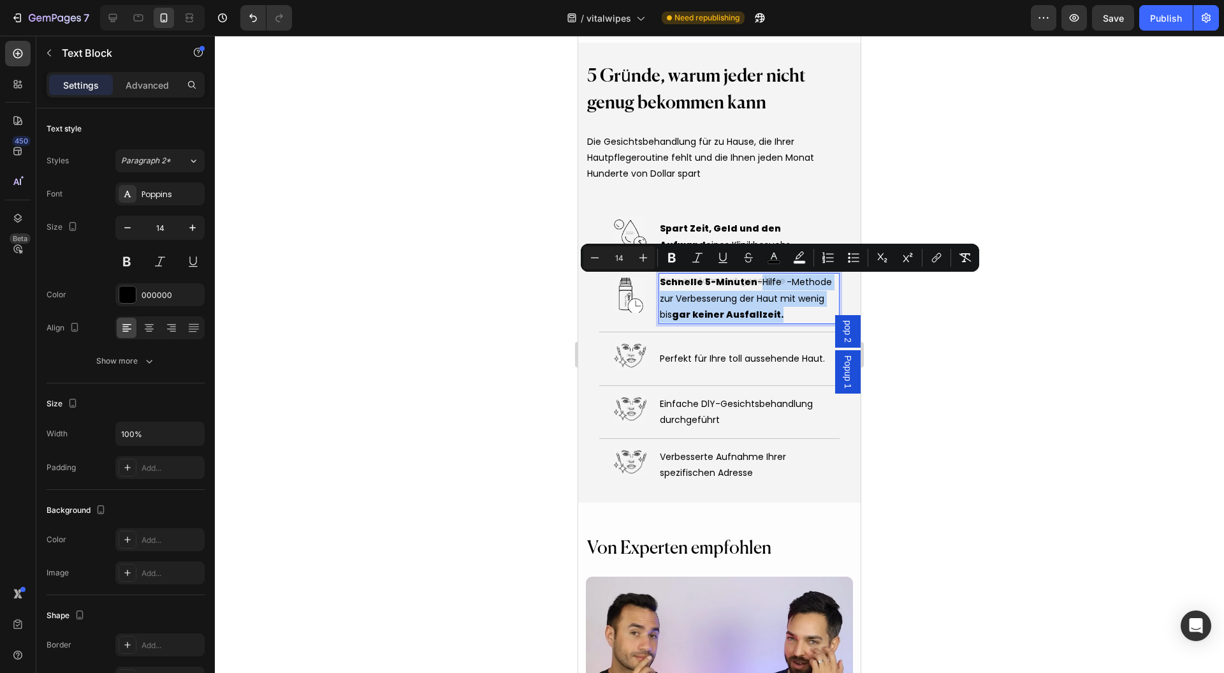
click at [756, 284] on div "Schnelle 5-Minuten -Hilfe -Methode zur Verbesserung der Haut mit wenig bis gar …" at bounding box center [749, 298] width 181 height 51
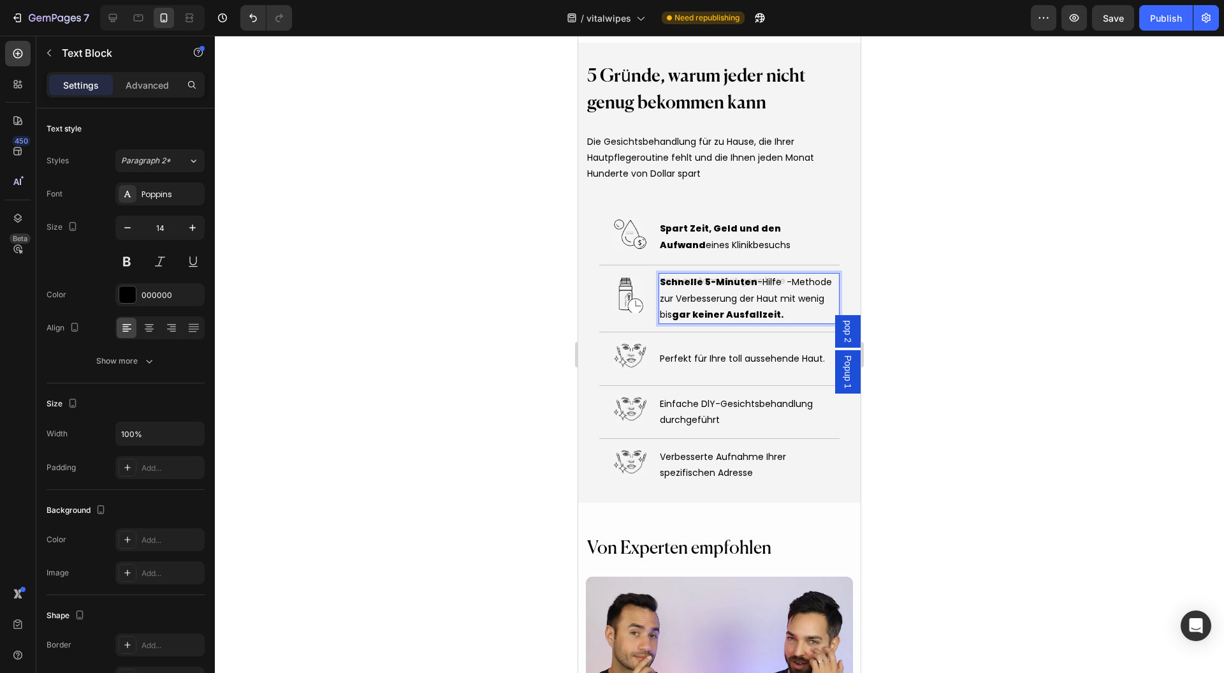
click at [753, 284] on div "Schnelle 5-Minuten -Hilfe -Methode zur Verbesserung der Haut mit wenig bis gar …" at bounding box center [749, 298] width 181 height 51
click at [761, 284] on div "Schnelle 5-Minuten -Hilfe -Methode zur Verbesserung der Haut mit wenig bis gar …" at bounding box center [749, 298] width 181 height 51
click at [773, 284] on div "Schnelle 5-Minuten -Hilfe -Methode zur Verbesserung der Haut mit wenig bis gar …" at bounding box center [749, 298] width 181 height 51
click at [780, 284] on div "Schnelle 5-Minuten -Hilfe -Methode zur Verbesserung der Haut mit wenig bis gar …" at bounding box center [749, 298] width 181 height 51
click at [754, 309] on p "Schnelle 5-Minuten -Hilfe -Methode zur Verbesserung der Haut mit wenig bis gar …" at bounding box center [749, 298] width 179 height 48
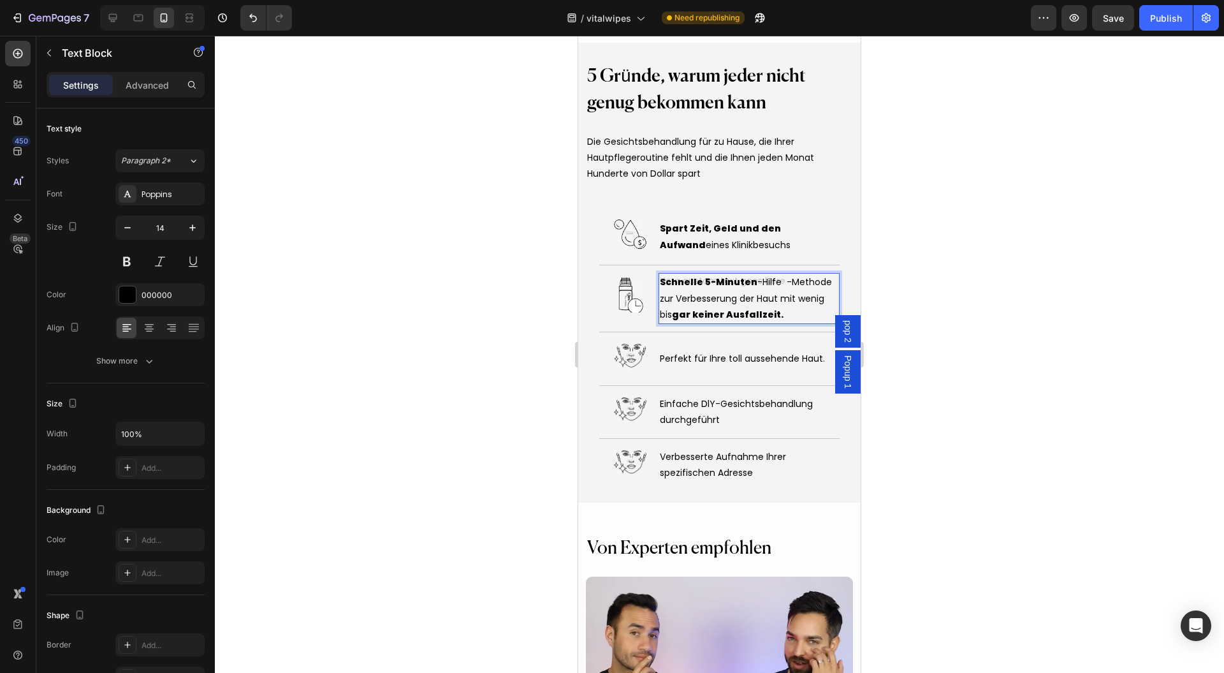
click at [768, 286] on div "Schnelle 5-Minuten -Hilfe -Methode zur Verbesserung der Haut mit wenig bis gar …" at bounding box center [749, 298] width 181 height 51
click at [761, 286] on div "Schnelle 5-Minuten -Hilfe -Methode zur Verbesserung der Haut mit wenig bis gar …" at bounding box center [749, 298] width 181 height 51
click at [947, 276] on div at bounding box center [719, 354] width 1009 height 637
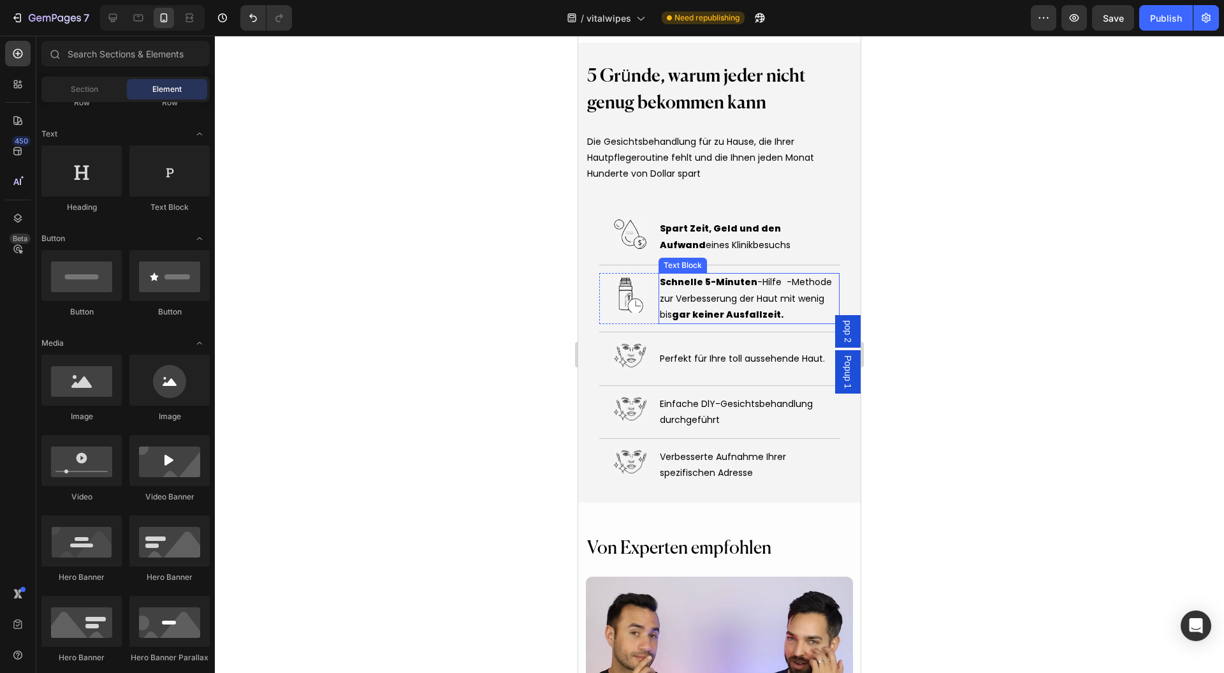
click at [772, 285] on span "Schnelle 5-Minuten -Hilfe -Methode zur Verbesserung der Haut mit wenig bis gar …" at bounding box center [746, 297] width 172 height 45
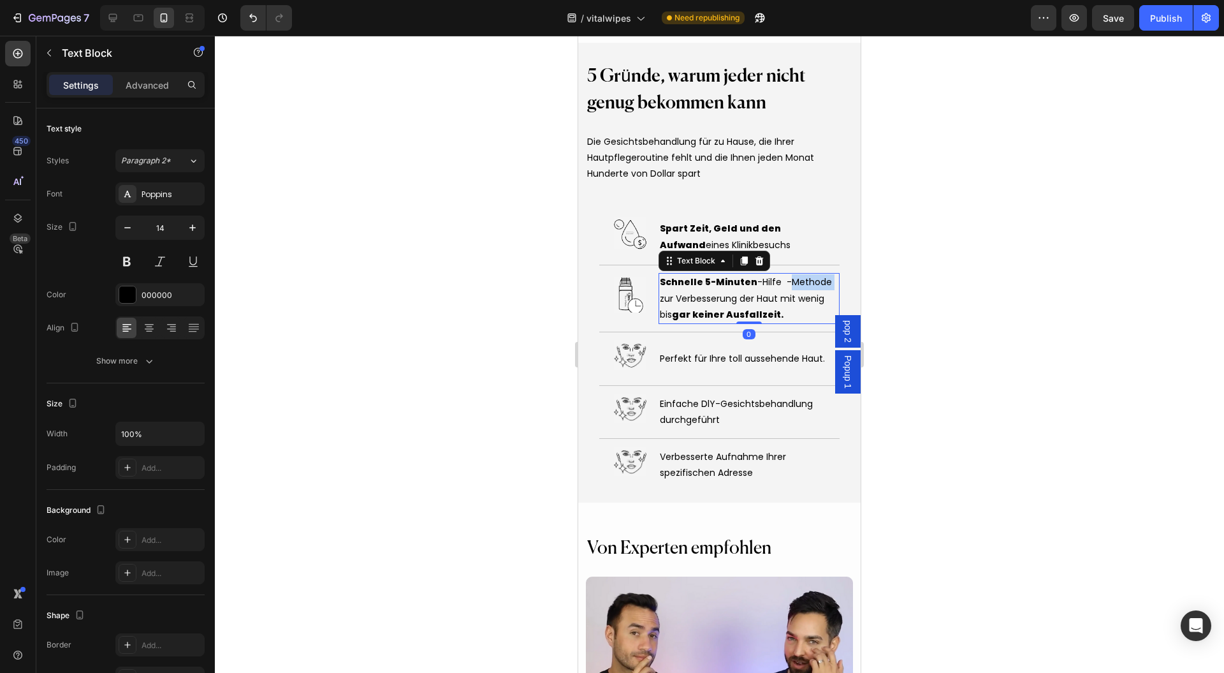
click at [780, 284] on span "Schnelle 5-Minuten -Hilfe -Methode zur Verbesserung der Haut mit wenig bis gar …" at bounding box center [746, 297] width 172 height 45
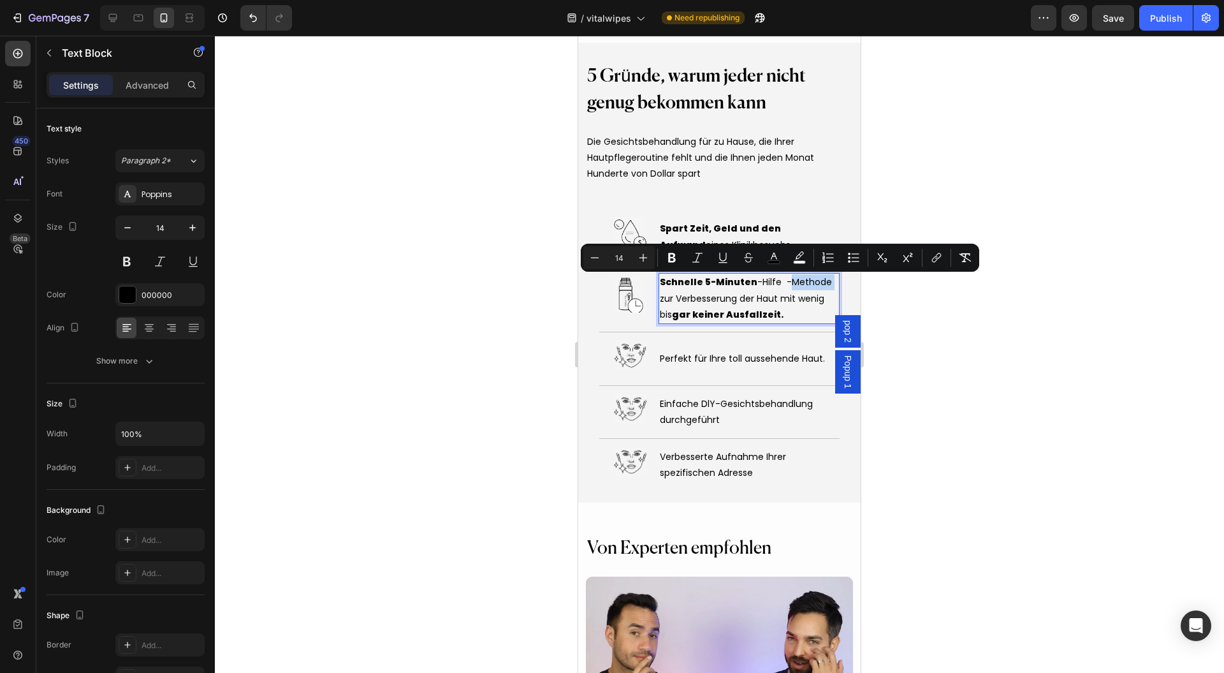
click at [780, 282] on span "Schnelle 5-Minuten -Hilfe -Methode zur Verbesserung der Haut mit wenig bis gar …" at bounding box center [746, 297] width 172 height 45
click at [778, 283] on span "Schnelle 5-Minuten -Hilfe -Methode zur Verbesserung der Haut mit wenig bis gar …" at bounding box center [746, 297] width 172 height 45
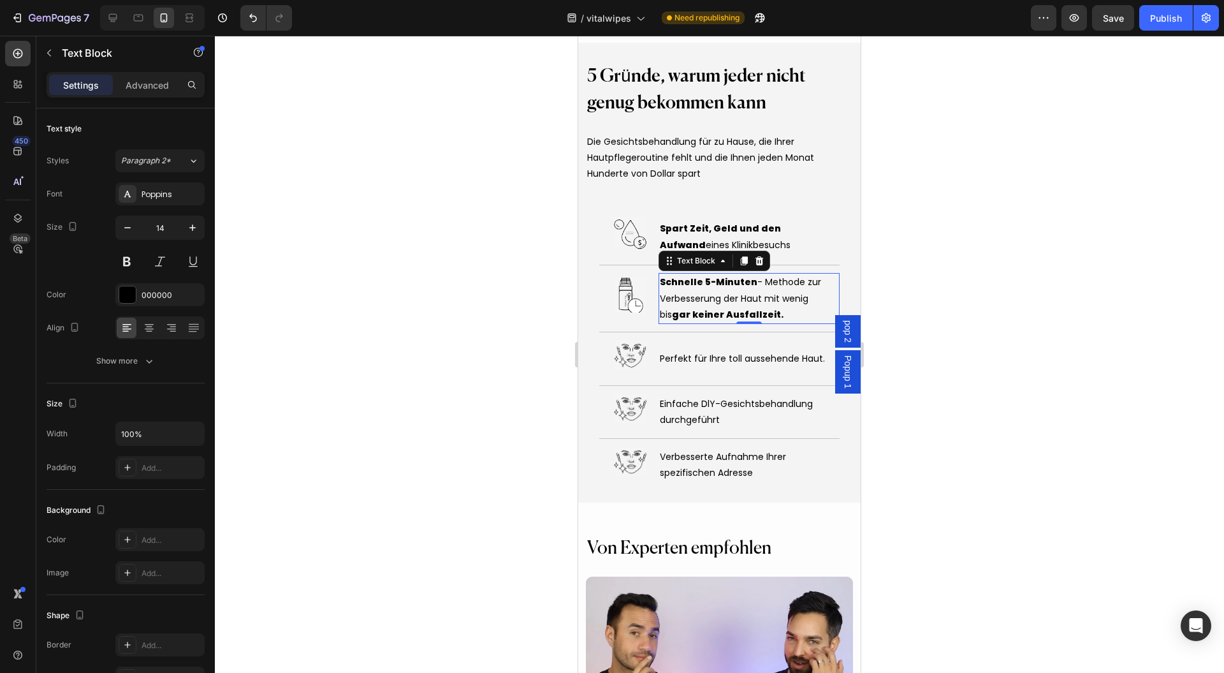
click at [997, 268] on div at bounding box center [719, 354] width 1009 height 637
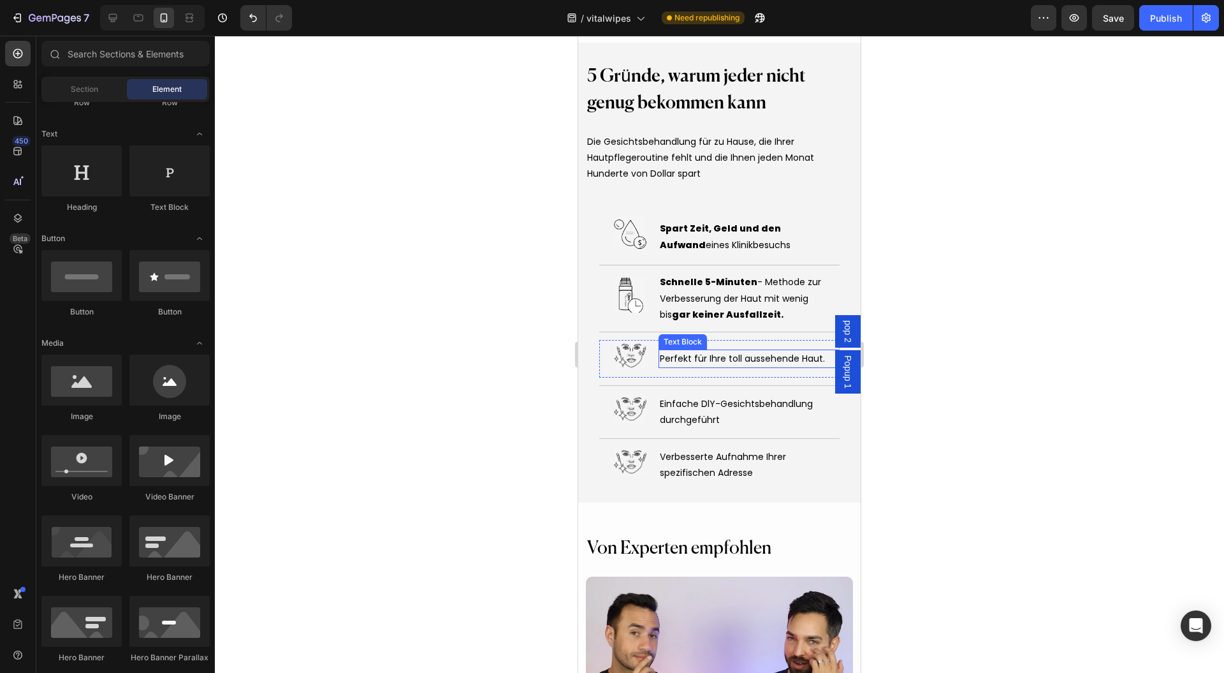
drag, startPoint x: 719, startPoint y: 358, endPoint x: 711, endPoint y: 358, distance: 7.0
click at [718, 358] on span "Perfekt für Ihre toll aussehende Haut." at bounding box center [742, 358] width 165 height 13
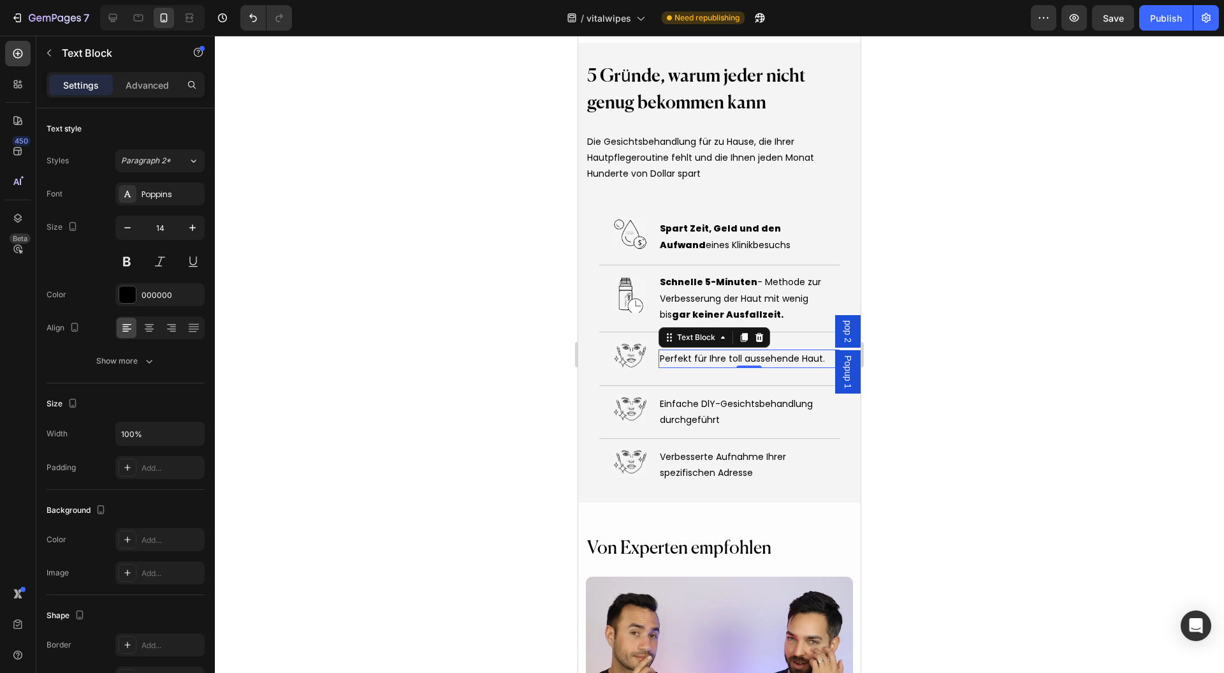
click at [687, 357] on span "Perfekt für Ihre toll aussehende Haut." at bounding box center [742, 358] width 165 height 13
click at [690, 365] on p "Perfekt vor Ihrem großen Event, um" at bounding box center [749, 359] width 179 height 16
click at [835, 355] on div "Popup 1" at bounding box center [848, 371] width 26 height 43
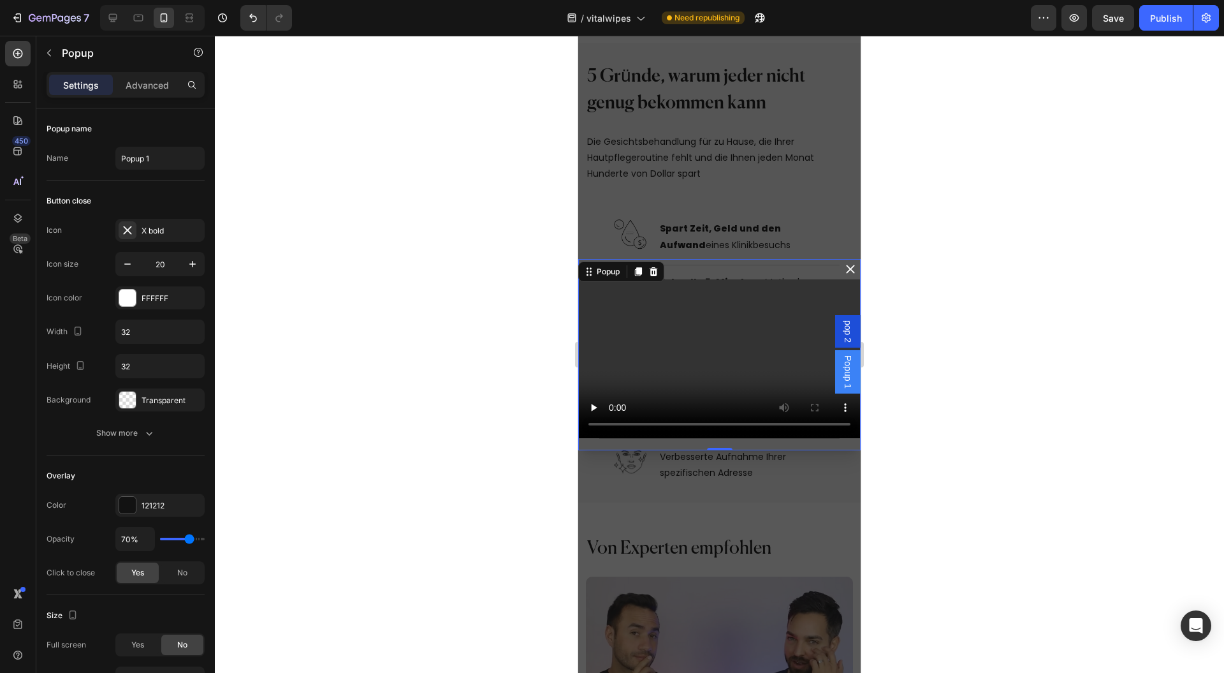
click at [844, 264] on icon "Dialog content" at bounding box center [850, 269] width 13 height 13
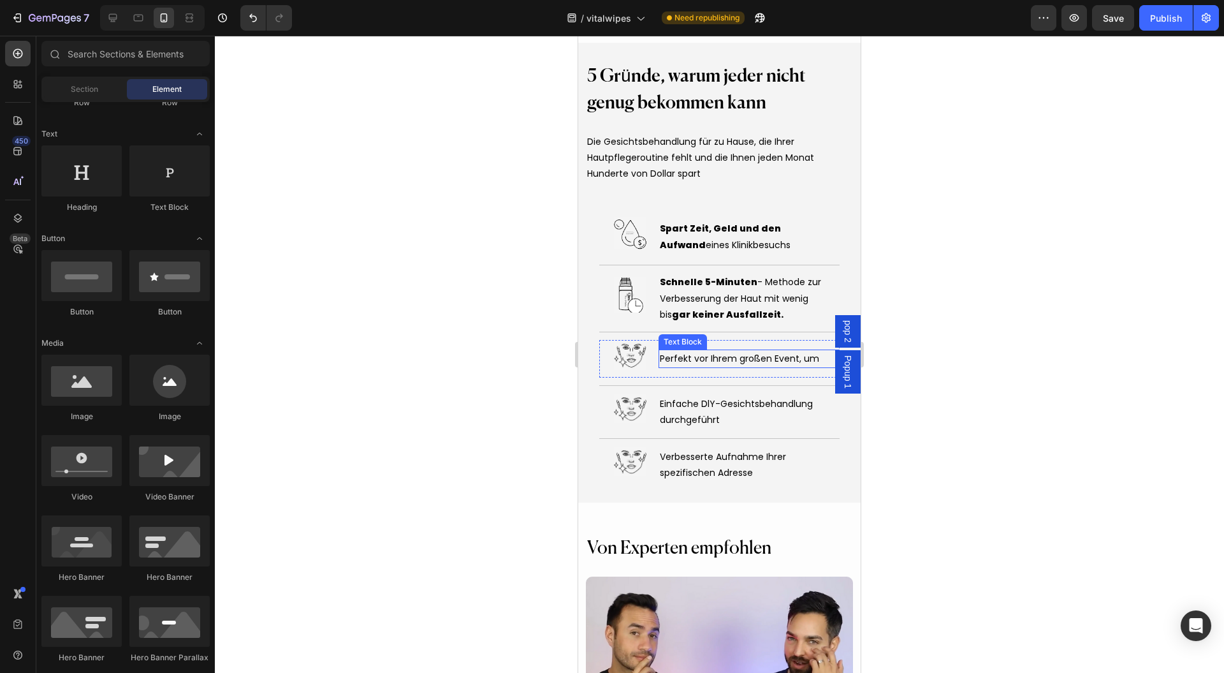
click at [816, 356] on p "Perfekt vor Ihrem großen Event, um" at bounding box center [749, 359] width 179 height 16
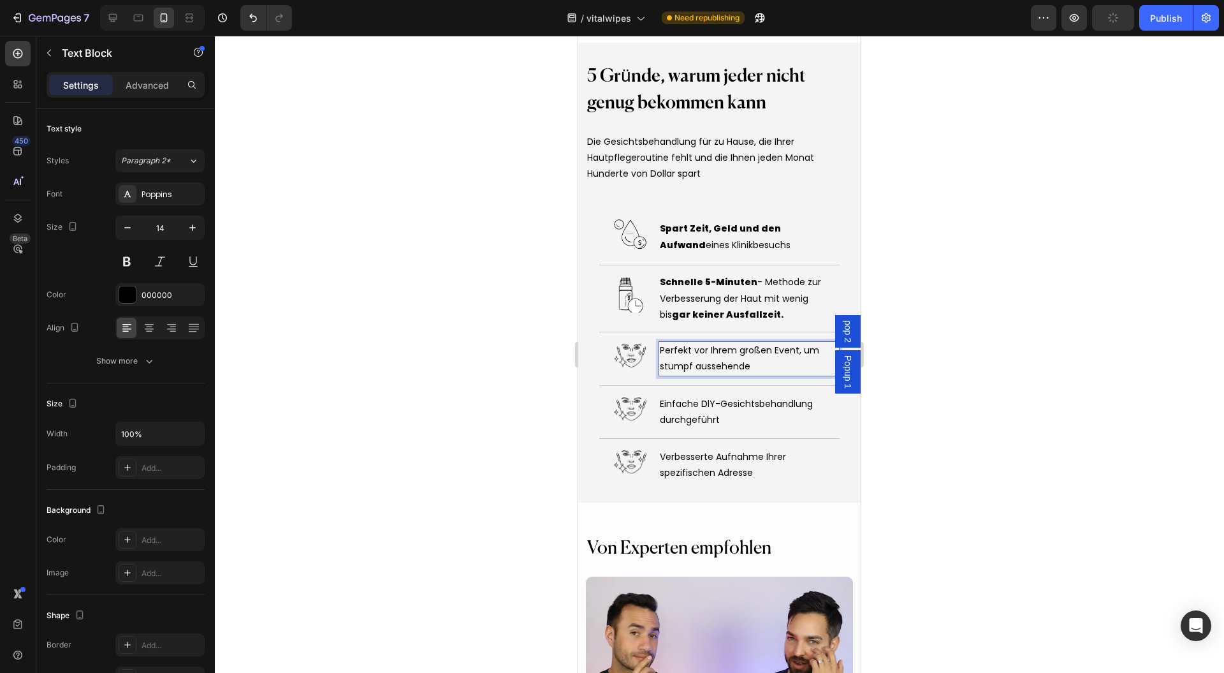
scroll to position [4728, 0]
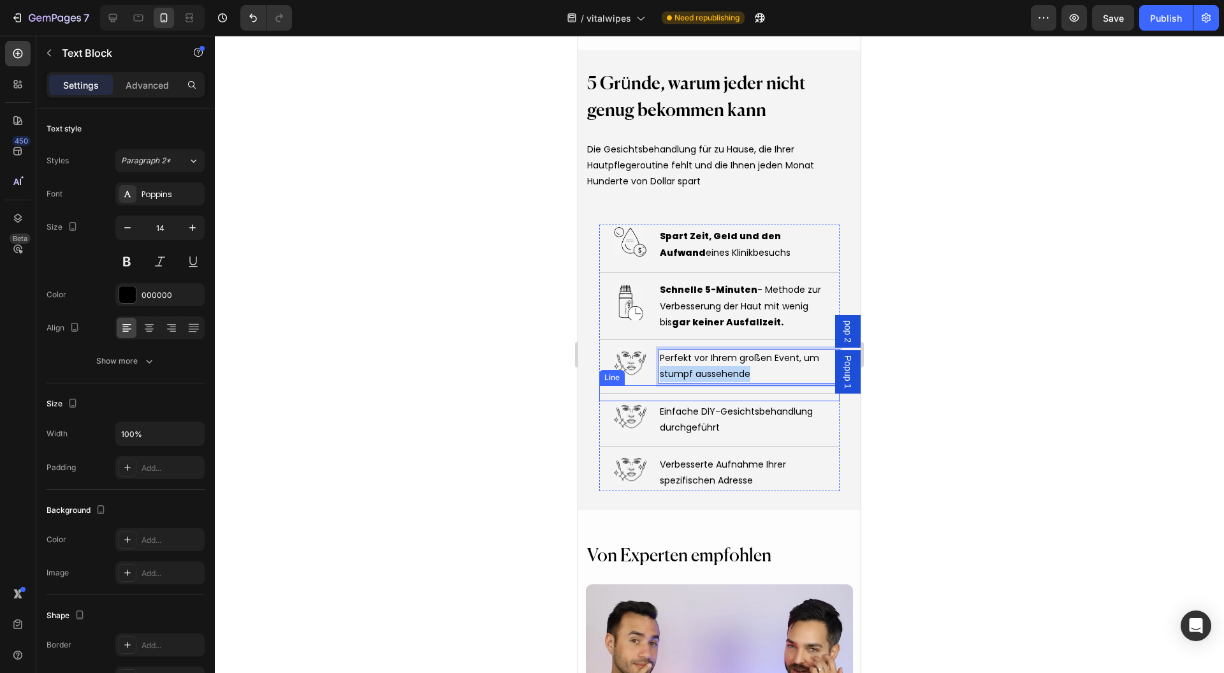
drag, startPoint x: 750, startPoint y: 369, endPoint x: 652, endPoint y: 385, distance: 99.5
click at [652, 385] on div "Title Line Image Perfekt vor Ihrem großen Event, um stumpf aussehende Text Bloc…" at bounding box center [719, 366] width 240 height 69
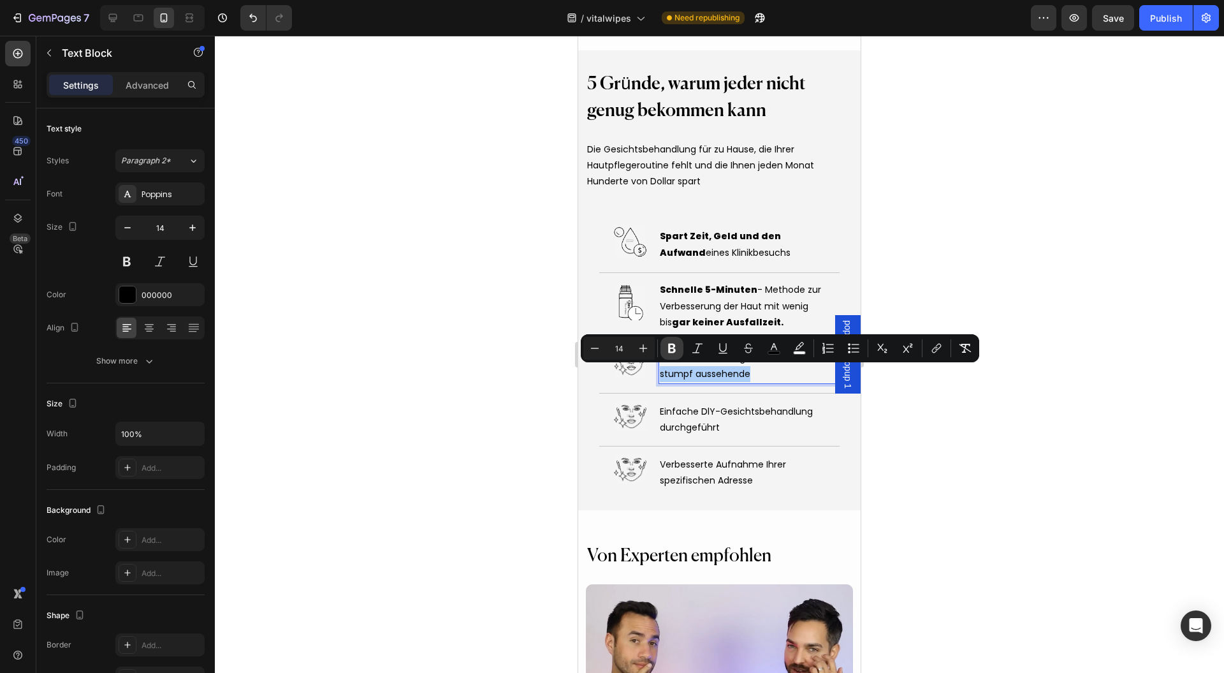
click at [671, 346] on icon "Editor contextual toolbar" at bounding box center [672, 348] width 13 height 13
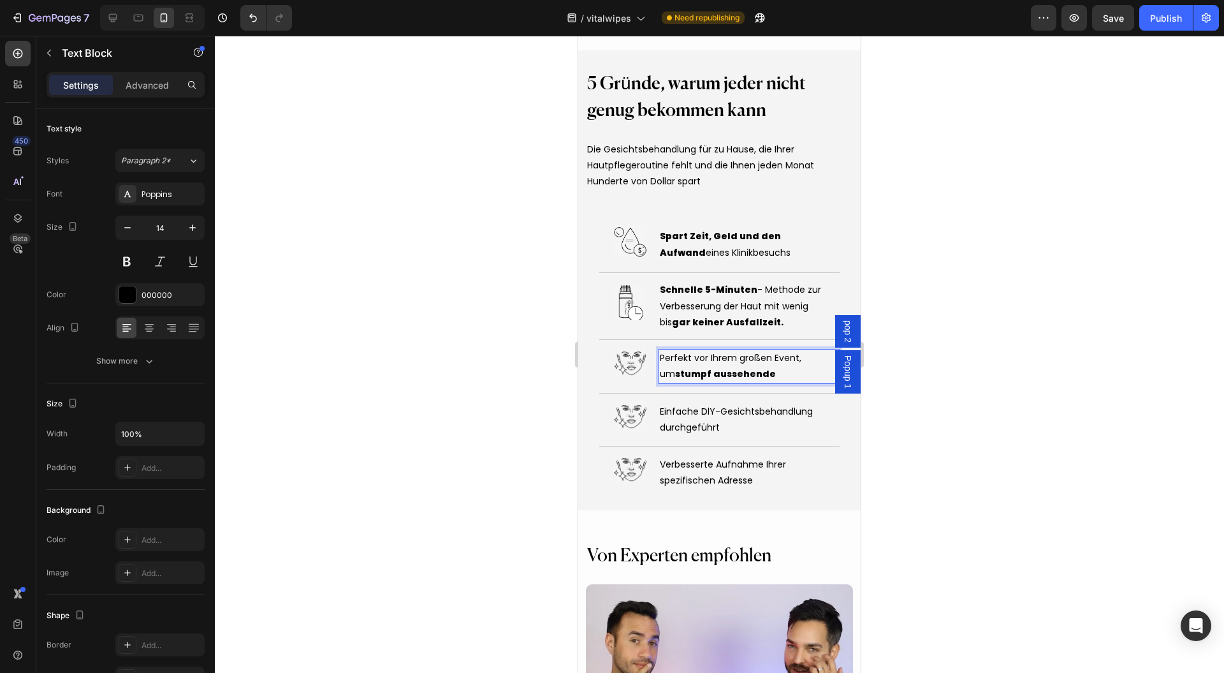
click at [706, 368] on strong "stumpf aussehende" at bounding box center [725, 373] width 101 height 13
click at [767, 373] on p "Perfekt vor Ihrem großen Event, um stumpf aussehende" at bounding box center [749, 366] width 179 height 32
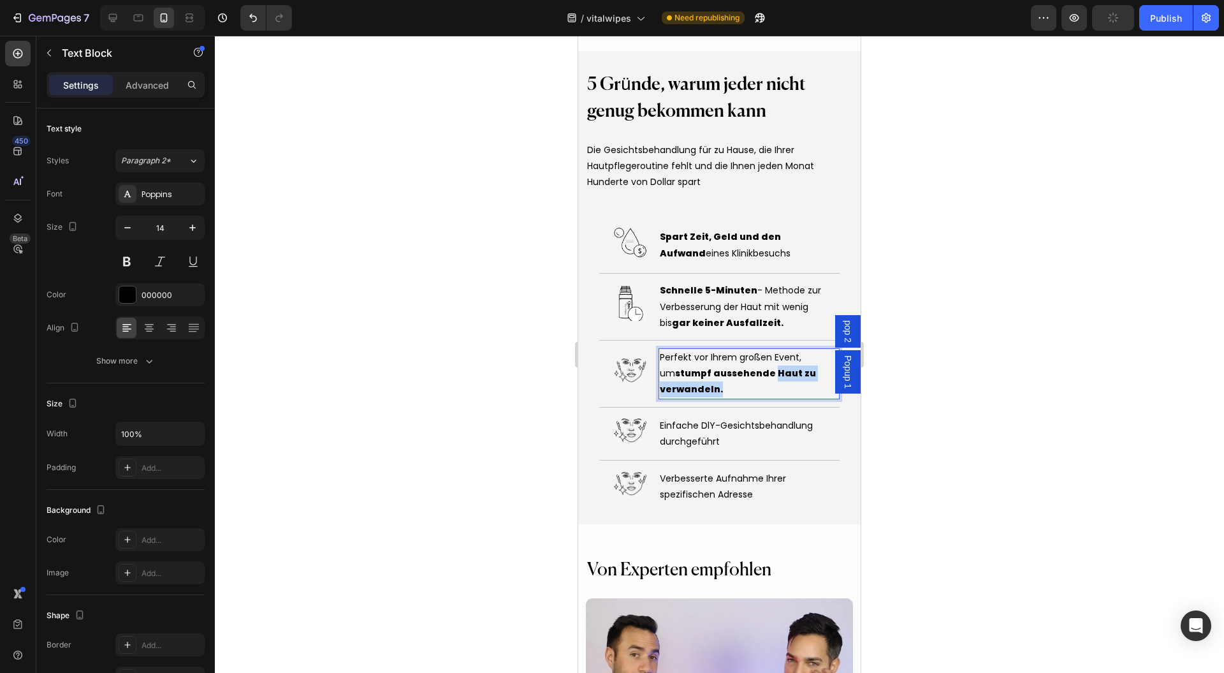
drag, startPoint x: 734, startPoint y: 388, endPoint x: 751, endPoint y: 376, distance: 20.2
click at [751, 376] on p "Perfekt vor Ihrem großen Event, um stumpf aussehende Haut zu verwandeln." at bounding box center [749, 373] width 179 height 48
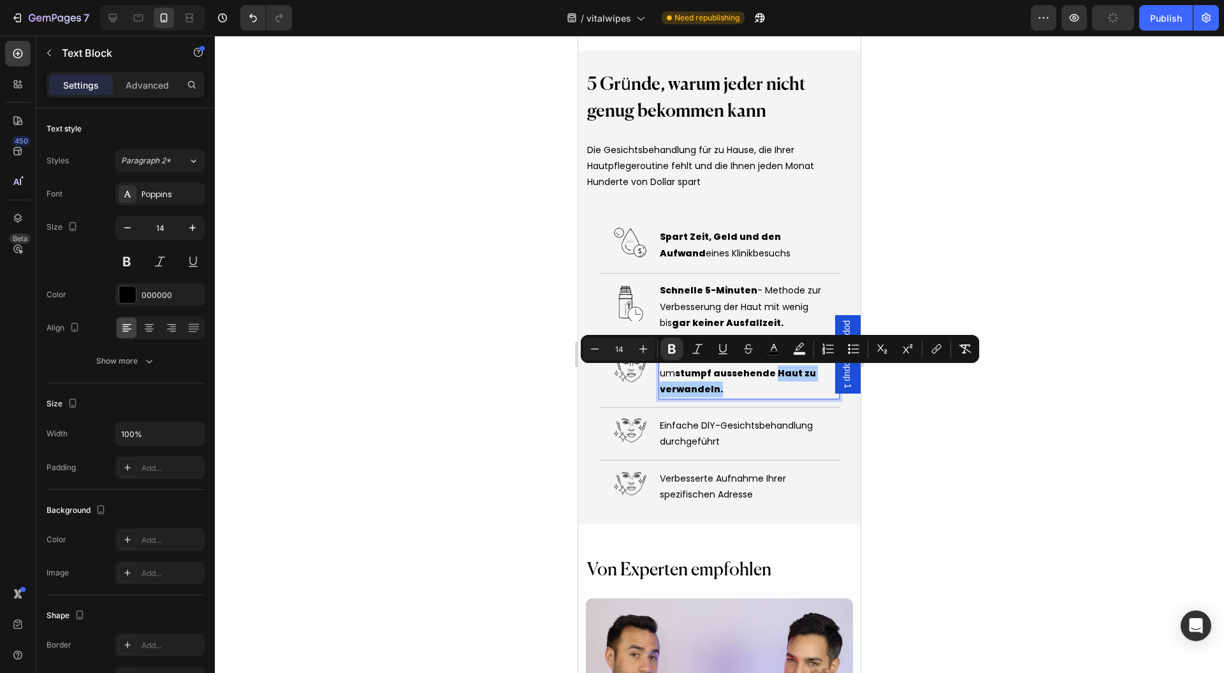
click at [675, 342] on icon "Editor contextual toolbar" at bounding box center [672, 348] width 13 height 13
drag, startPoint x: 1010, startPoint y: 437, endPoint x: 998, endPoint y: 435, distance: 11.8
click at [1010, 438] on div at bounding box center [719, 354] width 1009 height 637
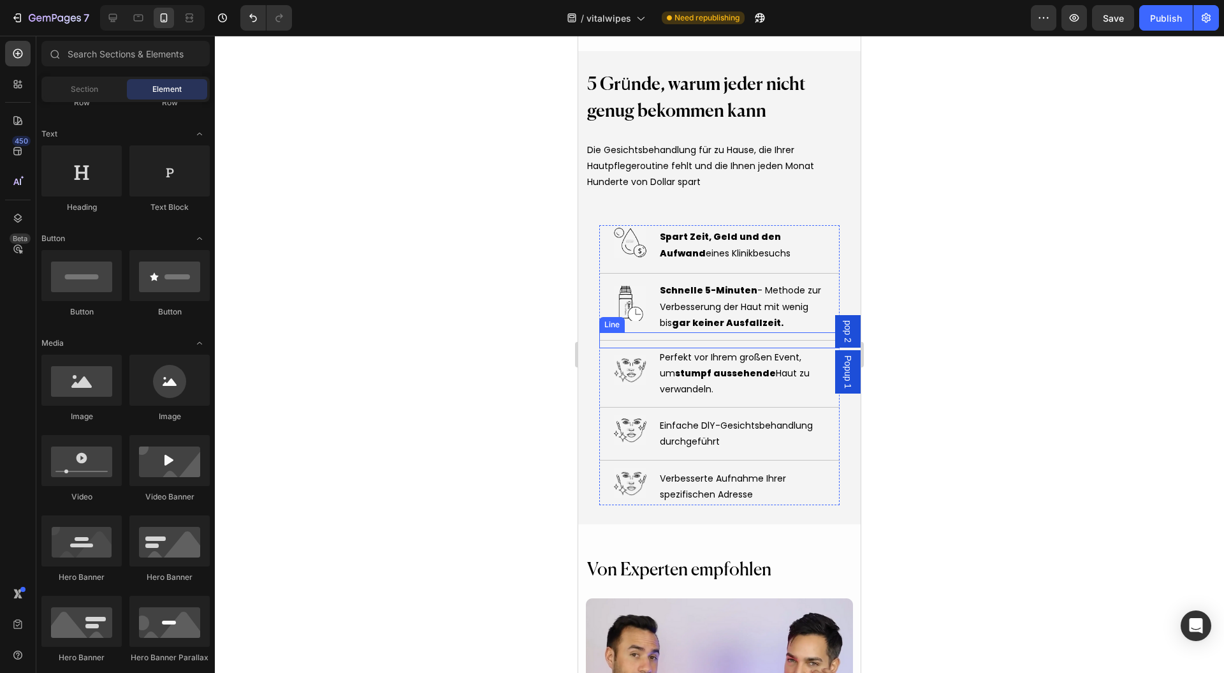
click at [682, 375] on strong "stumpf aussehende" at bounding box center [725, 373] width 101 height 13
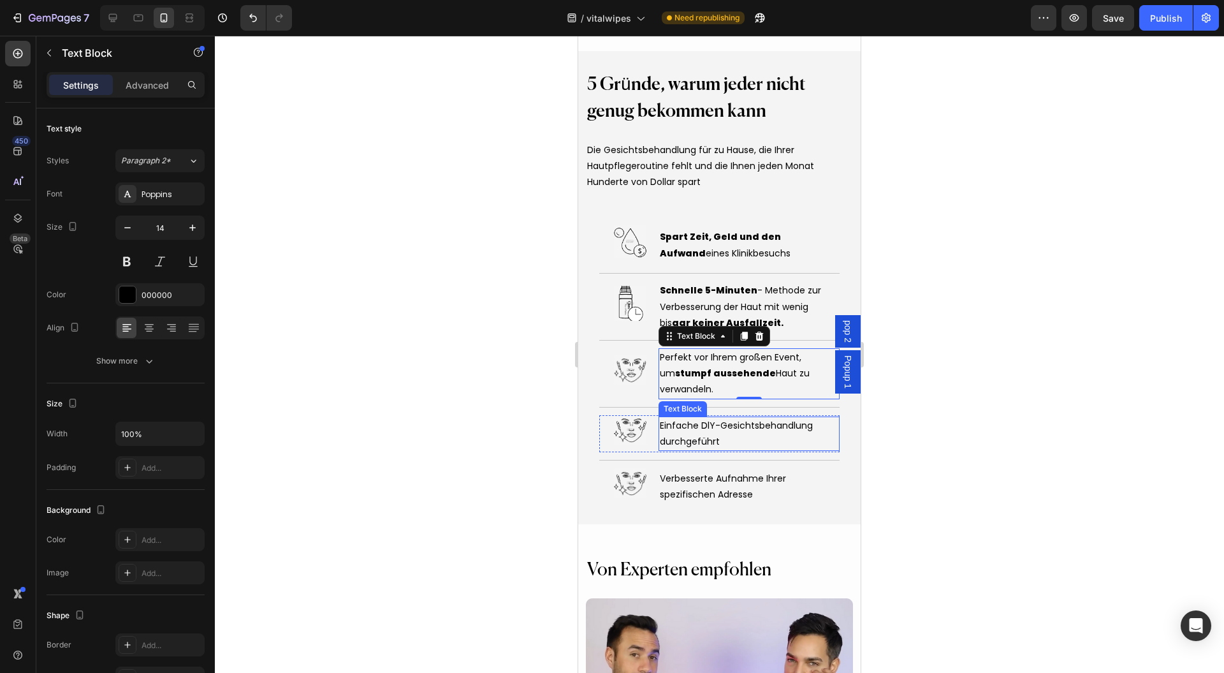
click at [732, 432] on p "Einfache DlY-Gesichtsbehandlung durchgeführt" at bounding box center [749, 434] width 179 height 32
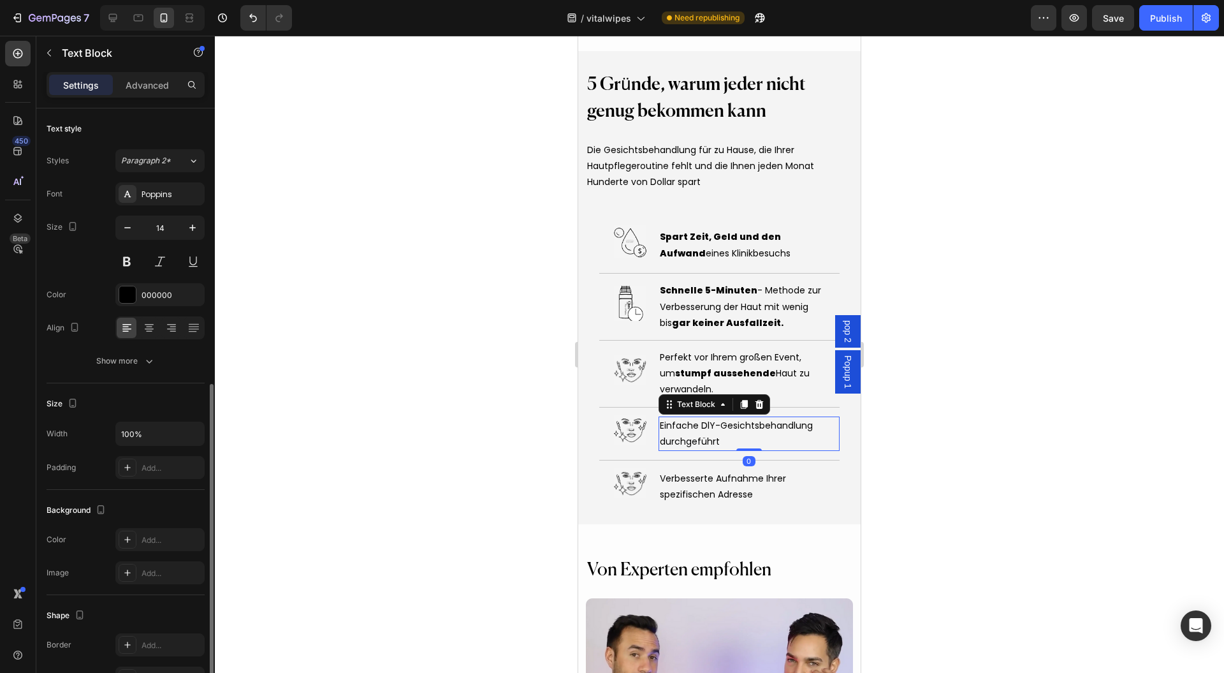
scroll to position [153, 0]
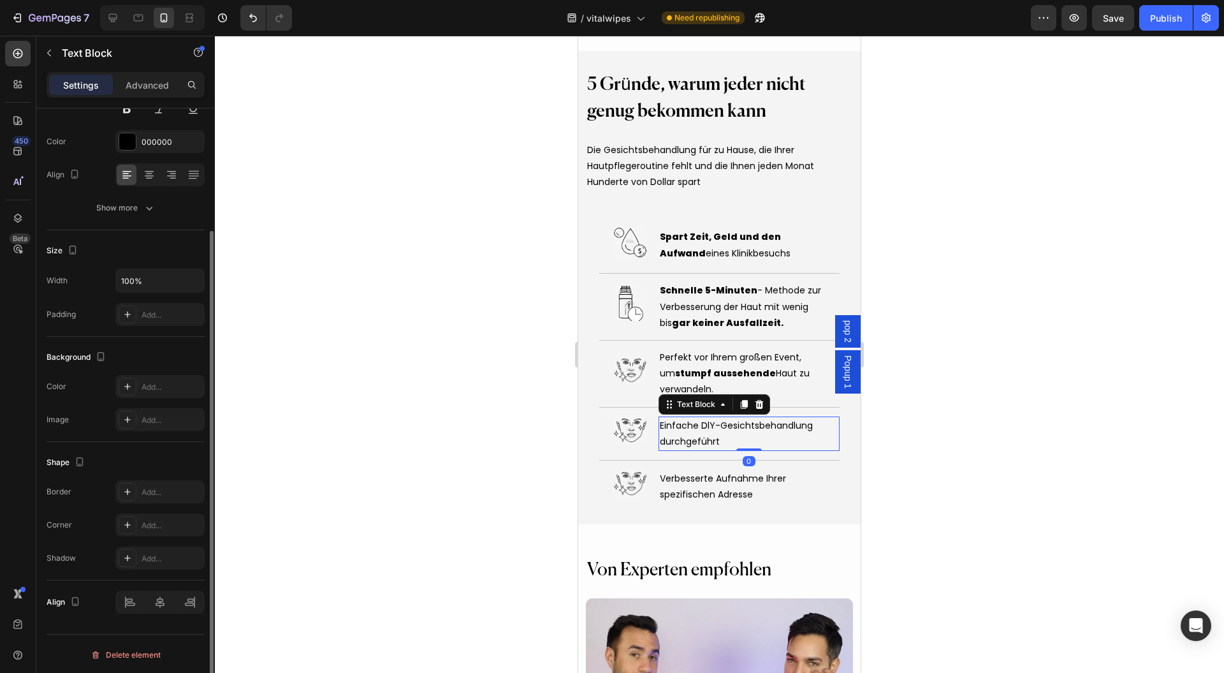
click at [730, 437] on p "Einfache DlY-Gesichtsbehandlung durchgeführt" at bounding box center [749, 434] width 179 height 32
click at [727, 441] on p "Einfache DlY-Gesichtsbehandlung durchgeführt" at bounding box center [749, 434] width 179 height 32
click at [703, 442] on span "Einfache DlY-Gesichtsbehandlung durchgeführt von zu Hause aus." at bounding box center [736, 433] width 153 height 29
click at [710, 441] on span "Einfache DlY-Gesichtsbehandlung durchgeführt von zu Hause aus." at bounding box center [736, 433] width 153 height 29
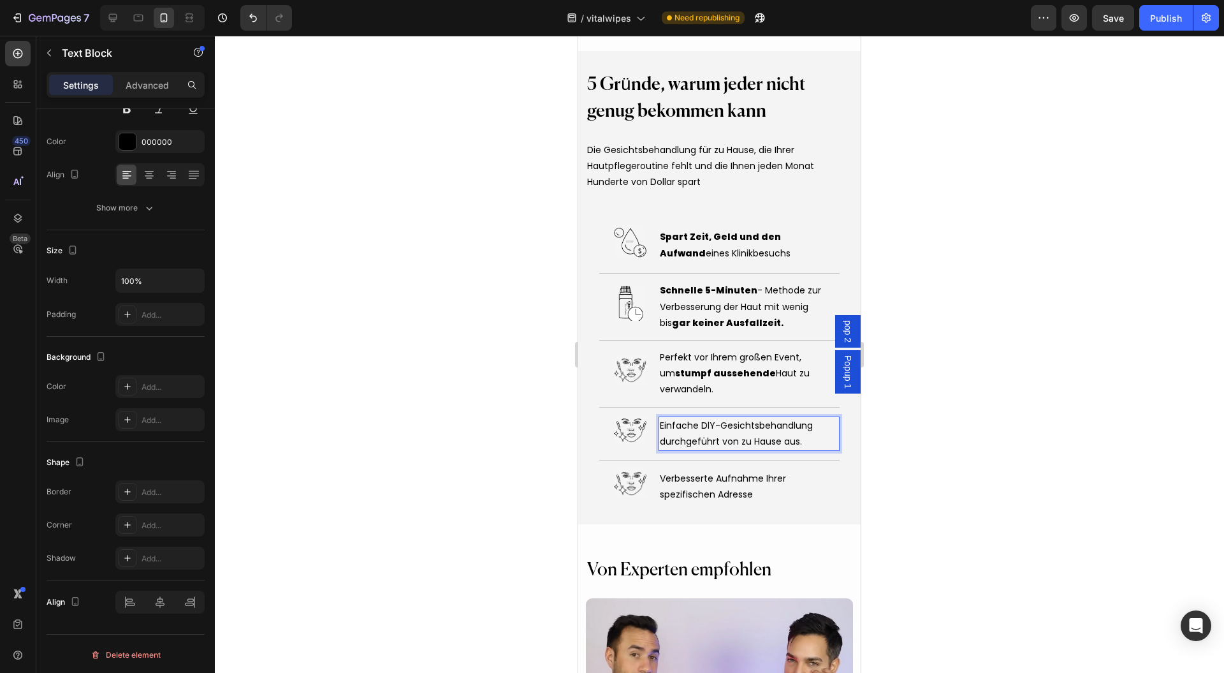
click at [721, 444] on span "Einfache DlY-Gesichtsbehandlung durchgeführt von zu Hause aus." at bounding box center [736, 433] width 153 height 29
click at [719, 444] on span "Einfache DlY-Gesichtsbehandlung durchgeführt von zu Hause aus." at bounding box center [736, 433] width 153 height 29
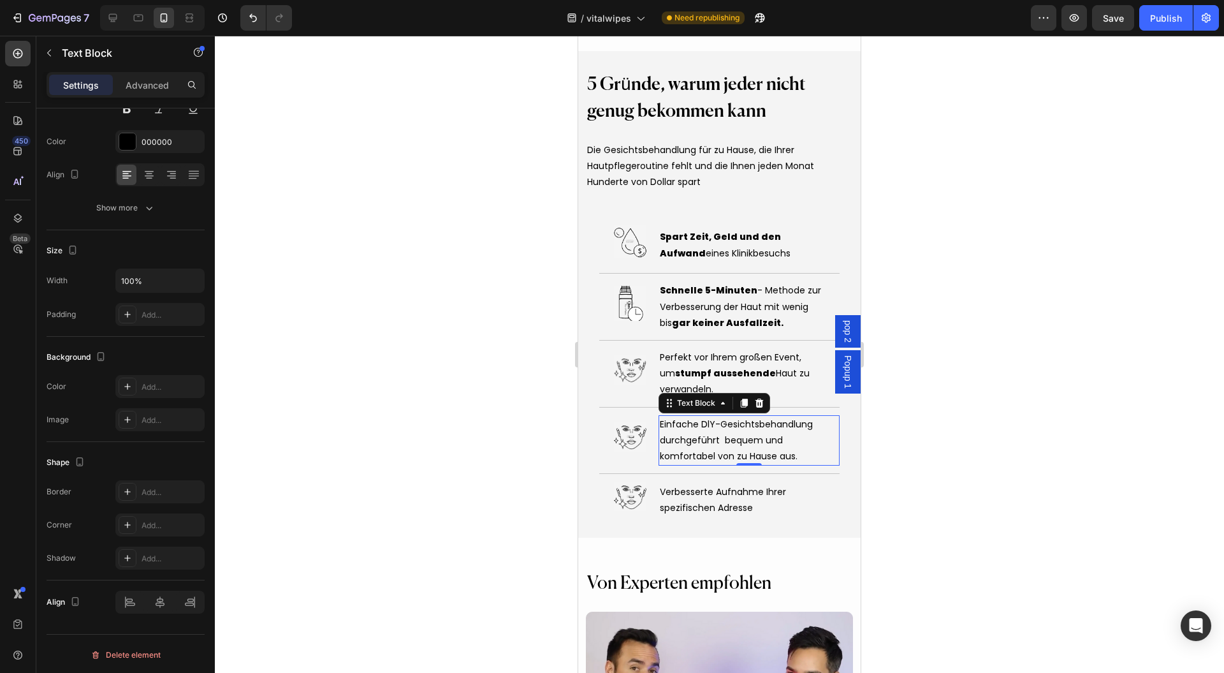
click at [666, 446] on p "Einfache DlY-Gesichtsbehandlung durchgeführt bequem und komfortabel von zu Haus…" at bounding box center [749, 440] width 179 height 48
click at [721, 442] on span "Einfache DlY-Gesichtsbehandlung durchgeführt bequem und komfortabel von zu Haus…" at bounding box center [736, 440] width 153 height 45
click at [720, 439] on span "Einfache DlY-Gesichtsbehandlung durchgeführt bequem und komfortabel von zu Haus…" at bounding box center [736, 440] width 153 height 45
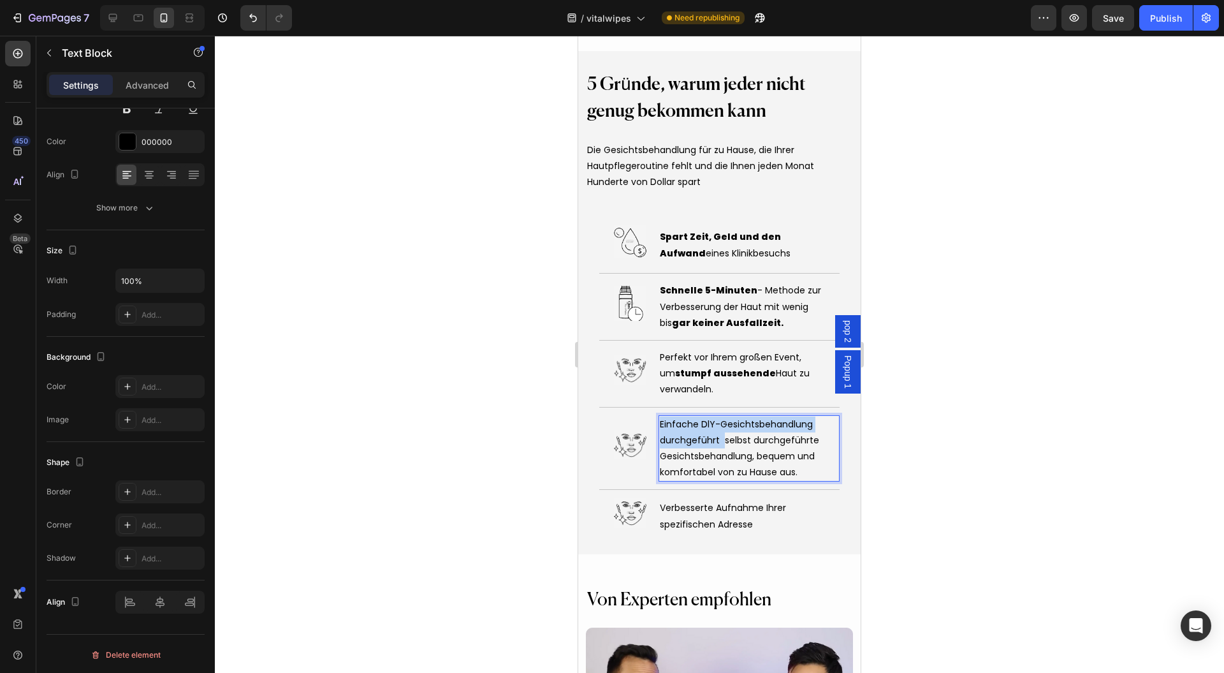
drag, startPoint x: 720, startPoint y: 441, endPoint x: 657, endPoint y: 425, distance: 65.1
click at [660, 425] on span "Einfache DlY-Gesichtsbehandlung durchgeführt selbst durchgeführte Gesichtsbehan…" at bounding box center [739, 448] width 159 height 61
click at [696, 438] on span "Einfache DlY-Gesichtsbehandlung durchgeführt selbst durchgeführte Gesichtsbehan…" at bounding box center [739, 448] width 159 height 61
drag, startPoint x: 717, startPoint y: 439, endPoint x: 666, endPoint y: 427, distance: 52.4
click at [660, 425] on span "Einfache DlY-Gesichtsbehandlung durchgeführt selbst durchgeführte Gesichtsbehan…" at bounding box center [739, 448] width 159 height 61
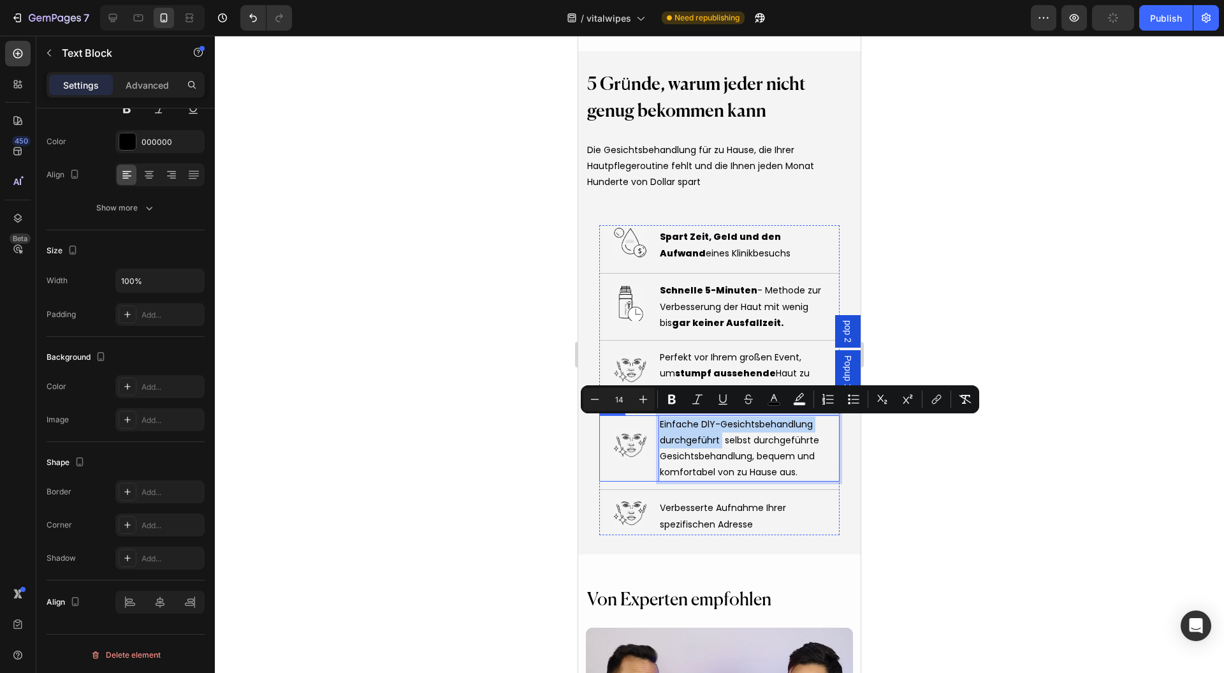
drag, startPoint x: 719, startPoint y: 442, endPoint x: 654, endPoint y: 420, distance: 68.8
click at [654, 420] on div "Image Einfache DlY-Gesichtsbehandlung durchgeführt selbst durchgeführte Gesicht…" at bounding box center [719, 448] width 240 height 67
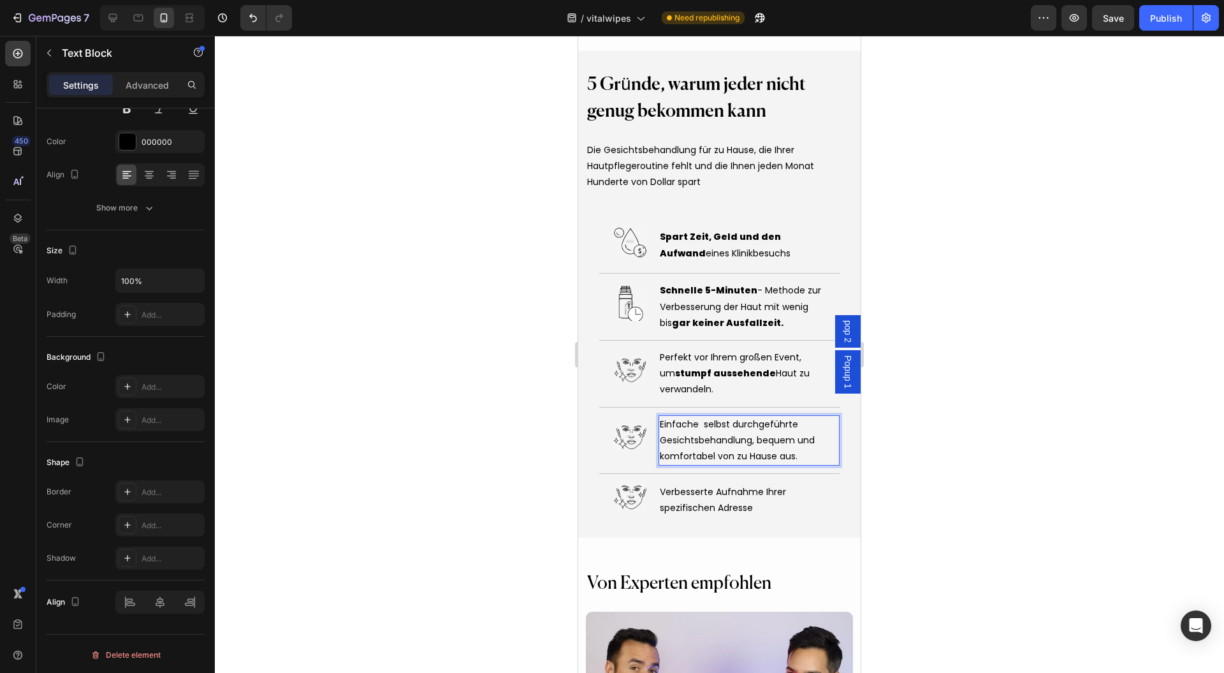
click at [754, 437] on span "Einfache selbst durchgeführte Gesichtsbehandlung, bequem und komfortabel von zu…" at bounding box center [737, 440] width 155 height 45
drag, startPoint x: 754, startPoint y: 437, endPoint x: 693, endPoint y: 456, distance: 63.9
click at [693, 456] on span "Einfache selbst durchgeführte Gesichtsbehandlung, bequem und komfortabel von zu…" at bounding box center [737, 440] width 155 height 45
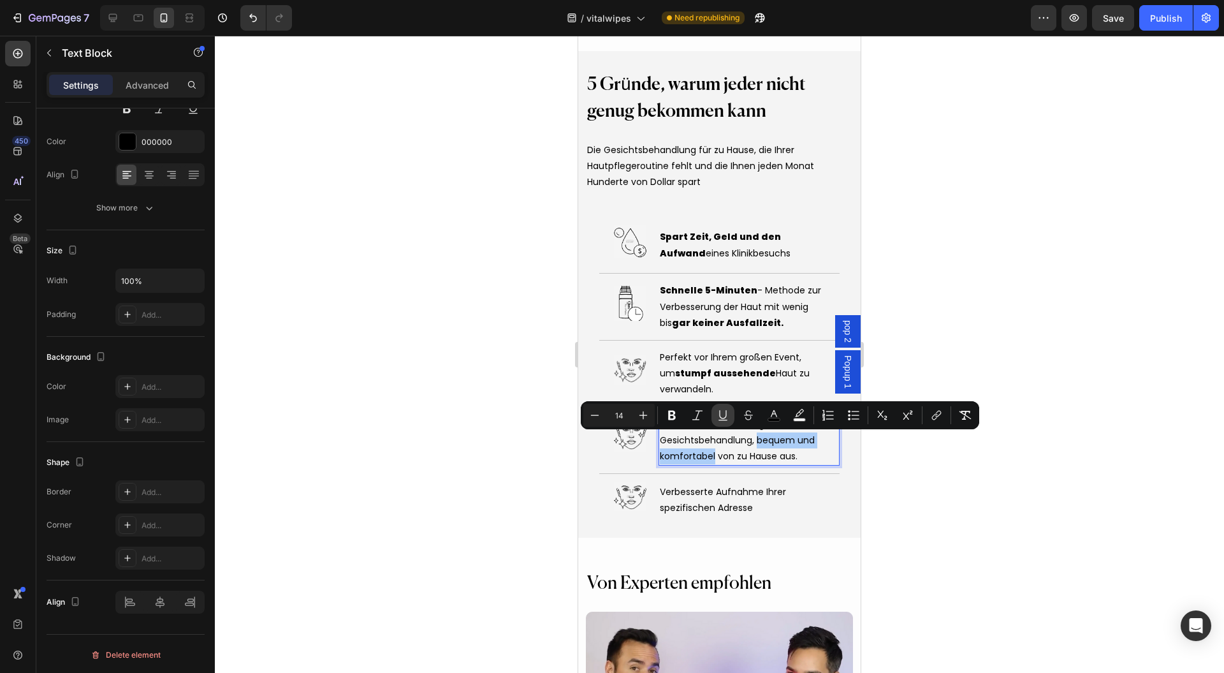
click at [667, 407] on button "Bold" at bounding box center [671, 415] width 23 height 23
click at [1020, 492] on div at bounding box center [719, 354] width 1009 height 637
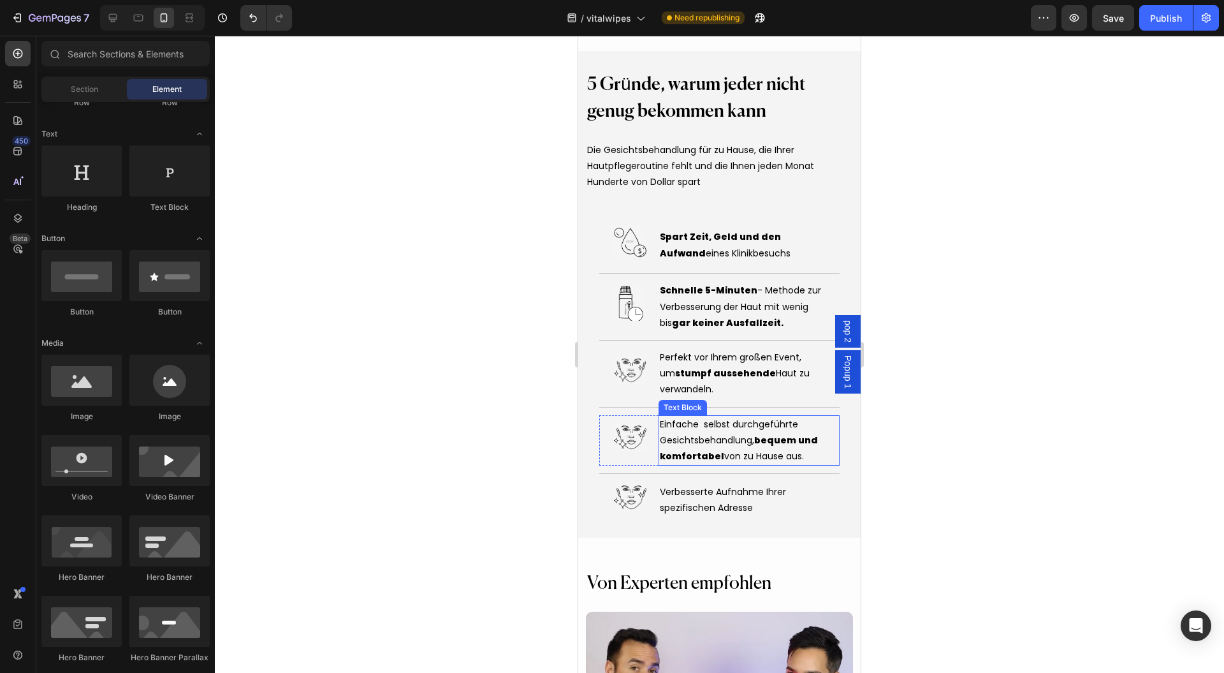
click at [679, 423] on span "Einfache selbst durchgeführte Gesichtsbehandlung, bequem und komfortabel von zu…" at bounding box center [739, 440] width 158 height 45
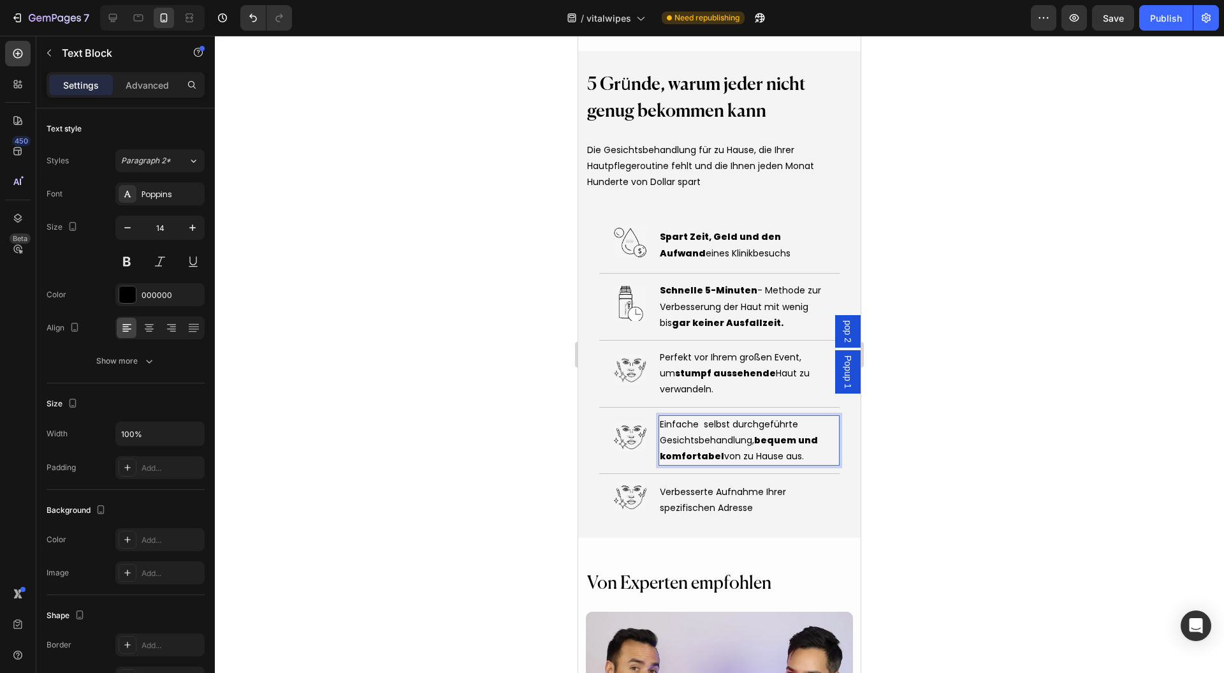
click at [679, 423] on span "Einfache selbst durchgeführte Gesichtsbehandlung, bequem und komfortabel von zu…" at bounding box center [739, 440] width 158 height 45
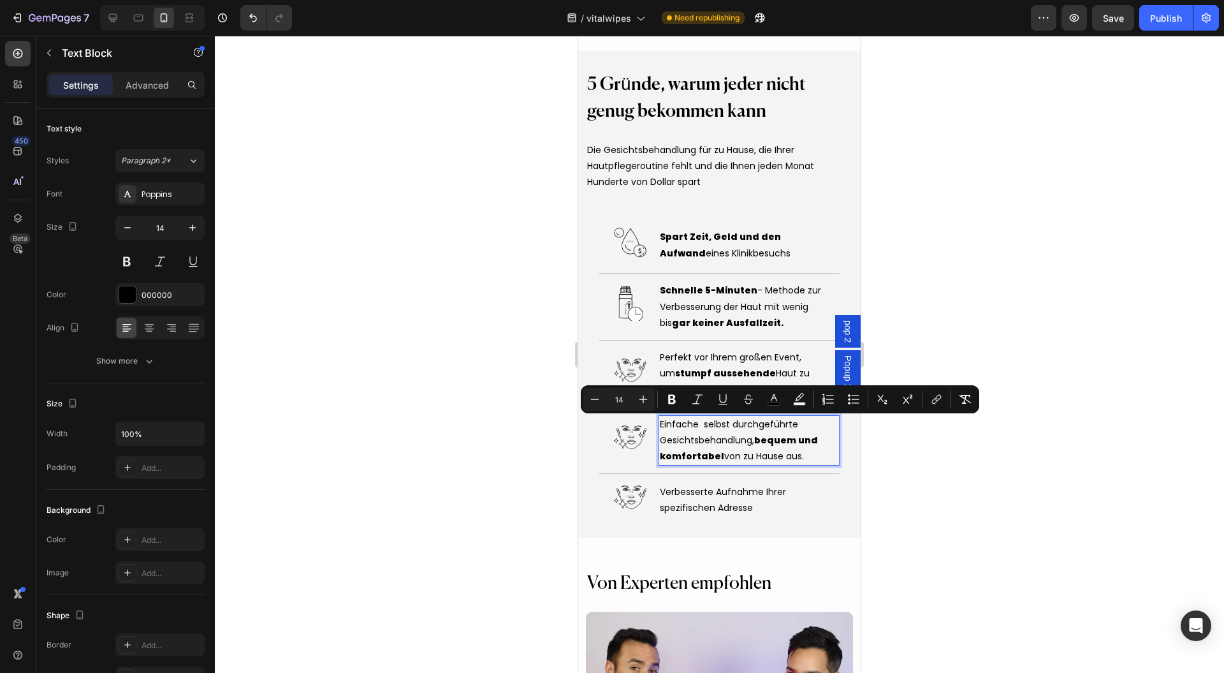
click at [679, 423] on span "Einfache selbst durchgeführte Gesichtsbehandlung, bequem und komfortabel von zu…" at bounding box center [739, 440] width 158 height 45
click at [679, 422] on span "Einfache selbst durchgeführte Gesichtsbehandlung, bequem und komfortabel von zu…" at bounding box center [739, 440] width 158 height 45
click at [697, 421] on span "Einfache selbst durchgeführte Gesichtsbehandlung, bequem und komfortabel von zu…" at bounding box center [739, 440] width 158 height 45
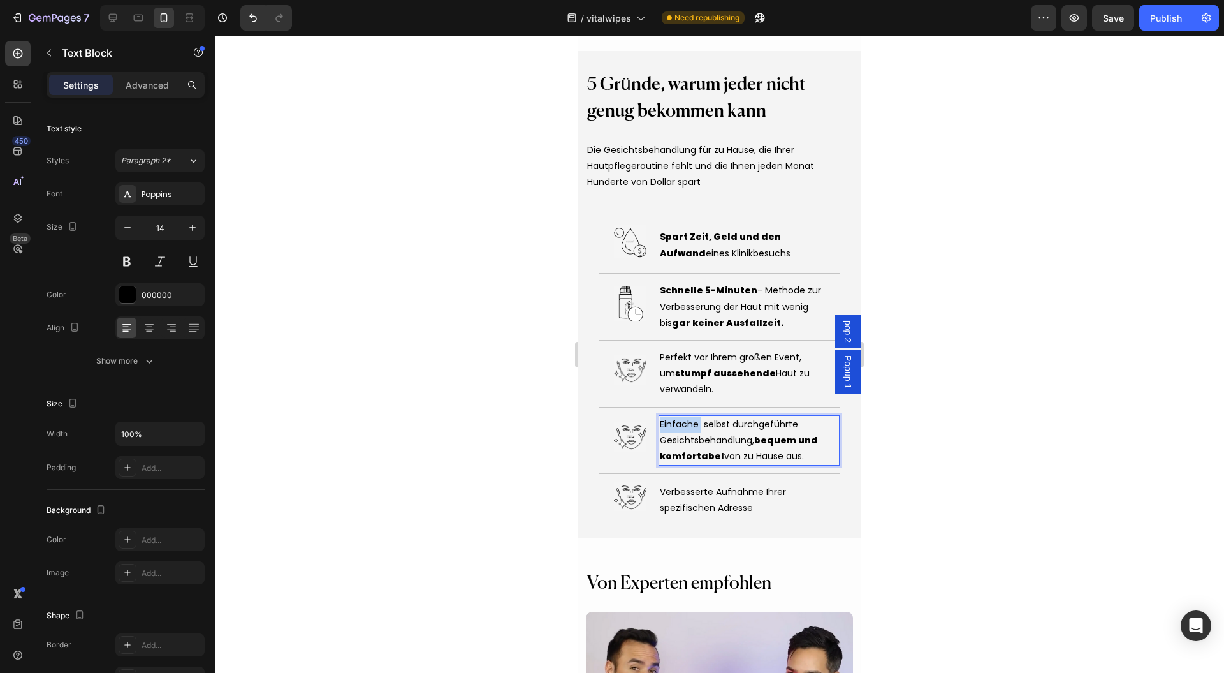
drag, startPoint x: 697, startPoint y: 427, endPoint x: 649, endPoint y: 421, distance: 48.2
click at [651, 421] on div "Image Einfache selbst durchgeführte Gesichtsbehandlung, bequem und komfortabel …" at bounding box center [719, 440] width 240 height 51
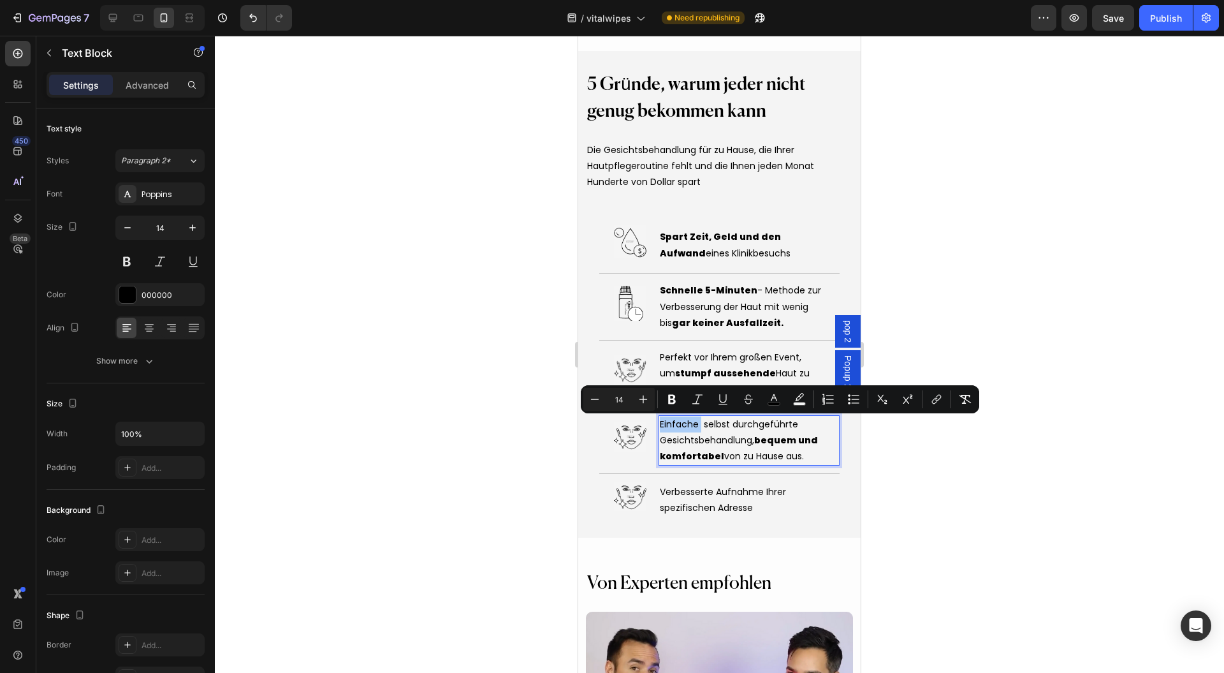
click at [662, 397] on button "Bold" at bounding box center [671, 399] width 23 height 23
click at [979, 497] on div at bounding box center [719, 354] width 1009 height 637
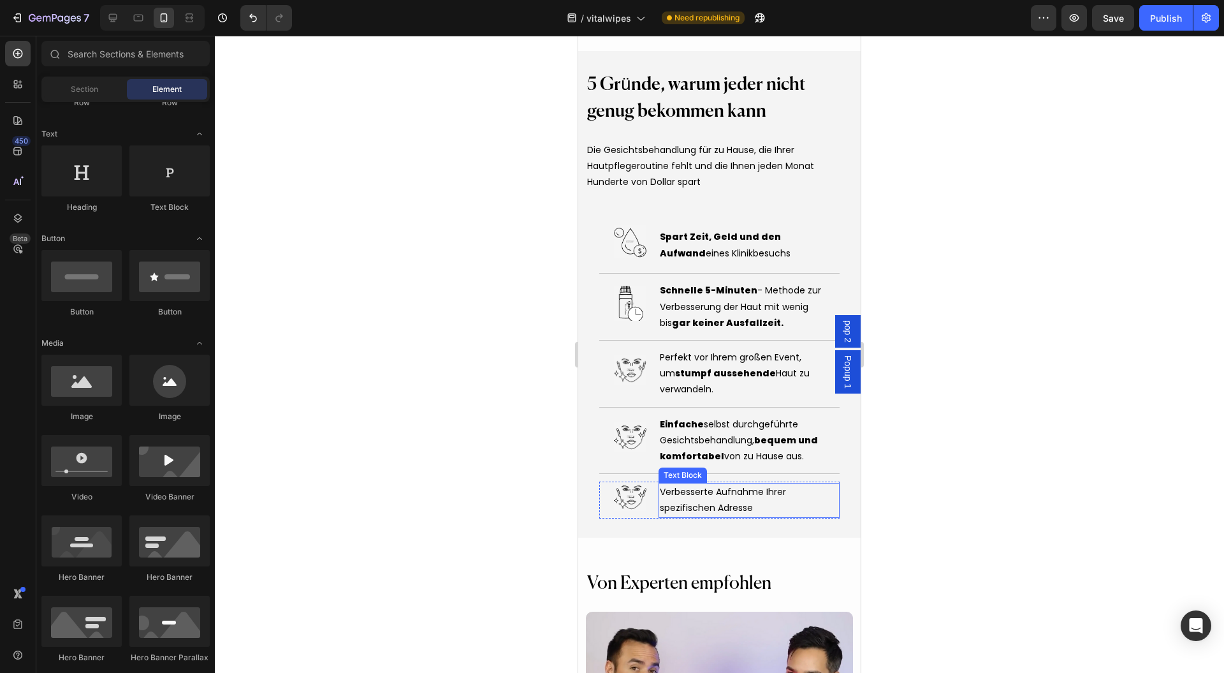
click at [701, 494] on span "Verbesserte Aufnahme Ihrer spezifischen Adresse" at bounding box center [723, 499] width 126 height 29
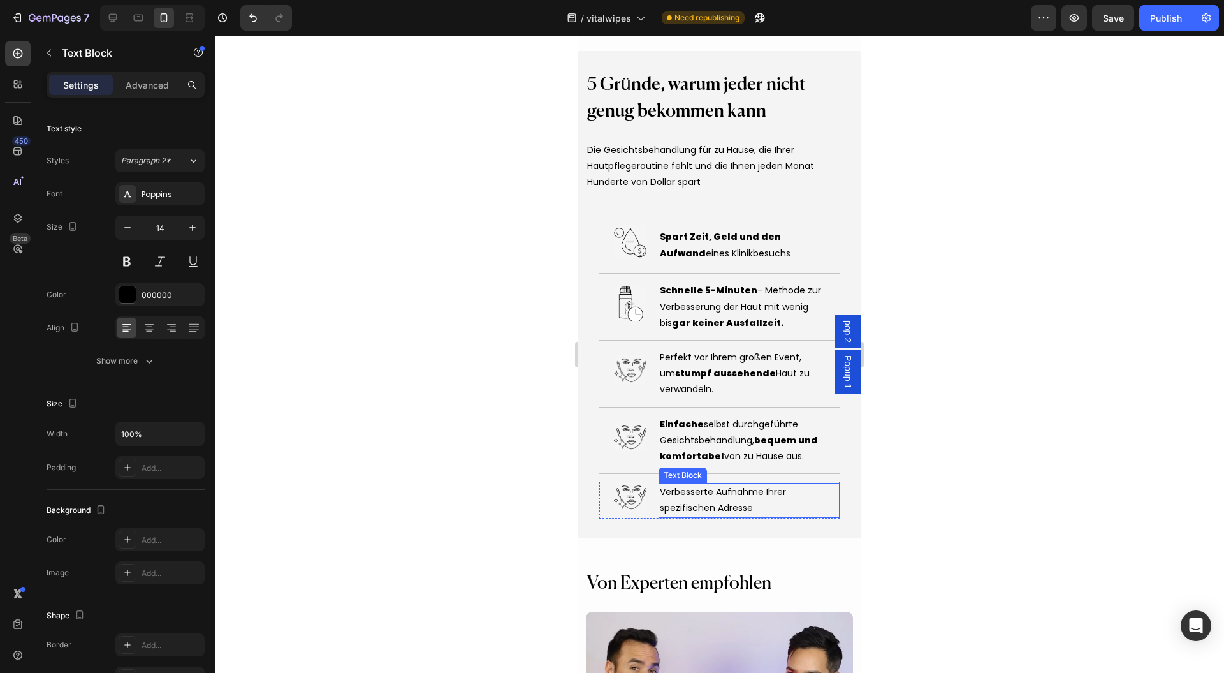
click at [777, 504] on p "Verbesserte Aufnahme Ihrer spezifischen Adresse" at bounding box center [749, 500] width 179 height 32
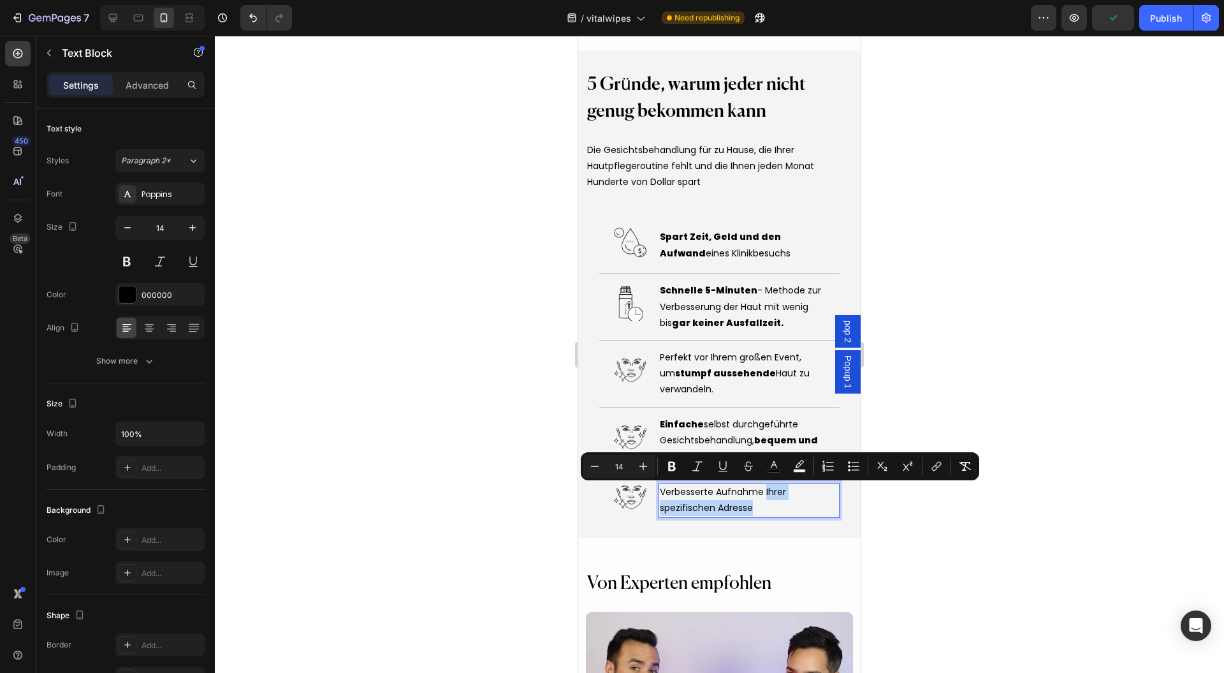
drag, startPoint x: 756, startPoint y: 507, endPoint x: 762, endPoint y: 490, distance: 18.1
click at [762, 490] on p "Verbesserte Aufnahme Ihrer spezifischen Adresse" at bounding box center [749, 500] width 179 height 32
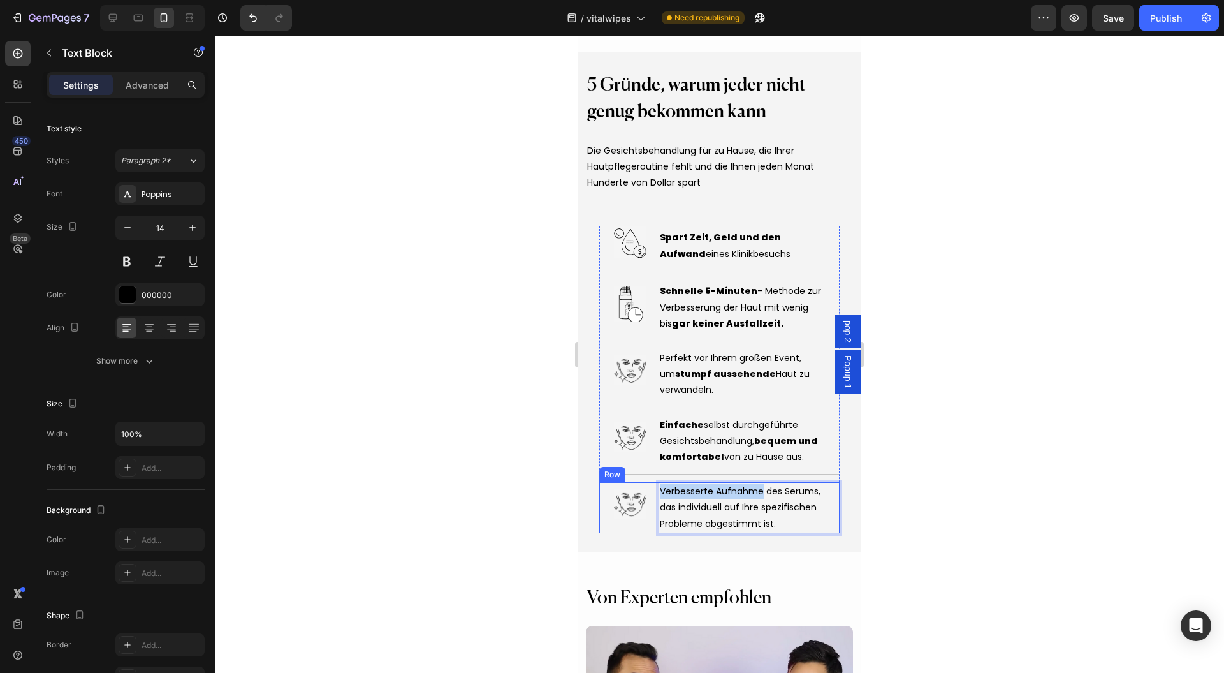
drag, startPoint x: 757, startPoint y: 486, endPoint x: 653, endPoint y: 486, distance: 104.6
click at [653, 486] on div "Image Verbesserte Aufnahme des Serums, das individuell auf Ihre spezifischen Pr…" at bounding box center [719, 507] width 240 height 51
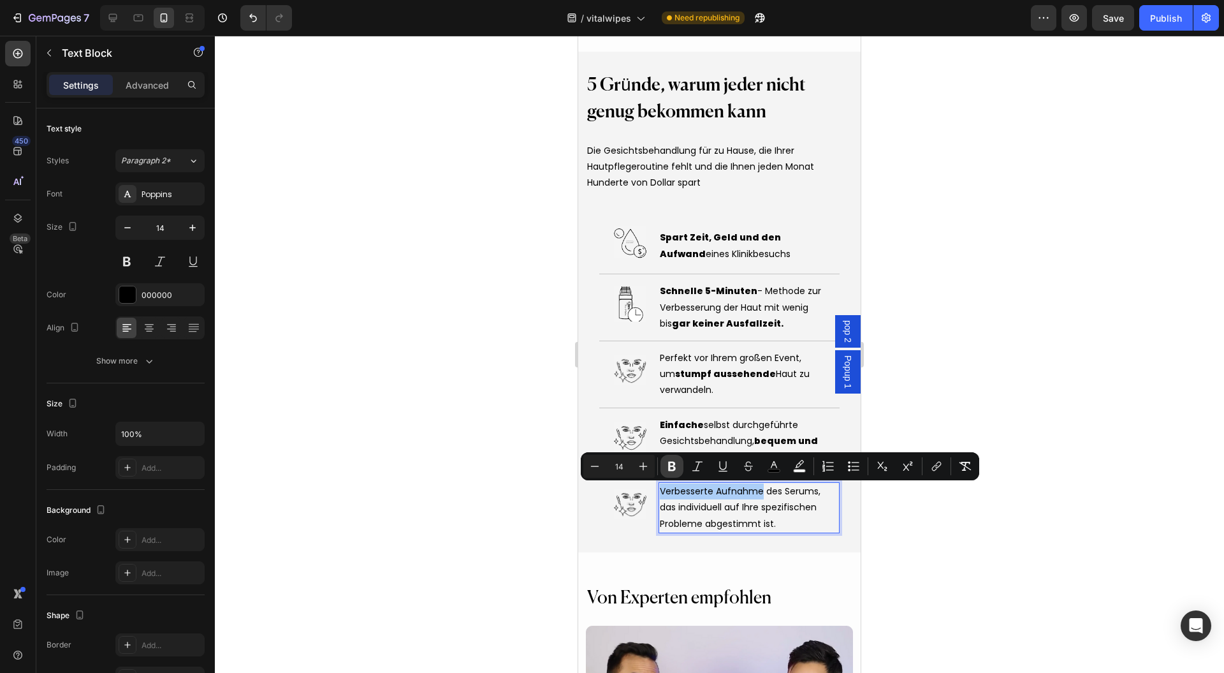
drag, startPoint x: 673, startPoint y: 466, endPoint x: 122, endPoint y: 393, distance: 556.2
click at [674, 466] on icon "Editor contextual toolbar" at bounding box center [672, 467] width 8 height 10
click at [705, 423] on span "Einfache selbst durchgeführte Gesichtsbehandlung, bequem und komfortabel von zu…" at bounding box center [739, 440] width 158 height 45
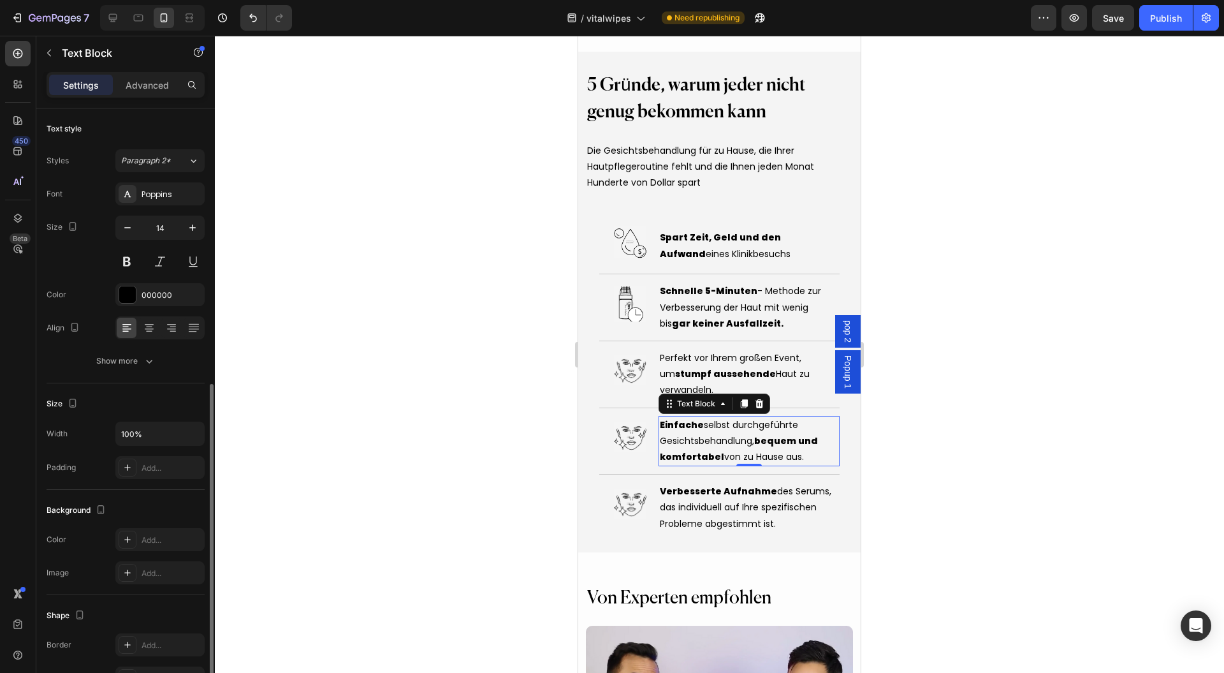
scroll to position [153, 0]
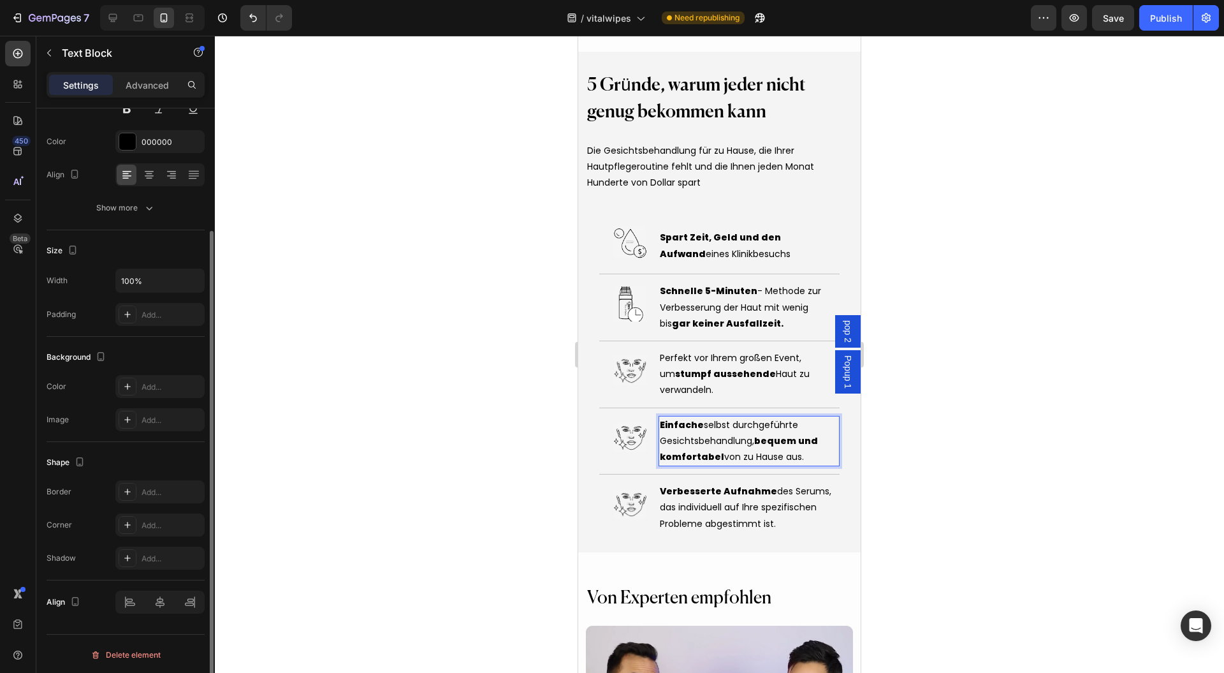
click at [700, 427] on span "Einfache selbst durchgeführte Gesichtsbehandlung, bequem und komfortabel von zu…" at bounding box center [739, 440] width 158 height 45
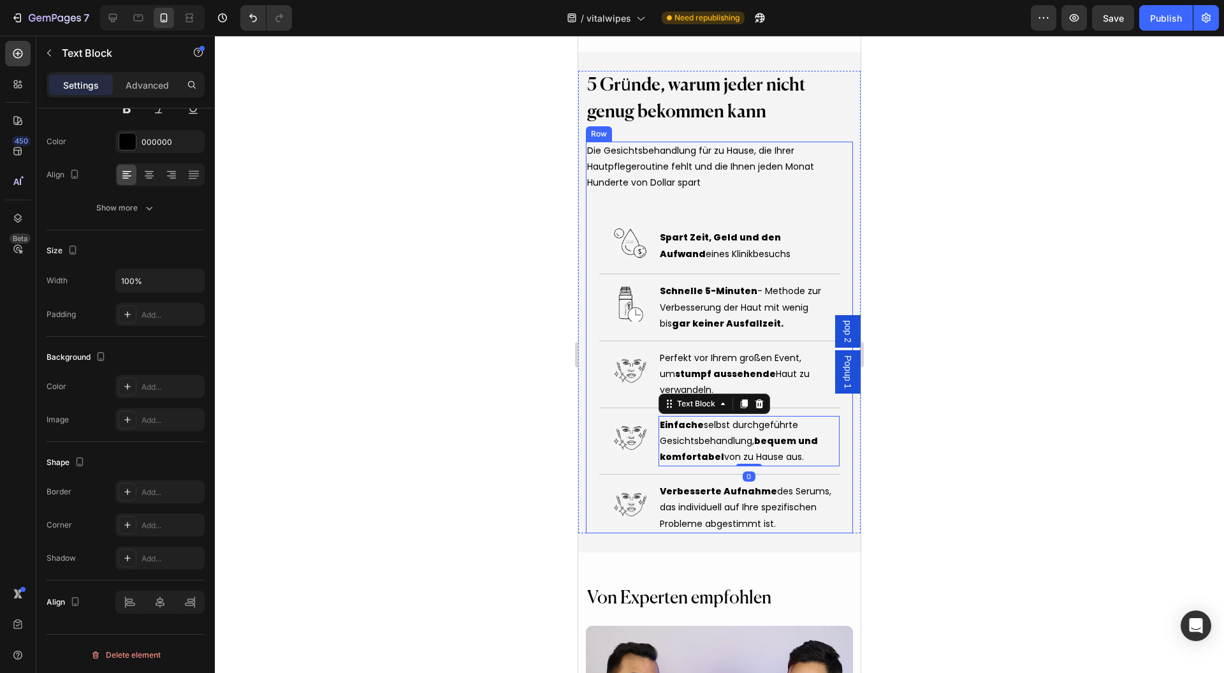
click at [1043, 373] on div at bounding box center [719, 354] width 1009 height 637
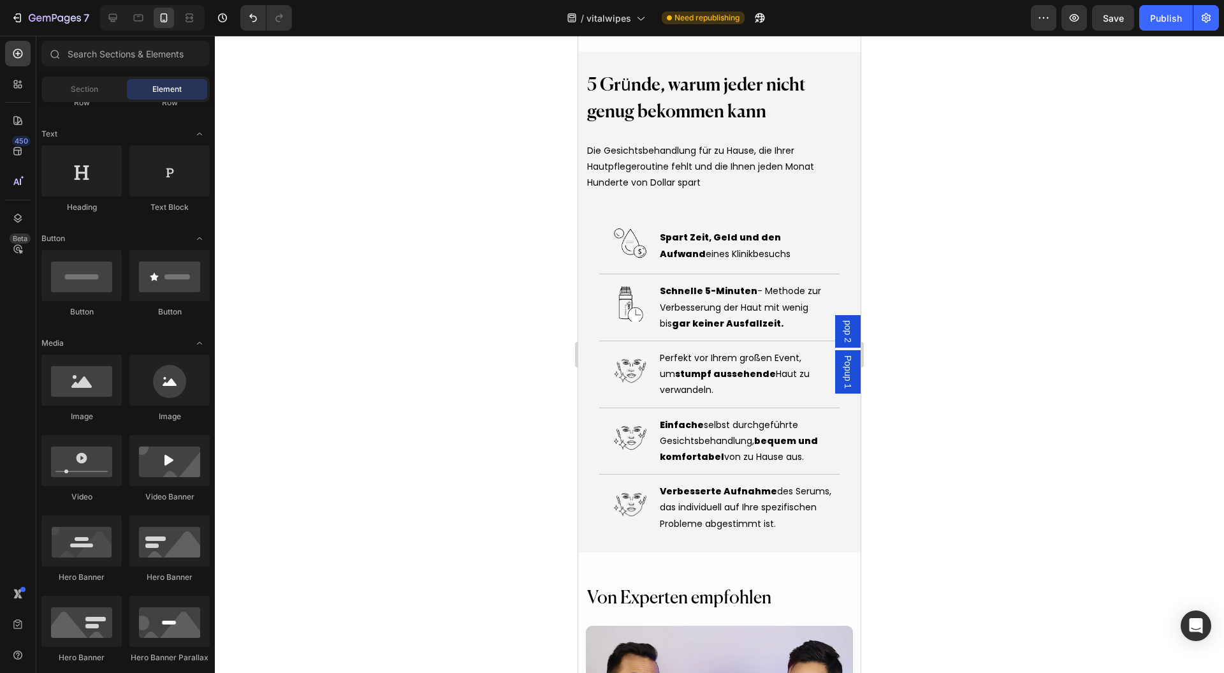
click at [537, 260] on div at bounding box center [719, 354] width 1009 height 637
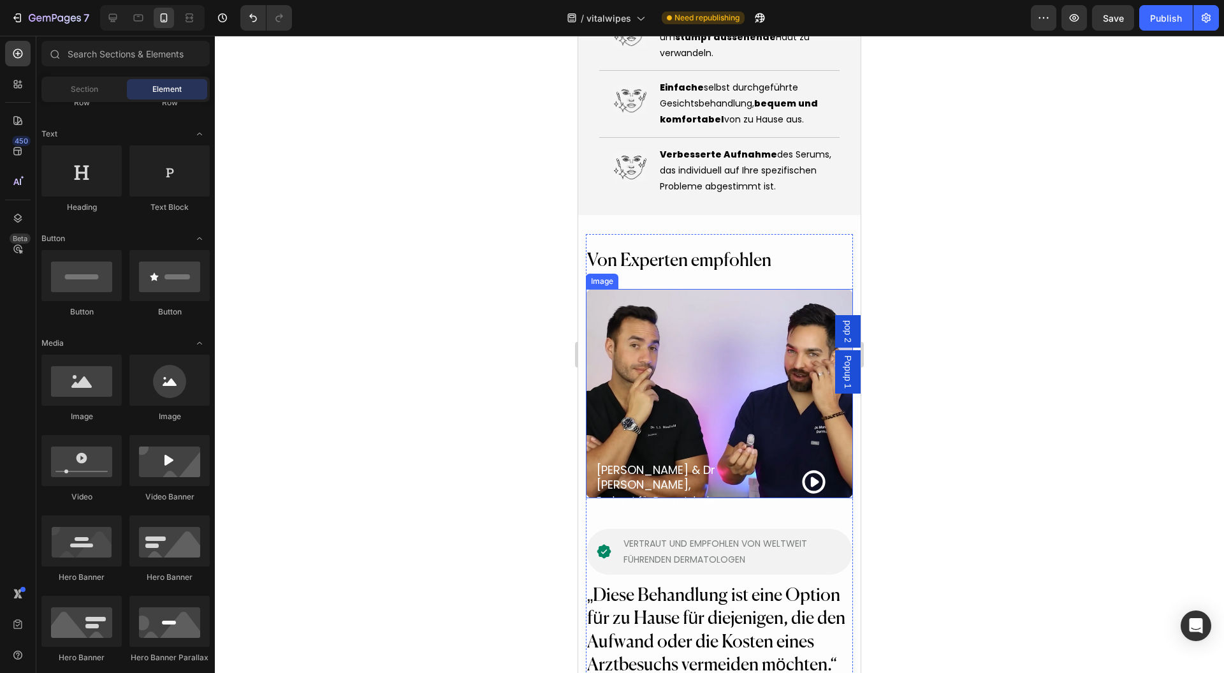
scroll to position [5407, 0]
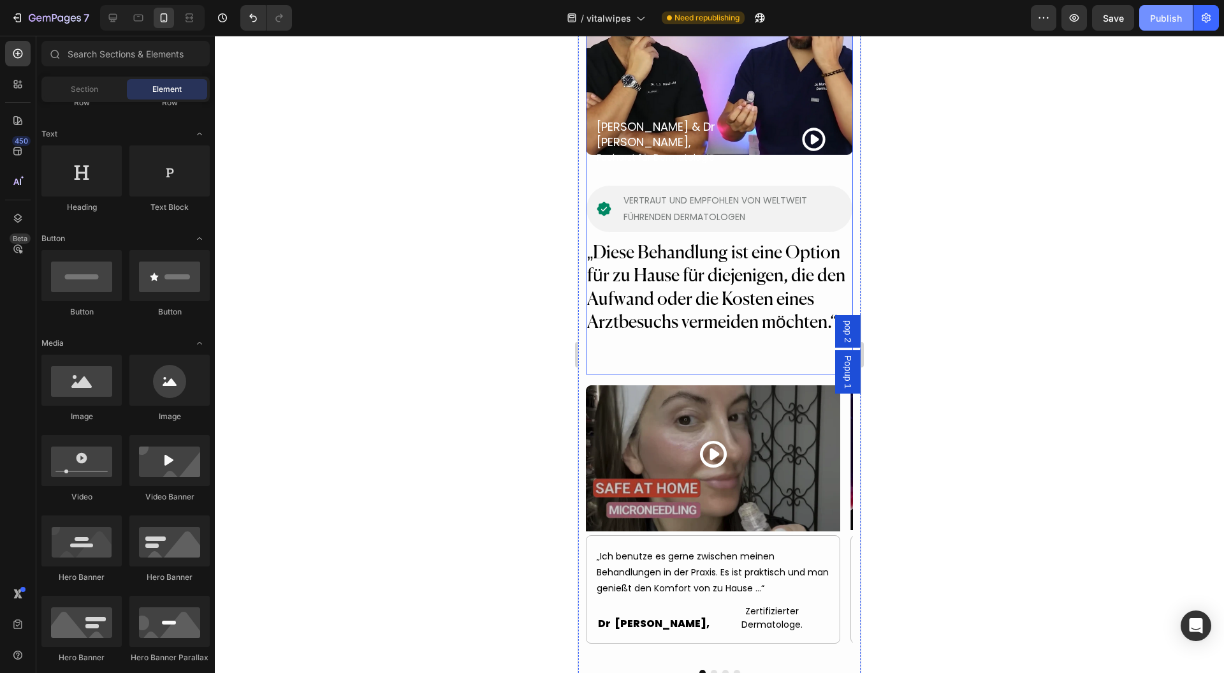
click at [1164, 26] on button "Publish" at bounding box center [1166, 18] width 54 height 26
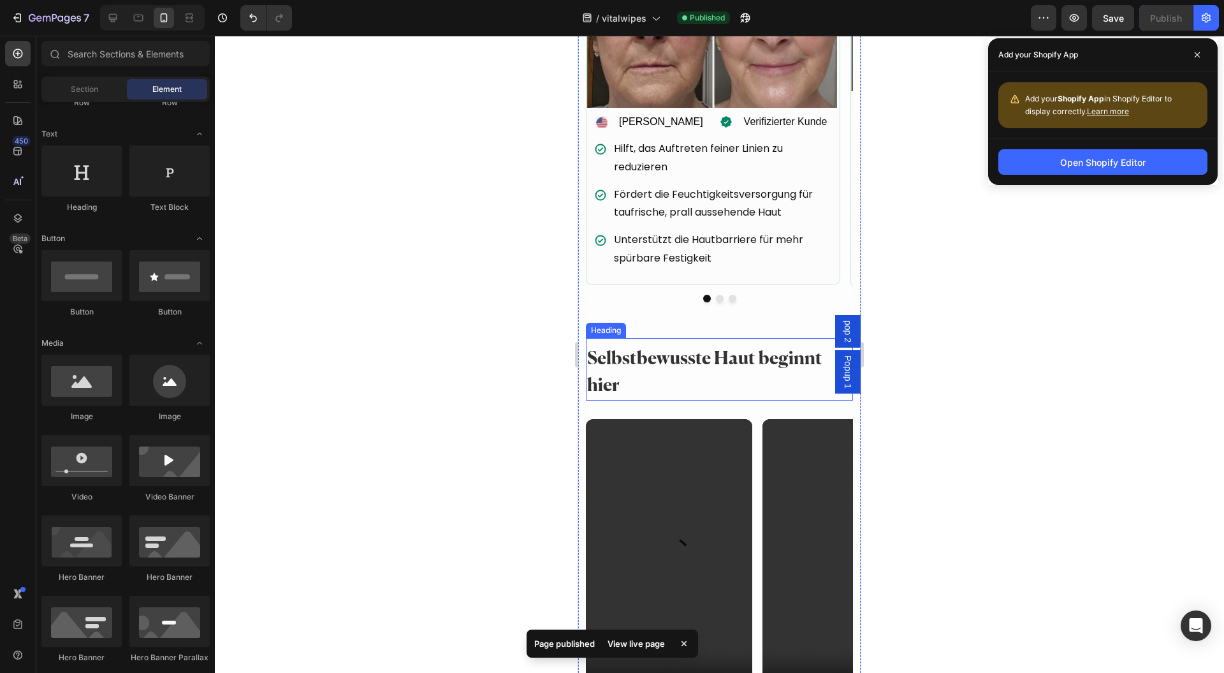
scroll to position [3396, 0]
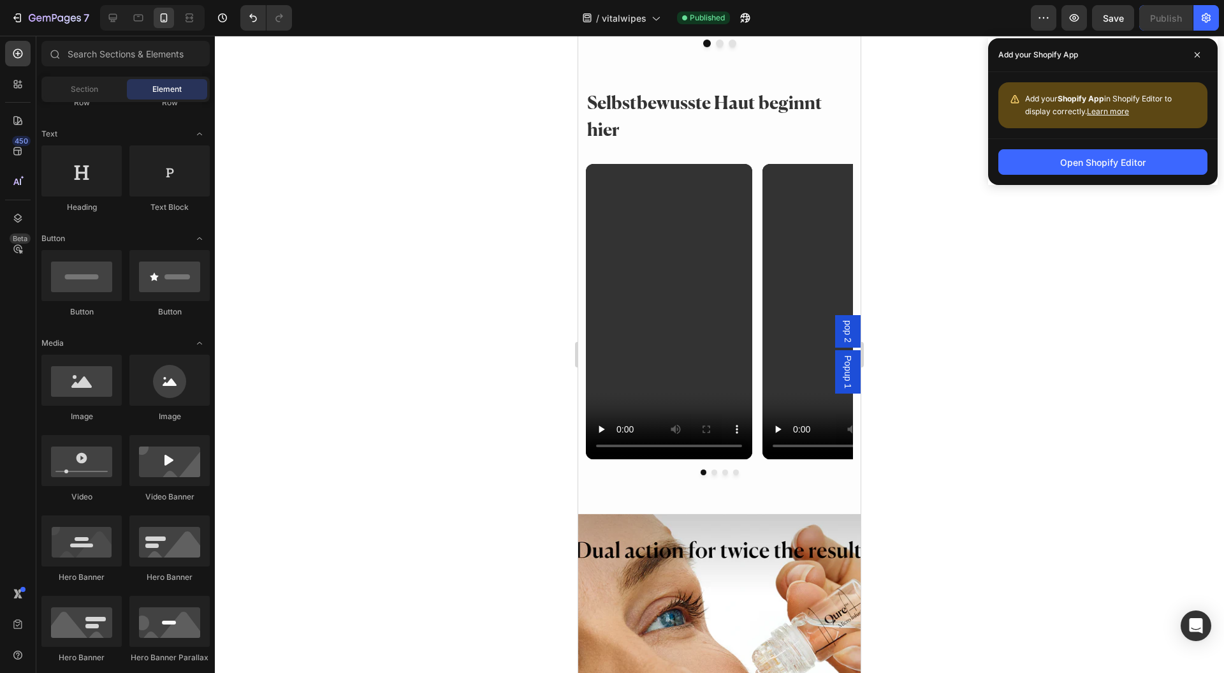
click at [560, 186] on div at bounding box center [719, 354] width 1009 height 637
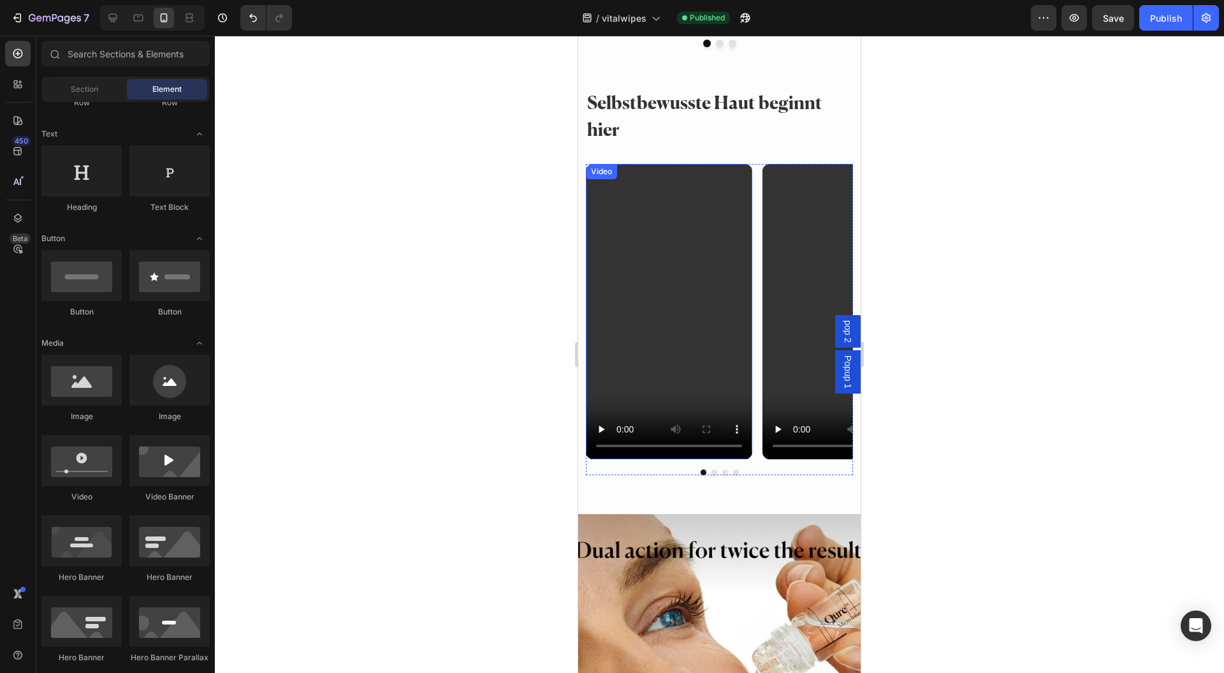
click at [651, 196] on video at bounding box center [669, 312] width 166 height 296
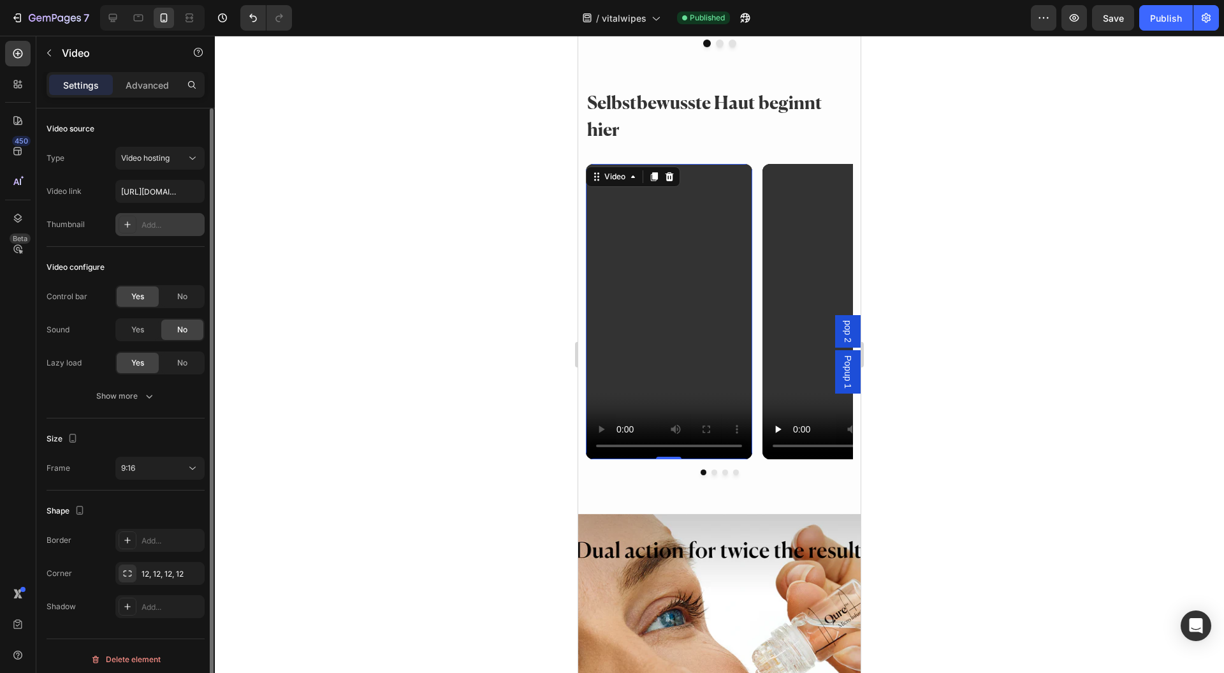
click at [154, 220] on div "Add..." at bounding box center [172, 224] width 60 height 11
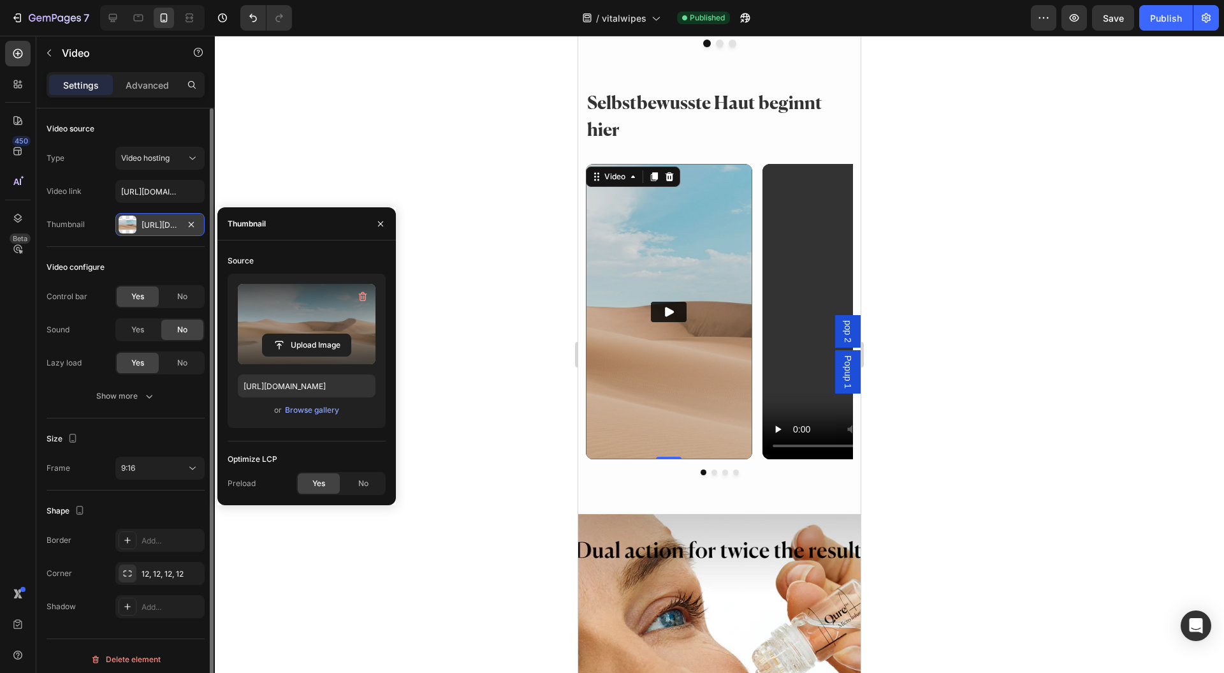
click at [306, 327] on label at bounding box center [307, 324] width 138 height 80
click at [306, 334] on input "file" at bounding box center [307, 345] width 88 height 22
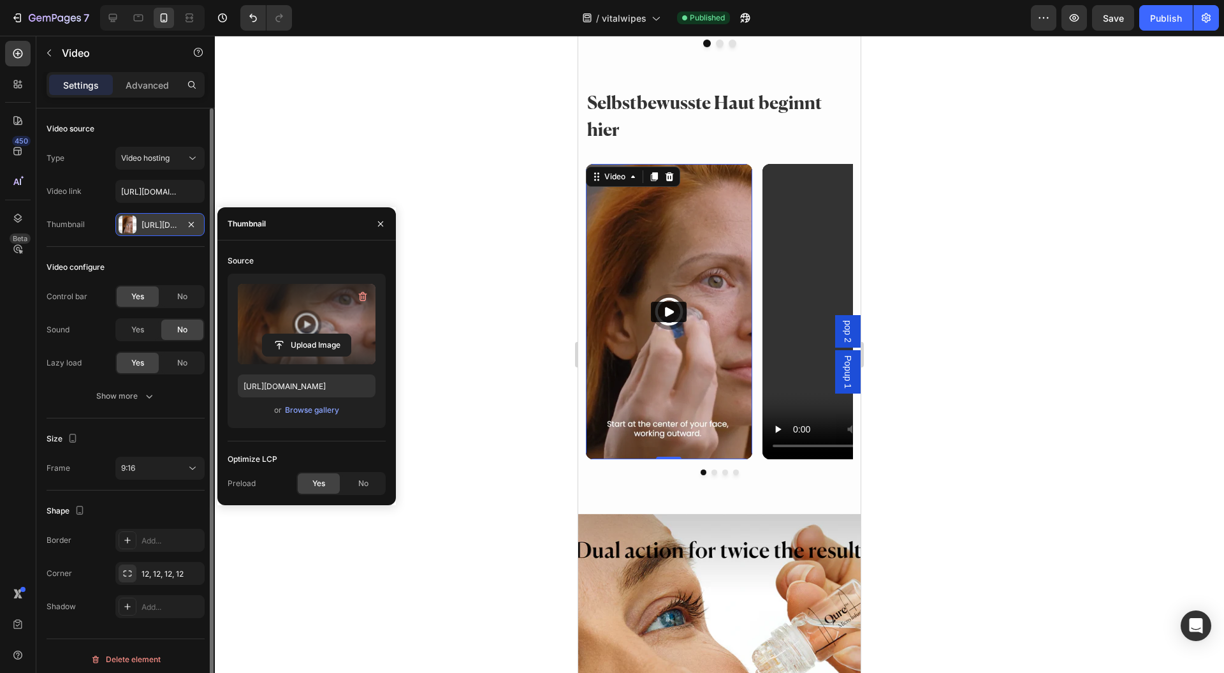
click at [319, 321] on label at bounding box center [307, 324] width 138 height 80
click at [319, 334] on input "file" at bounding box center [307, 345] width 88 height 22
type input "https://cdn.shopify.com/s/files/1/0954/1340/3978/files/gempages_580200179035014…"
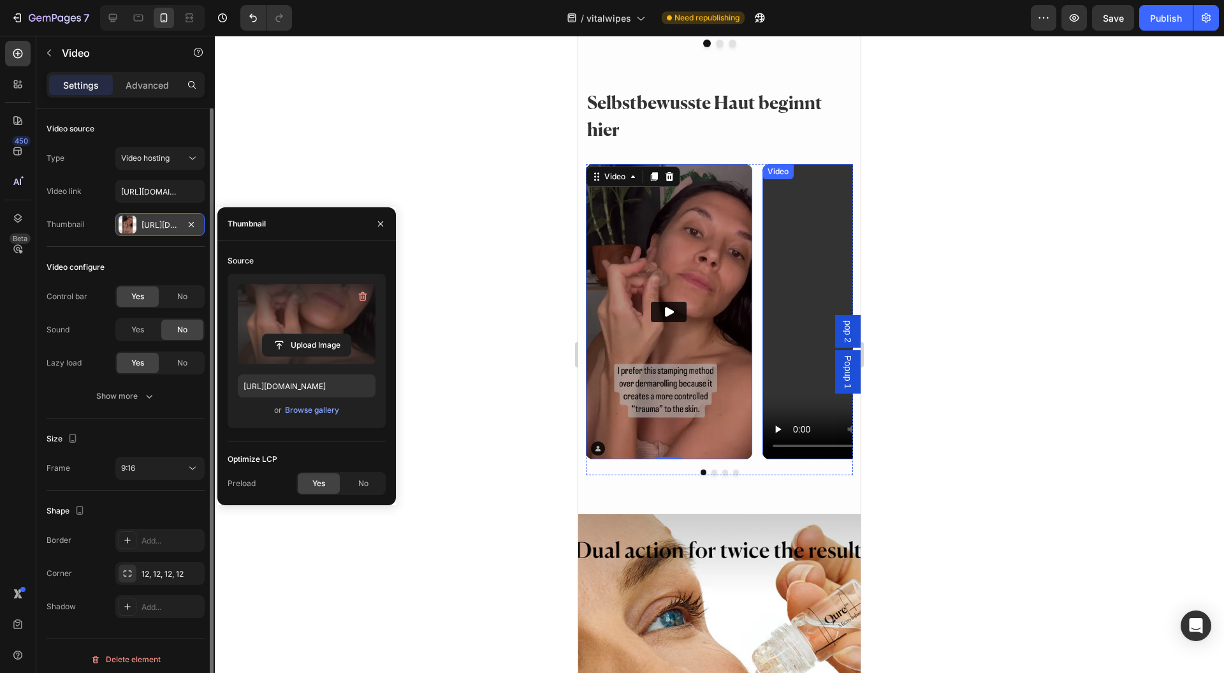
click at [799, 251] on video at bounding box center [845, 312] width 166 height 296
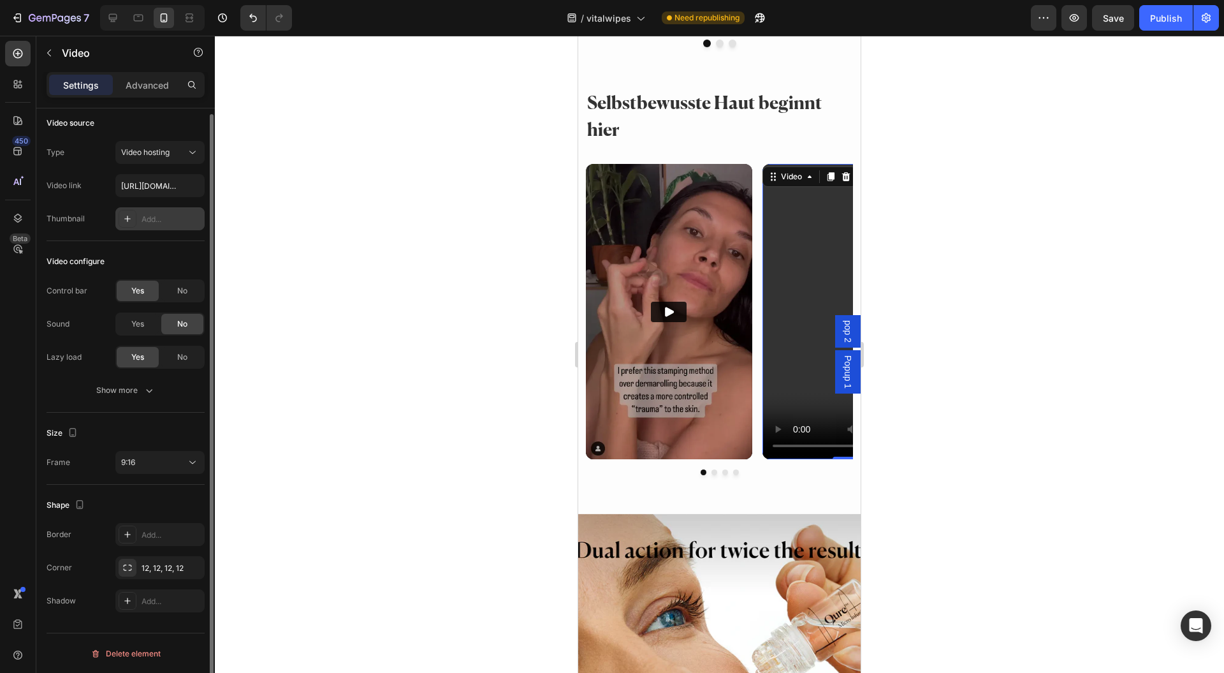
click at [147, 216] on div "Add..." at bounding box center [172, 219] width 60 height 11
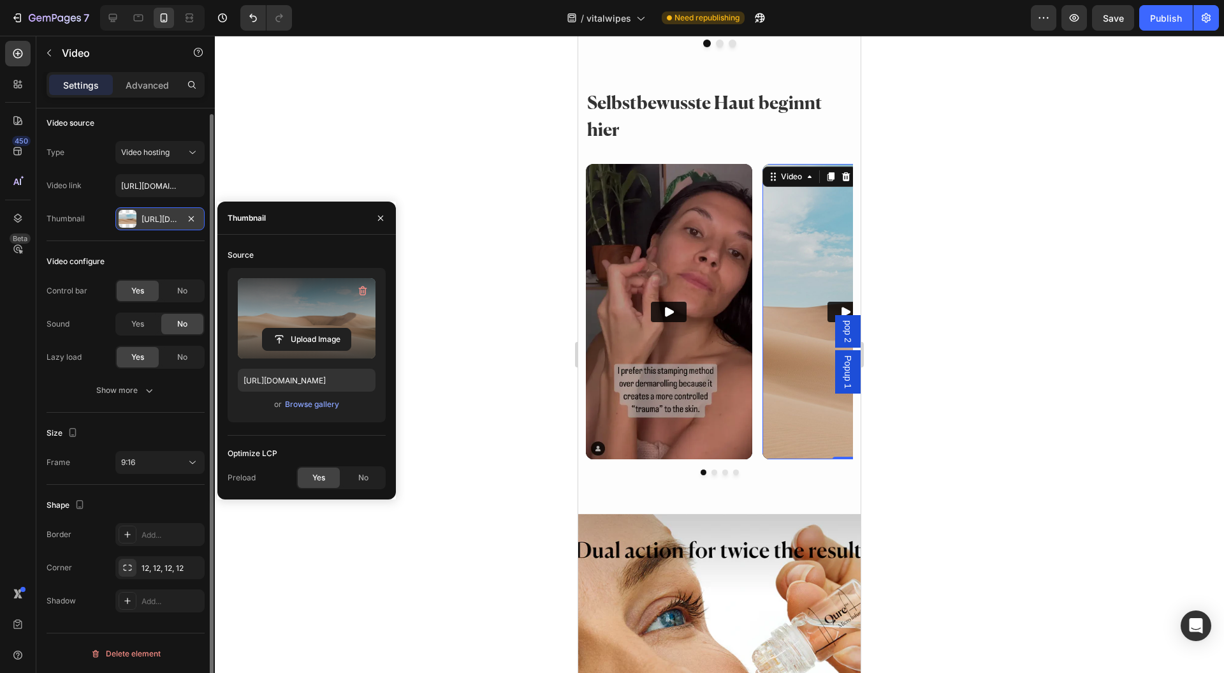
click at [326, 324] on label at bounding box center [307, 318] width 138 height 80
click at [326, 328] on input "file" at bounding box center [307, 339] width 88 height 22
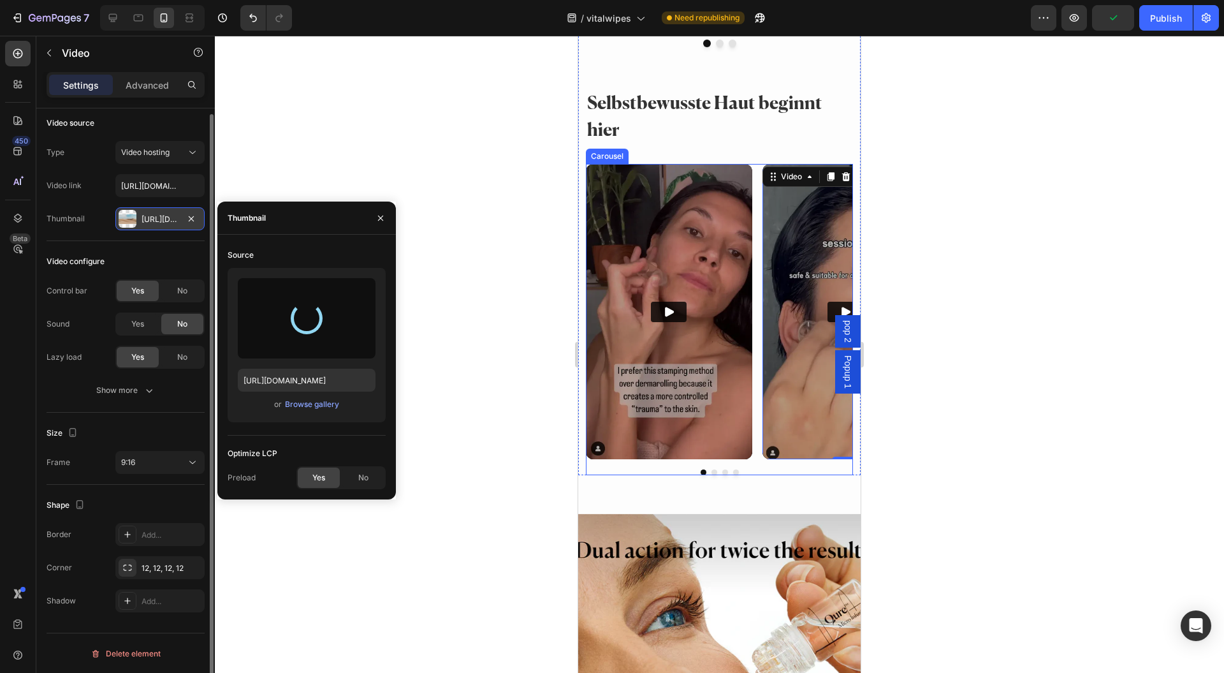
type input "https://cdn.shopify.com/s/files/1/0954/1340/3978/files/gempages_580200179035014…"
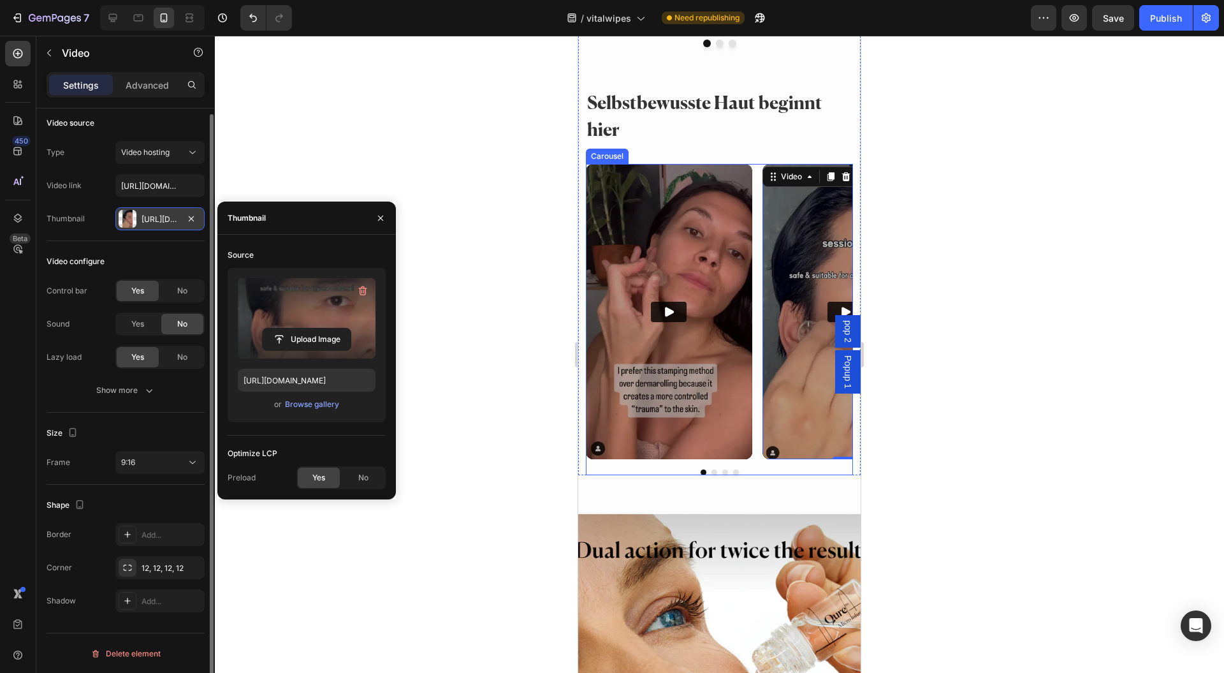
click at [722, 469] on button "Dot" at bounding box center [725, 472] width 6 height 6
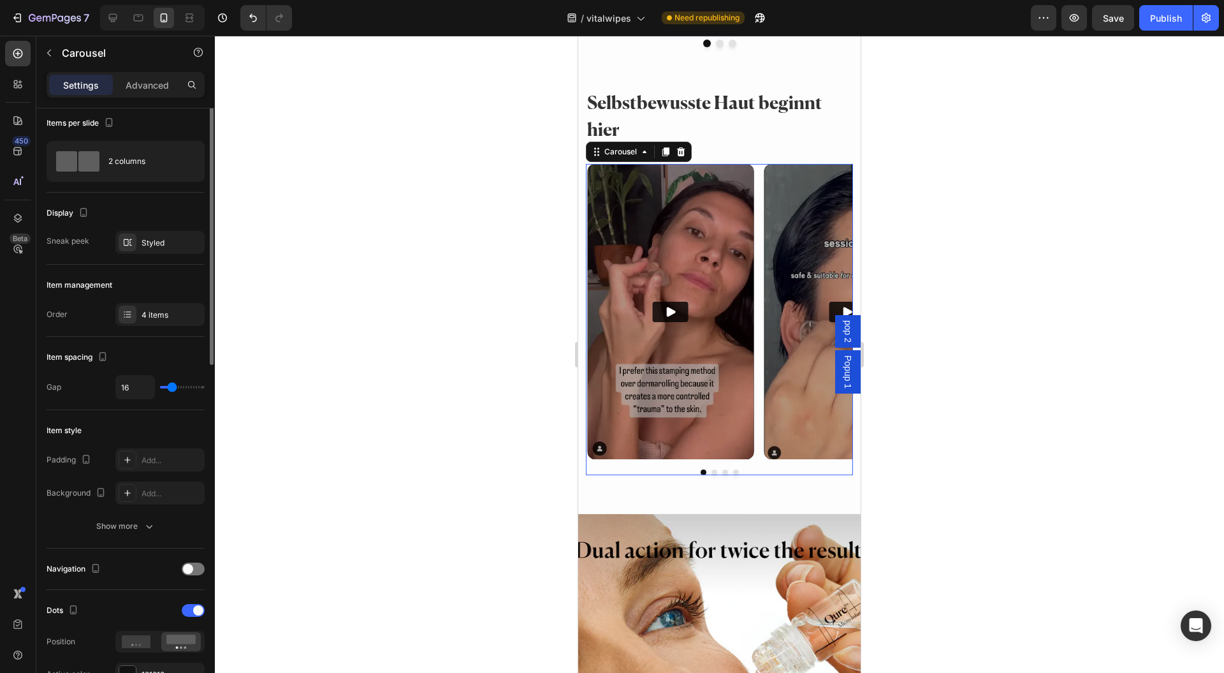
scroll to position [0, 0]
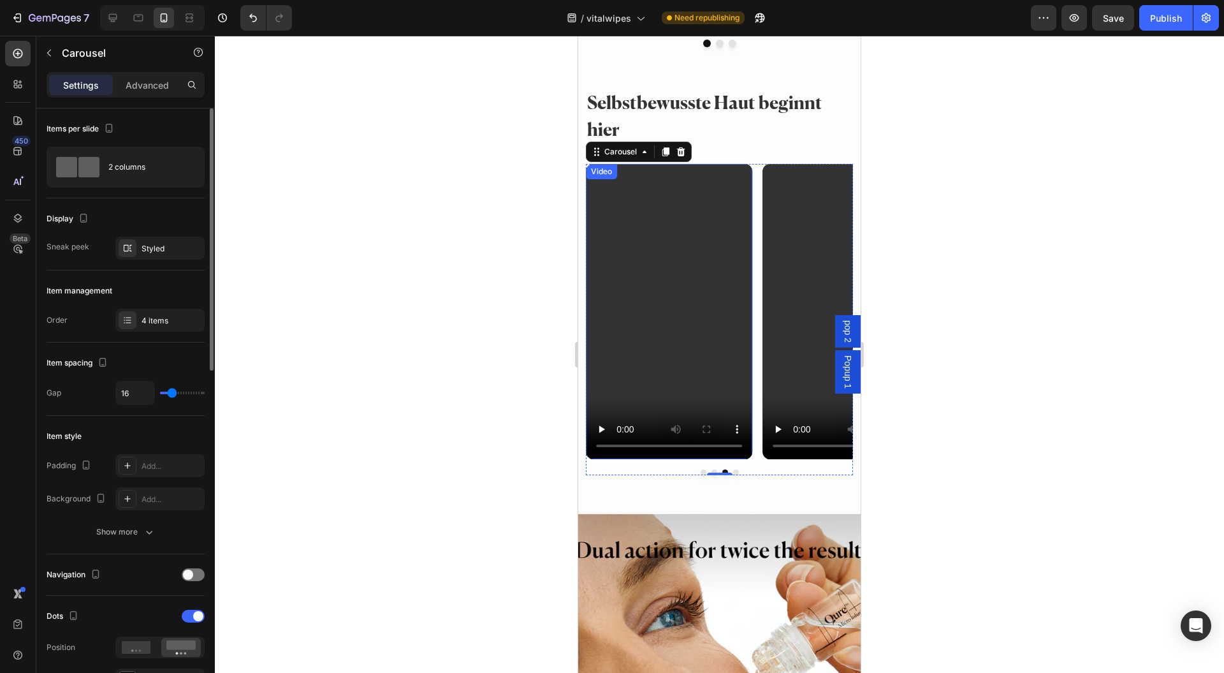
click at [686, 274] on video at bounding box center [669, 312] width 166 height 296
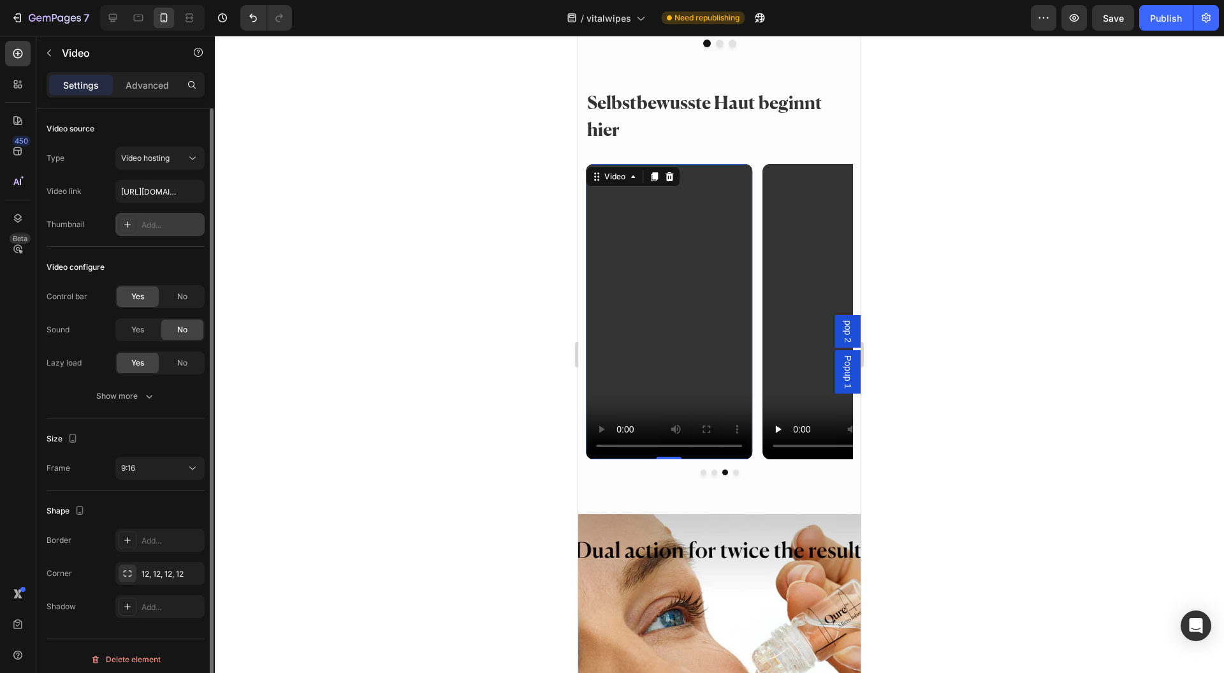
click at [145, 231] on div "Add..." at bounding box center [159, 224] width 89 height 23
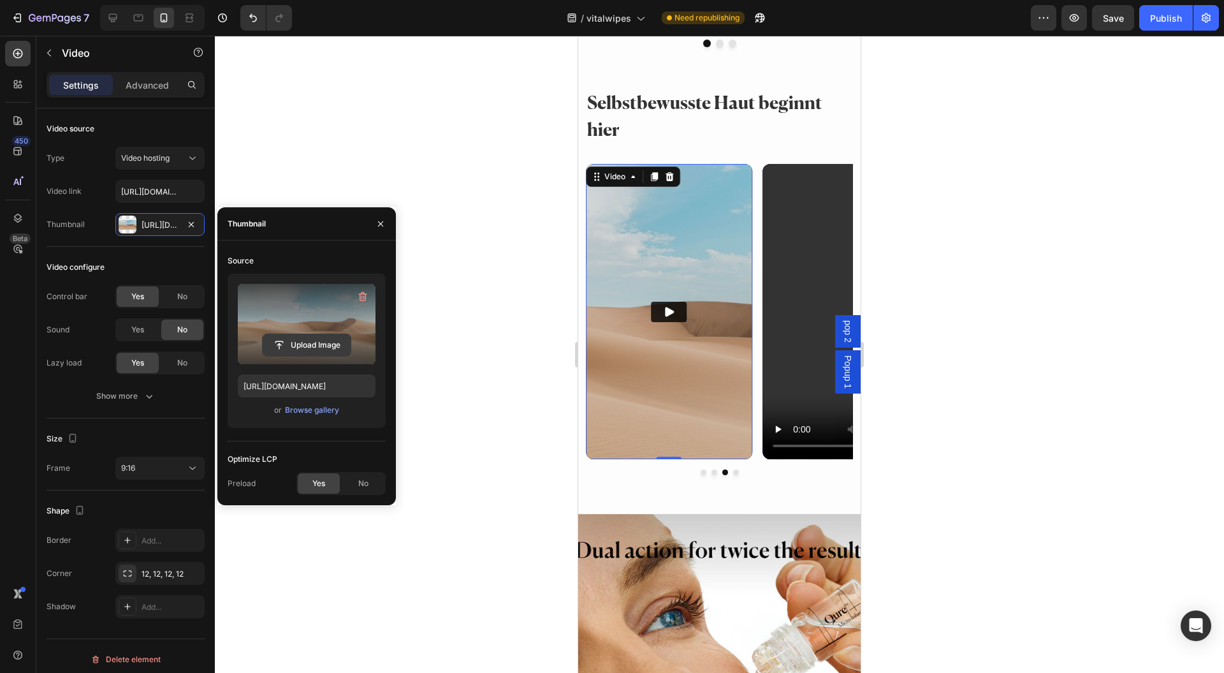
click at [328, 334] on input "file" at bounding box center [307, 345] width 88 height 22
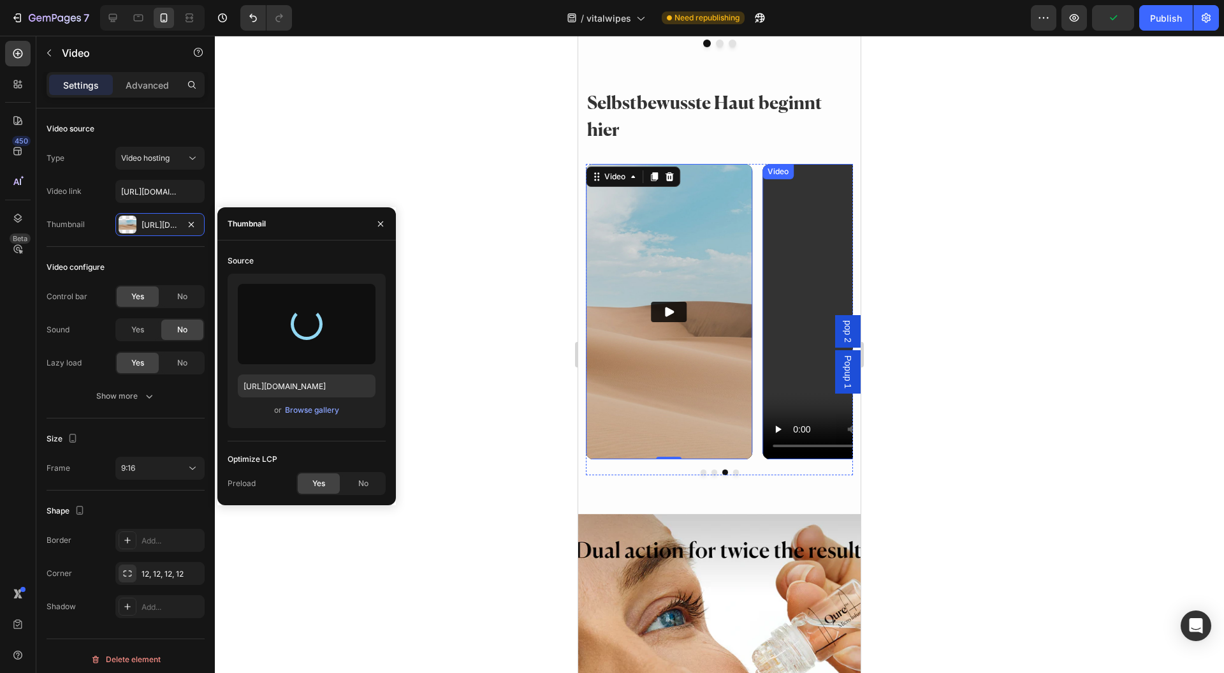
type input "https://cdn.shopify.com/s/files/1/0954/1340/3978/files/gempages_580200179035014…"
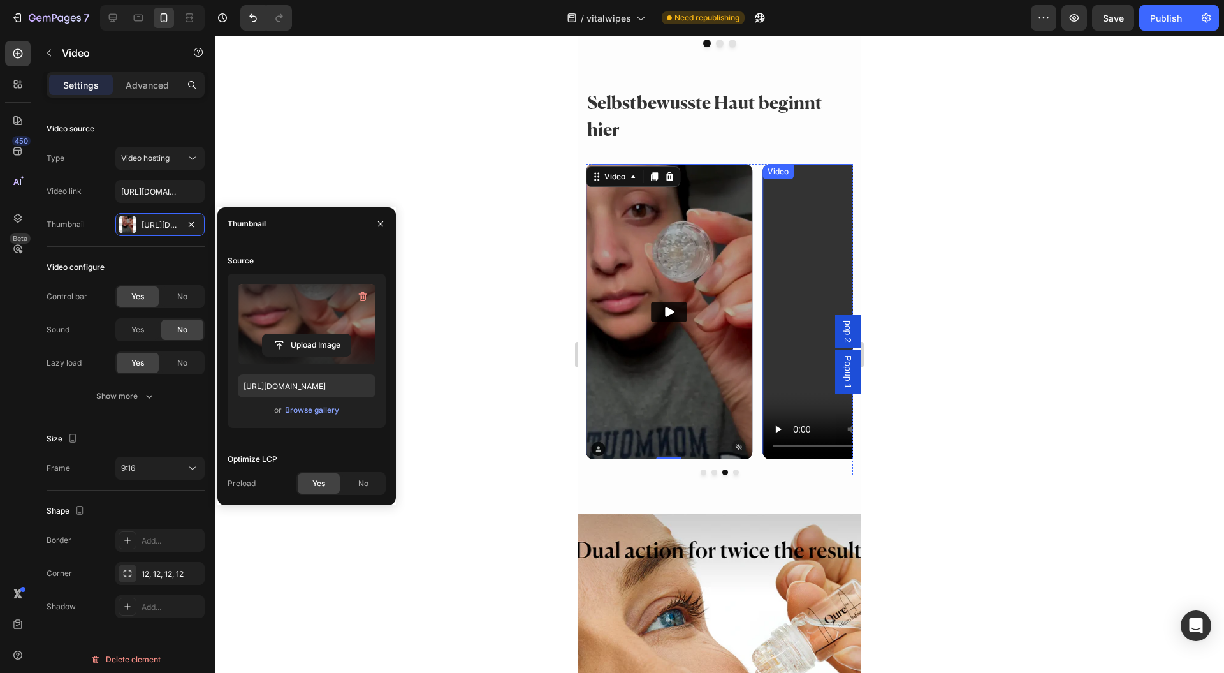
click at [785, 229] on video at bounding box center [845, 312] width 166 height 296
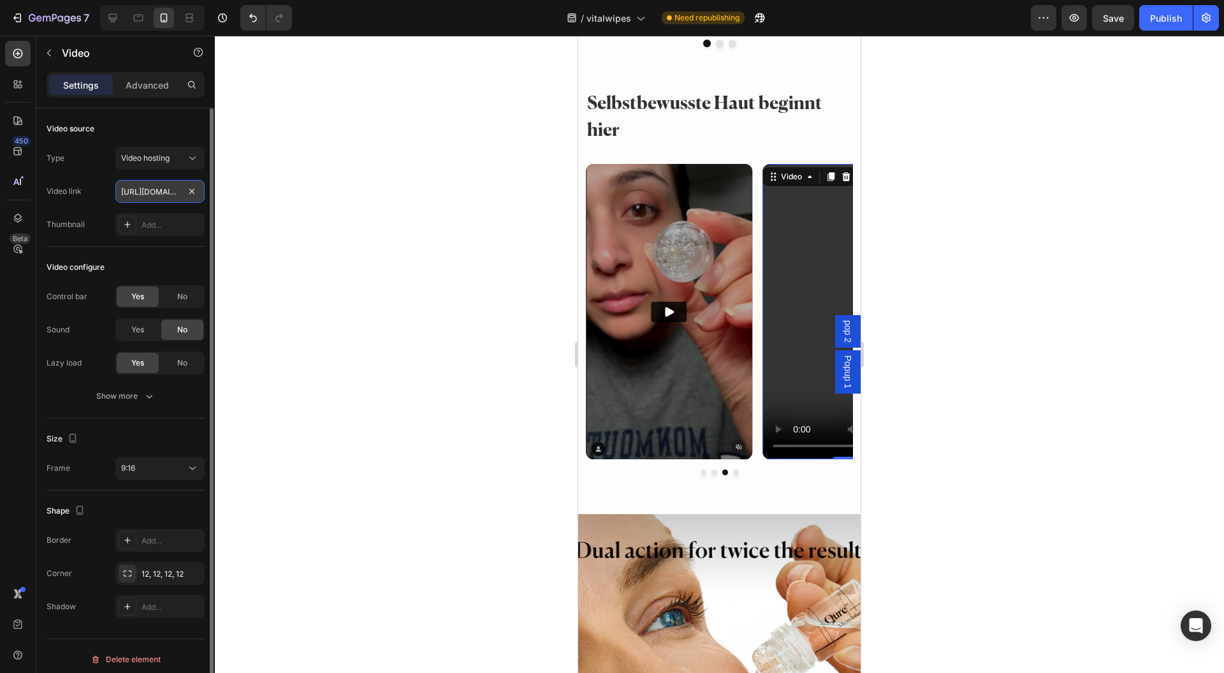
click at [151, 194] on input "https://cdn.shopify.com/videos/c/o/v/673b7d46543d470ea93ab0facb3b64be.mp4" at bounding box center [159, 191] width 89 height 23
click at [144, 221] on div "Add..." at bounding box center [172, 224] width 60 height 11
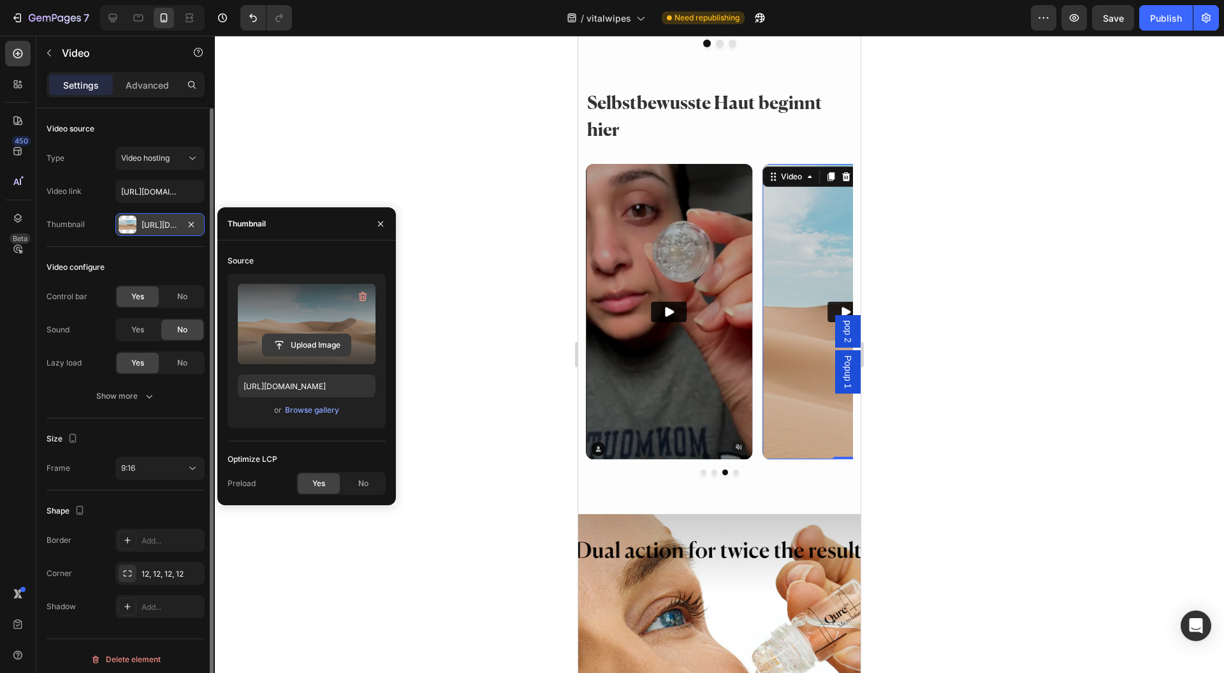
click at [291, 349] on input "file" at bounding box center [307, 345] width 88 height 22
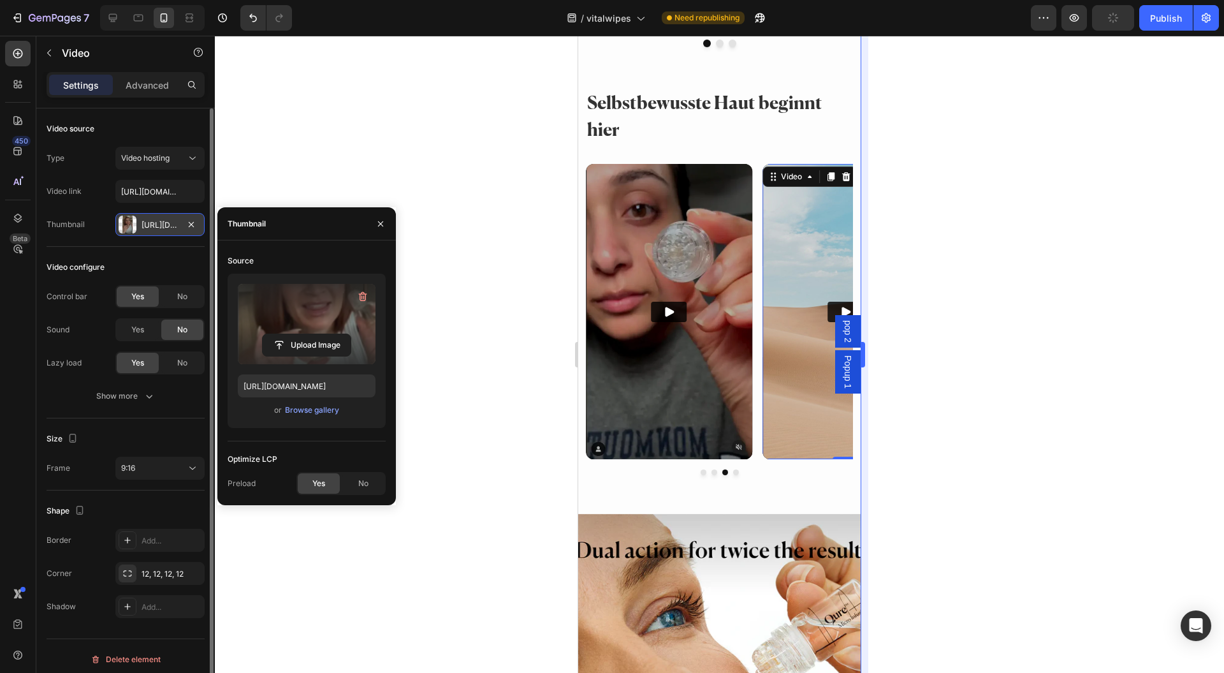
type input "https://cdn.shopify.com/s/files/1/0954/1340/3978/files/gempages_580200179035014…"
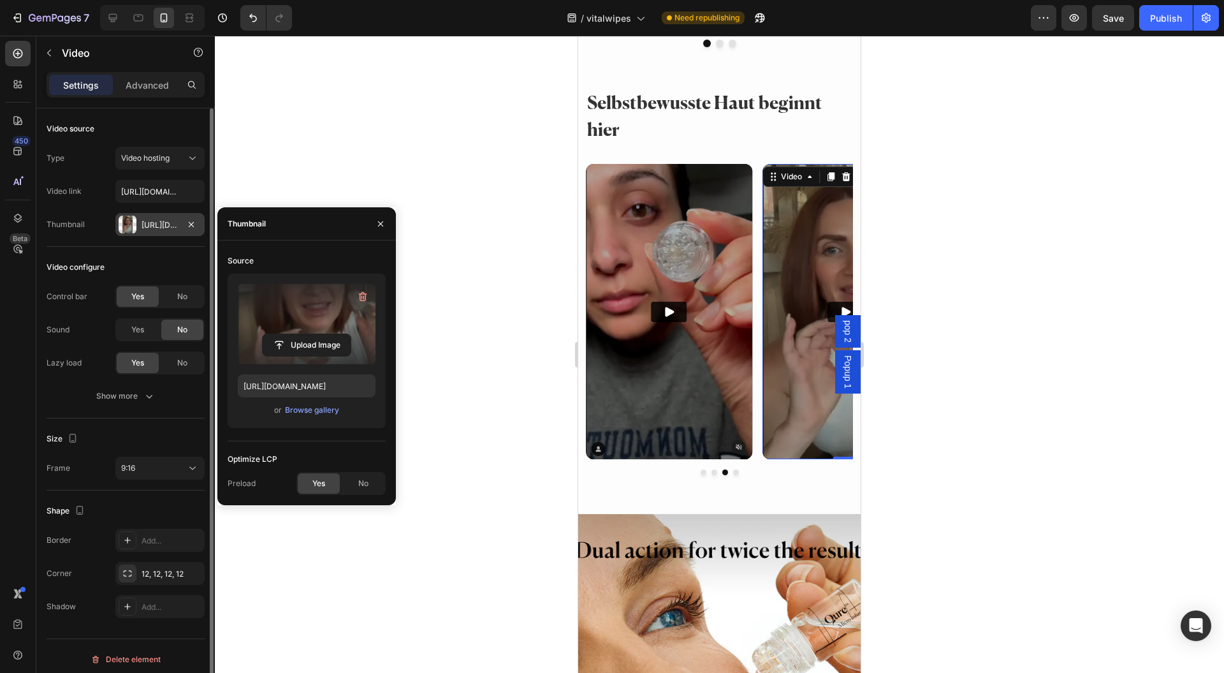
click at [961, 426] on div at bounding box center [719, 354] width 1009 height 637
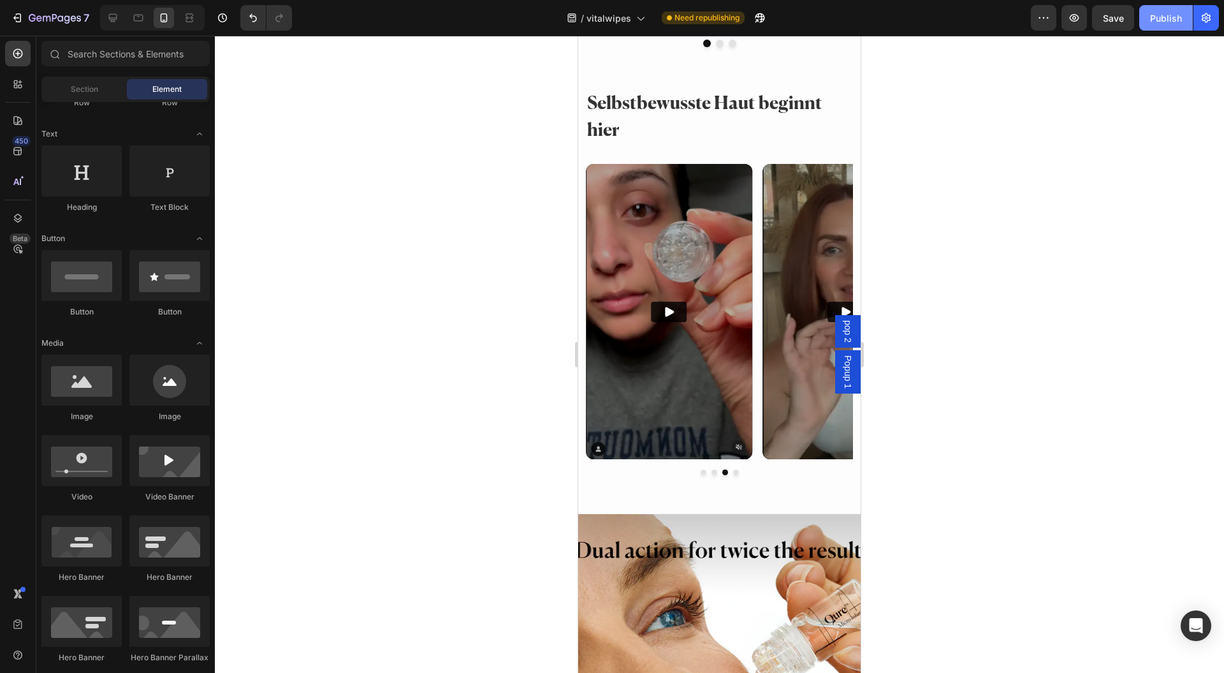
click at [1164, 17] on div "Publish" at bounding box center [1166, 17] width 32 height 13
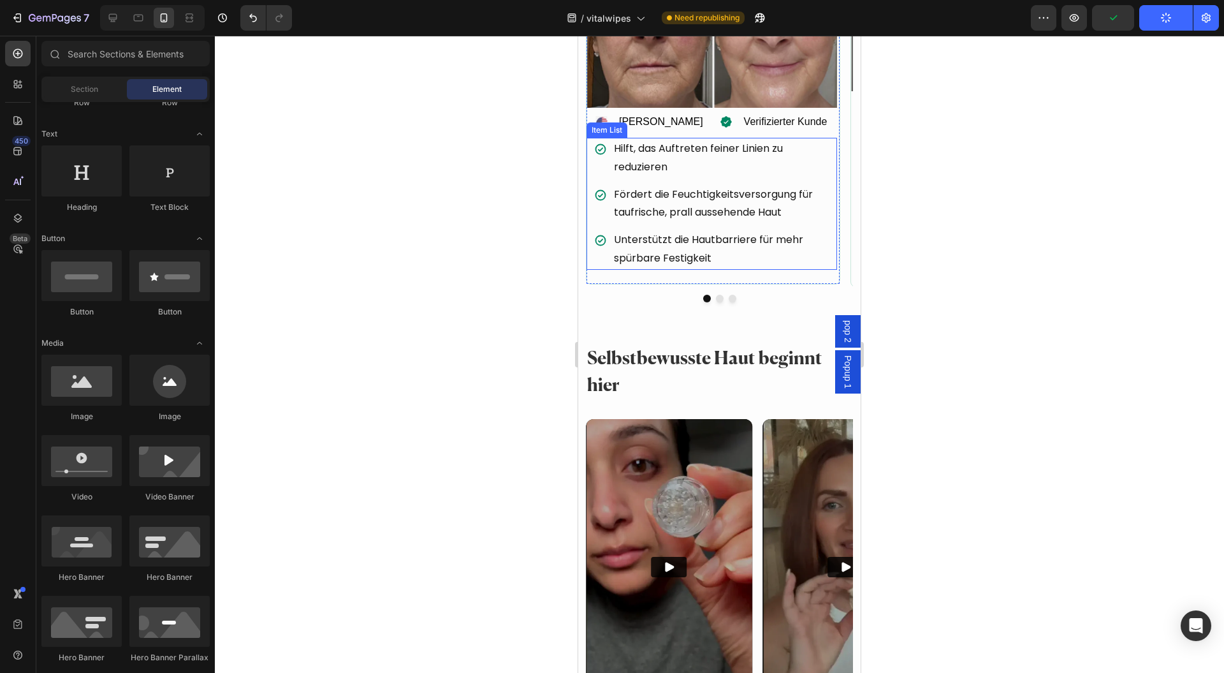
scroll to position [3396, 0]
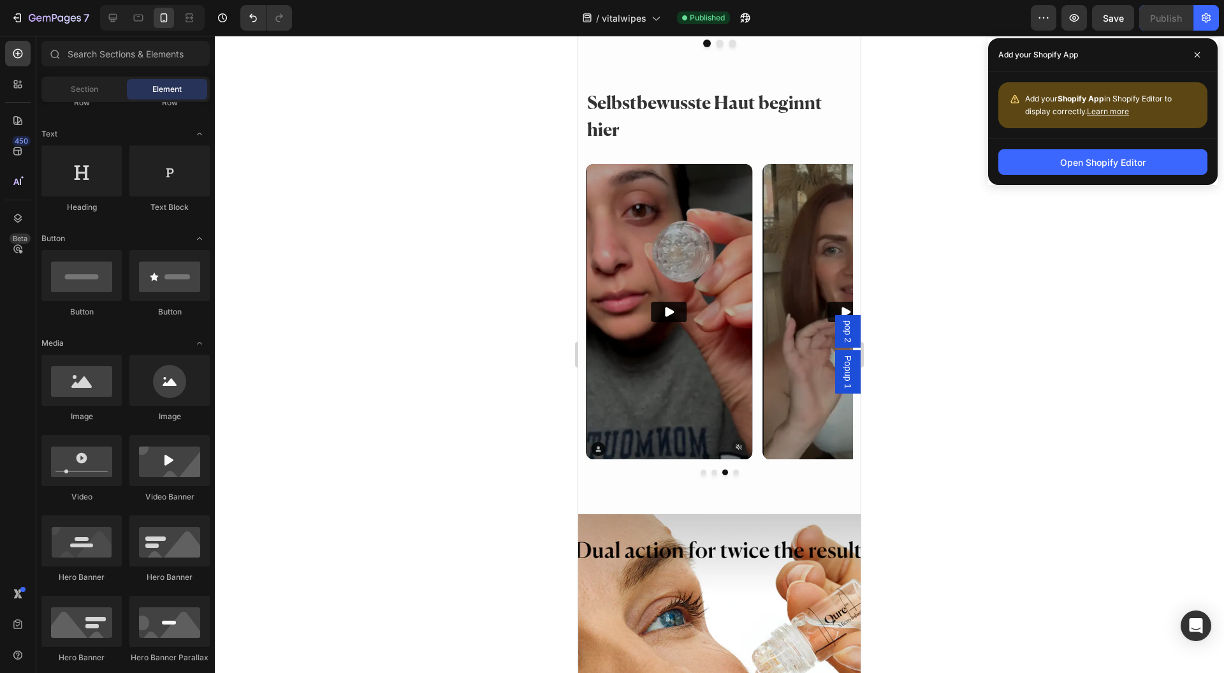
click at [949, 501] on div at bounding box center [719, 354] width 1009 height 637
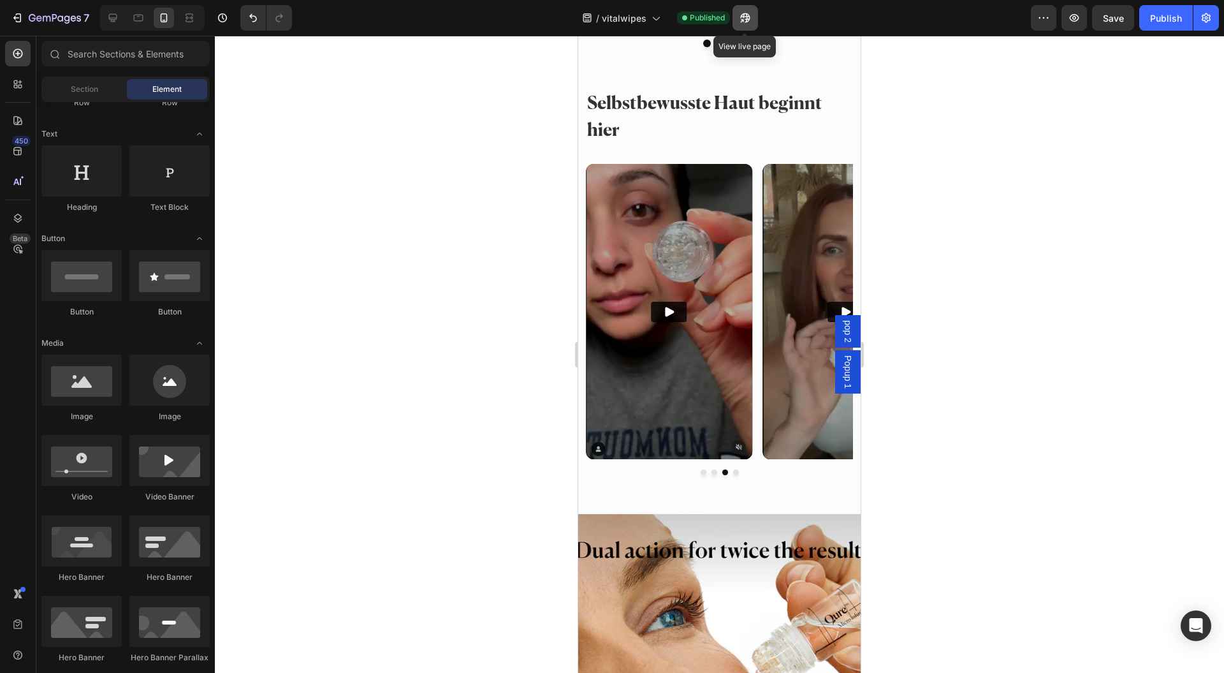
click at [755, 24] on button "button" at bounding box center [746, 18] width 26 height 26
